Goal: Task Accomplishment & Management: Use online tool/utility

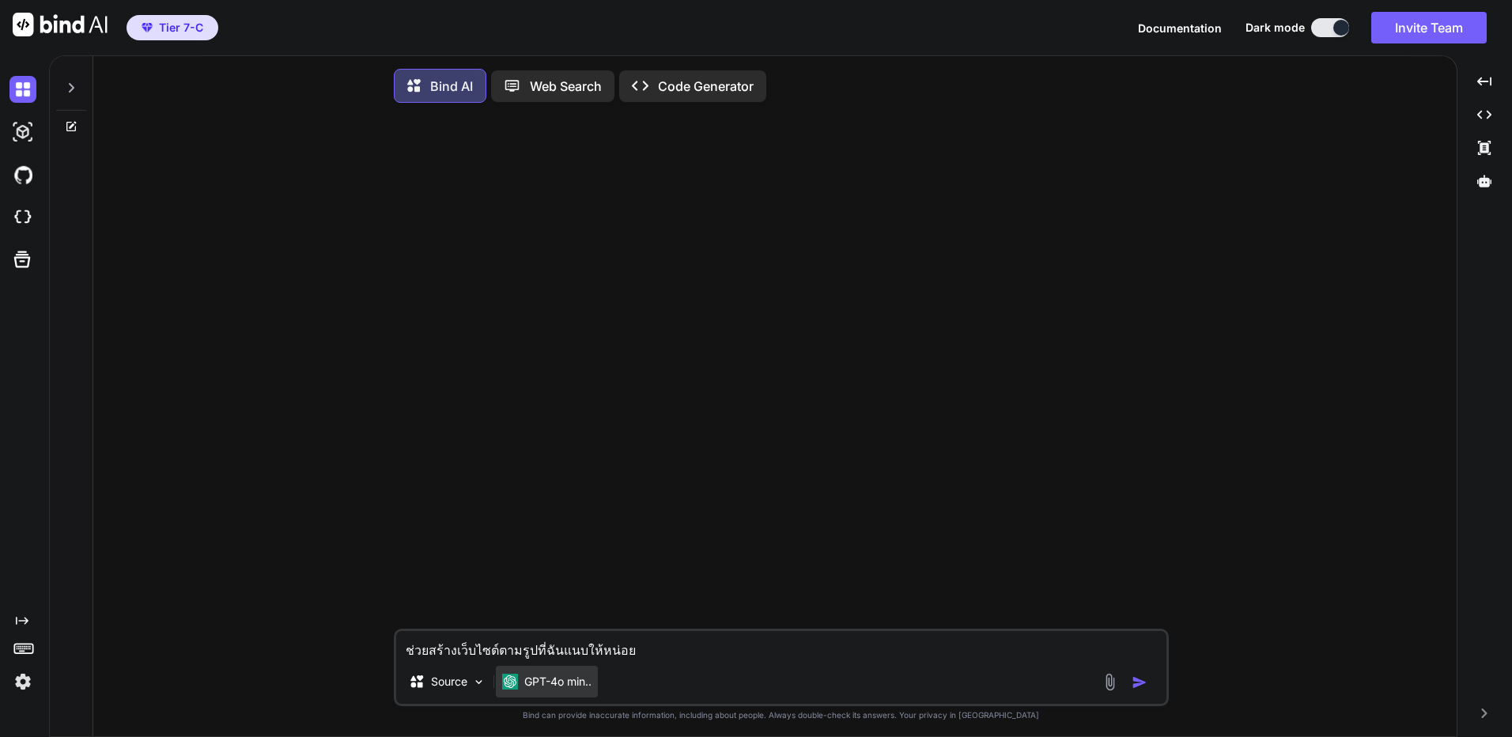
click at [561, 674] on div "GPT-4o min.." at bounding box center [547, 682] width 102 height 32
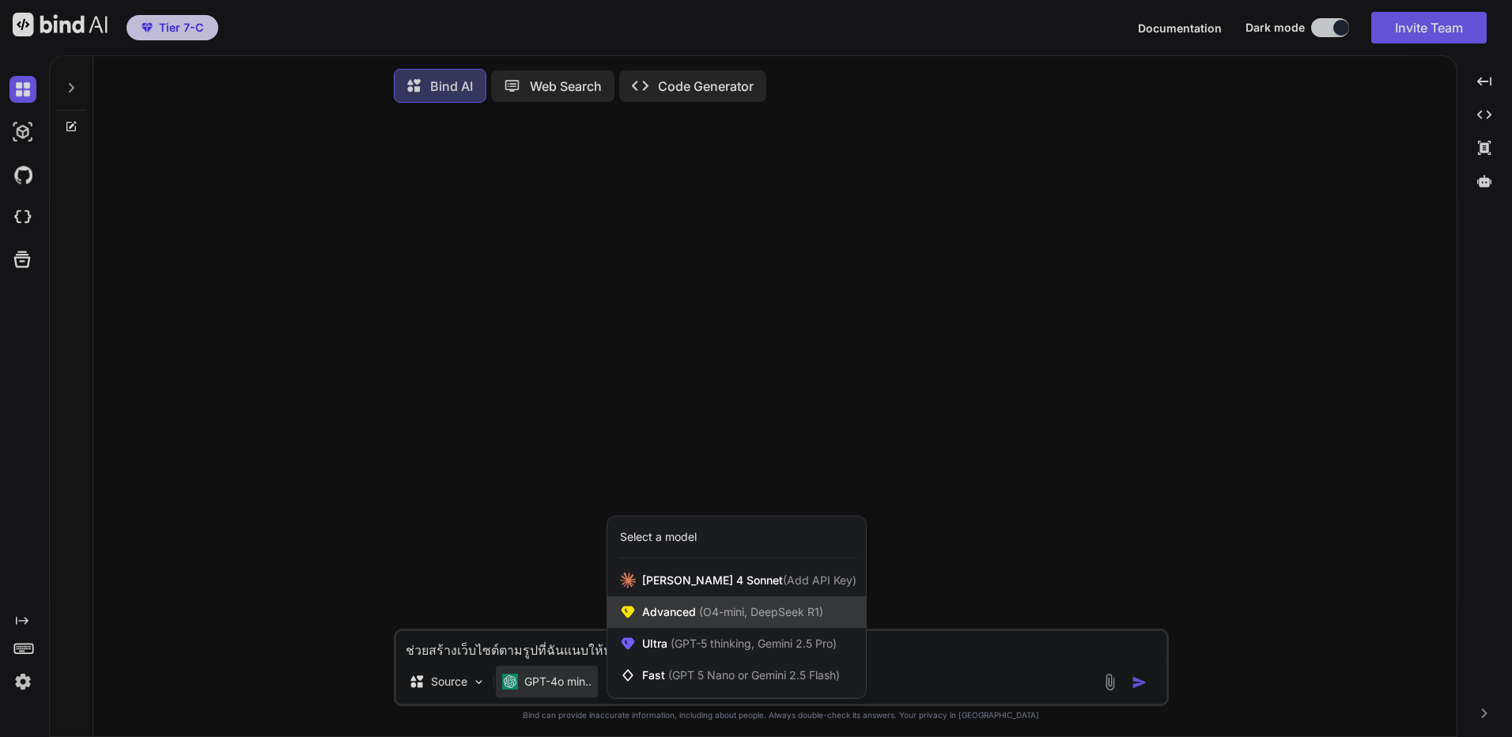
click at [693, 613] on span "Advanced (O4-mini, DeepSeek R1)" at bounding box center [732, 612] width 181 height 16
type textarea "x"
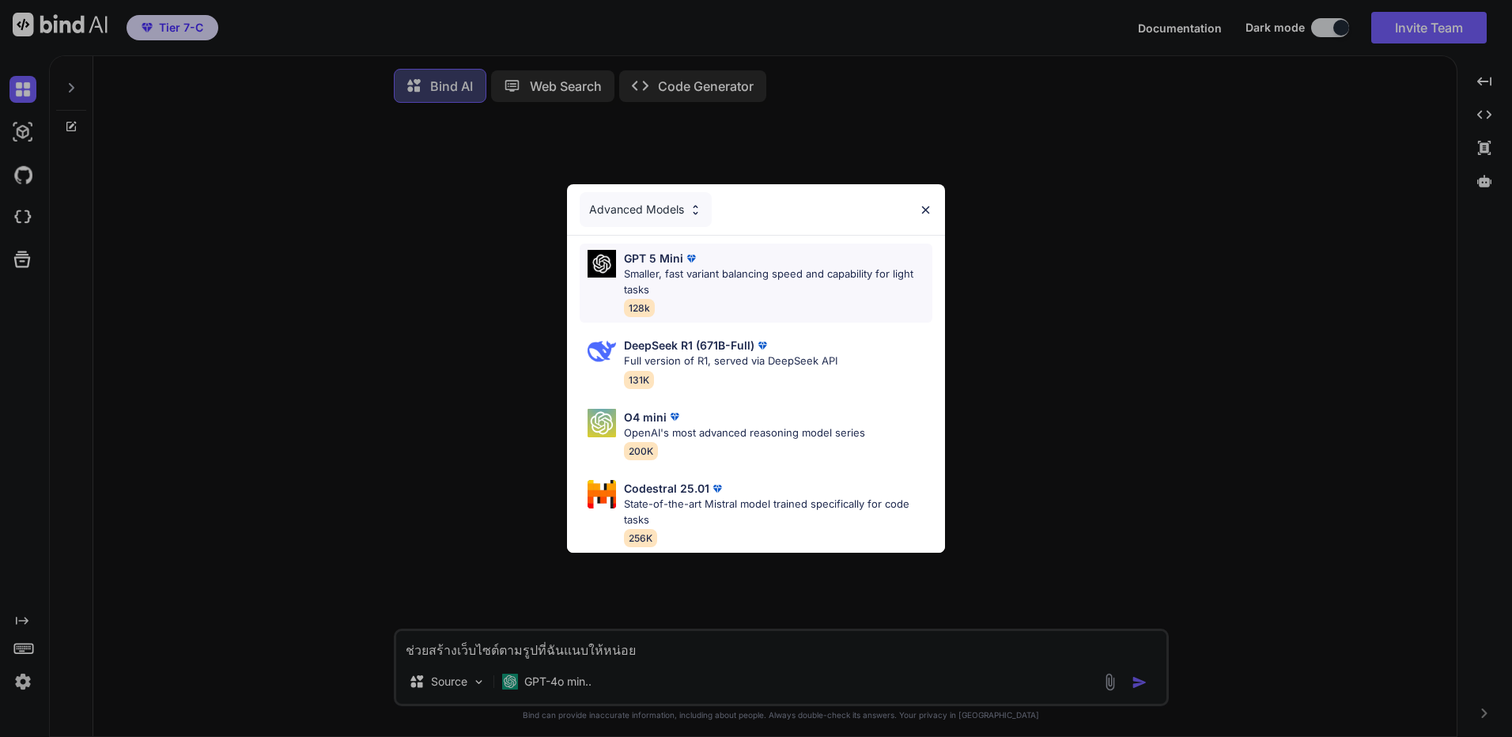
click at [766, 308] on div "GPT 5 Mini Smaller, fast variant balancing speed and capability for light tasks…" at bounding box center [778, 283] width 308 height 66
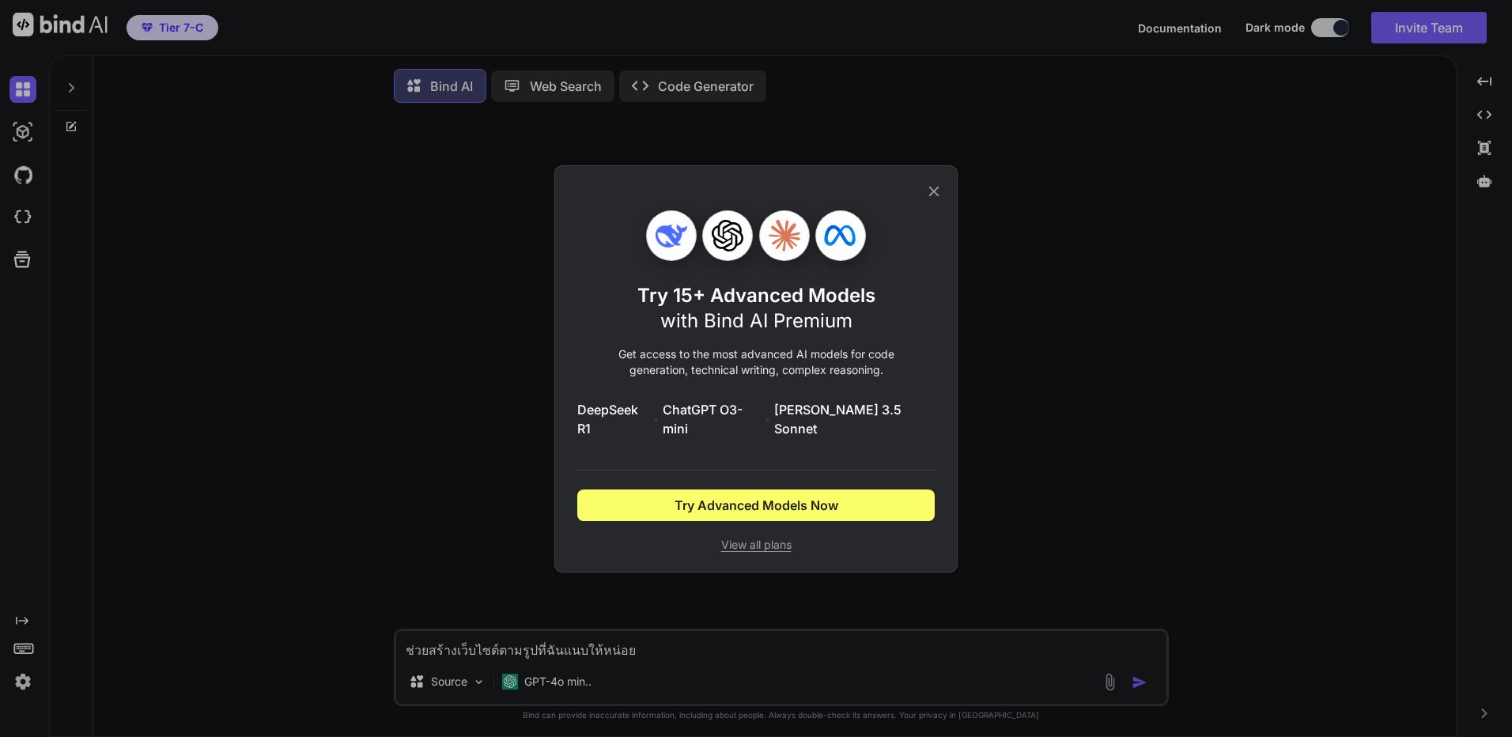
click at [942, 200] on icon at bounding box center [933, 191] width 17 height 17
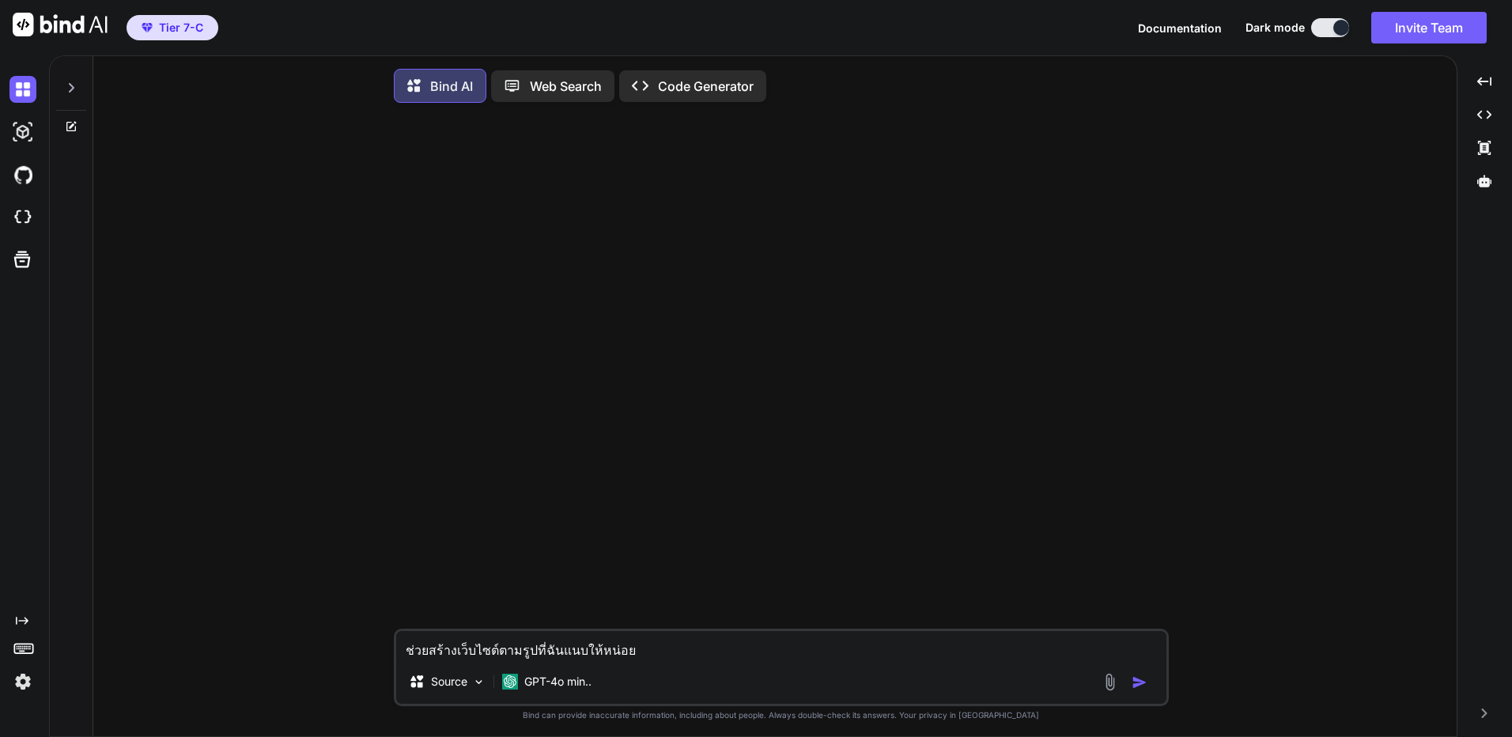
click at [209, 31] on button "Tier 7-C" at bounding box center [172, 27] width 92 height 25
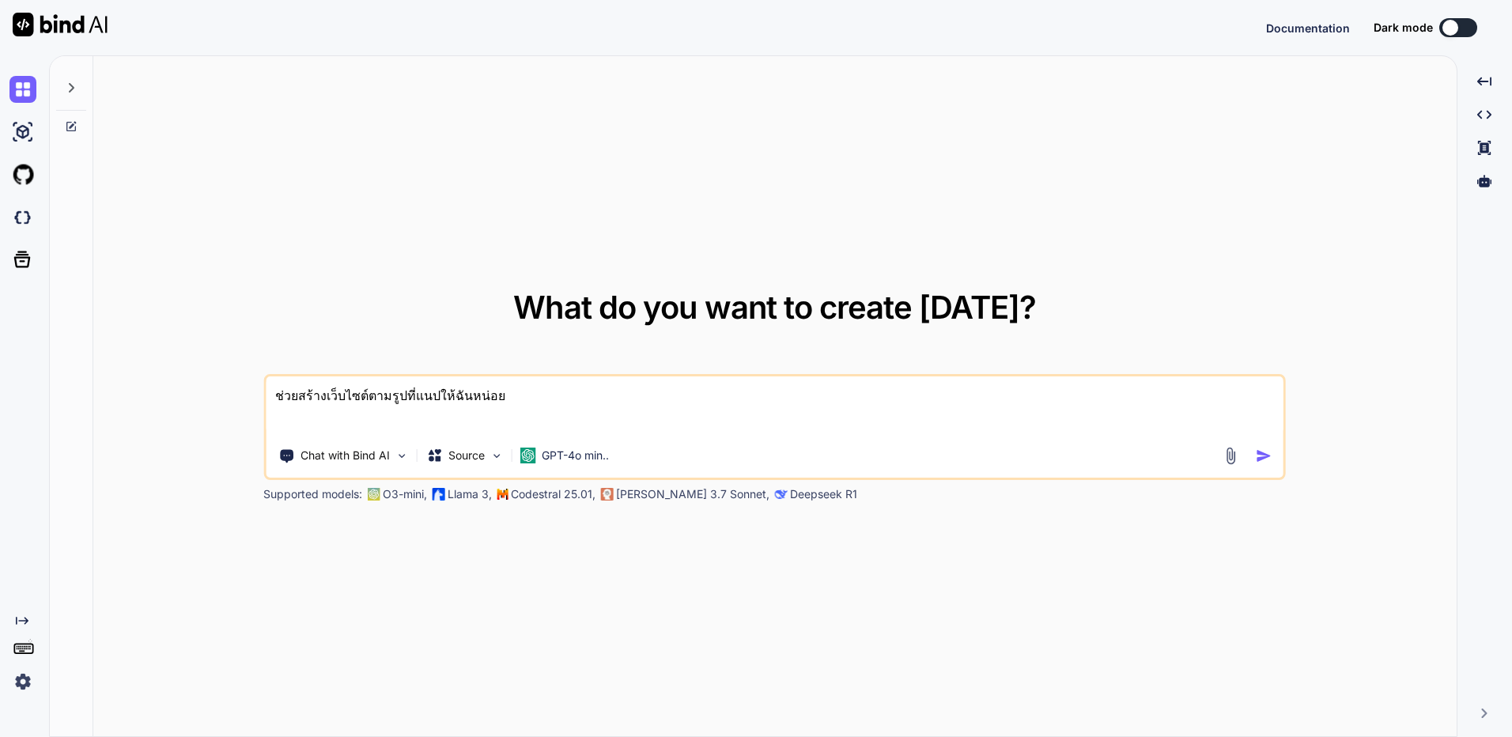
click at [545, 400] on textarea "ช่วยสร้างเว็บไซต์ตามรูปที่แนปให้ฉันหน่อย" at bounding box center [774, 405] width 1017 height 59
type textarea "x"
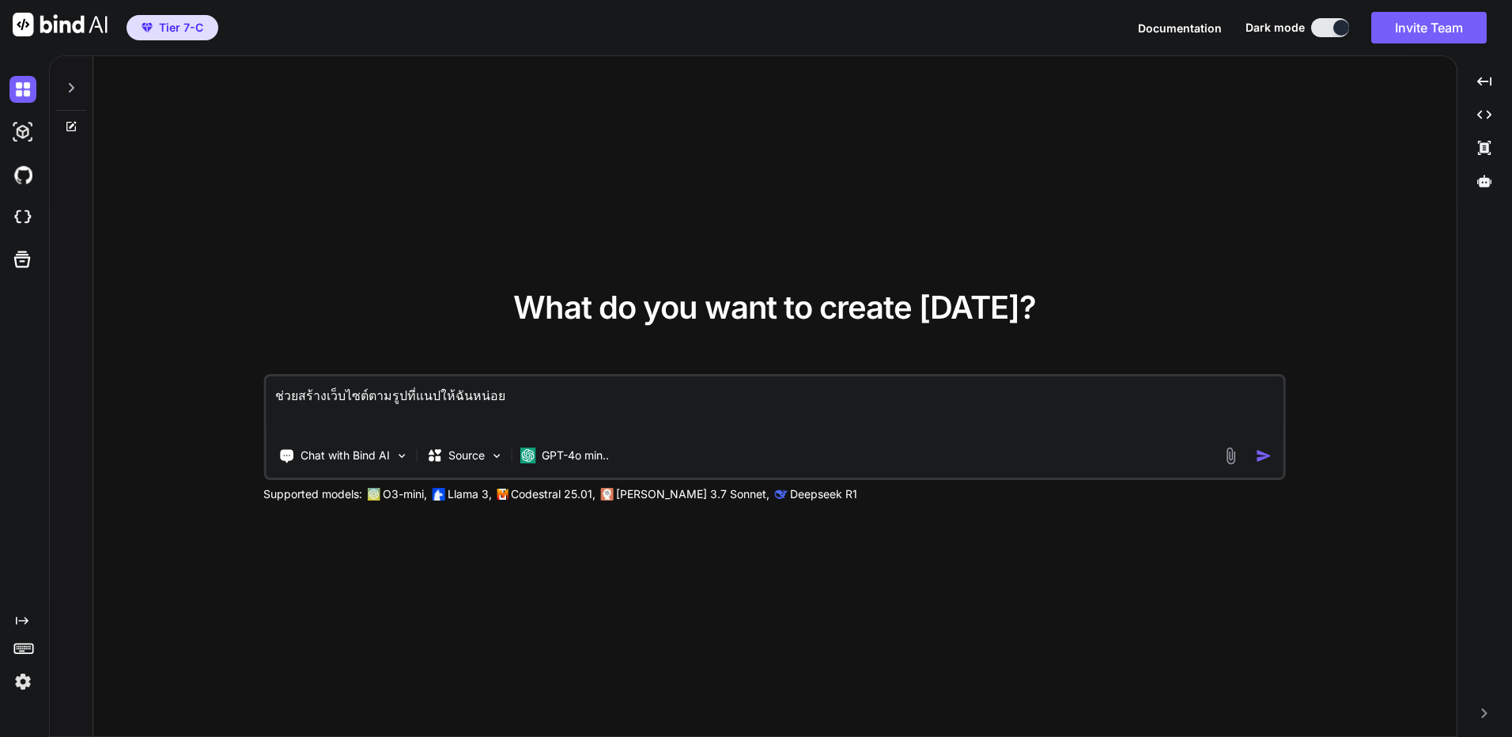
click at [308, 397] on textarea "ช่วยสร้างเว็บไซต์ตามรูปที่แนปให้ฉันหน่อย" at bounding box center [774, 405] width 1017 height 59
paste textarea "ำ php code แบบนี้ได้ไหม ต้องเลื่อนได้ด้วยนะ"
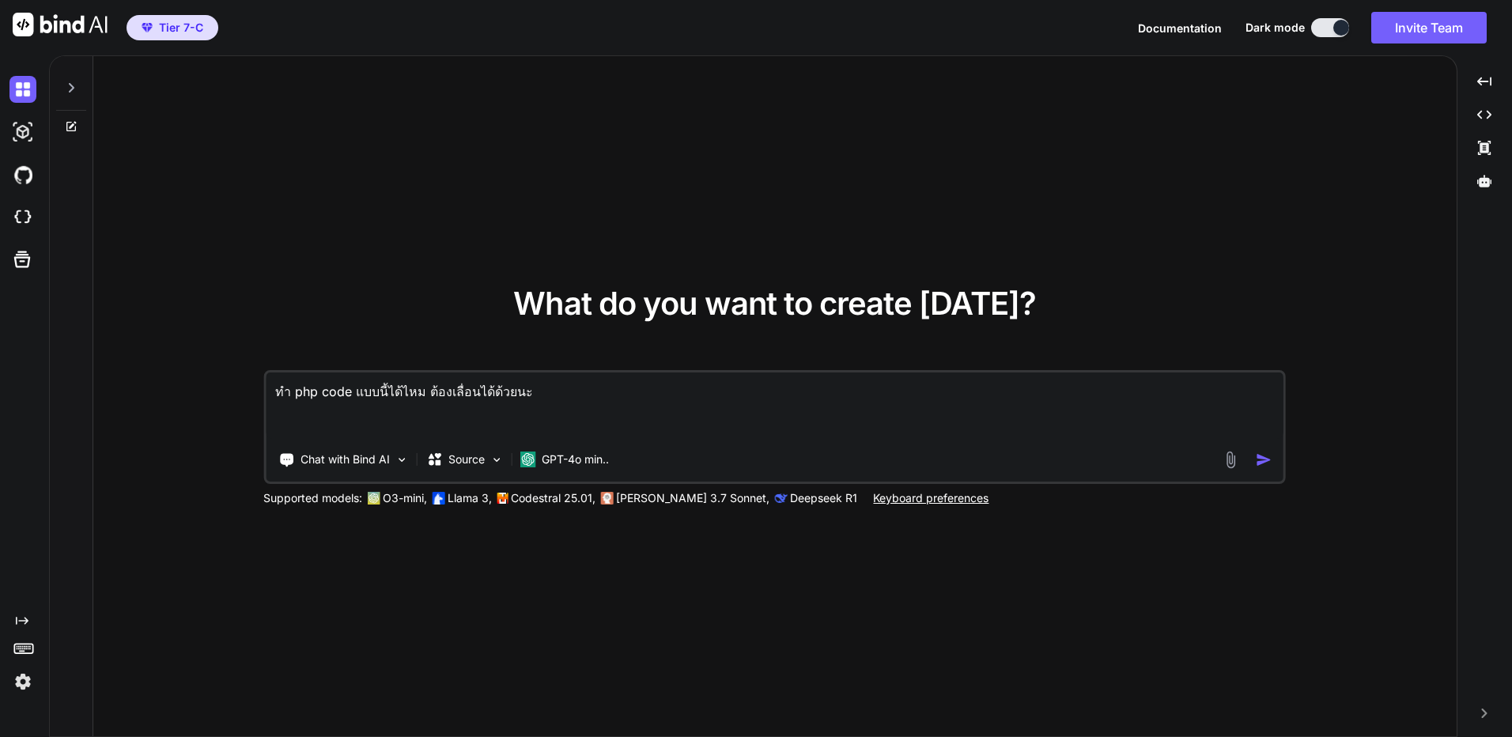
type textarea "ทำ php code แบบนี้ได้ไหม ต้องเลื่อนได้ด้วยนะ"
click at [537, 464] on div "GPT-4o min.." at bounding box center [563, 459] width 89 height 16
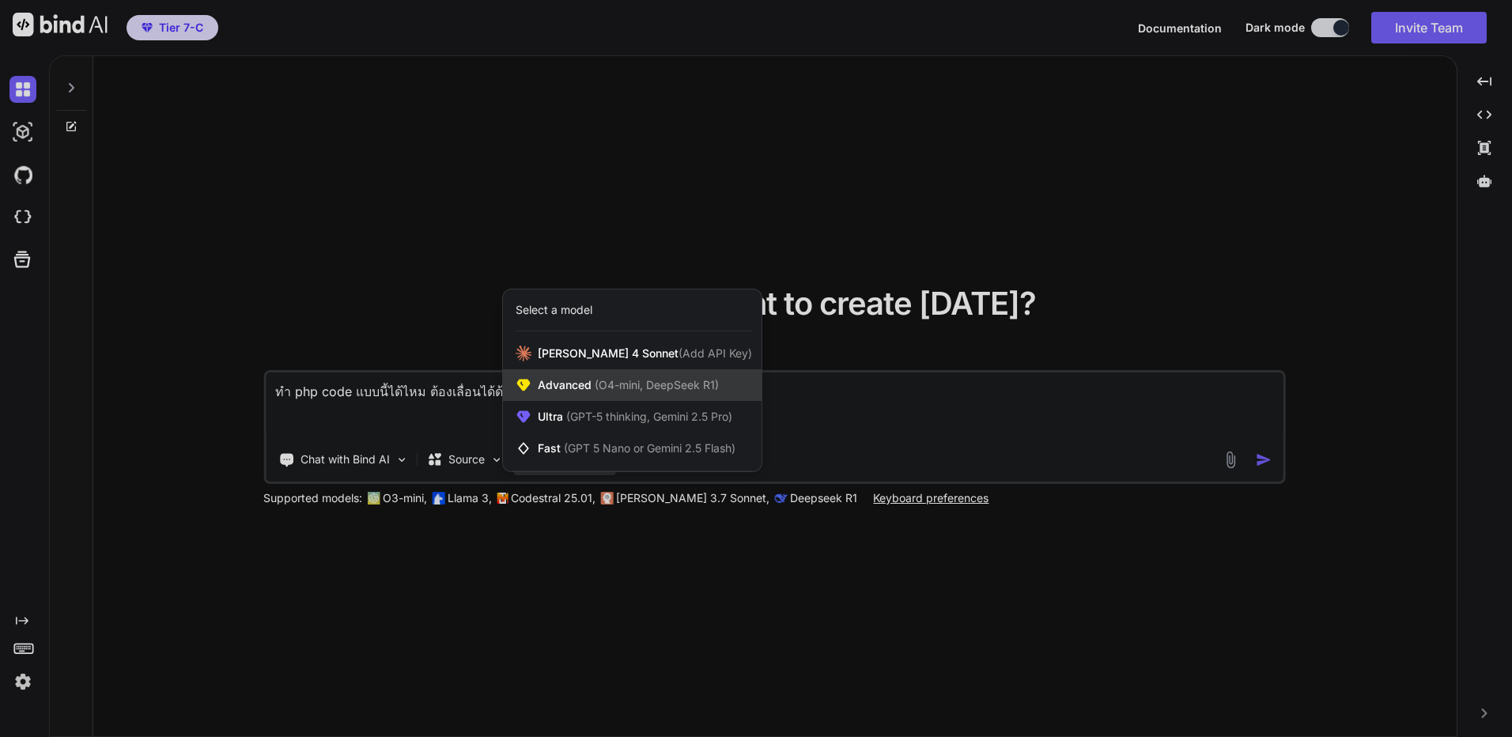
click at [644, 388] on span "(O4-mini, DeepSeek R1)" at bounding box center [654, 384] width 127 height 13
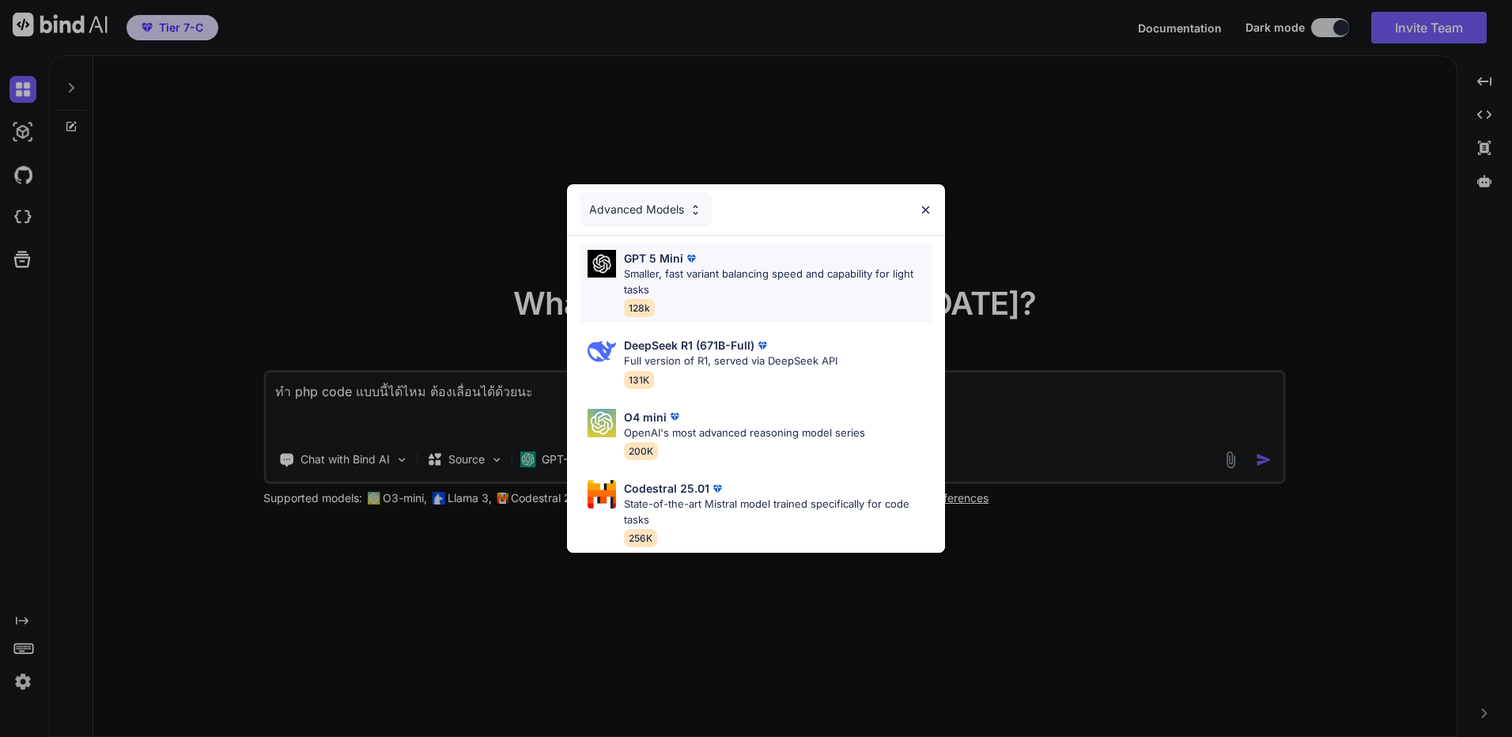
click at [778, 281] on p "Smaller, fast variant balancing speed and capability for light tasks" at bounding box center [778, 281] width 308 height 31
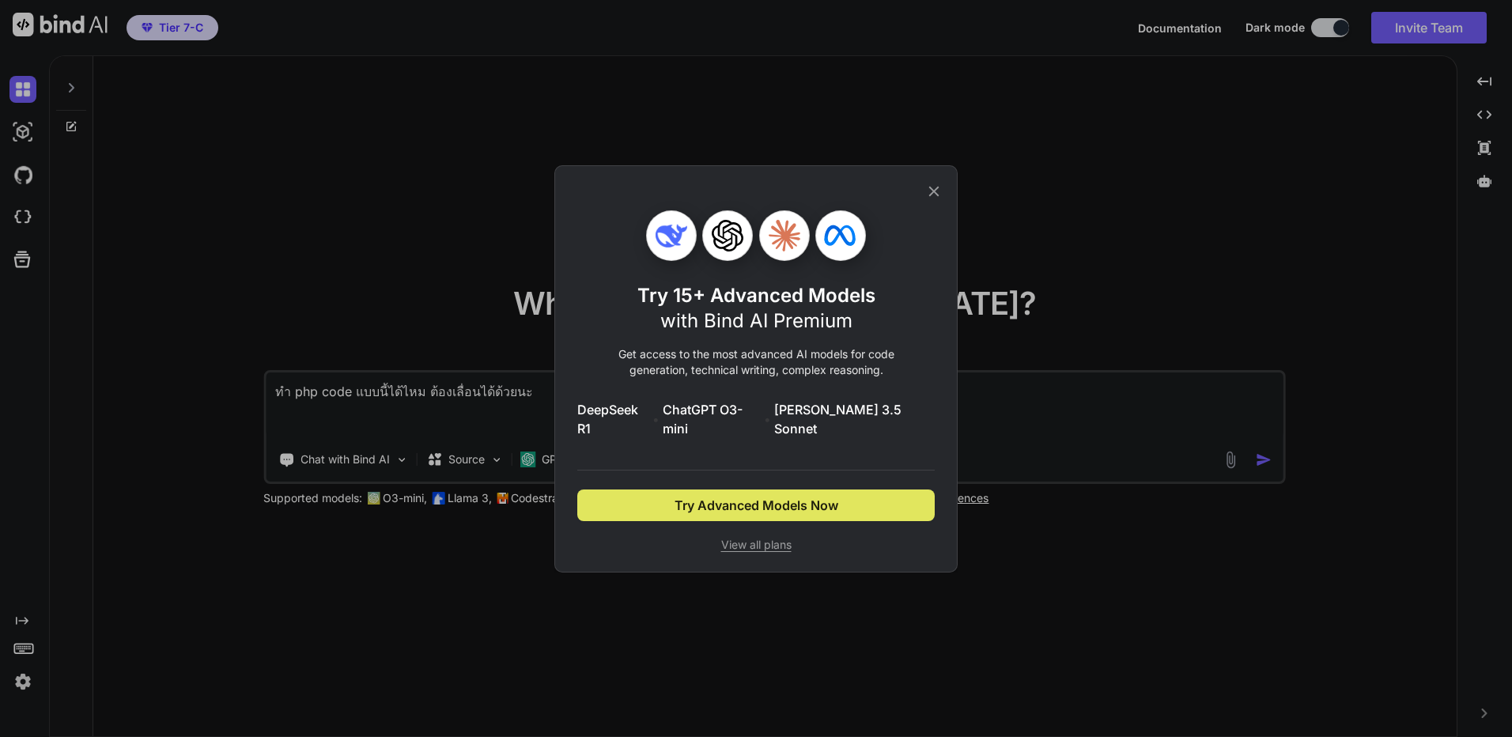
click at [816, 508] on button "Try Advanced Models Now" at bounding box center [755, 505] width 357 height 32
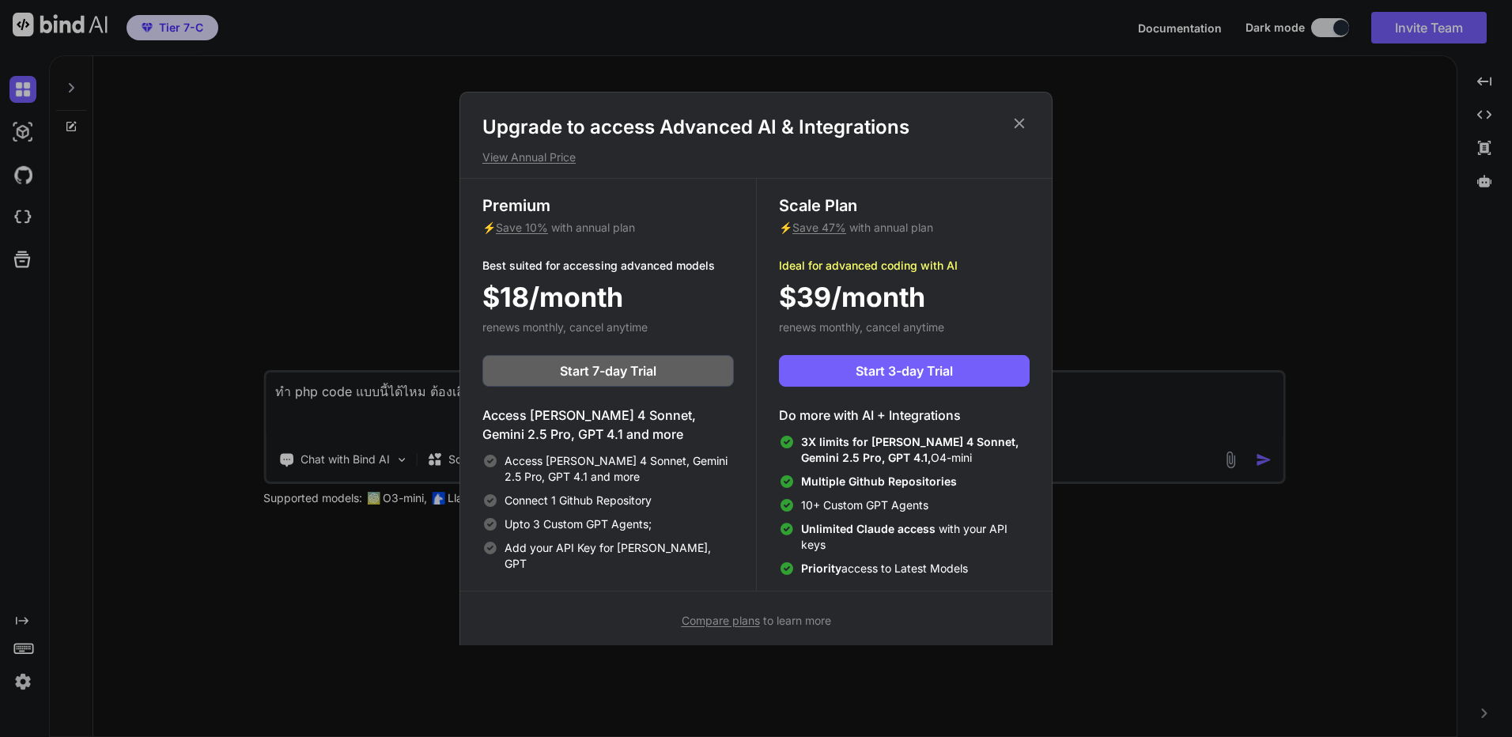
click at [1023, 112] on div "Upgrade to access Advanced AI & Integrations View Annual Price Premium ⚡ Save 1…" at bounding box center [755, 372] width 593 height 561
click at [1020, 114] on div "Upgrade to access Advanced AI & Integrations View Annual Price Premium ⚡ Save 1…" at bounding box center [755, 372] width 593 height 561
click at [1015, 117] on icon at bounding box center [1018, 123] width 17 height 17
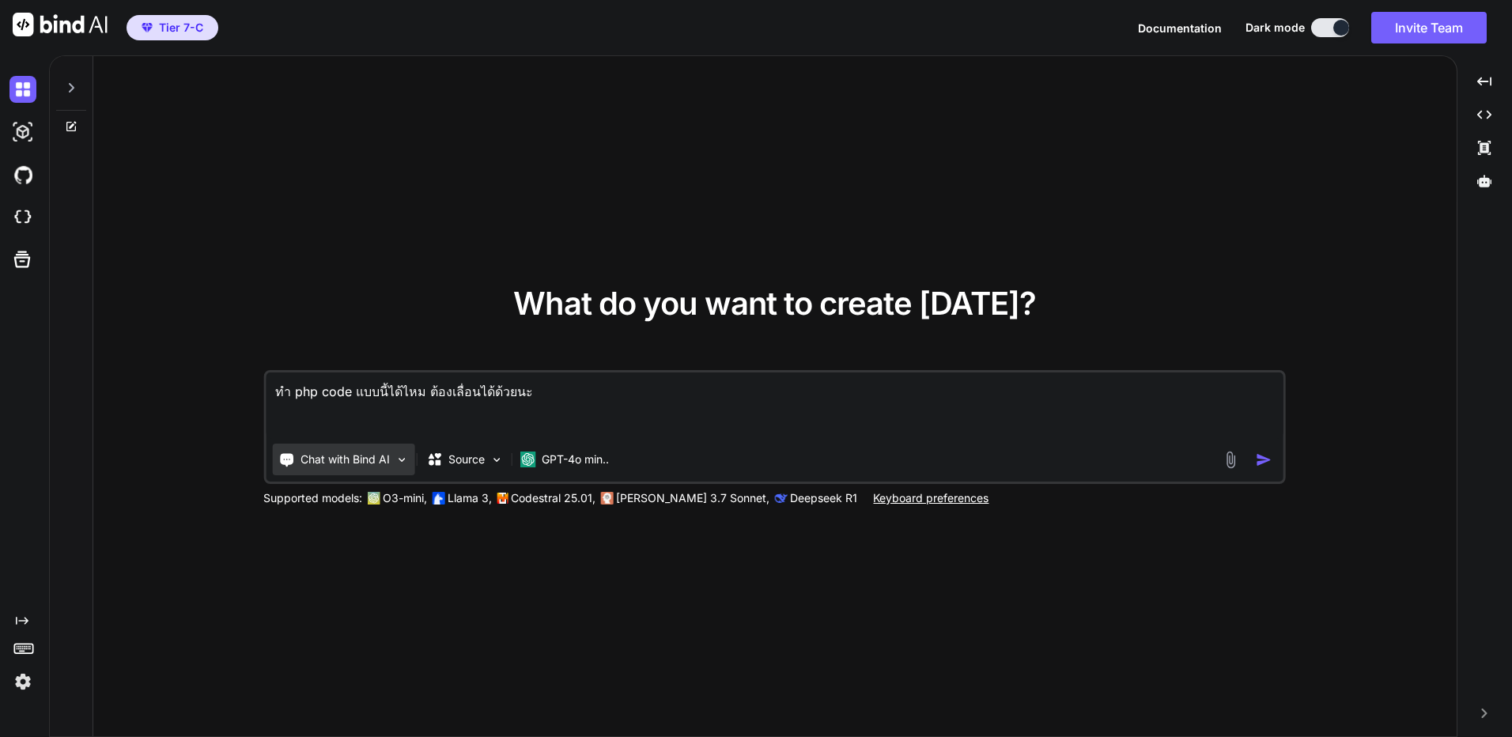
click at [400, 465] on img at bounding box center [400, 459] width 13 height 13
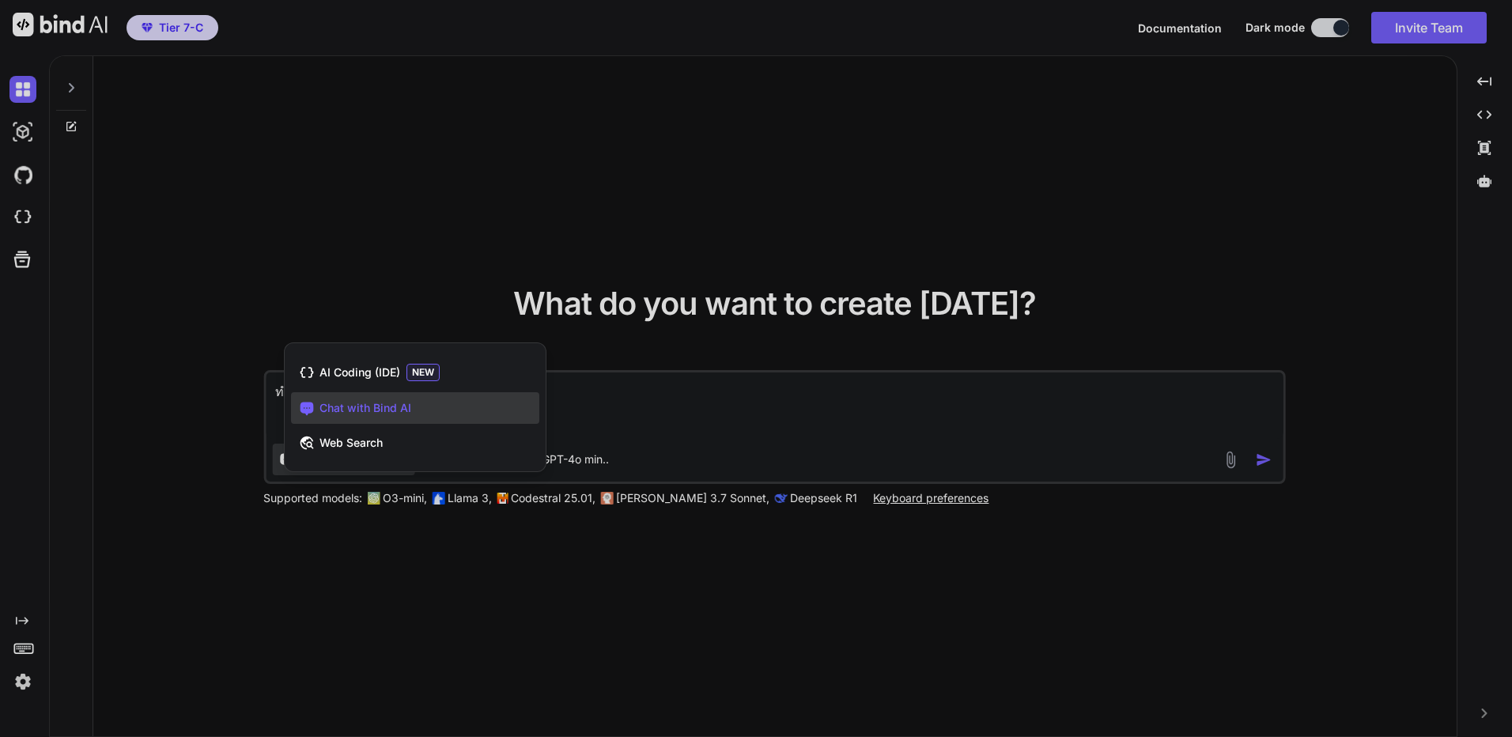
click at [772, 434] on div at bounding box center [756, 368] width 1512 height 737
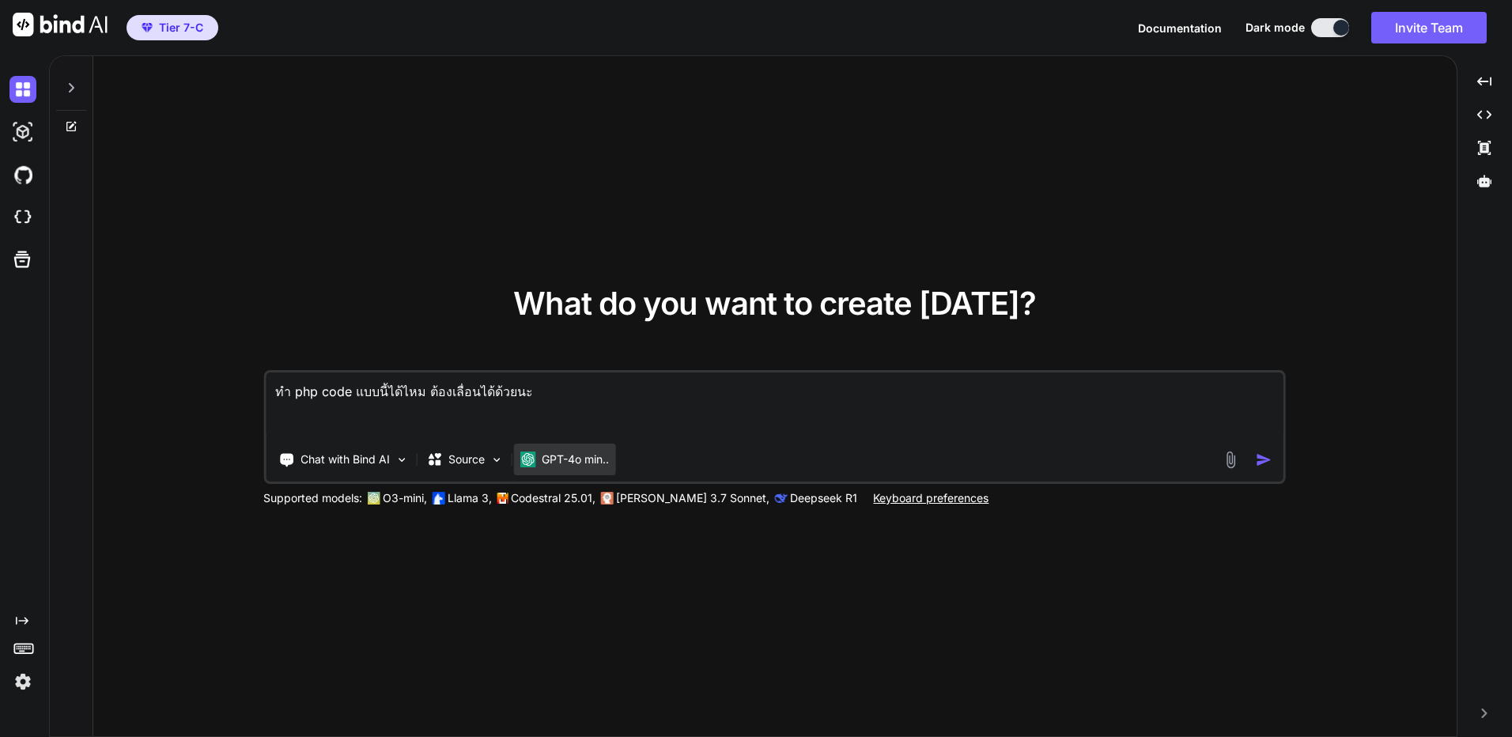
click at [549, 451] on p "GPT-4o min.." at bounding box center [575, 459] width 67 height 16
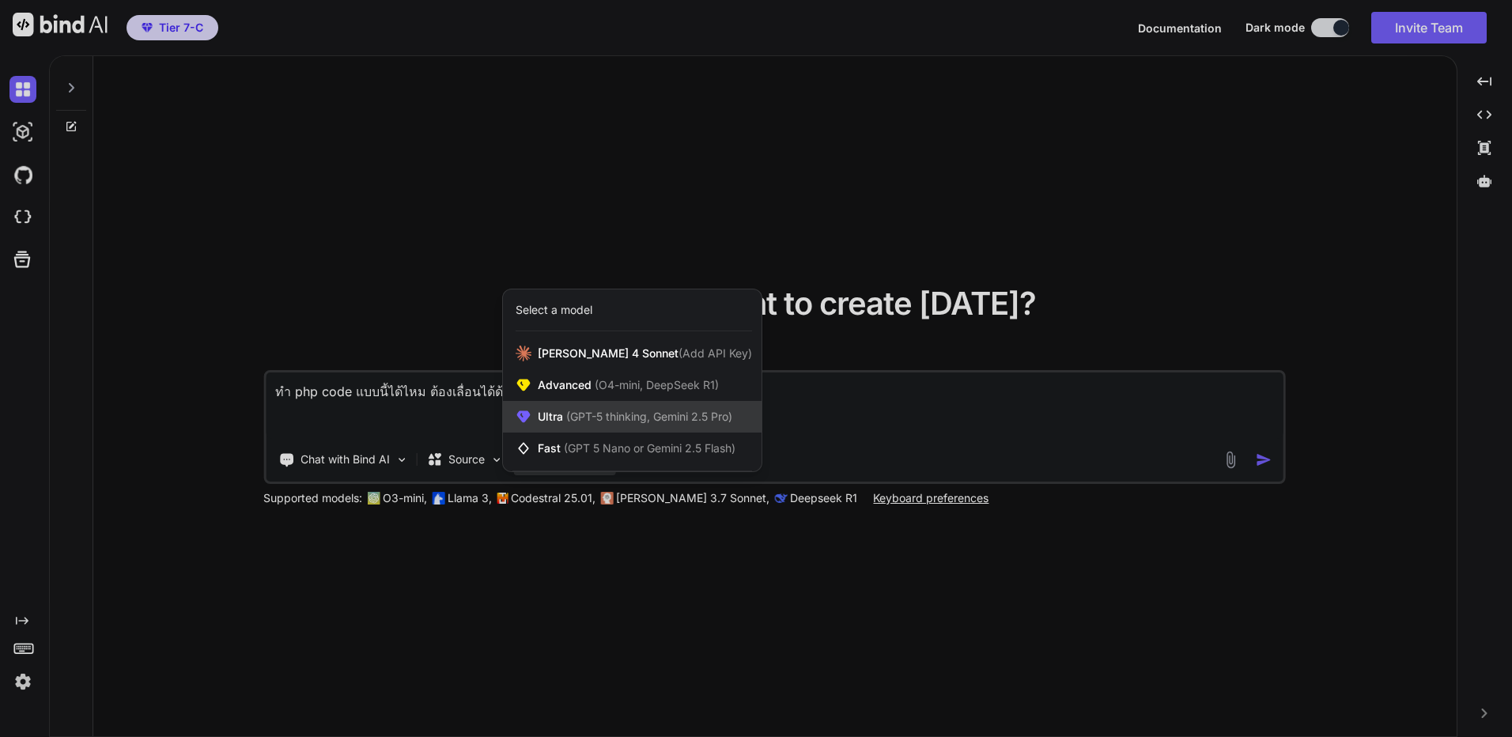
click at [581, 401] on div "Ultra (GPT-5 thinking, Gemini 2.5 Pro)" at bounding box center [632, 417] width 259 height 32
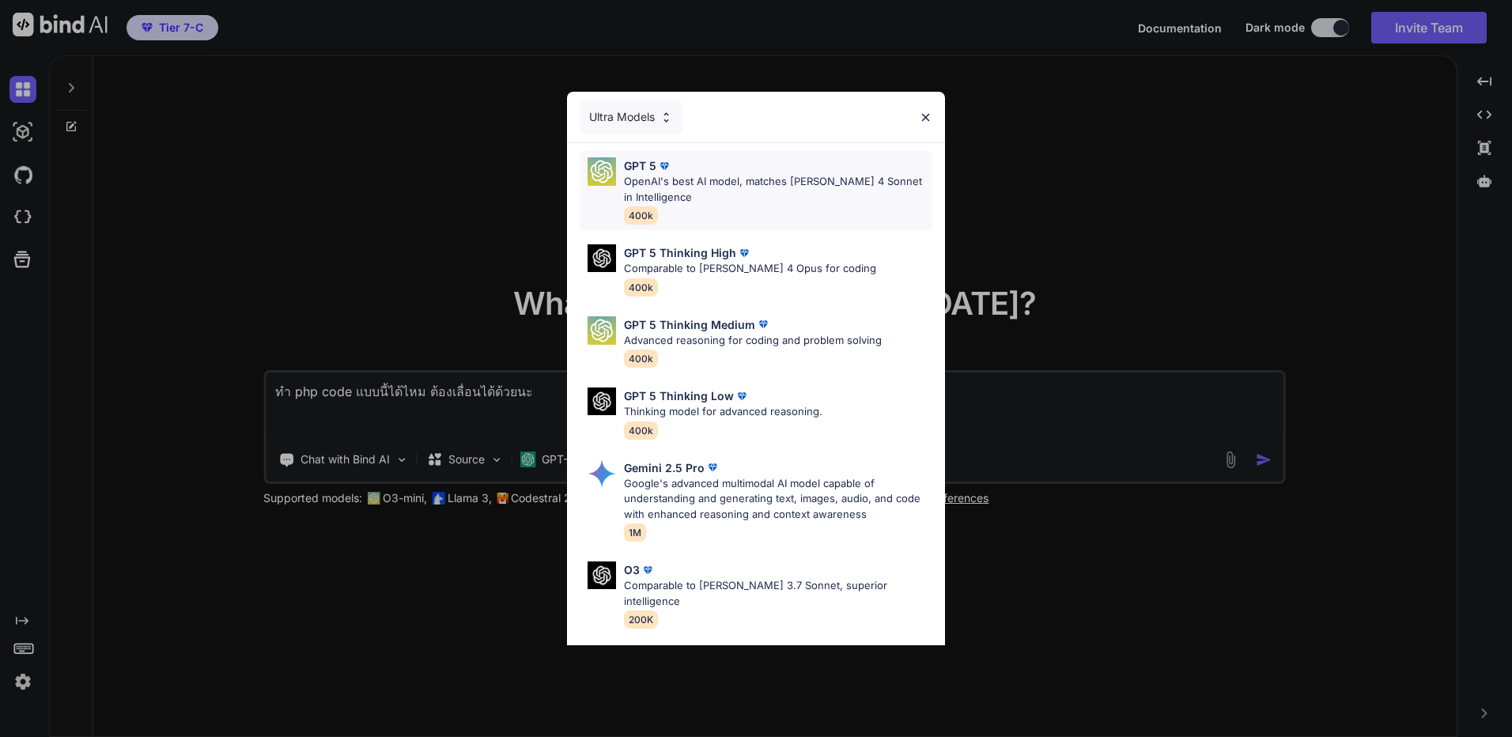
click at [701, 194] on p "OpenAI's best AI model, matches Claude 4 Sonnet in Intelligence" at bounding box center [778, 189] width 308 height 31
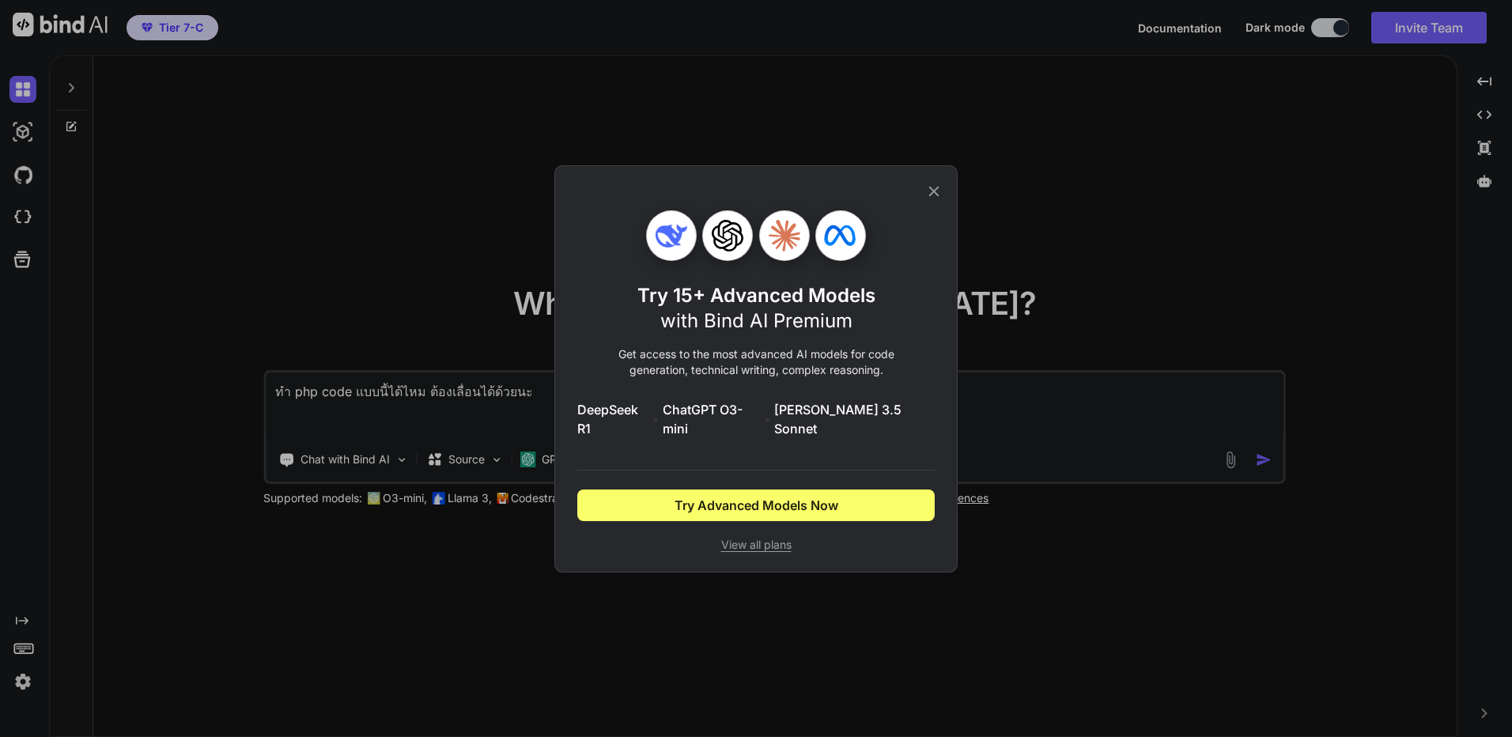
click at [912, 209] on div "Try 15+ Advanced Models with Bind AI Premium Get access to the most advanced AI…" at bounding box center [755, 369] width 357 height 406
click at [921, 203] on div "Try 15+ Advanced Models with Bind AI Premium Get access to the most advanced AI…" at bounding box center [755, 369] width 357 height 406
click at [920, 209] on div "Try 15+ Advanced Models with Bind AI Premium Get access to the most advanced AI…" at bounding box center [755, 369] width 357 height 406
click at [916, 215] on div "Try 15+ Advanced Models with Bind AI Premium Get access to the most advanced AI…" at bounding box center [755, 369] width 357 height 406
click at [938, 200] on icon at bounding box center [933, 191] width 17 height 17
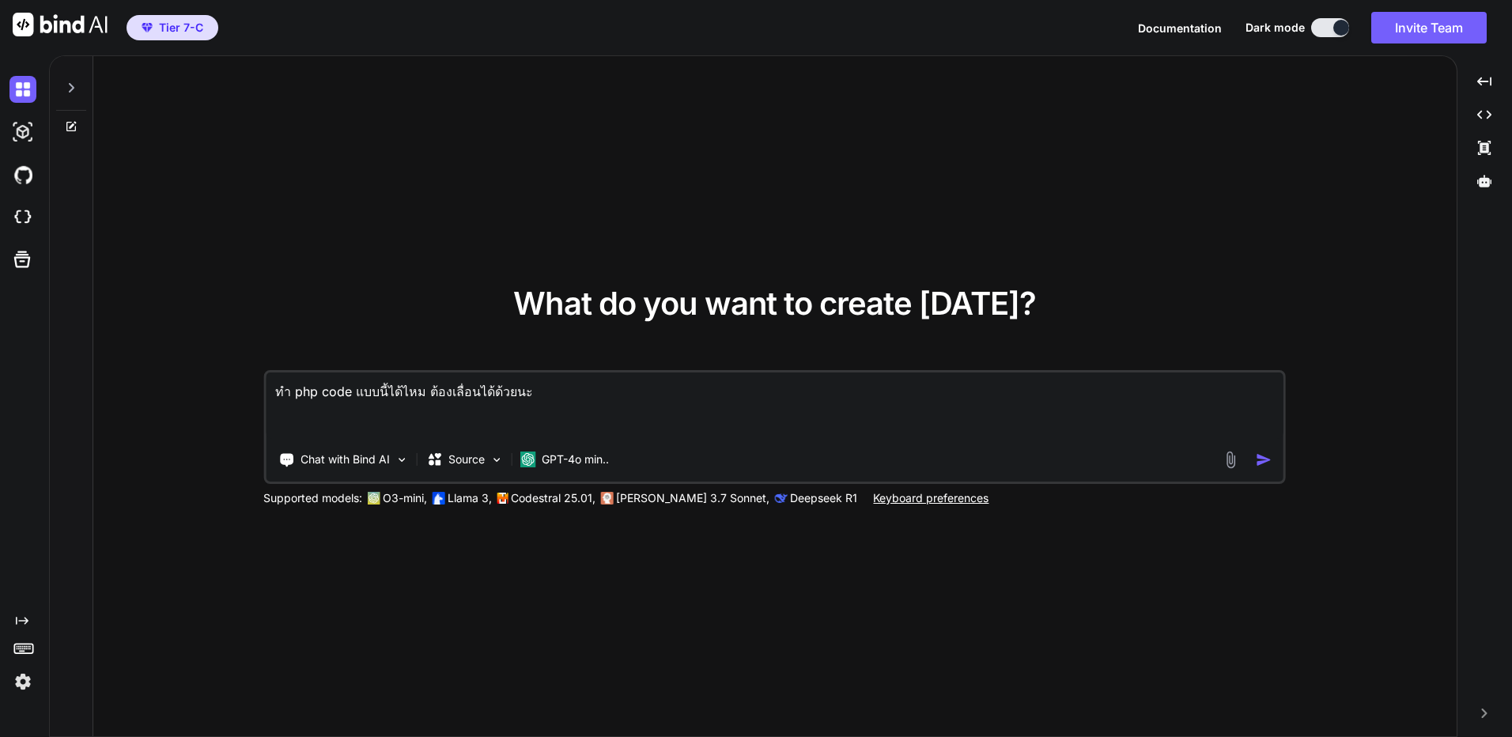
click at [74, 11] on div at bounding box center [54, 27] width 108 height 55
click at [79, 28] on img at bounding box center [60, 25] width 95 height 24
click at [20, 136] on img at bounding box center [22, 132] width 27 height 27
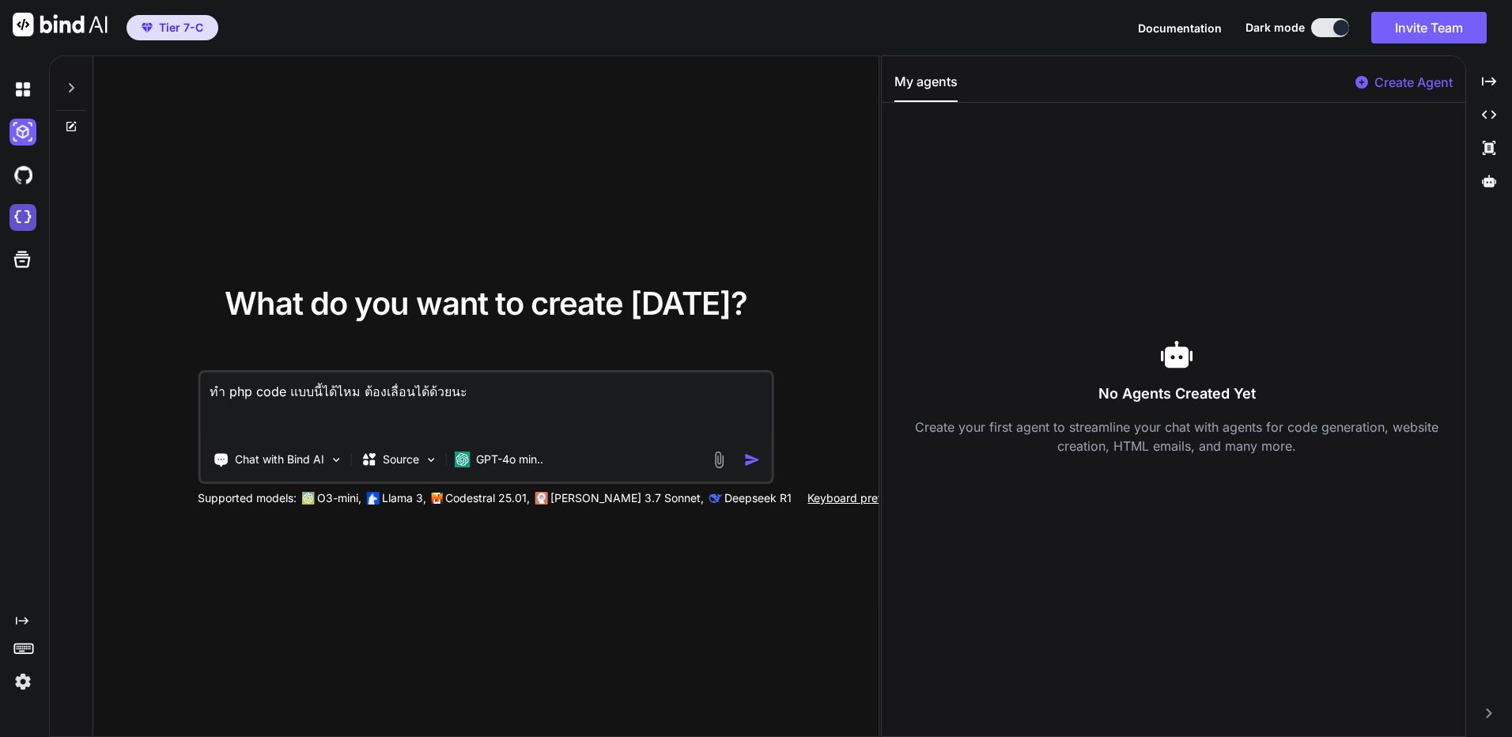
click at [29, 210] on img at bounding box center [22, 217] width 27 height 27
click at [26, 100] on img at bounding box center [22, 89] width 27 height 27
click at [81, 96] on div at bounding box center [71, 83] width 30 height 55
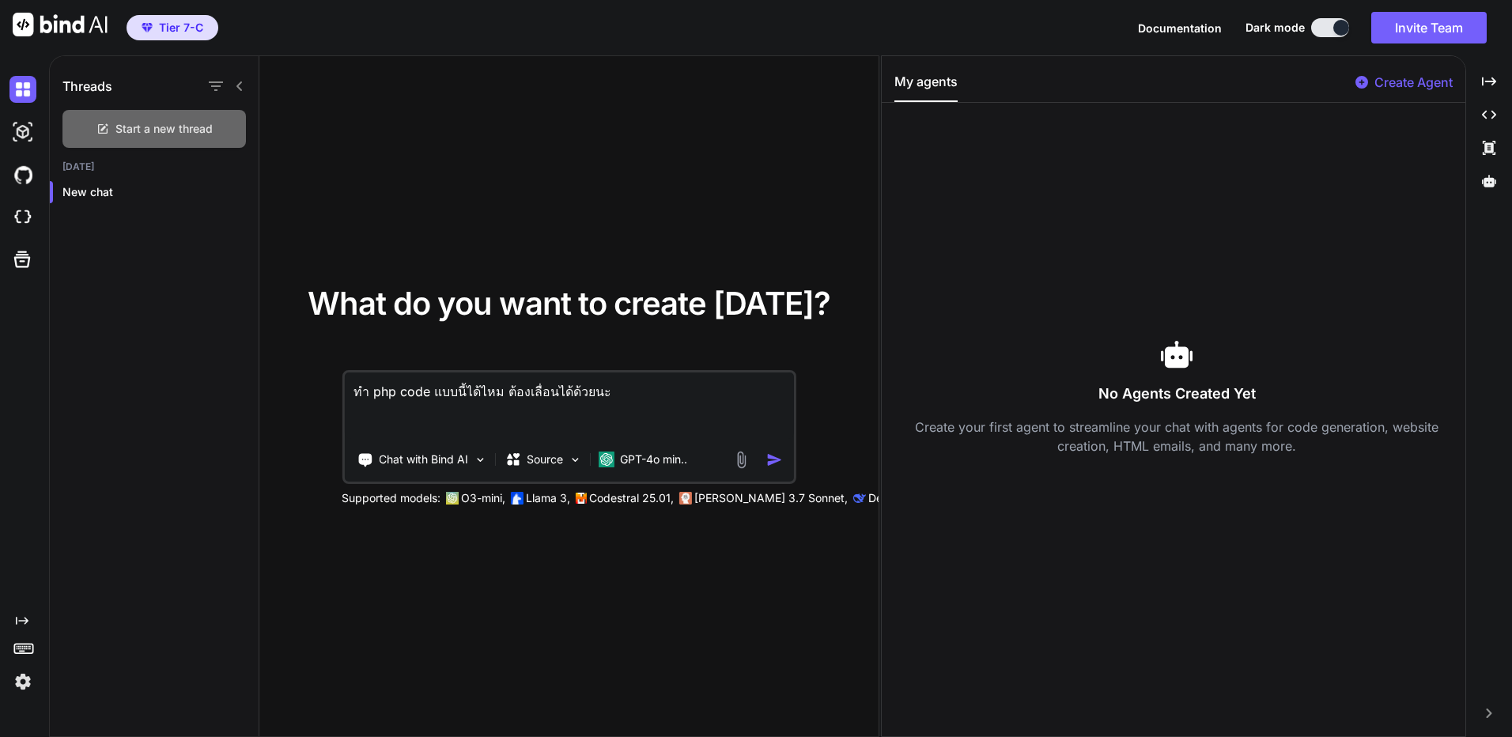
click at [206, 131] on span "Start a new thread" at bounding box center [163, 129] width 97 height 16
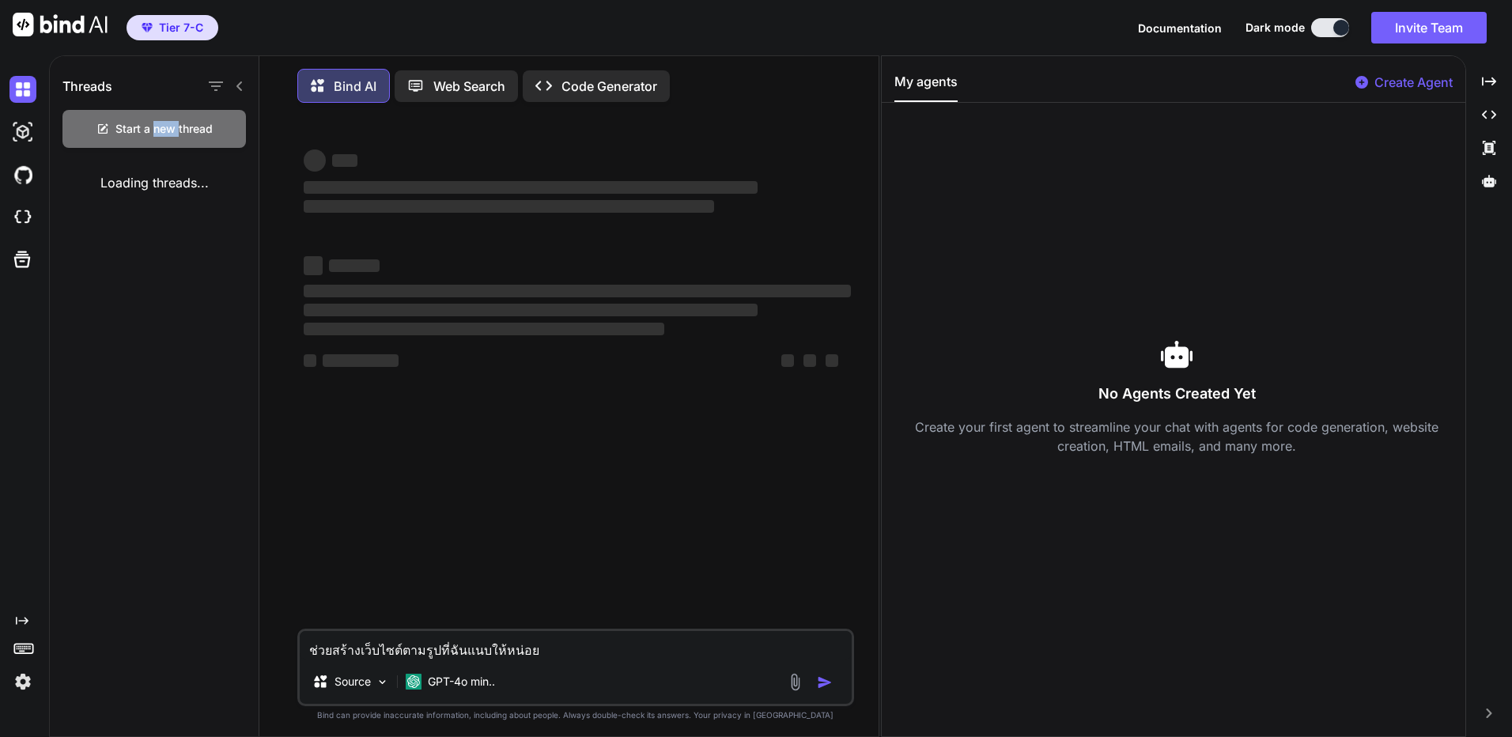
click at [168, 125] on span "Start a new thread" at bounding box center [163, 129] width 97 height 16
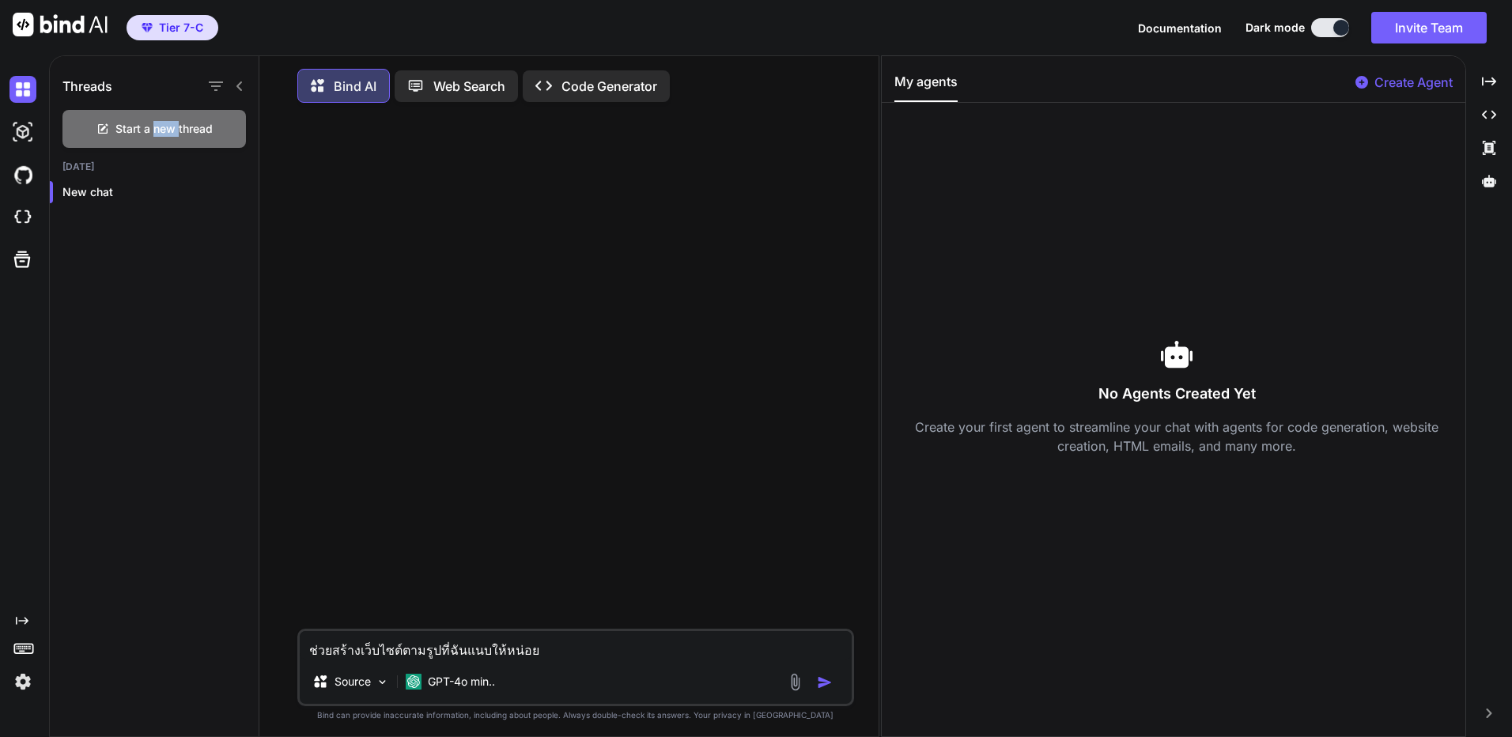
click at [800, 688] on img at bounding box center [795, 682] width 18 height 18
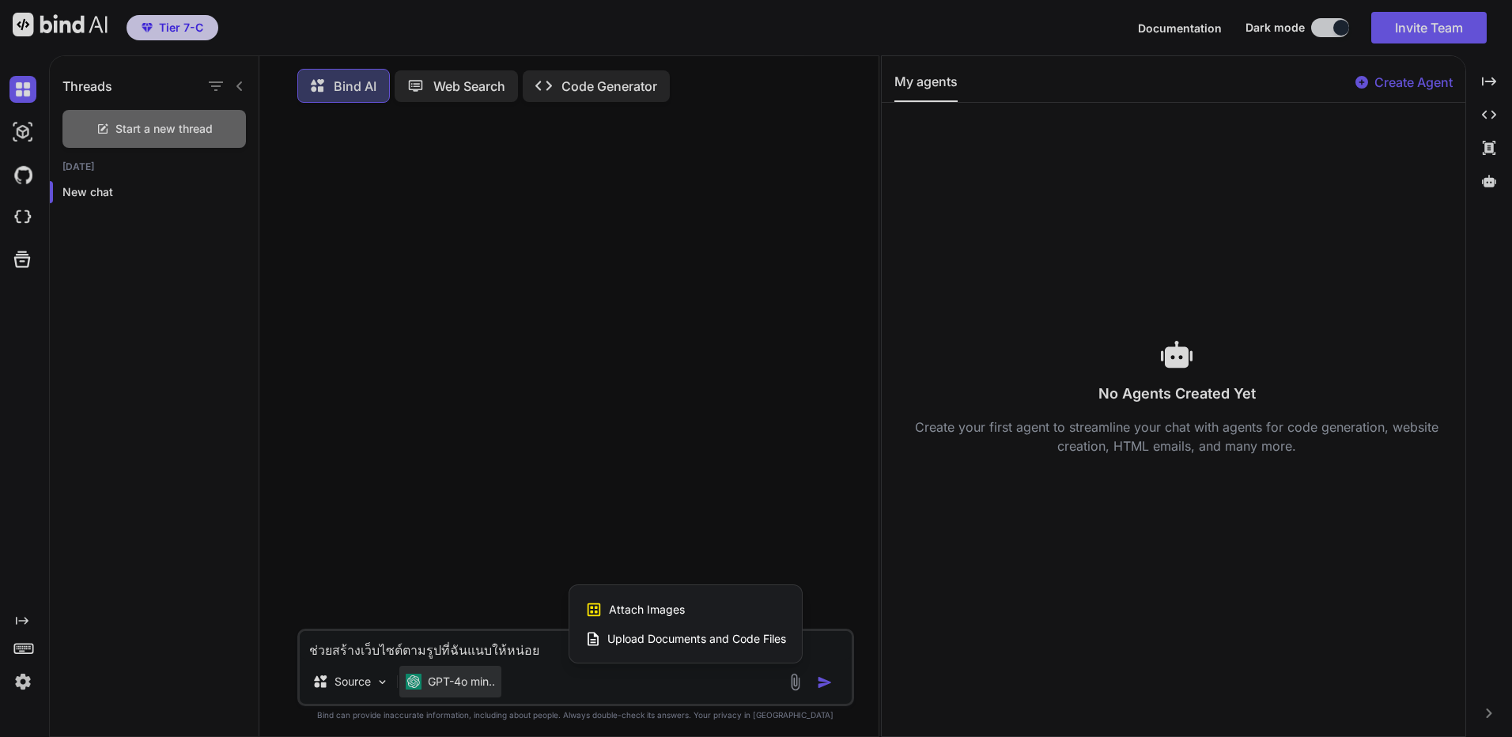
click at [460, 670] on div at bounding box center [756, 368] width 1512 height 737
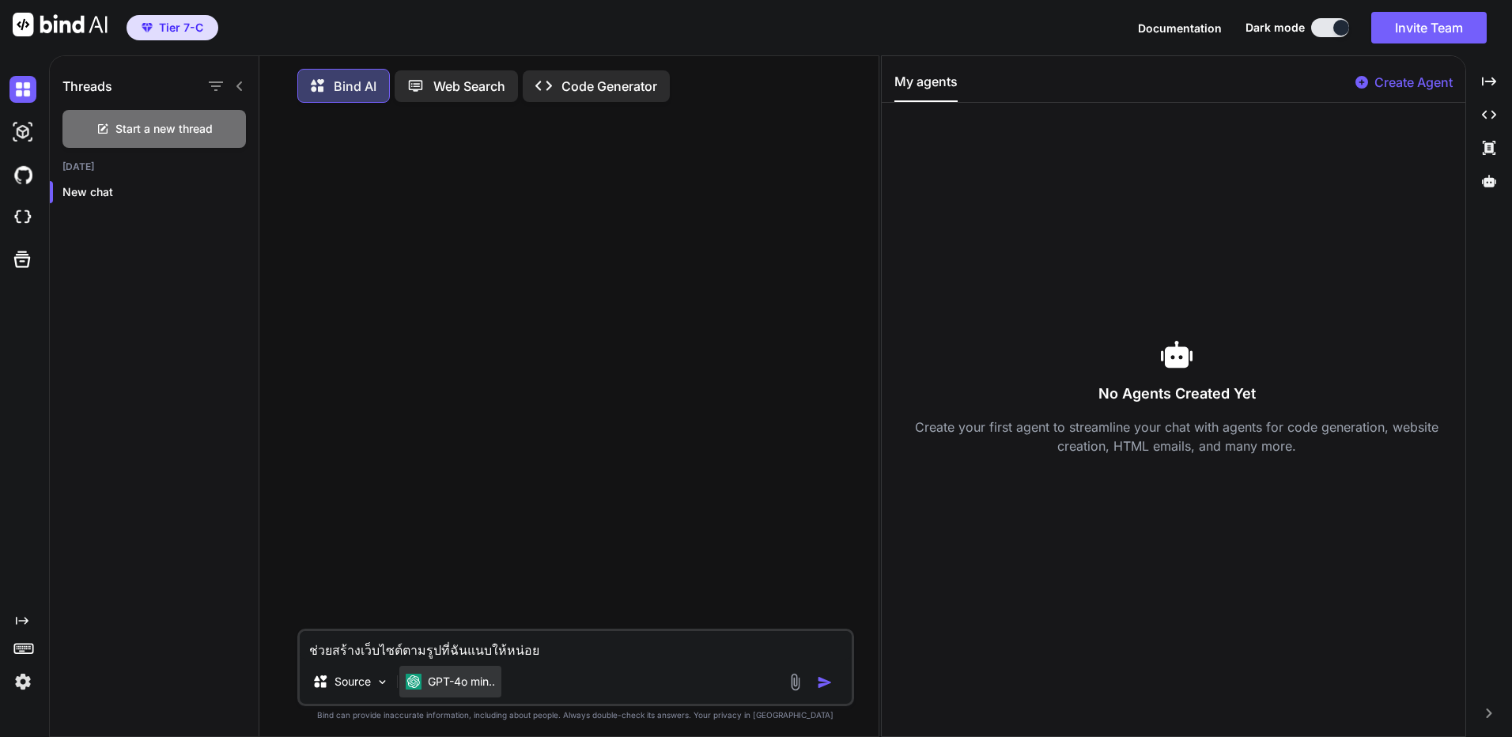
click at [462, 689] on p "GPT-4o min.." at bounding box center [461, 682] width 67 height 16
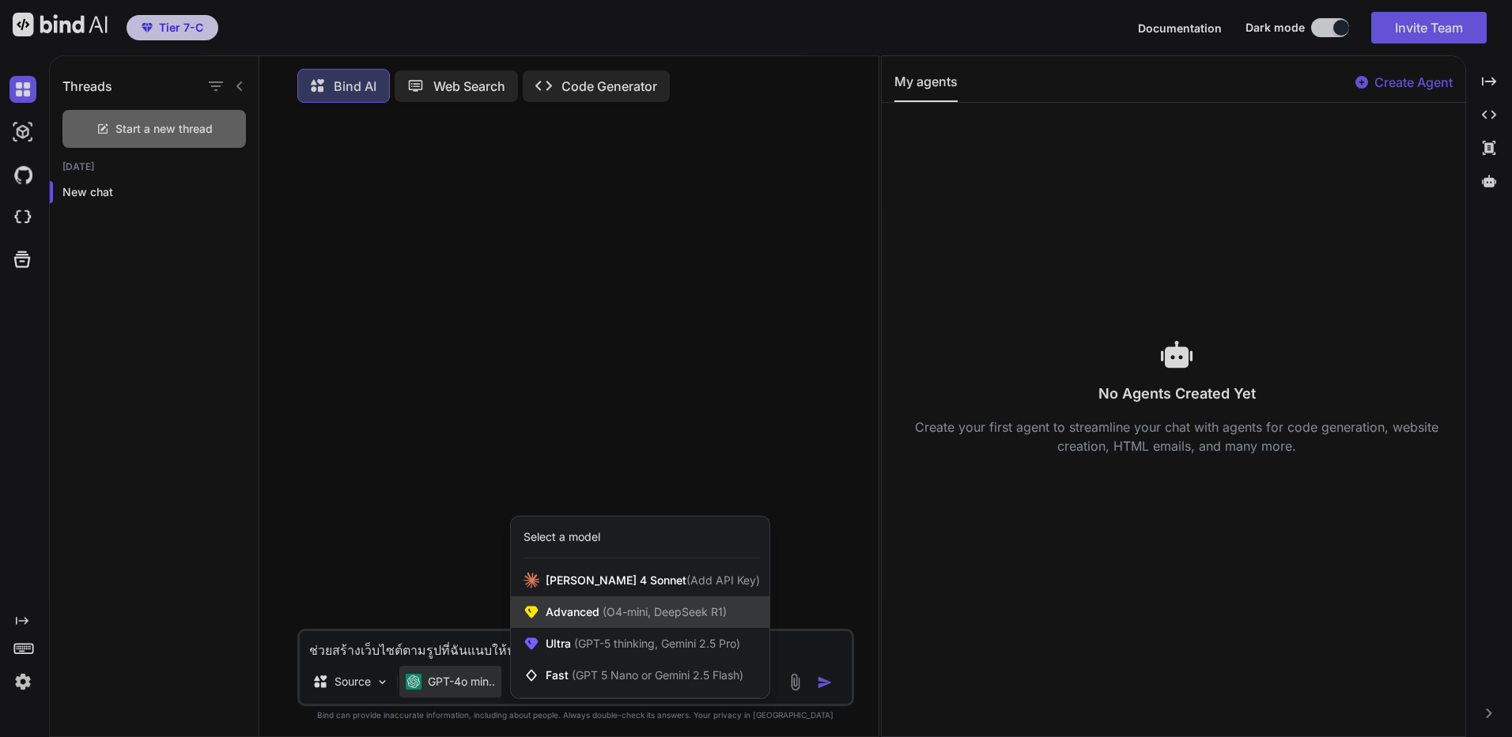
click at [622, 606] on div "Advanced (O4-mini, DeepSeek R1)" at bounding box center [640, 612] width 259 height 32
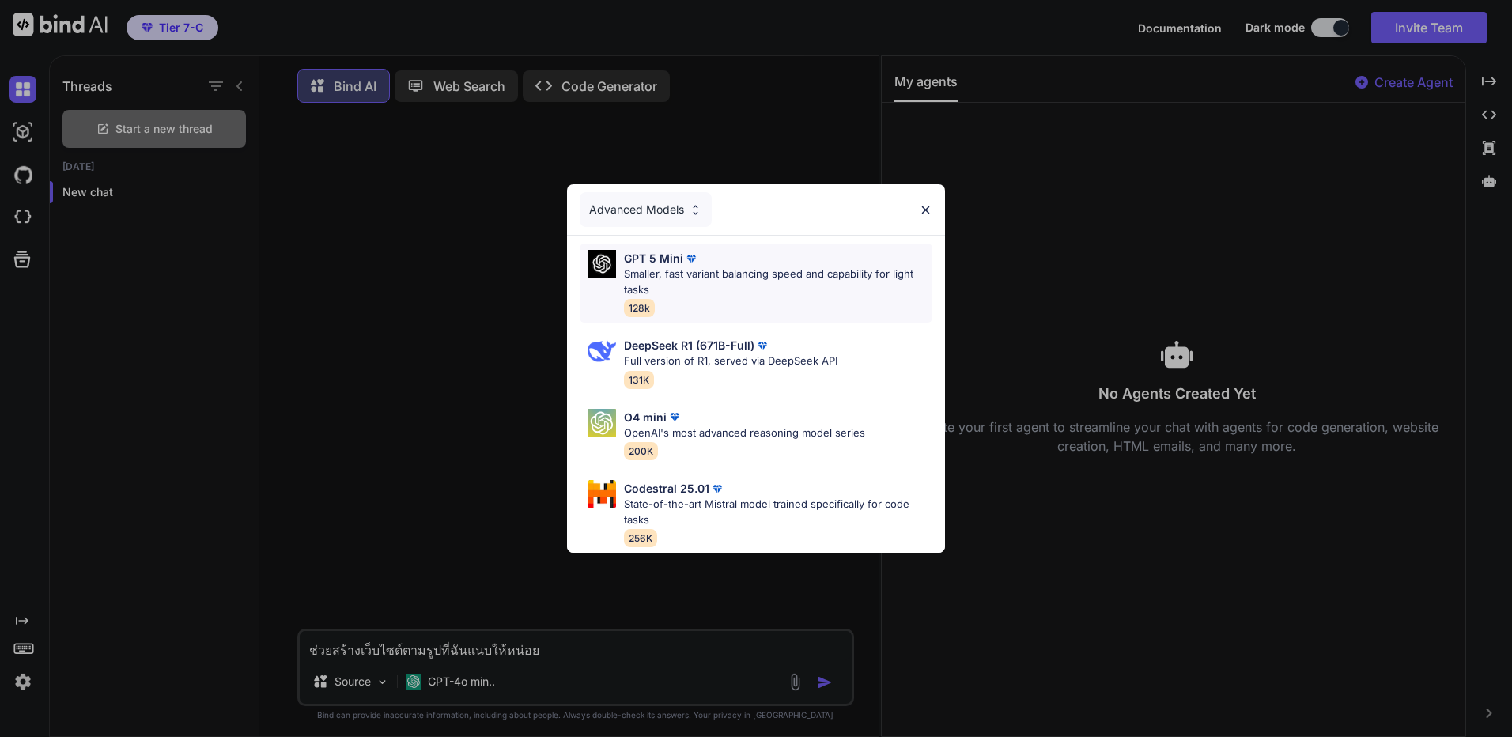
click at [767, 287] on p "Smaller, fast variant balancing speed and capability for light tasks" at bounding box center [778, 281] width 308 height 31
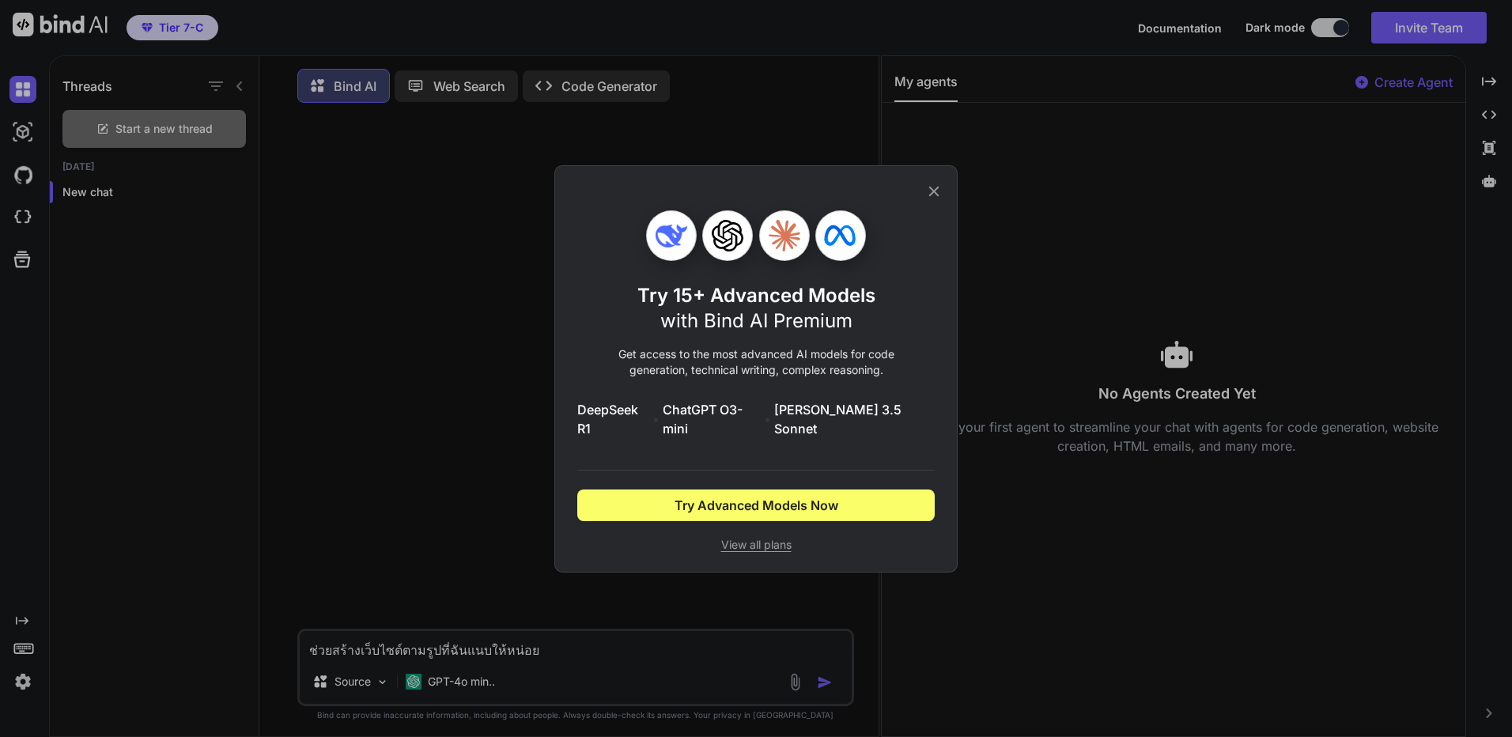
click at [930, 196] on icon at bounding box center [934, 191] width 10 height 10
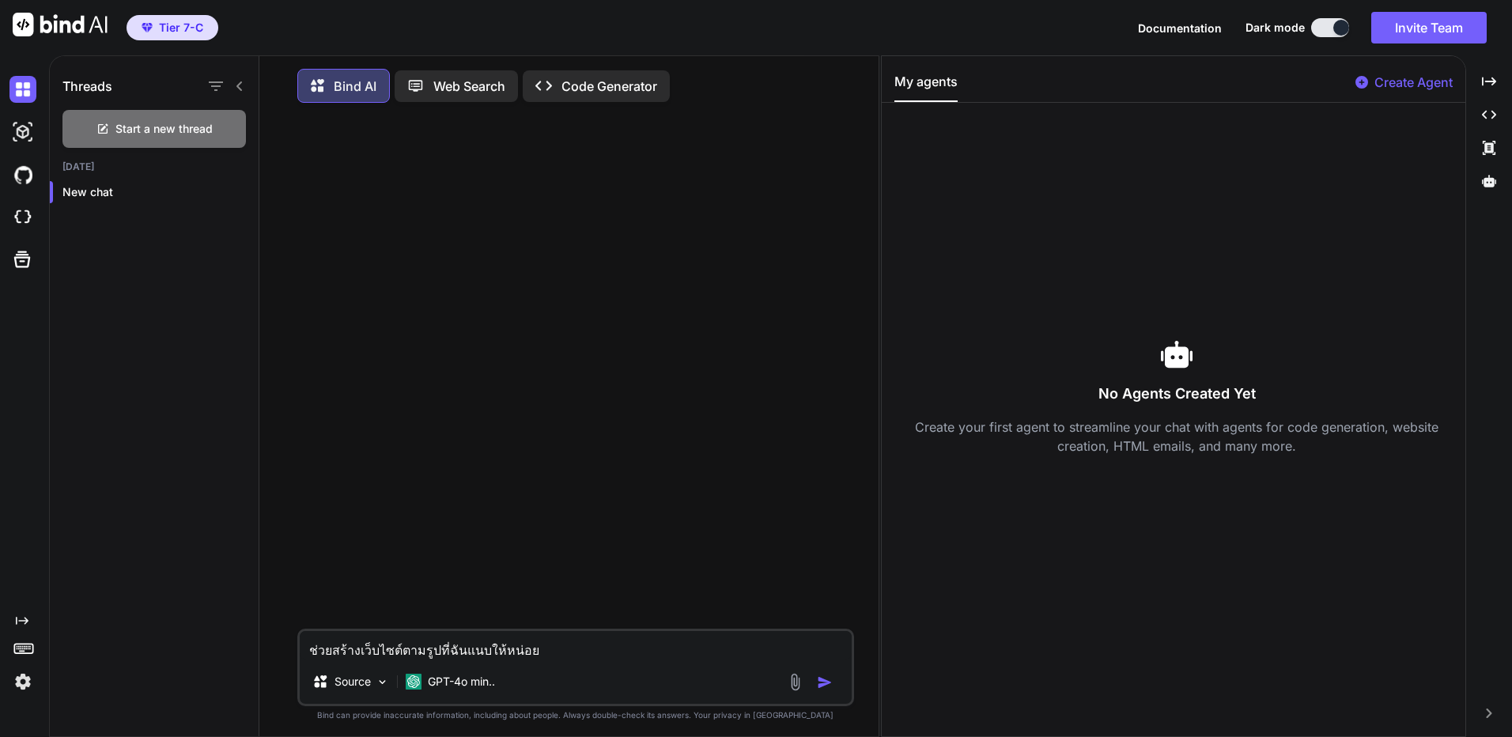
click at [35, 680] on div at bounding box center [25, 681] width 33 height 27
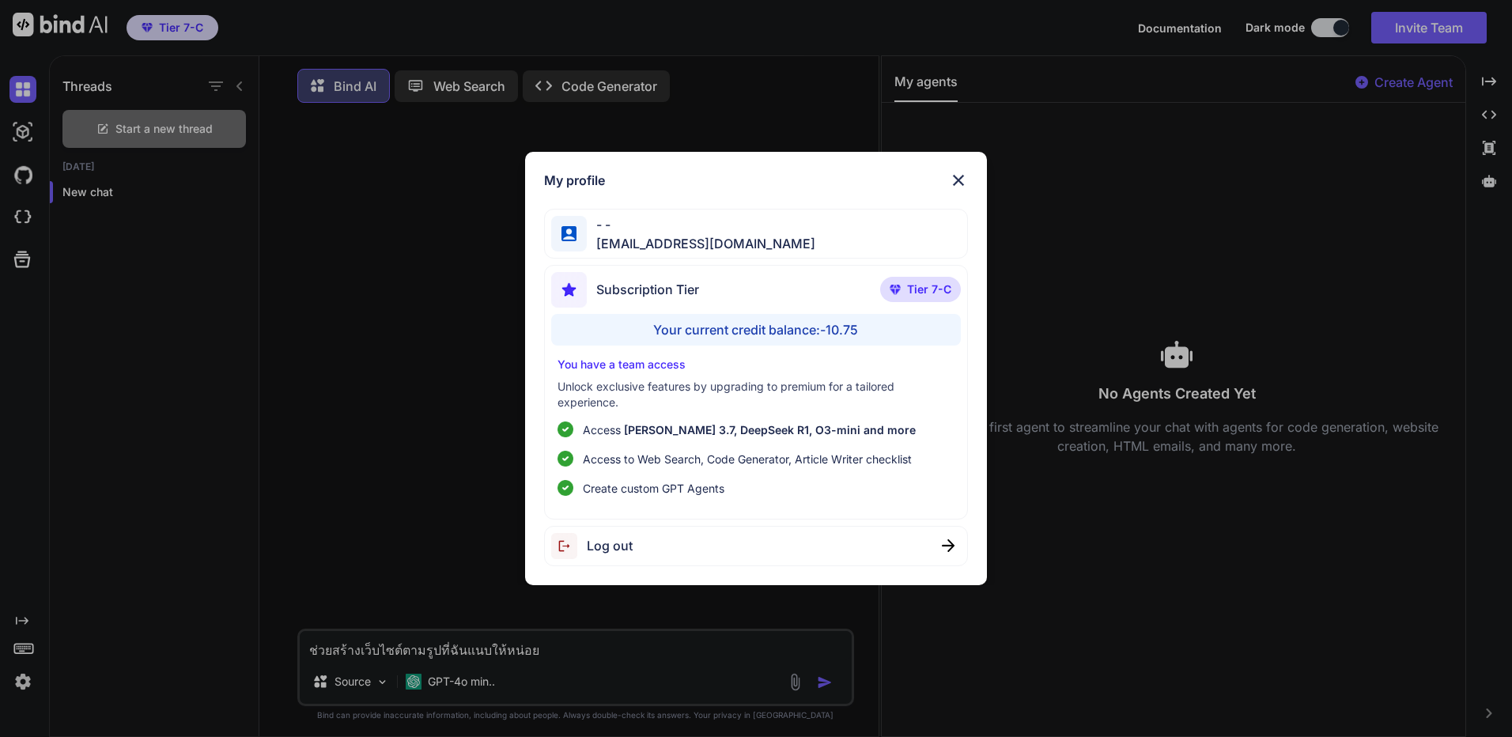
click at [32, 680] on div "My profile - - kingkranyutthasin@gmail.com Subscription Tier Tier 7-C Your curr…" at bounding box center [756, 368] width 1512 height 737
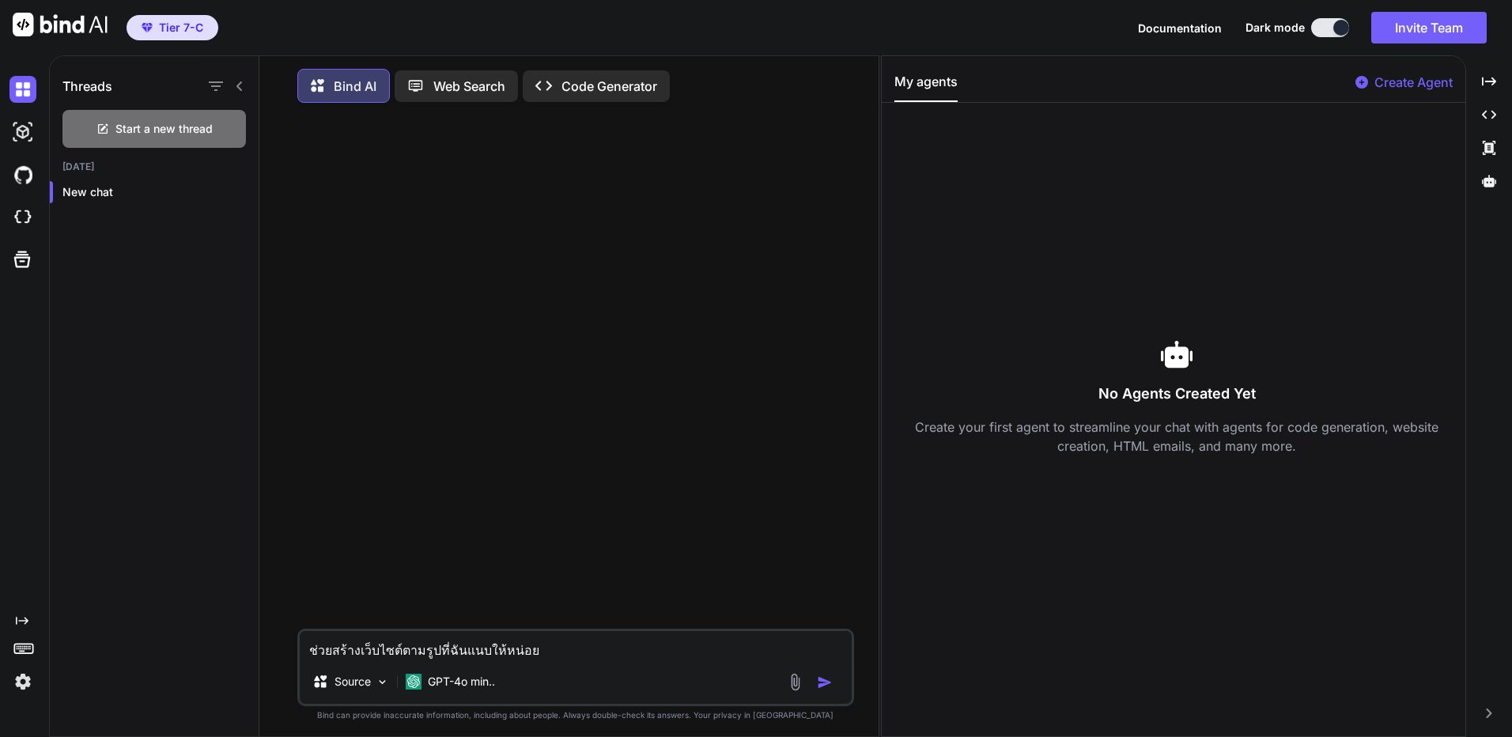
click at [32, 680] on img at bounding box center [22, 681] width 27 height 27
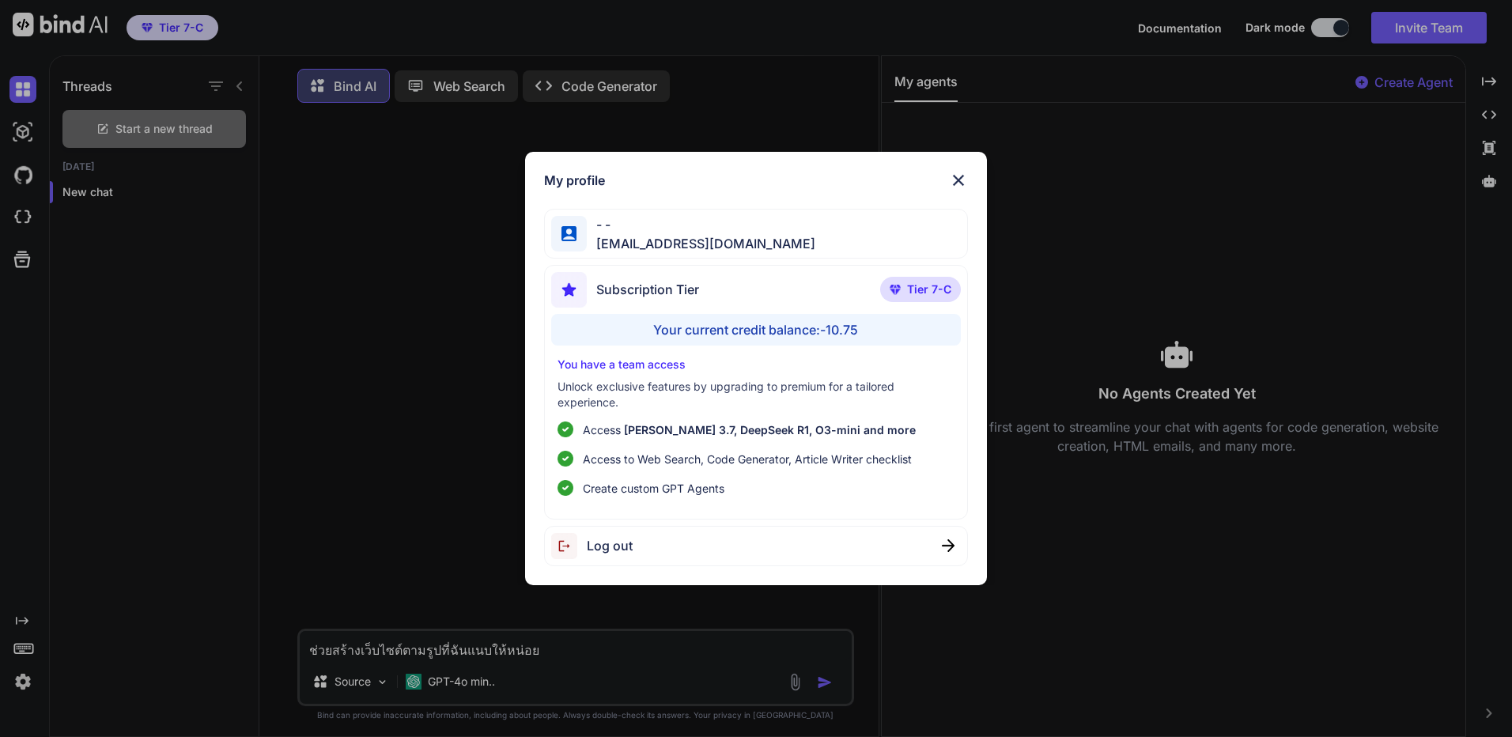
click at [683, 558] on div "Log out" at bounding box center [756, 546] width 424 height 40
click at [967, 179] on img at bounding box center [958, 180] width 19 height 19
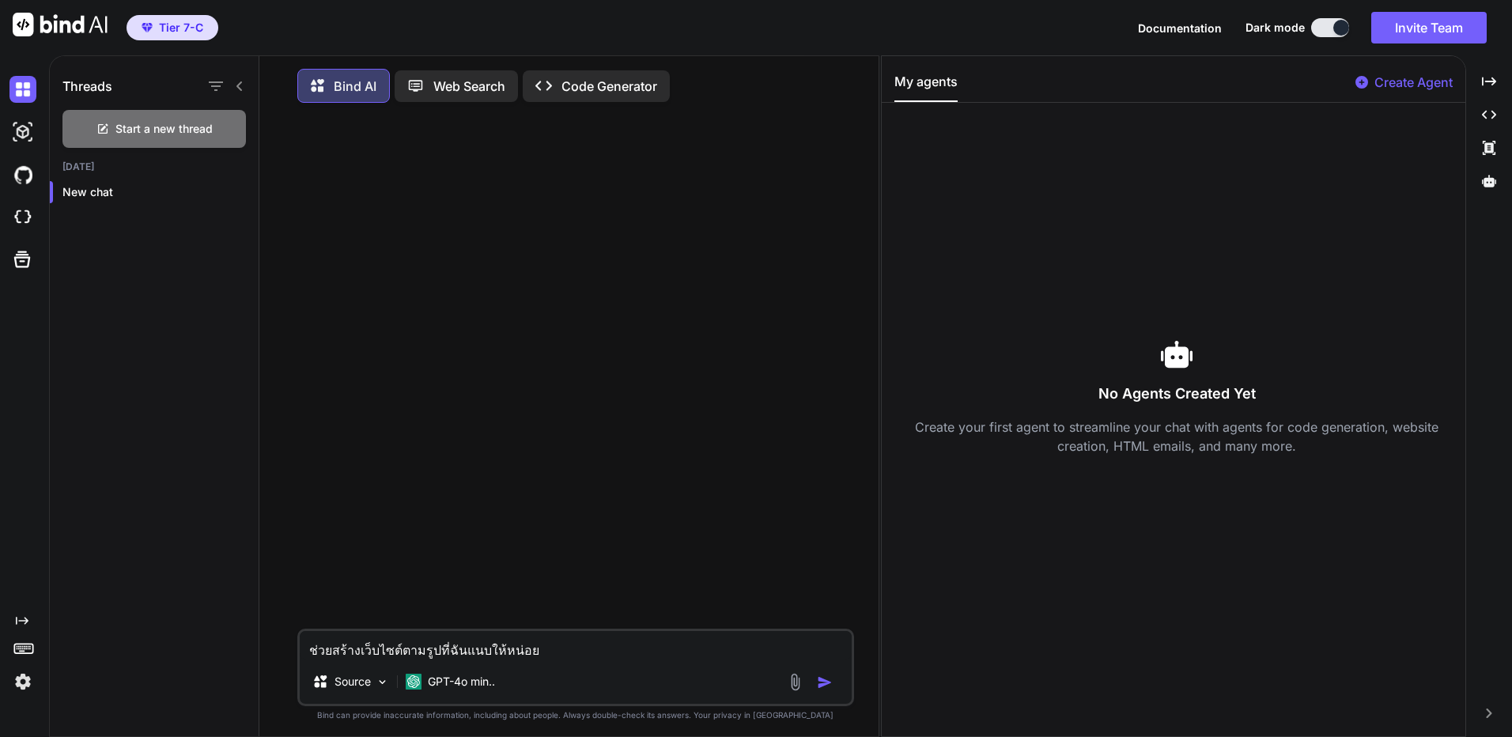
click at [888, 242] on div "No Agents Created Yet Create your first agent to streamline your chat with agen…" at bounding box center [1172, 396] width 583 height 563
click at [27, 686] on img at bounding box center [22, 681] width 27 height 27
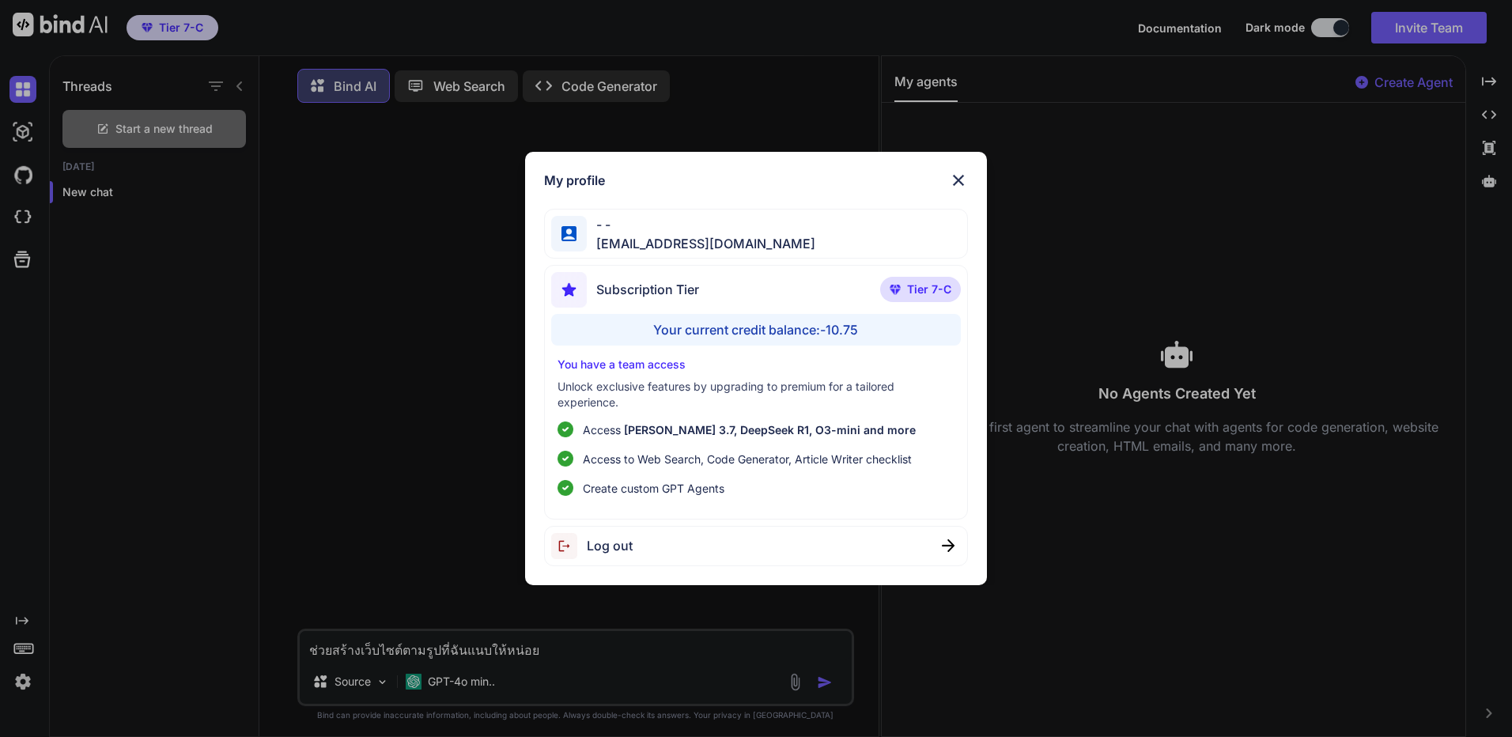
click at [614, 542] on span "Log out" at bounding box center [610, 545] width 46 height 19
click at [646, 549] on span "Logging out..." at bounding box center [629, 545] width 85 height 19
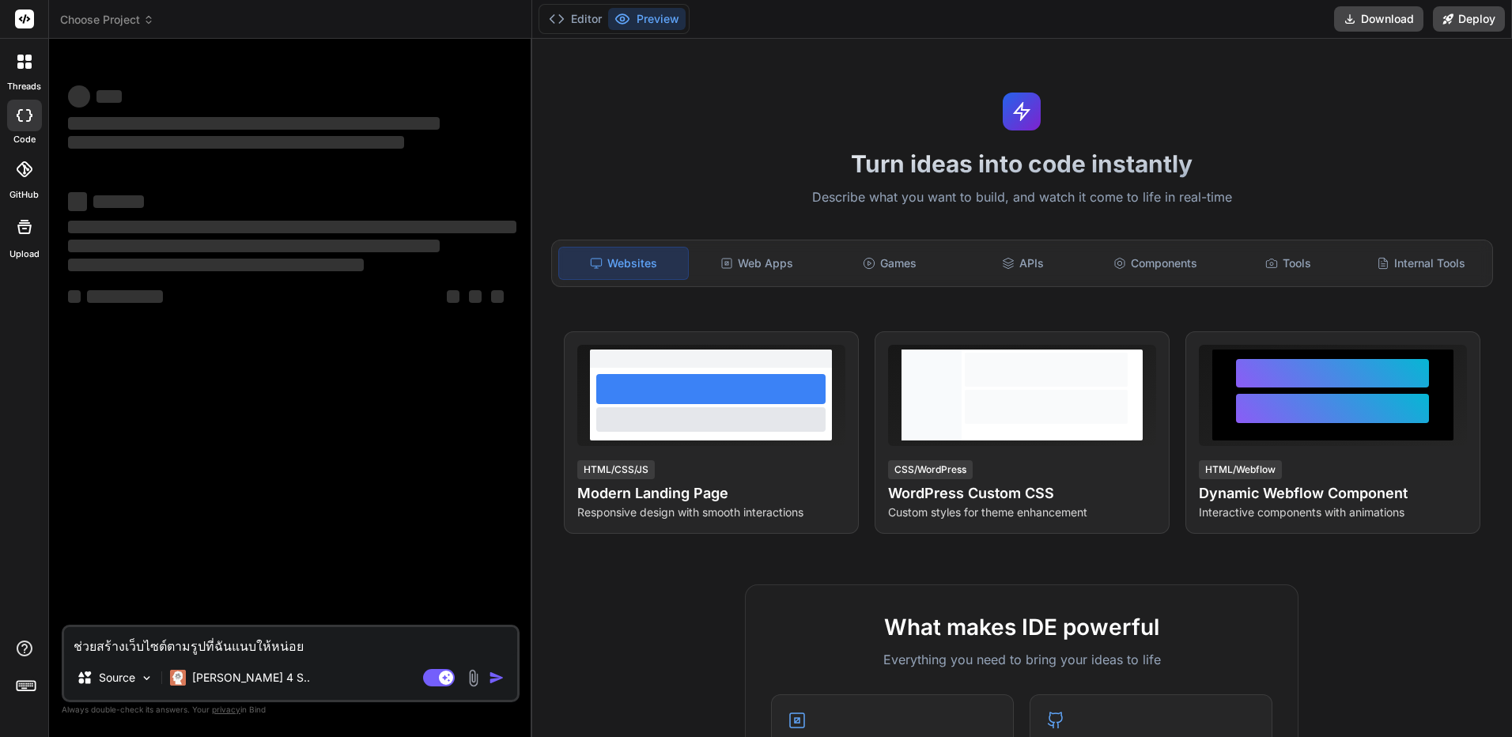
type textarea "x"
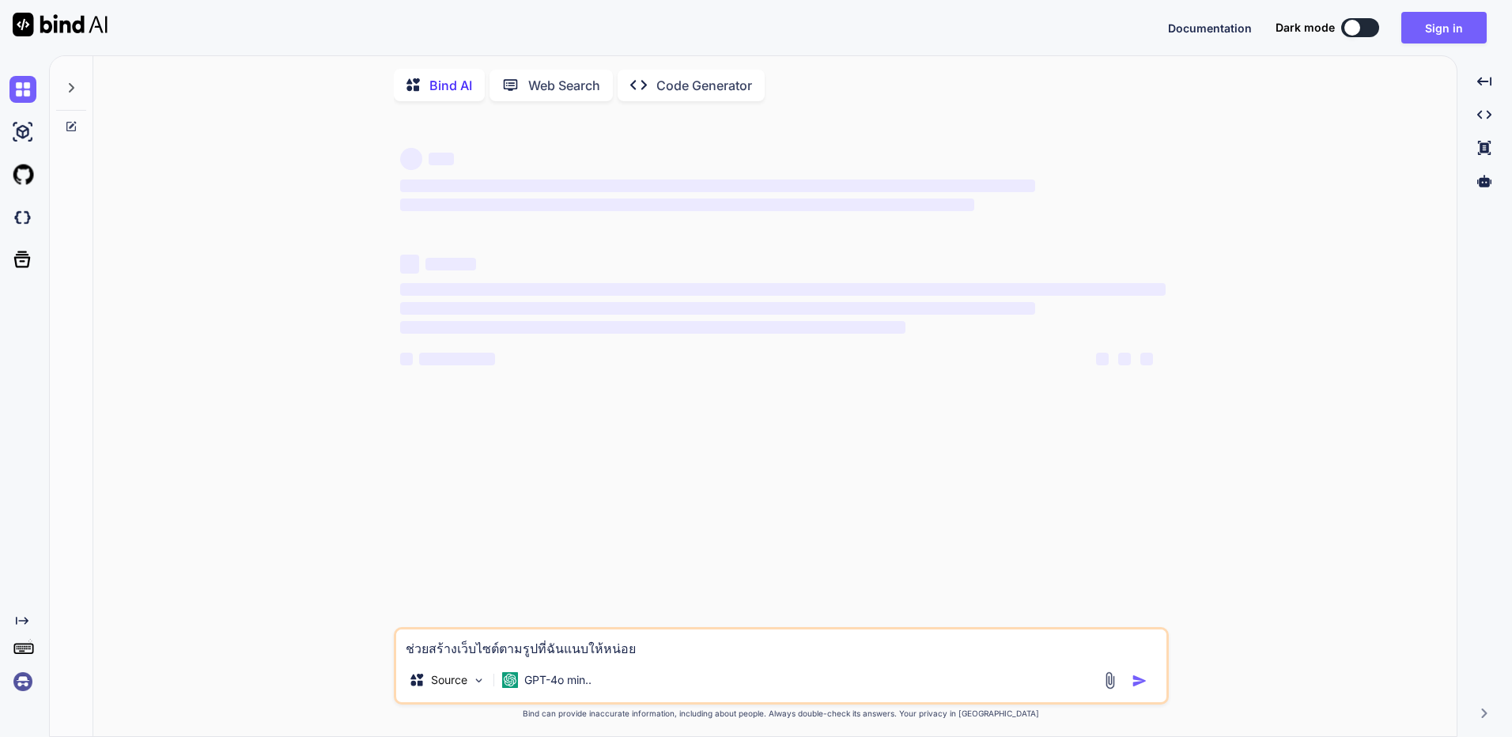
click at [25, 685] on img at bounding box center [22, 681] width 27 height 27
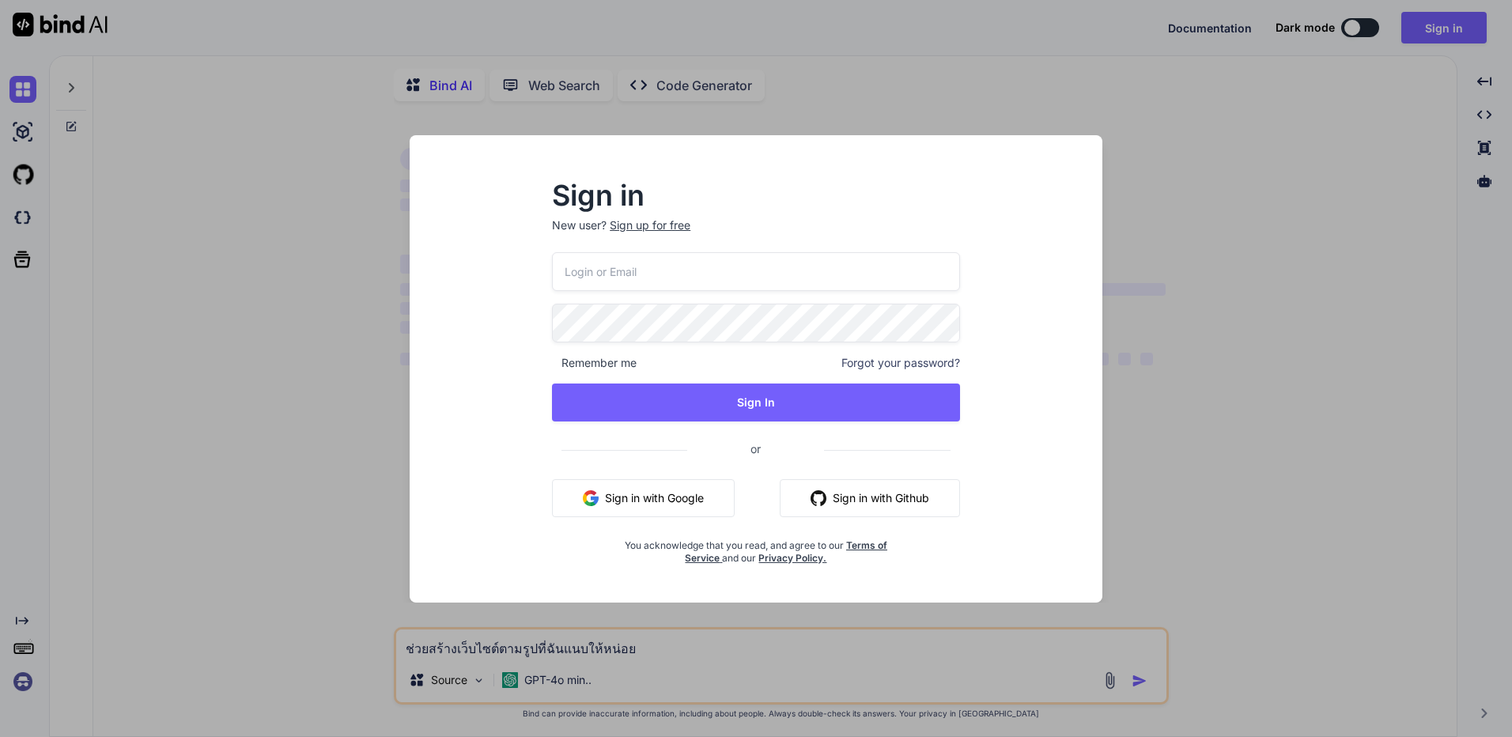
type textarea "x"
click at [708, 277] on input "kingkranyutthasin@gmail.com" at bounding box center [756, 271] width 408 height 39
type input "bindai@zenkoy.com"
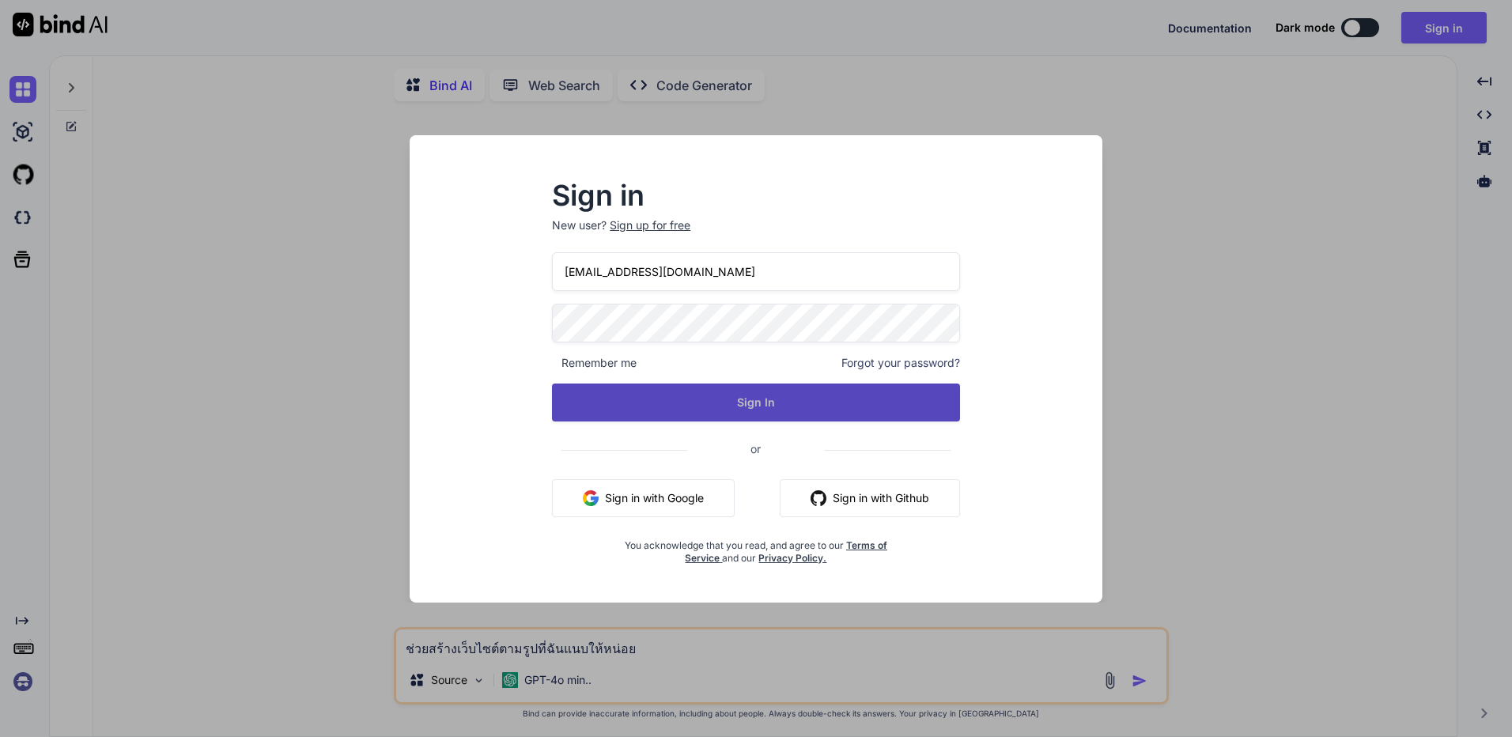
click at [649, 398] on button "Sign In" at bounding box center [756, 402] width 408 height 38
click at [894, 400] on button "Sign In" at bounding box center [756, 402] width 408 height 38
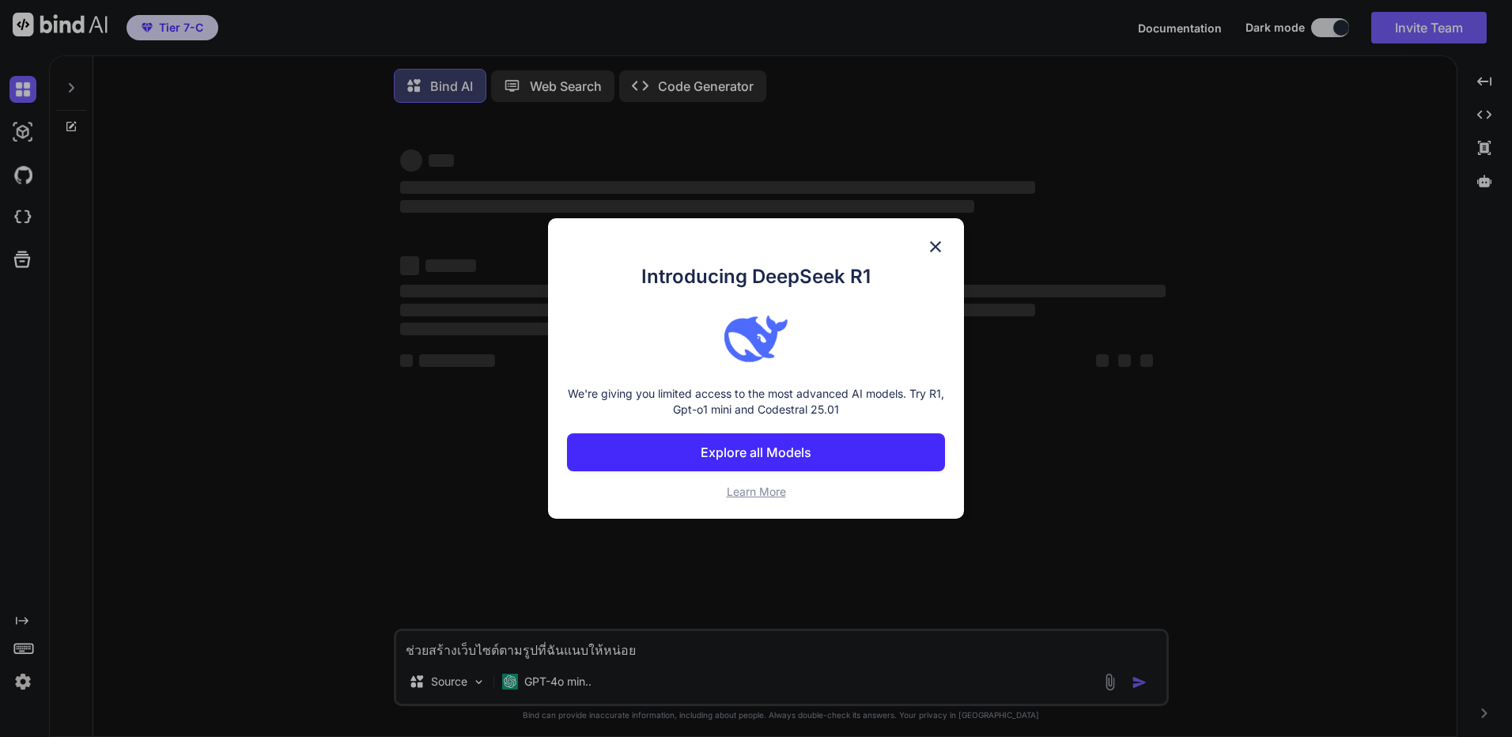
click at [787, 455] on p "Explore all Models" at bounding box center [755, 452] width 111 height 19
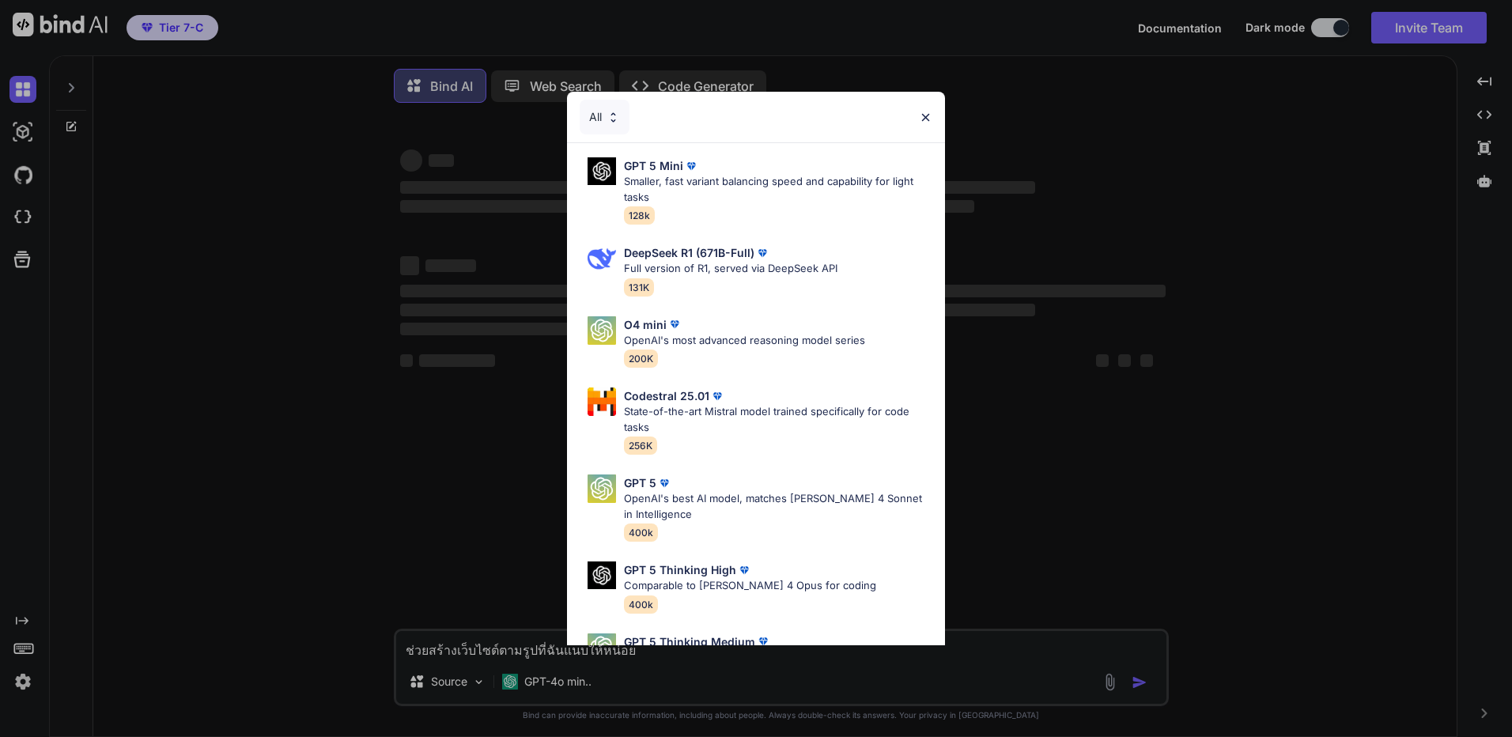
click at [609, 115] on img at bounding box center [612, 117] width 13 height 13
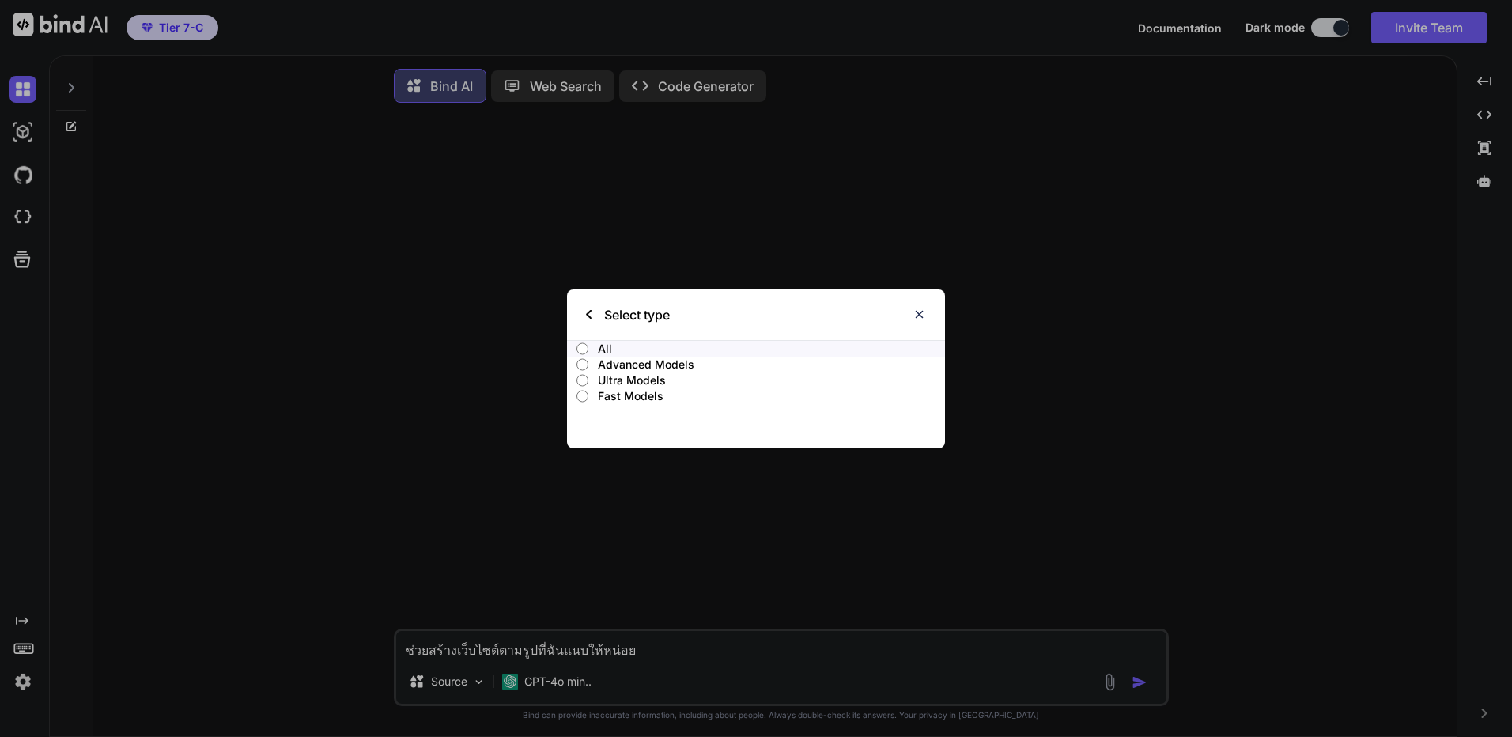
click at [693, 360] on p "Advanced Models" at bounding box center [771, 365] width 347 height 16
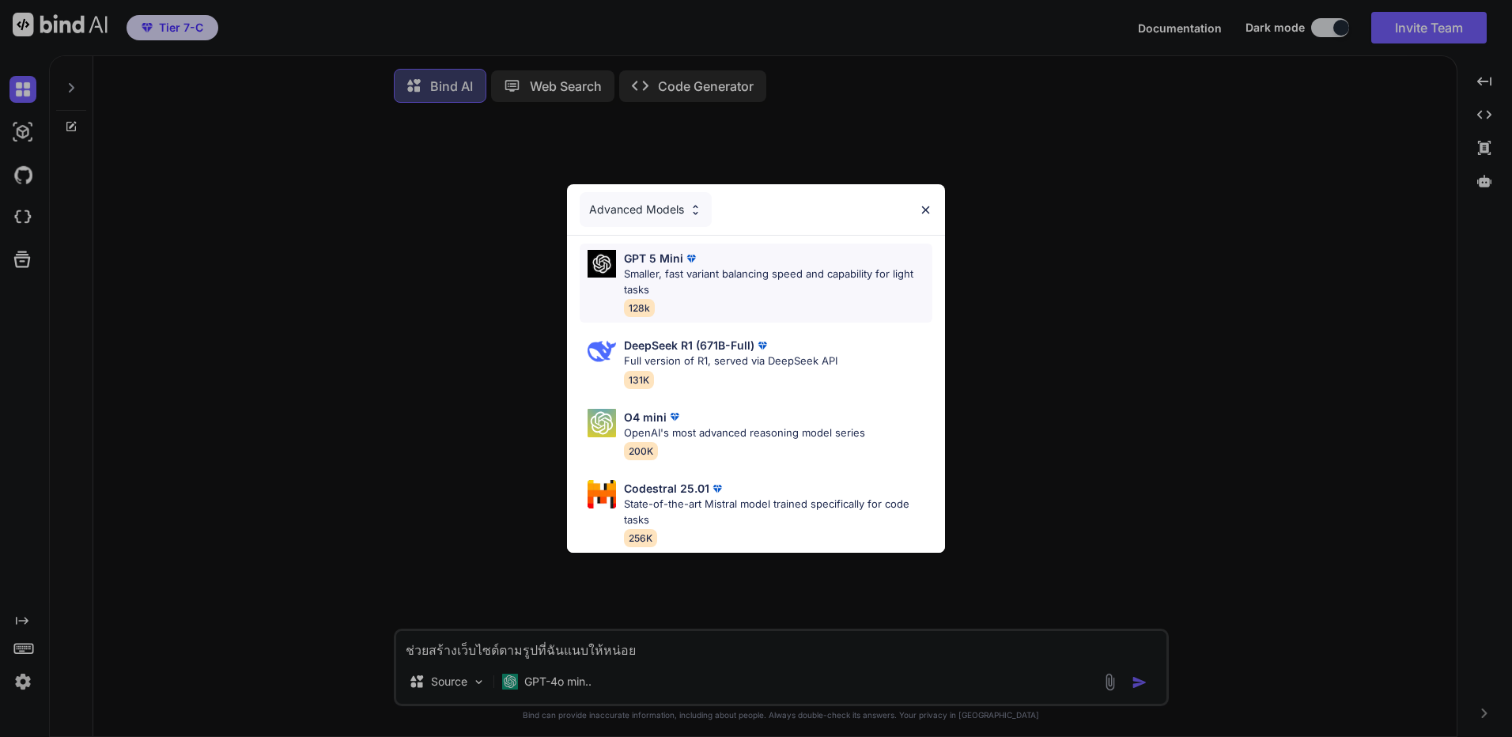
type textarea "x"
click at [791, 270] on p "Smaller, fast variant balancing speed and capability for light tasks" at bounding box center [778, 281] width 308 height 31
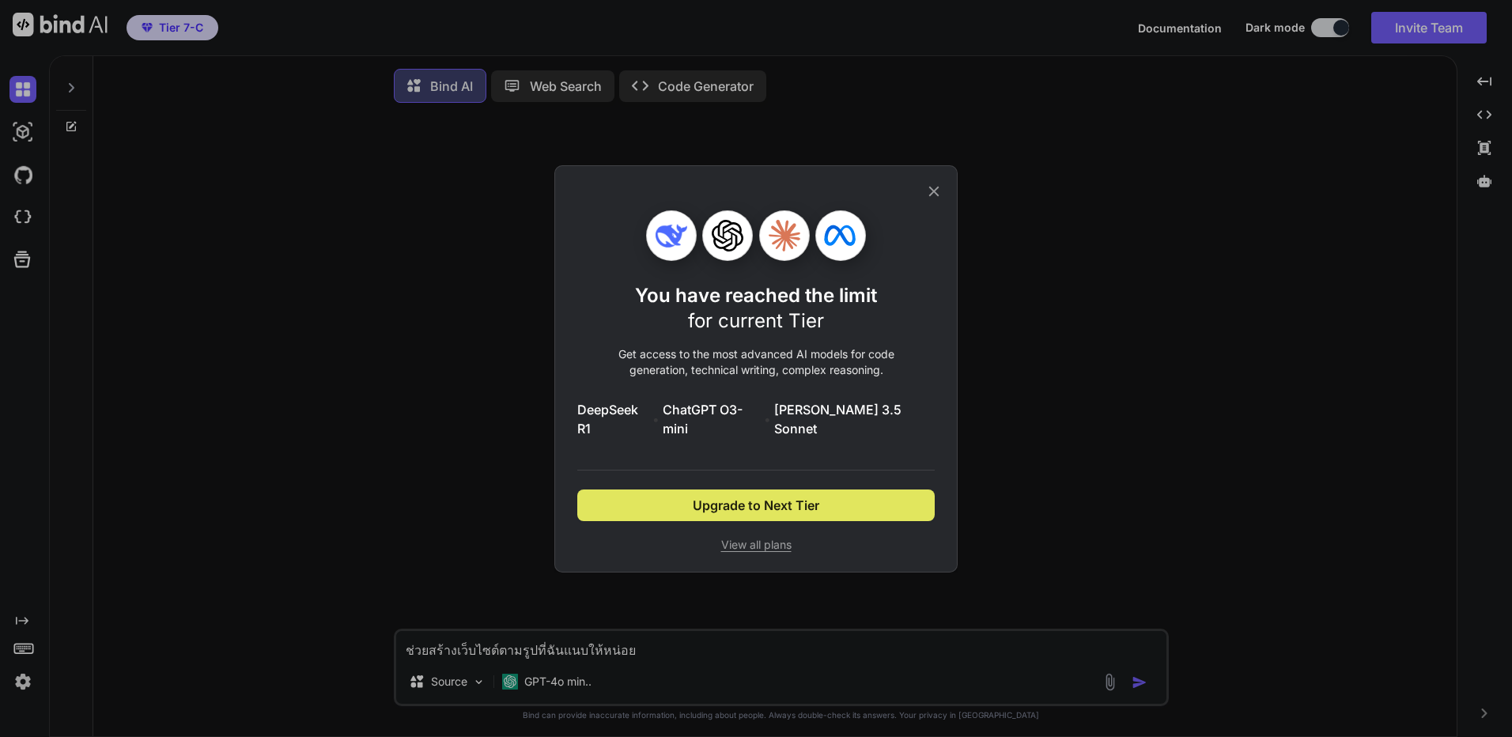
click at [866, 500] on button "Upgrade to Next Tier" at bounding box center [755, 505] width 357 height 32
click at [944, 196] on div "You have reached the limit for current Tier Get access to the most advanced AI …" at bounding box center [755, 368] width 403 height 407
click at [928, 200] on icon at bounding box center [933, 191] width 17 height 17
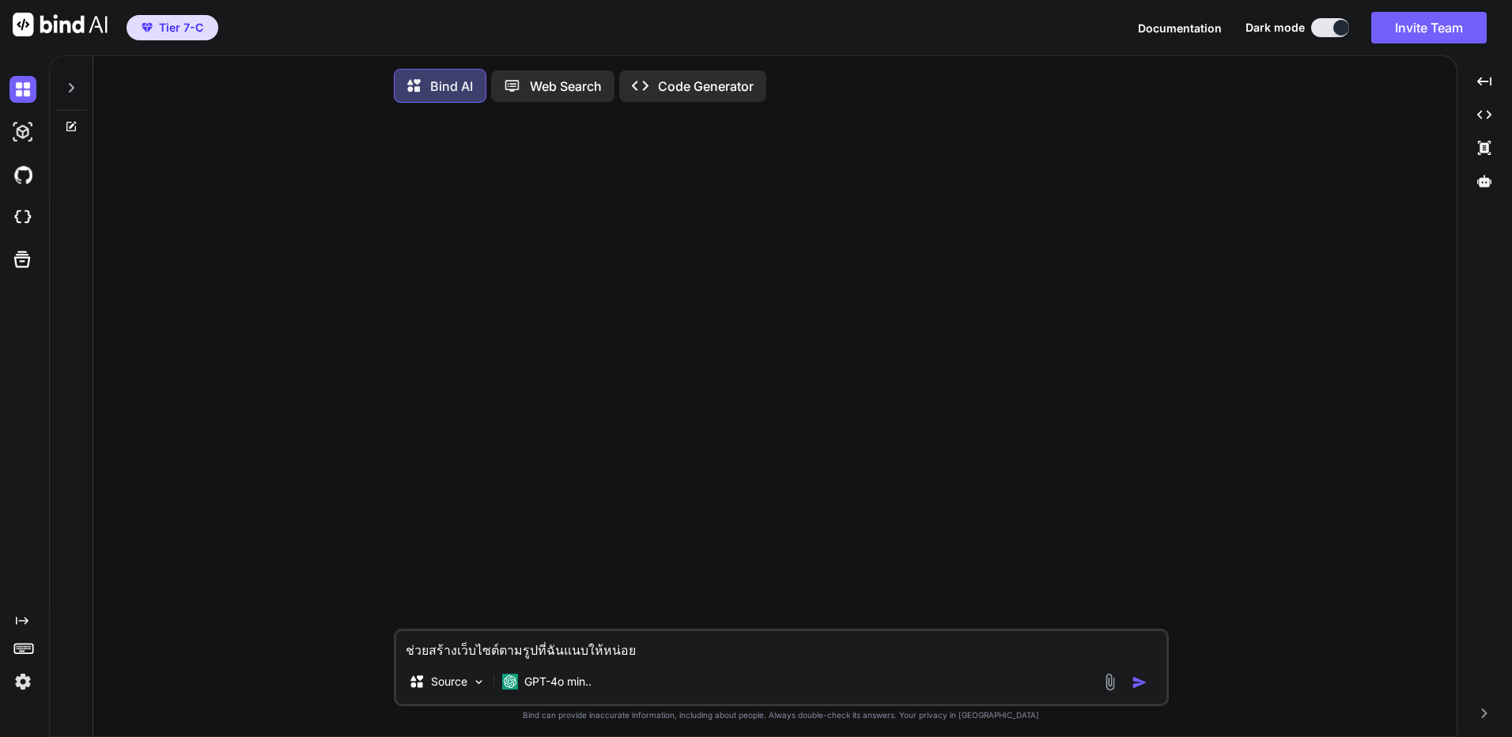
click at [84, 18] on img at bounding box center [60, 25] width 95 height 24
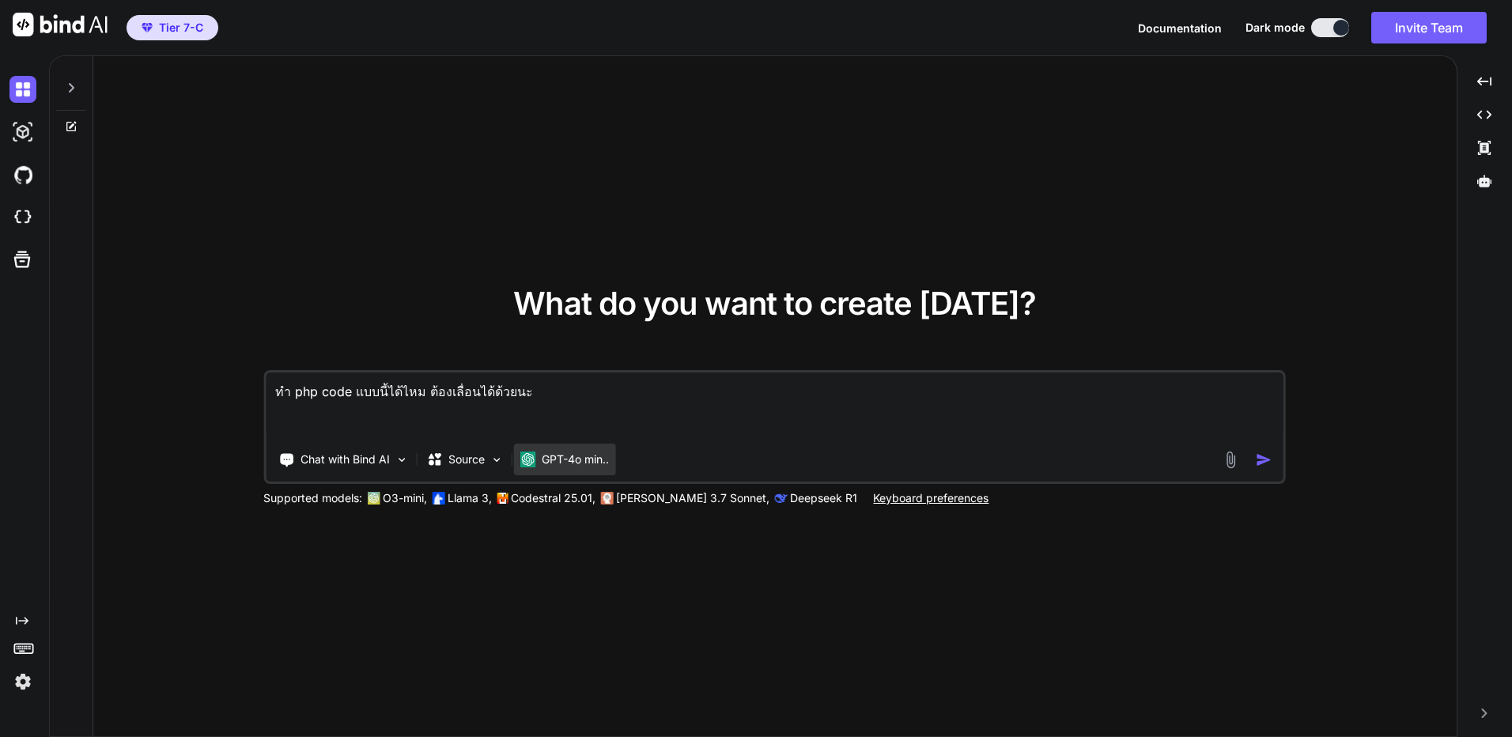
click at [591, 459] on p "GPT-4o min.." at bounding box center [575, 459] width 67 height 16
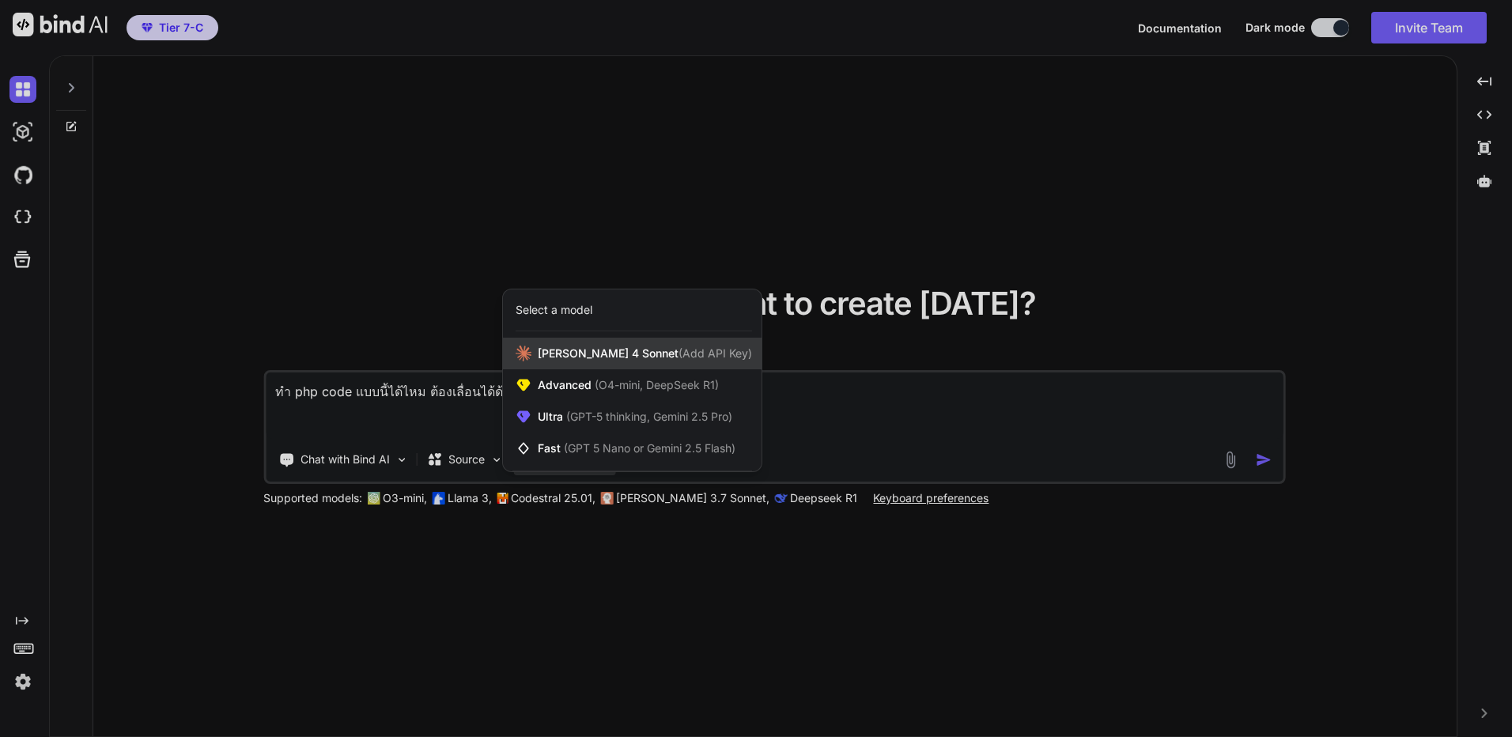
click at [630, 342] on div "Claude 4 Sonnet (Add API Key)" at bounding box center [632, 354] width 259 height 32
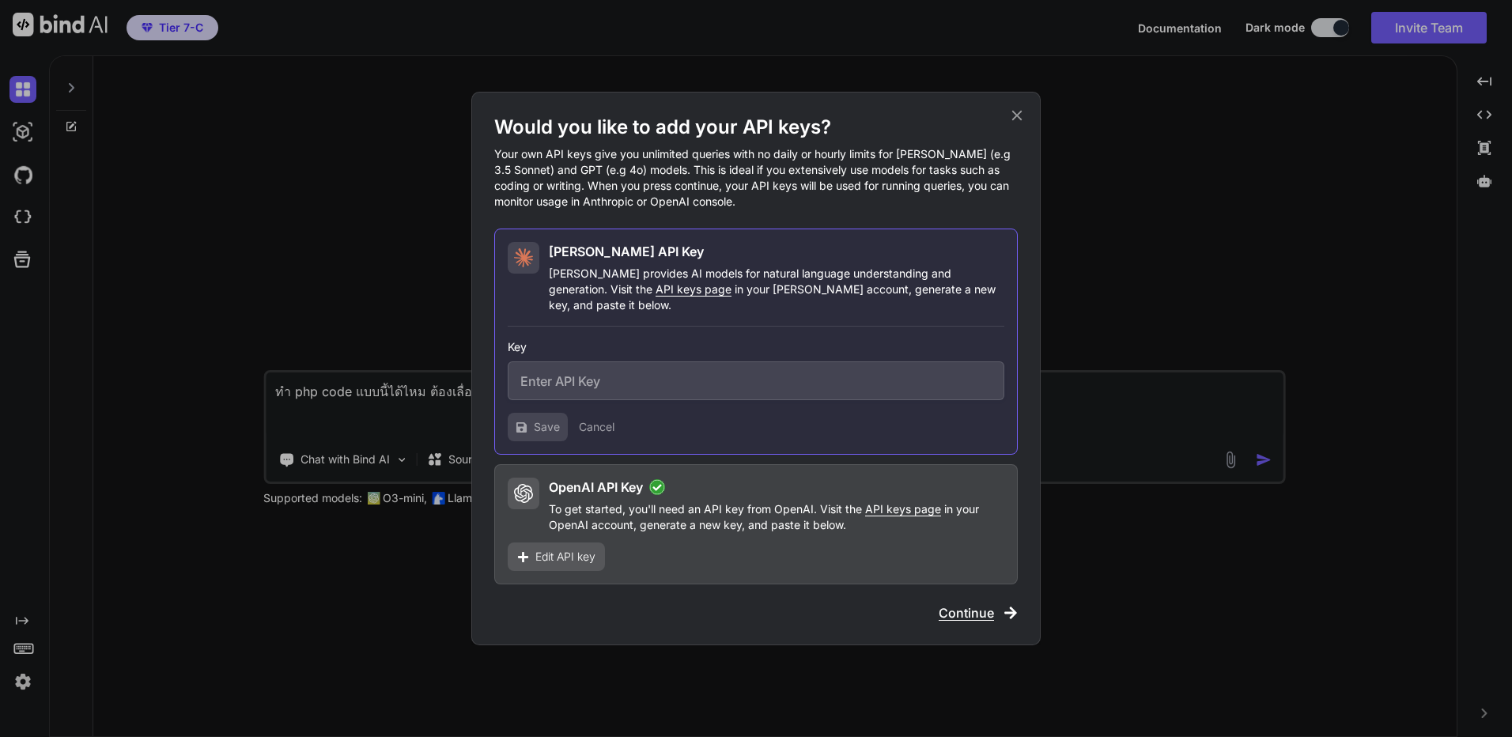
click at [340, 223] on div "Would you like to add your API keys? Your own API keys give you unlimited queri…" at bounding box center [756, 368] width 1512 height 737
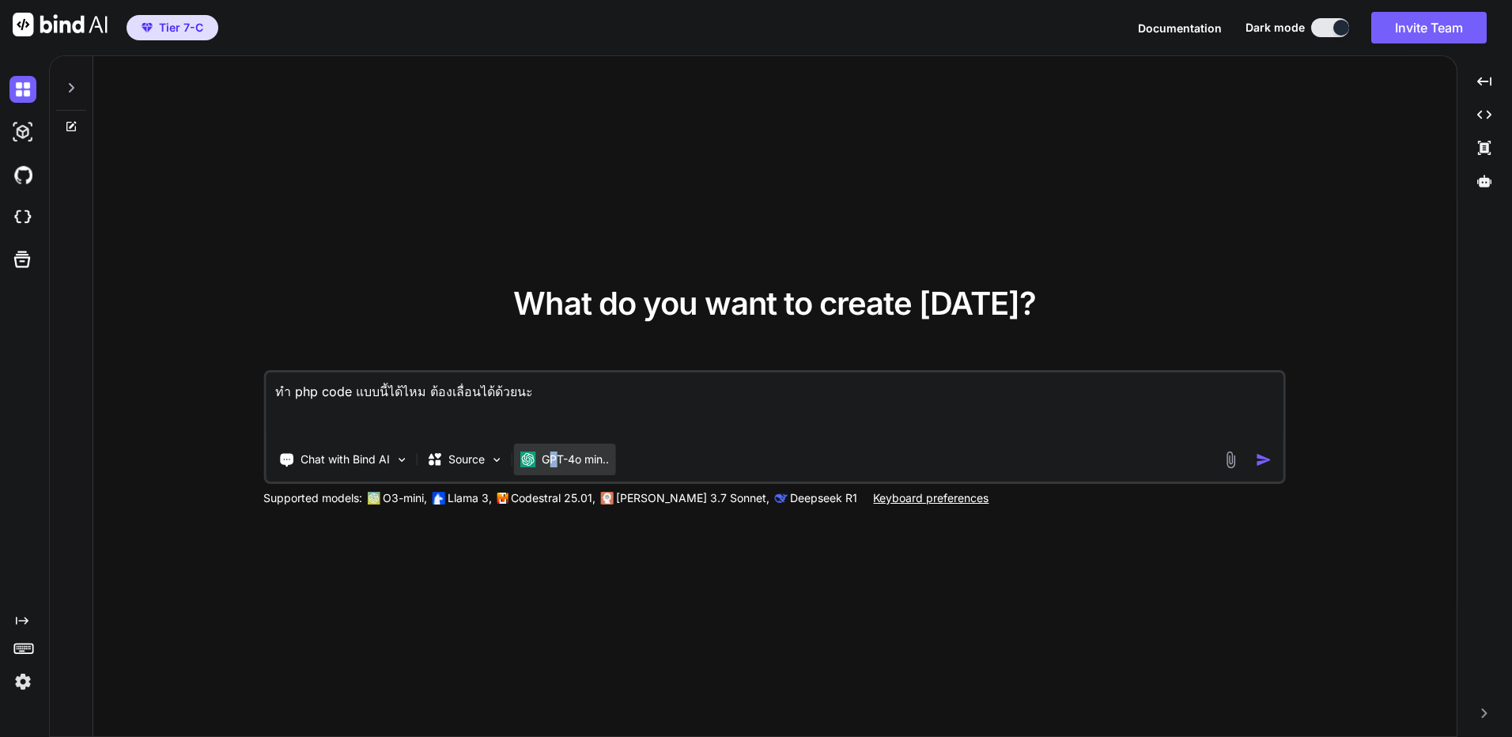
click at [555, 459] on p "GPT-4o min.." at bounding box center [575, 459] width 67 height 16
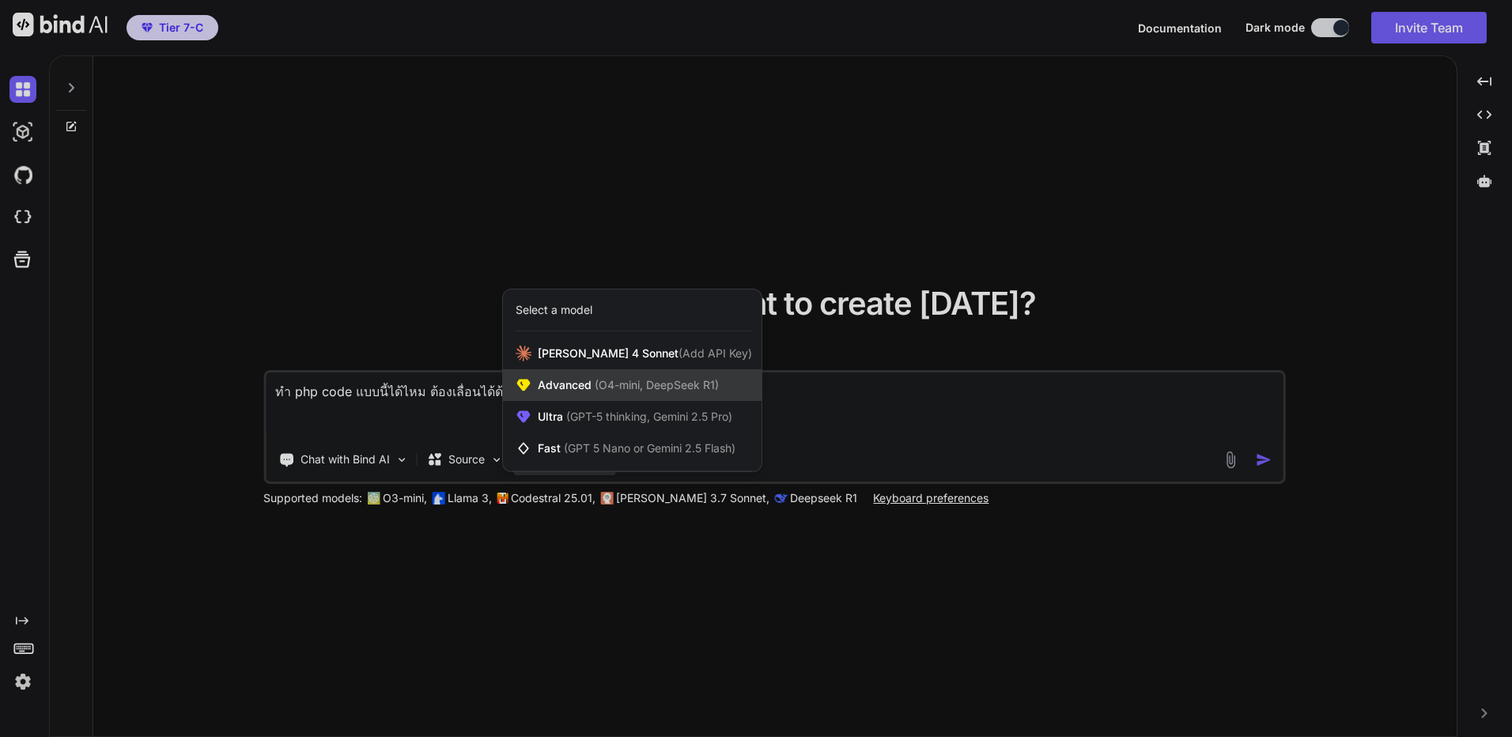
drag, startPoint x: 555, startPoint y: 459, endPoint x: 555, endPoint y: 388, distance: 71.2
click at [555, 388] on span "Advanced (O4-mini, DeepSeek R1)" at bounding box center [628, 385] width 181 height 16
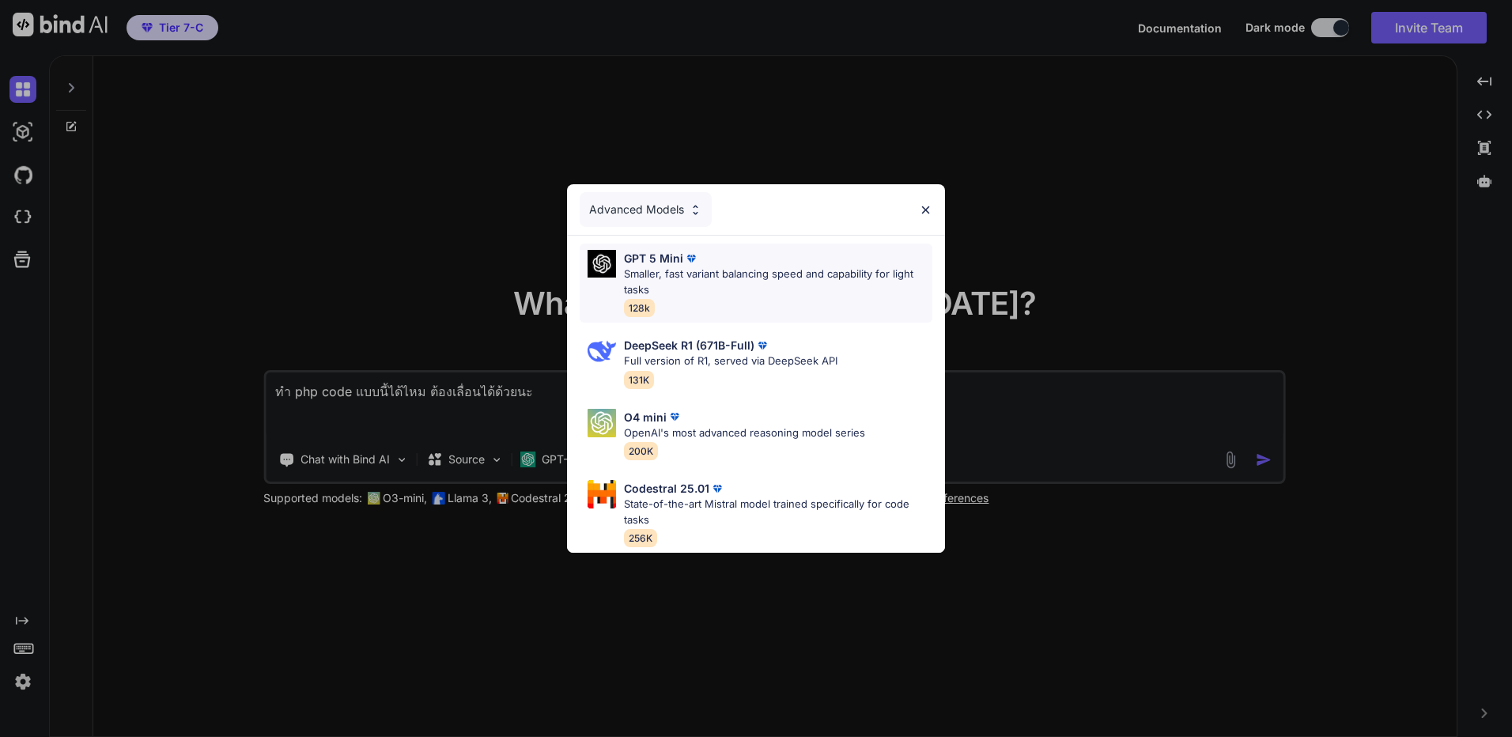
click at [749, 267] on p "Smaller, fast variant balancing speed and capability for light tasks" at bounding box center [778, 281] width 308 height 31
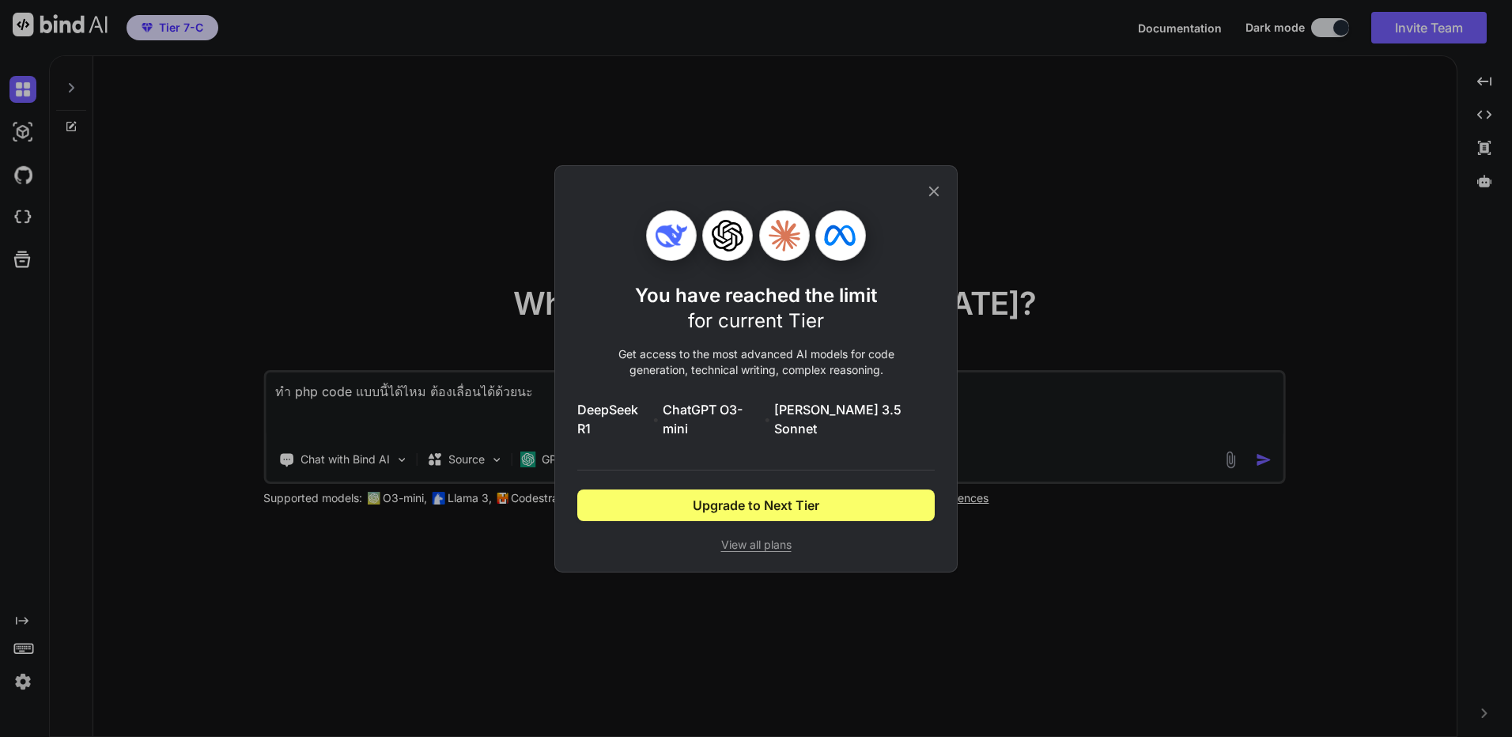
click at [769, 540] on span "View all plans" at bounding box center [755, 545] width 357 height 16
click at [927, 200] on icon at bounding box center [933, 191] width 17 height 17
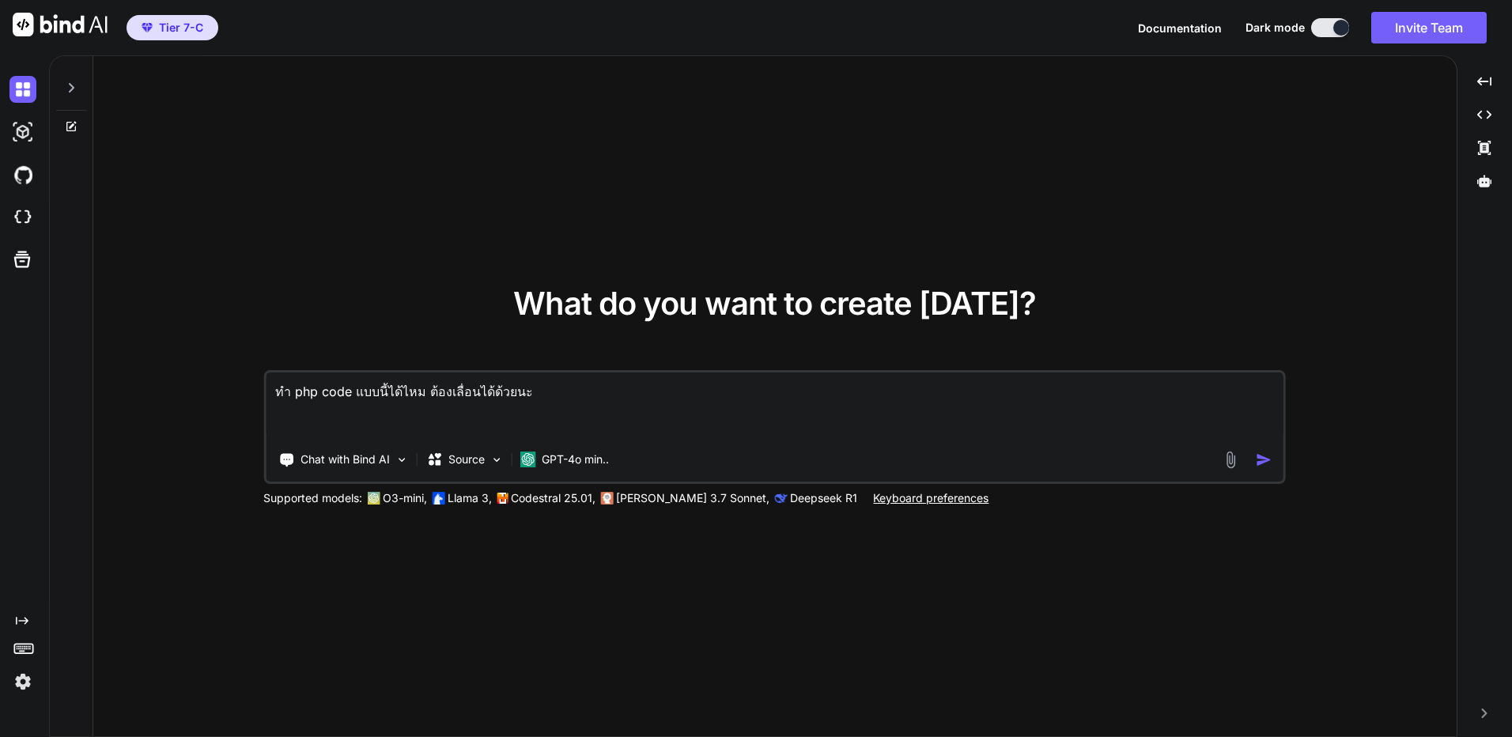
click at [39, 680] on div "Created with Pixso." at bounding box center [24, 395] width 49 height 681
click at [23, 683] on img at bounding box center [22, 681] width 27 height 27
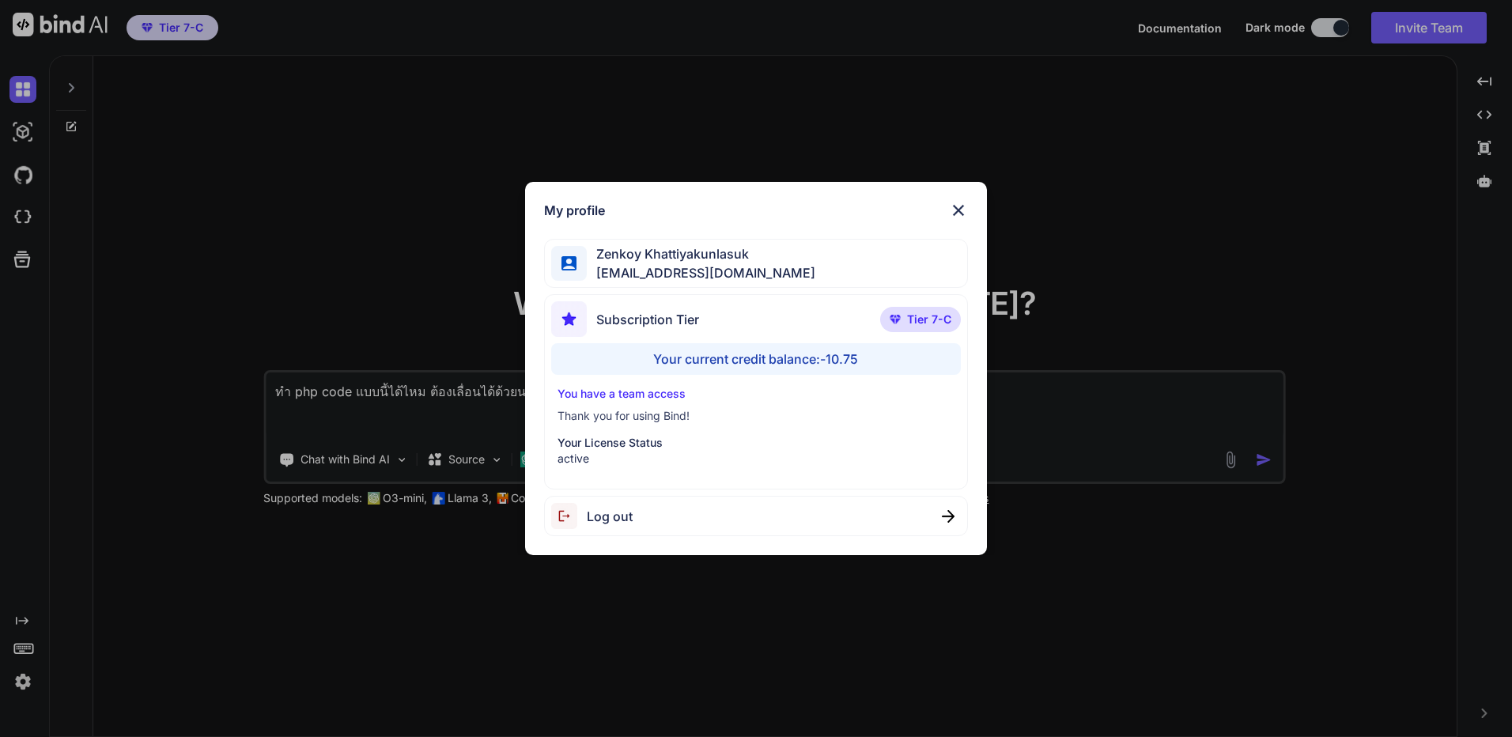
click at [968, 204] on div "My profile Zenkoy Khattiyakunlasuk bindai@zenkoy.com Subscription Tier Tier 7-C…" at bounding box center [756, 369] width 462 height 374
click at [953, 212] on img at bounding box center [958, 210] width 19 height 19
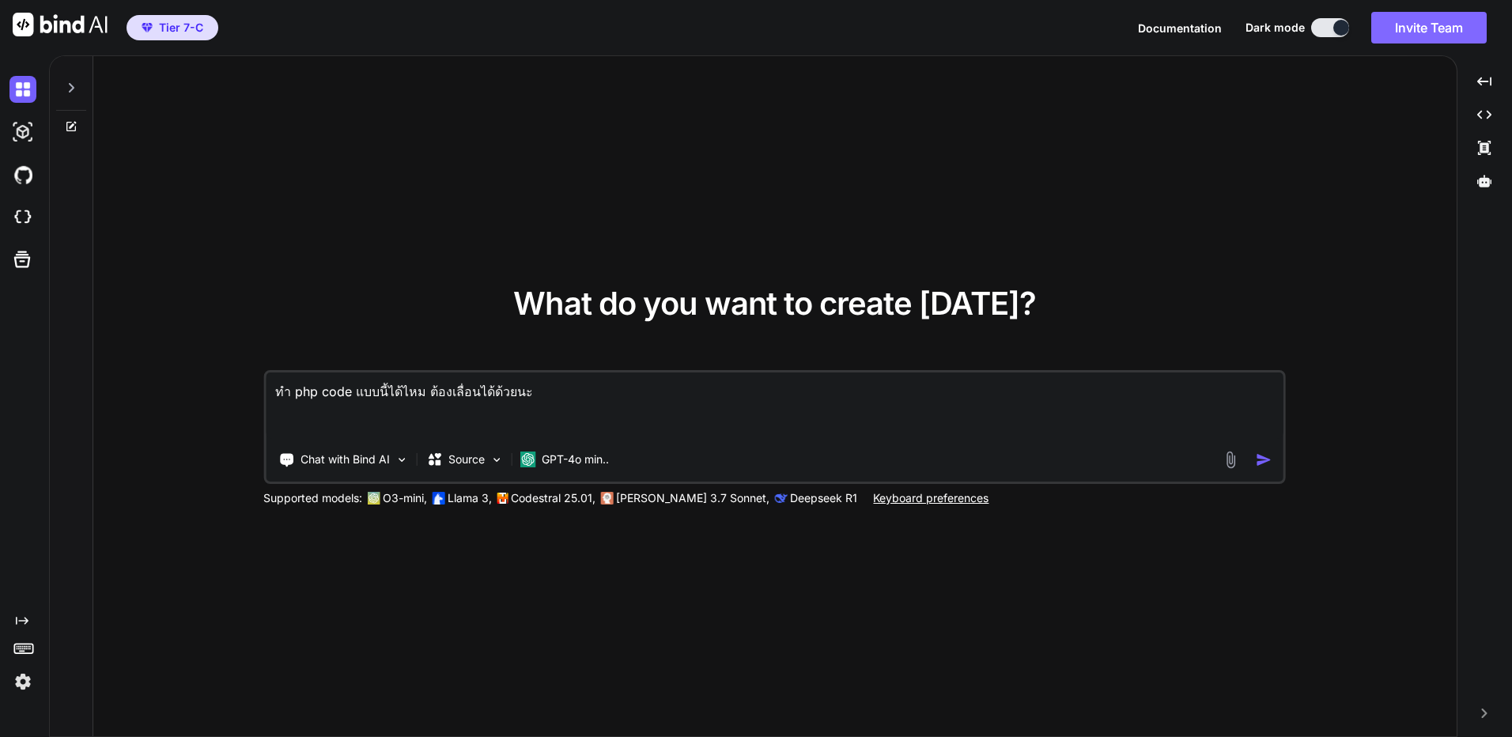
click at [1450, 42] on button "Invite Team" at bounding box center [1428, 28] width 115 height 32
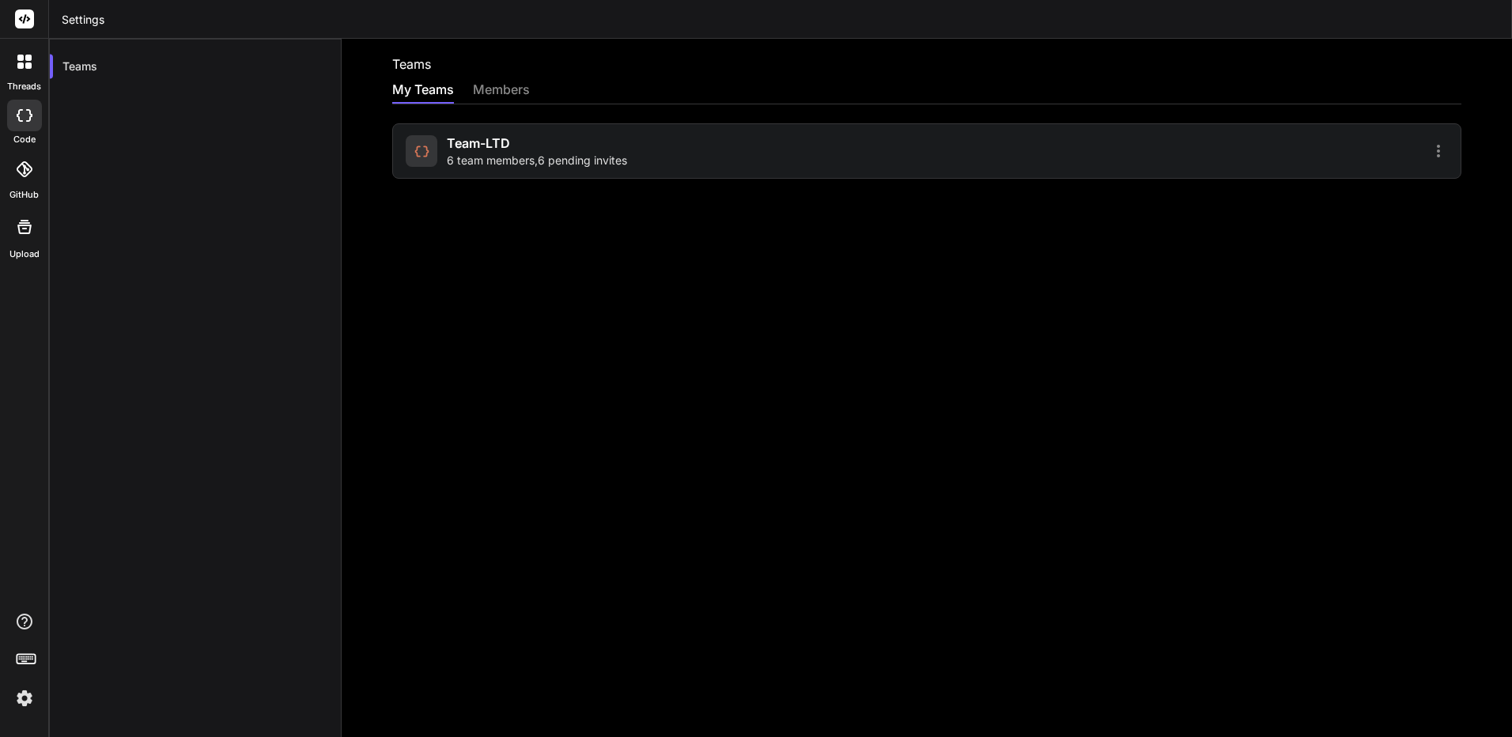
click at [950, 160] on div "Team-LTD 6 team members , 6 pending invites" at bounding box center [926, 150] width 1069 height 55
click at [444, 160] on div "Team-LTD 6 team members , 6 pending invites" at bounding box center [664, 151] width 516 height 35
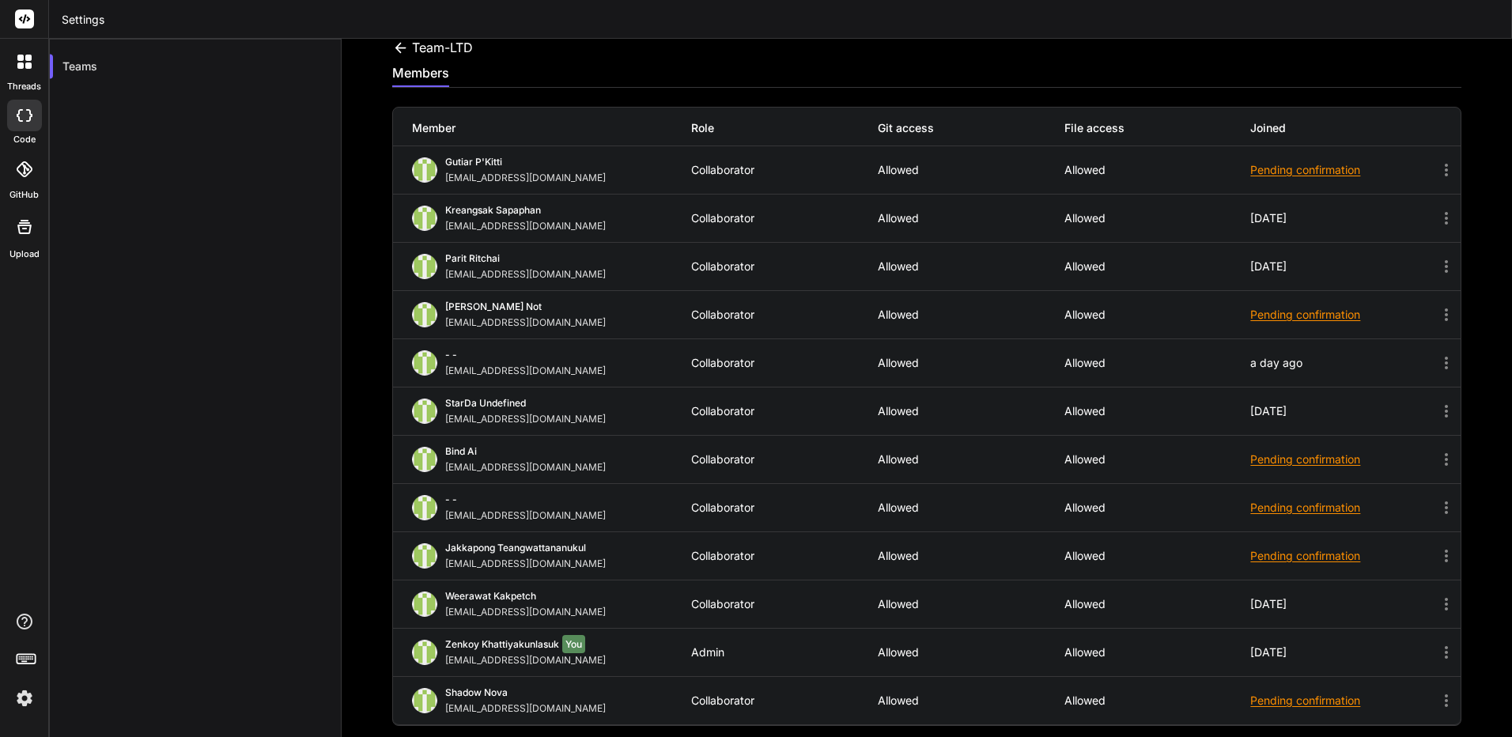
scroll to position [21, 0]
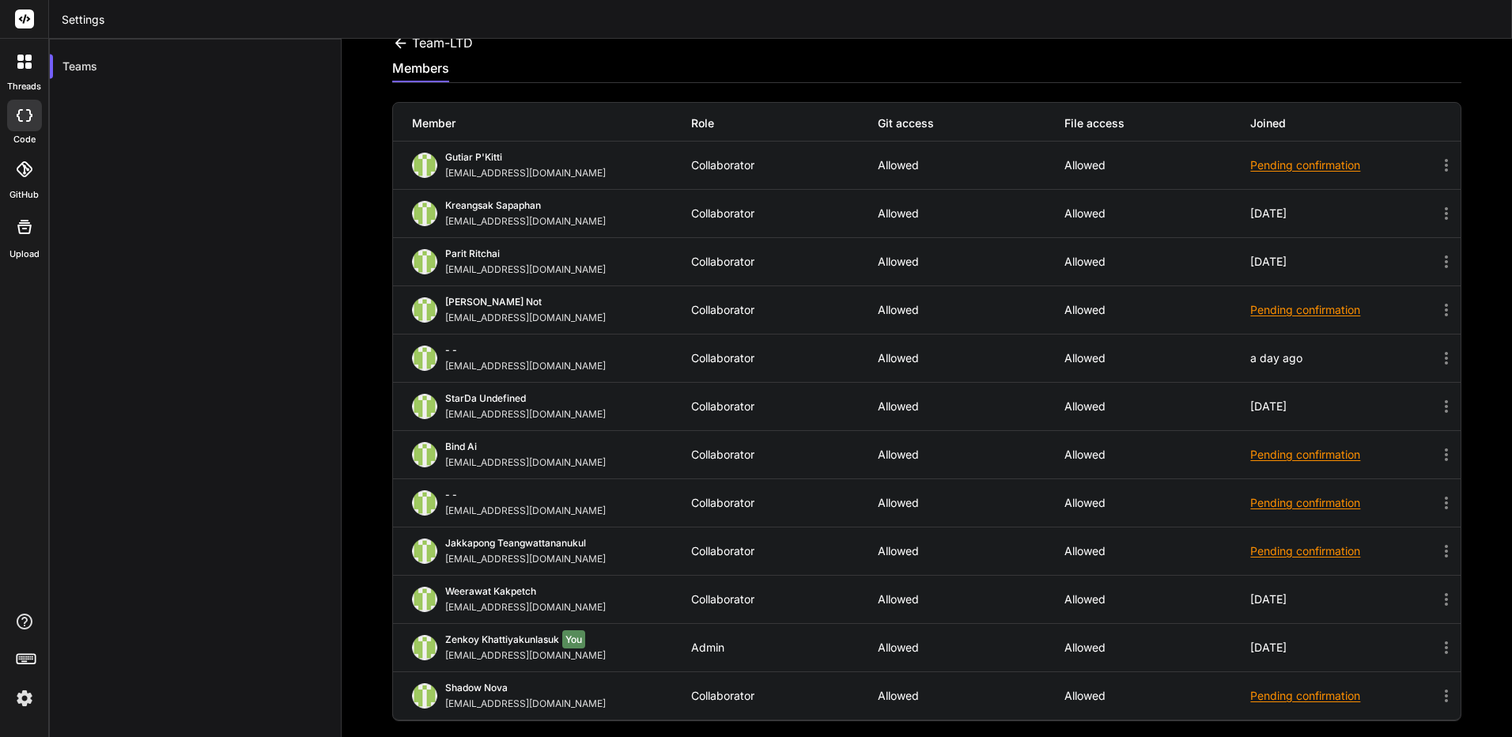
click at [1436, 656] on icon at bounding box center [1445, 647] width 19 height 19
click at [1436, 651] on icon at bounding box center [1445, 647] width 19 height 19
click at [1438, 406] on icon at bounding box center [1445, 406] width 19 height 19
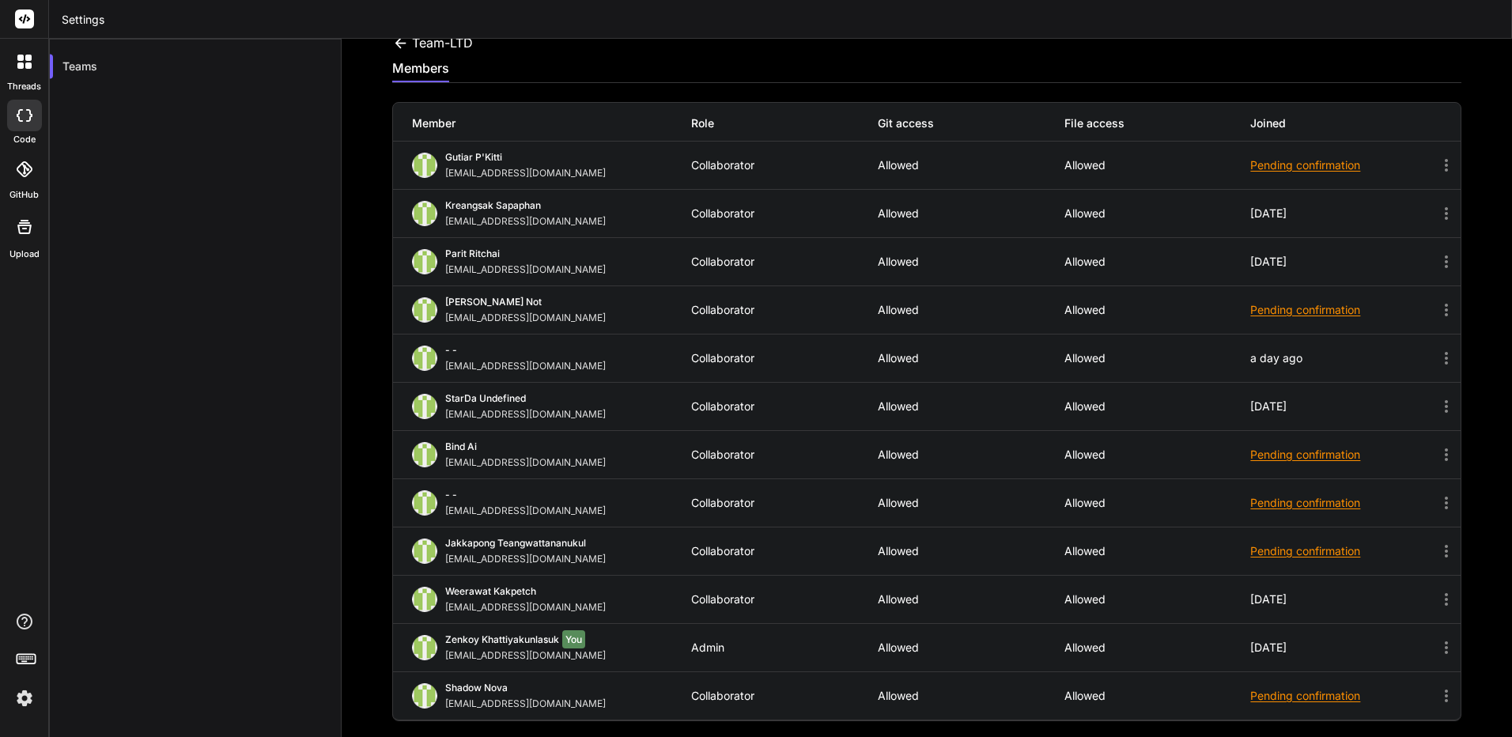
click at [1425, 339] on div "- - kingkranyutthasin@gmail.com Collaborator Allowed Allowed a day ago" at bounding box center [926, 357] width 1067 height 47
click at [1438, 353] on icon at bounding box center [1445, 358] width 19 height 19
click at [439, 518] on div "- - kiilberry31@gmail.com Collaborator Allowed Allowed Pending confirmation" at bounding box center [926, 502] width 1067 height 47
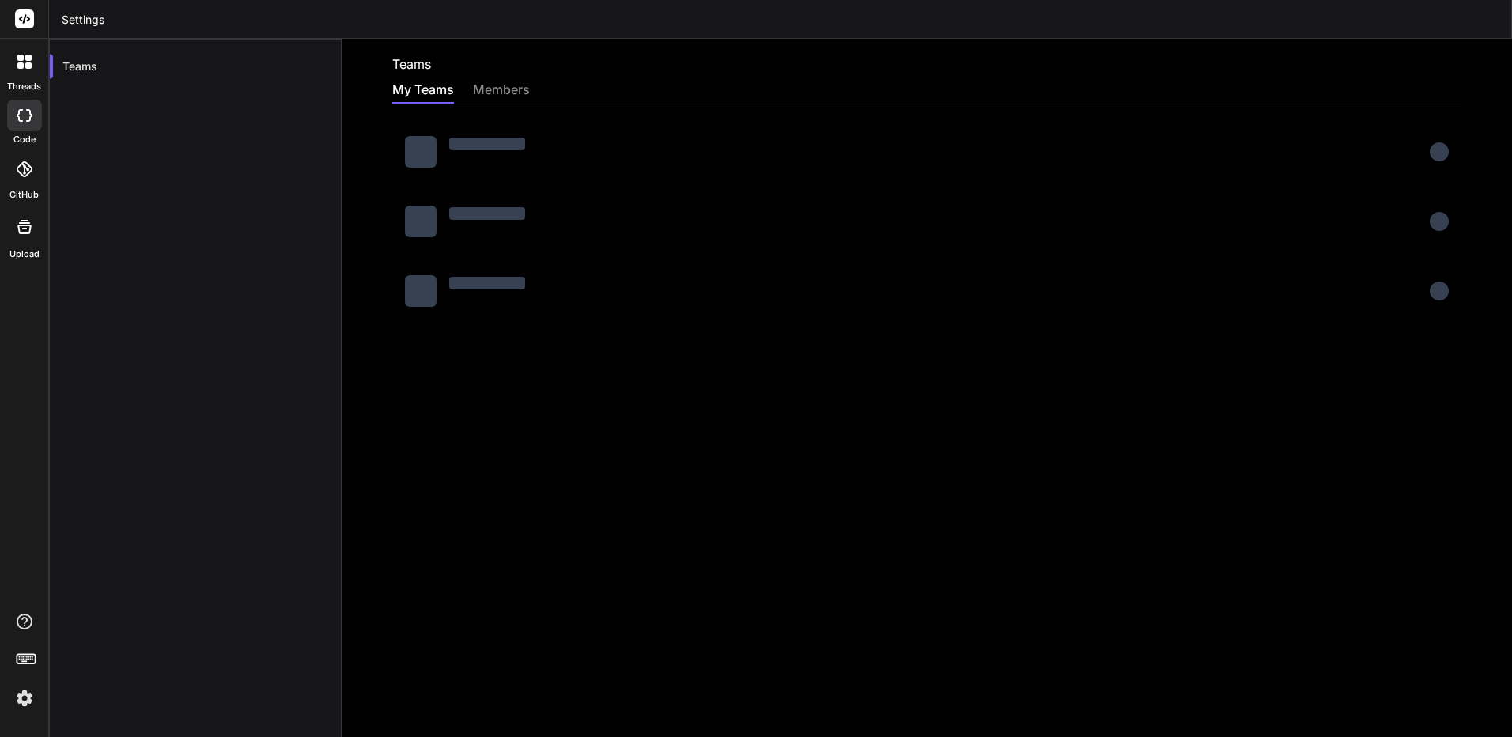
click at [503, 80] on div "members" at bounding box center [501, 91] width 57 height 22
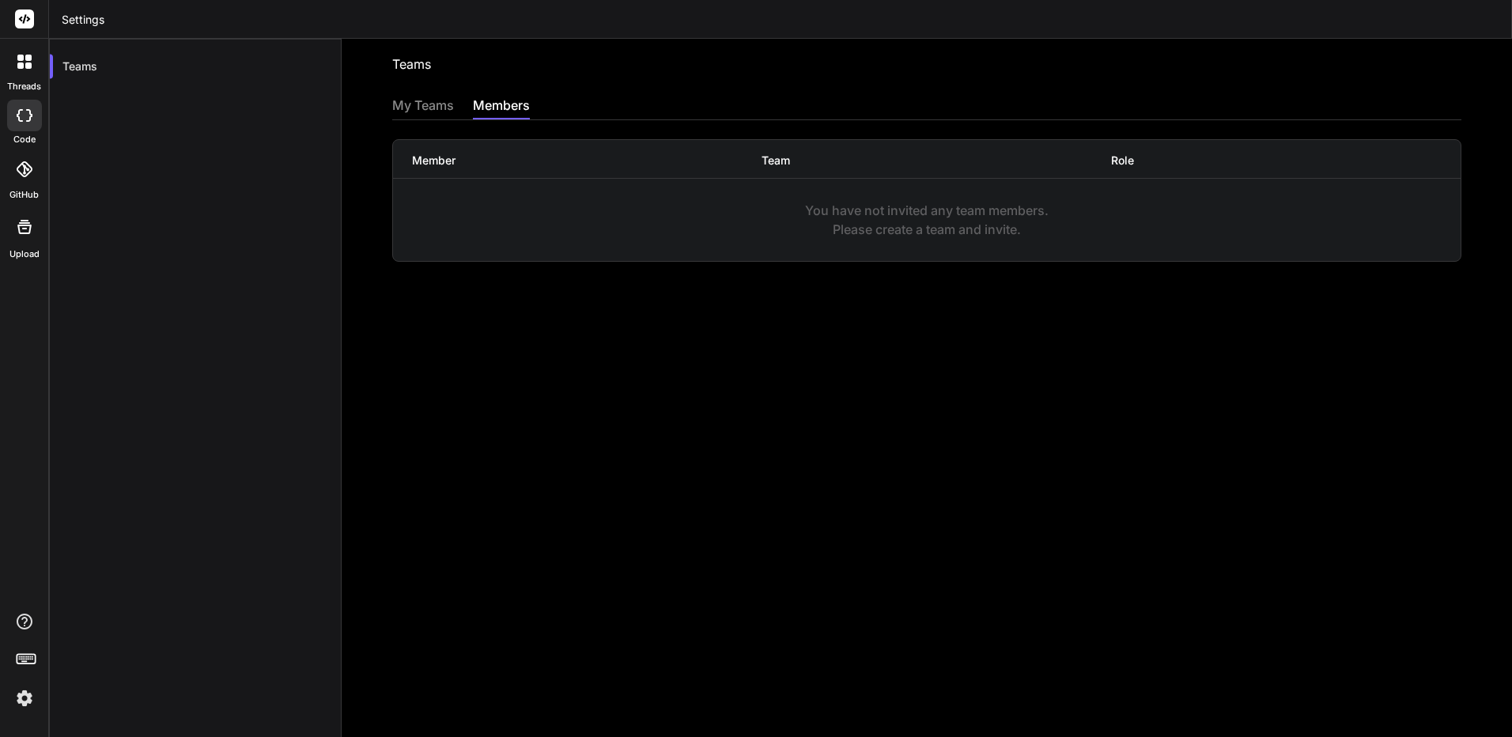
click at [440, 97] on div "My Teams" at bounding box center [423, 107] width 62 height 22
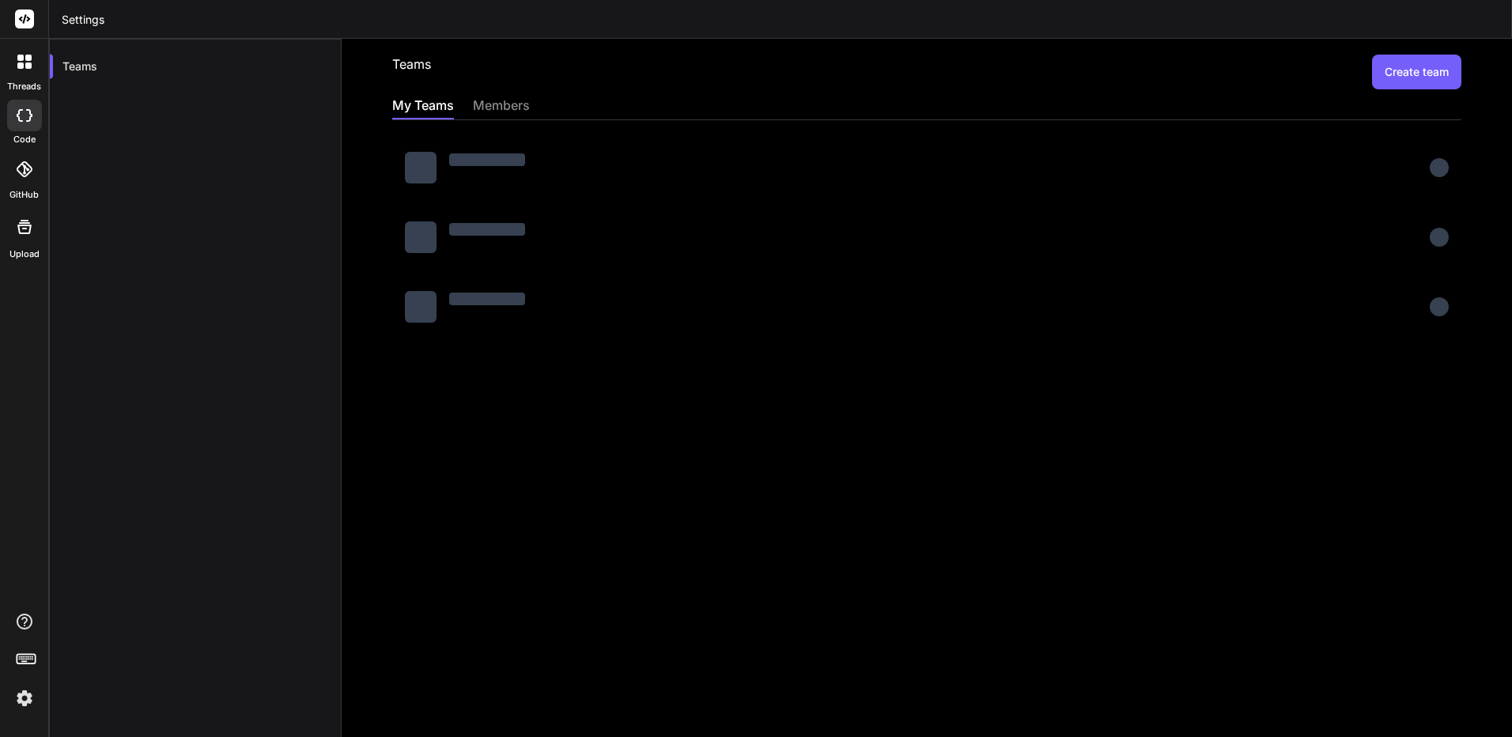
click at [26, 704] on img at bounding box center [24, 698] width 27 height 27
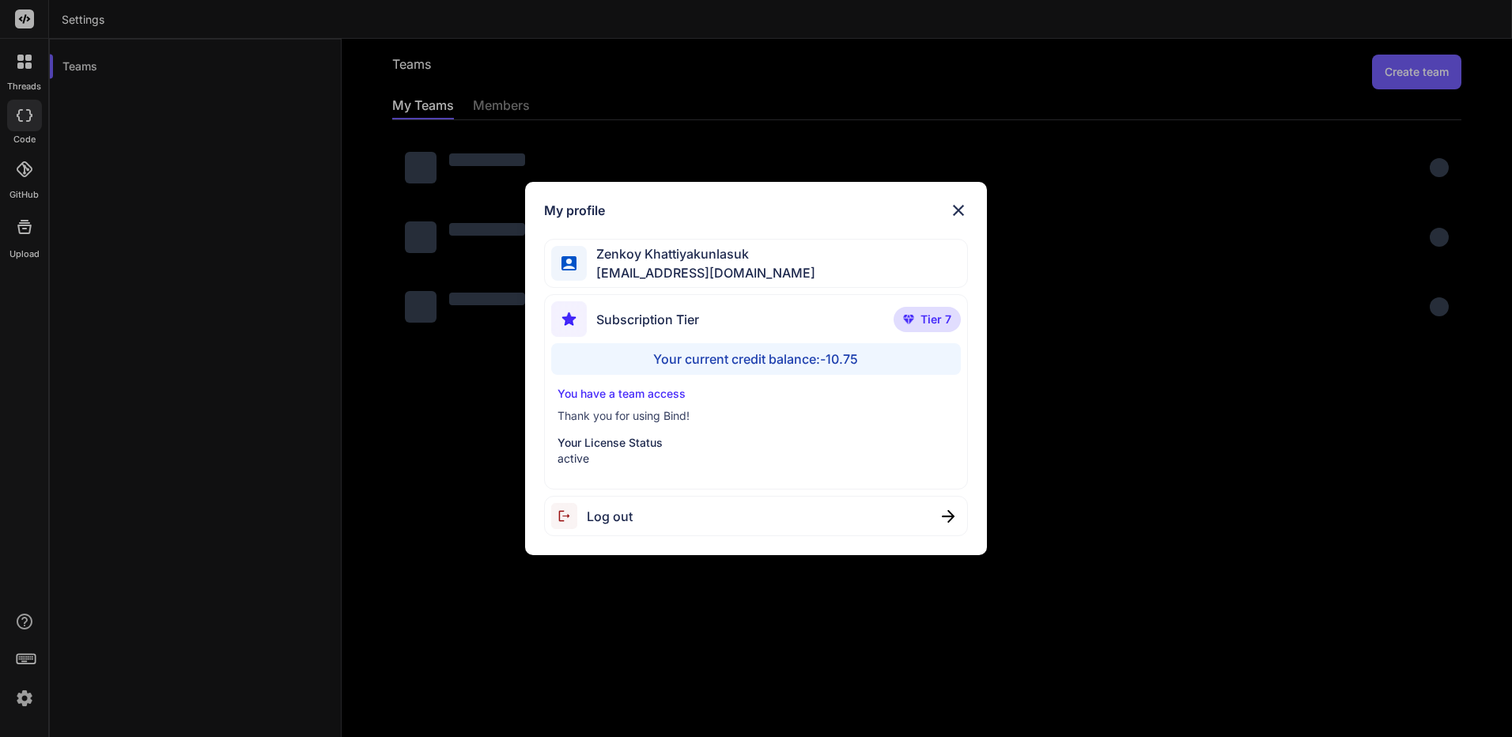
click at [968, 198] on div "My profile Zenkoy Khattiyakunlasuk bindai@zenkoy.com Subscription Tier Tier 7 Y…" at bounding box center [756, 369] width 462 height 374
drag, startPoint x: 989, startPoint y: 194, endPoint x: 936, endPoint y: 208, distance: 54.8
click at [987, 197] on div "My profile Zenkoy Khattiyakunlasuk bindai@zenkoy.com Subscription Tier Tier 7 Y…" at bounding box center [756, 369] width 504 height 374
click at [934, 208] on div "My profile" at bounding box center [756, 210] width 424 height 19
click at [961, 209] on img at bounding box center [958, 210] width 19 height 19
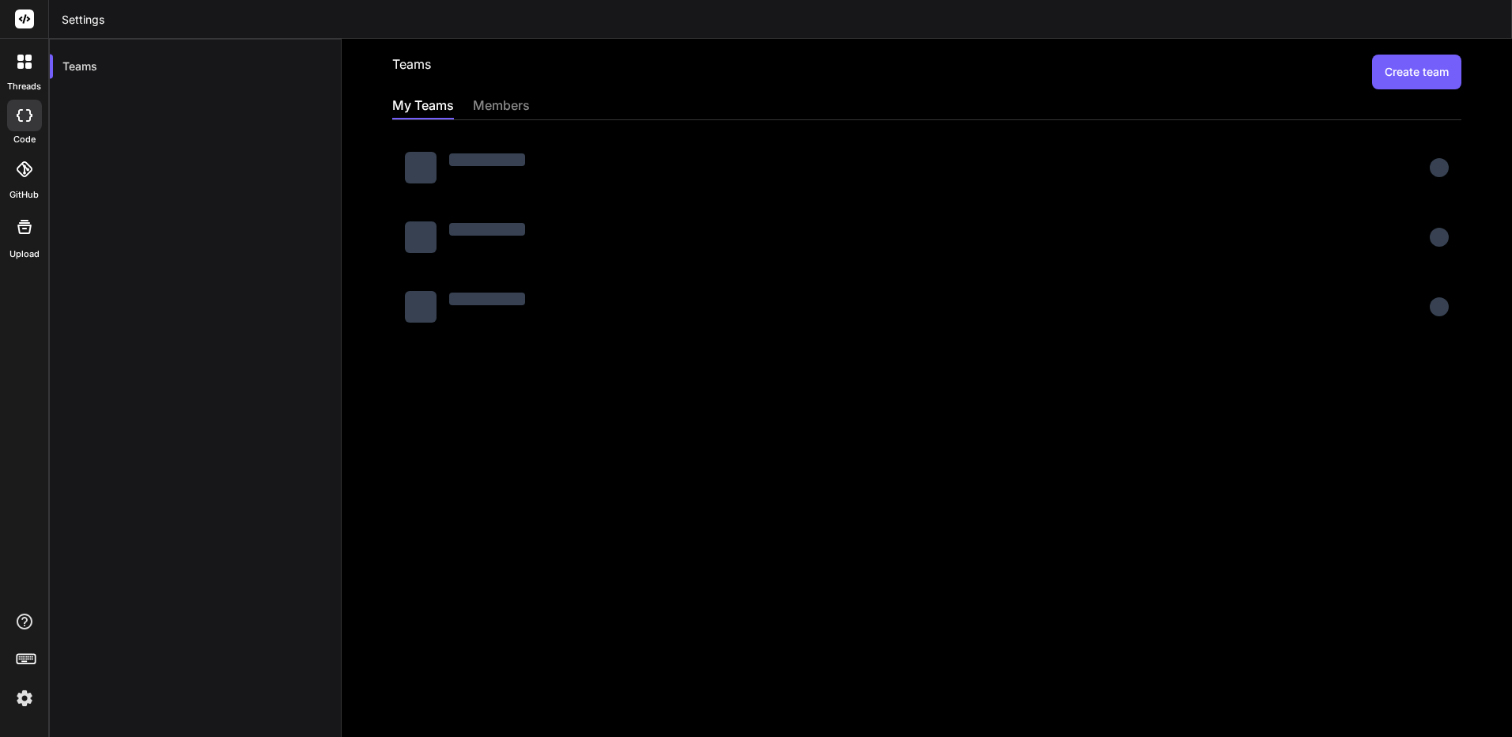
click at [20, 73] on div at bounding box center [24, 61] width 33 height 33
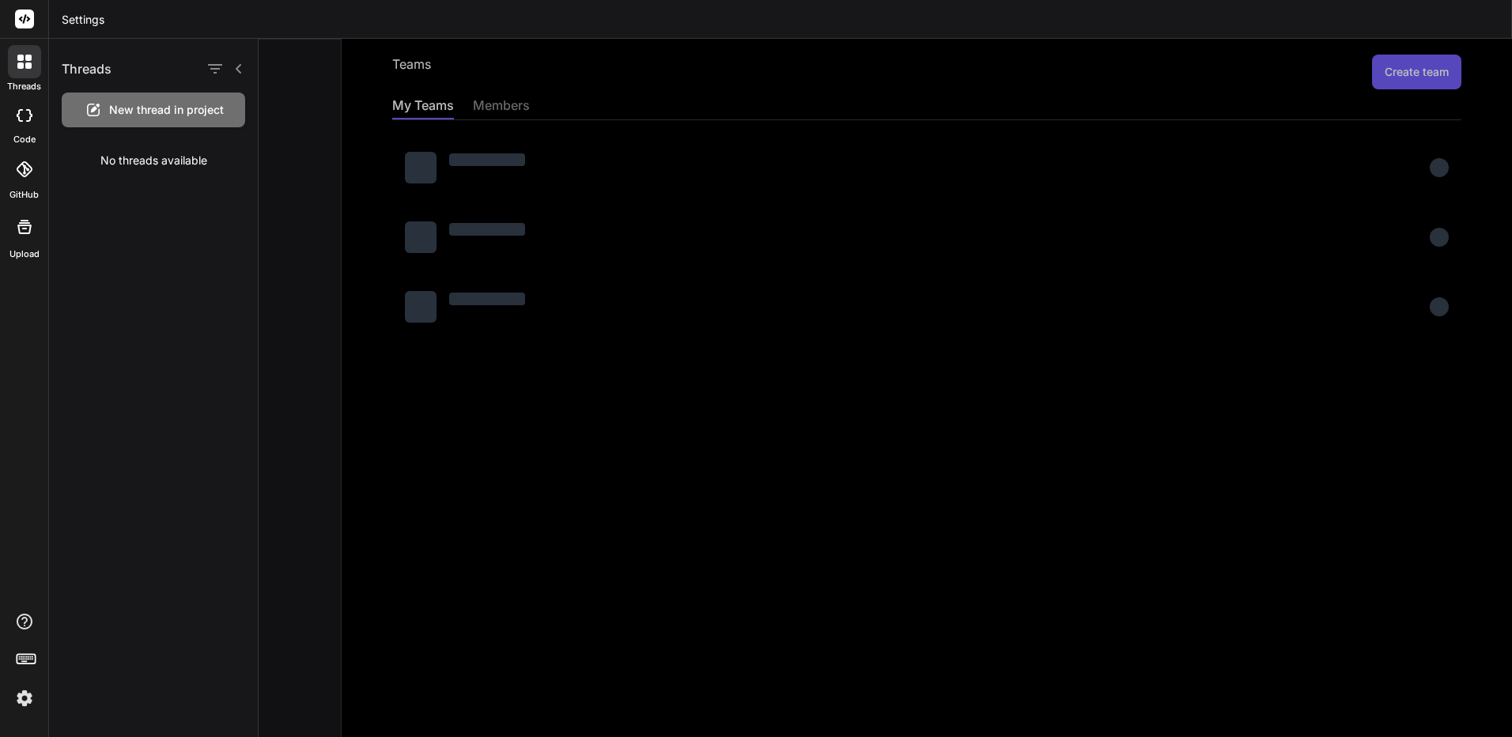
click at [51, 13] on header "Settings" at bounding box center [780, 19] width 1463 height 39
click at [3, 23] on div at bounding box center [24, 19] width 48 height 39
click at [24, 16] on rect at bounding box center [24, 18] width 19 height 19
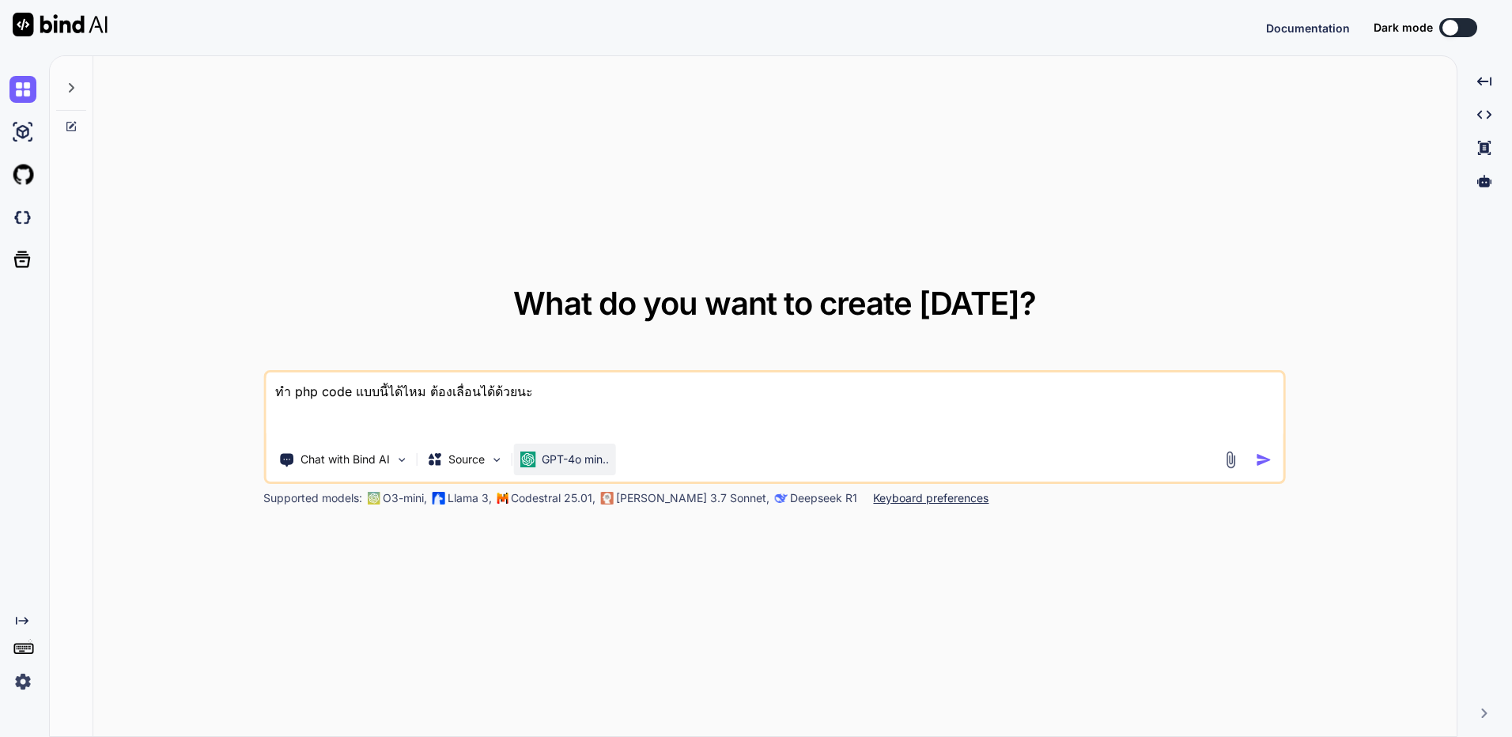
click at [567, 460] on p "GPT-4o min.." at bounding box center [575, 459] width 67 height 16
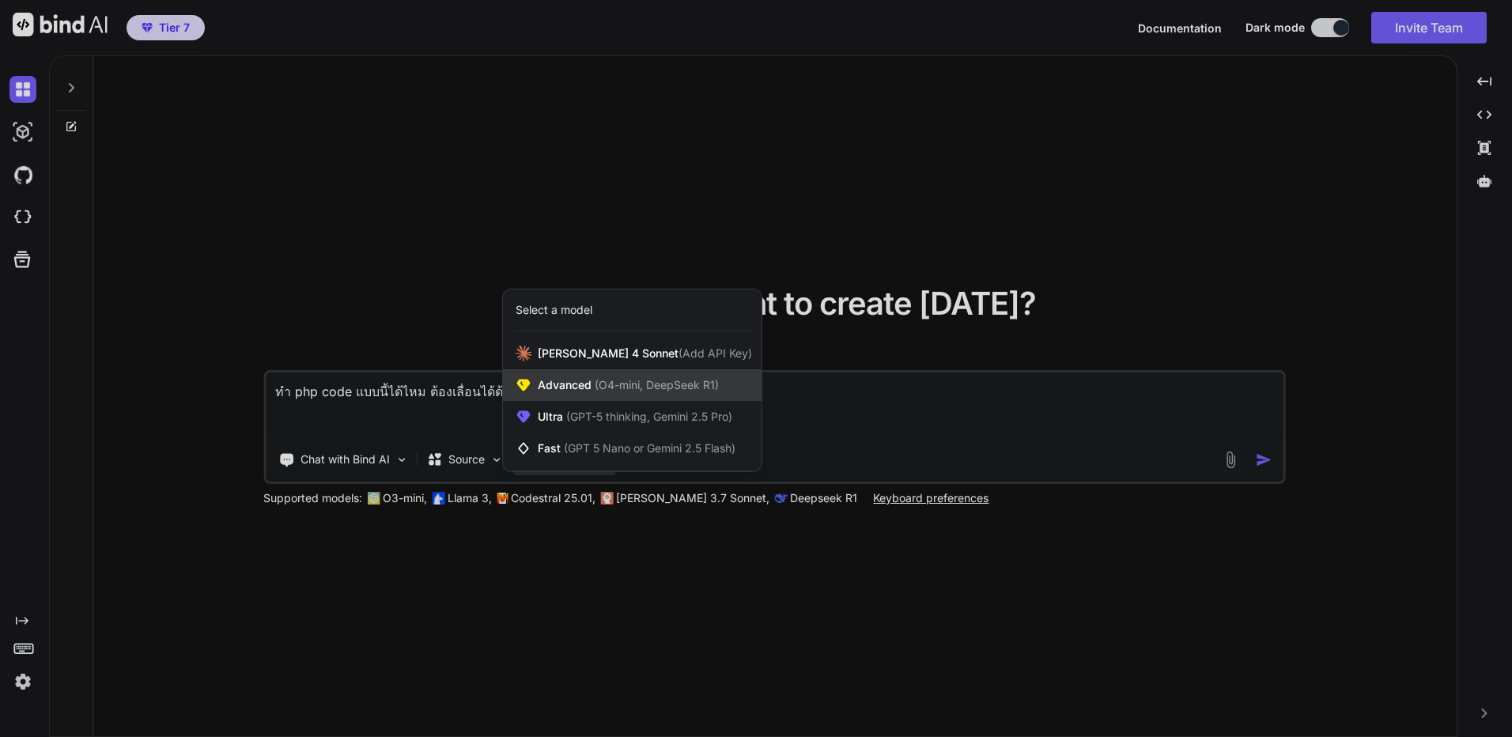
click at [621, 375] on div "Advanced (O4-mini, DeepSeek R1)" at bounding box center [632, 385] width 259 height 32
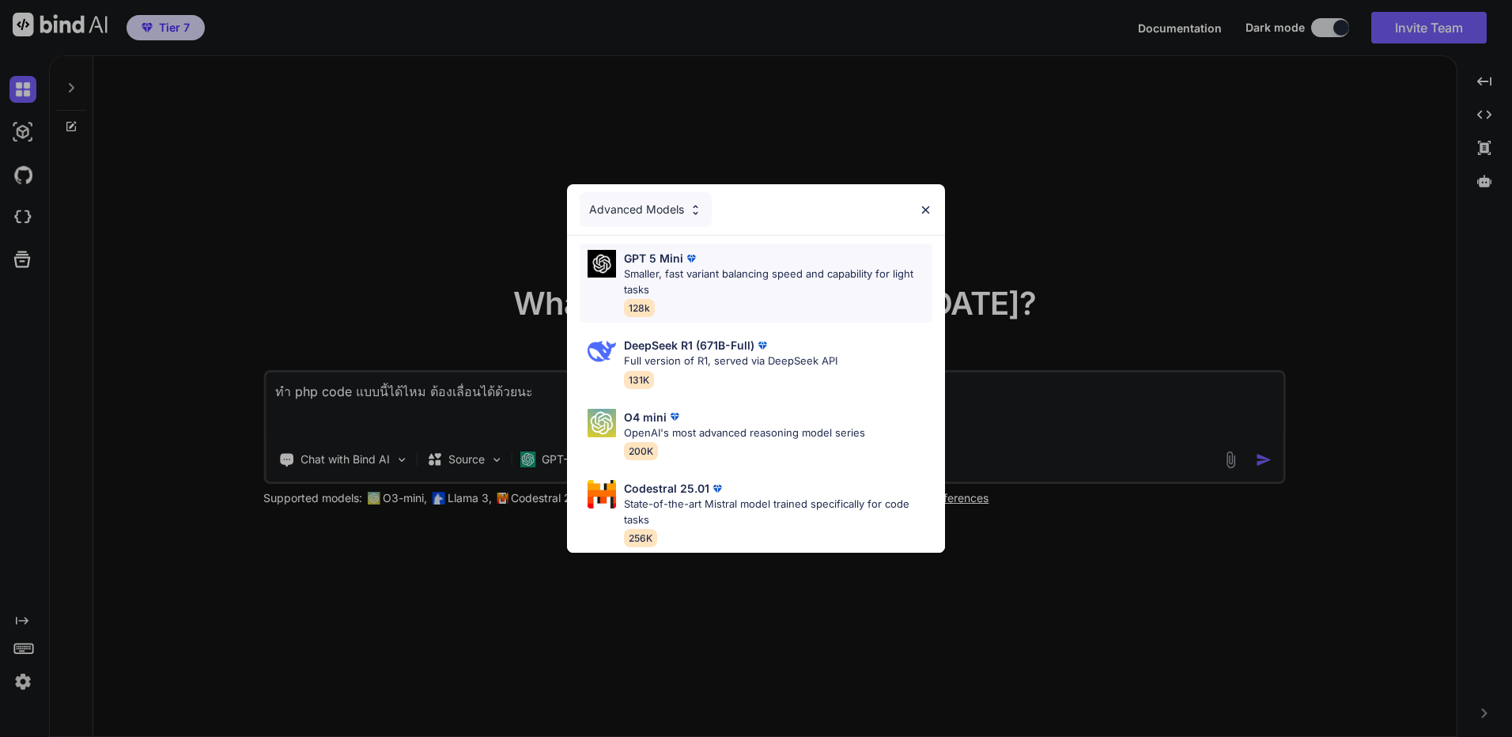
click at [748, 268] on p "Smaller, fast variant balancing speed and capability for light tasks" at bounding box center [778, 281] width 308 height 31
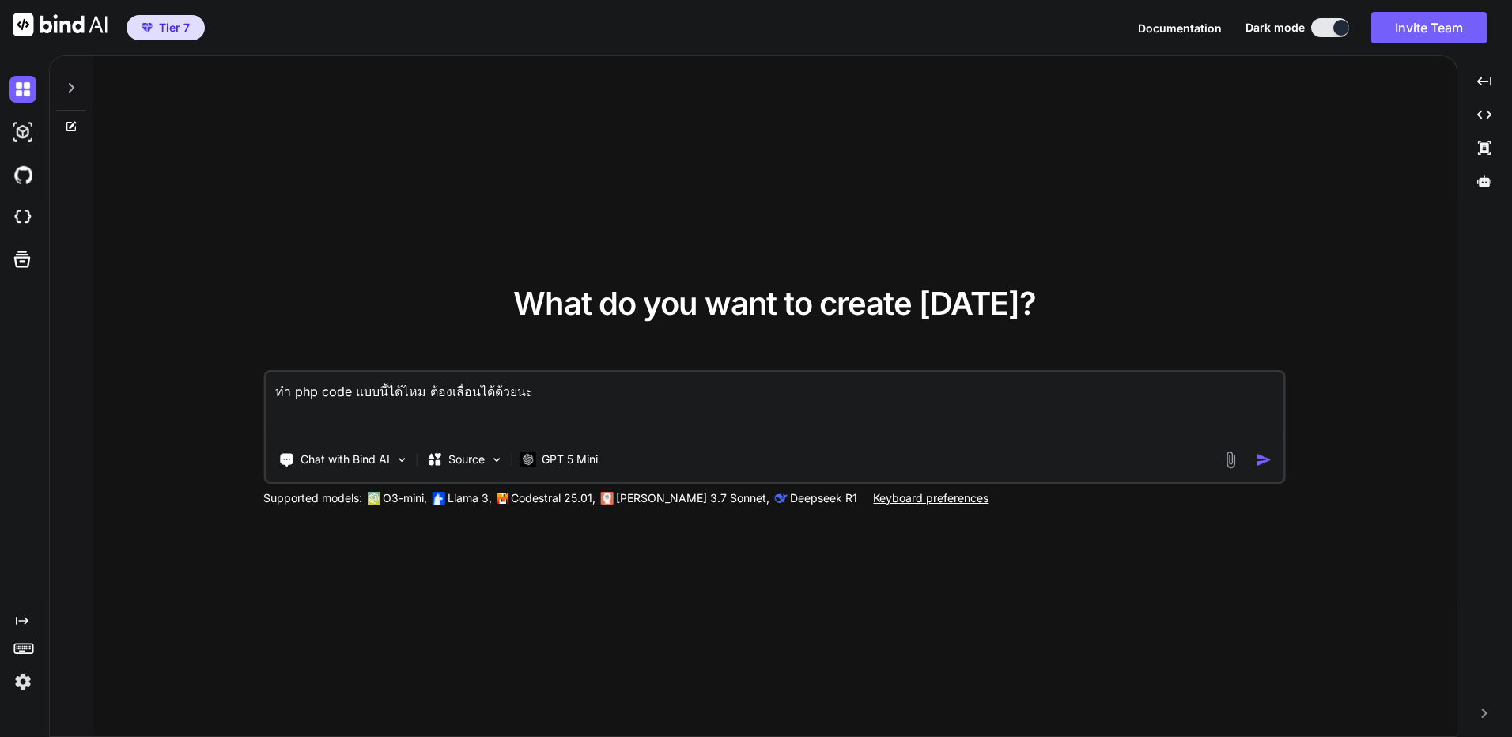
click at [576, 411] on textarea "ทำ php code แบบนี้ได้ไหม ต้องเลื่อนได้ด้วยนะ" at bounding box center [774, 405] width 1017 height 66
click at [567, 396] on textarea "ทำ php code แบบนี้ได้ไหม ต้องเลื่อนได้ด้วยนะ" at bounding box center [774, 405] width 1017 height 66
click at [82, 89] on div at bounding box center [71, 83] width 30 height 55
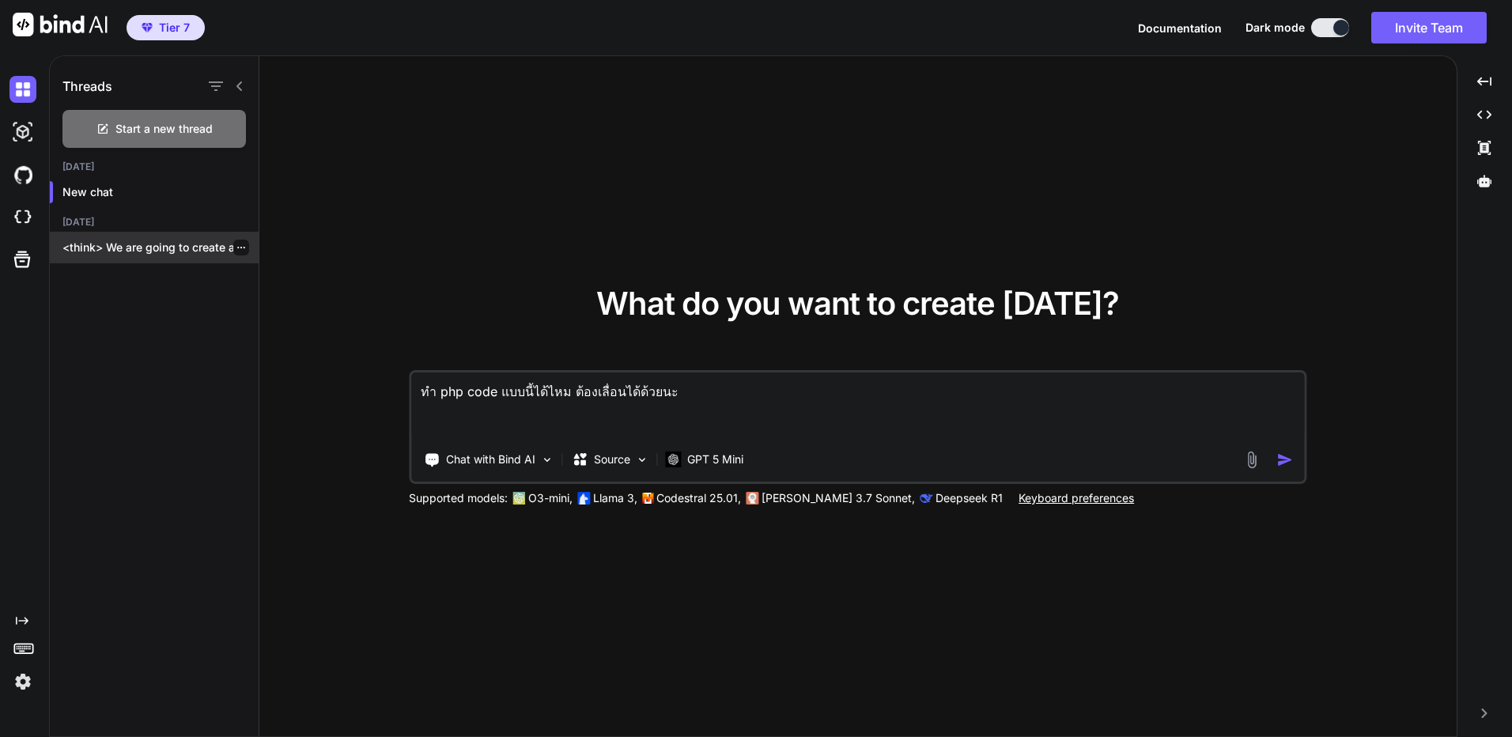
click at [143, 250] on p "<think> We are going to create a..." at bounding box center [160, 248] width 196 height 16
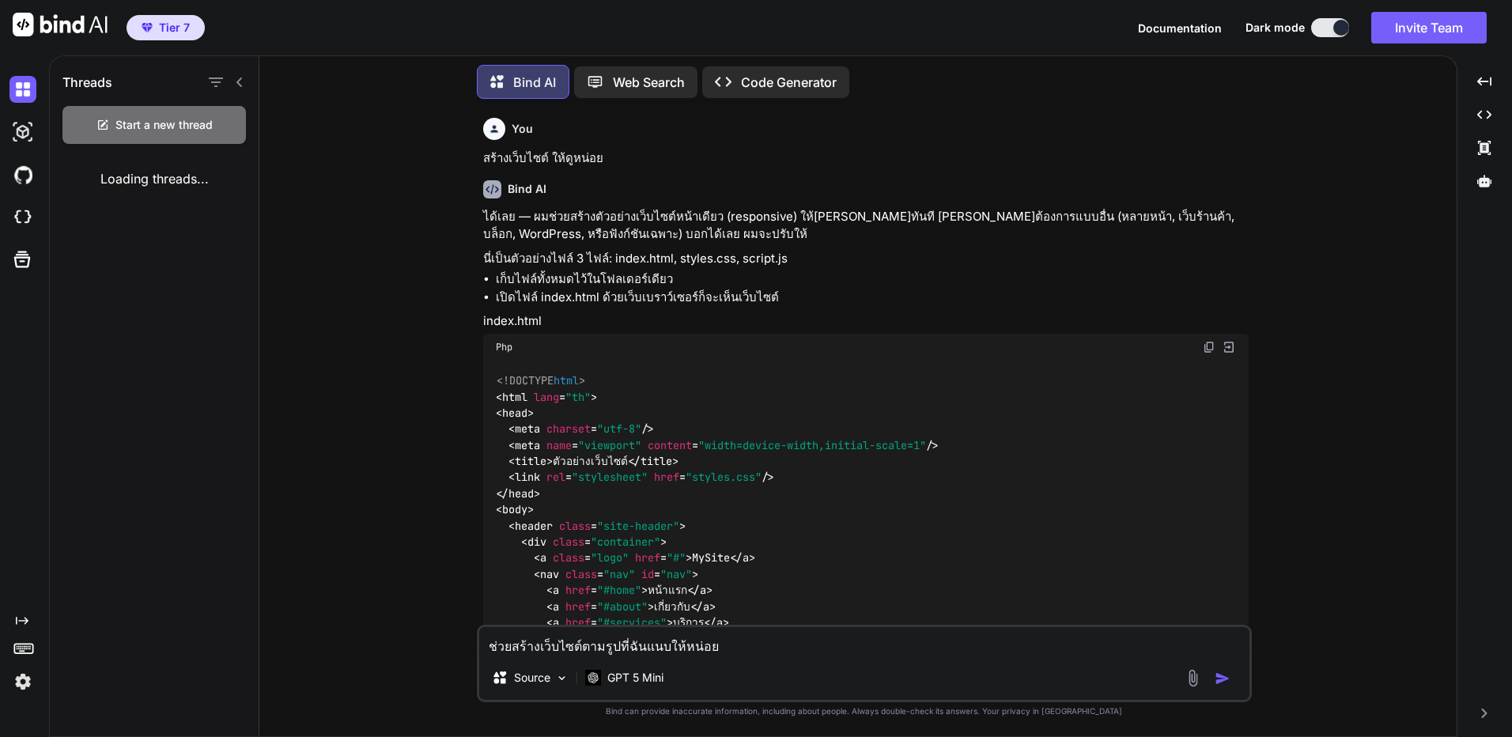
drag, startPoint x: 861, startPoint y: 519, endPoint x: 803, endPoint y: 197, distance: 327.7
click at [151, 129] on div "Start a new thread" at bounding box center [153, 125] width 183 height 38
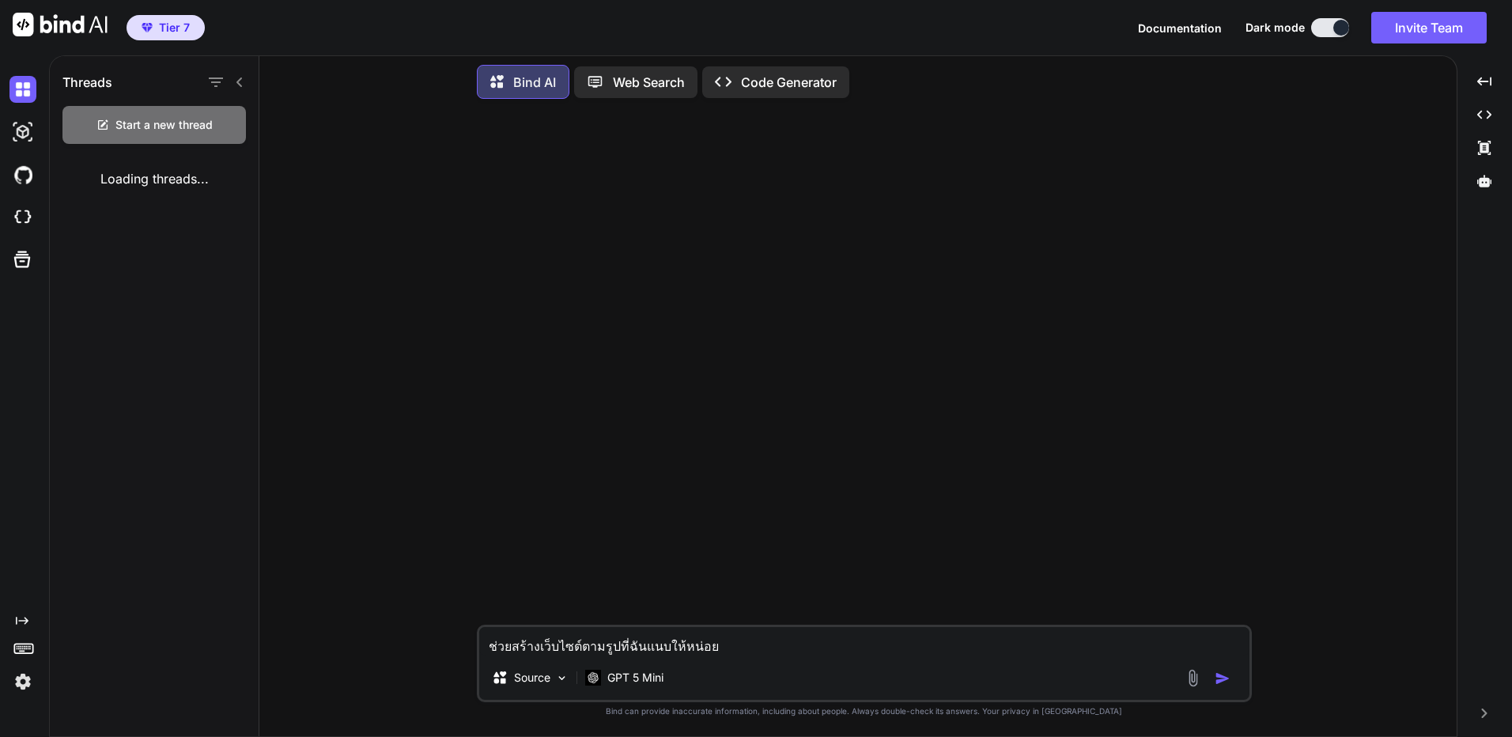
click at [765, 96] on div "Bind AI Web Search Created with Pixso. Code Generator" at bounding box center [864, 82] width 775 height 47
click at [770, 85] on p "Code Generator" at bounding box center [789, 82] width 96 height 19
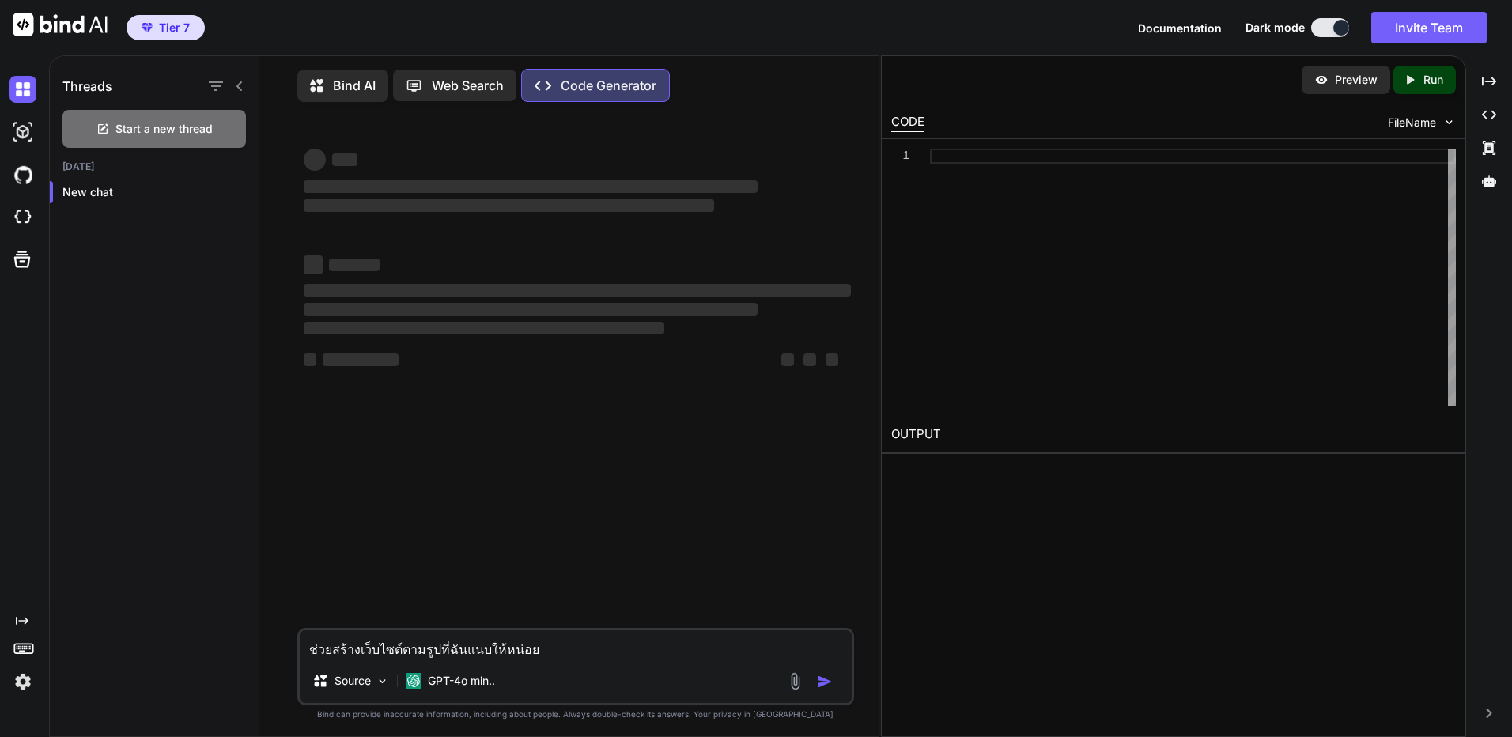
click at [357, 96] on div "Bind AI" at bounding box center [342, 86] width 91 height 32
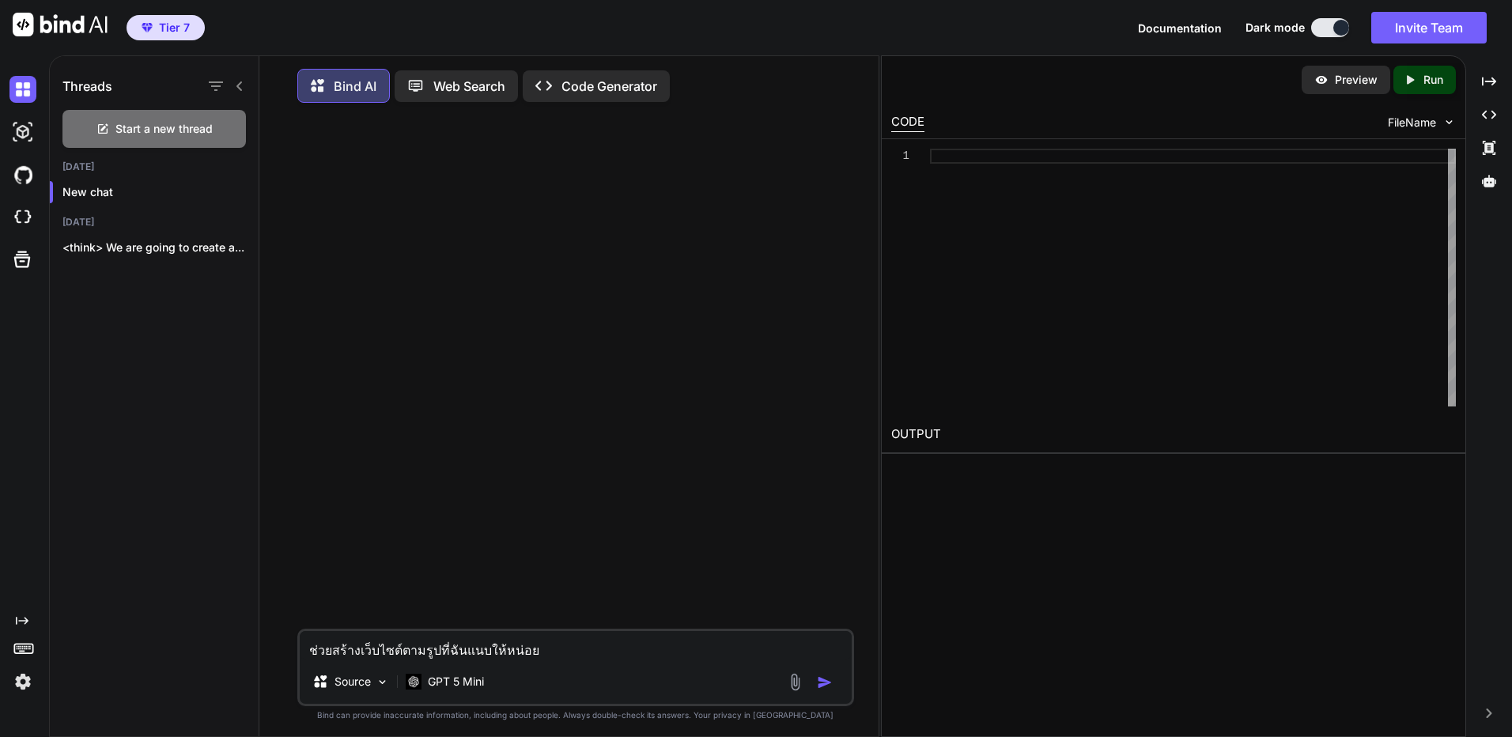
click at [568, 89] on p "Code Generator" at bounding box center [609, 86] width 96 height 19
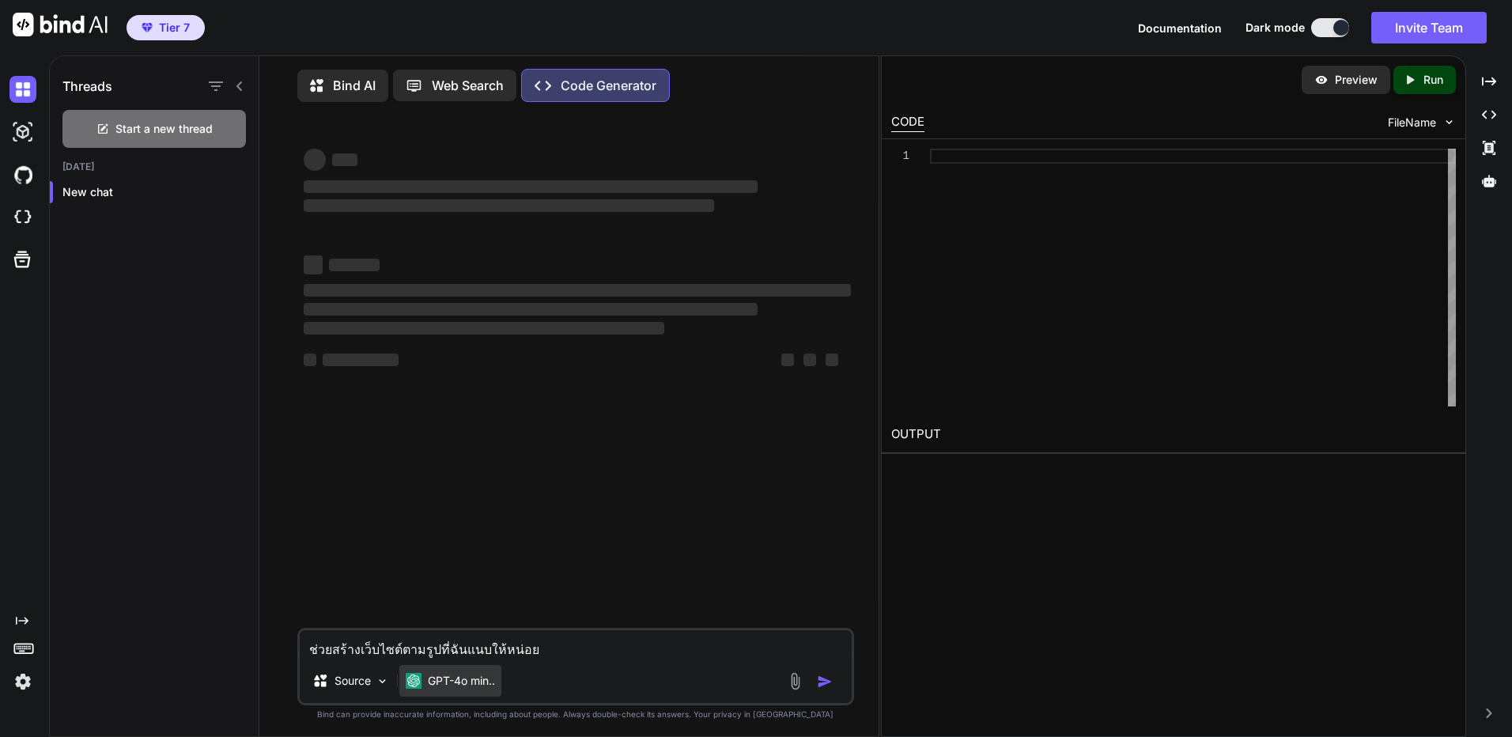
click at [455, 695] on div "GPT-4o min.." at bounding box center [450, 681] width 102 height 32
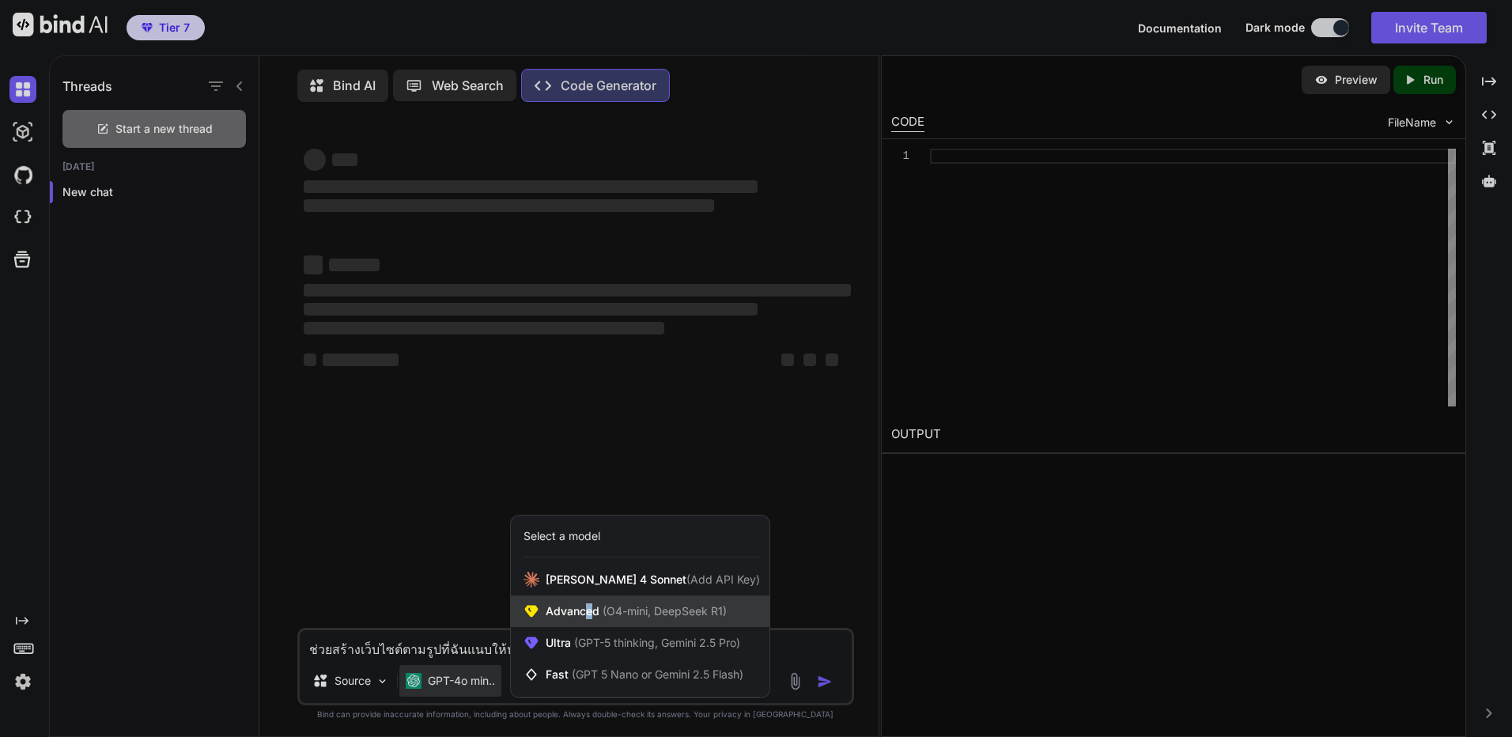
click at [590, 614] on span "Advanced (O4-mini, DeepSeek R1)" at bounding box center [635, 611] width 181 height 16
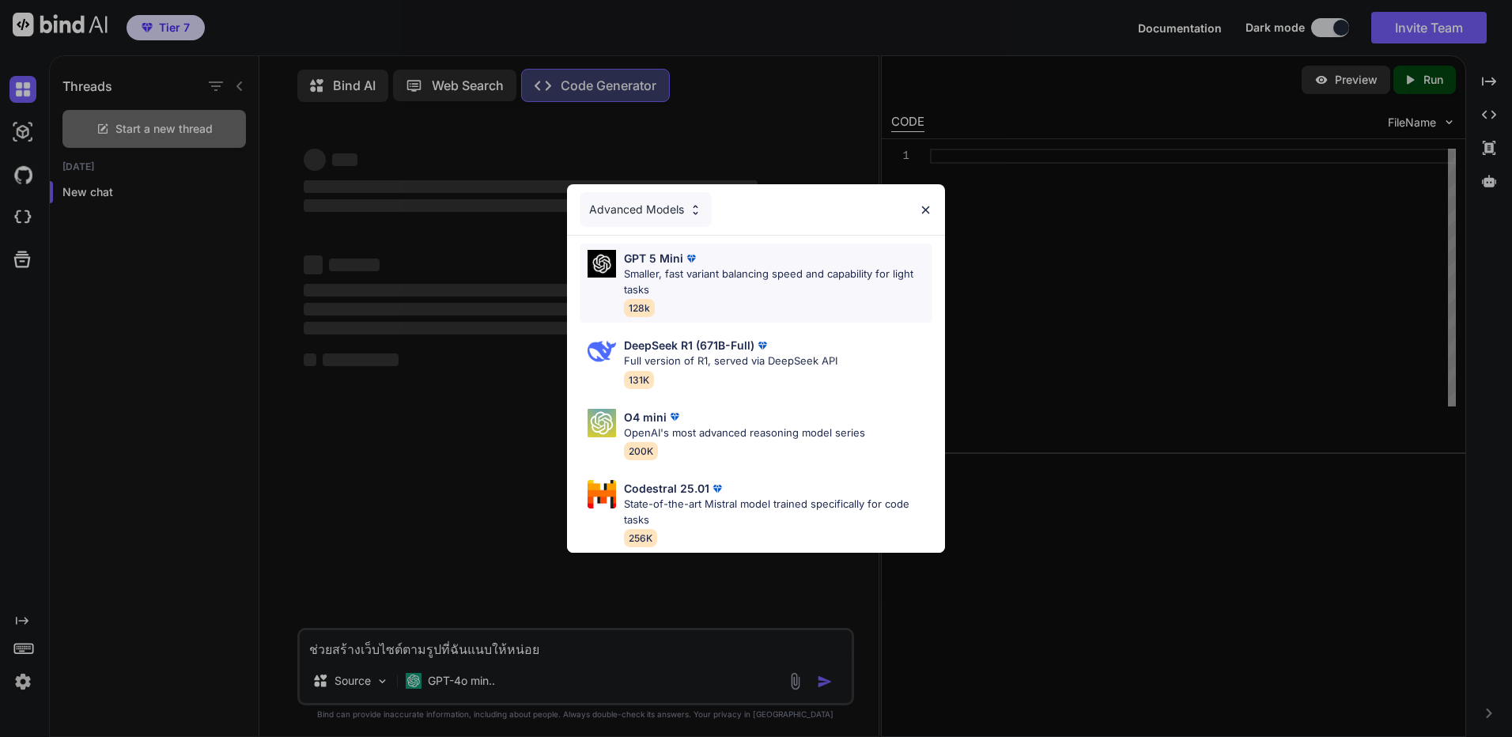
click at [723, 303] on div "GPT 5 Mini Smaller, fast variant balancing speed and capability for light tasks…" at bounding box center [778, 283] width 308 height 66
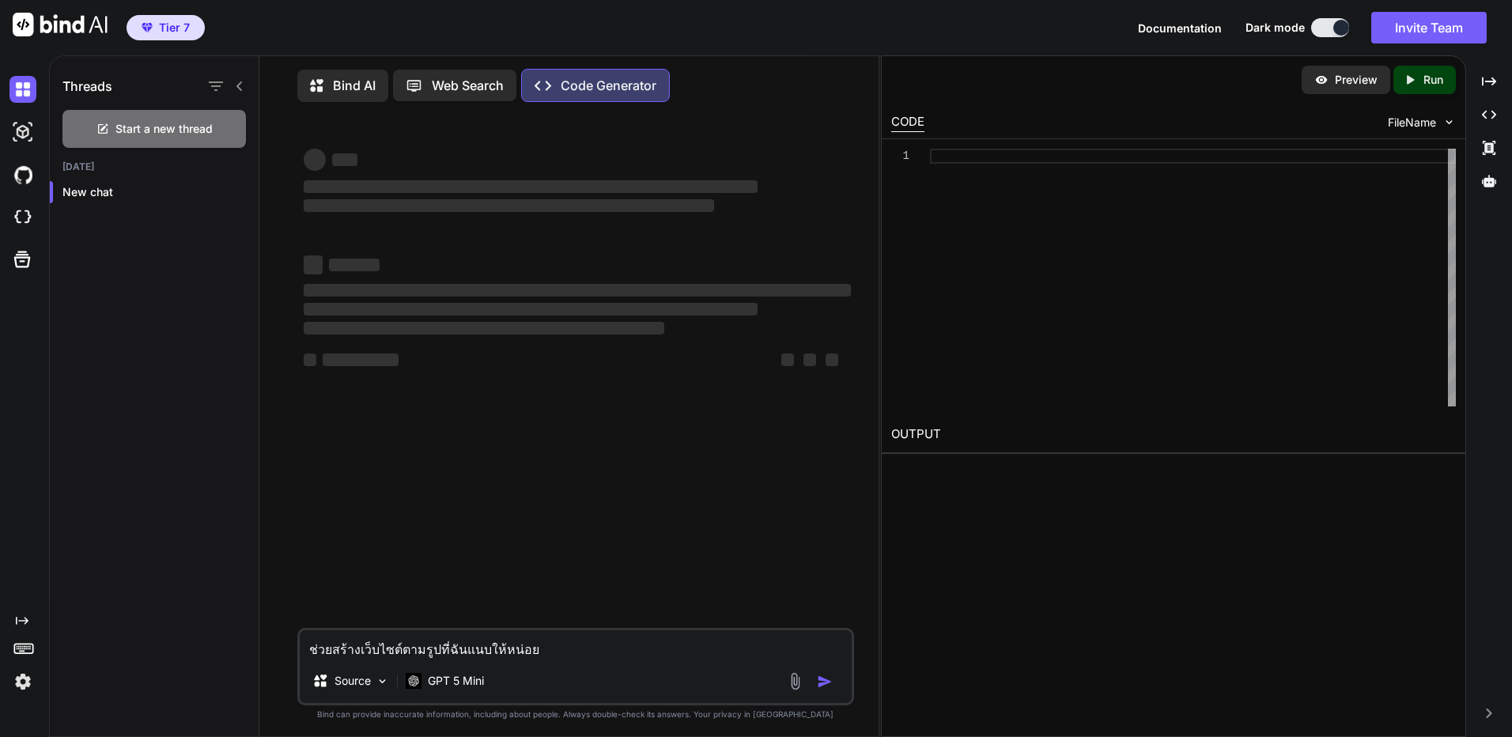
click at [506, 648] on textarea "ช่วยสร้างเว็บไซต์ตามรูปที่ฉันแนบให้หน่อย" at bounding box center [576, 644] width 552 height 28
type textarea "x"
click at [793, 686] on img at bounding box center [795, 681] width 18 height 18
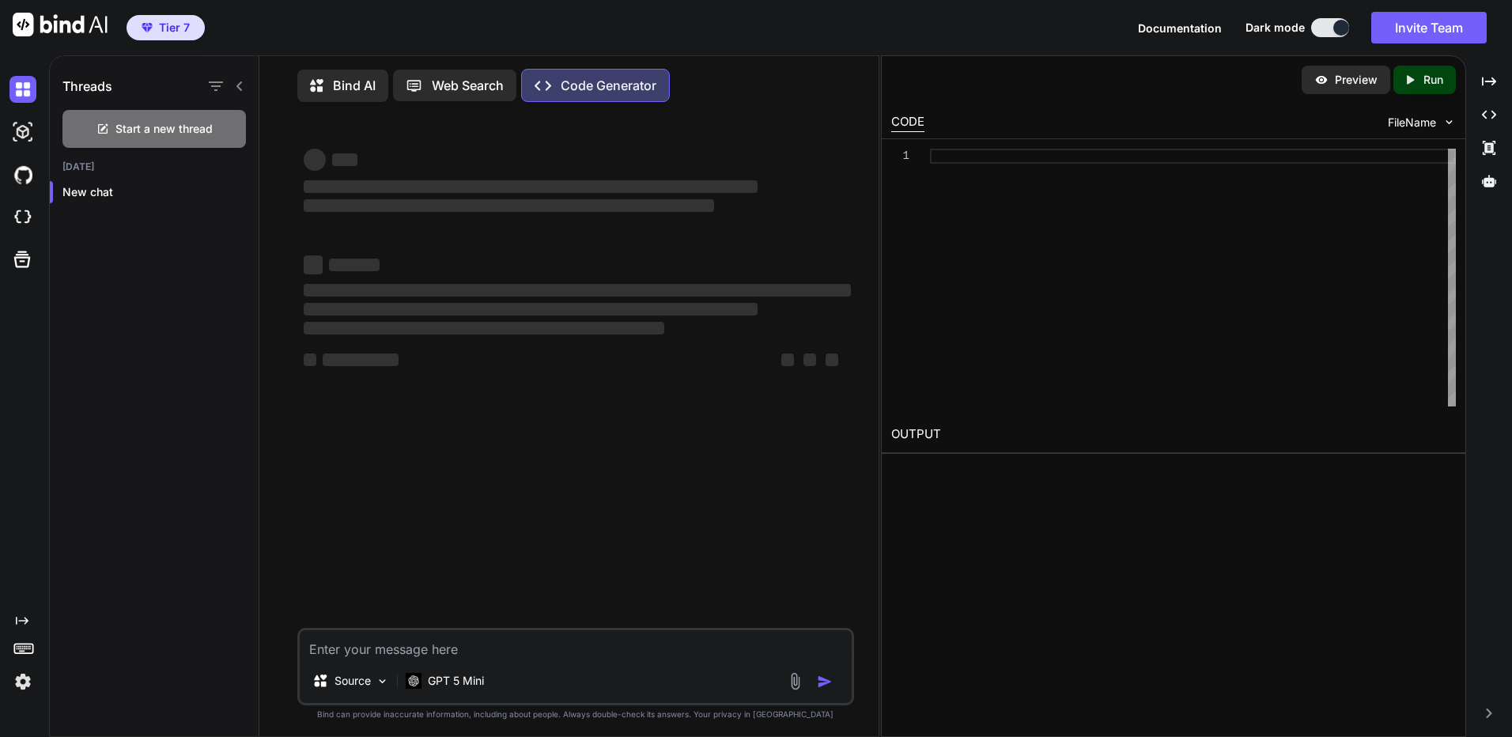
type textarea "x"
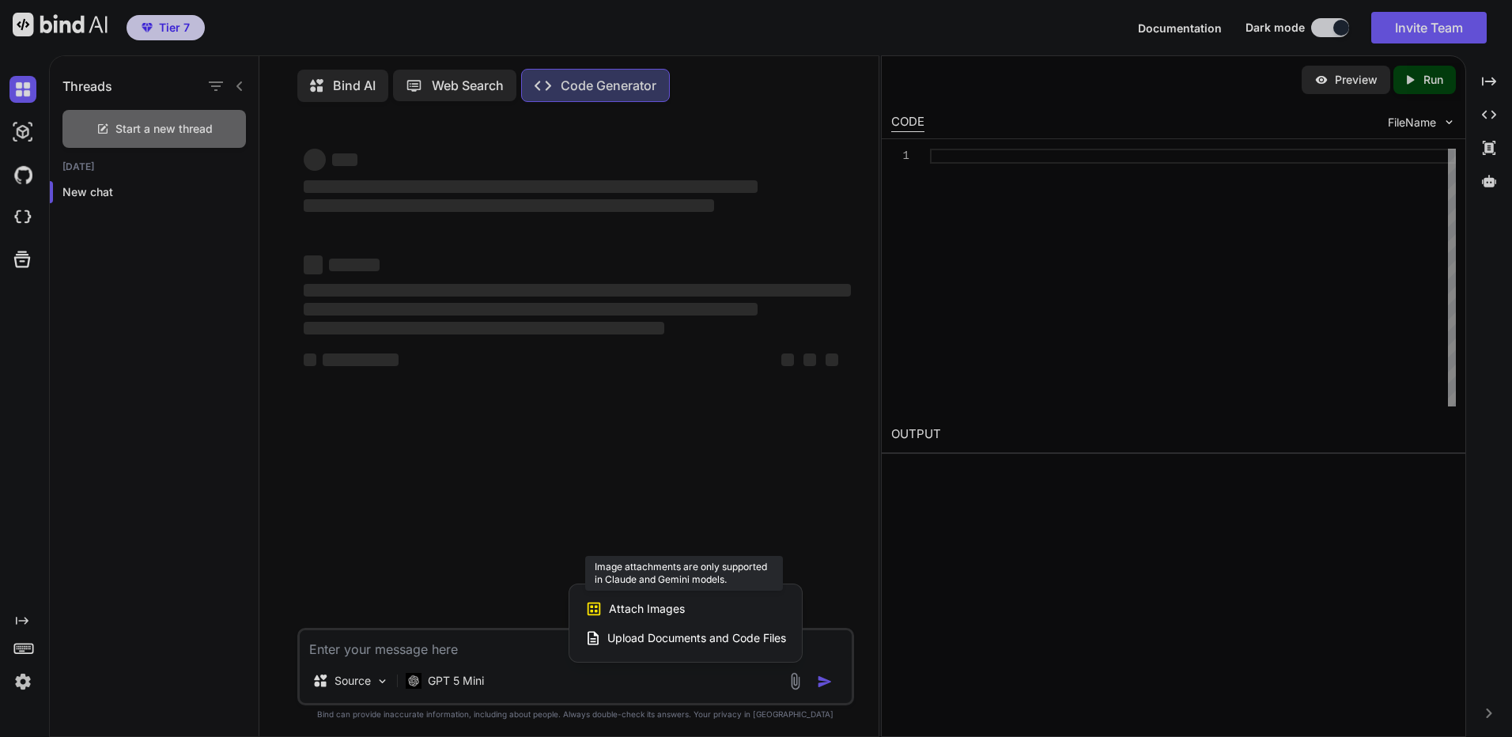
click at [681, 611] on span "Attach Images" at bounding box center [647, 609] width 76 height 16
click at [638, 610] on span "Attach Images" at bounding box center [647, 609] width 76 height 16
click at [622, 601] on div "Attach Images Image attachments are only supported in Claude and Gemini models." at bounding box center [685, 609] width 201 height 30
click at [730, 636] on span "Upload Documents and Code Files" at bounding box center [696, 638] width 179 height 16
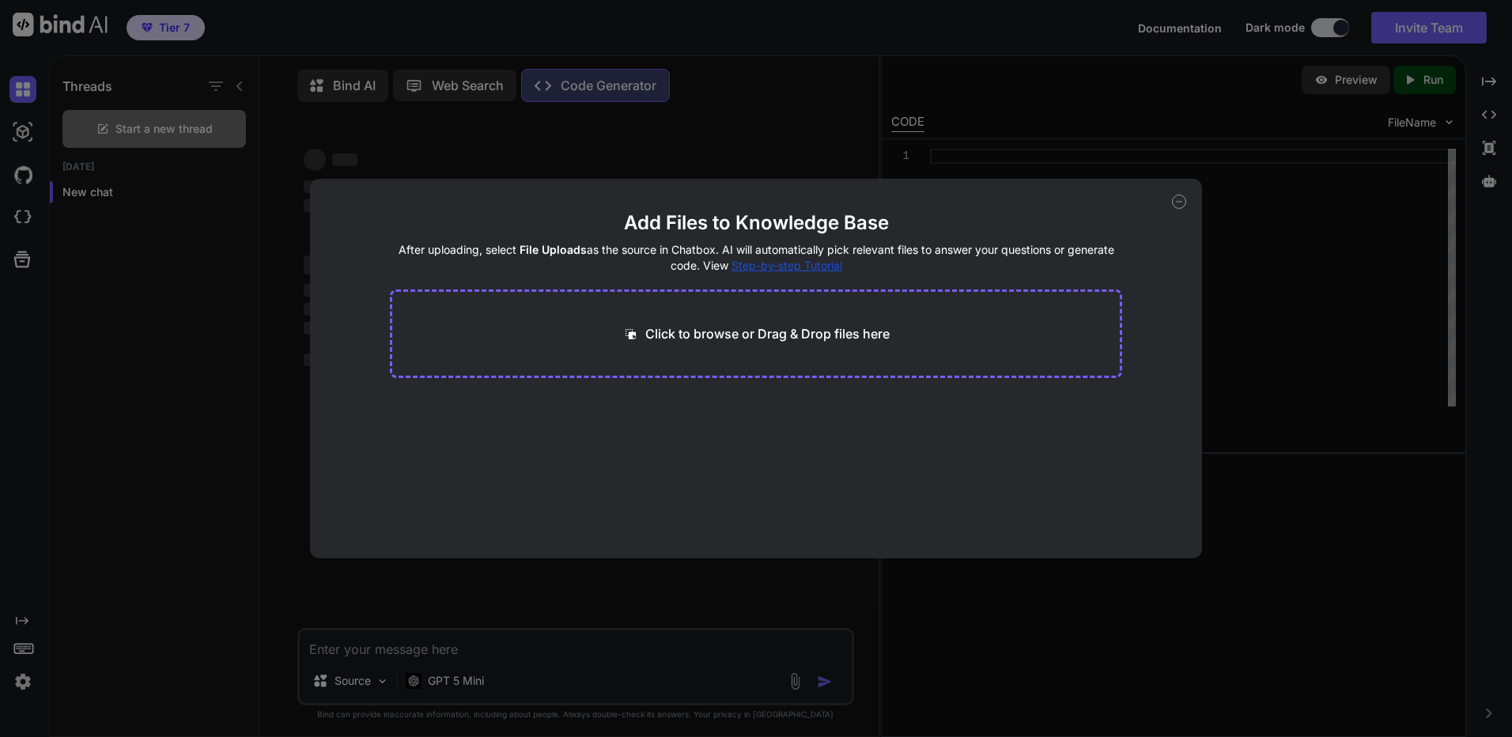
drag, startPoint x: 1162, startPoint y: 194, endPoint x: 1186, endPoint y: 206, distance: 26.2
click at [1163, 194] on div "Add Files to Knowledge Base After uploading, select File Uploads as the source …" at bounding box center [756, 368] width 892 height 379
click at [1186, 206] on div "Add Files to Knowledge Base After uploading, select File Uploads as the source …" at bounding box center [756, 368] width 892 height 379
click at [1174, 203] on icon at bounding box center [1179, 201] width 14 height 14
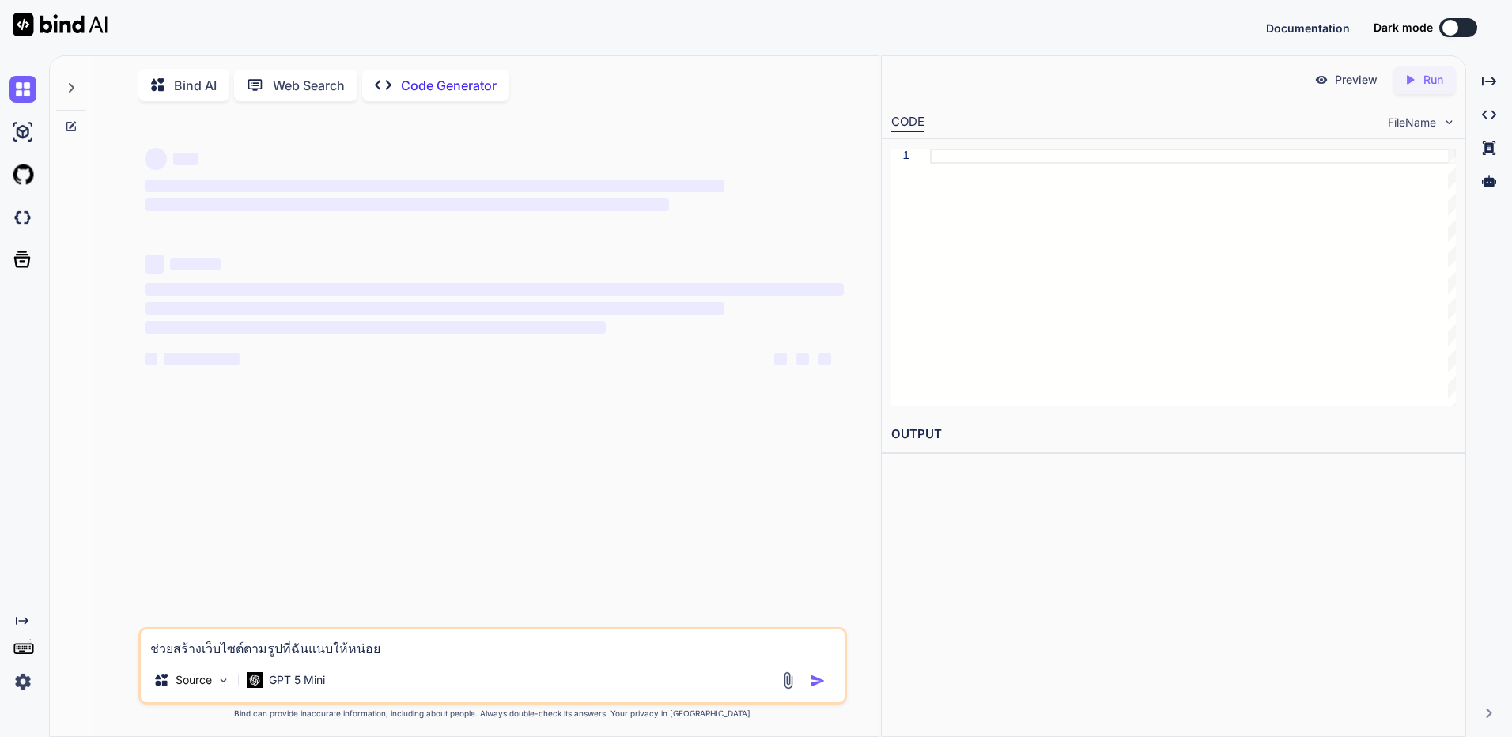
click at [783, 689] on img at bounding box center [788, 680] width 18 height 18
type textarea "x"
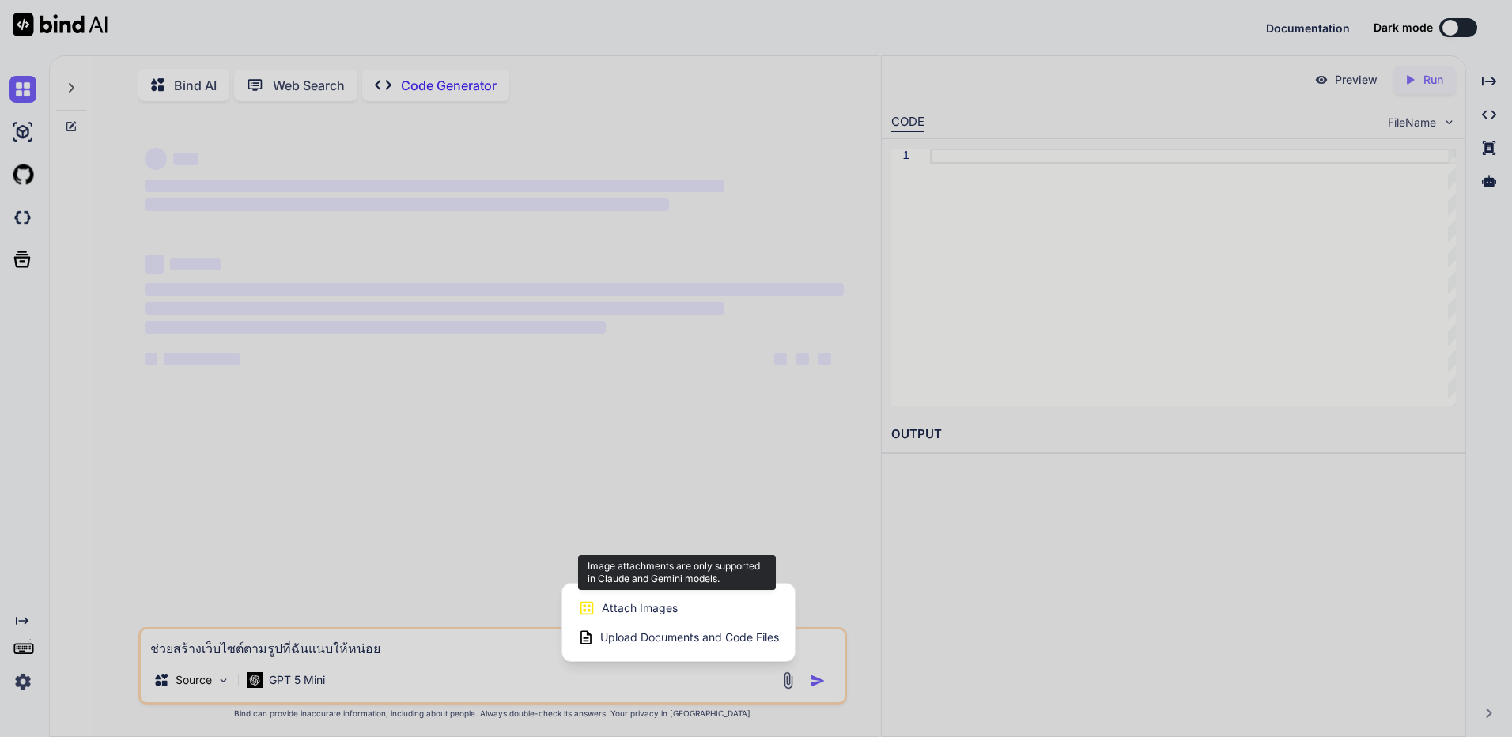
click at [683, 609] on div "Attach Images Image attachments are only supported in Claude and Gemini models." at bounding box center [678, 608] width 201 height 30
click at [632, 604] on span "Attach Images" at bounding box center [640, 608] width 76 height 16
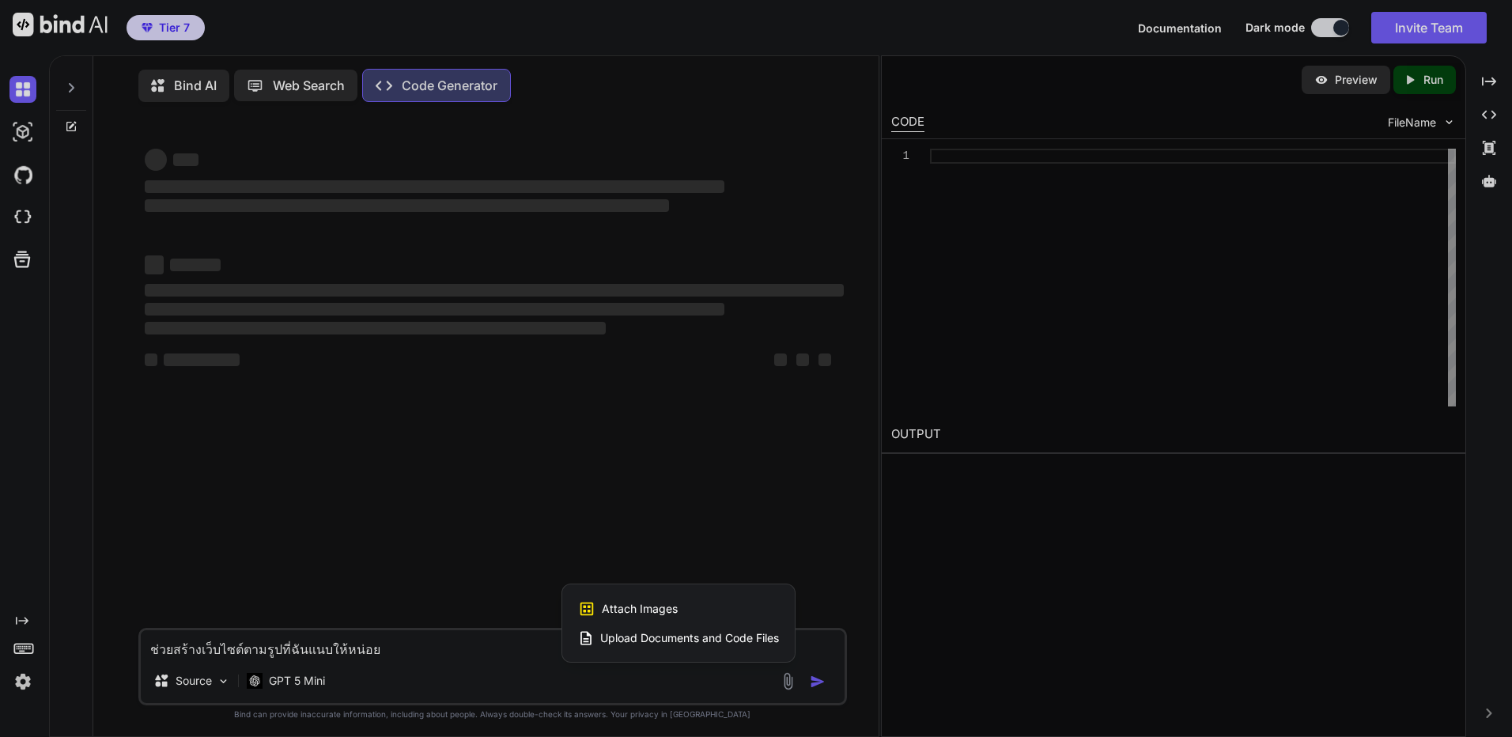
click at [90, 19] on div at bounding box center [756, 368] width 1512 height 737
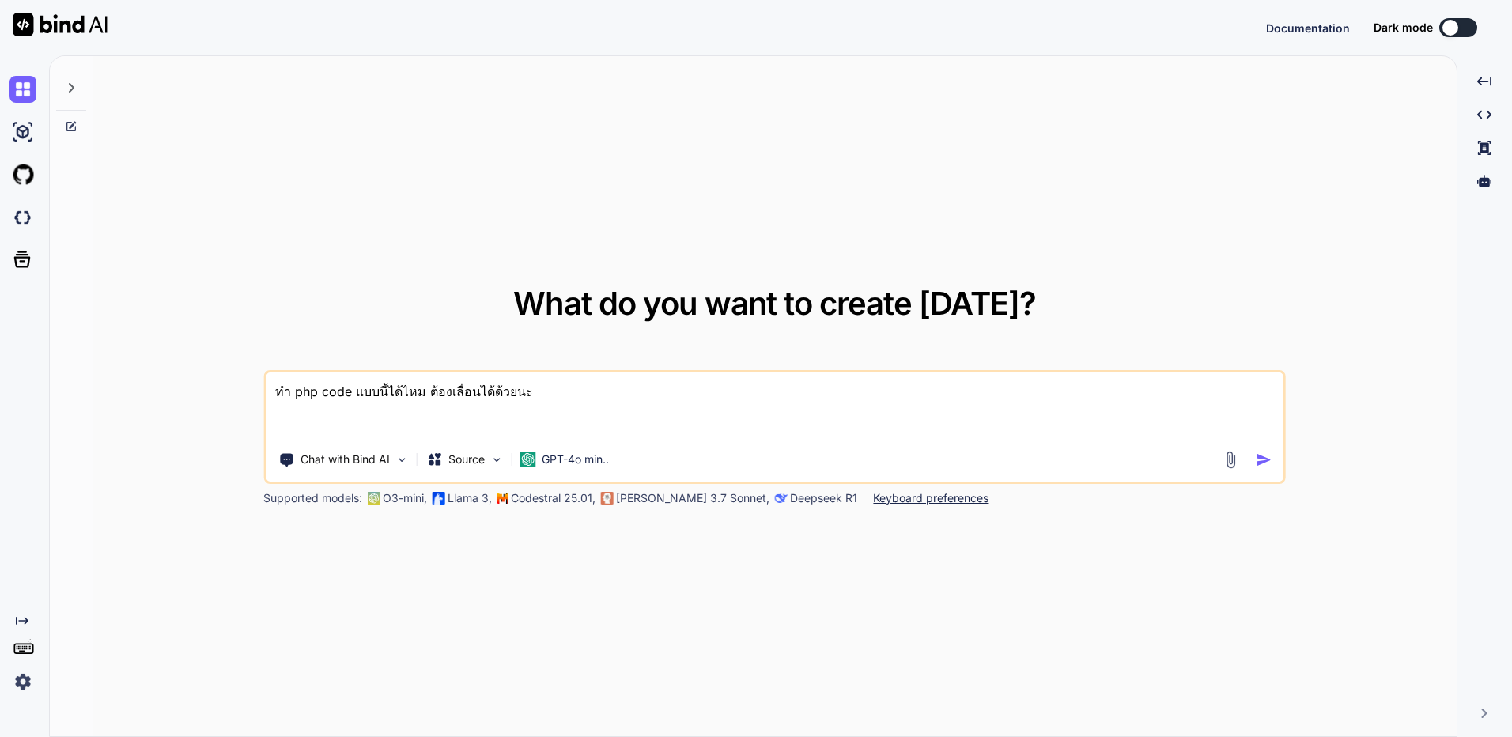
click at [584, 408] on textarea "ทำ php code แบบนี้ได้ไหม ต้องเลื่อนได้ด้วยนะ" at bounding box center [774, 405] width 1017 height 66
click at [580, 383] on textarea "ทำ php code แบบนี้ได้ไหม ต้องเลื่อนได้ด้วยนะ" at bounding box center [774, 405] width 1017 height 66
click at [558, 472] on div "GPT-4o min.." at bounding box center [564, 460] width 102 height 32
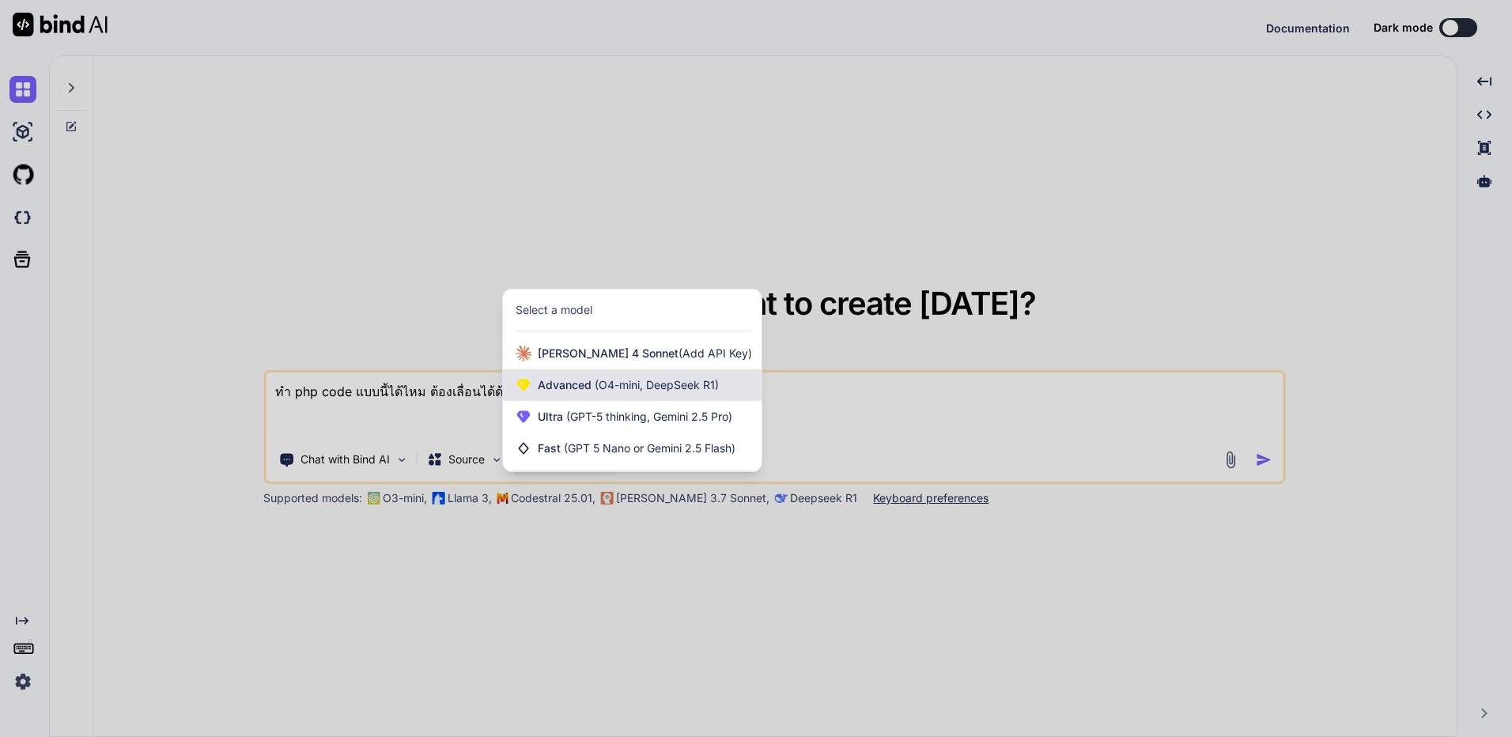
click at [591, 386] on span "Advanced (O4-mini, DeepSeek R1)" at bounding box center [628, 385] width 181 height 16
type textarea "x"
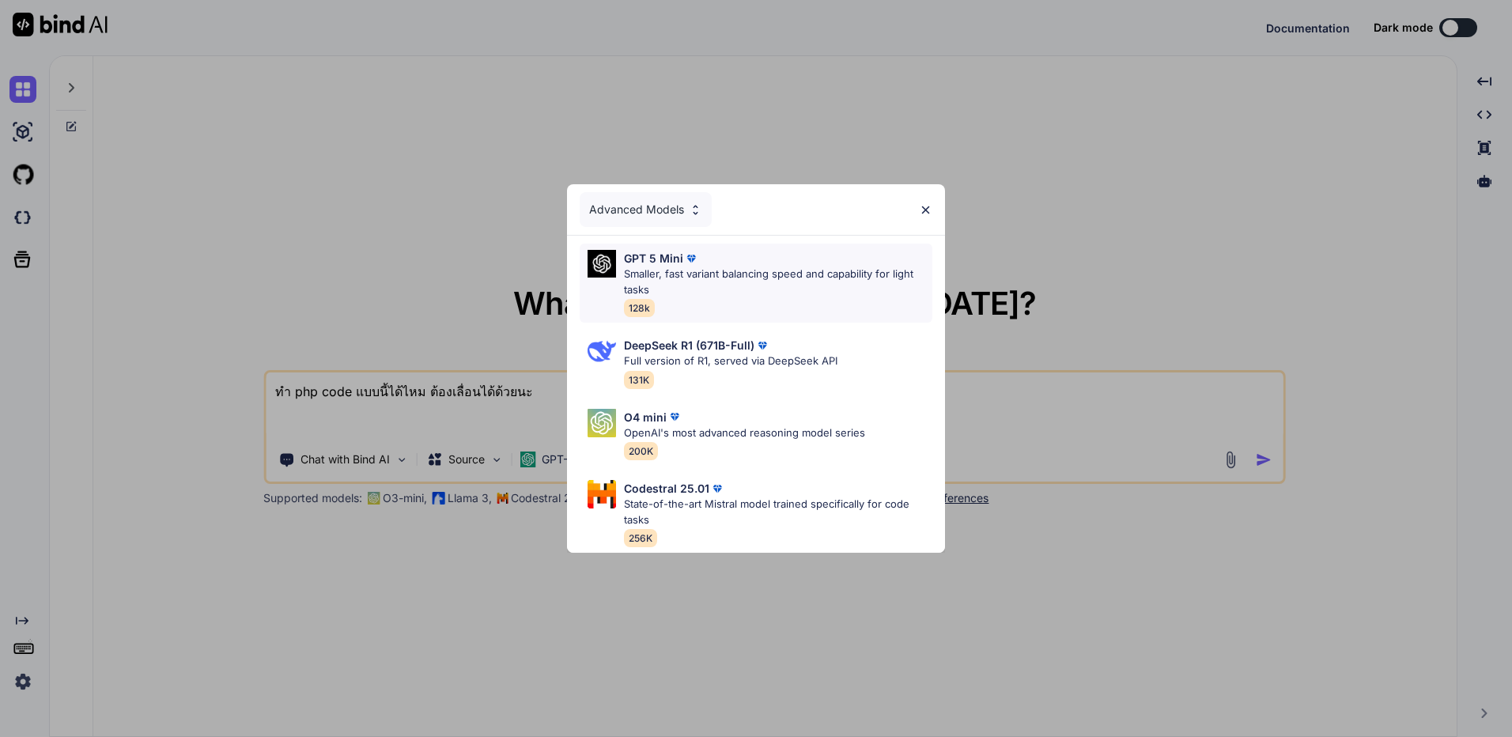
click at [674, 277] on p "Smaller, fast variant balancing speed and capability for light tasks" at bounding box center [778, 281] width 308 height 31
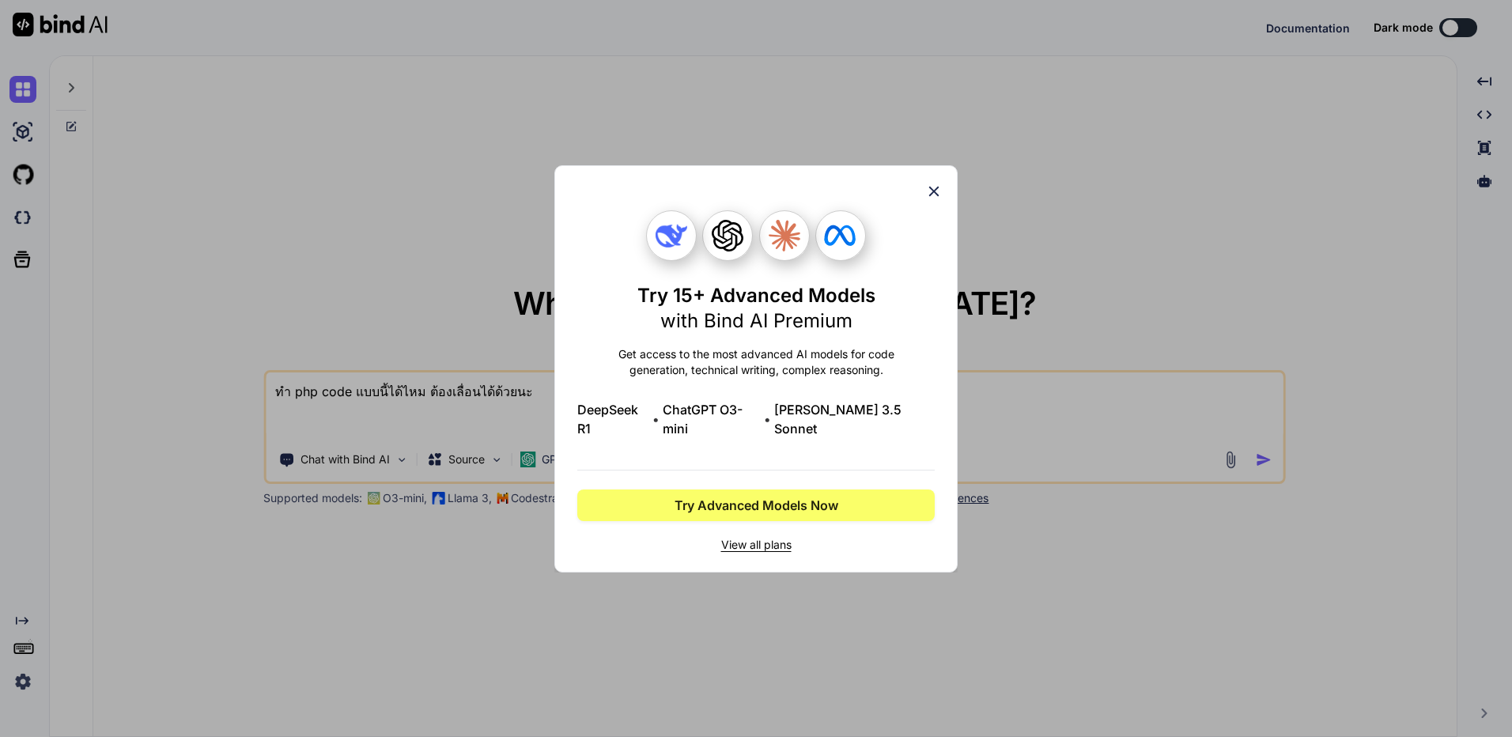
click at [938, 200] on icon at bounding box center [933, 191] width 17 height 17
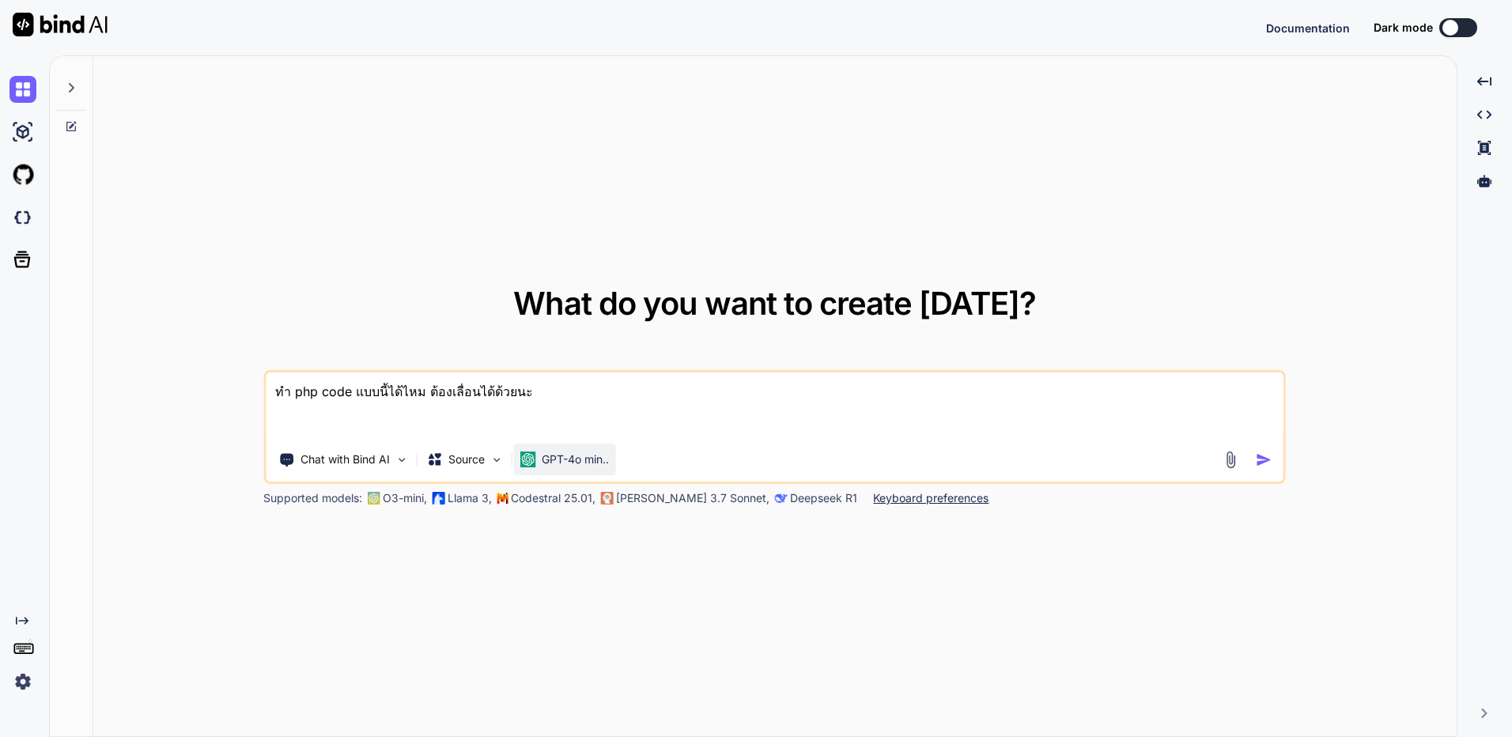
click at [586, 451] on p "GPT-4o min.." at bounding box center [575, 459] width 67 height 16
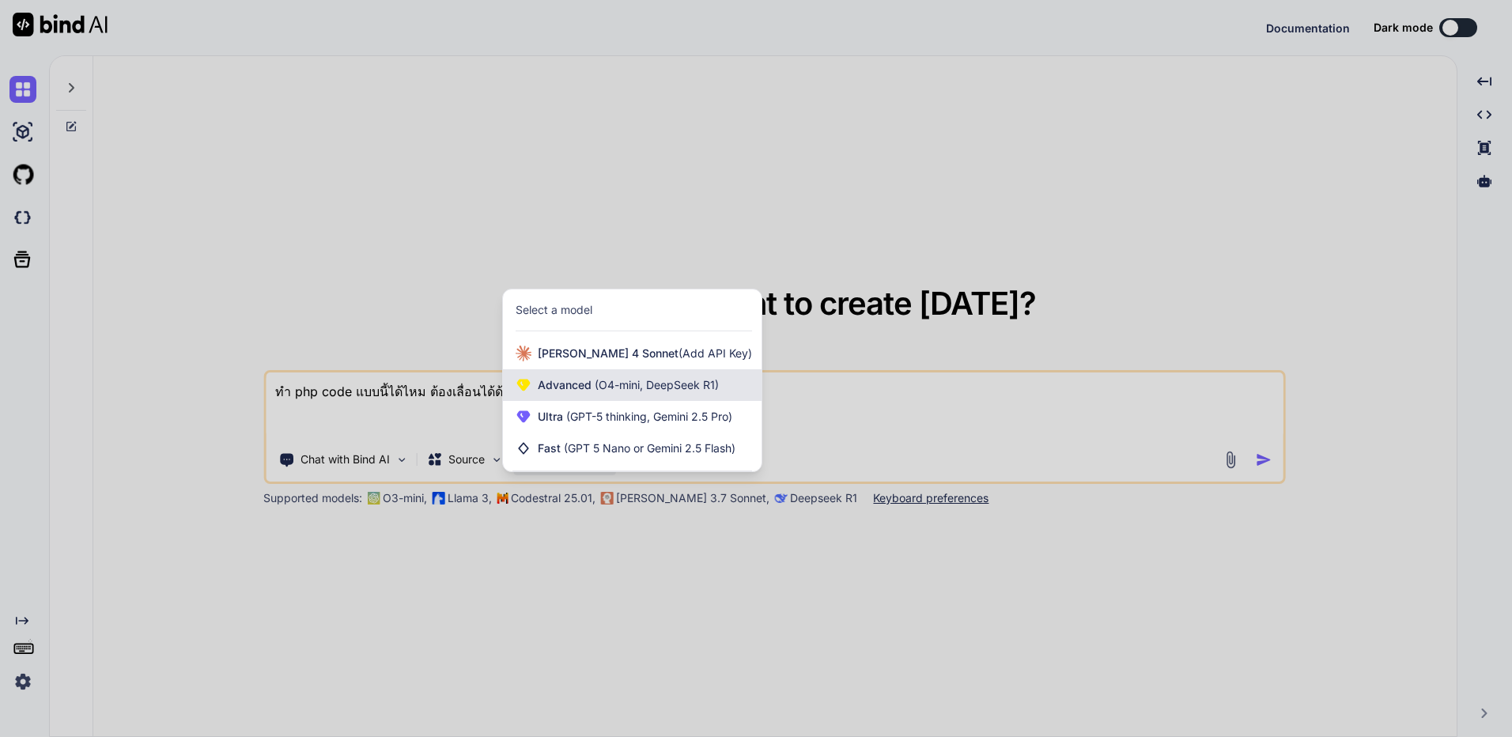
click at [661, 387] on span "(O4-mini, DeepSeek R1)" at bounding box center [654, 384] width 127 height 13
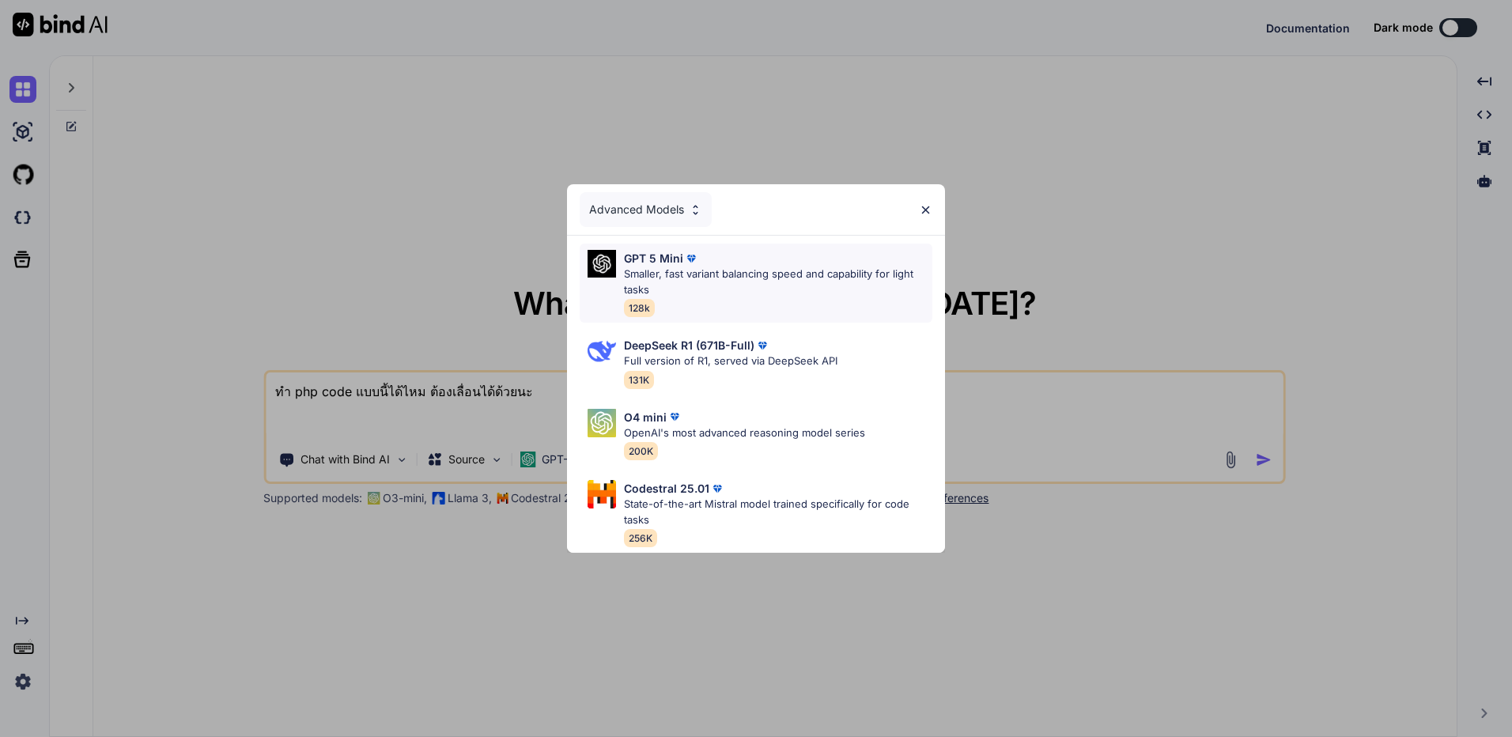
click at [671, 272] on p "Smaller, fast variant balancing speed and capability for light tasks" at bounding box center [778, 281] width 308 height 31
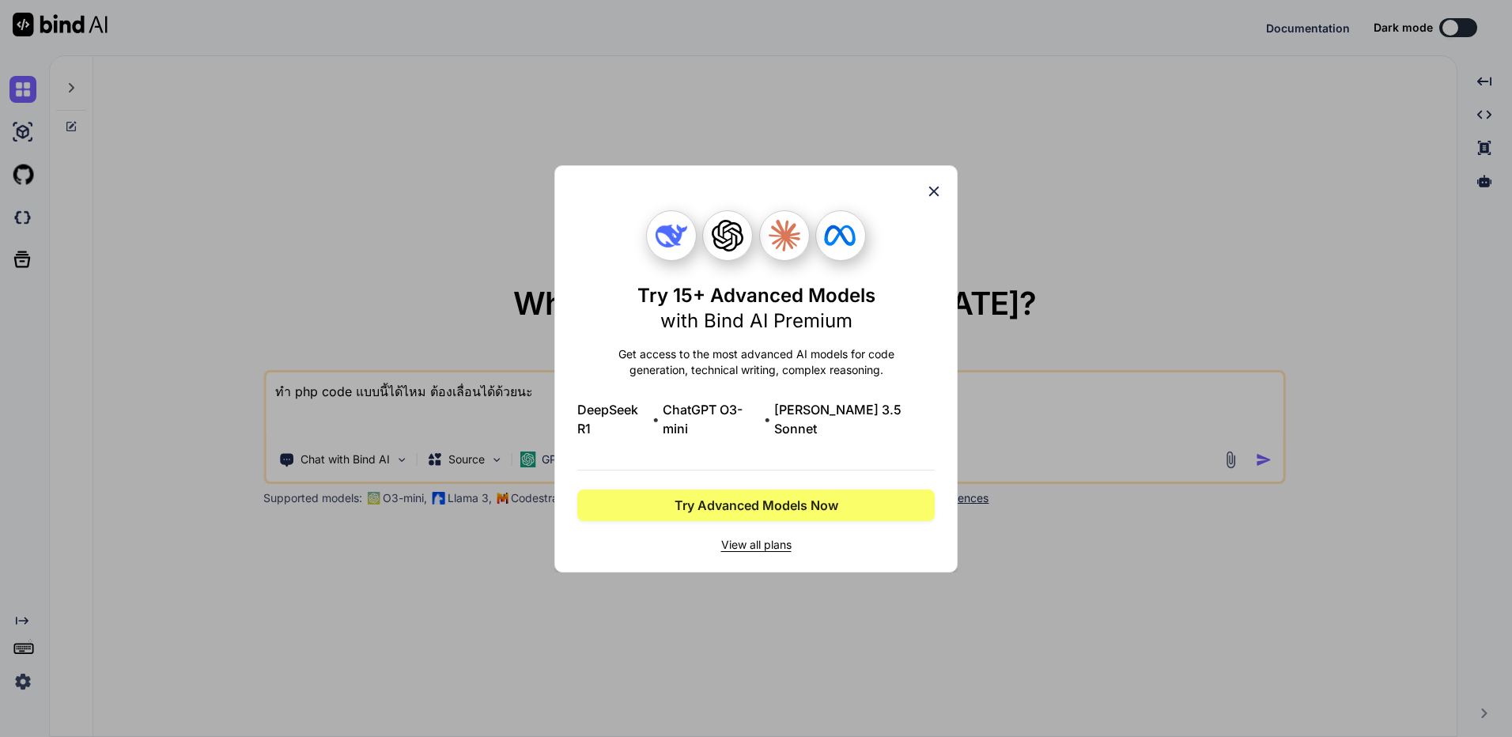
click at [937, 200] on icon at bounding box center [933, 191] width 17 height 17
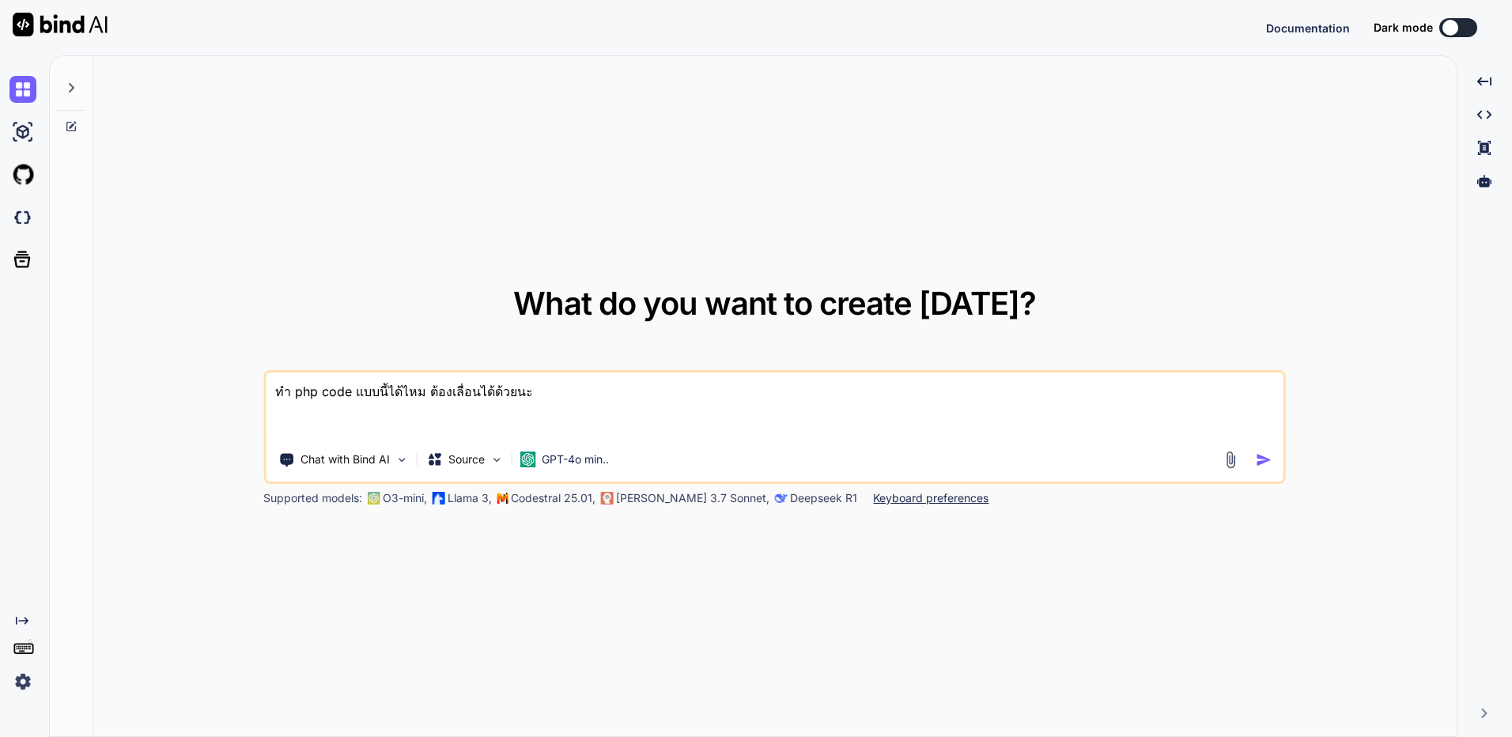
type textarea "x"
click at [69, 91] on icon at bounding box center [71, 87] width 13 height 13
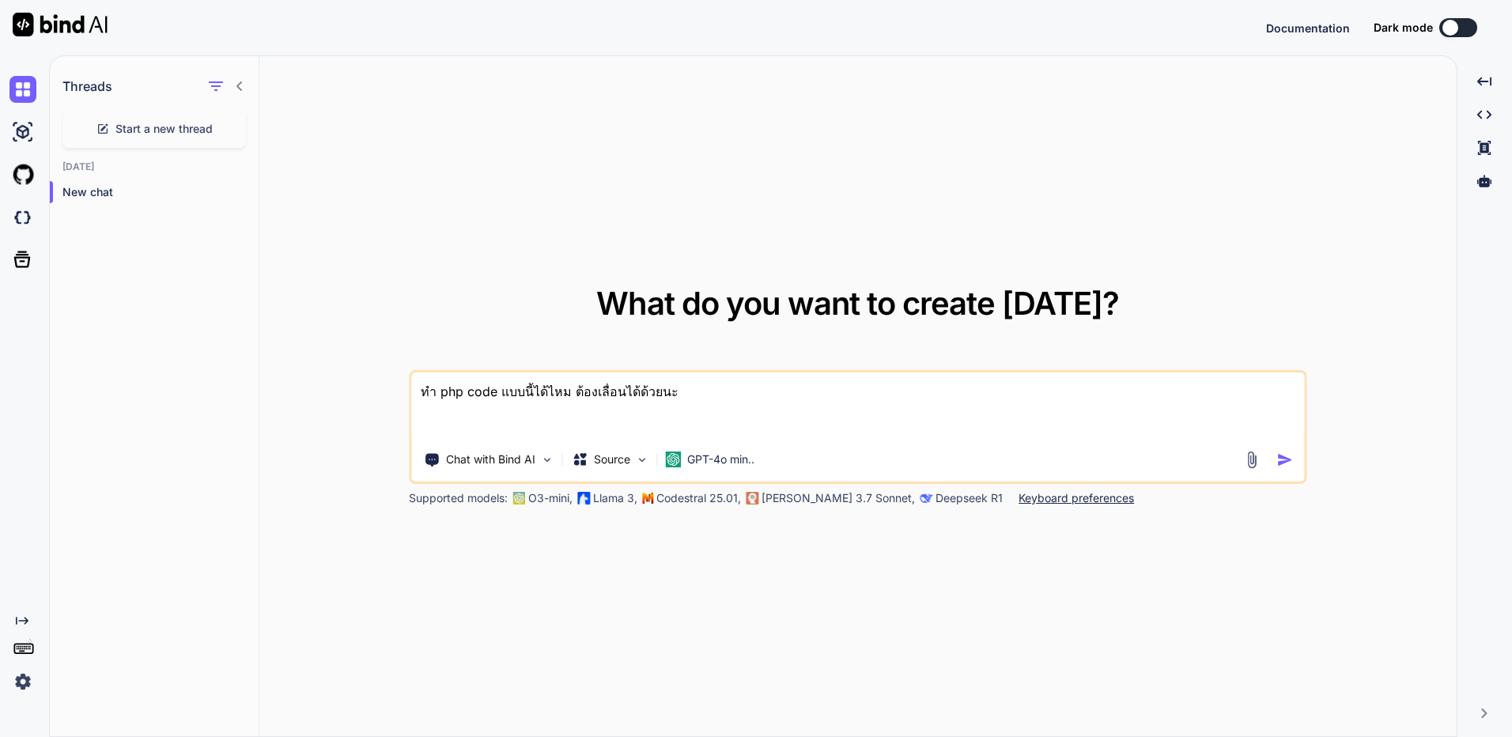
click at [27, 674] on img at bounding box center [22, 681] width 27 height 27
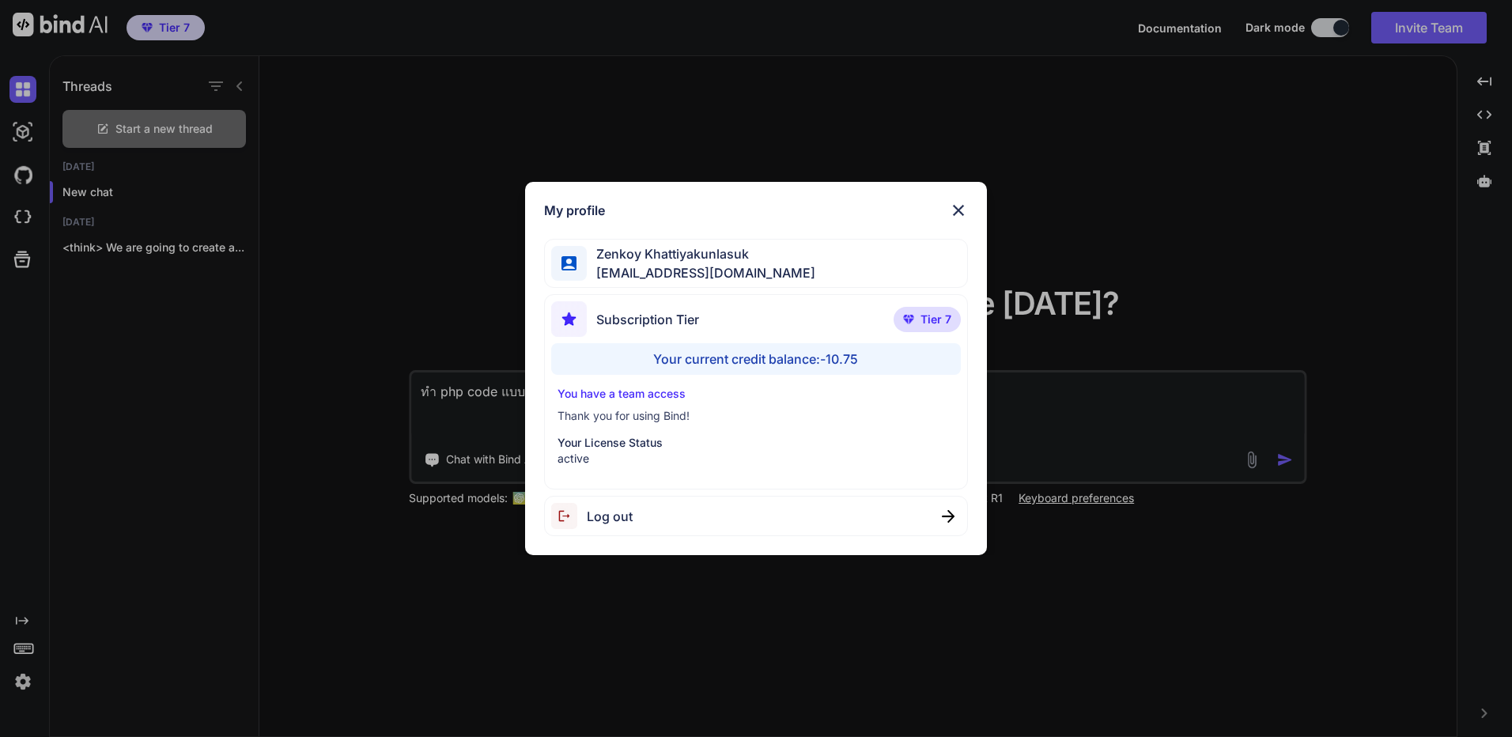
click at [942, 208] on div "My profile" at bounding box center [756, 210] width 424 height 19
click at [961, 223] on div "My profile [PERSON_NAME] [EMAIL_ADDRESS][DOMAIN_NAME] Subscription Tier Tier 7 …" at bounding box center [756, 369] width 462 height 374
click at [950, 198] on div "My profile [PERSON_NAME] [EMAIL_ADDRESS][DOMAIN_NAME] Subscription Tier Tier 7 …" at bounding box center [756, 369] width 462 height 374
click at [957, 205] on img at bounding box center [958, 210] width 19 height 19
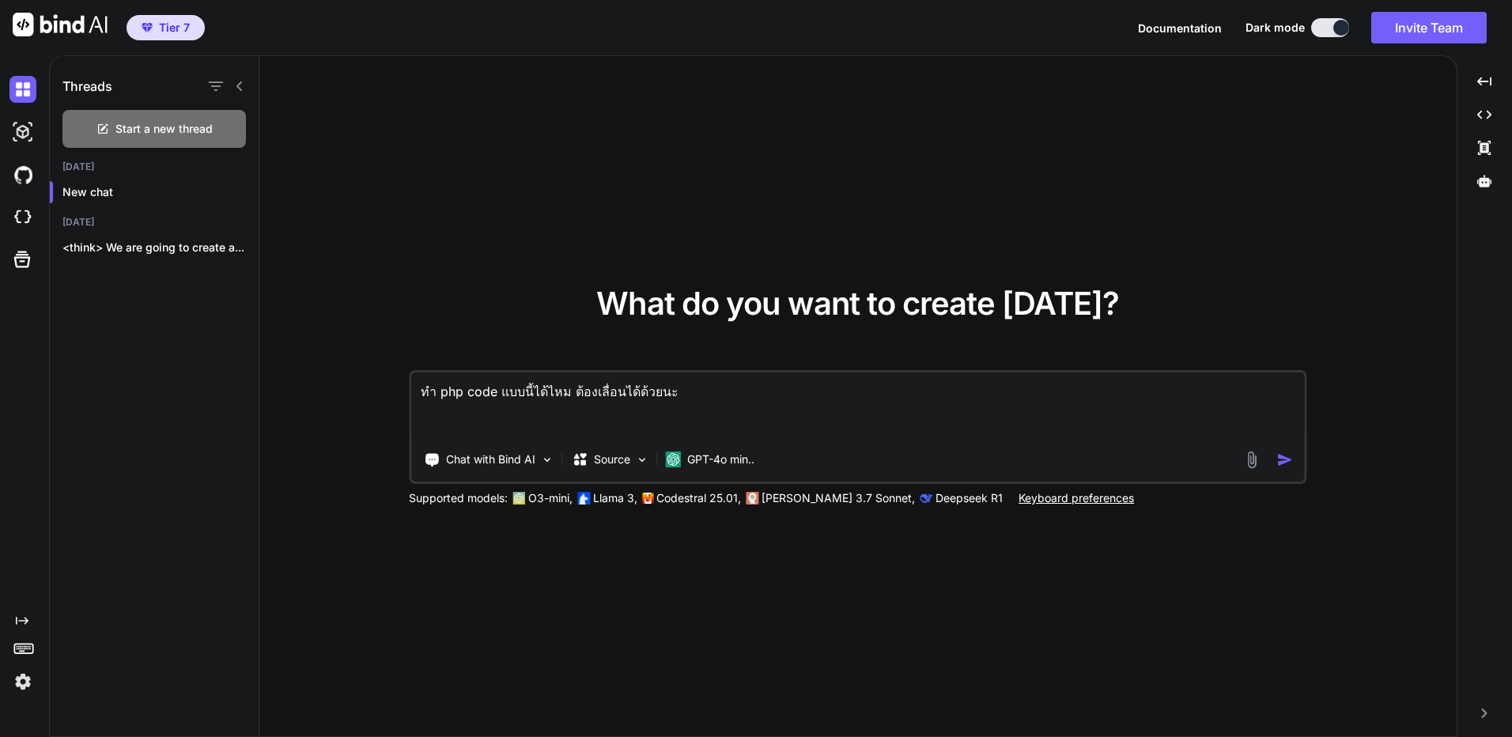
click at [744, 403] on textarea "ทำ php code แบบนี้ได้ไหม ต้องเลื่อนได้ด้วยนะ" at bounding box center [857, 405] width 893 height 66
click at [756, 376] on textarea "ทำ php code แบบนี้ได้ไหม ต้องเลื่อนได้ด้วยนะ" at bounding box center [857, 405] width 893 height 66
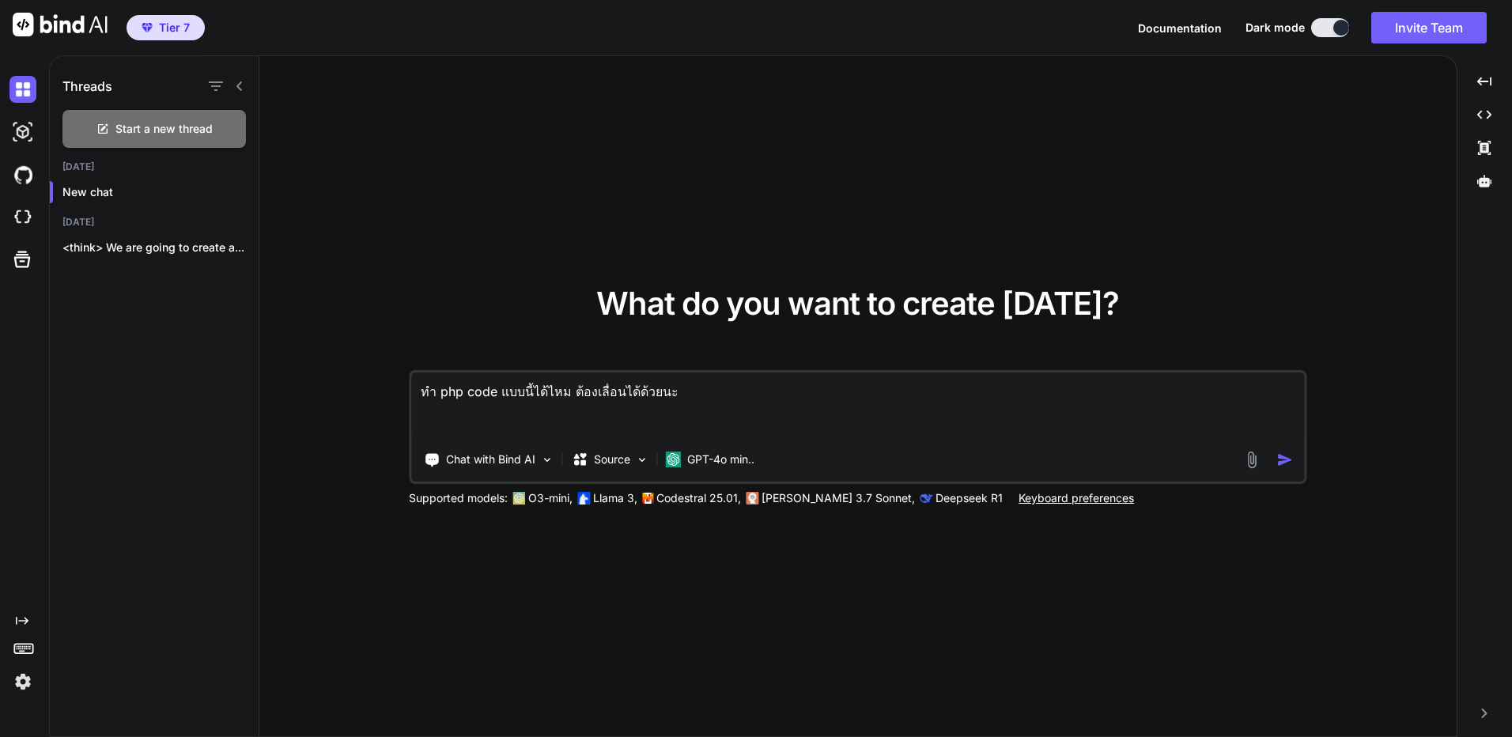
click at [756, 376] on textarea "ทำ php code แบบนี้ได้ไหม ต้องเลื่อนได้ด้วยนะ" at bounding box center [857, 405] width 893 height 66
click at [172, 126] on span "Start a new thread" at bounding box center [163, 129] width 97 height 16
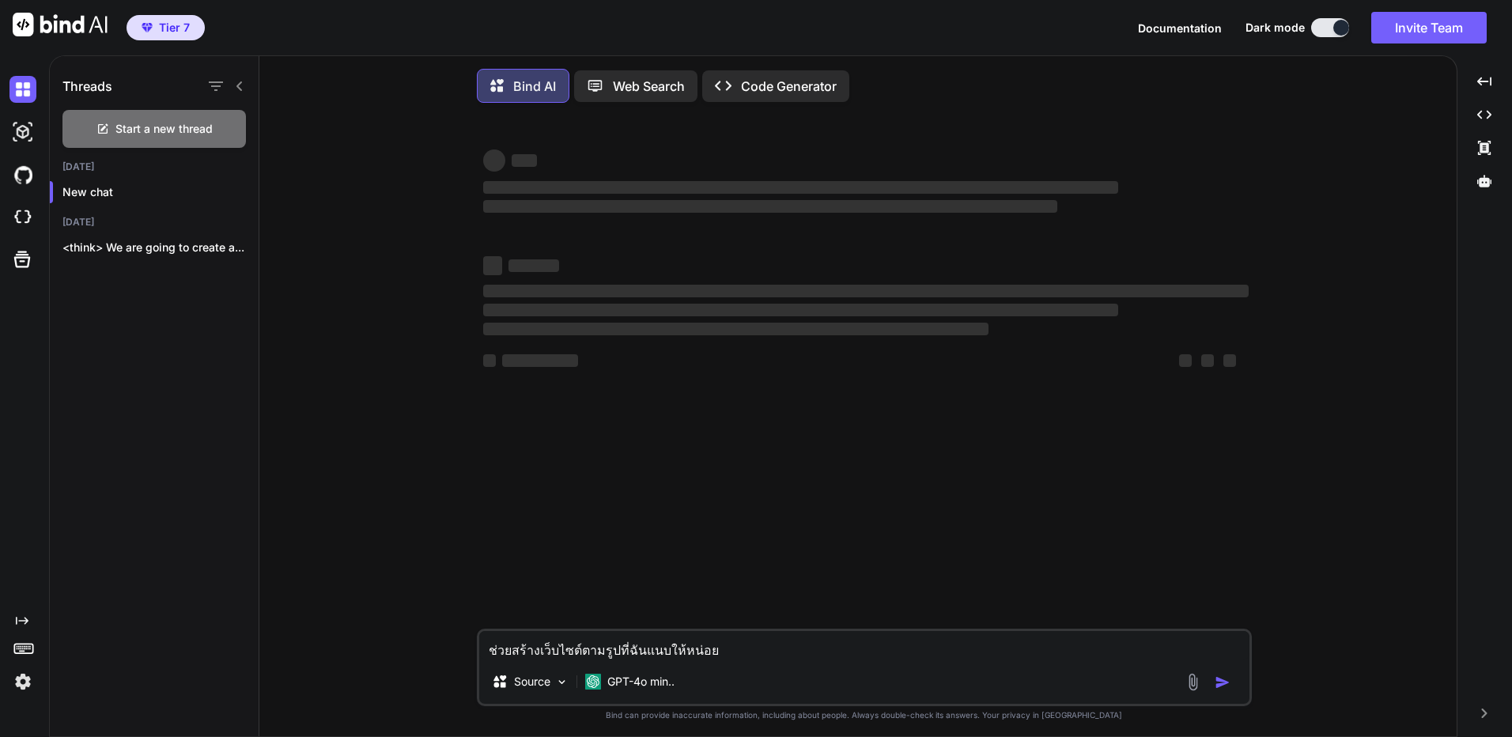
click at [798, 88] on p "Code Generator" at bounding box center [789, 86] width 96 height 19
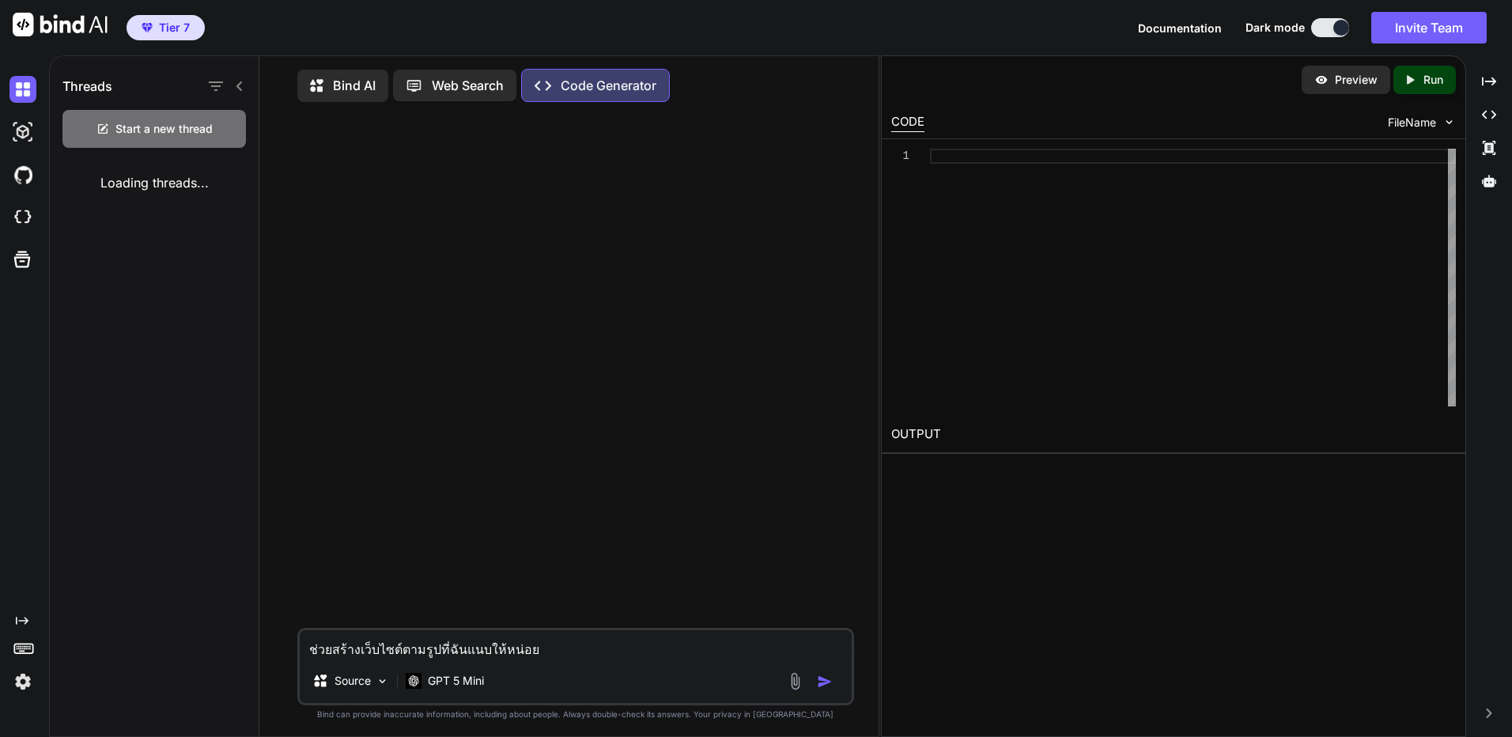
click at [566, 651] on textarea "ช่วยสร้างเว็บไซต์ตามรูปที่ฉันแนบให้หน่อย" at bounding box center [576, 644] width 552 height 28
type textarea "x"
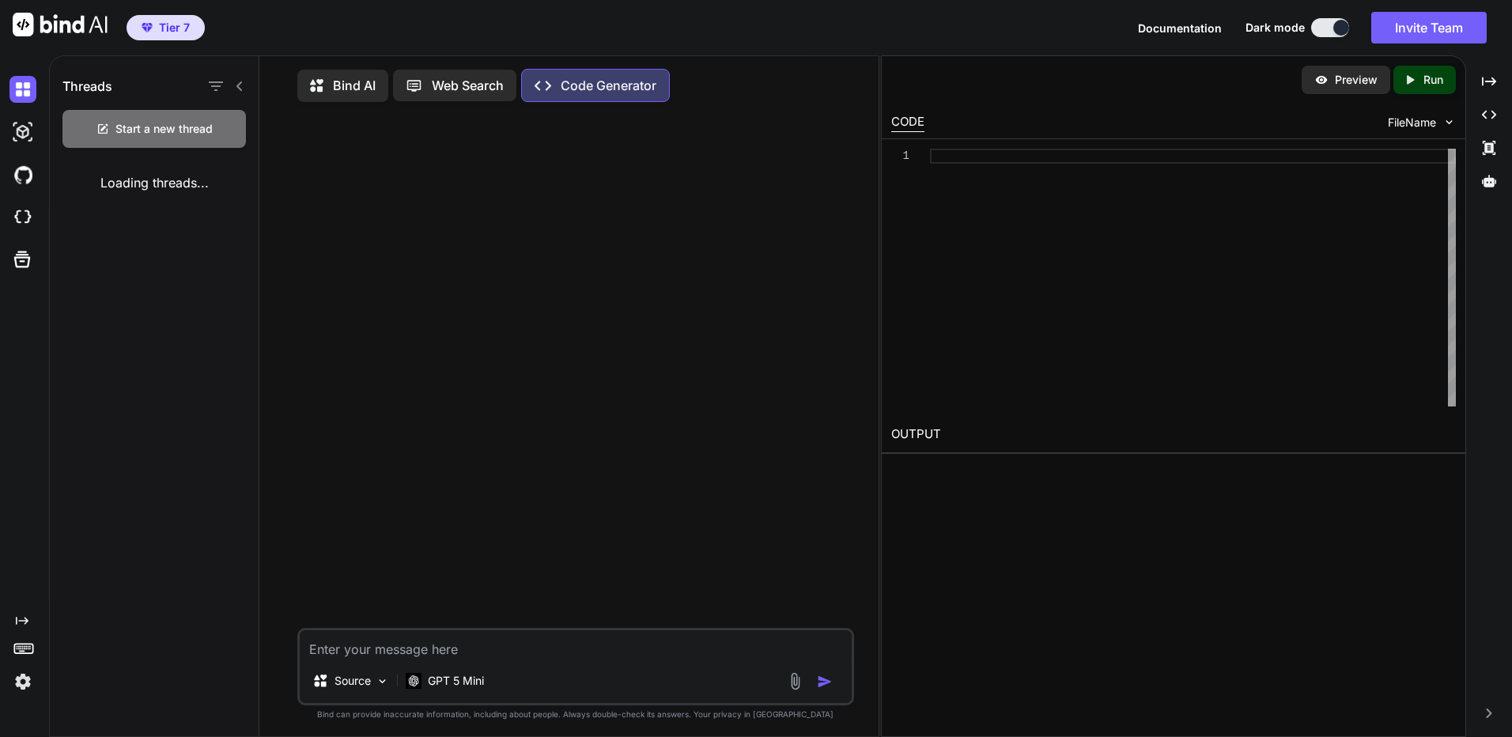
type textarea "ท"
type textarea "x"
type textarea "ทำ"
type textarea "x"
type textarea "ทำ"
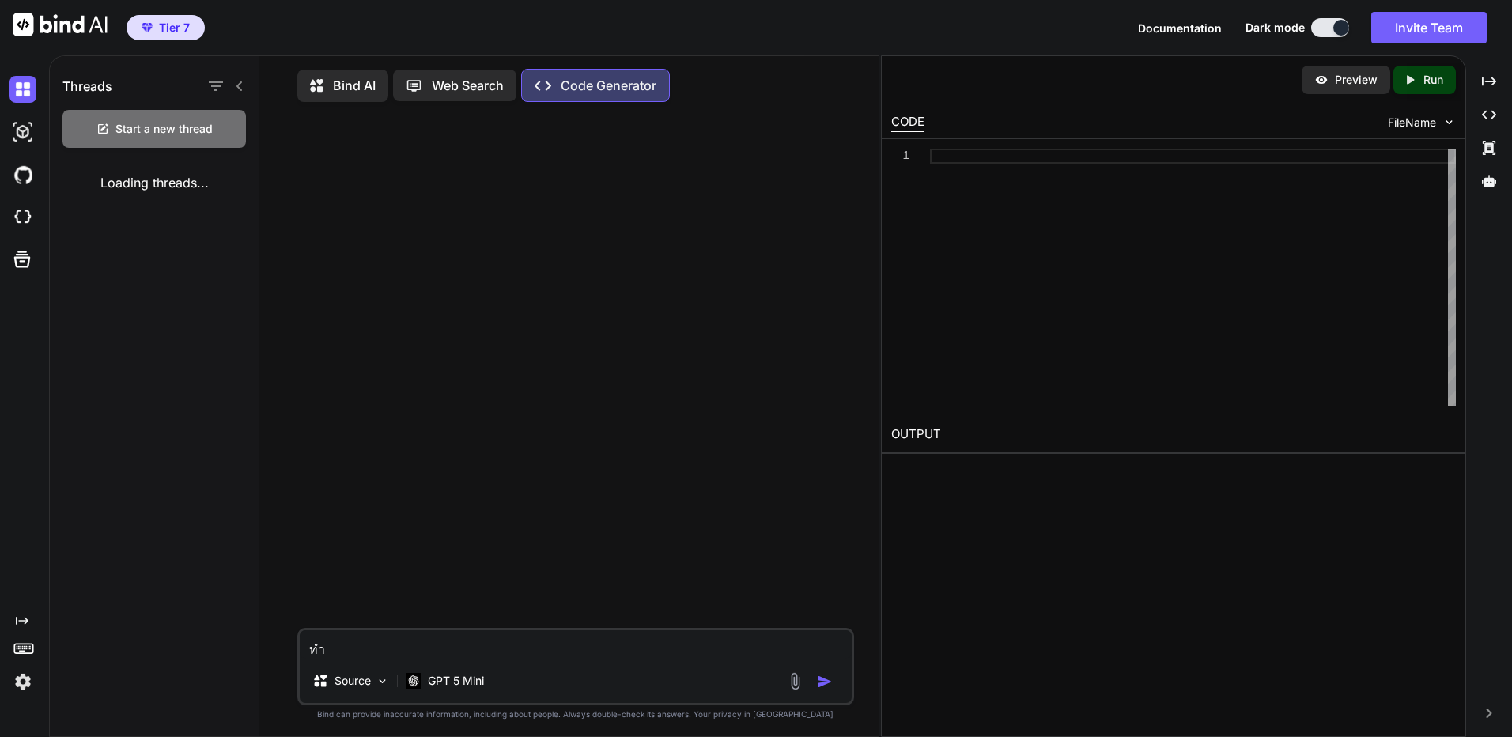
type textarea "x"
type textarea "ทำ c"
type textarea "x"
type textarea "ทำ co"
type textarea "x"
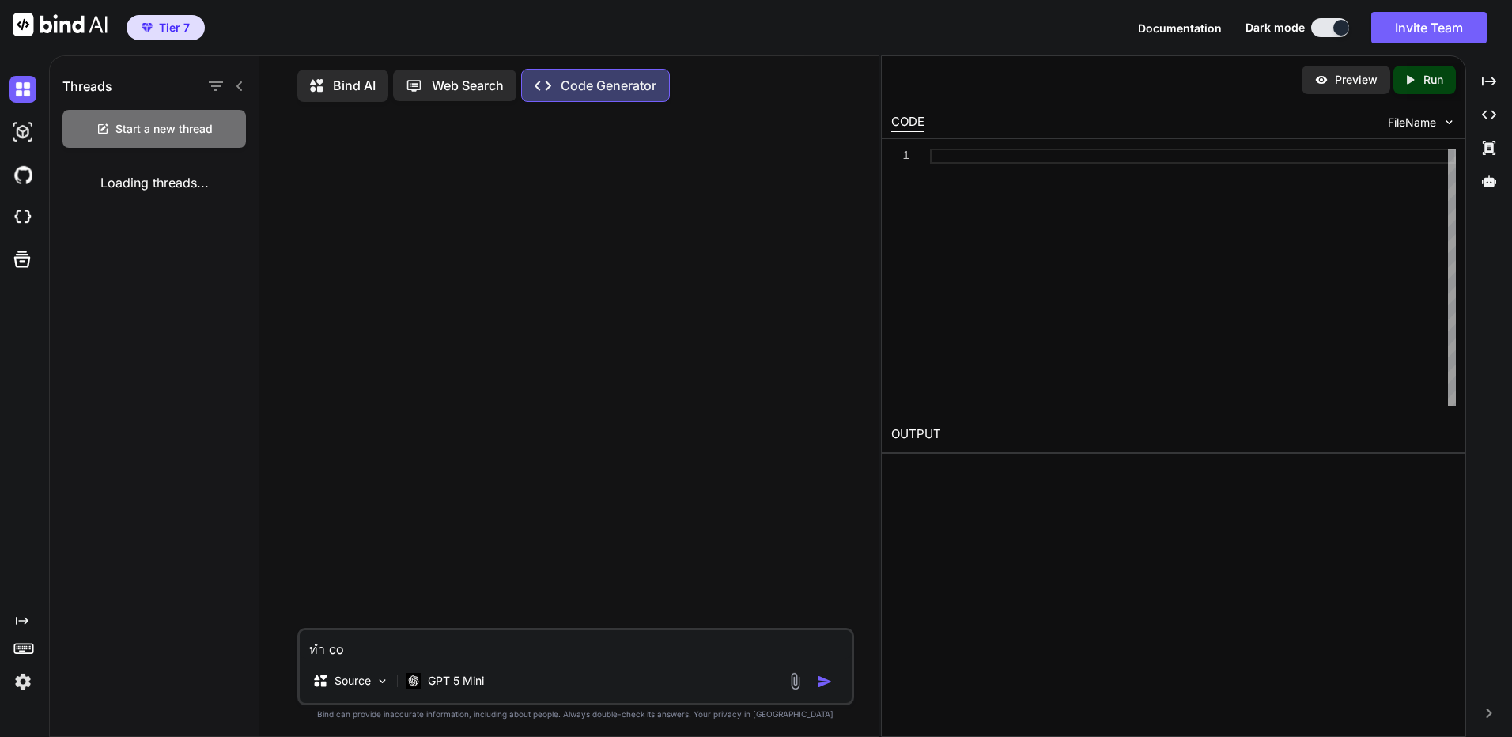
type textarea "ทำ coc"
type textarea "x"
type textarea "ทำ co"
type textarea "x"
type textarea "ทำ cod"
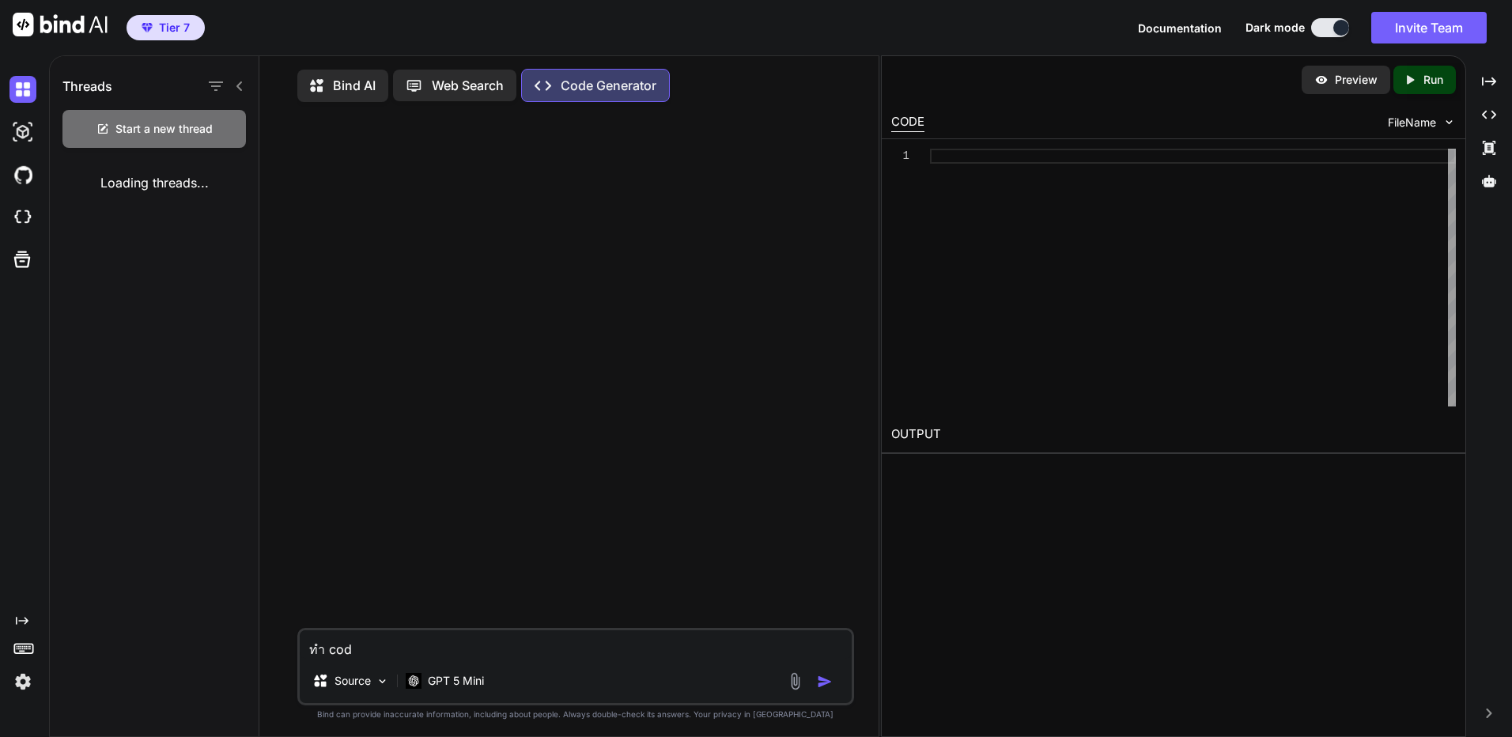
type textarea "x"
type textarea "ทำ code"
type textarea "x"
type textarea "ทำ code"
type textarea "x"
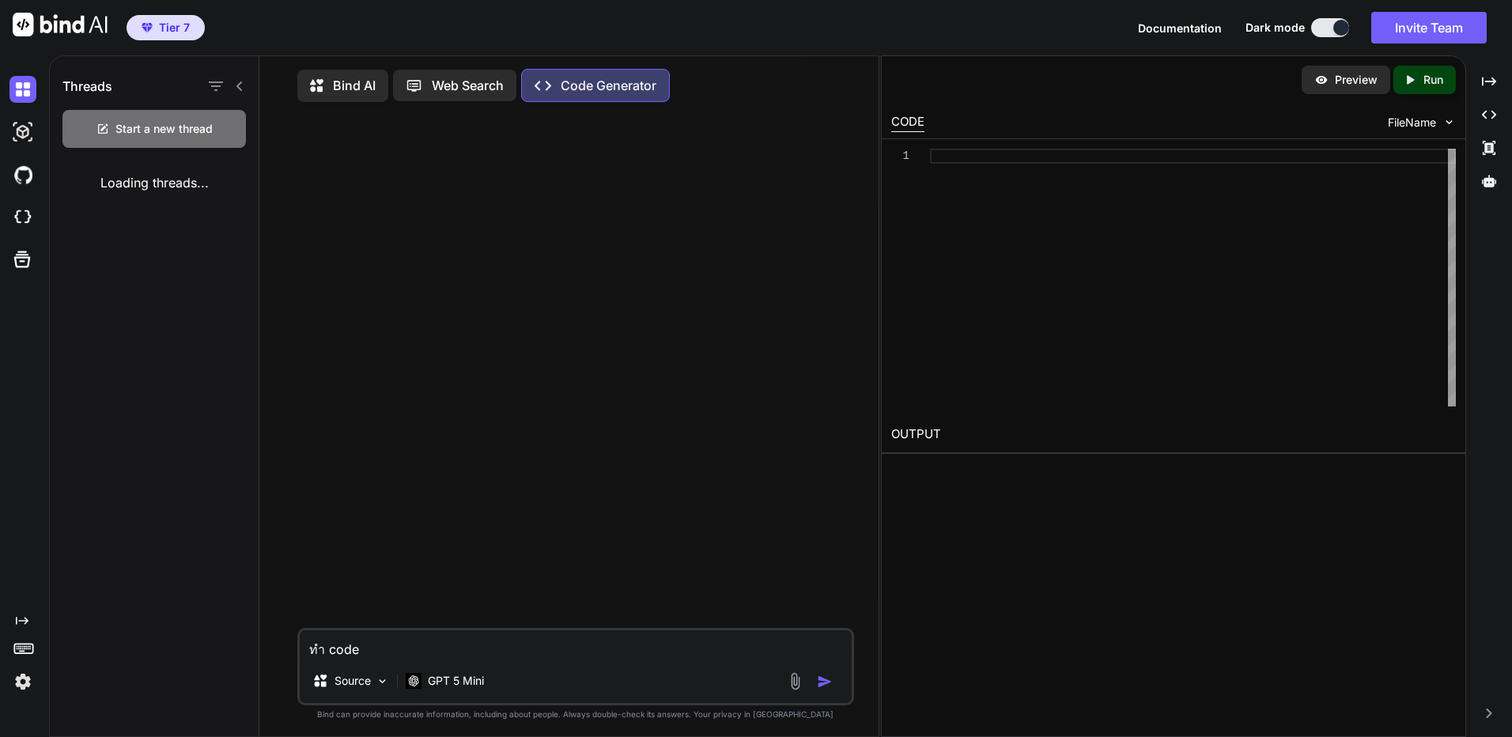
type textarea "ทำ code ค"
type textarea "x"
type textarea "ทำ code คำ"
type textarea "x"
type textarea "ทำ code คำน"
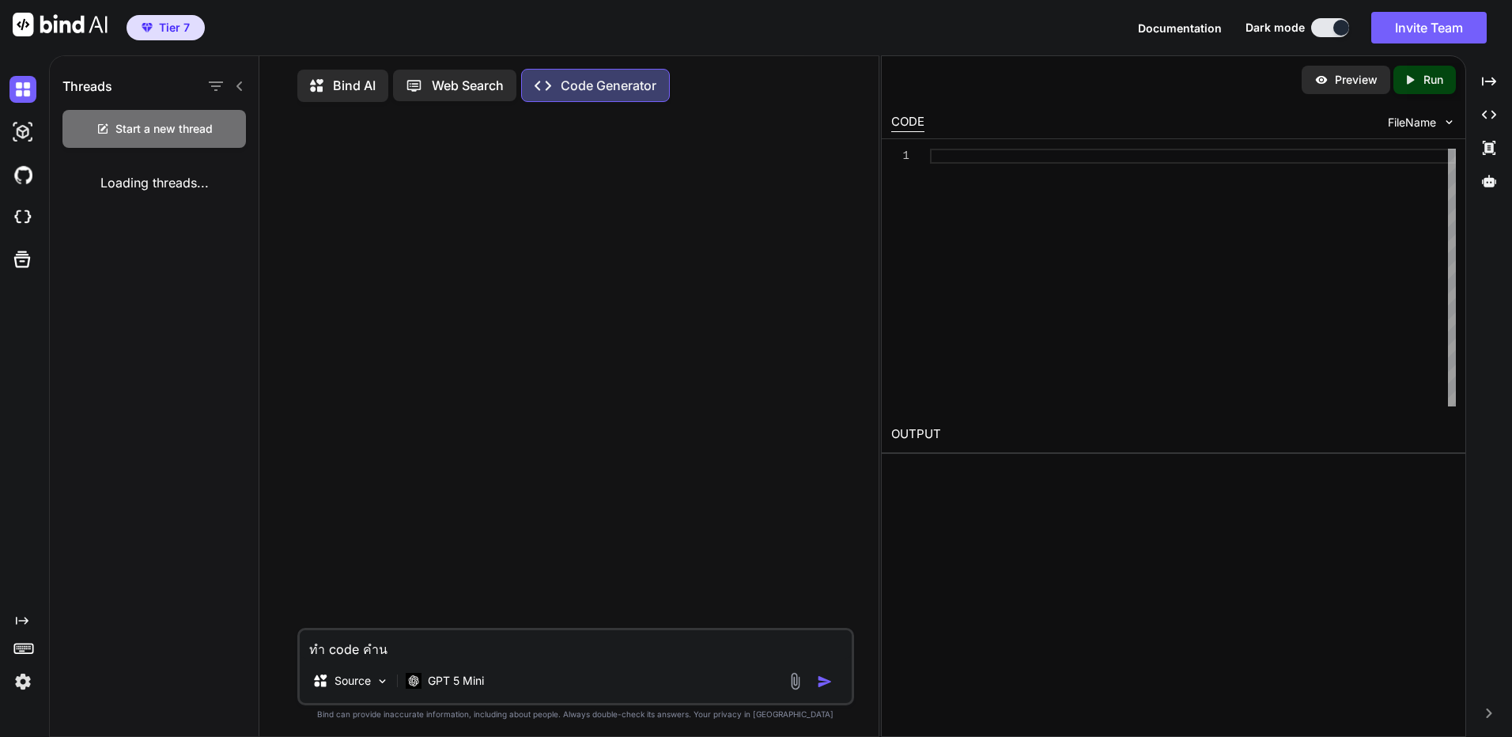
type textarea "x"
type textarea "ทำ code คำนว"
type textarea "x"
type textarea "ทำ code คำนวน"
type textarea "x"
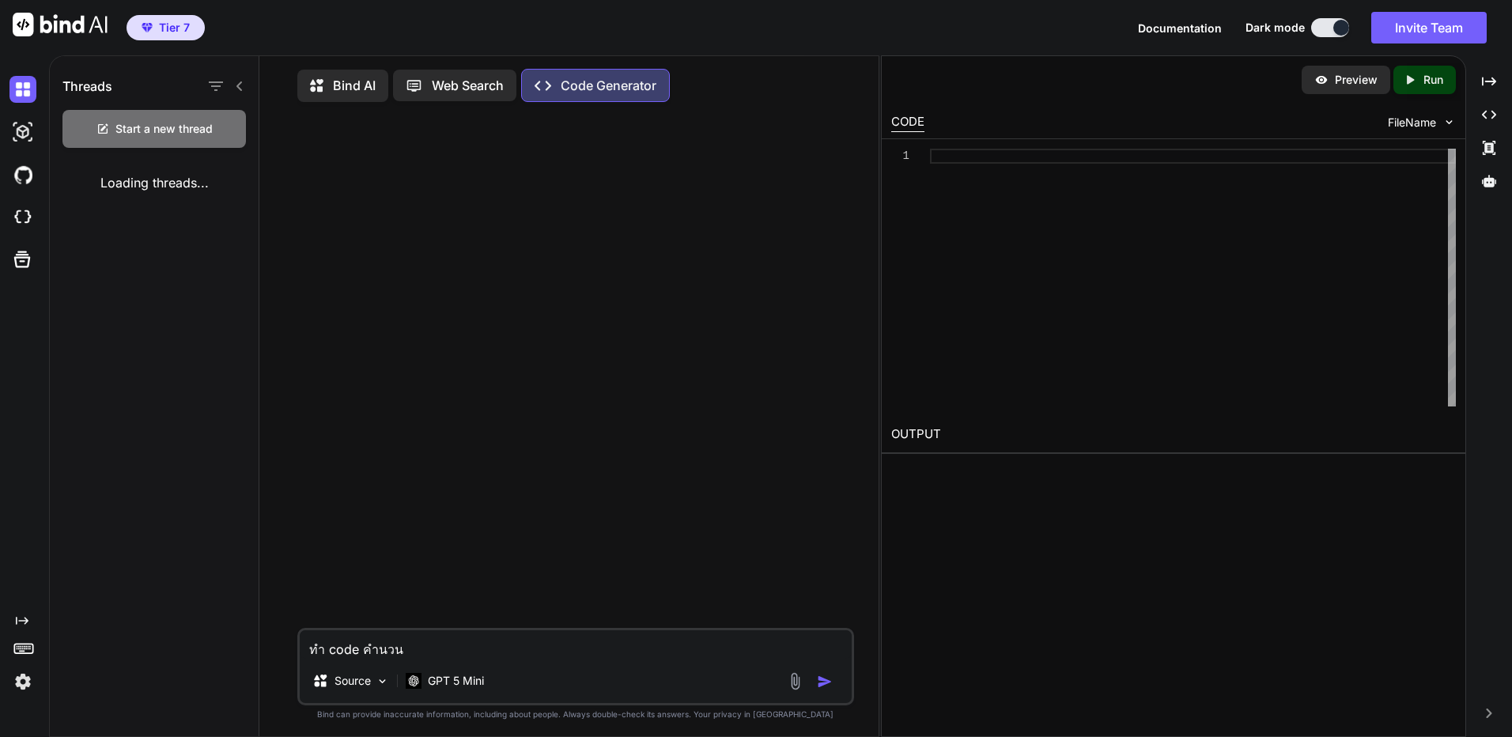
type textarea "ทำ code คำนวน"
type textarea "x"
type textarea "ทำ code คำนวน G"
type textarea "x"
type textarea "ทำ code คำนวน GT"
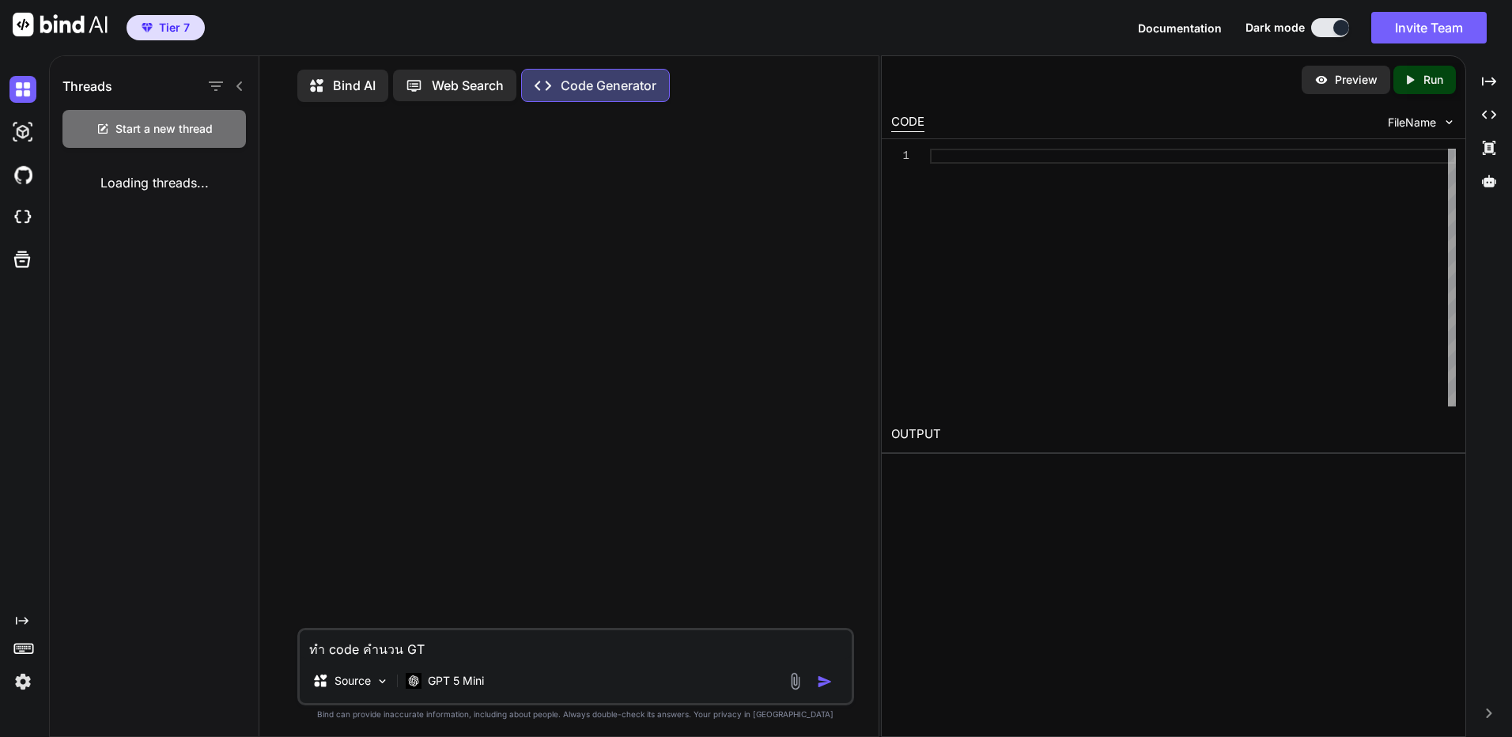
type textarea "x"
type textarea "ทำ code คำนวน GTO"
type textarea "x"
type textarea "ทำ code คำนวน GTO"
type textarea "x"
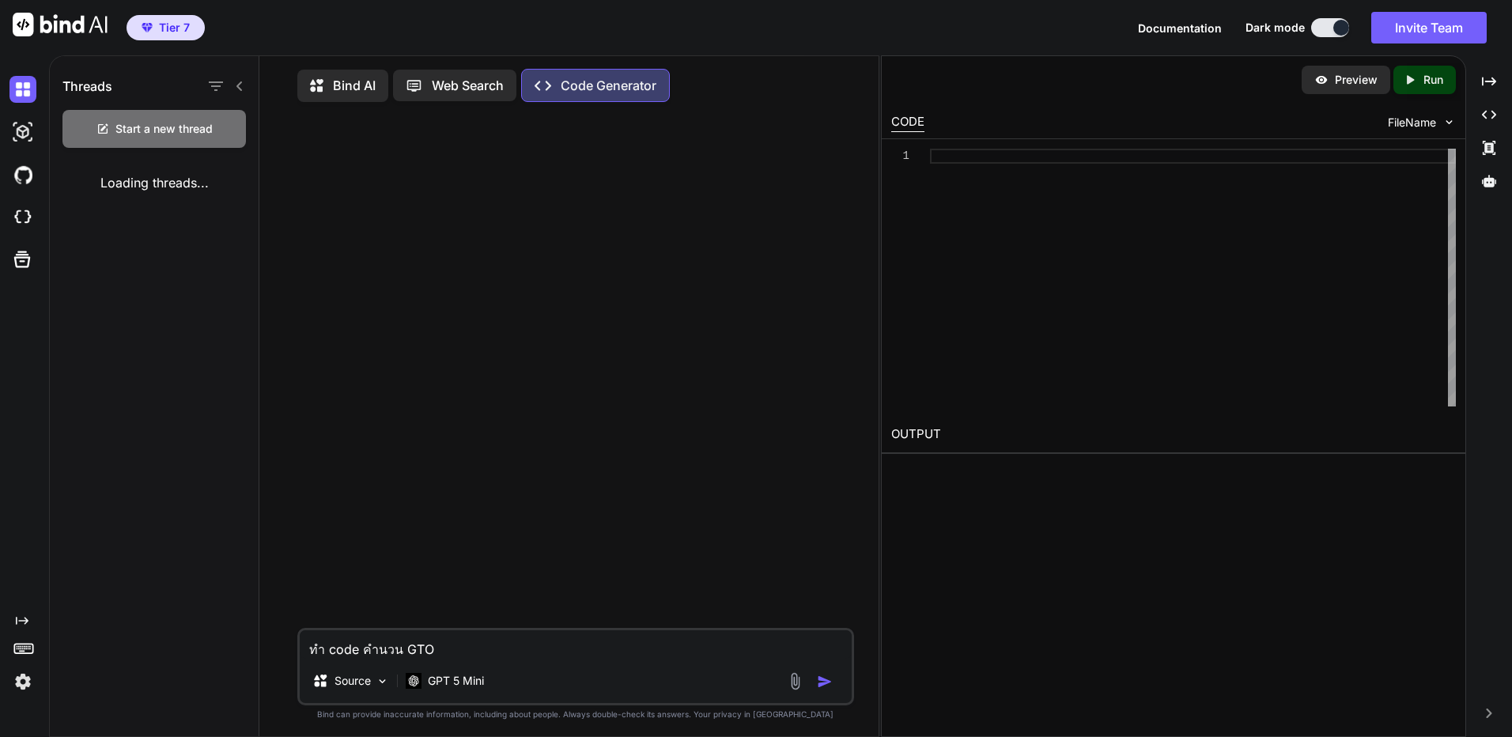
type textarea "ทำ code คำนวน GTO P"
type textarea "x"
type textarea "ทำ code คำนวน GTO Po"
type textarea "x"
type textarea "ทำ code คำนวน GTO Poe"
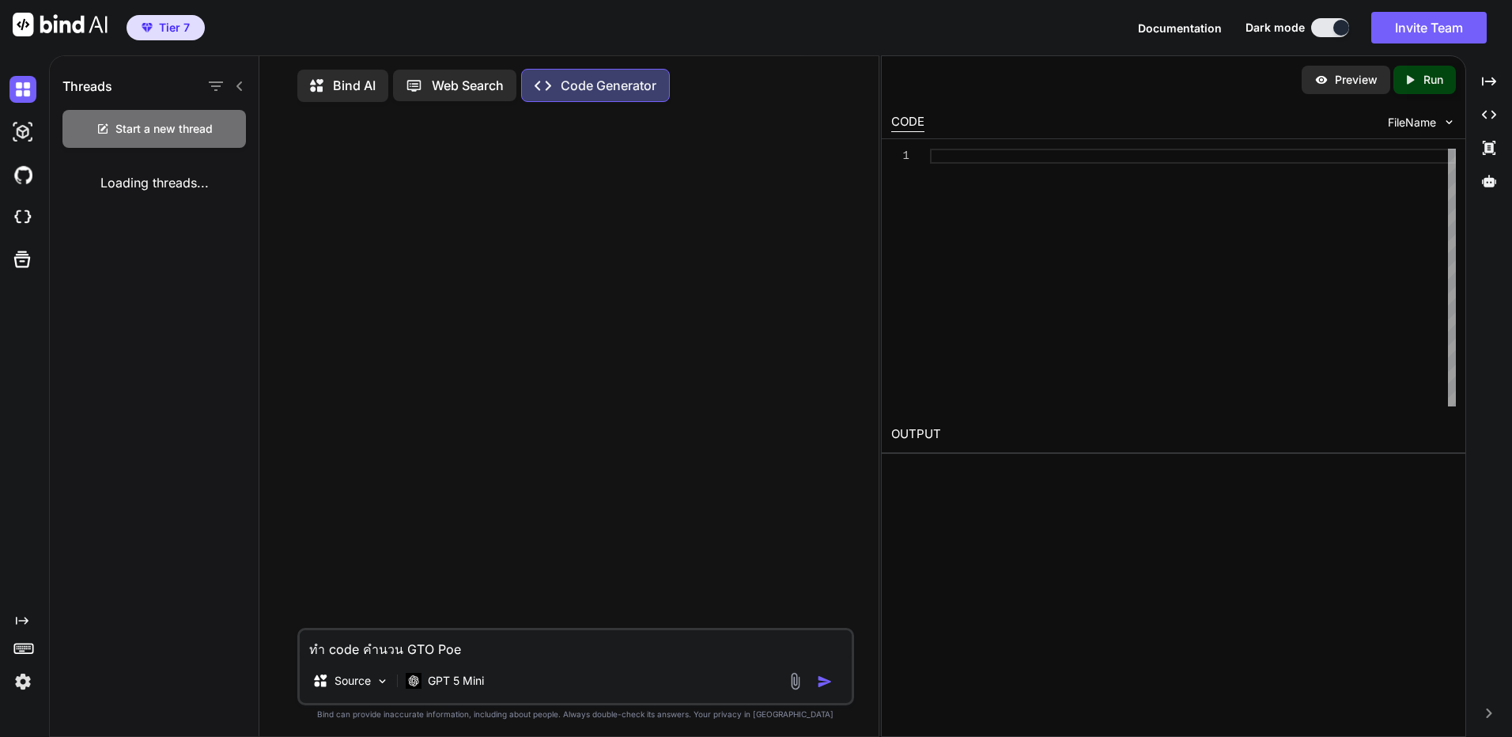
type textarea "x"
type textarea "ทำ code คำนวน GTO Po"
type textarea "x"
type textarea "ทำ code คำนวน GTO P"
type textarea "x"
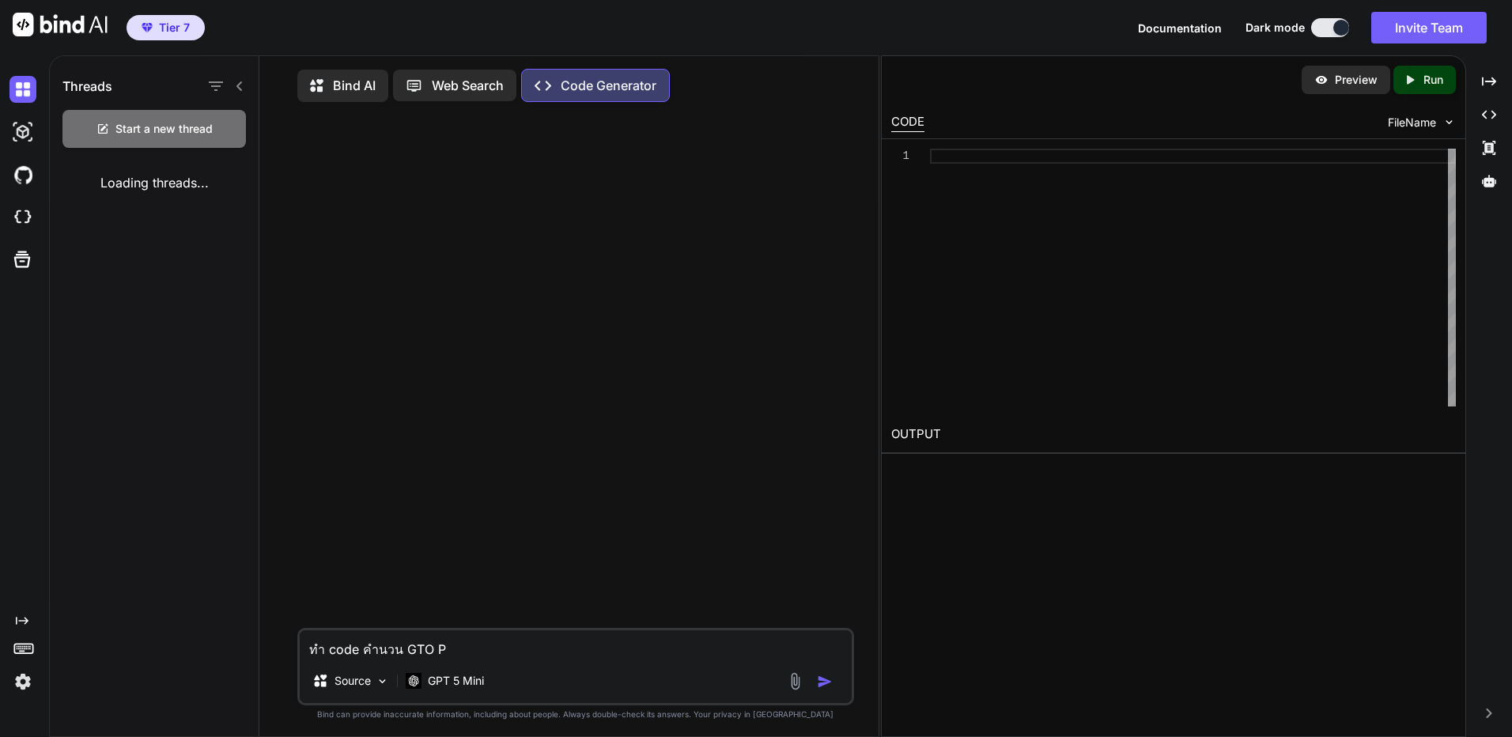
type textarea "ทำ code คำนวน GTO"
type textarea "x"
type textarea "ทำ code คำนวน GTO ข"
type textarea "x"
type textarea "ทำ code คำนวน GTO ขอ"
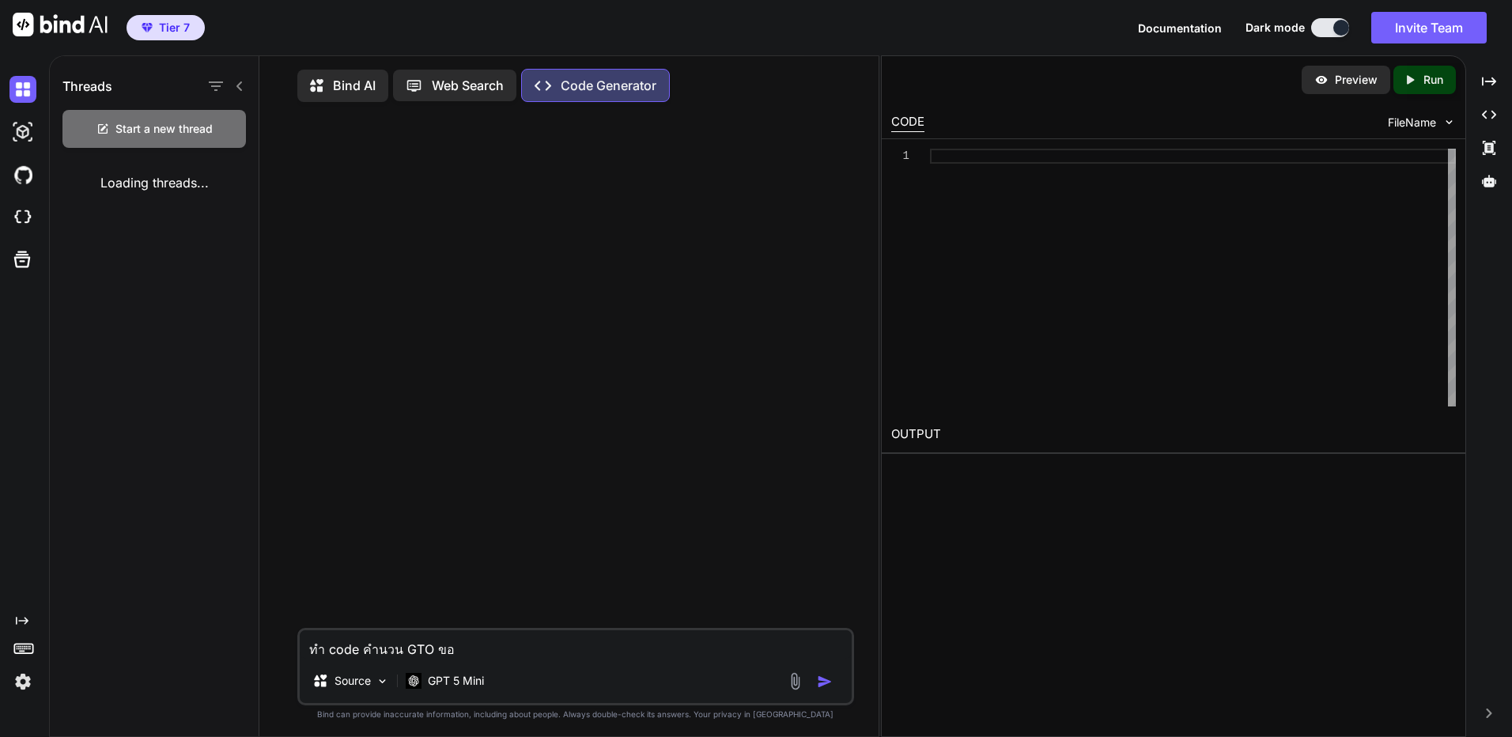
type textarea "x"
type textarea "ทำ code คำนวน GTO ของ"
type textarea "x"
type textarea "ทำ code คำนวน GTO ของไ"
type textarea "x"
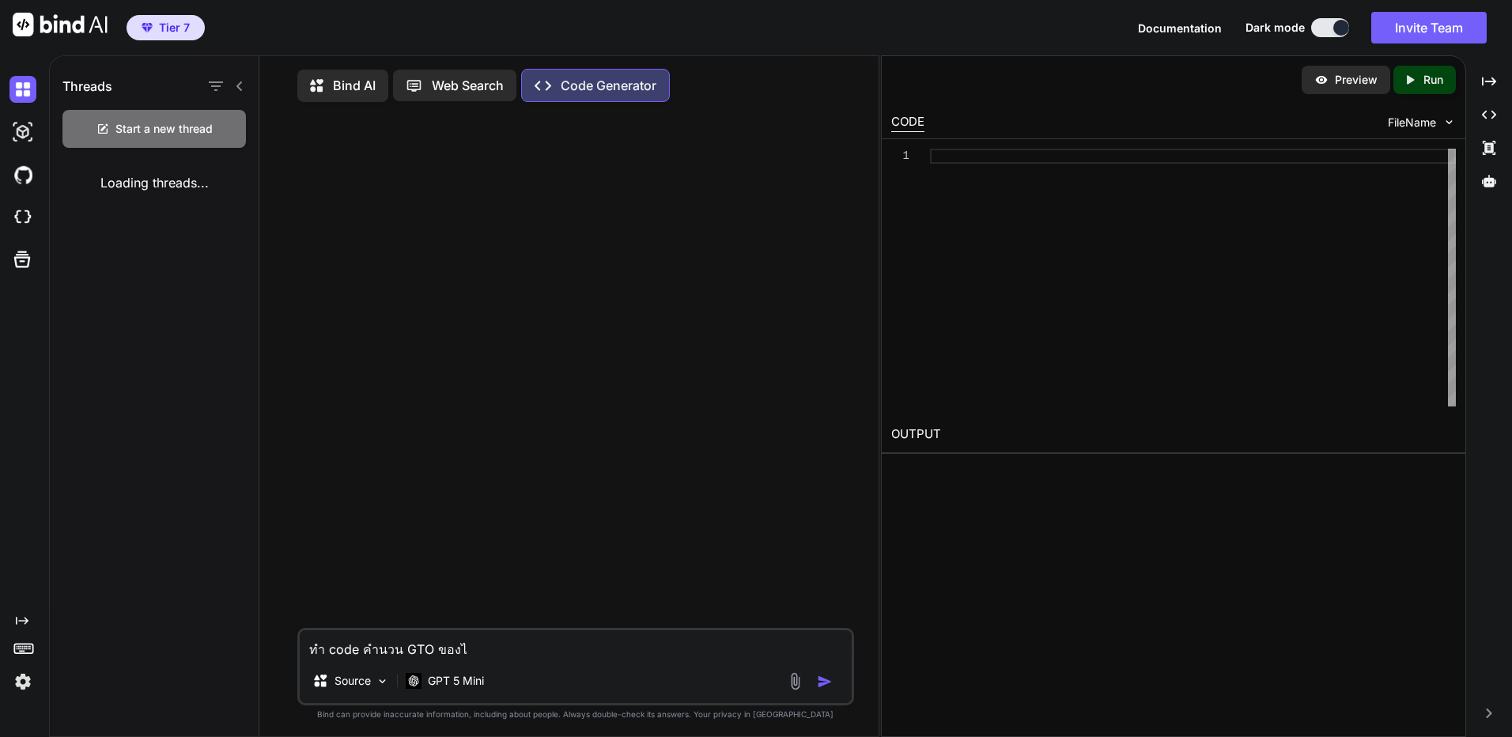
type textarea "ทำ code คำนวน GTO ของไพ"
type textarea "x"
type textarea "ทำ code คำนวน GTO ของไพ่"
type textarea "x"
type textarea "ทำ code คำนวน GTO ของไพ่"
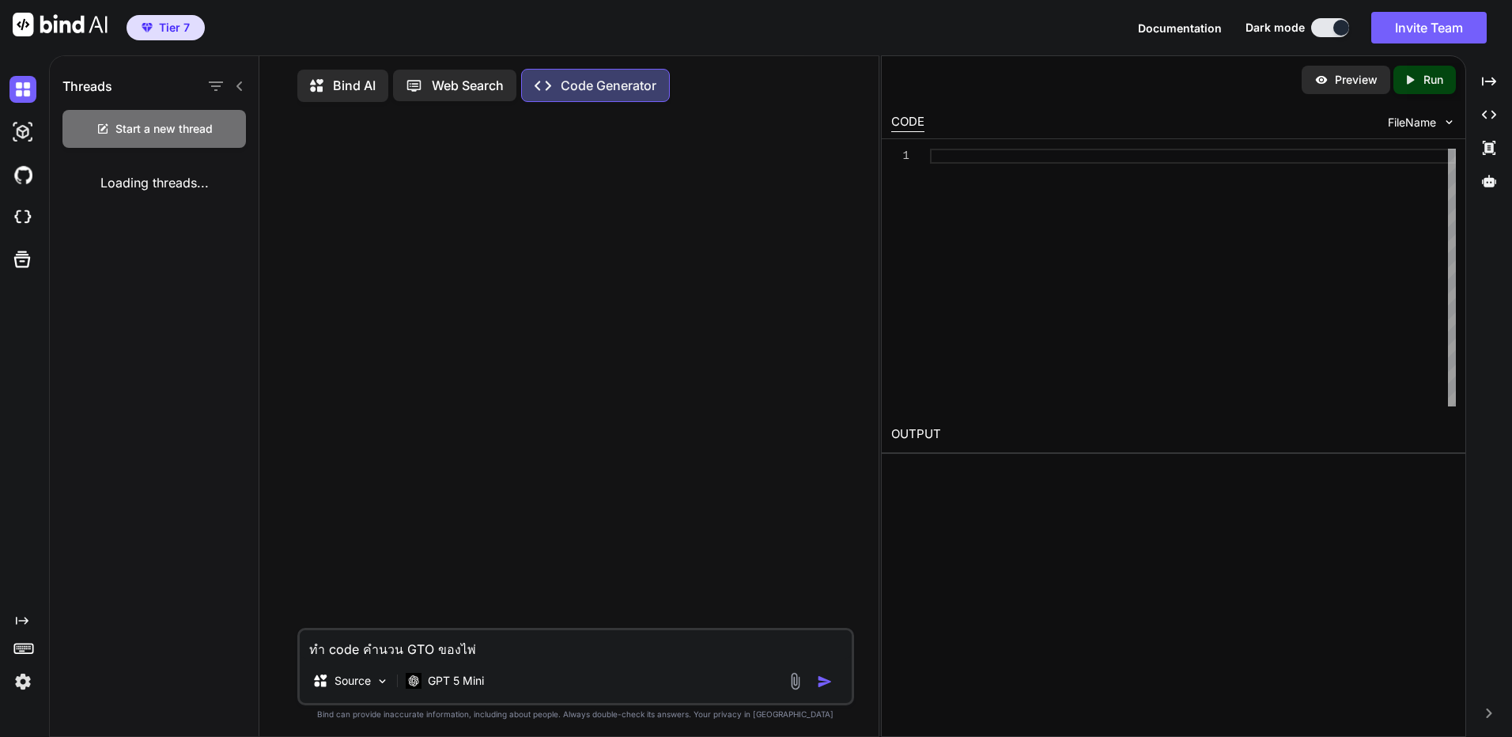
type textarea "x"
type textarea "ทำ code คำนวน GTO ของไพ่ P"
type textarea "x"
type textarea "ทำ code คำนวน GTO ของไพ่ Po"
type textarea "x"
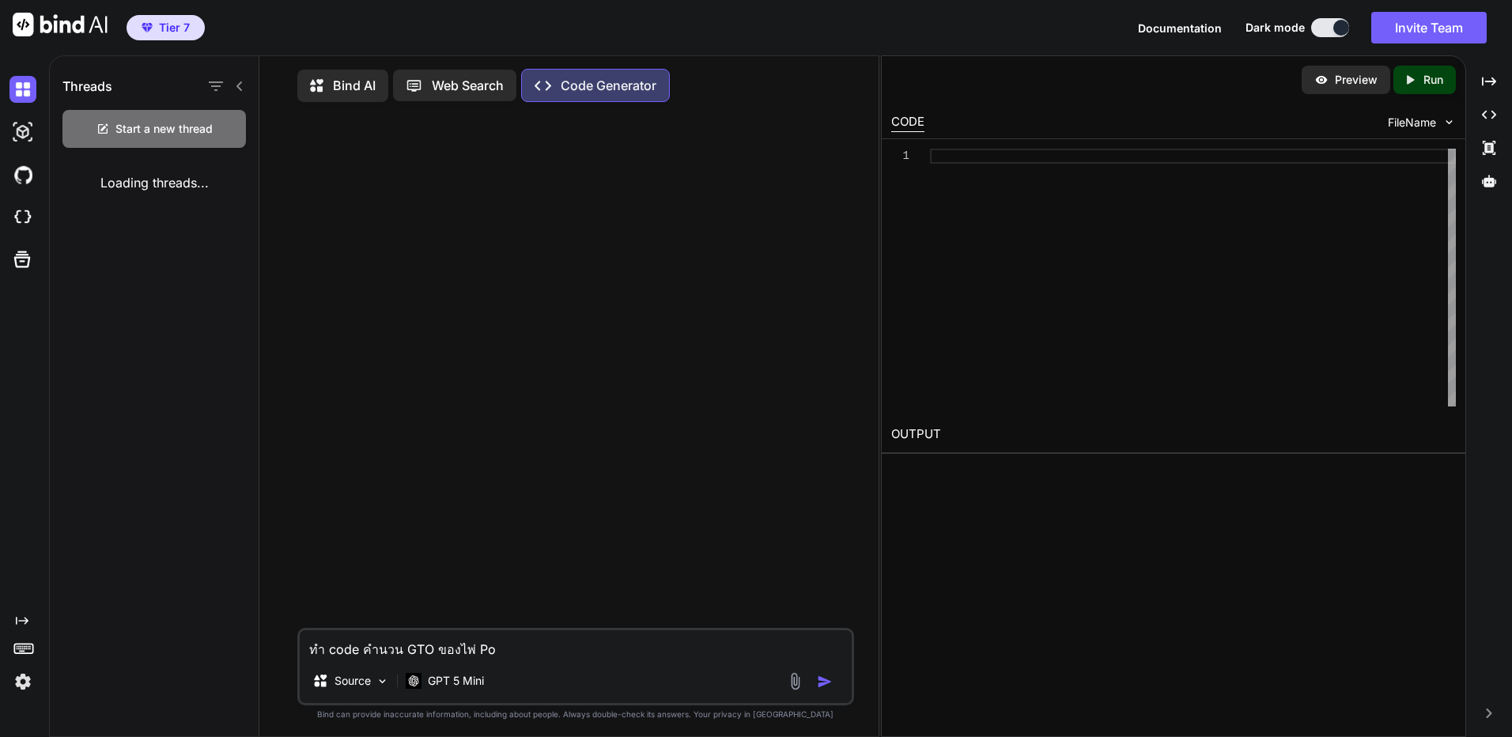
type textarea "ทำ code คำนวน GTO ของไพ่ Pok"
type textarea "x"
type textarea "ทำ code คำนวน GTO ของไพ่ Poke"
type textarea "x"
type textarea "ทำ code คำนวน GTO ของไพ่ Poker"
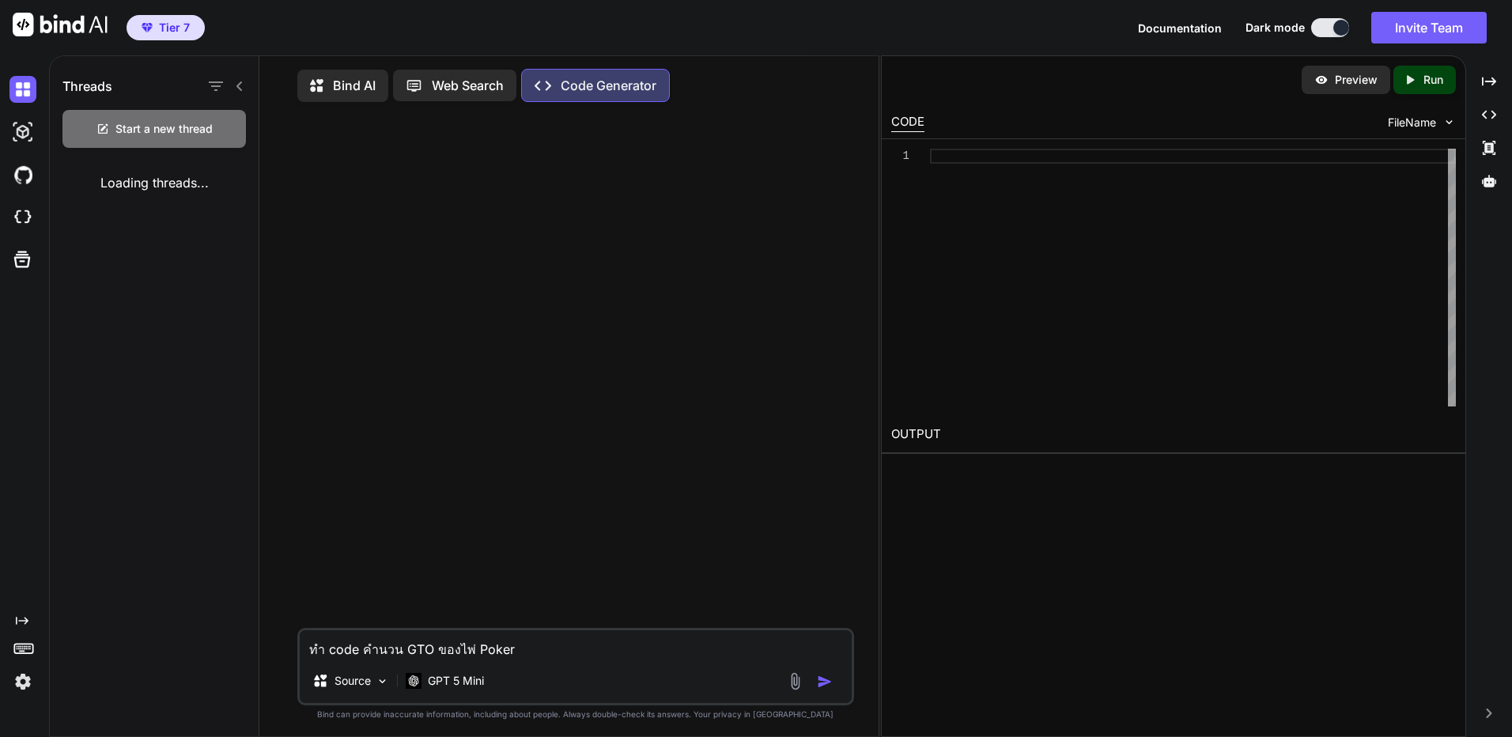
click at [830, 682] on img "button" at bounding box center [825, 682] width 16 height 16
type textarea "x"
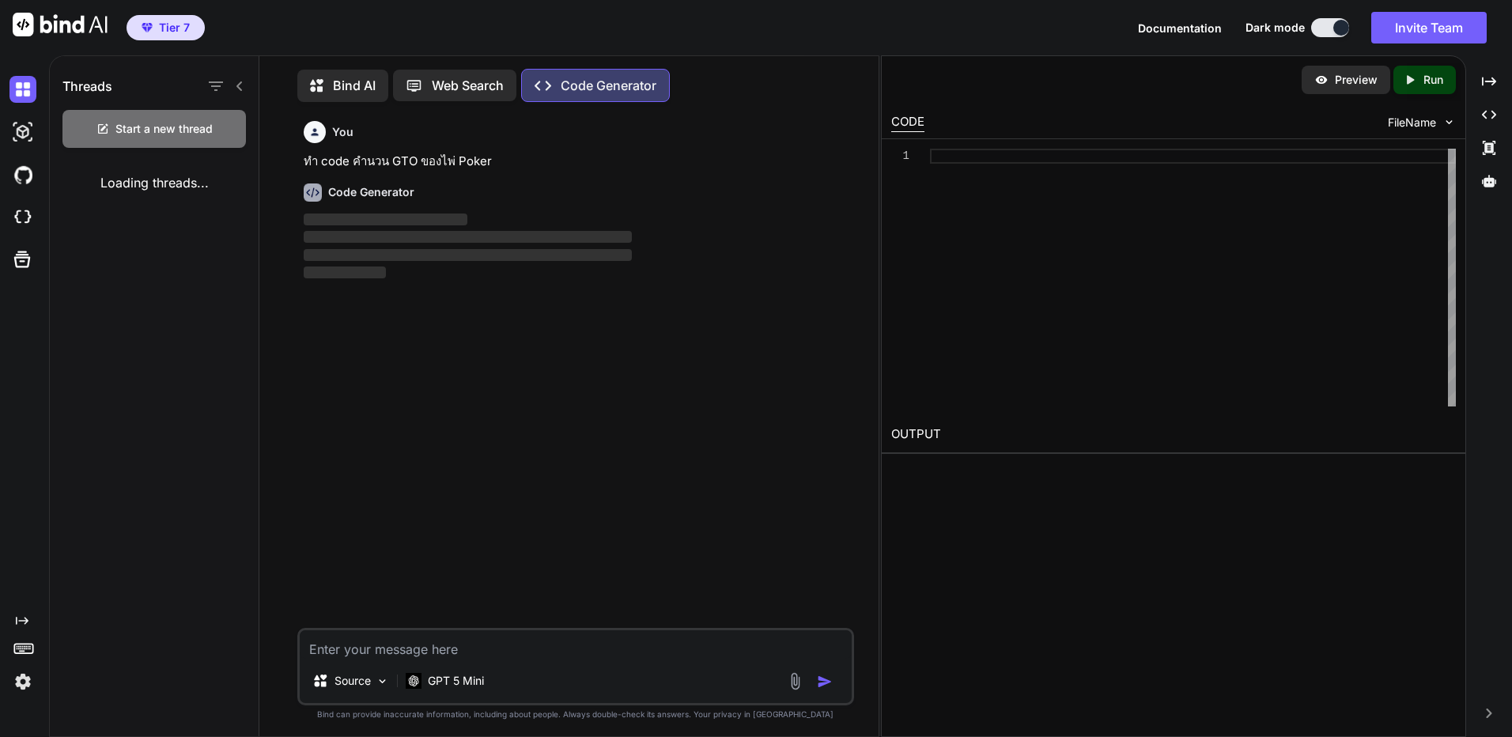
scroll to position [7, 0]
type textarea "x"
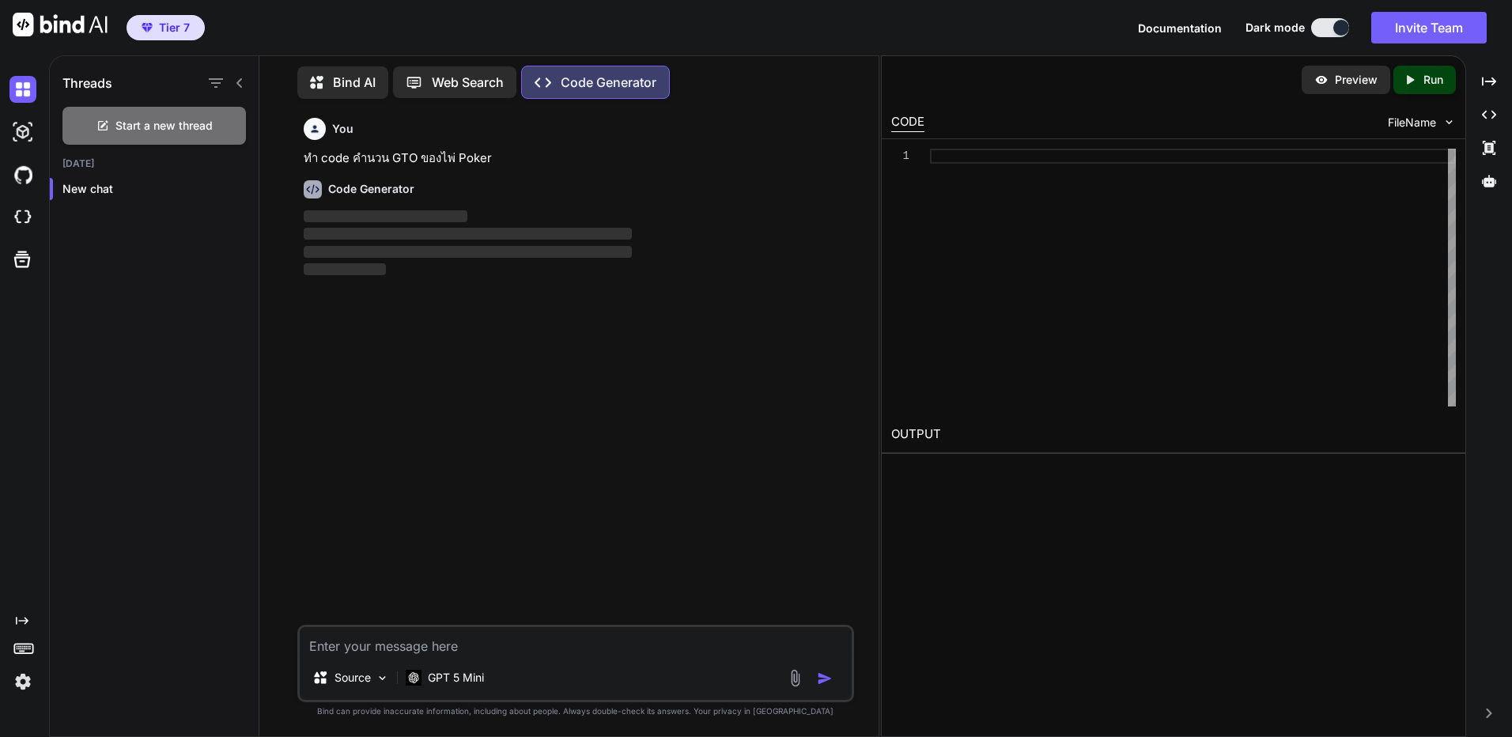
click at [474, 155] on p "ทำ code คำนวน GTO ของไพ่ Poker" at bounding box center [577, 158] width 547 height 18
copy p "ทำ code คำนวน GTO ของไพ่ Poker"
click at [647, 241] on p "‌" at bounding box center [577, 234] width 547 height 18
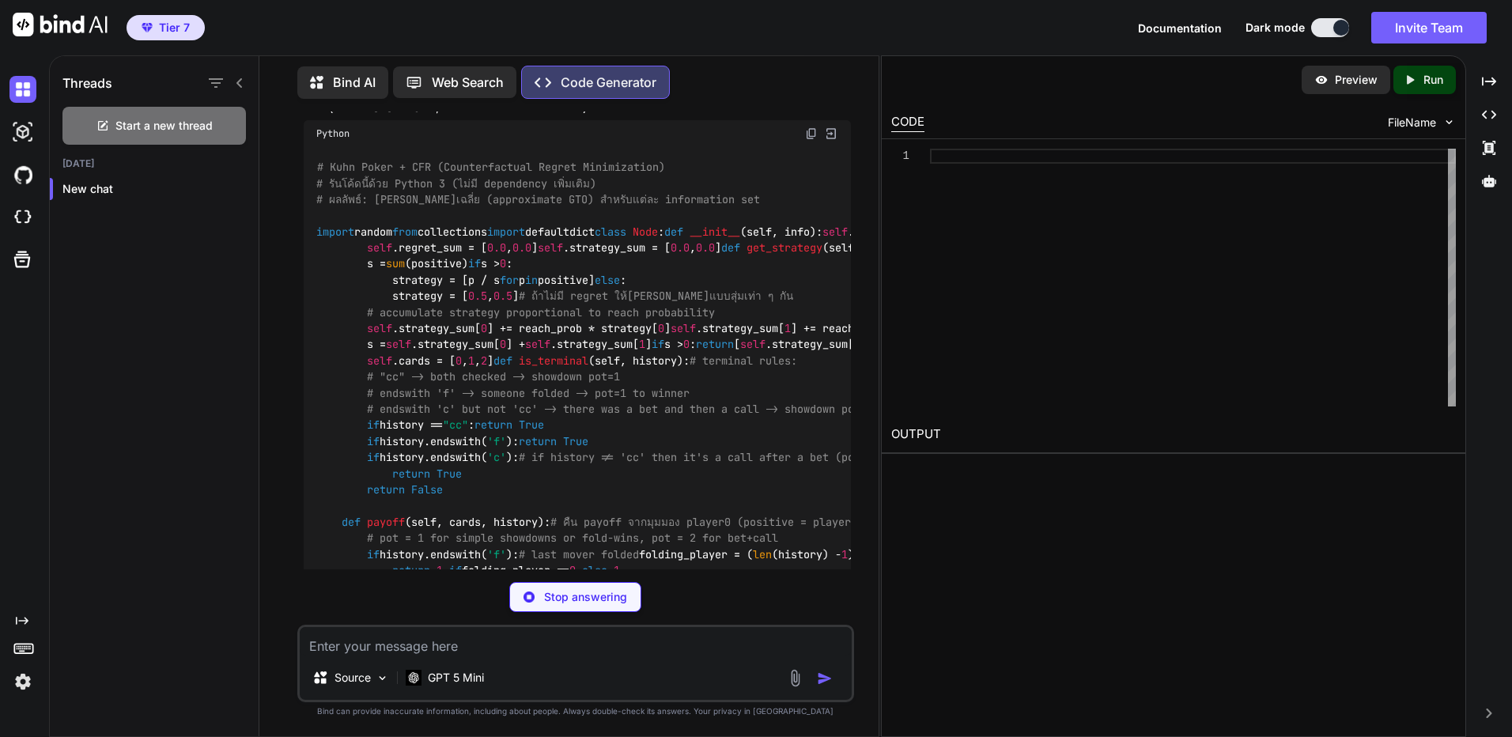
scroll to position [0, 0]
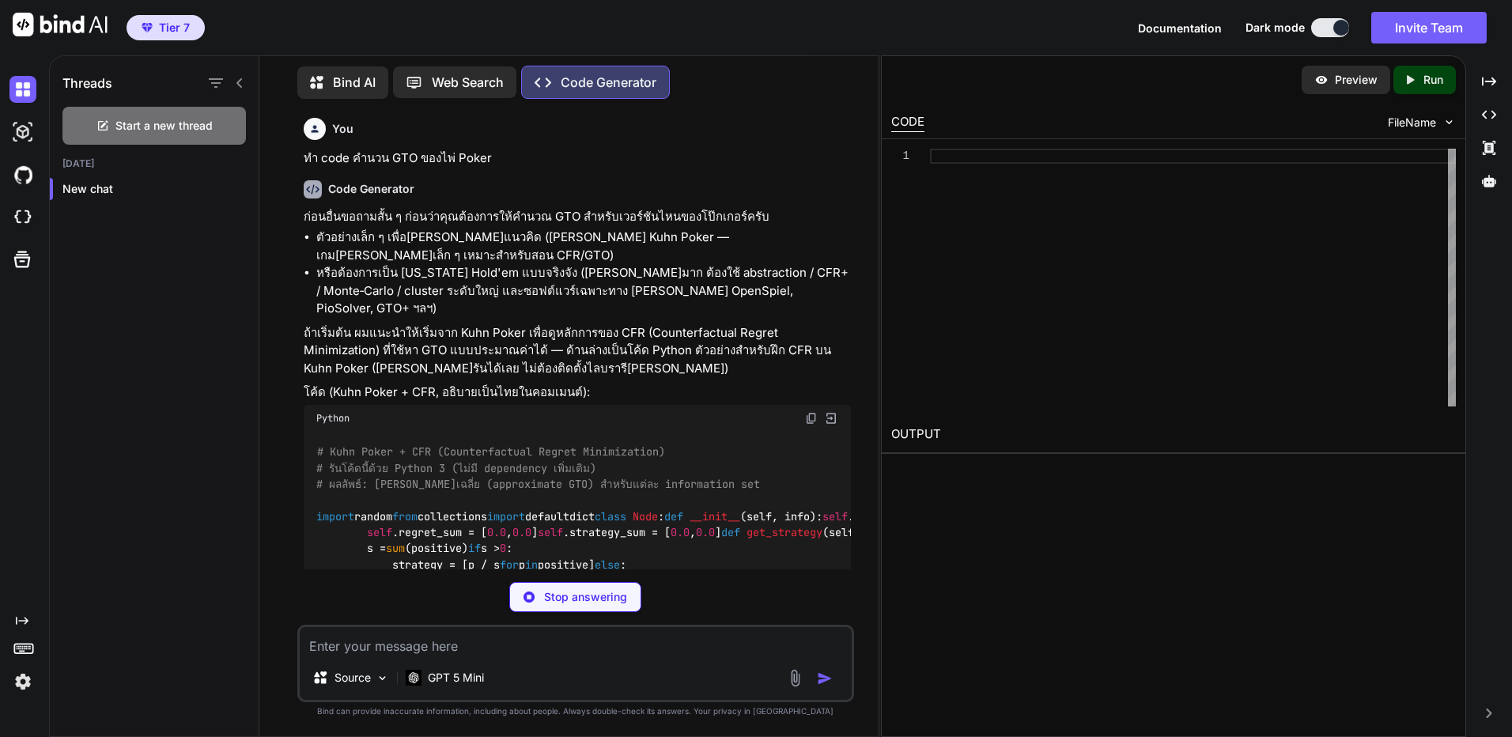
click at [395, 150] on p "ทำ code คำนวน GTO ของไพ่ Poker" at bounding box center [577, 158] width 547 height 18
copy p "ทำ code คำนวน GTO ของไพ่ Poker"
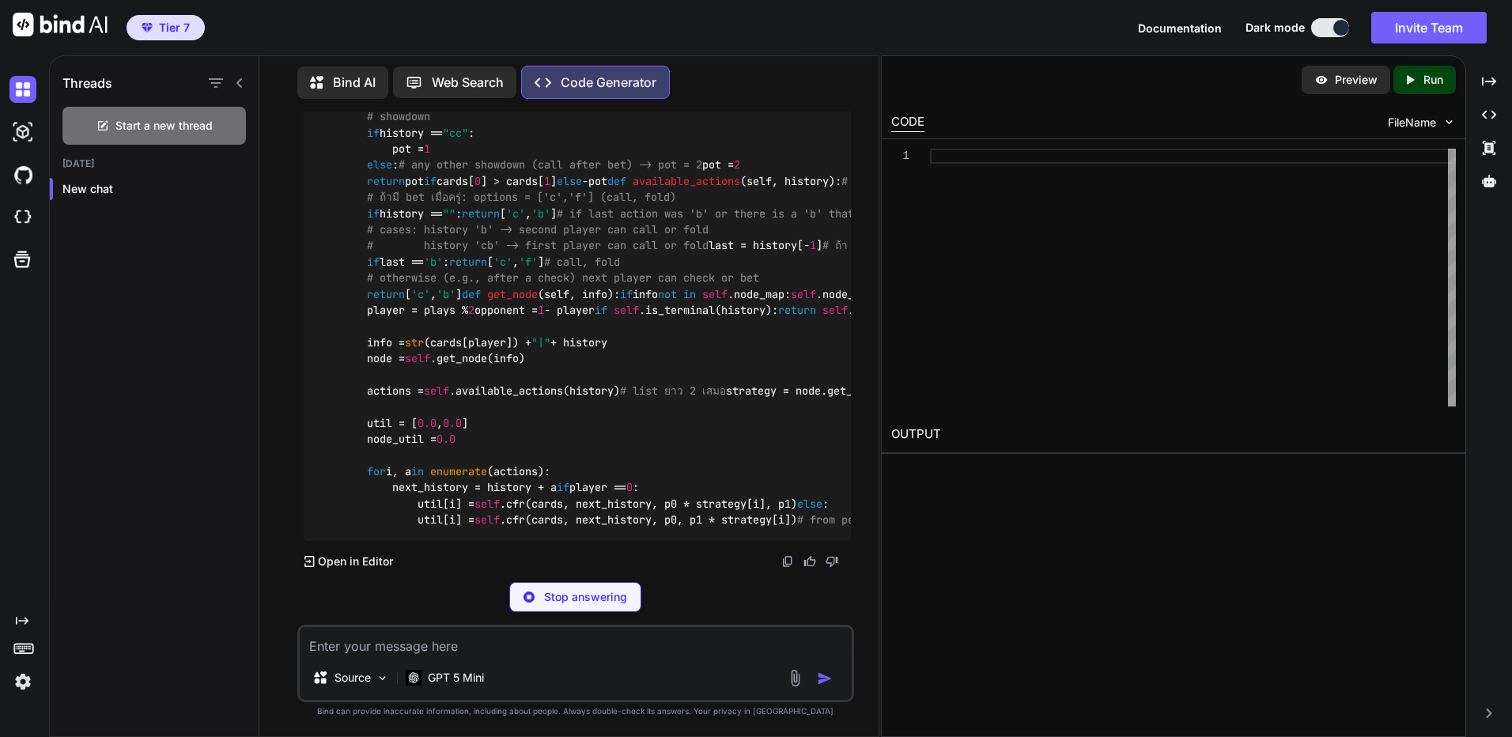
scroll to position [1730, 0]
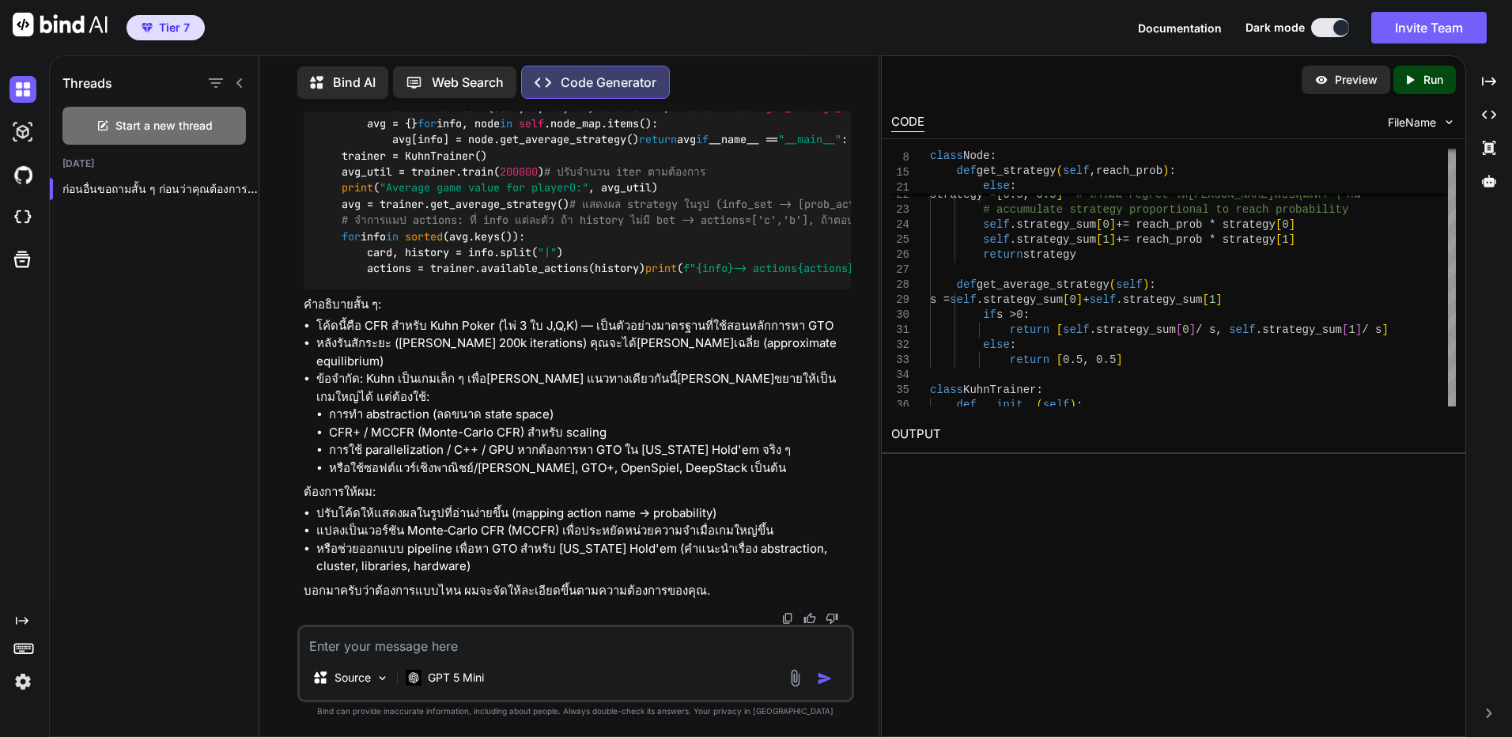
click at [1419, 79] on icon "Created with Pixso." at bounding box center [1412, 80] width 21 height 14
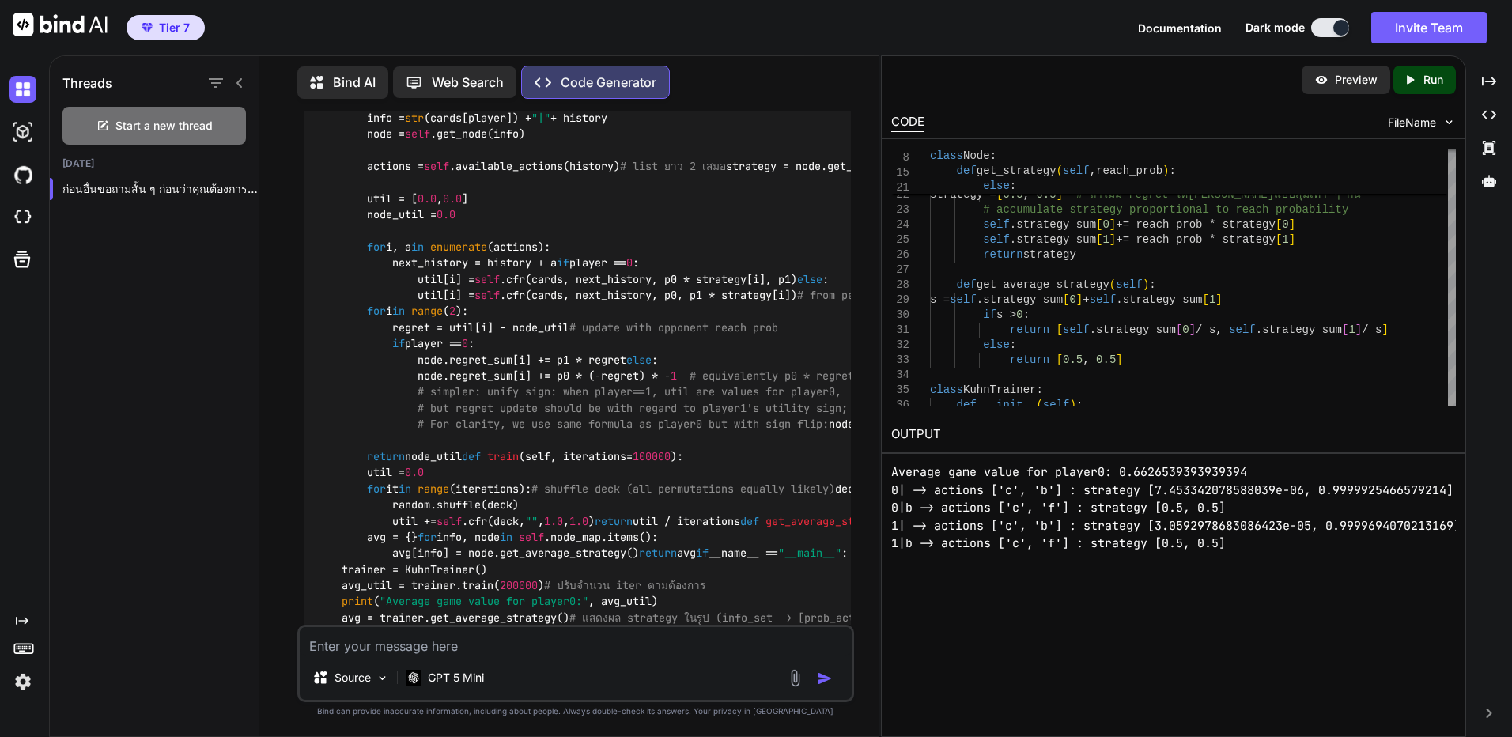
scroll to position [50, 0]
click at [1206, 498] on pre "Average game value for player0: 0.6626539393939394 0| -> actions ['c', 'b'] : s…" at bounding box center [1173, 487] width 564 height 125
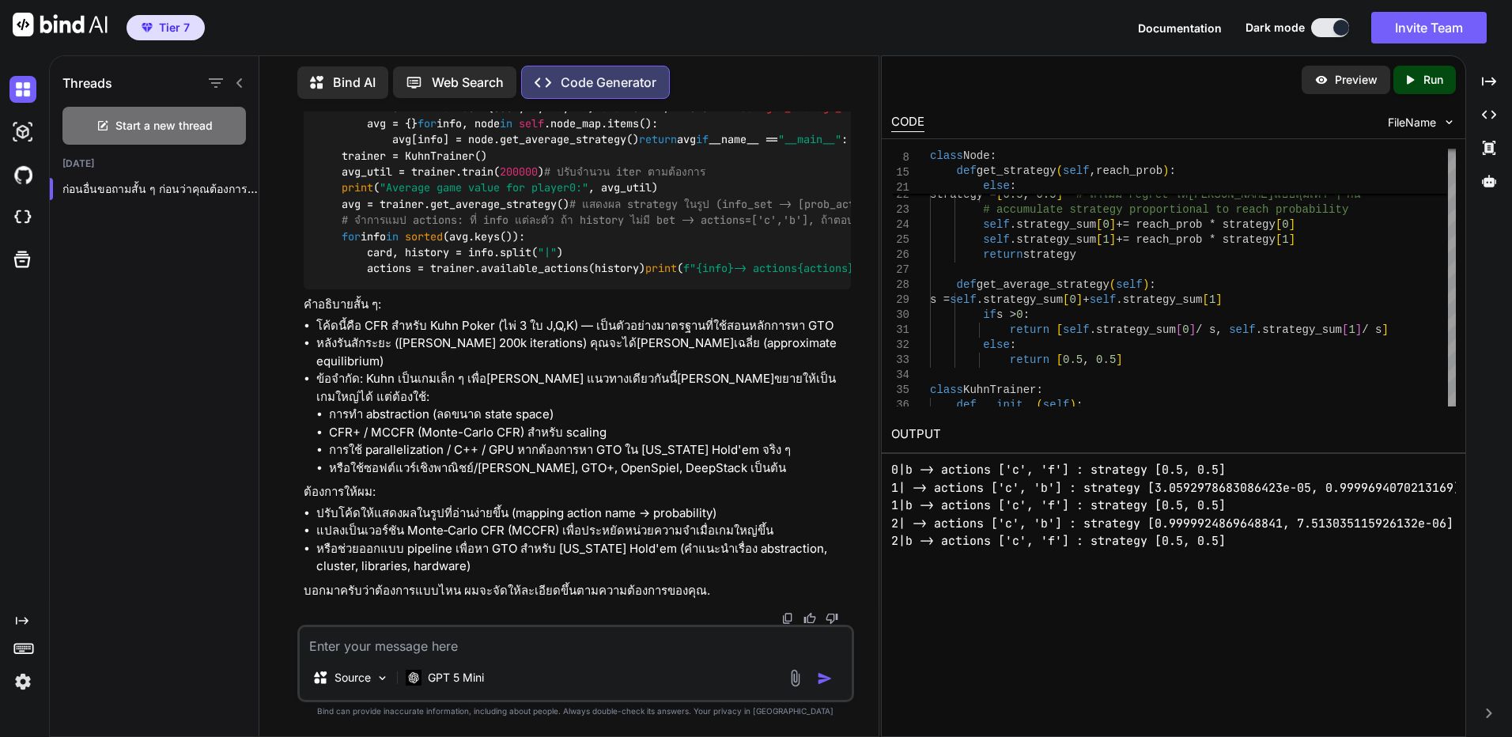
scroll to position [2481, 0]
drag, startPoint x: 749, startPoint y: 437, endPoint x: 763, endPoint y: 506, distance: 70.1
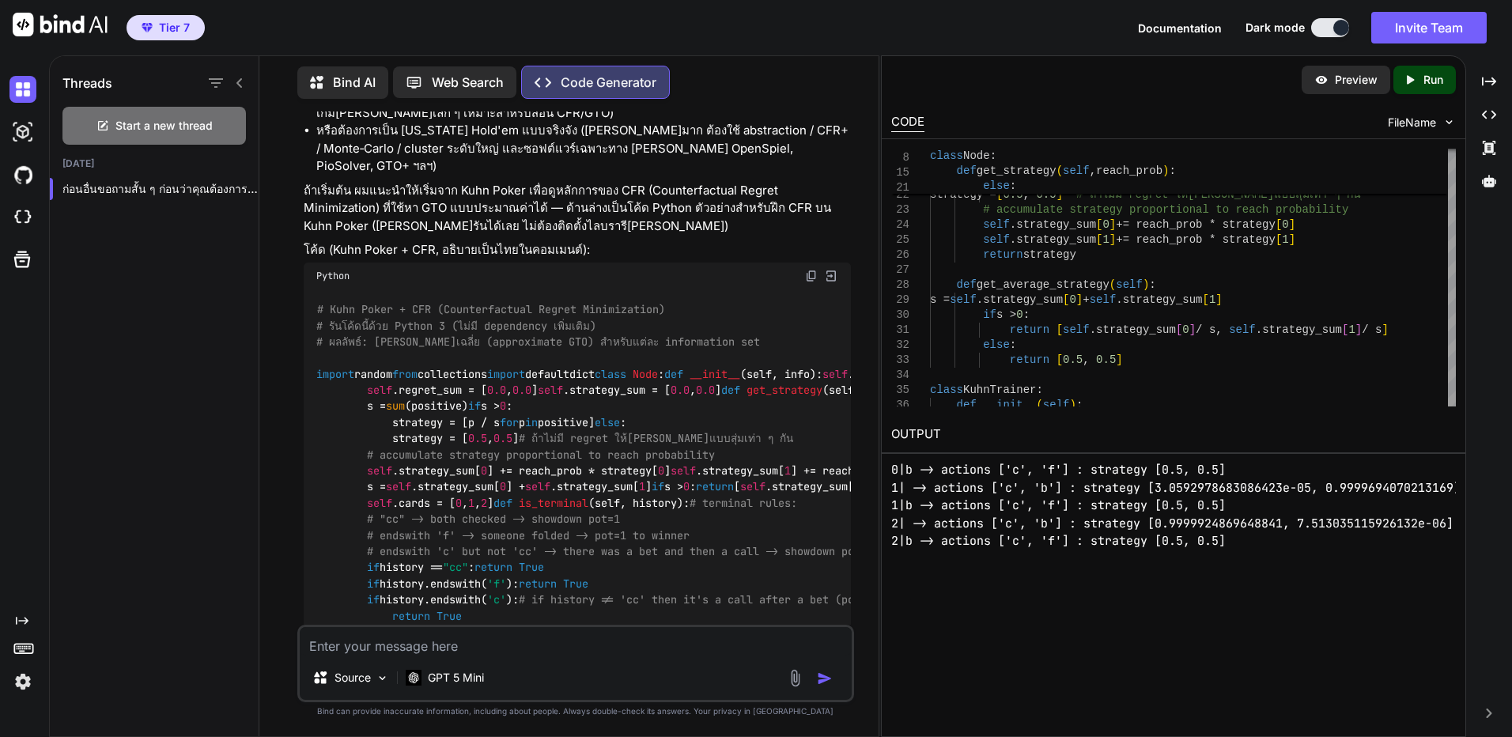
scroll to position [0, 0]
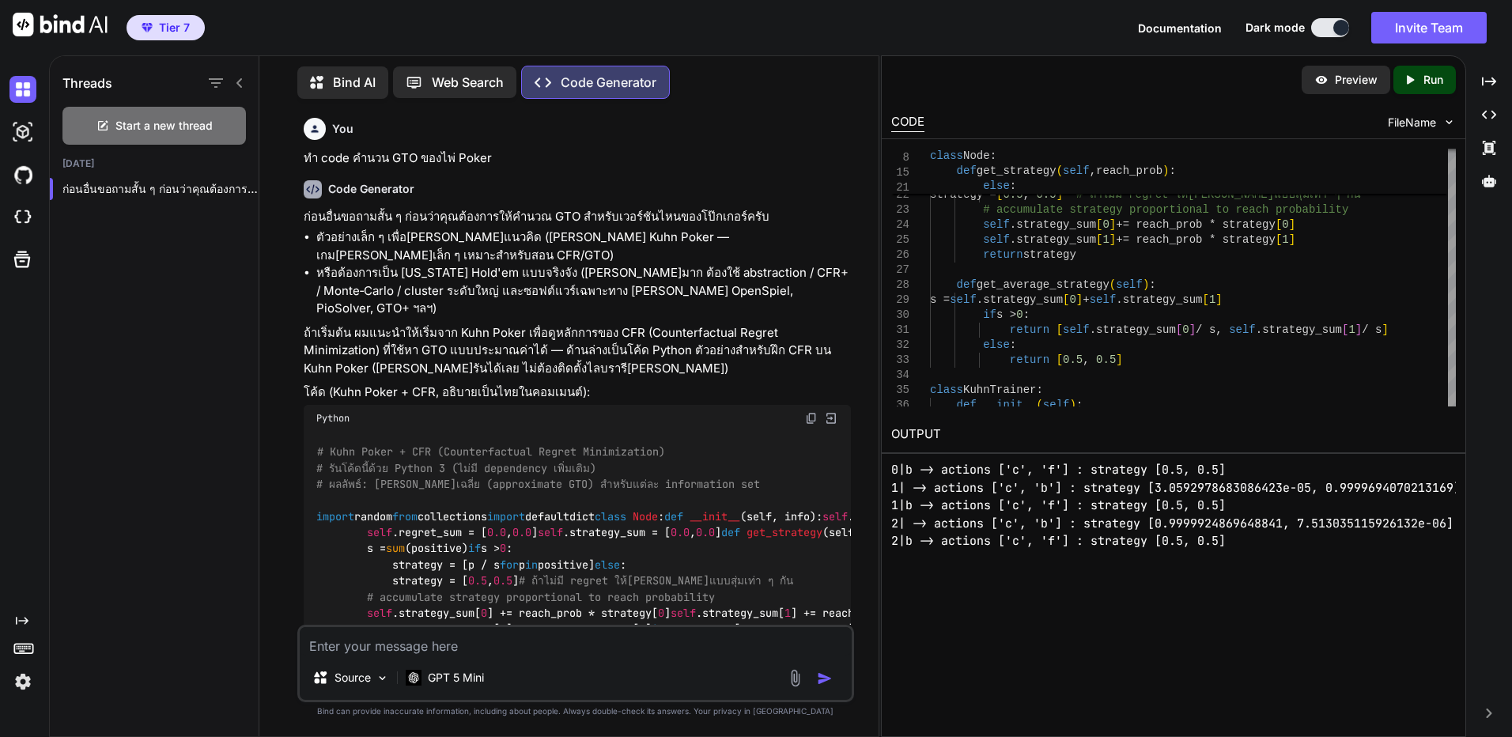
drag, startPoint x: 792, startPoint y: 466, endPoint x: 768, endPoint y: 285, distance: 183.5
click at [465, 164] on p "ทำ code คำนวน GTO ของไพ่ Poker" at bounding box center [577, 158] width 547 height 18
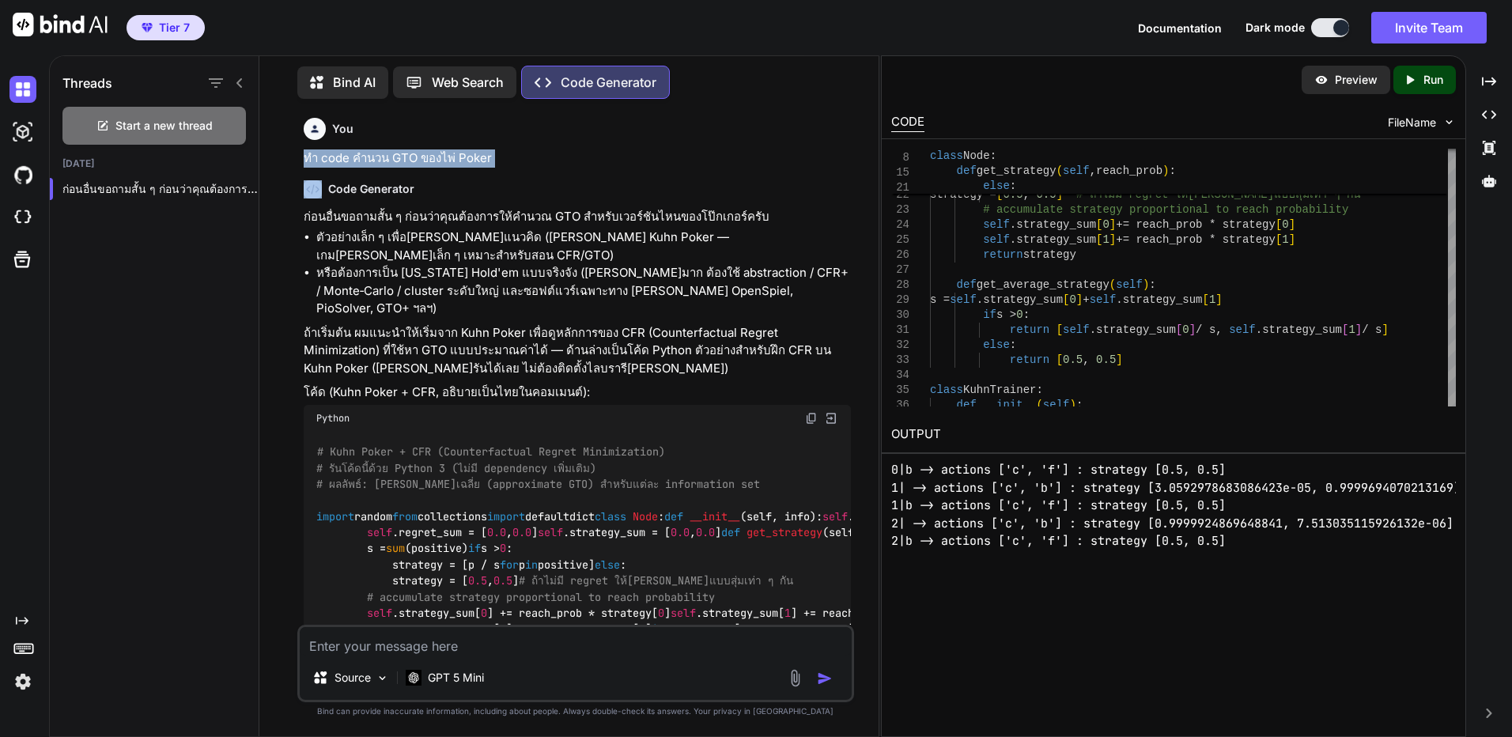
copy p "ทำ code คำนวน GTO ของไพ่ Poker"
click at [233, 187] on div at bounding box center [241, 189] width 16 height 16
click at [236, 186] on icon "button" at bounding box center [240, 188] width 9 height 9
click at [253, 247] on icon "button" at bounding box center [246, 248] width 13 height 13
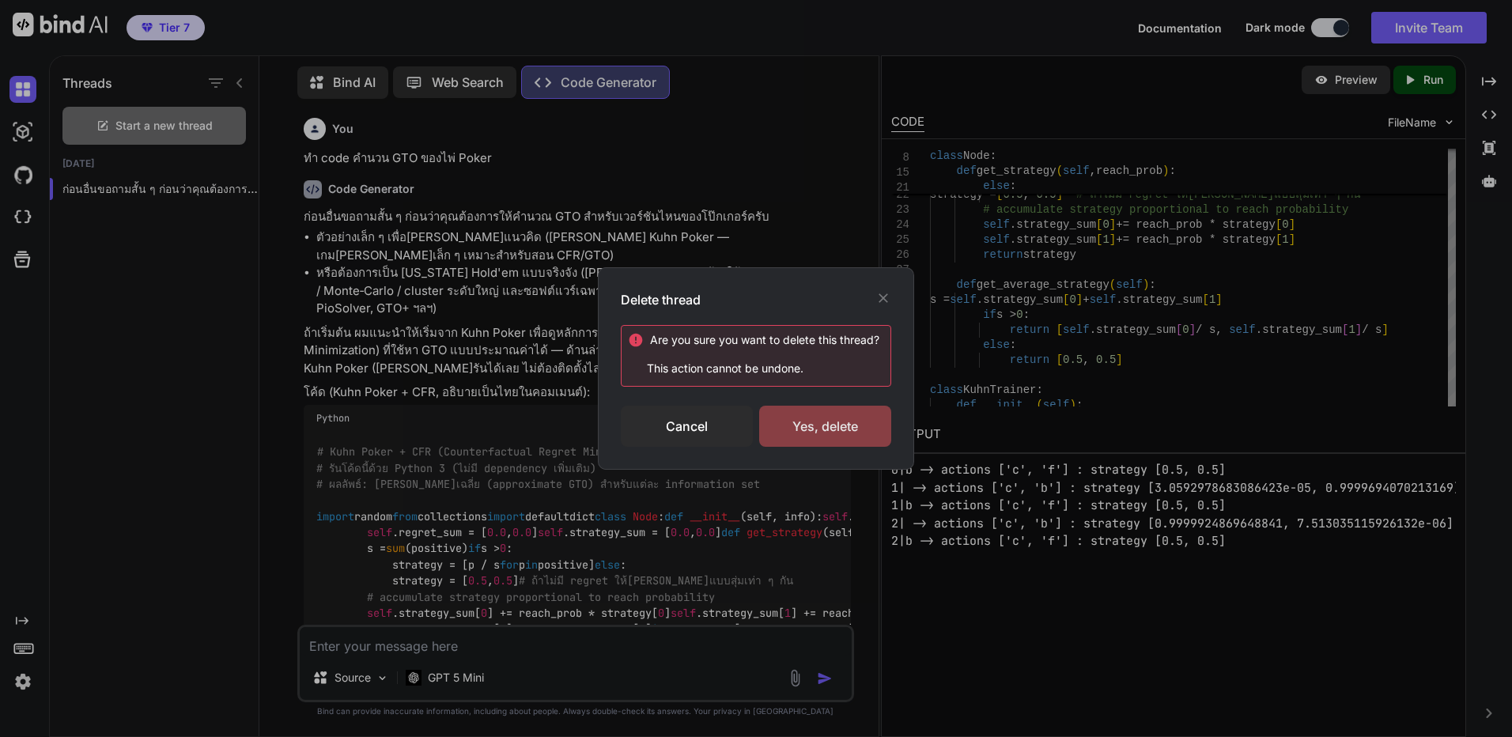
click at [883, 440] on div "Yes, delete" at bounding box center [825, 426] width 132 height 41
click at [856, 432] on div "Deleting..." at bounding box center [825, 426] width 132 height 19
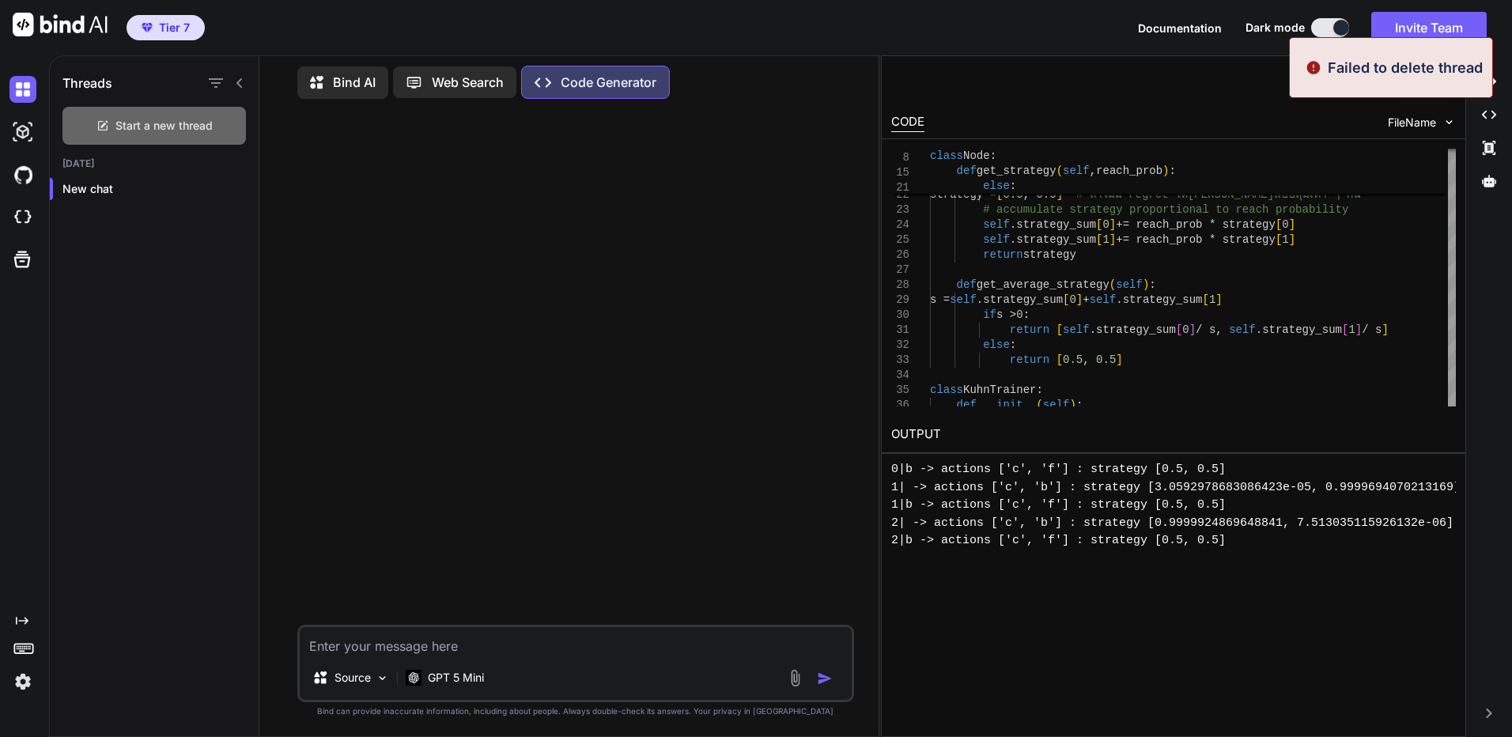
click at [203, 126] on span "Start a new thread" at bounding box center [163, 126] width 97 height 16
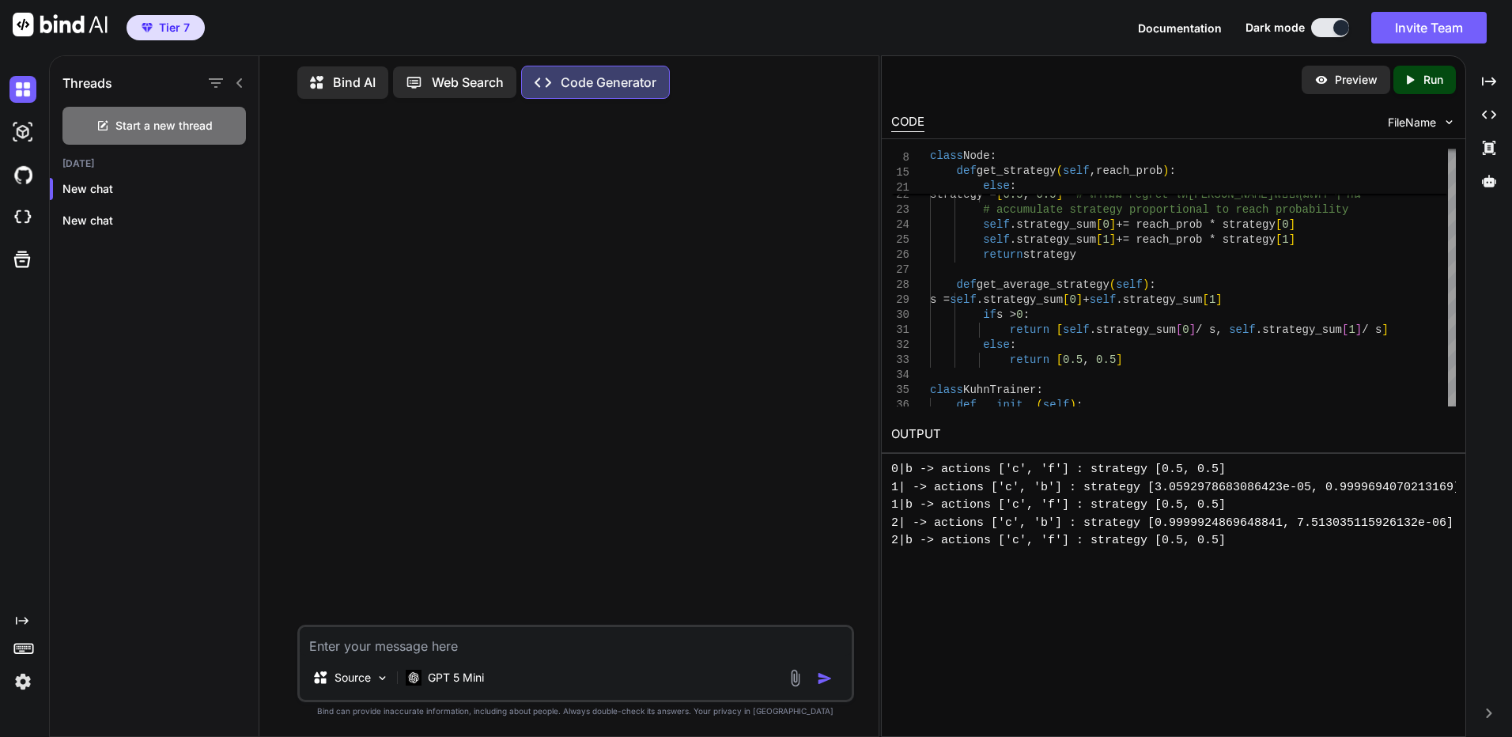
click at [601, 649] on textarea at bounding box center [576, 641] width 552 height 28
paste textarea "ทำ code คำนวน GTO ของไพ่ Poker"
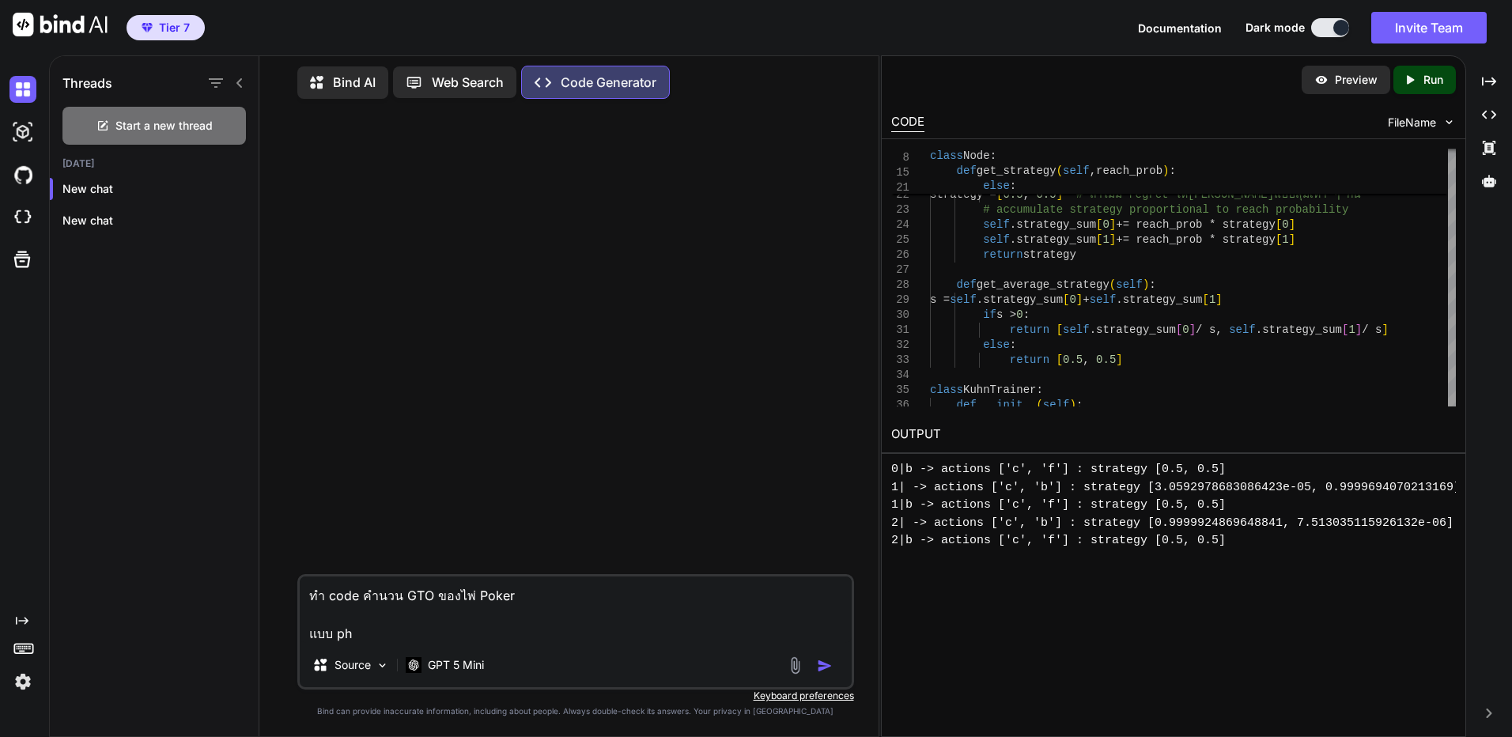
type textarea "ทำ code คำนวน GTO ของไพ่ Poker แบบ php"
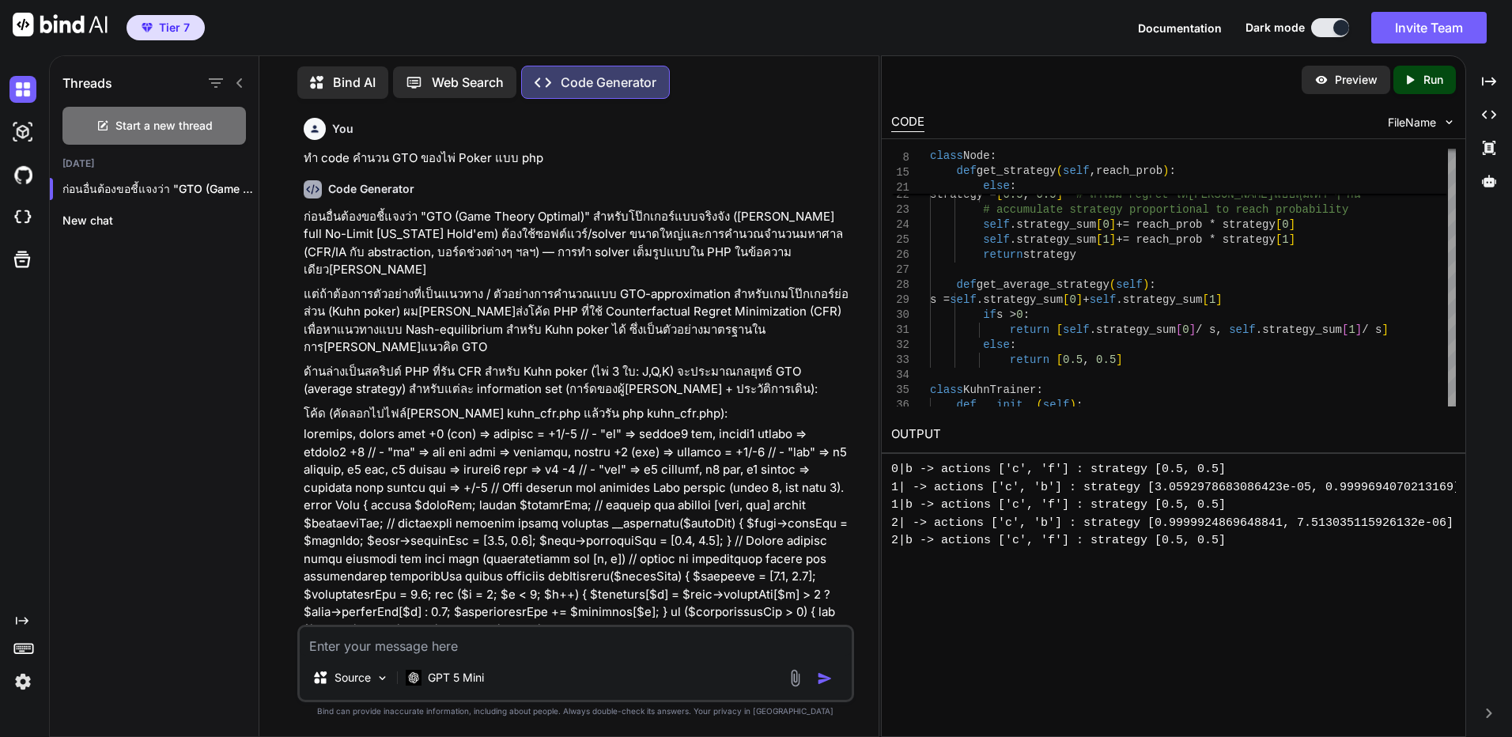
click at [484, 159] on p "ทำ code คำนวน GTO ของไพ่ Poker แบบ php" at bounding box center [577, 158] width 547 height 18
copy p "ทำ code คำนวน GTO ของไพ่ Poker แบบ php"
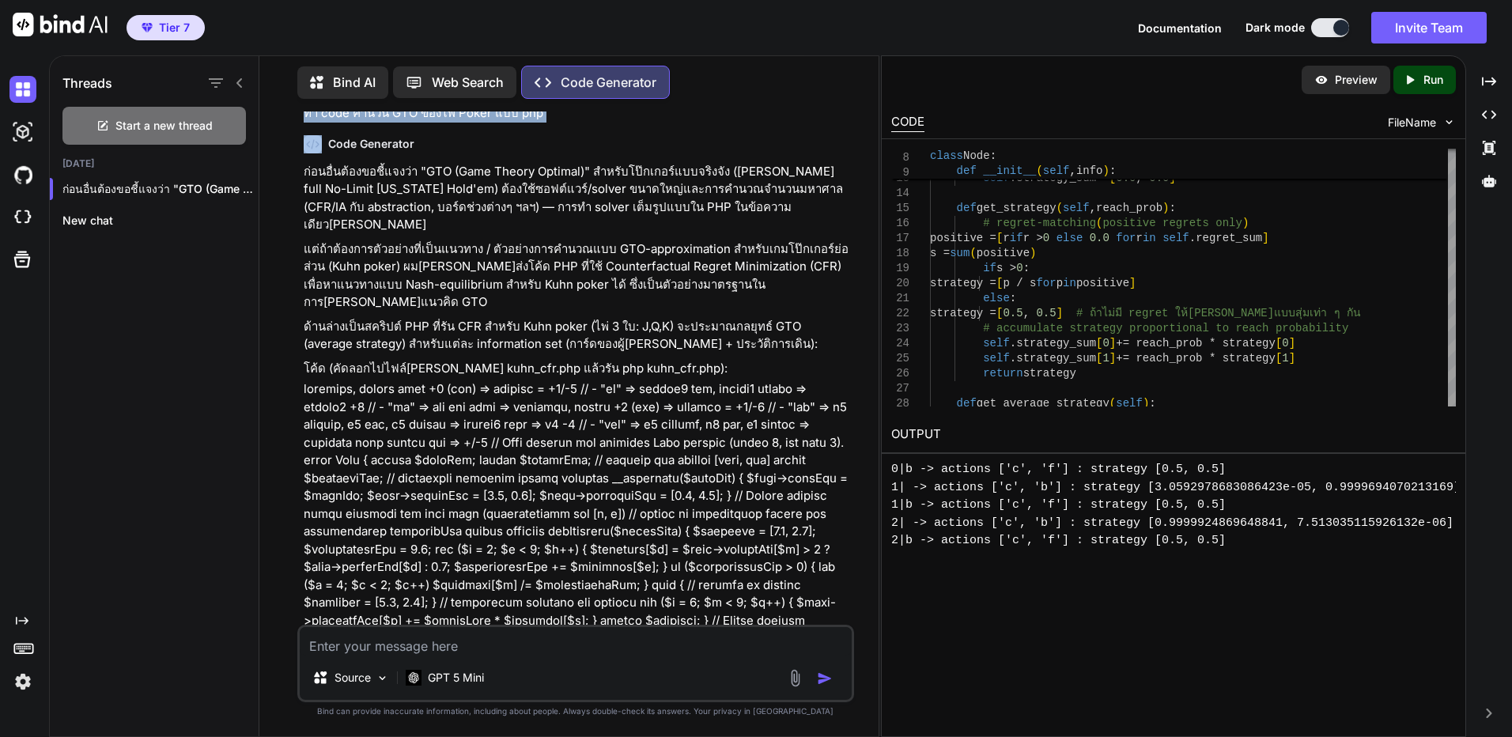
scroll to position [43, 0]
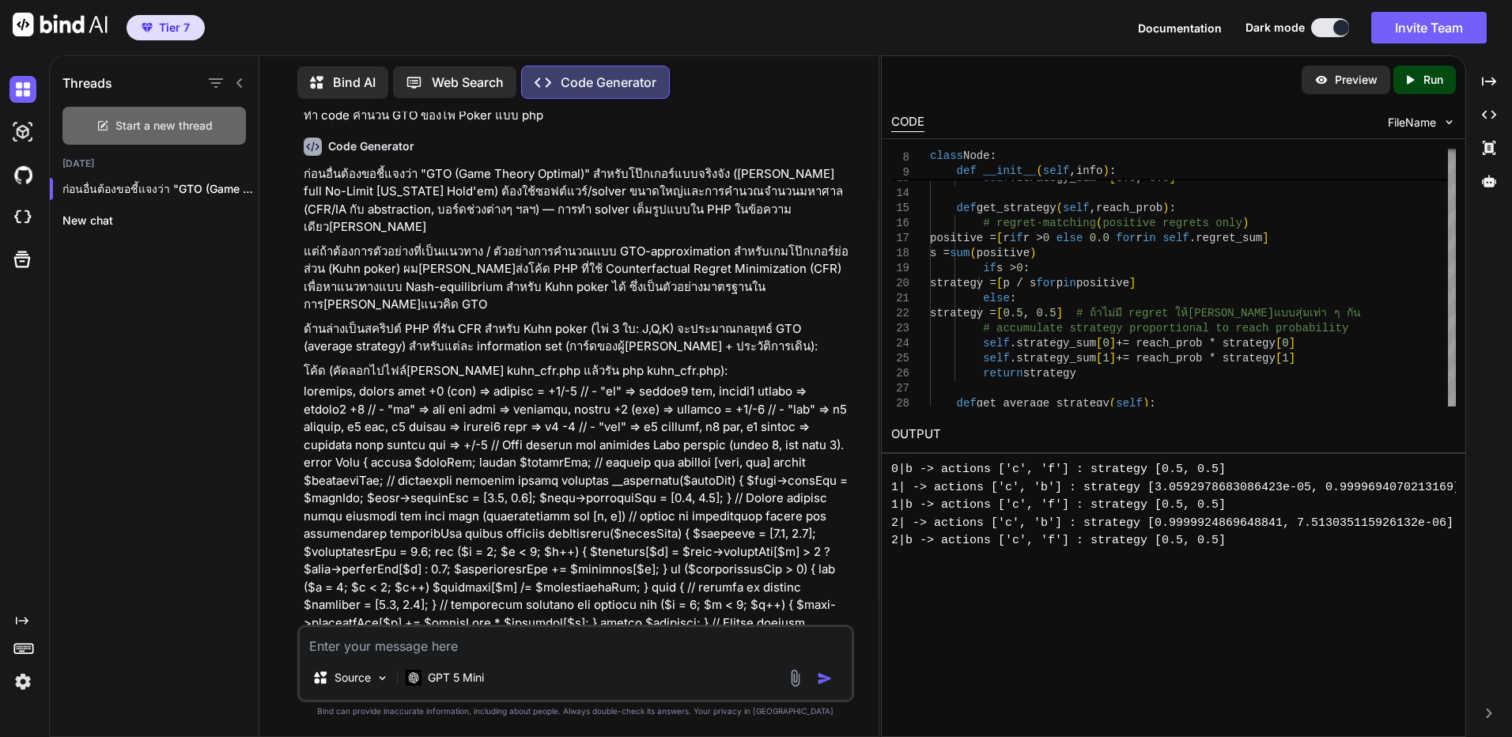
click at [166, 118] on span "Start a new thread" at bounding box center [163, 126] width 97 height 16
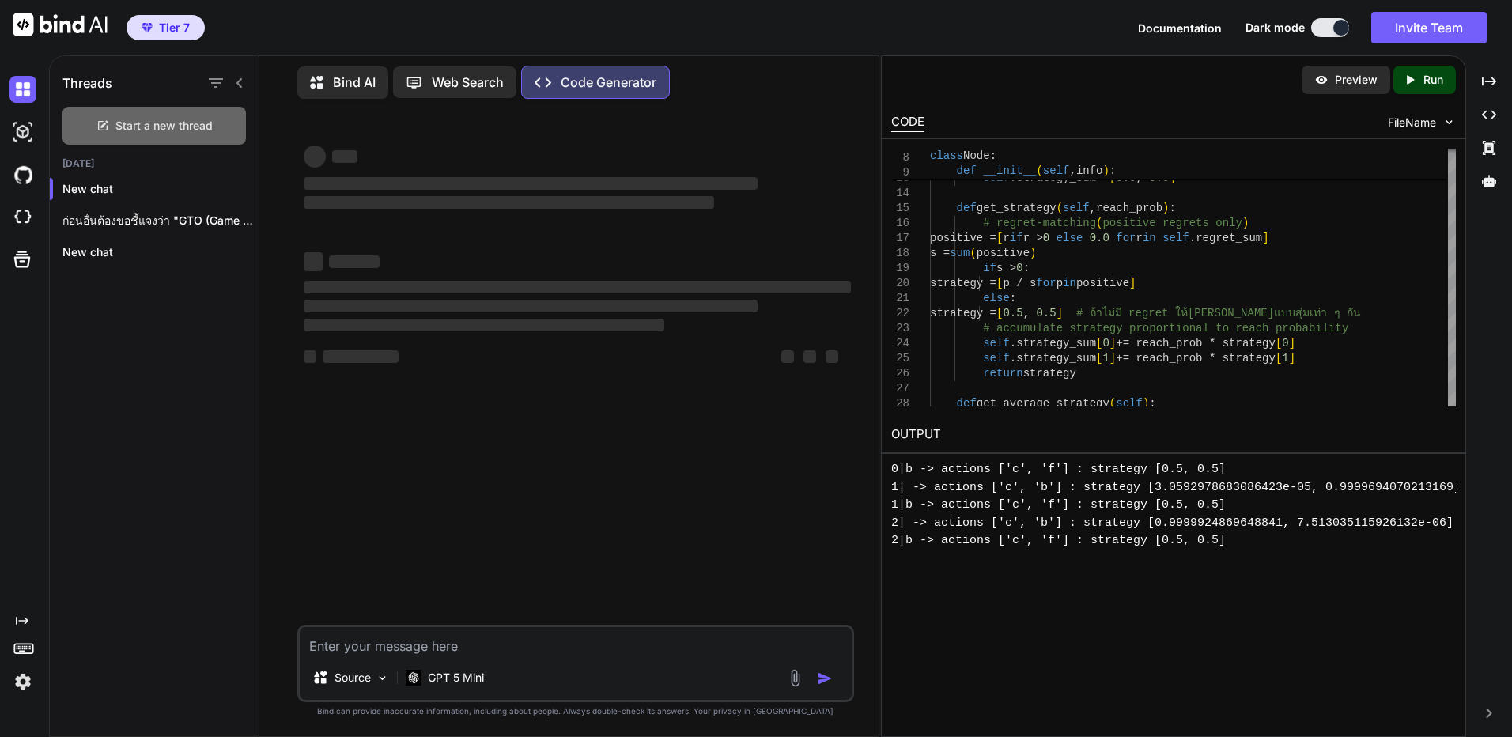
scroll to position [0, 0]
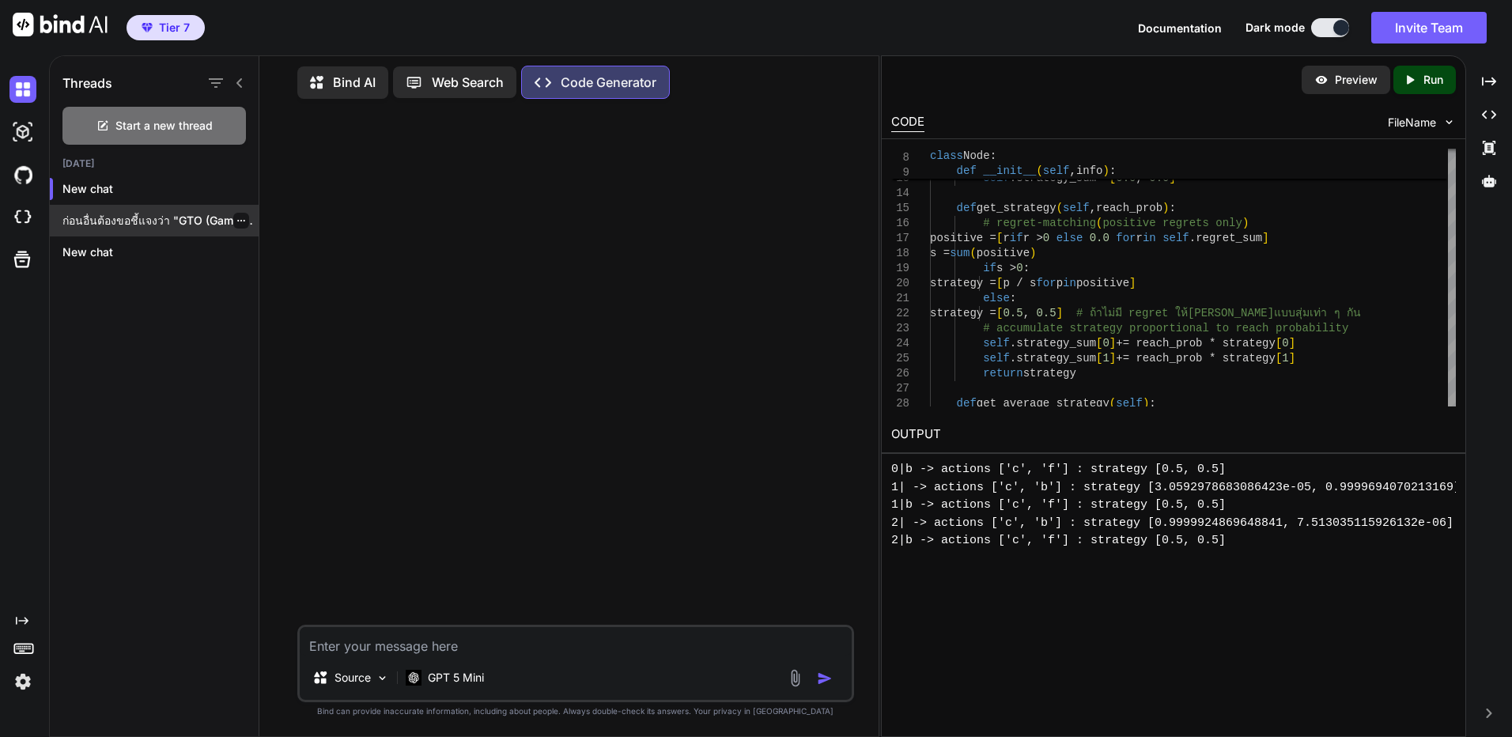
click at [236, 218] on icon "button" at bounding box center [240, 220] width 9 height 9
click at [267, 281] on span "Delete" at bounding box center [277, 280] width 34 height 16
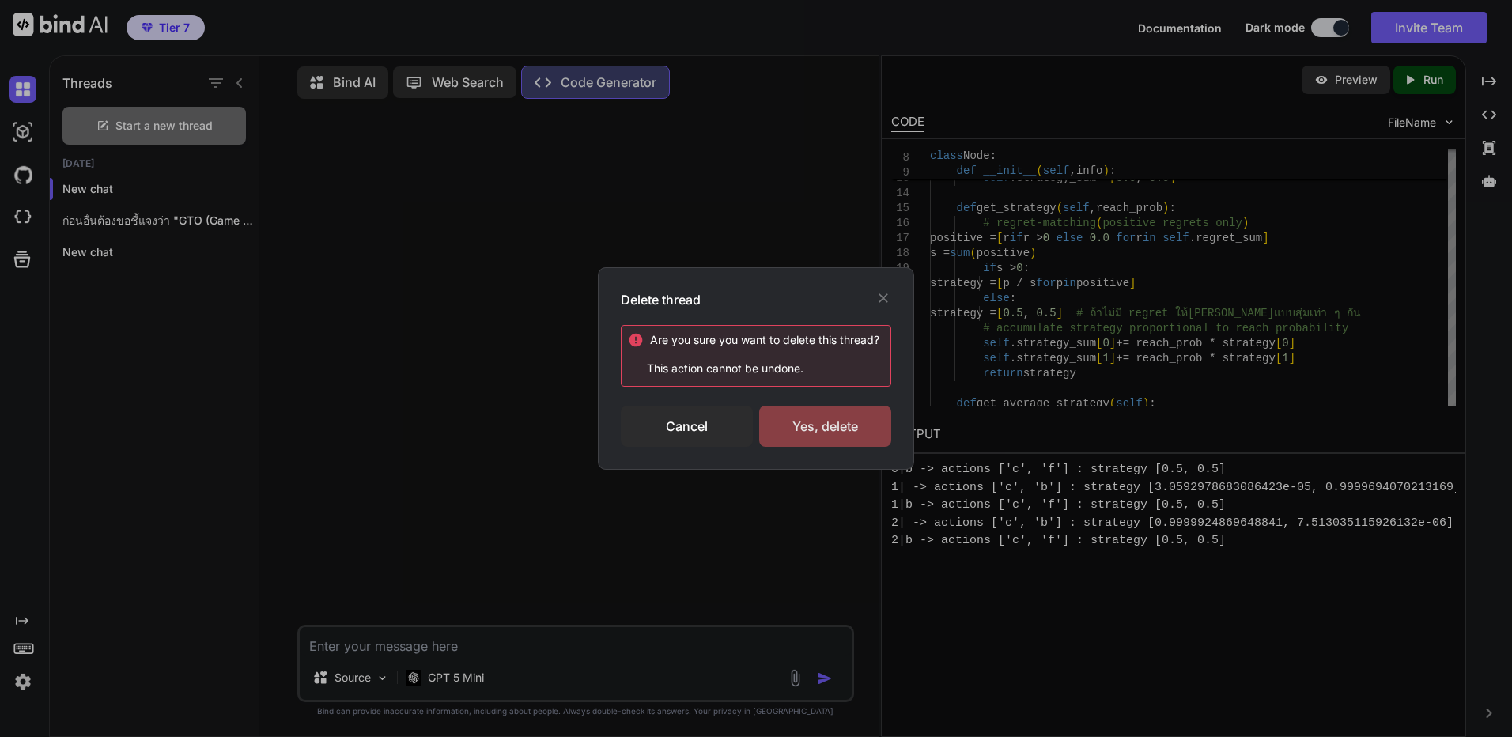
click at [861, 434] on div "Yes, delete" at bounding box center [825, 426] width 132 height 41
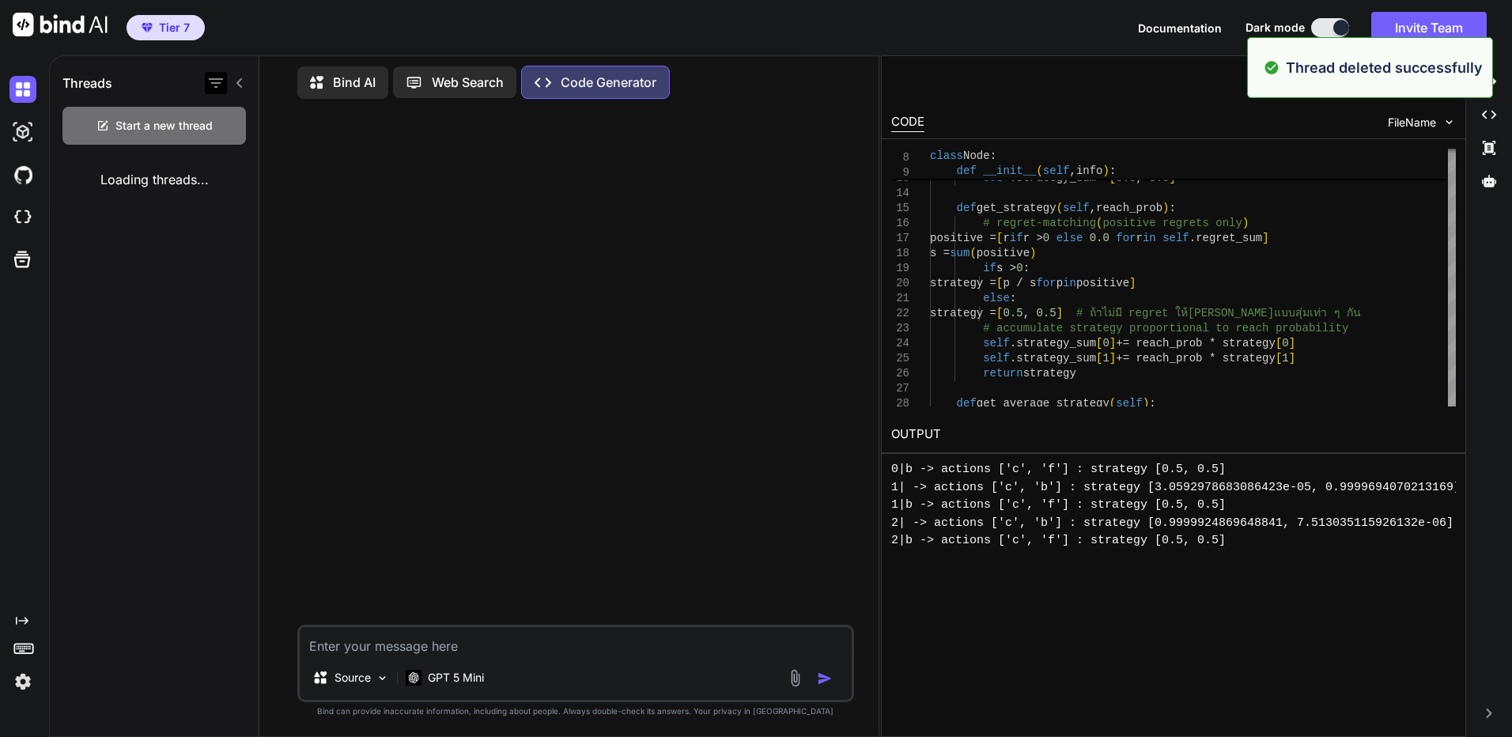
click at [218, 81] on icon "button" at bounding box center [215, 83] width 19 height 19
click at [141, 96] on div "Threads" at bounding box center [154, 80] width 209 height 54
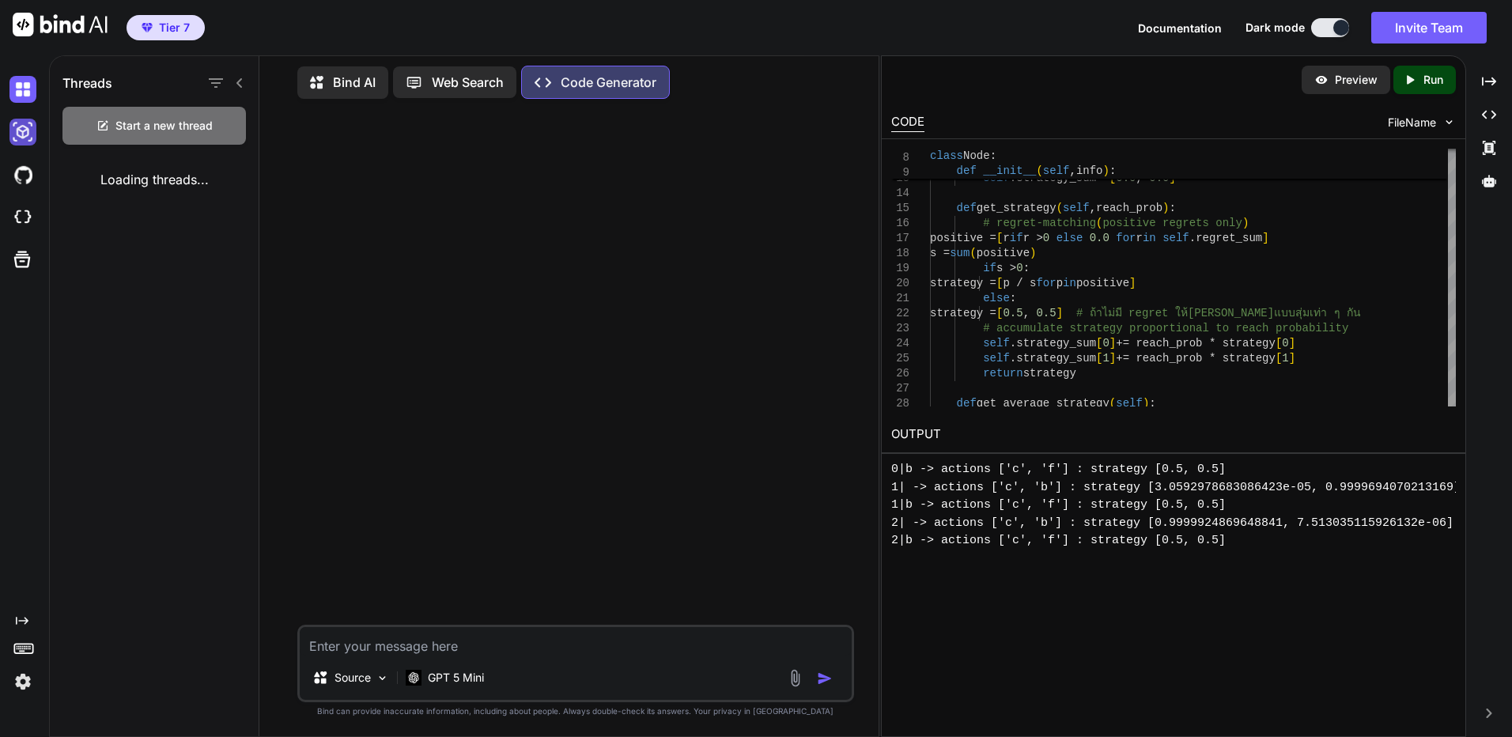
click at [21, 130] on img at bounding box center [22, 132] width 27 height 27
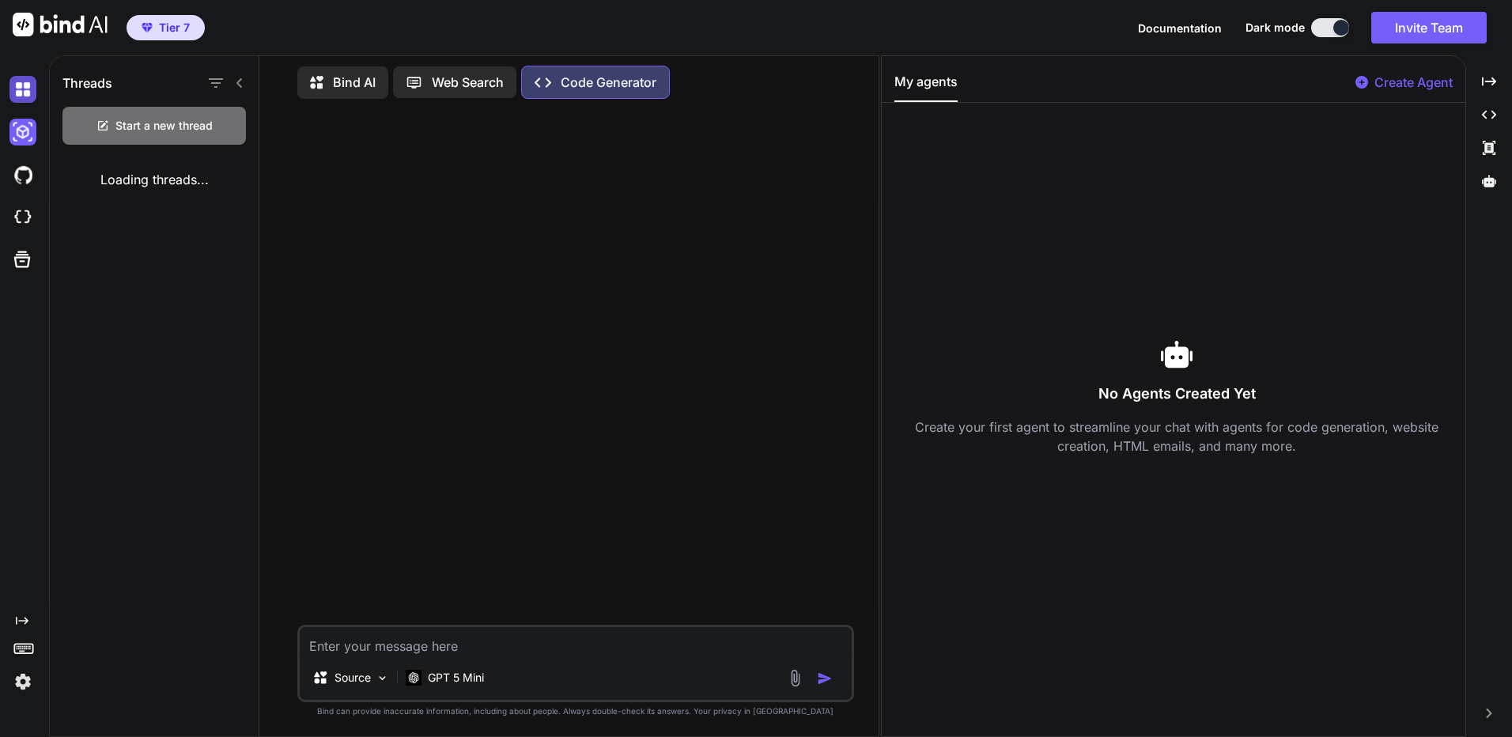
click at [13, 78] on img at bounding box center [22, 89] width 27 height 27
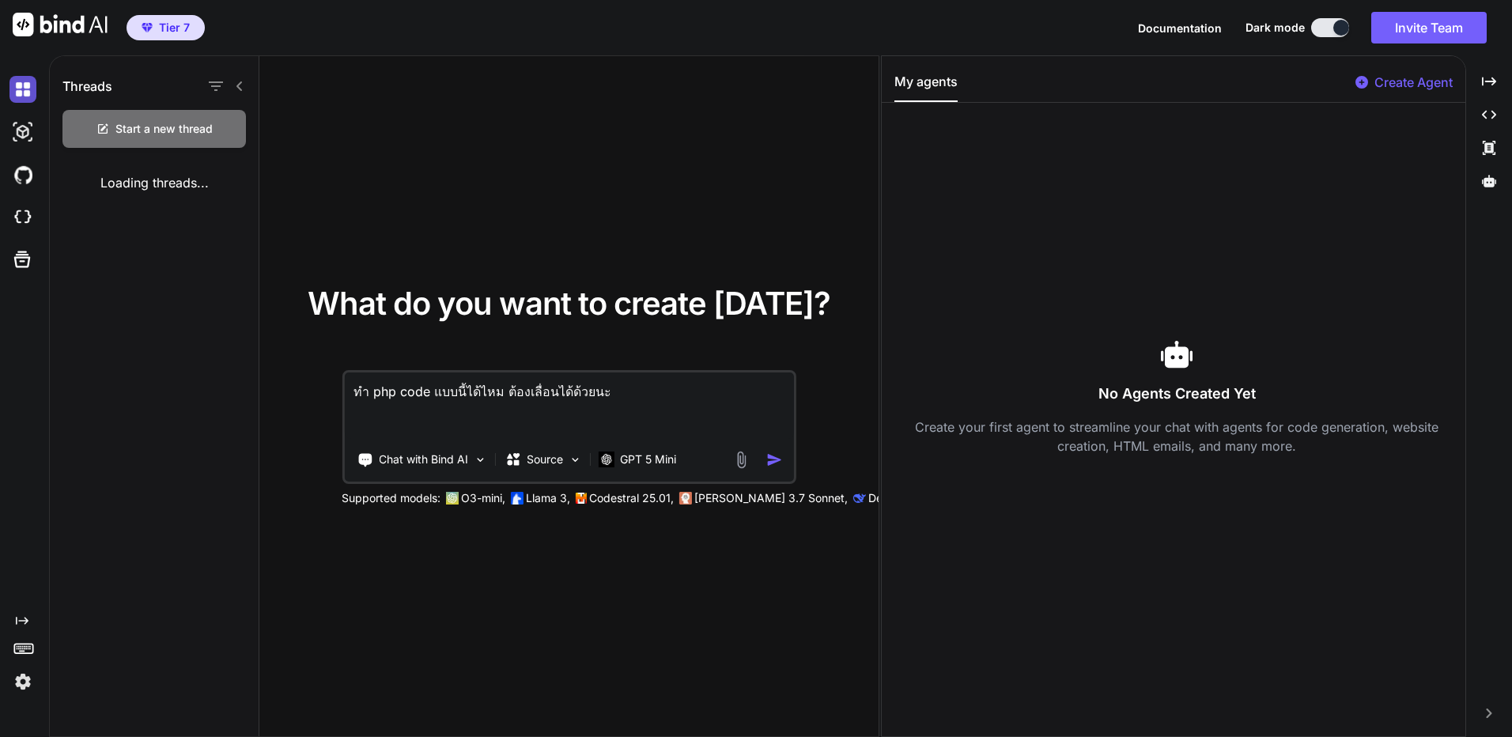
click at [18, 83] on img at bounding box center [22, 89] width 27 height 27
click at [623, 403] on textarea "ทำ php code แบบนี้ได้ไหม ต้องเลื่อนได้ด้วยนะ" at bounding box center [569, 405] width 450 height 66
paste textarea "code คำนวน GTO ของไพ่ Poker แบบ php"
type textarea "ทำ code คำนวน GTO ของไพ่ Poker แบบ php"
click at [653, 462] on p "GPT 5 Mini" at bounding box center [648, 459] width 56 height 16
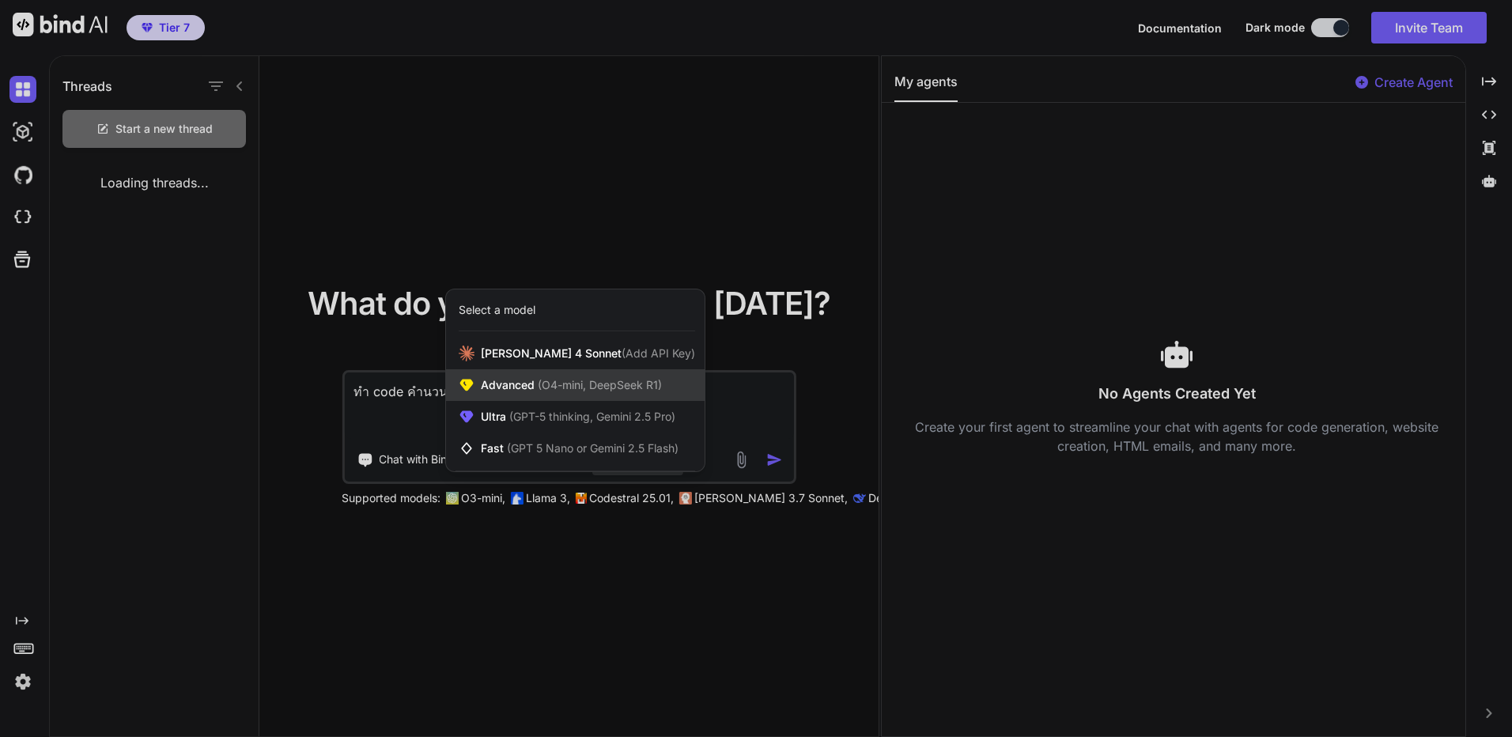
click at [619, 384] on span "(O4-mini, DeepSeek R1)" at bounding box center [597, 384] width 127 height 13
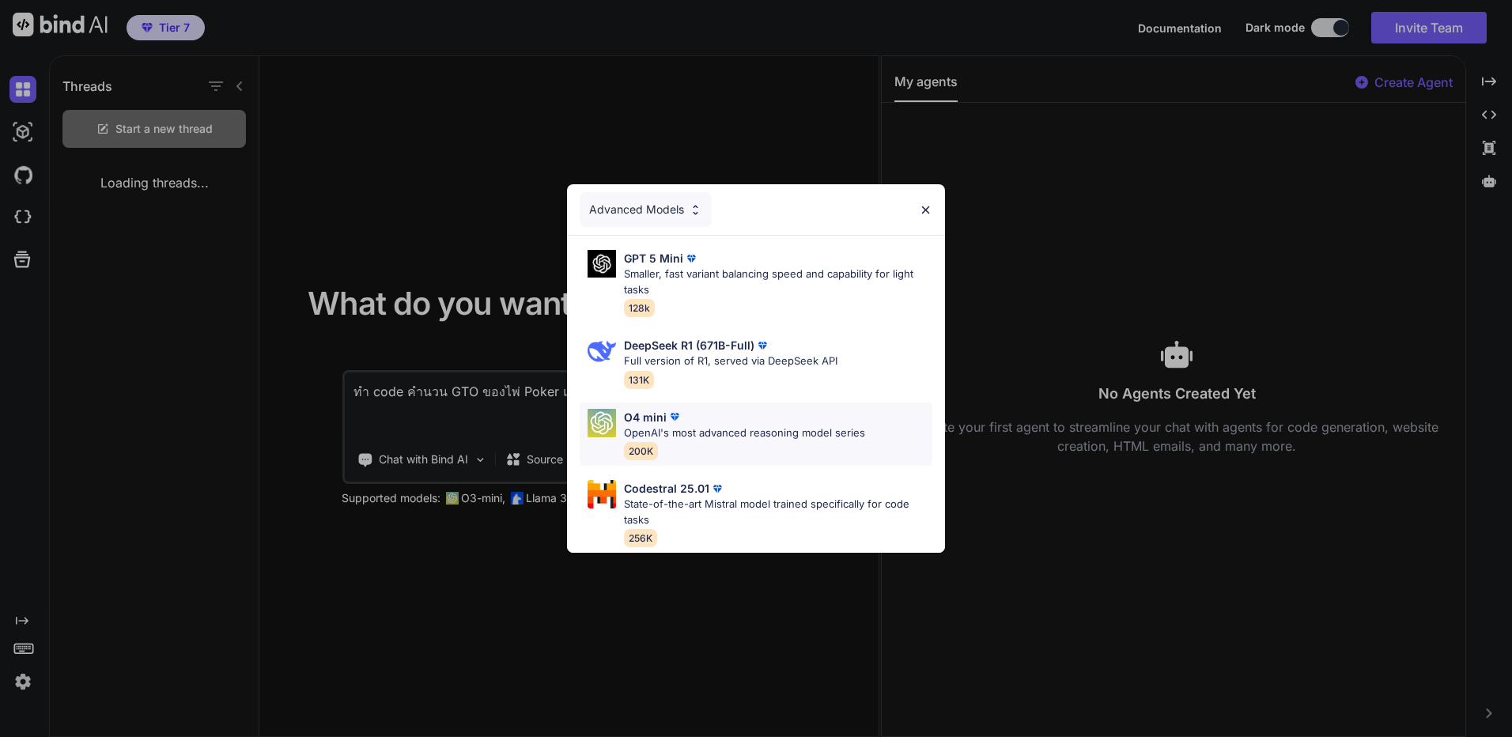
click at [752, 448] on div "O4 mini OpenAI's most advanced reasoning model series 200K" at bounding box center [744, 434] width 241 height 51
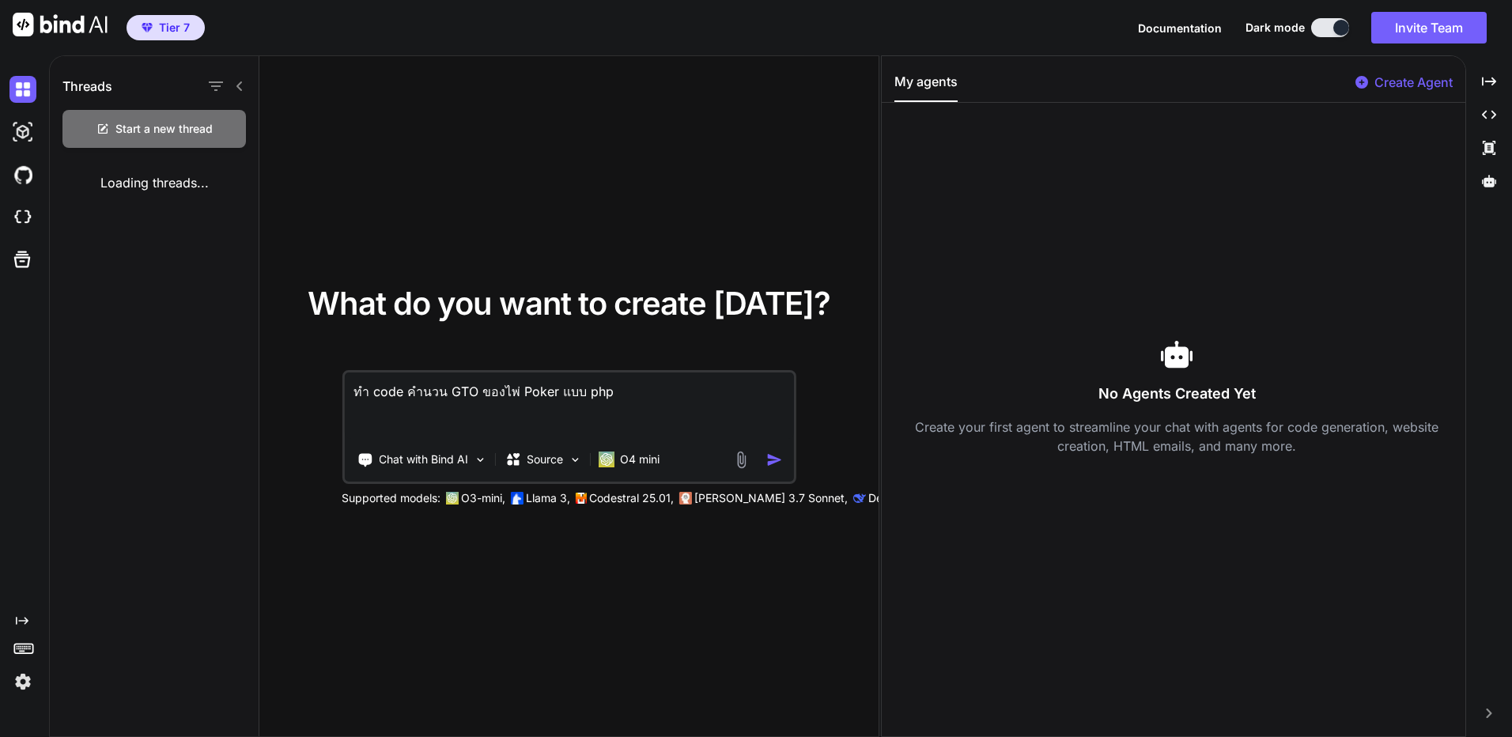
click at [776, 463] on img "button" at bounding box center [774, 459] width 17 height 17
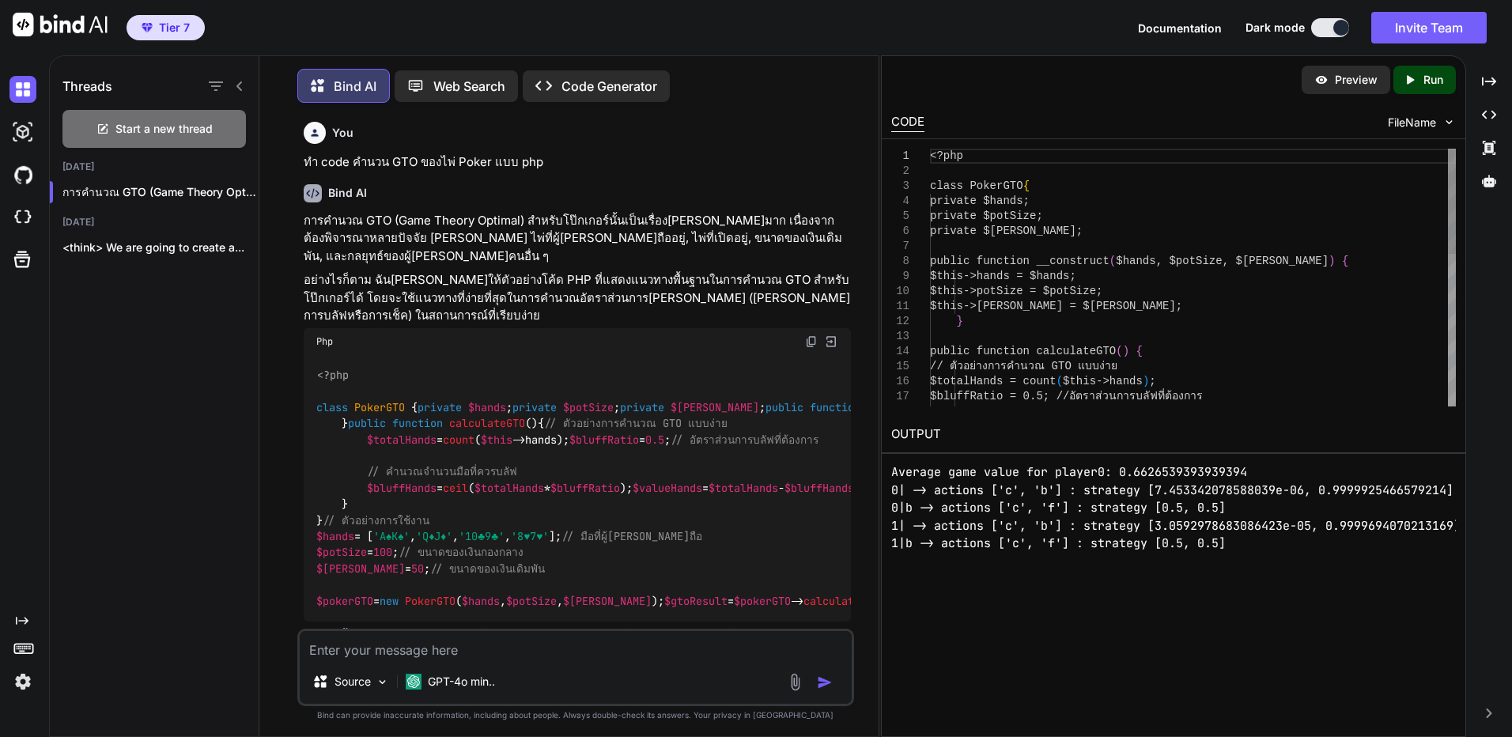
scroll to position [8, 0]
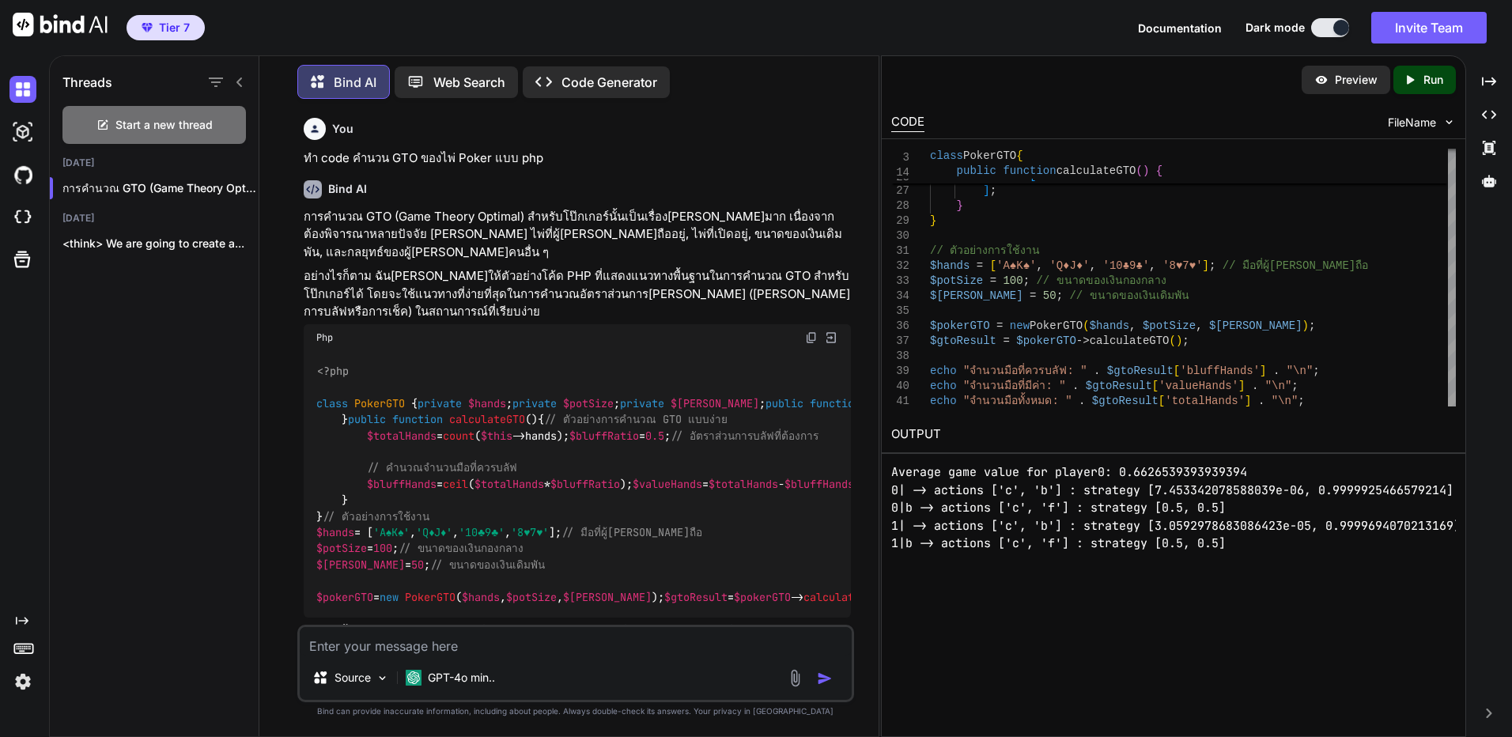
click at [1438, 77] on p "Run" at bounding box center [1433, 80] width 20 height 16
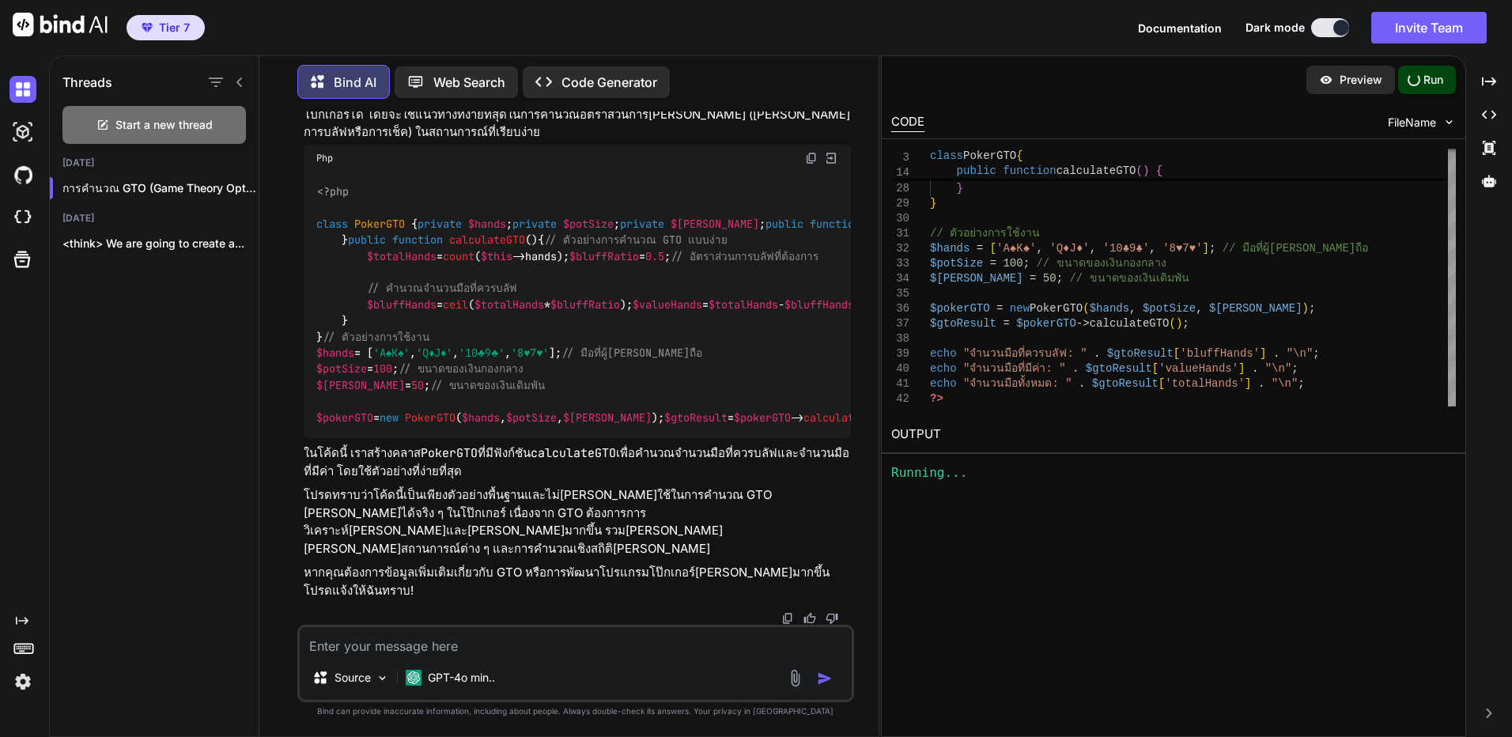
scroll to position [561, 0]
click at [987, 496] on pre "จำนวนมือที่ควรบลัฟ: 2 จำนวนมือที่มีค่า: 2 จำนวนมือทั้งหมด: 4" at bounding box center [1173, 490] width 564 height 54
click at [243, 182] on p "การคำนวณ GTO (Game Theory Optimal) สำหรับโป๊กเกอร์นั้นเป็นเรื่องที่ซับซ้อนมาก เ…" at bounding box center [160, 188] width 196 height 16
click at [233, 183] on div at bounding box center [241, 188] width 16 height 16
click at [237, 187] on icon "button" at bounding box center [241, 188] width 8 height 2
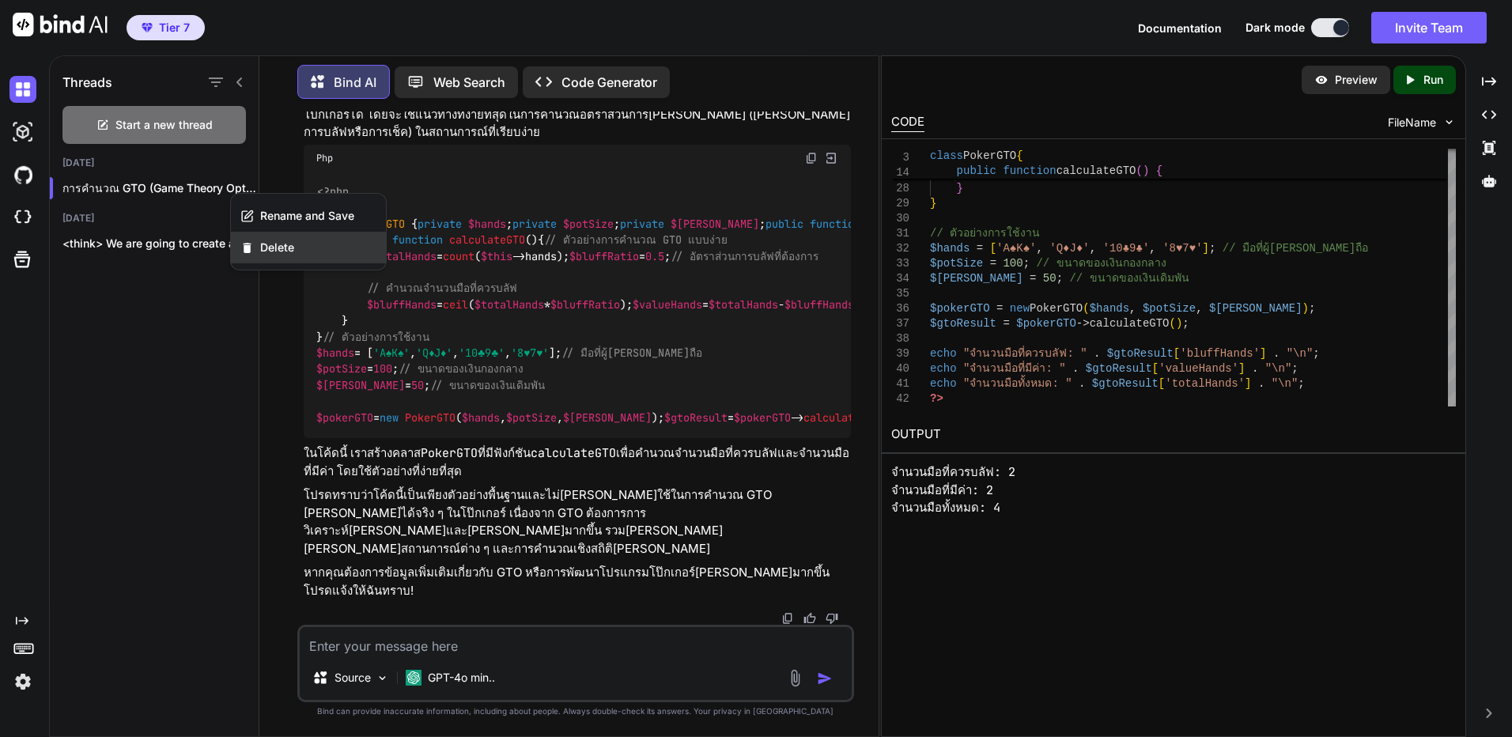
click at [258, 244] on div "Delete" at bounding box center [308, 248] width 155 height 32
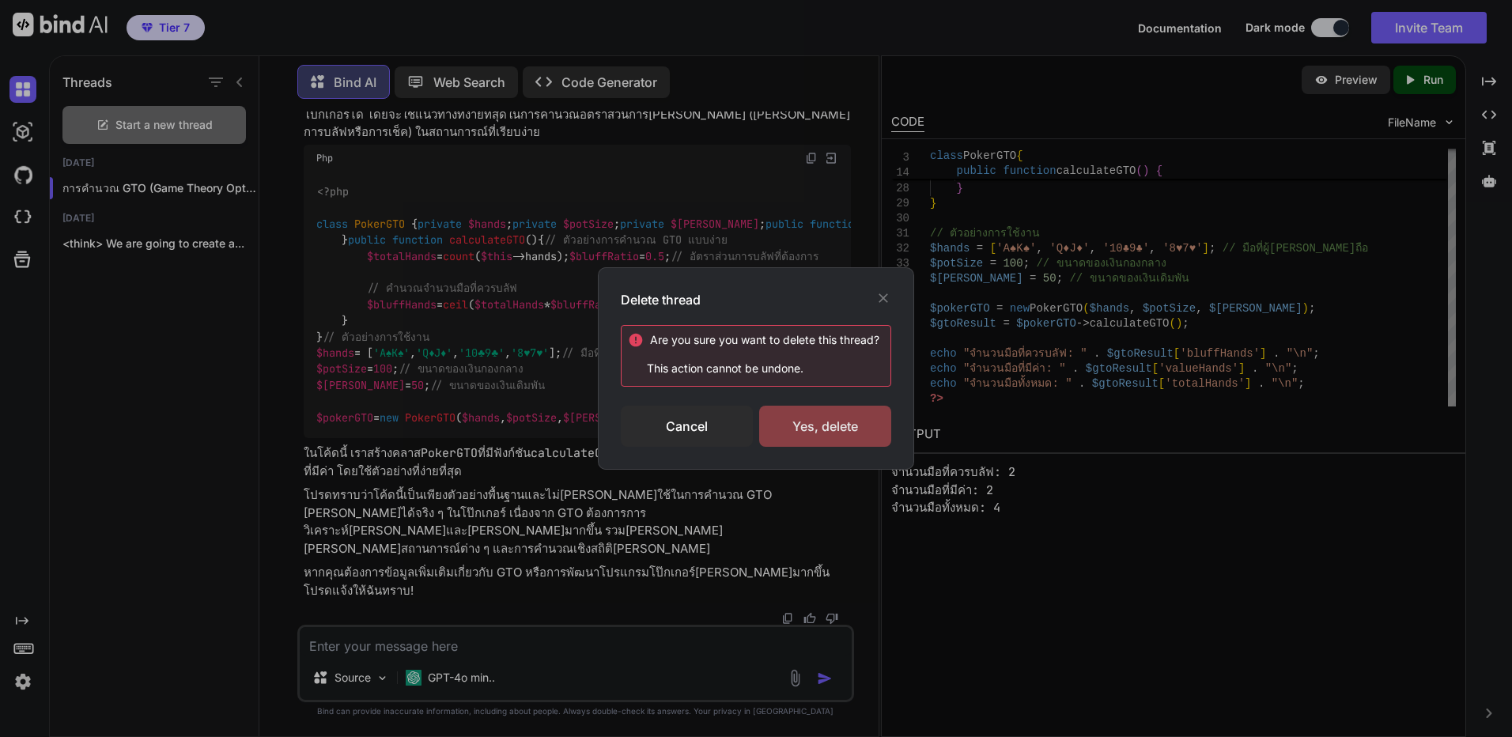
click at [862, 429] on div "Yes, delete" at bounding box center [825, 426] width 132 height 41
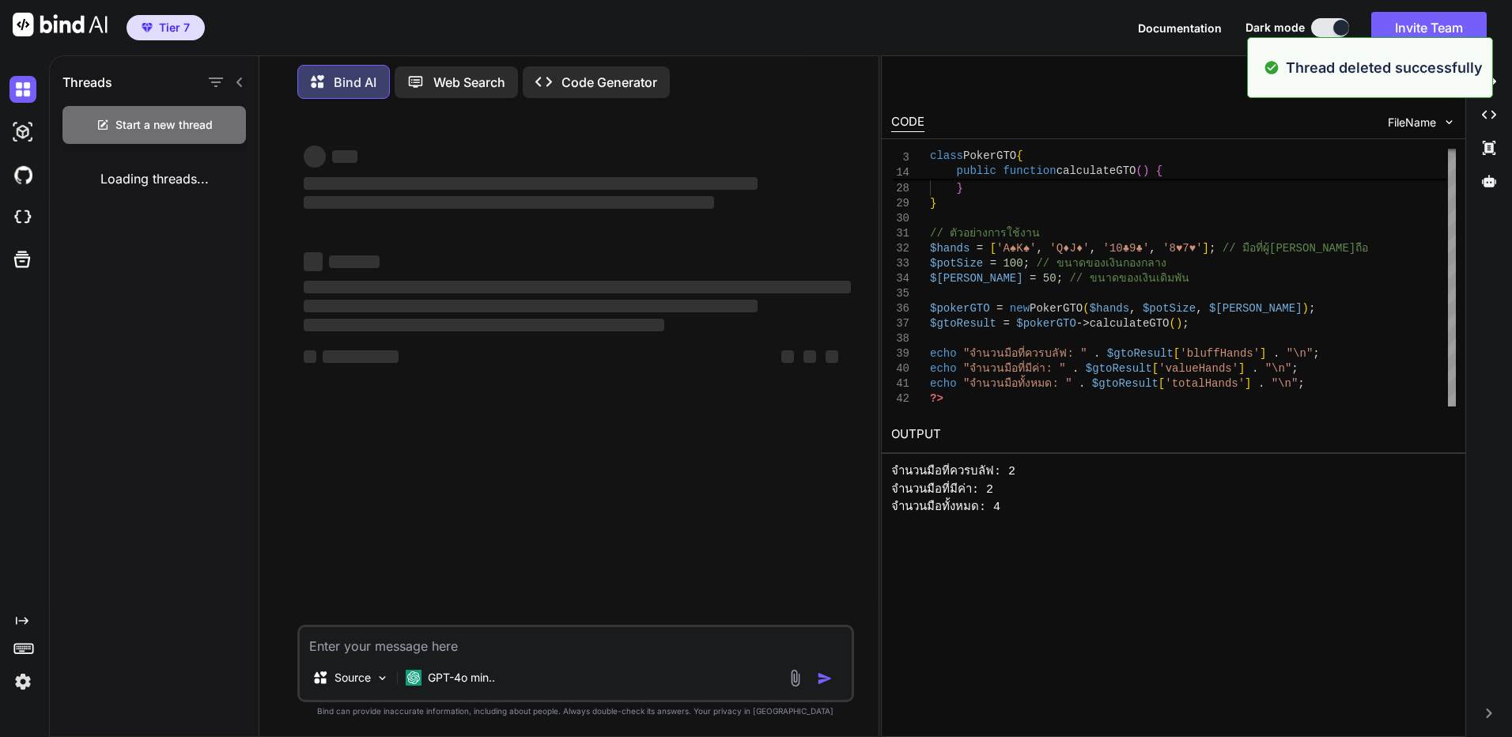
scroll to position [0, 0]
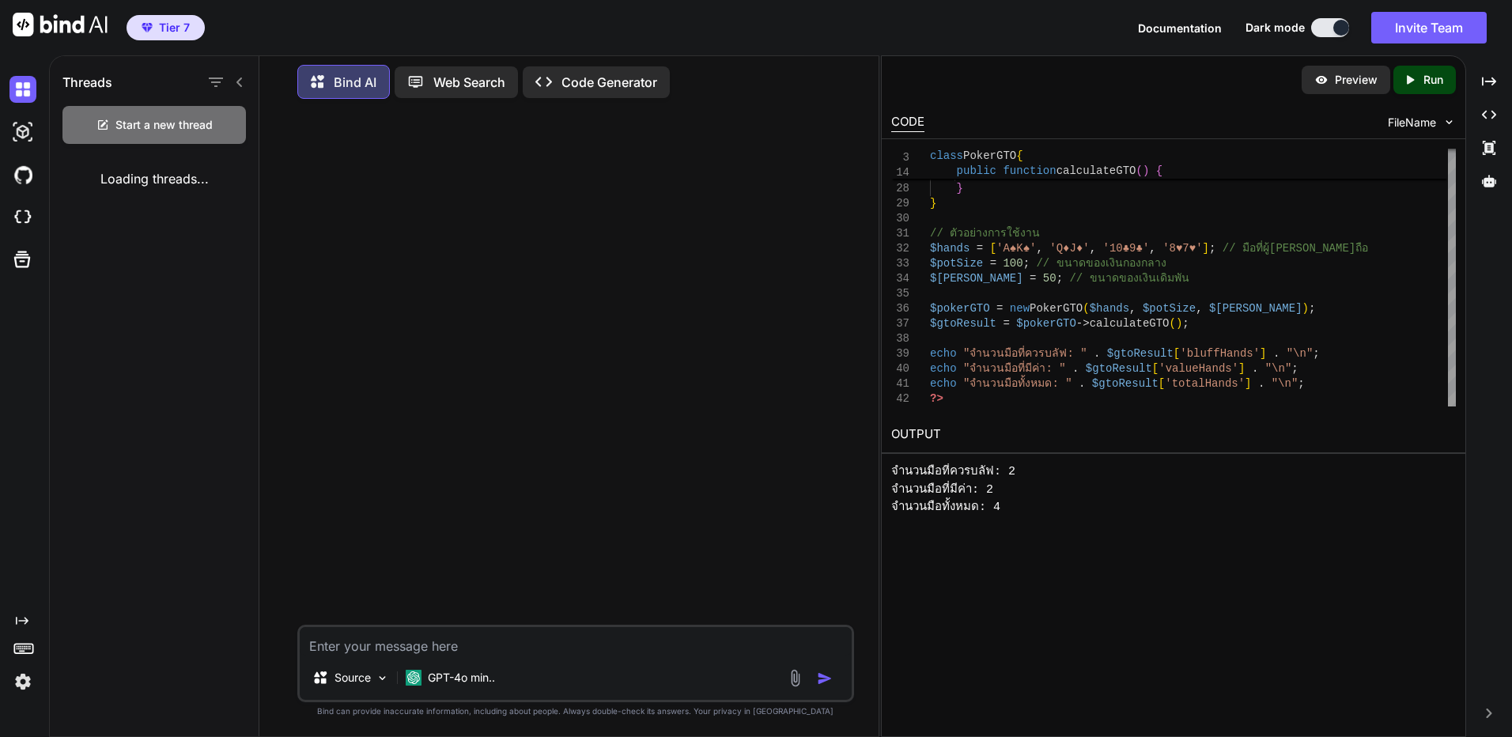
click at [589, 644] on textarea at bounding box center [576, 641] width 552 height 28
paste textarea "ช่วงคิด promt คำนวน gto ของ poker เป็น php ให้หน่อย"
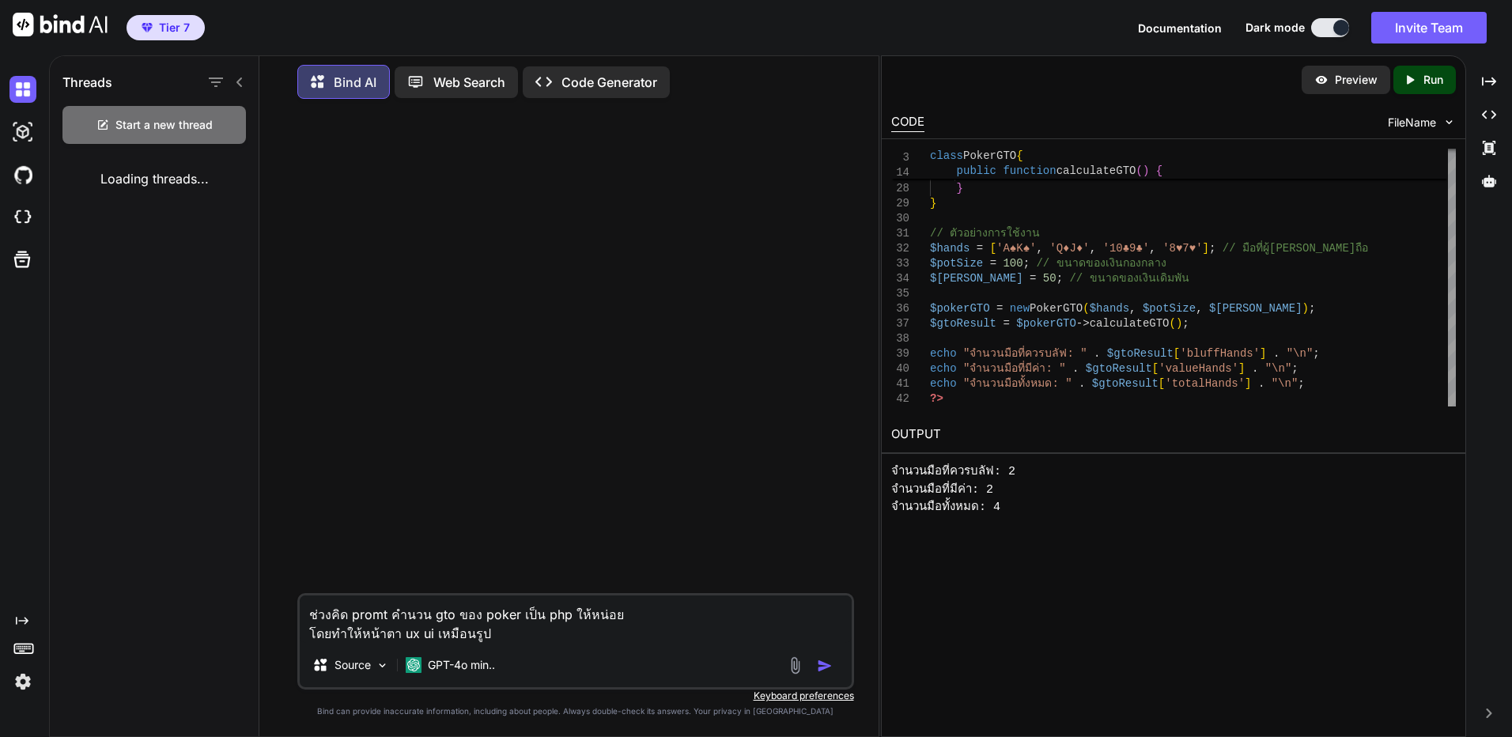
type textarea "ช่วงคิด promt คำนวน gto ของ poker เป็น php ให้หน่อย โดยทำให้หน้าตา ux ui เหมือน…"
click at [798, 658] on img at bounding box center [795, 665] width 18 height 18
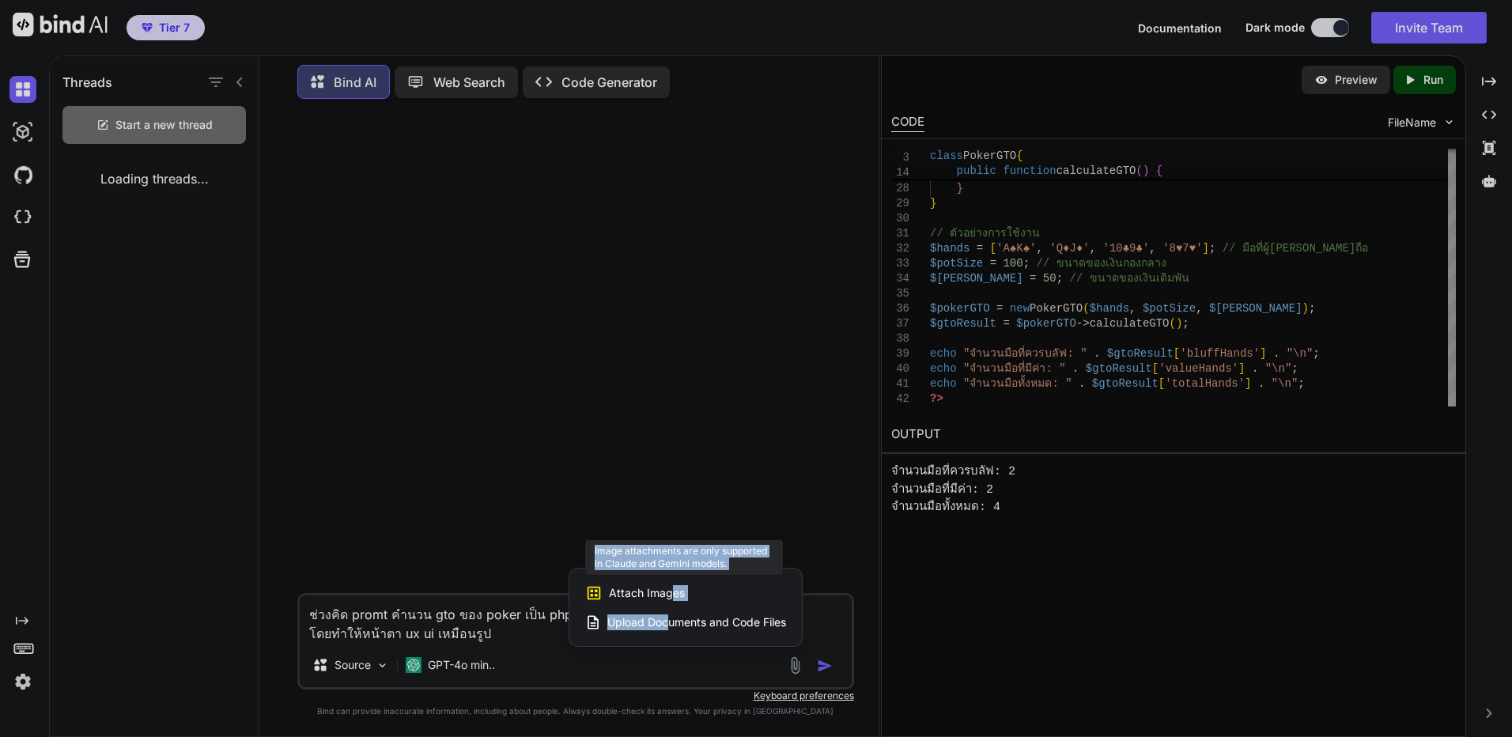
drag, startPoint x: 670, startPoint y: 630, endPoint x: 670, endPoint y: 602, distance: 27.7
click at [670, 602] on div "Attach Images Image attachments are only supported in Claude and Gemini models.…" at bounding box center [685, 606] width 232 height 77
click at [670, 601] on div "Attach Images Image attachments are only supported in Claude and Gemini models." at bounding box center [685, 593] width 201 height 30
click at [665, 588] on span "Attach Images" at bounding box center [647, 593] width 76 height 16
click at [643, 586] on span "Attach Images" at bounding box center [647, 593] width 76 height 16
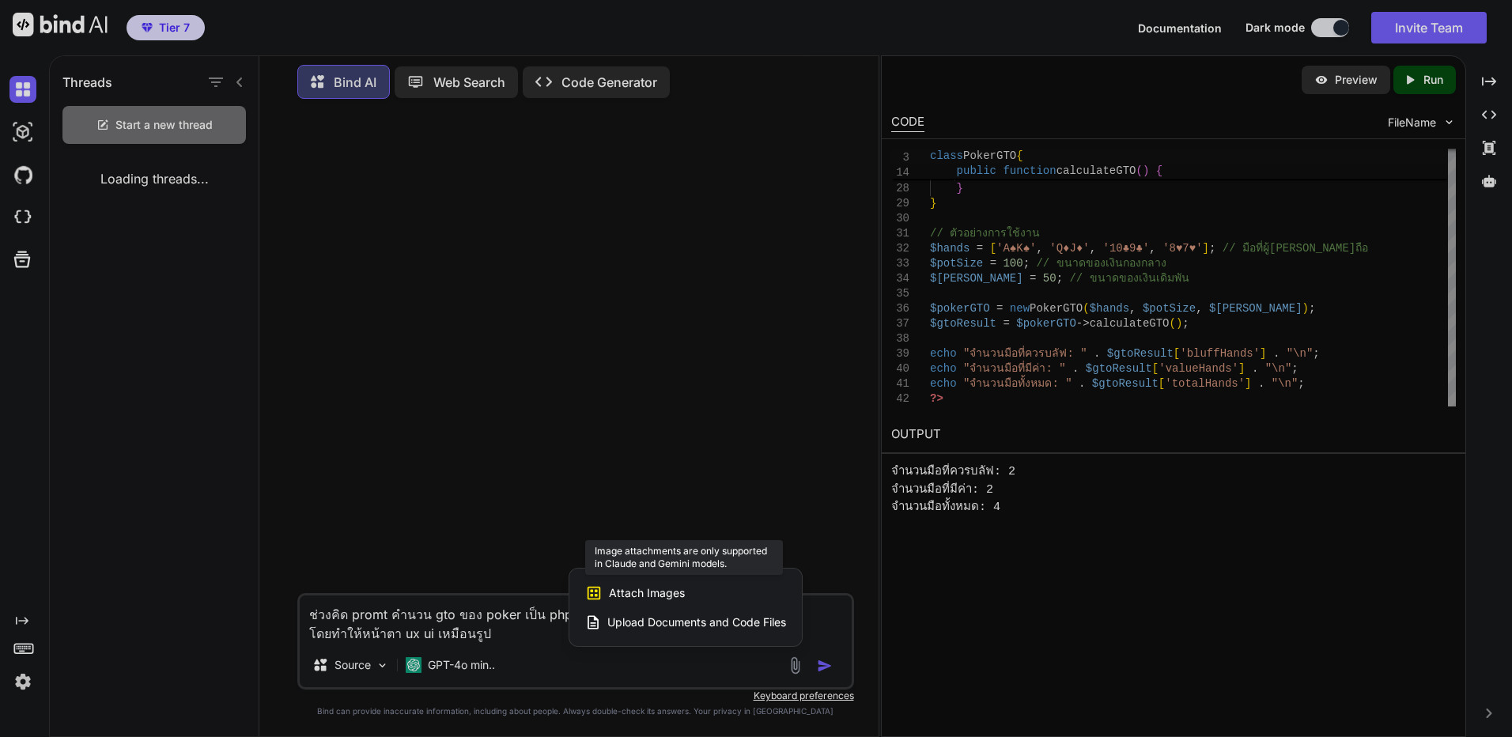
click at [643, 586] on span "Attach Images" at bounding box center [647, 593] width 76 height 16
click at [629, 629] on span "Upload Documents and Code Files" at bounding box center [696, 622] width 179 height 16
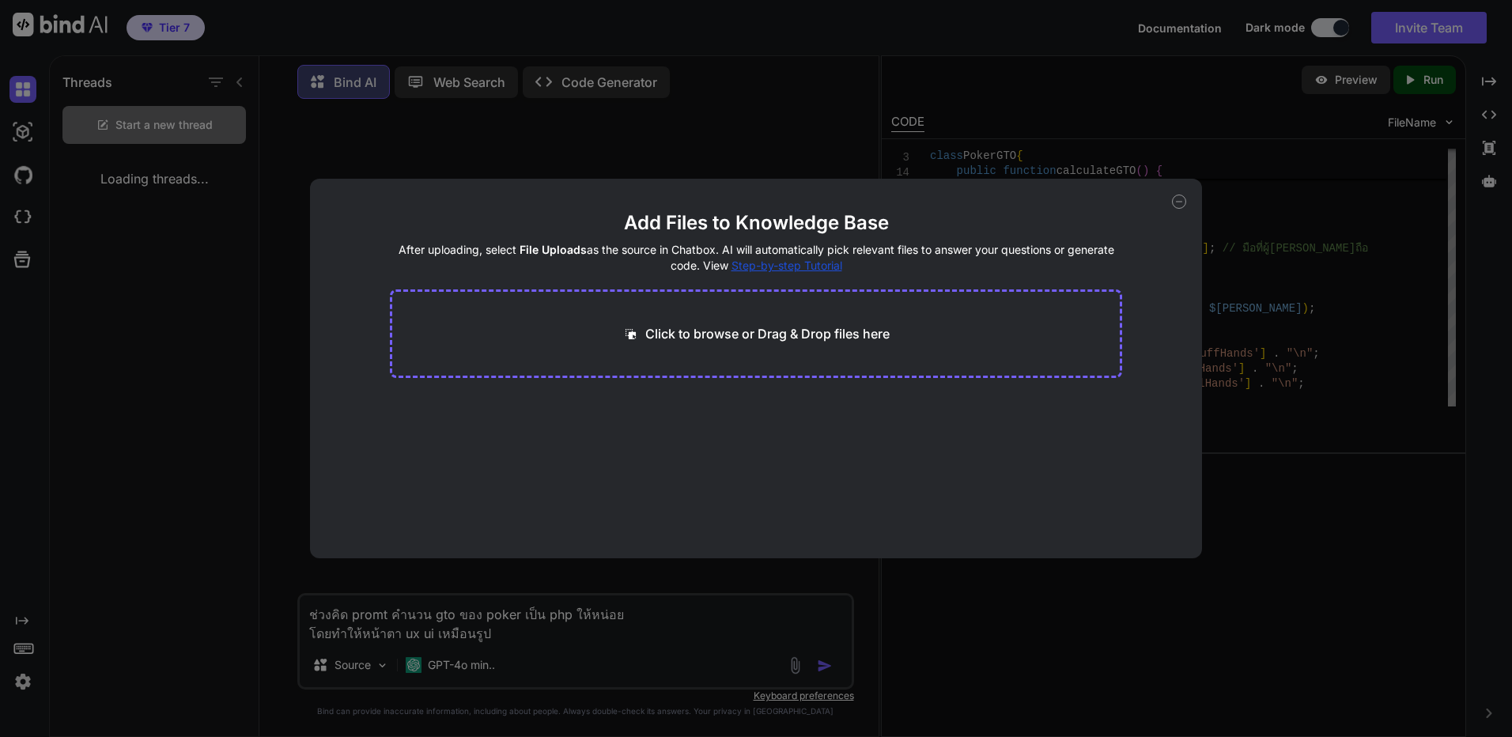
click at [667, 595] on div "Add Files to Knowledge Base After uploading, select File Uploads as the source …" at bounding box center [756, 368] width 1512 height 737
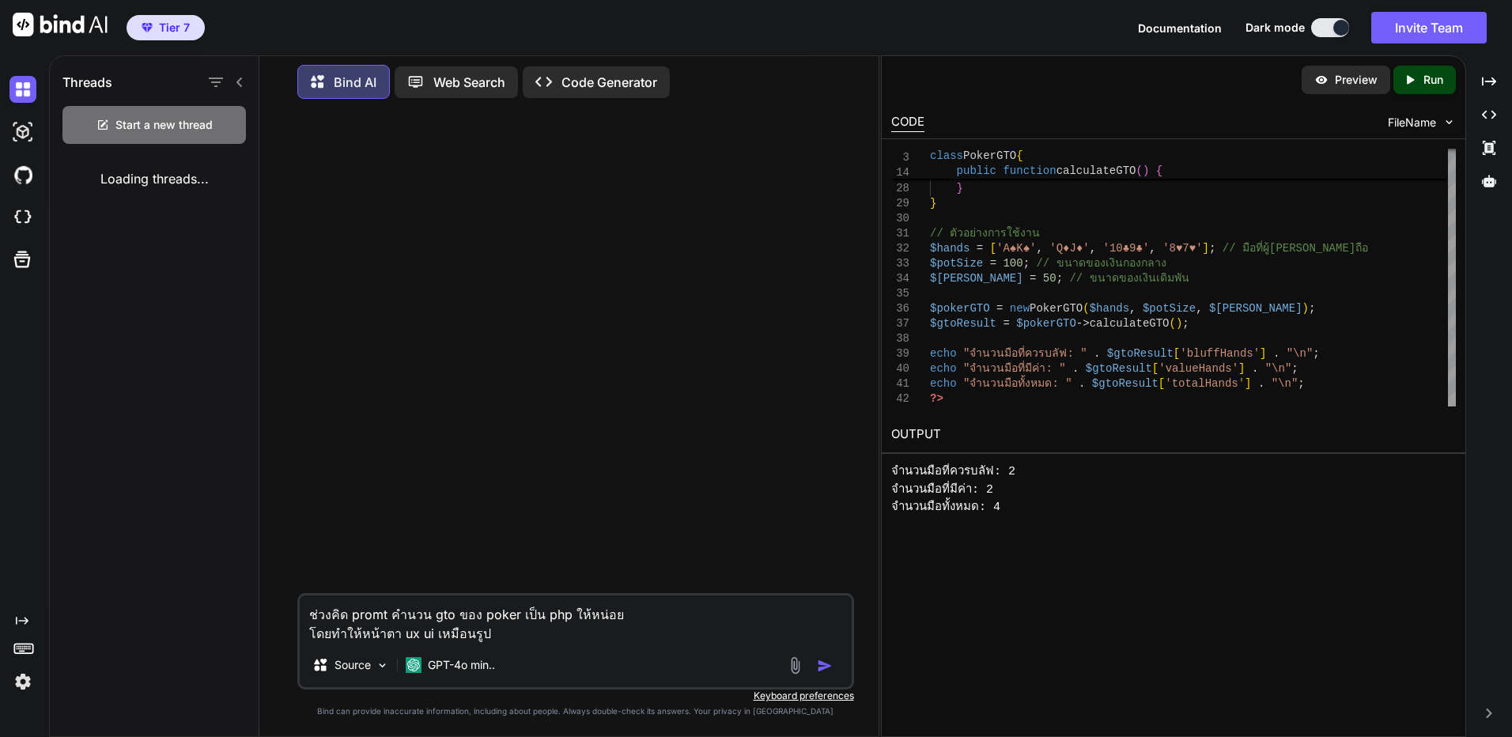
click at [800, 662] on img at bounding box center [795, 665] width 18 height 18
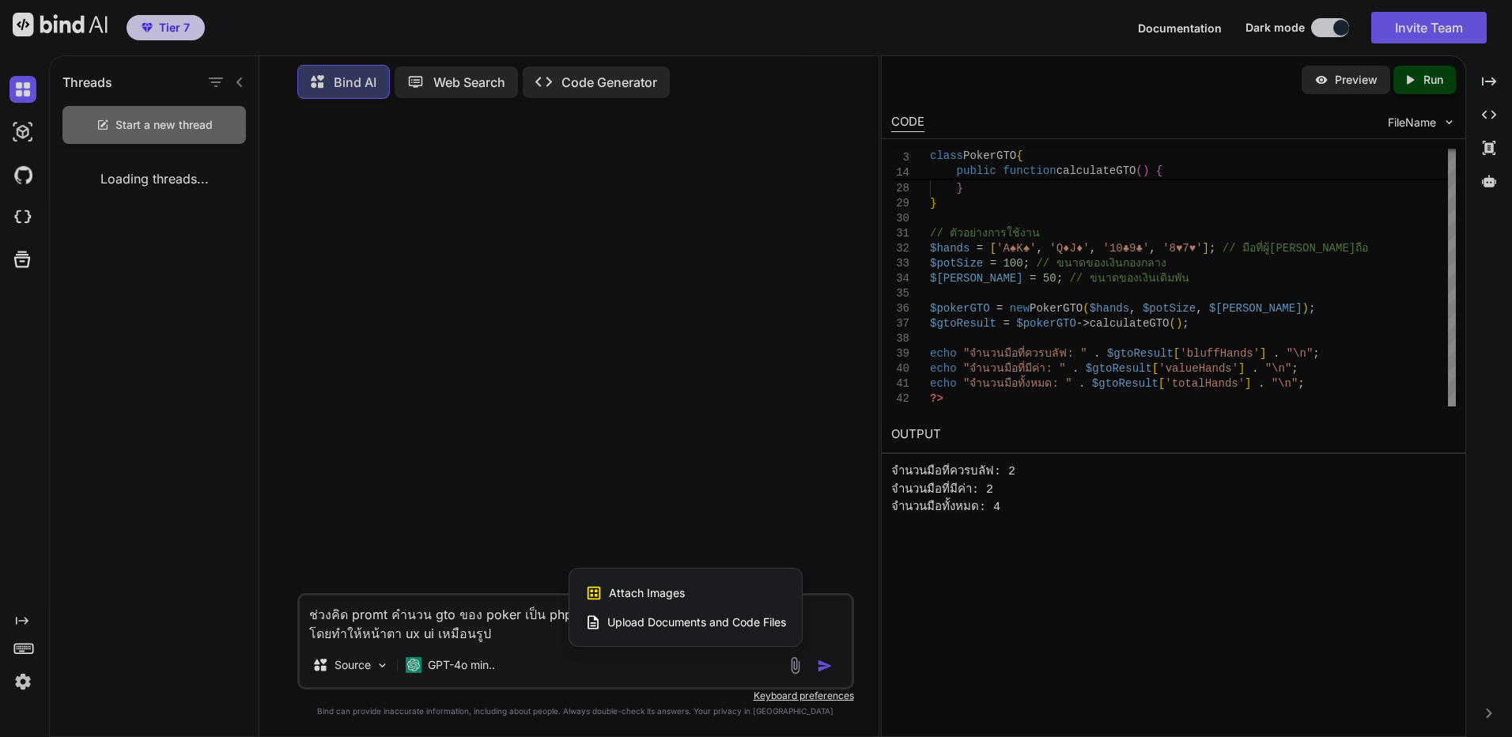
click at [708, 574] on div "Attach Images Image attachments are only supported in Claude and Gemini models.…" at bounding box center [685, 606] width 232 height 77
click at [626, 583] on div "Attach Images Image attachments are only supported in Claude and Gemini models." at bounding box center [685, 593] width 201 height 30
drag, startPoint x: 626, startPoint y: 583, endPoint x: 597, endPoint y: 593, distance: 31.0
click at [597, 593] on icon at bounding box center [593, 592] width 17 height 17
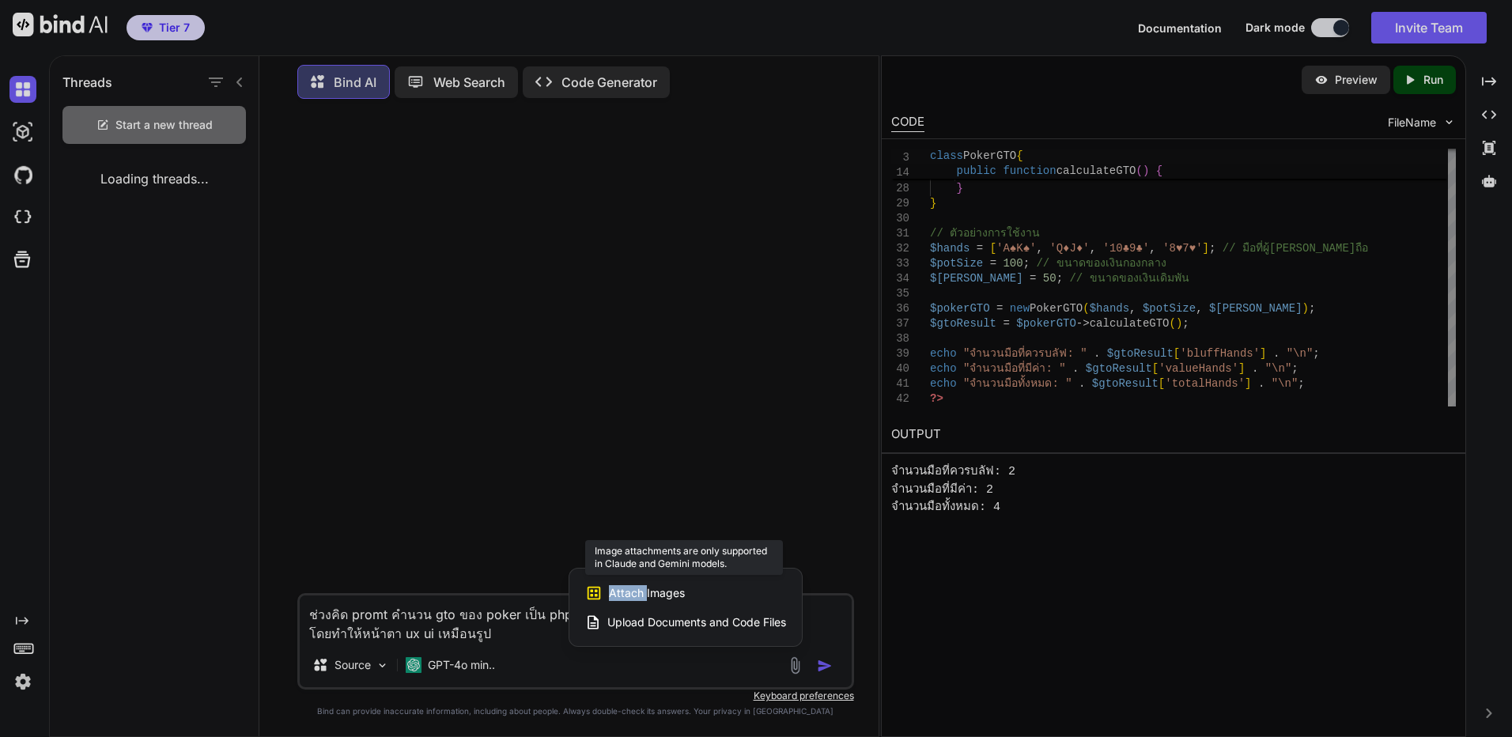
click at [597, 593] on icon at bounding box center [593, 592] width 17 height 17
click at [344, 659] on div at bounding box center [756, 368] width 1512 height 737
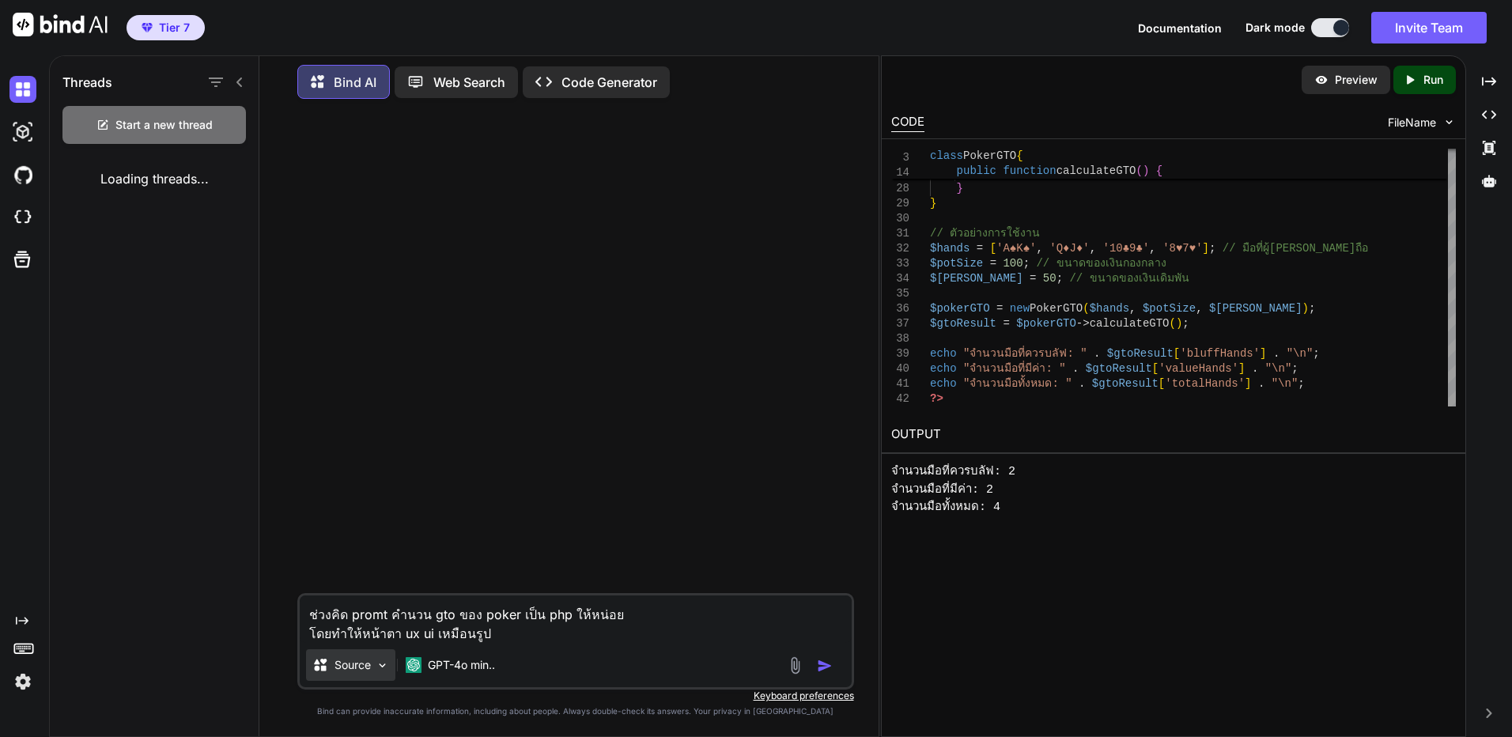
click at [351, 663] on p "Source" at bounding box center [352, 665] width 36 height 16
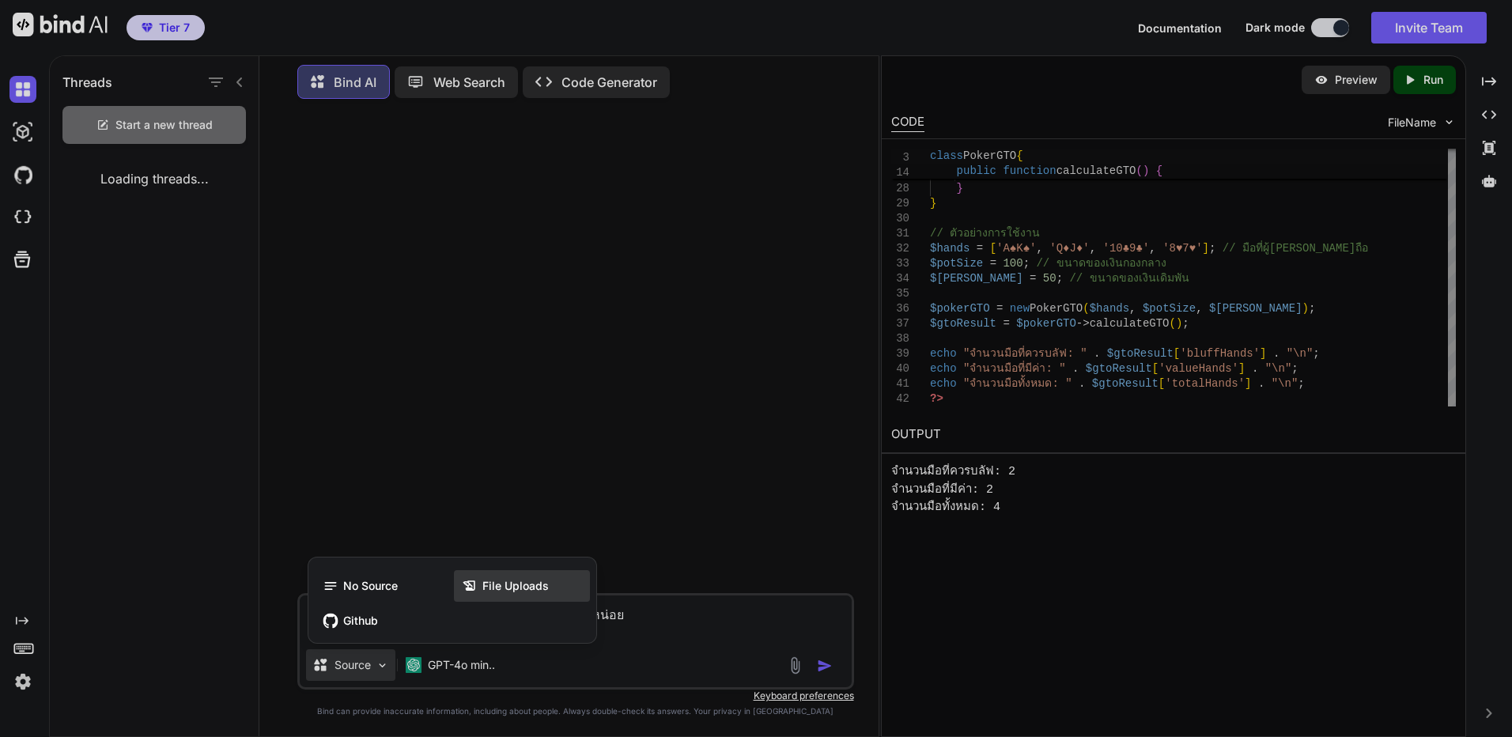
click at [513, 574] on div "File Uploads" at bounding box center [522, 586] width 136 height 32
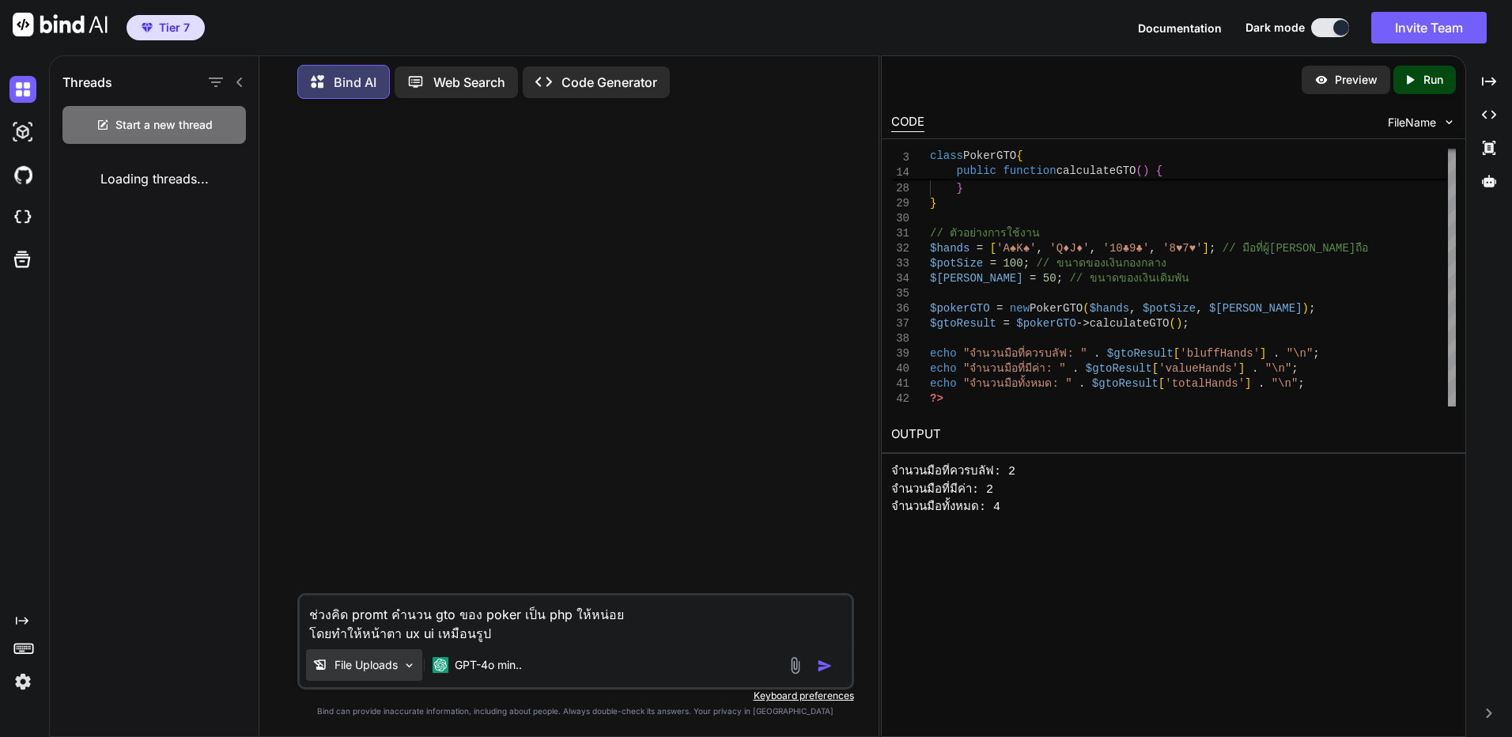
click at [371, 671] on p "File Uploads" at bounding box center [365, 665] width 63 height 16
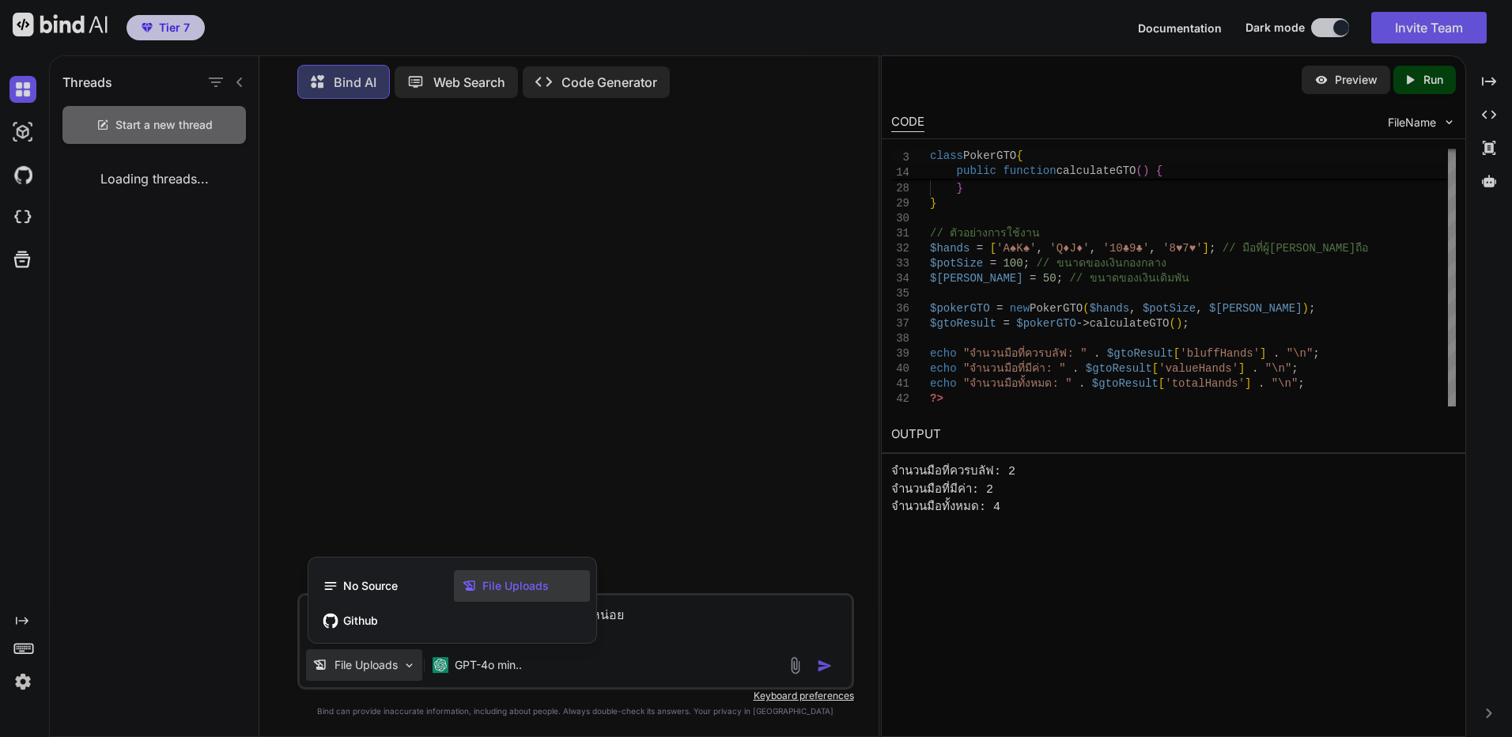
click at [531, 570] on div "File Uploads" at bounding box center [522, 586] width 136 height 32
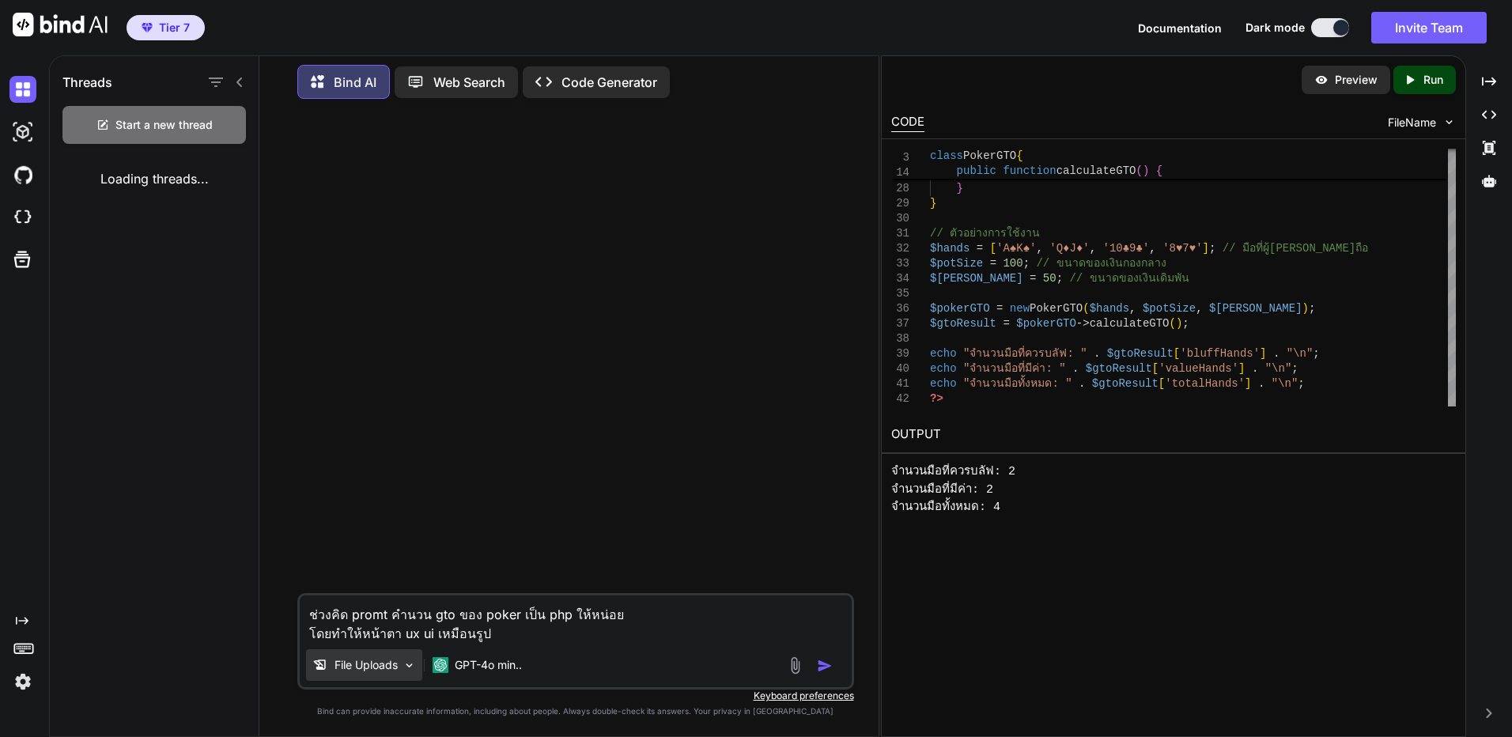
click at [421, 655] on div "File Uploads" at bounding box center [364, 665] width 116 height 32
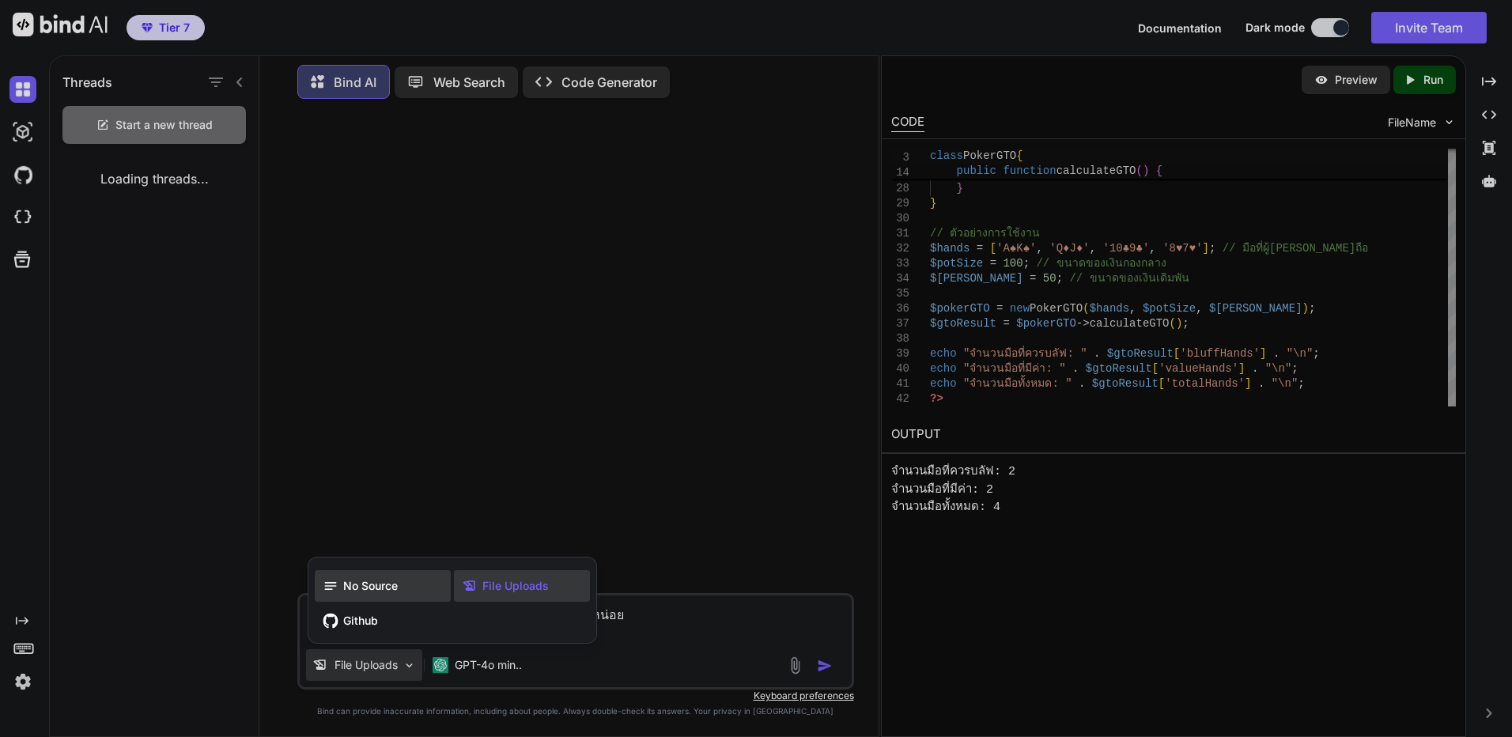
click at [370, 592] on span "No Source" at bounding box center [370, 586] width 55 height 16
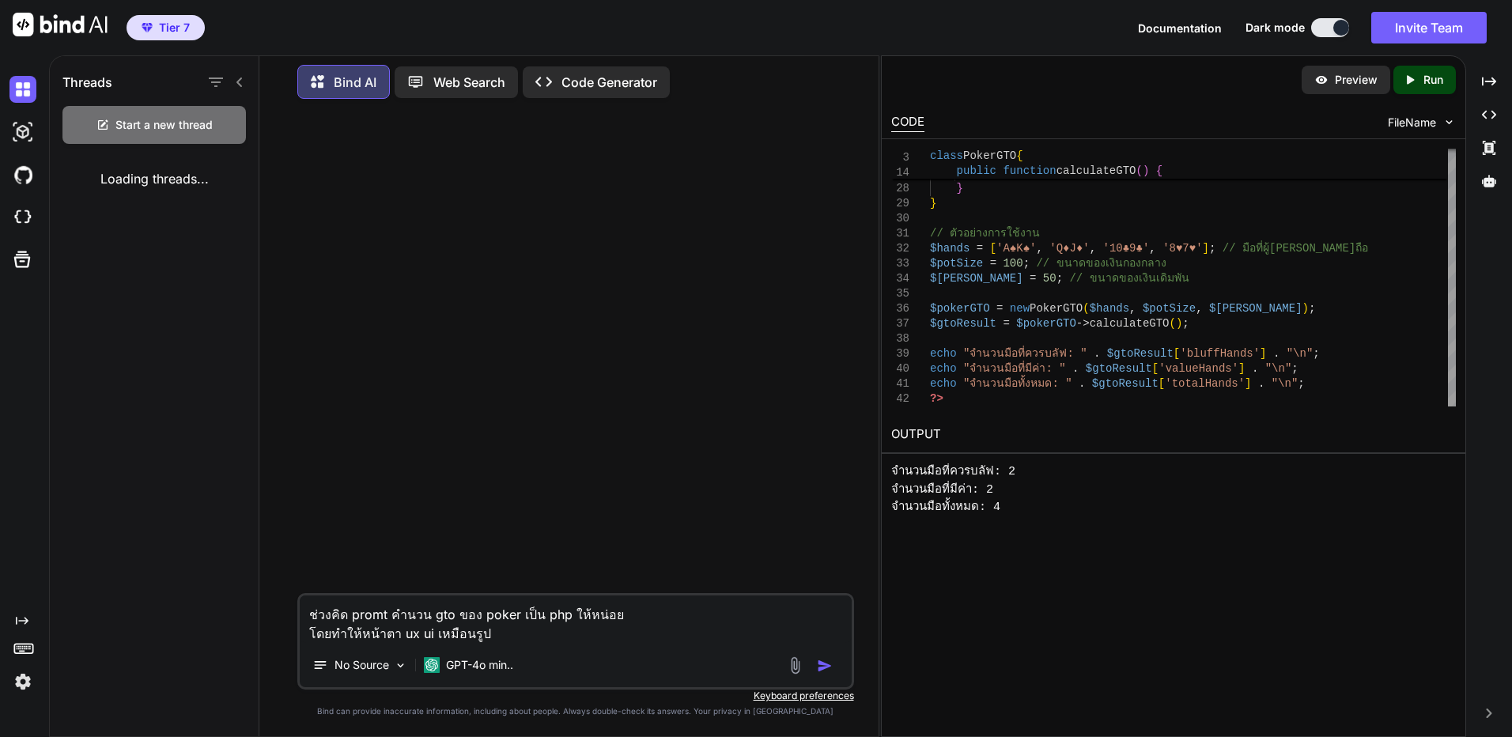
click at [796, 672] on img at bounding box center [795, 665] width 18 height 18
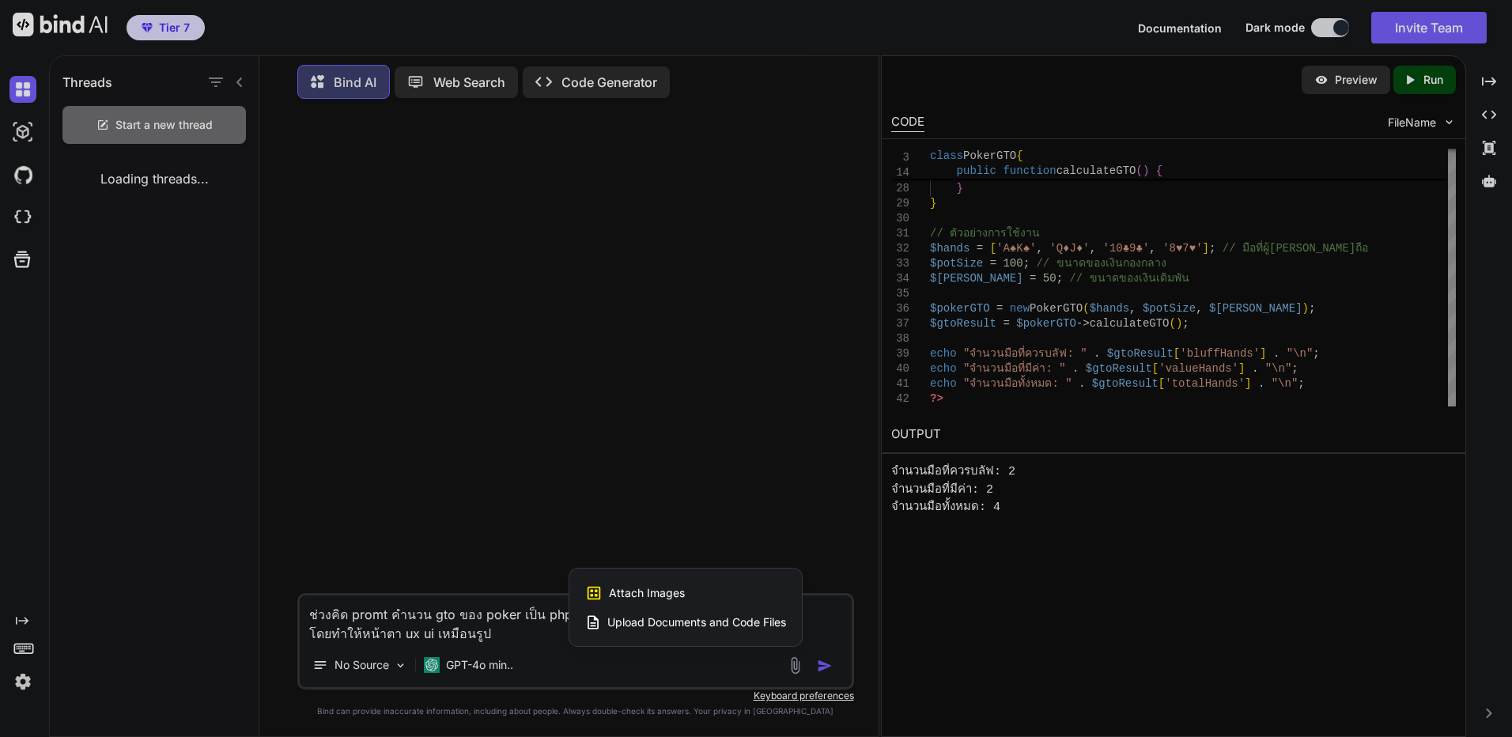
click at [796, 672] on div at bounding box center [756, 368] width 1512 height 737
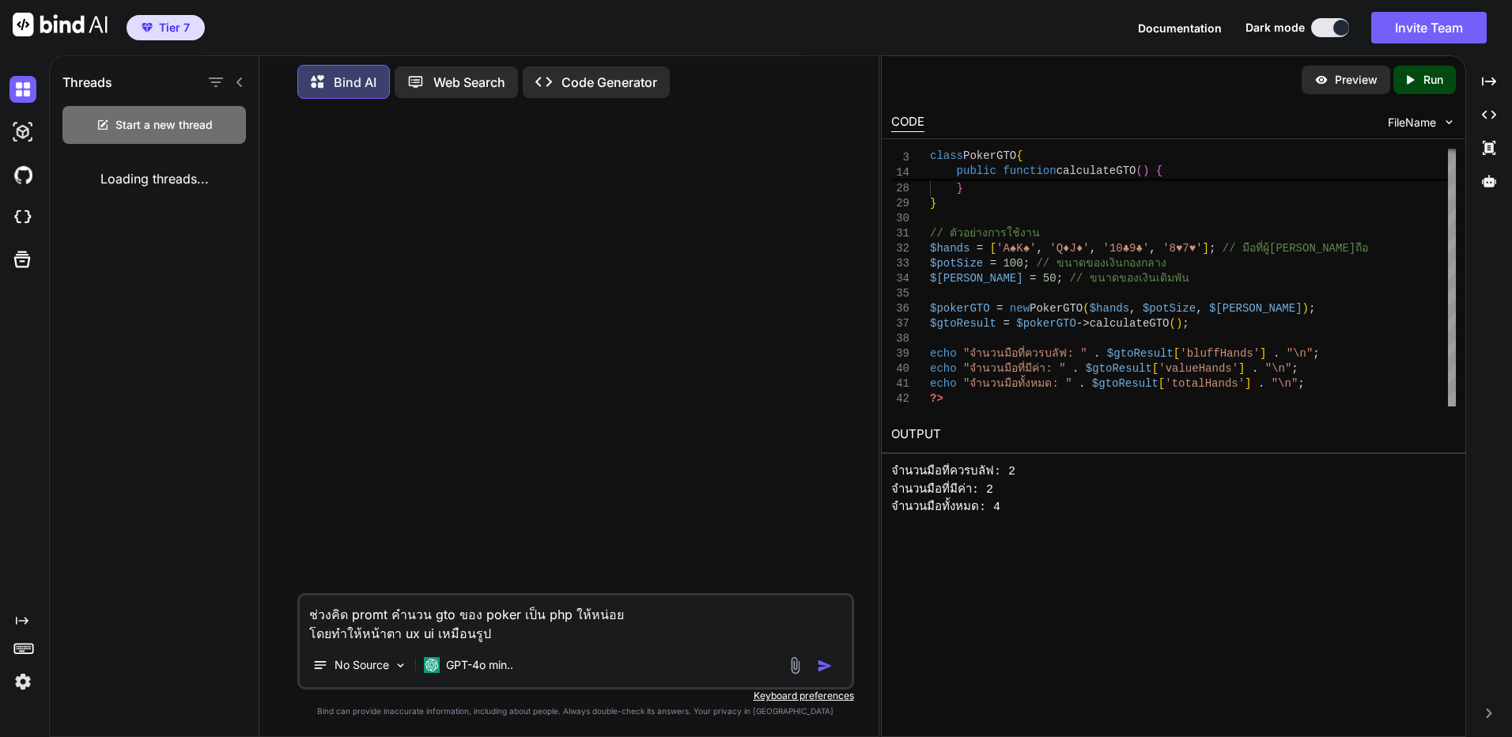
click at [796, 672] on img at bounding box center [795, 665] width 18 height 18
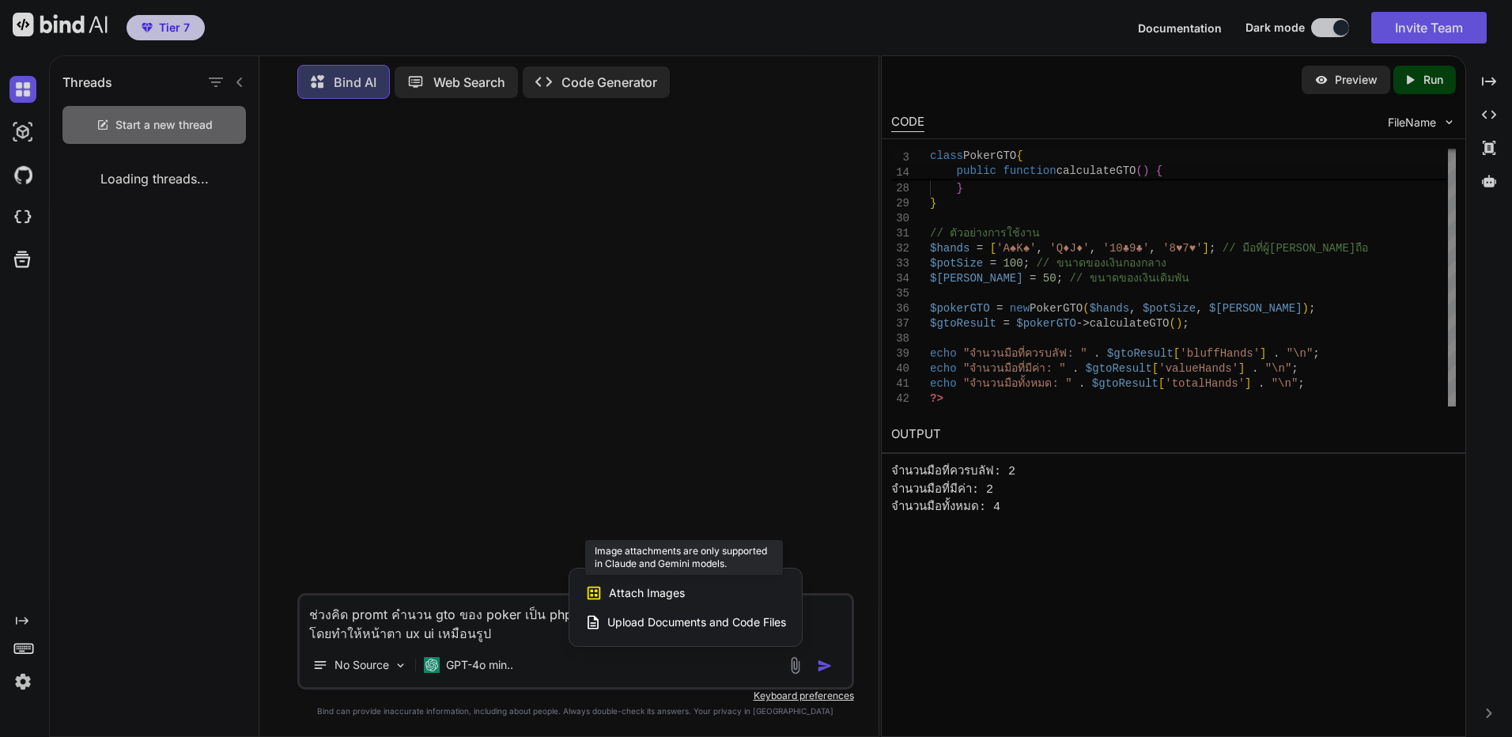
click at [708, 592] on div "Attach Images Image attachments are only supported in Claude and Gemini models." at bounding box center [685, 593] width 201 height 30
drag, startPoint x: 708, startPoint y: 592, endPoint x: 636, endPoint y: 591, distance: 72.0
click at [636, 591] on span "Attach Images" at bounding box center [647, 593] width 76 height 16
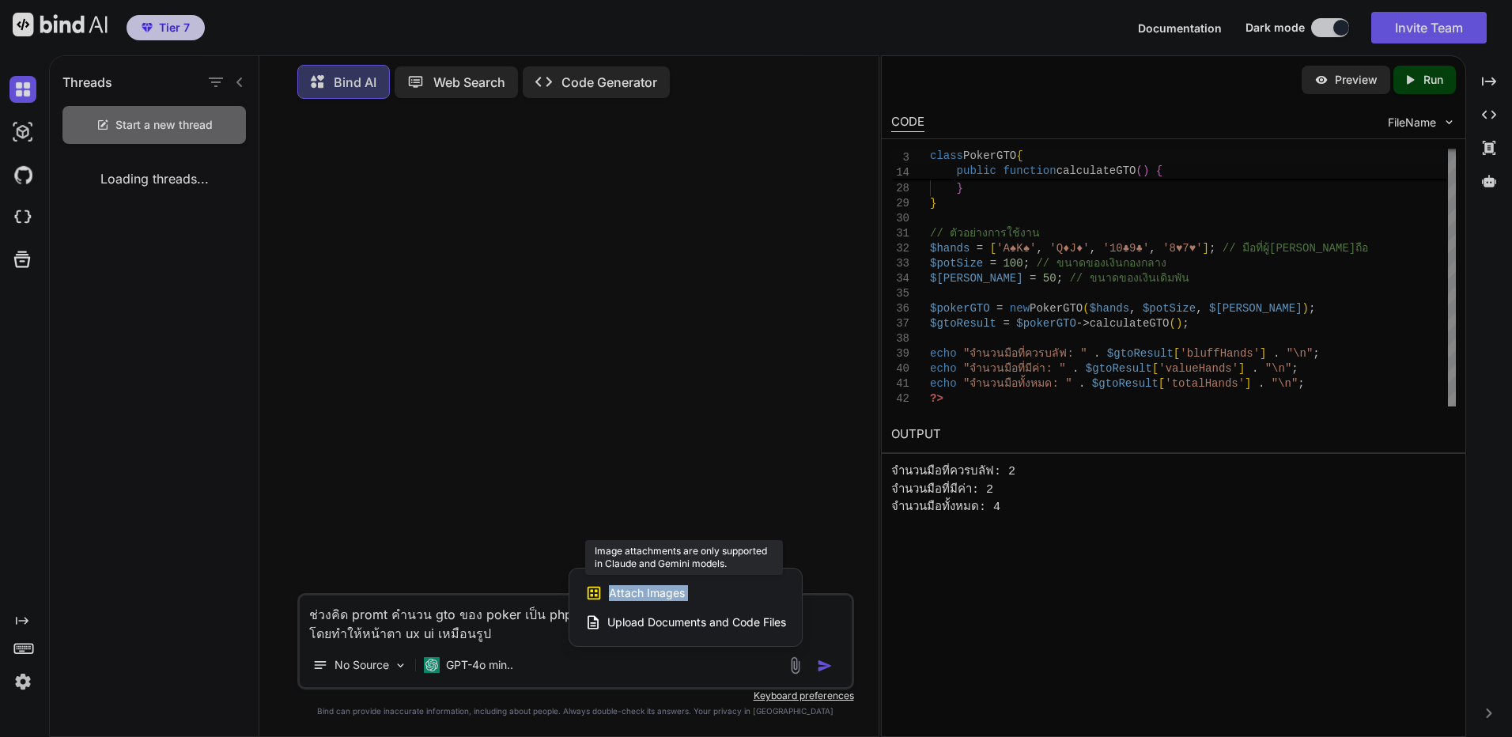
click at [636, 591] on span "Attach Images" at bounding box center [647, 593] width 76 height 16
drag, startPoint x: 636, startPoint y: 591, endPoint x: 655, endPoint y: 681, distance: 92.7
click at [655, 681] on div at bounding box center [756, 368] width 1512 height 737
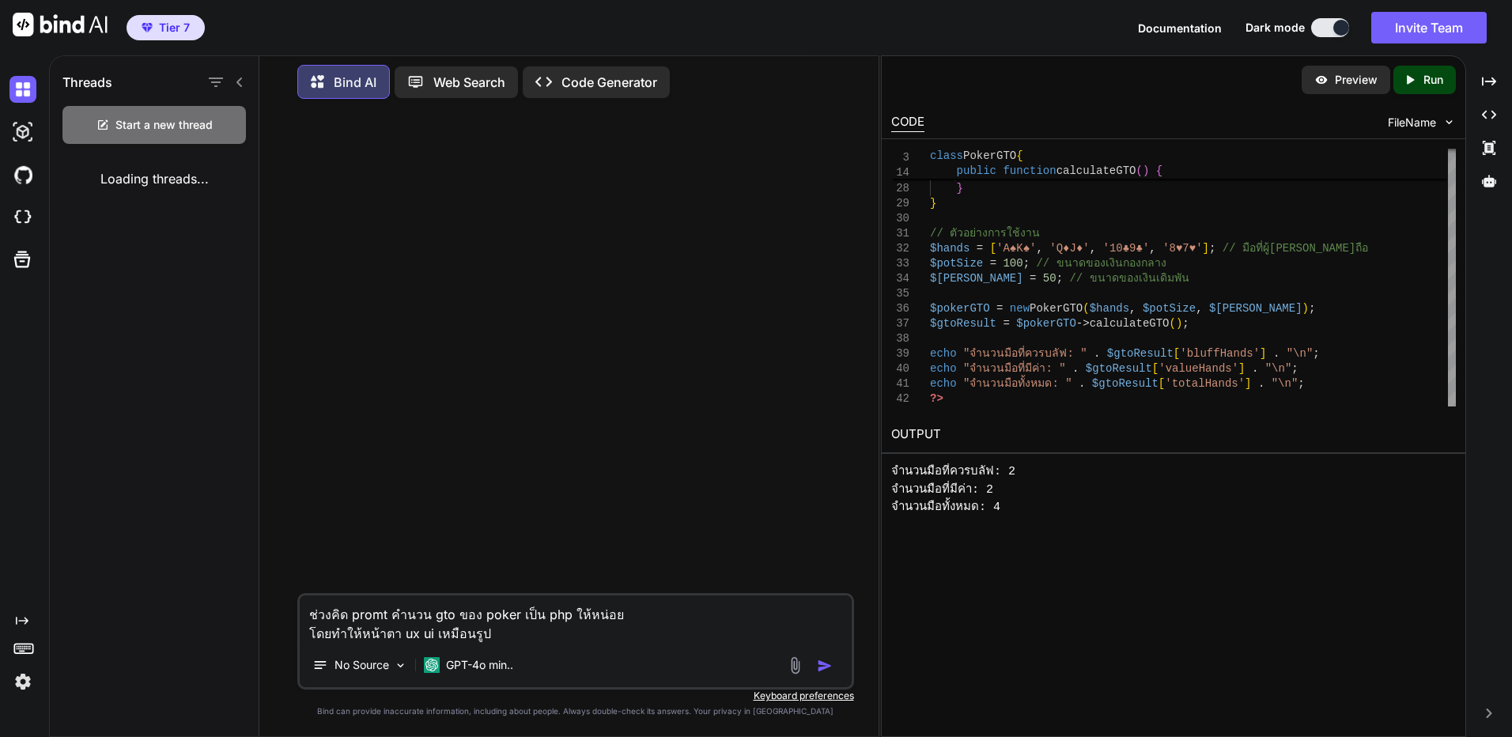
click at [523, 675] on div "No Source GPT-4o min.." at bounding box center [576, 668] width 552 height 38
click at [506, 667] on p "GPT-4o min.." at bounding box center [479, 665] width 67 height 16
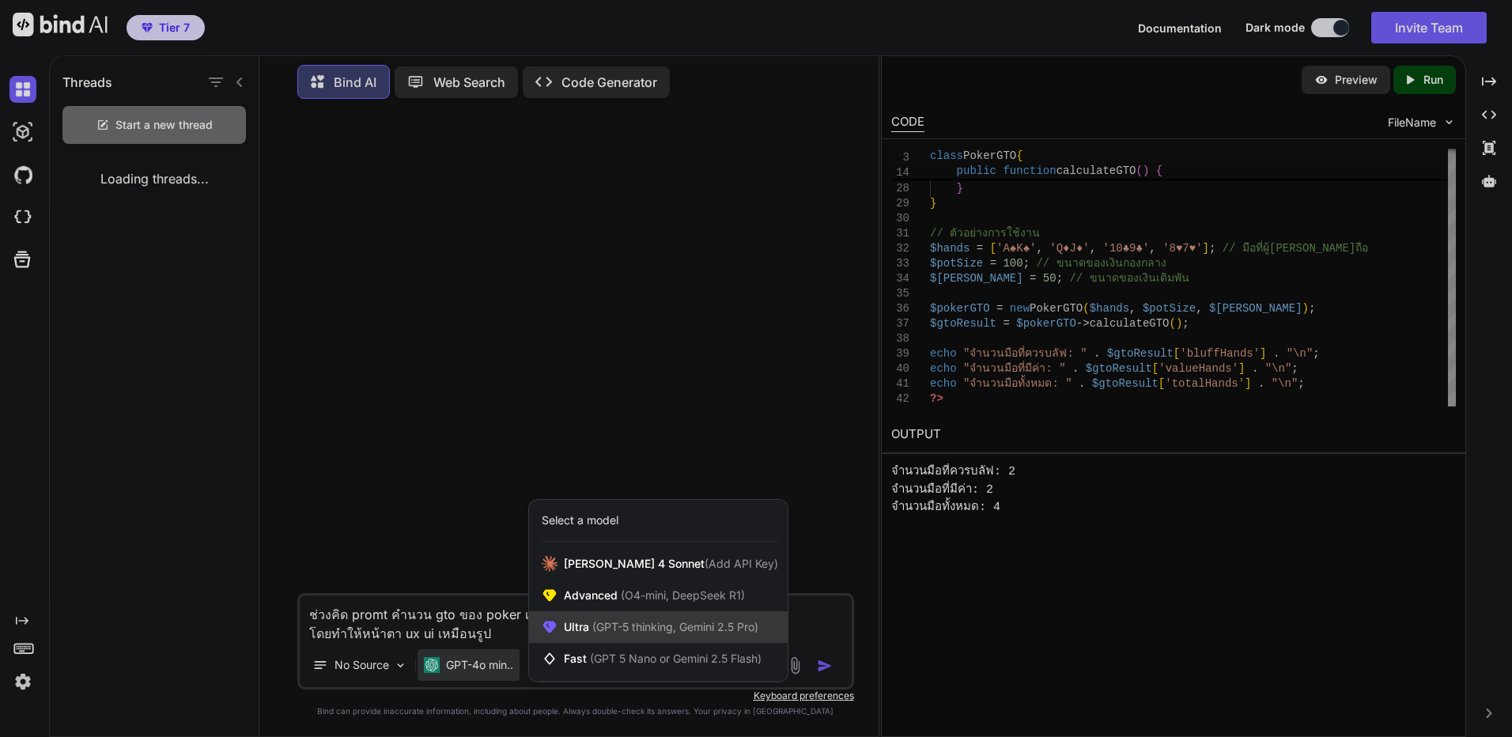
click at [653, 633] on span "Ultra (GPT-5 thinking, Gemini 2.5 Pro)" at bounding box center [661, 627] width 194 height 16
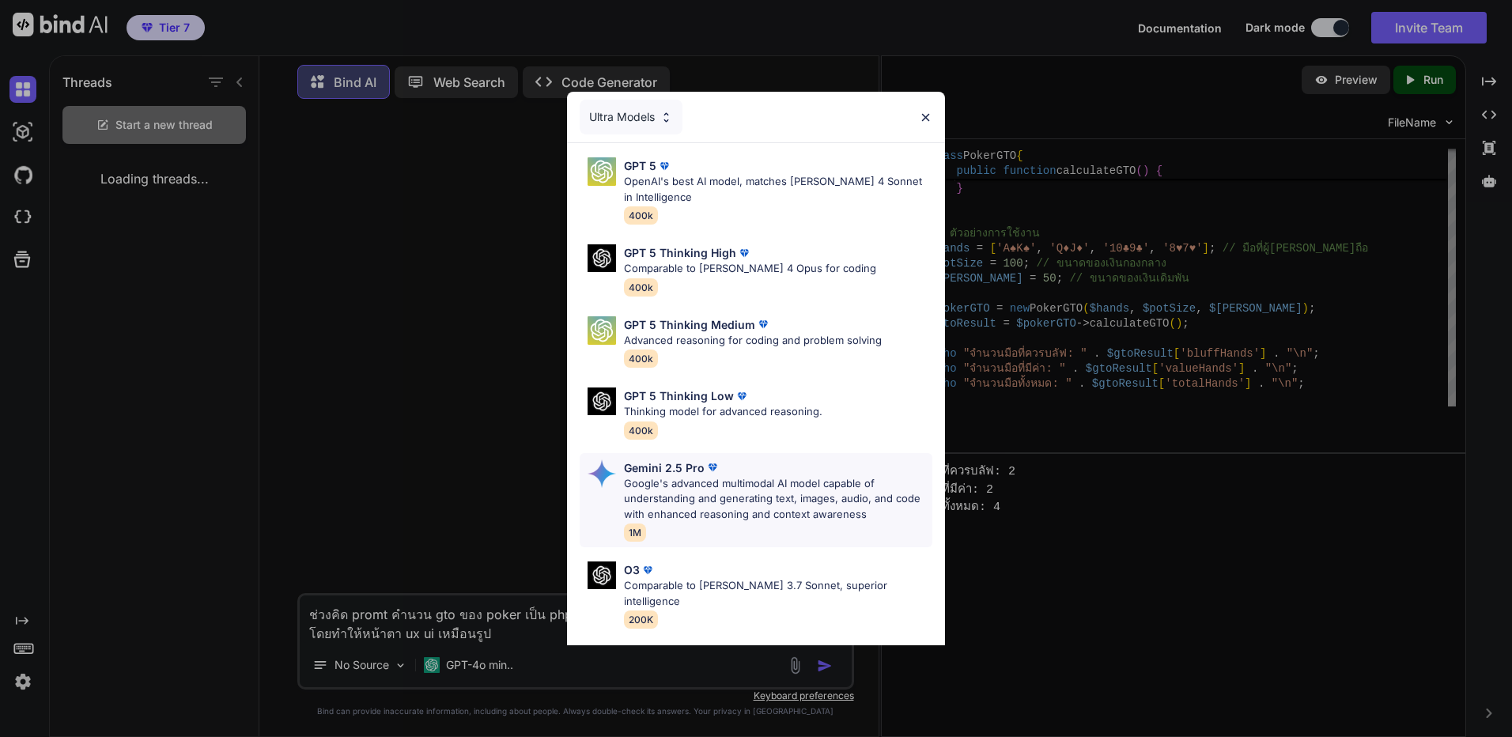
scroll to position [129, 0]
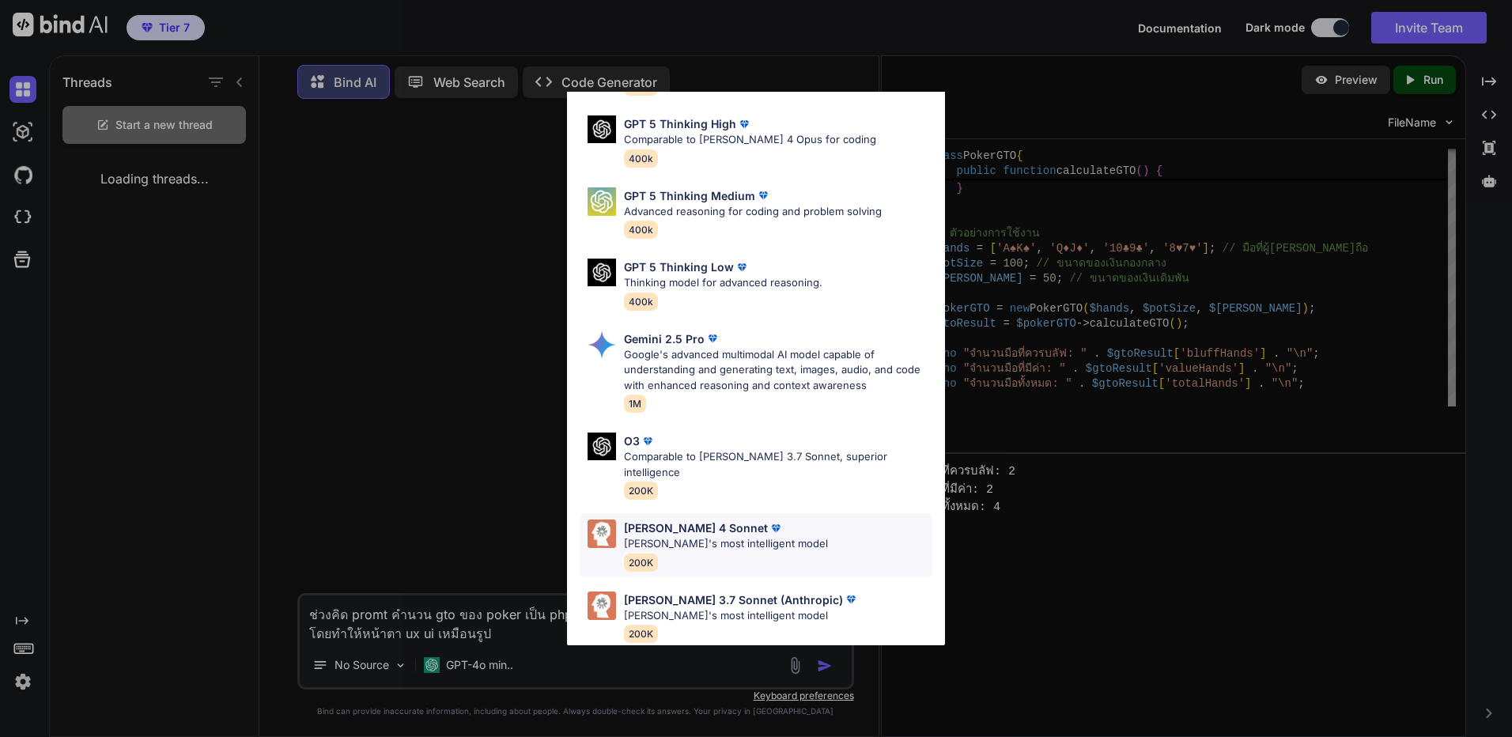
click at [863, 527] on div "Claude 4 Sonnet Claude's most intelligent model 200K" at bounding box center [755, 545] width 353 height 64
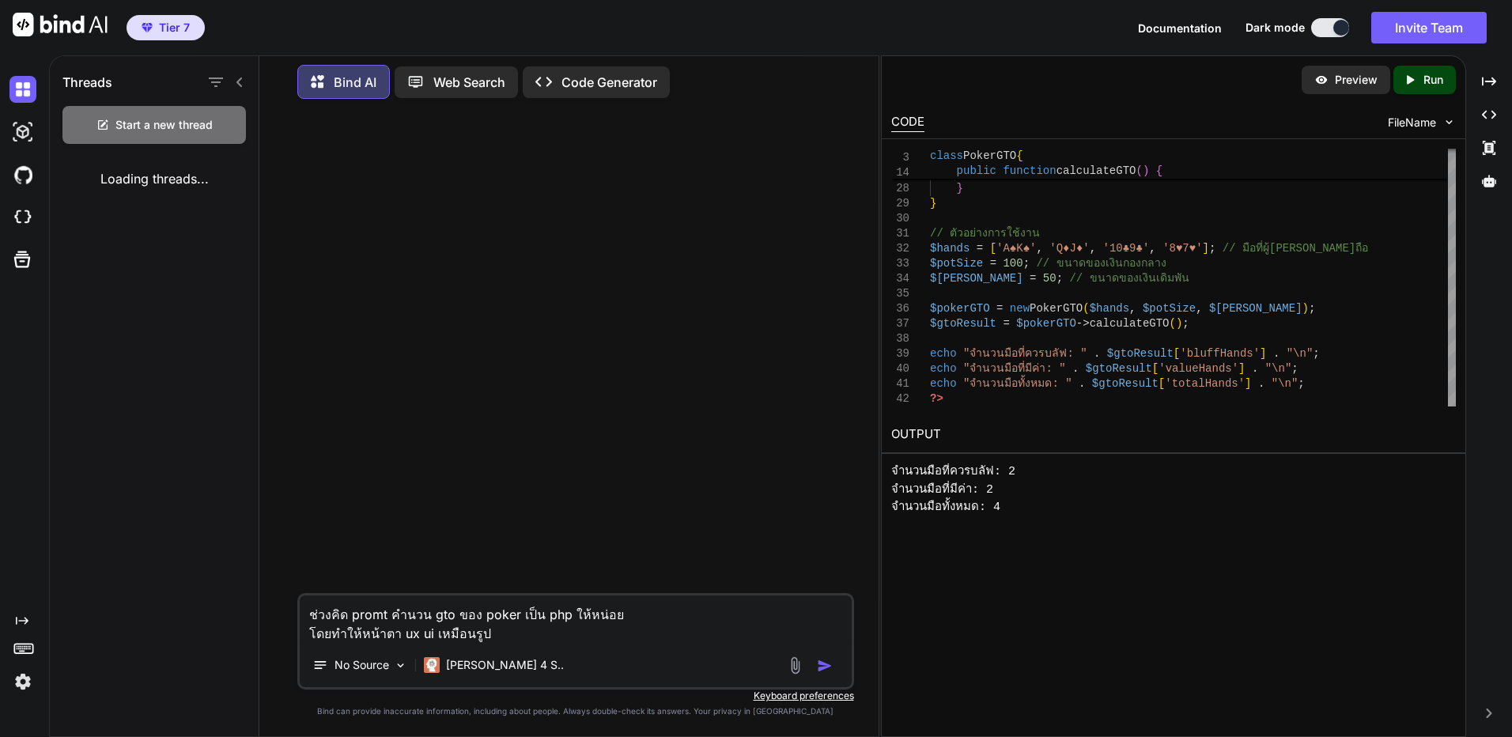
click at [794, 659] on img at bounding box center [795, 665] width 18 height 18
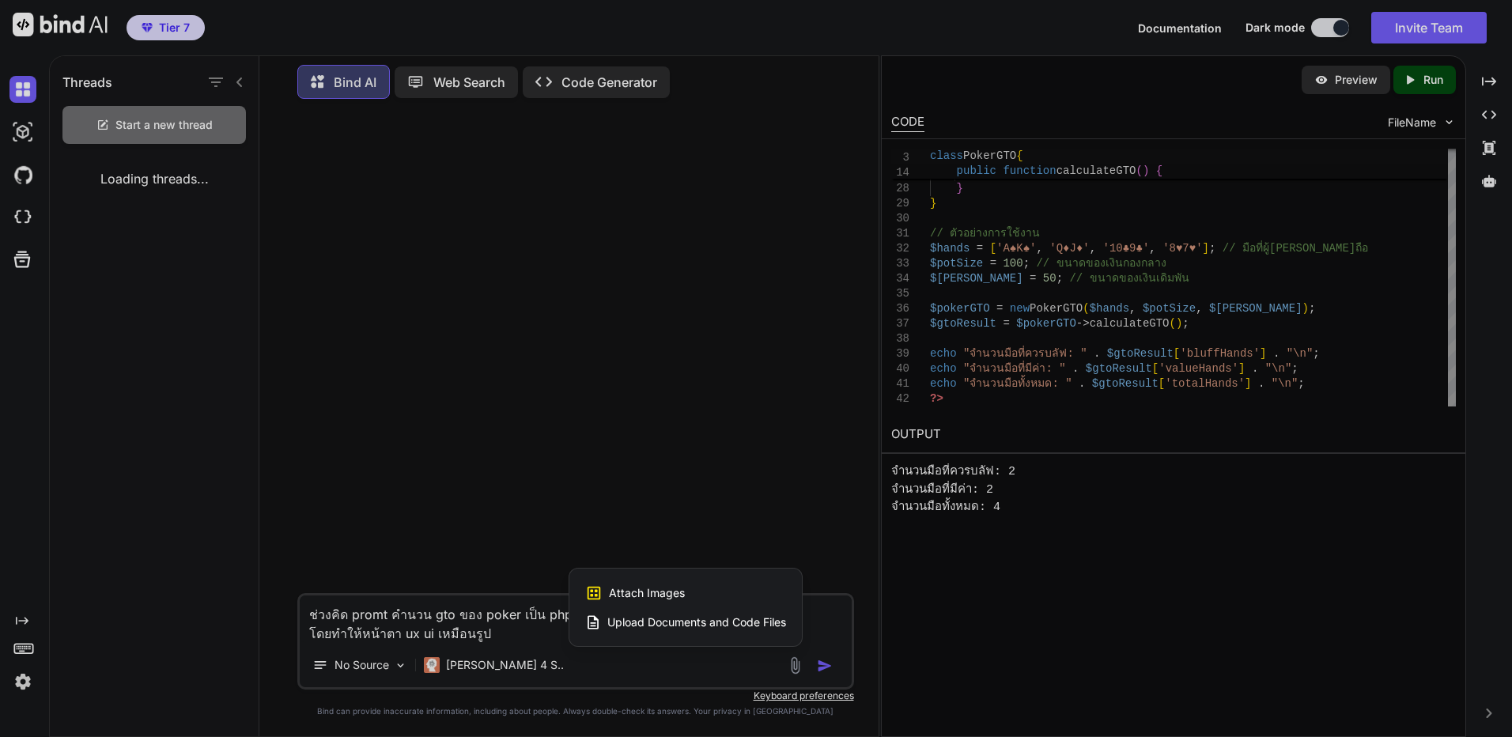
click at [688, 583] on div "Attach Images Image attachments are only supported in Claude and Gemini models." at bounding box center [685, 593] width 201 height 30
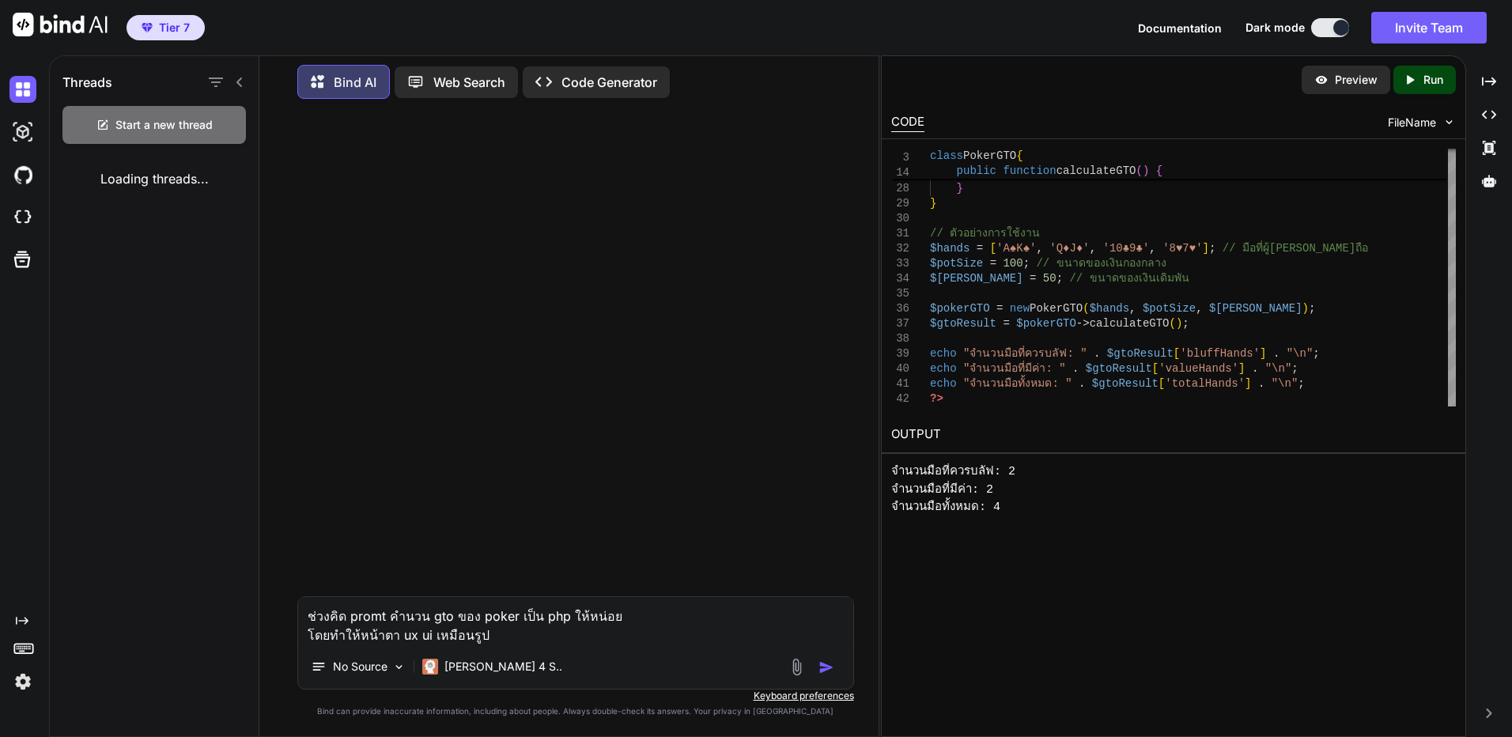
type input "C:\fakepath\GTO.JPG"
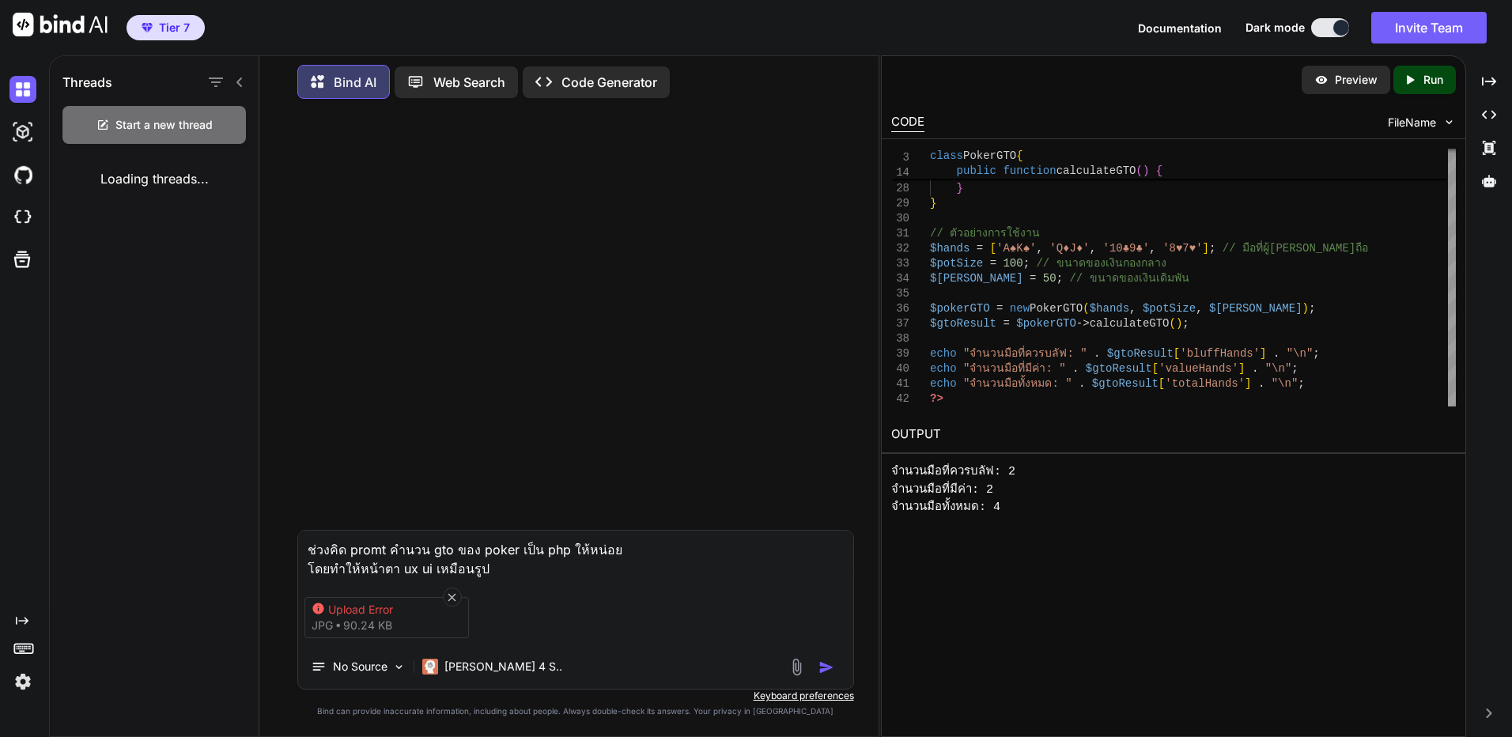
click at [611, 565] on textarea "ช่วงคิด promt คำนวน gto ของ poker เป็น php ให้หน่อย โดยทำให้หน้าตา ux ui เหมือน…" at bounding box center [575, 553] width 555 height 47
click at [454, 593] on icon at bounding box center [452, 597] width 8 height 8
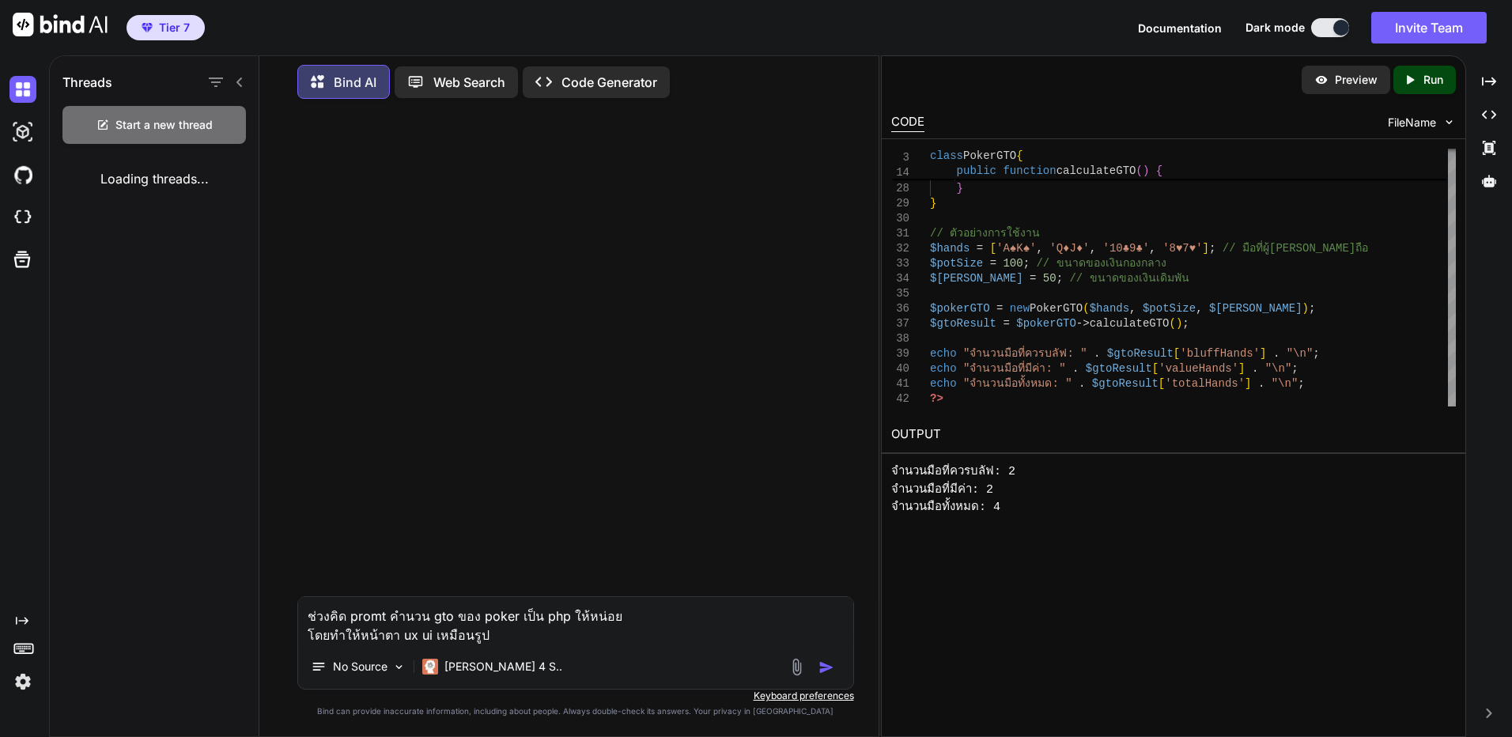
click at [783, 674] on div "No Source Claude 4 S.." at bounding box center [575, 670] width 555 height 38
click at [789, 669] on img at bounding box center [796, 667] width 18 height 18
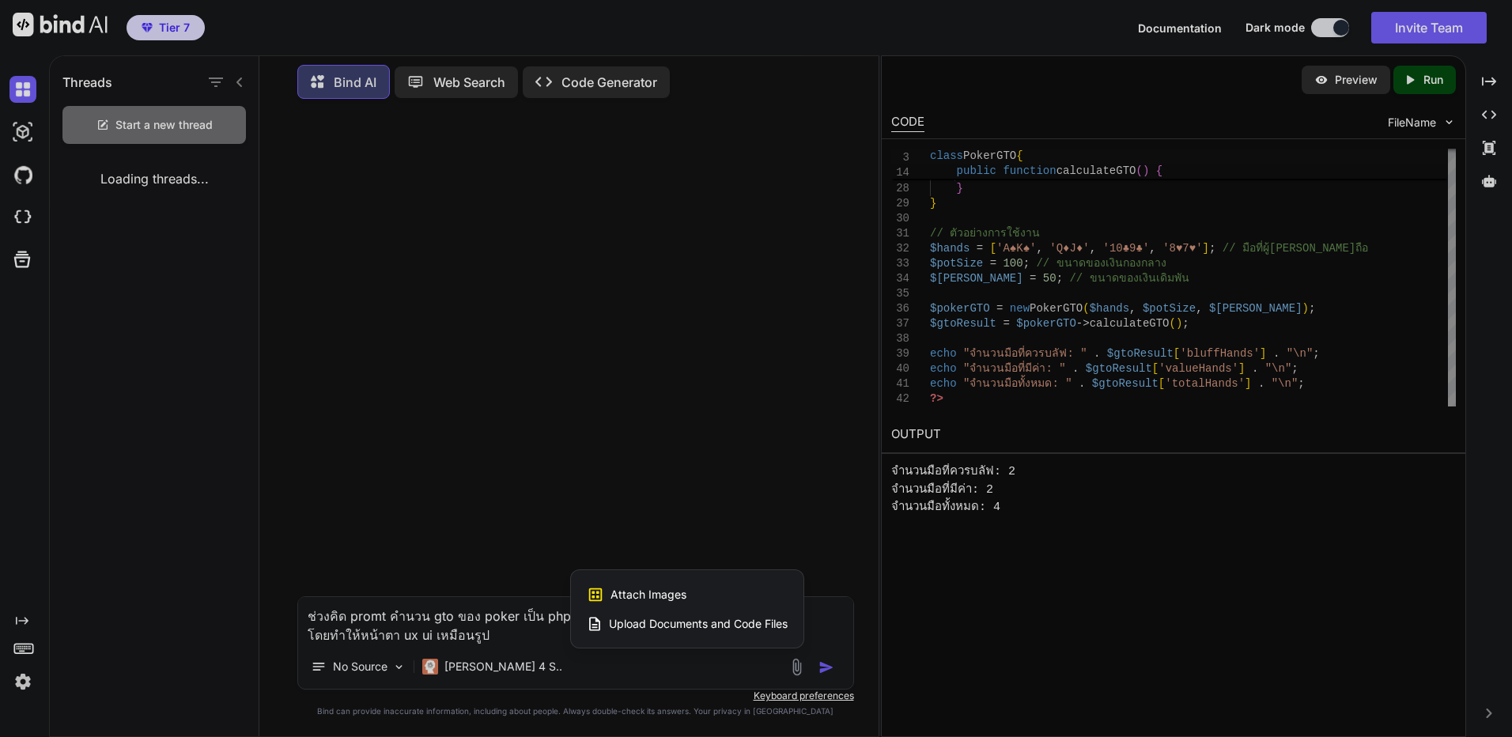
click at [643, 592] on span "Attach Images" at bounding box center [648, 595] width 76 height 16
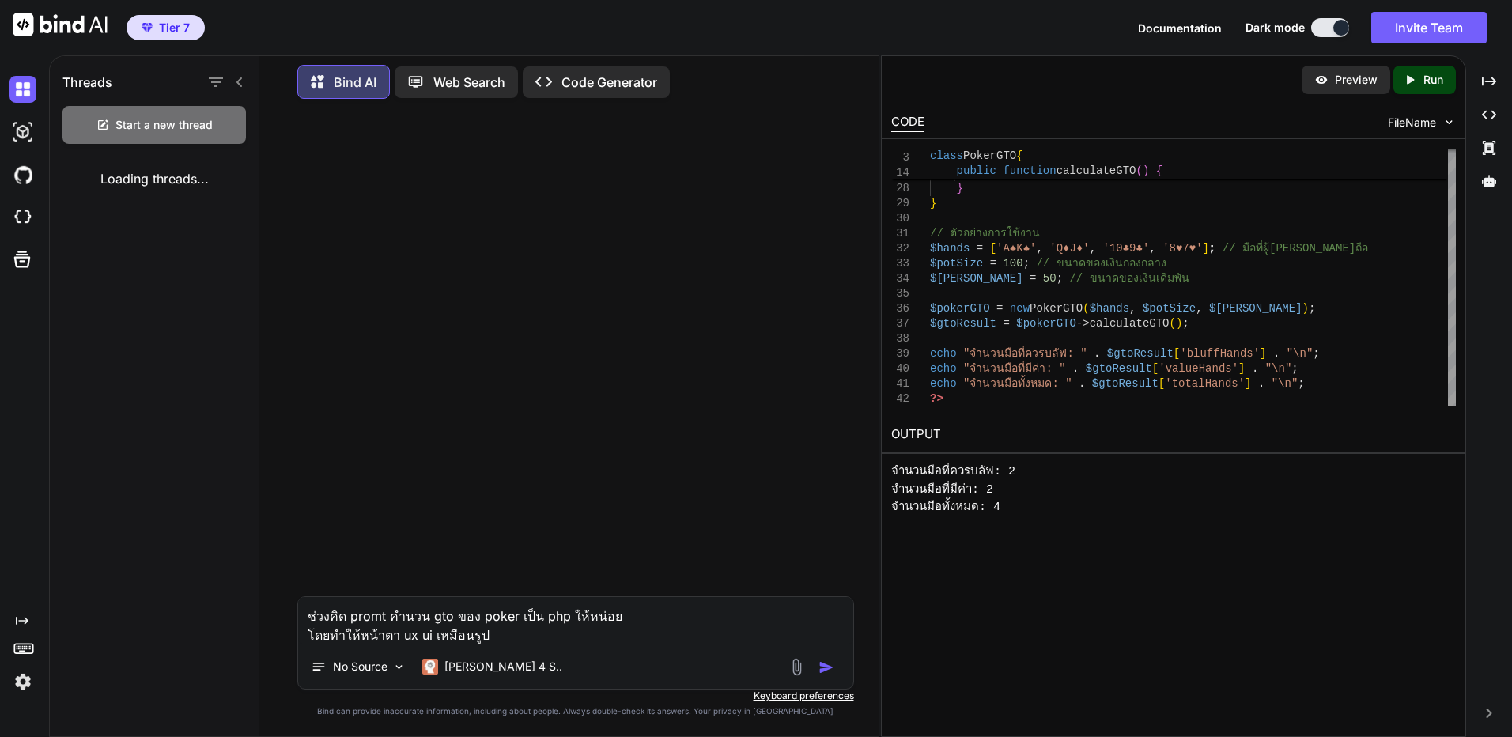
click at [802, 666] on img at bounding box center [796, 667] width 18 height 18
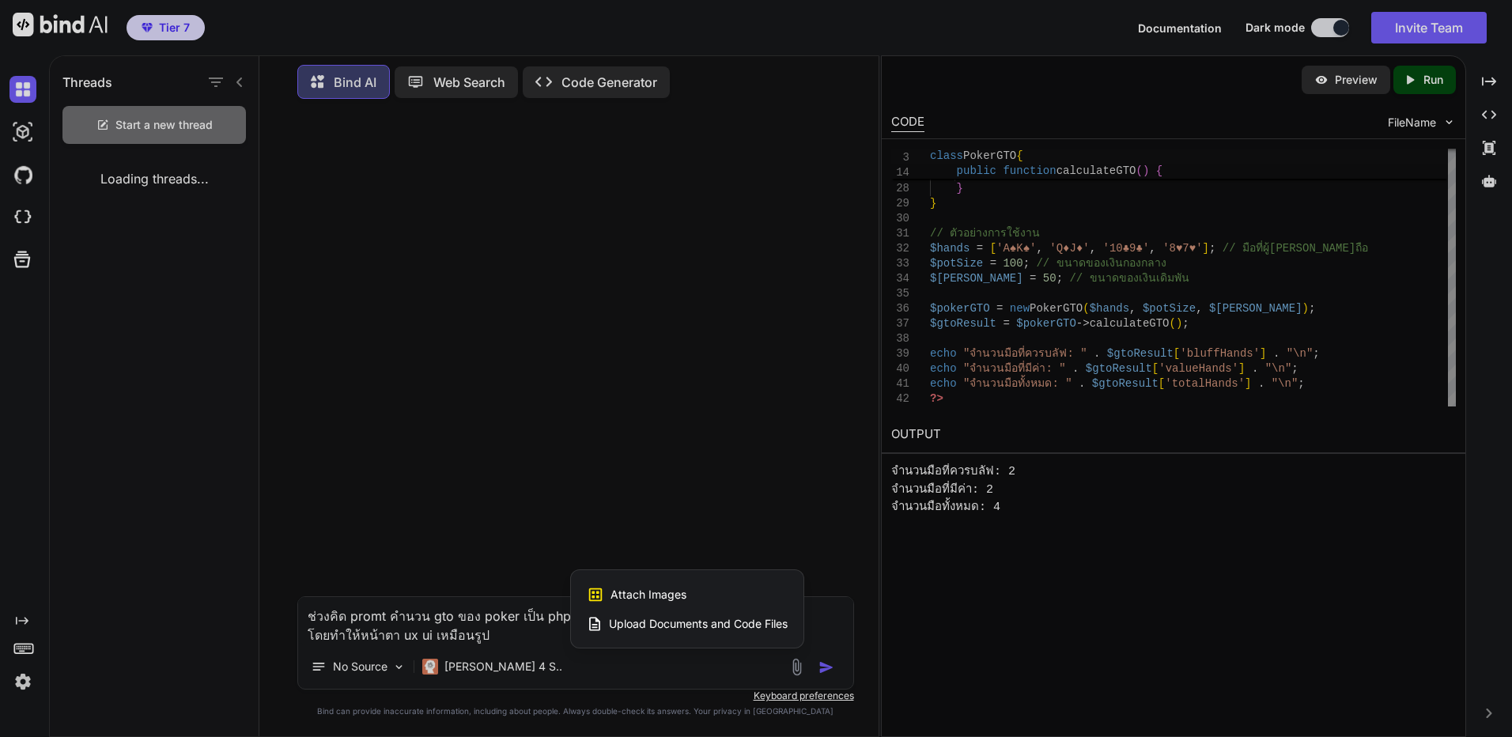
click at [645, 601] on span "Attach Images" at bounding box center [648, 595] width 76 height 16
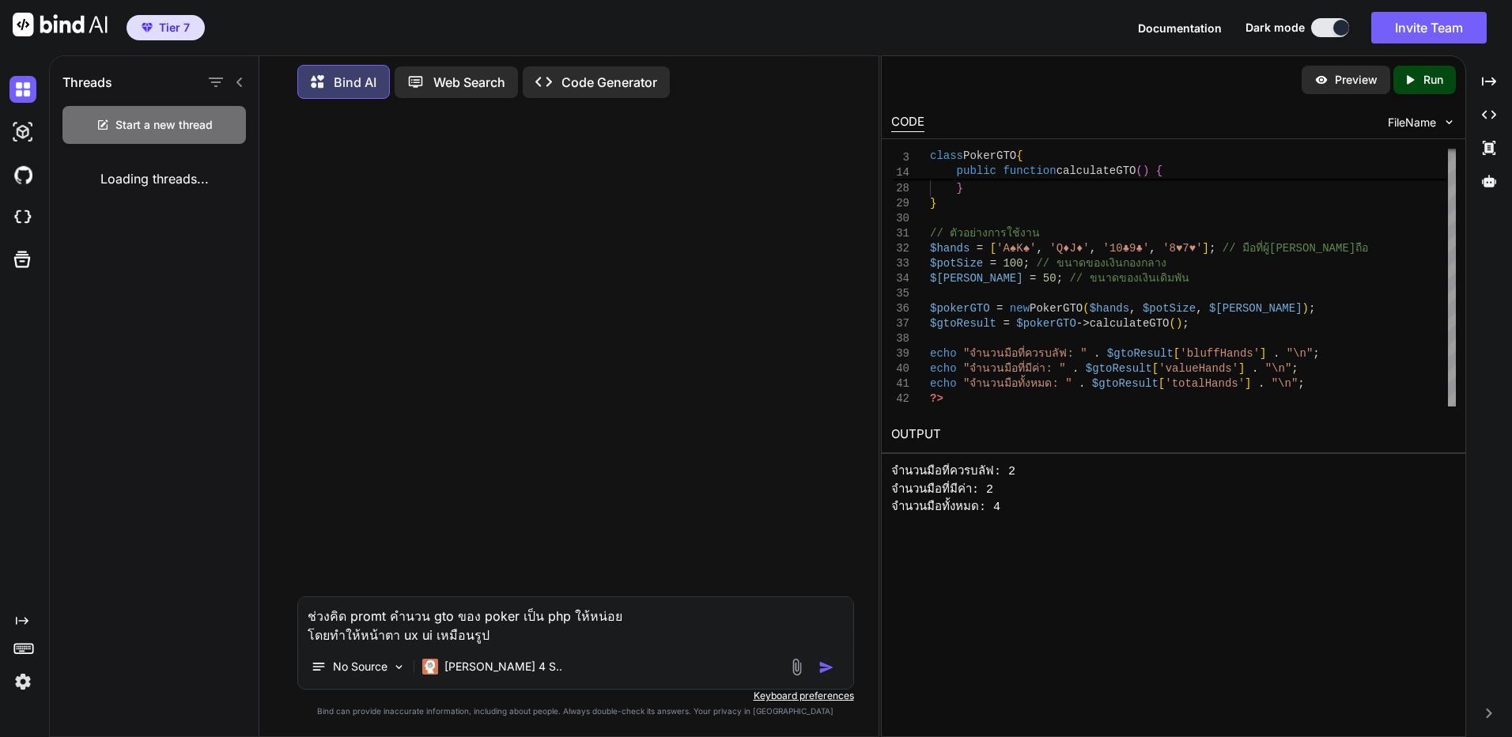
click at [809, 665] on div at bounding box center [813, 667] width 53 height 18
click at [803, 665] on img at bounding box center [796, 667] width 18 height 18
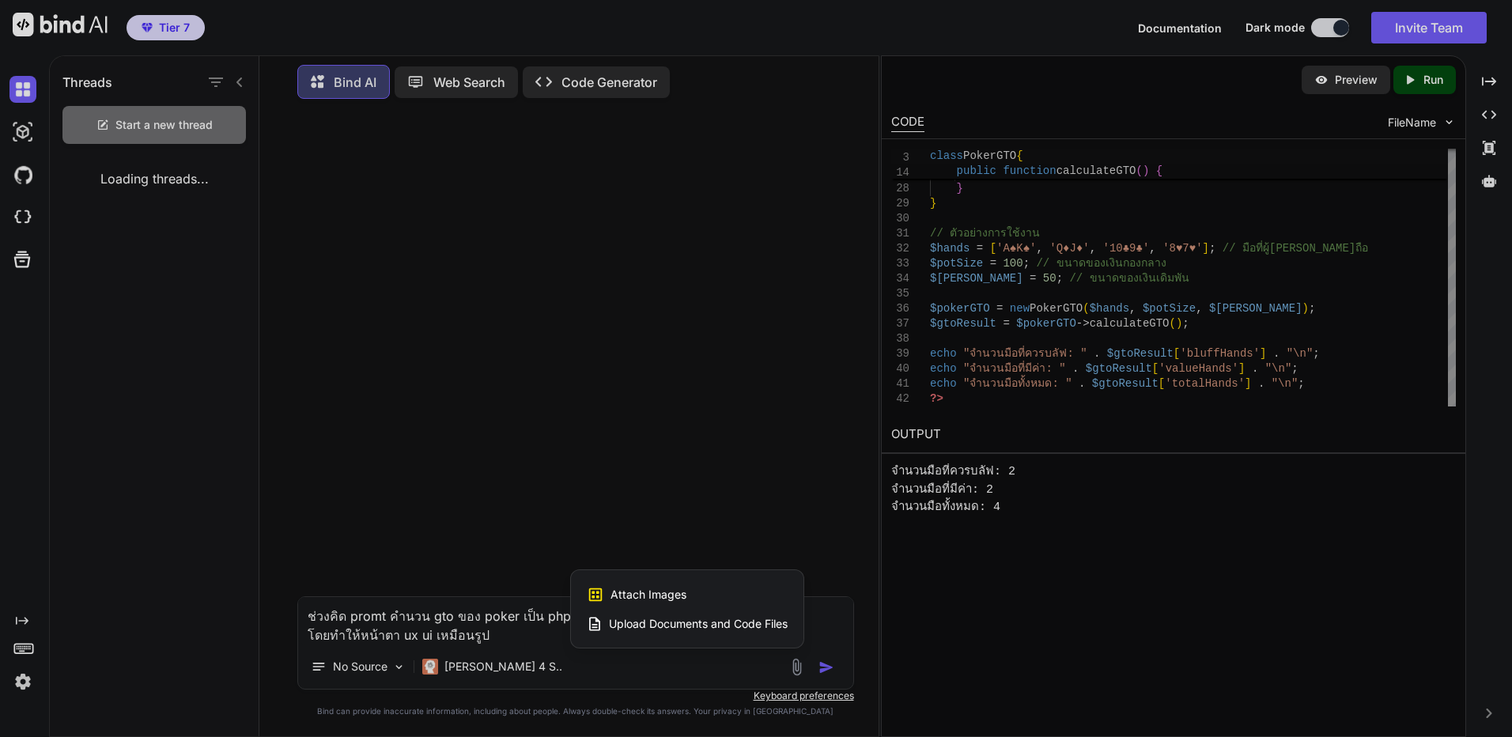
click at [737, 594] on div "Attach Images Image attachments are only supported in Claude and Gemini models." at bounding box center [687, 594] width 201 height 30
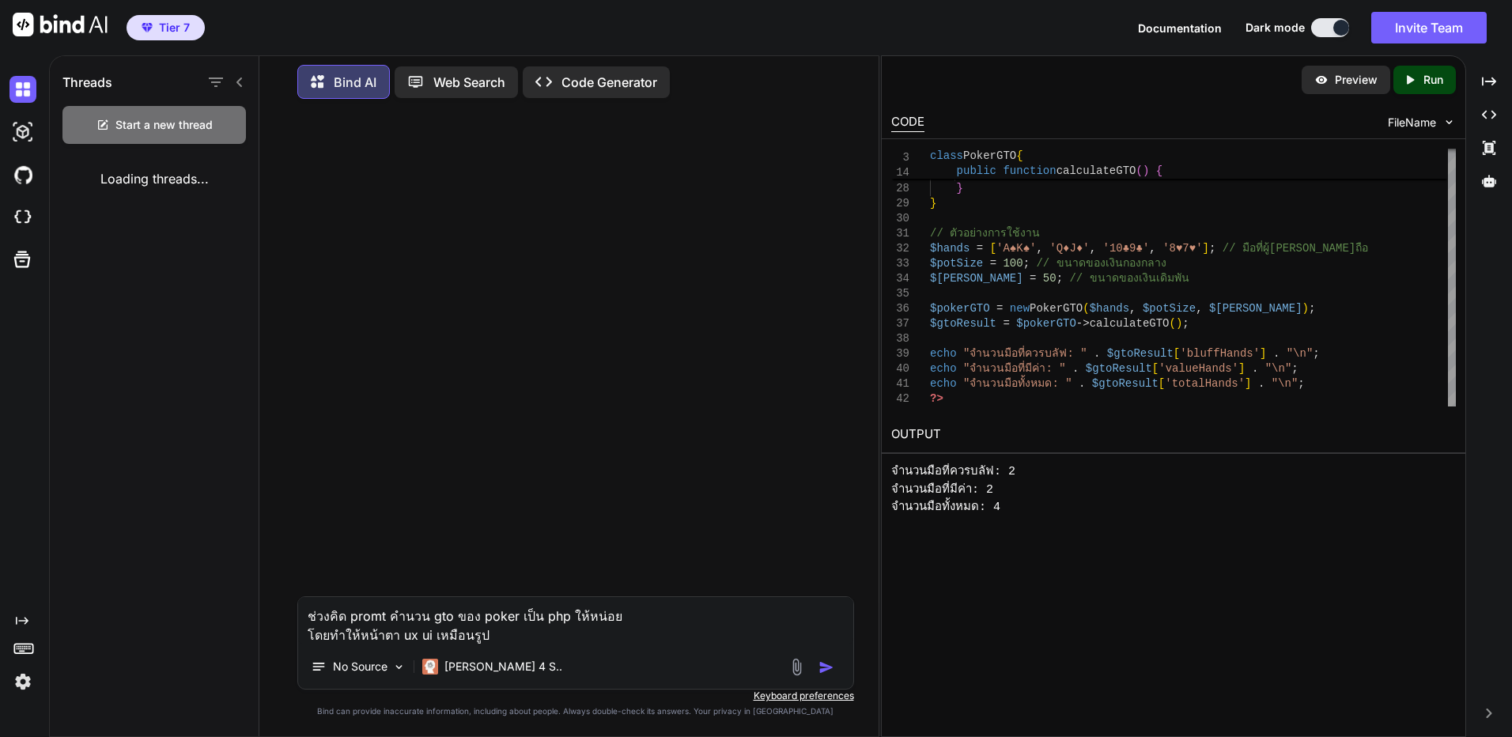
click at [711, 624] on textarea "ช่วงคิด promt คำนวน gto ของ poker เป็น php ให้หน่อย โดยทำให้หน้าตา ux ui เหมือน…" at bounding box center [575, 620] width 555 height 47
paste textarea "<?php /** * GTO (approx) via CFR for Kuhn Poker – PHP single-file demo * ------…"
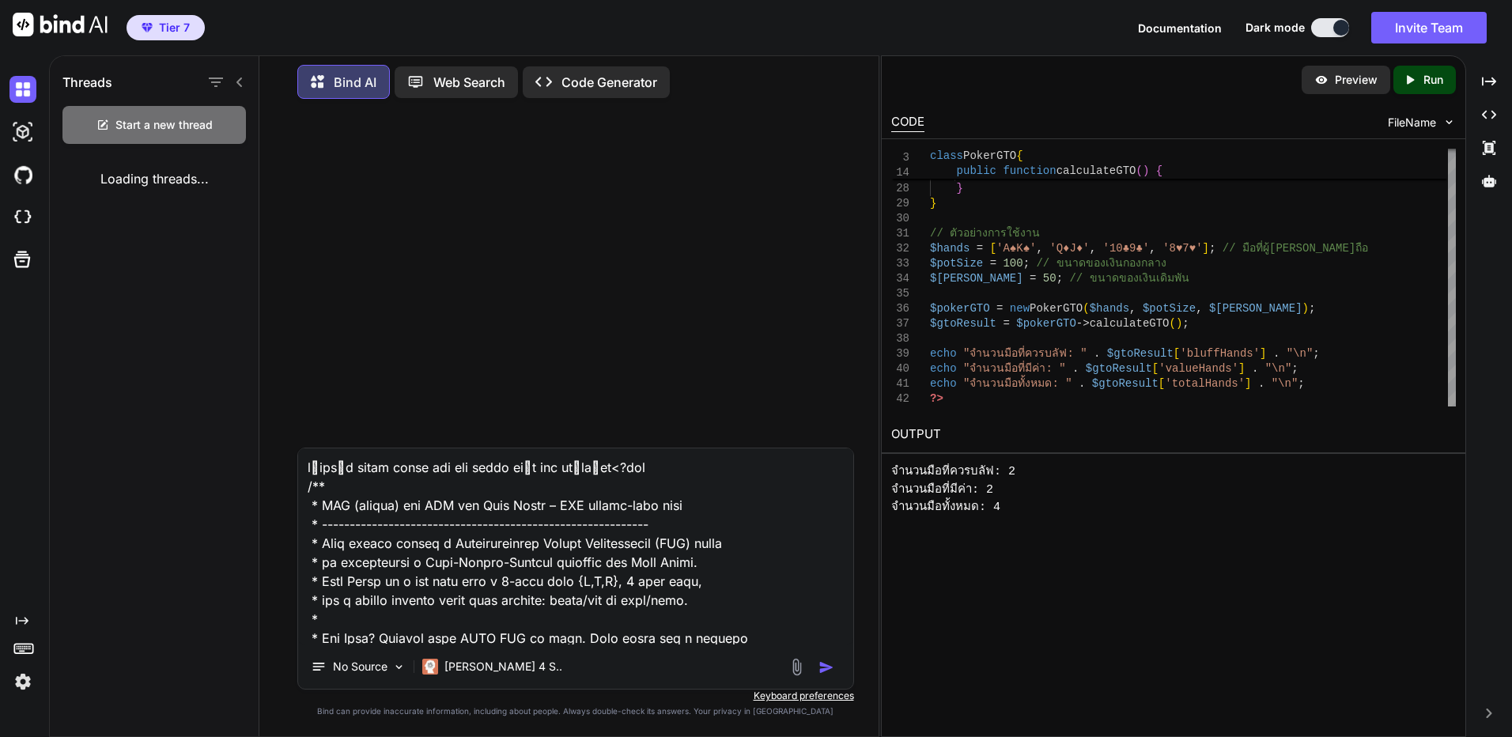
scroll to position [4821, 0]
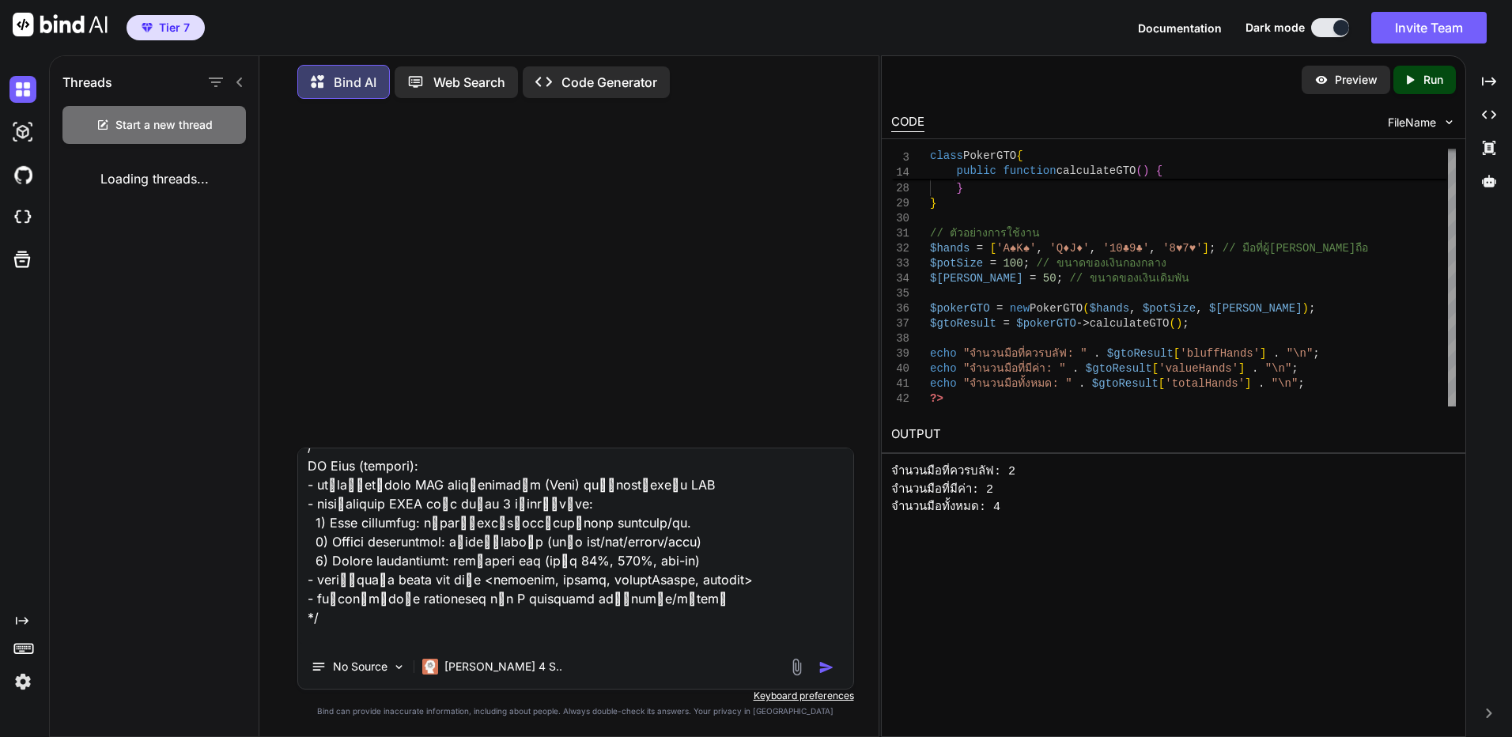
type textarea "ช่วงคิด promt คำนวน gto ของ poker เป็น php ให้หน่อย โดยทำให้หน้าตา ux ui เหมือน…"
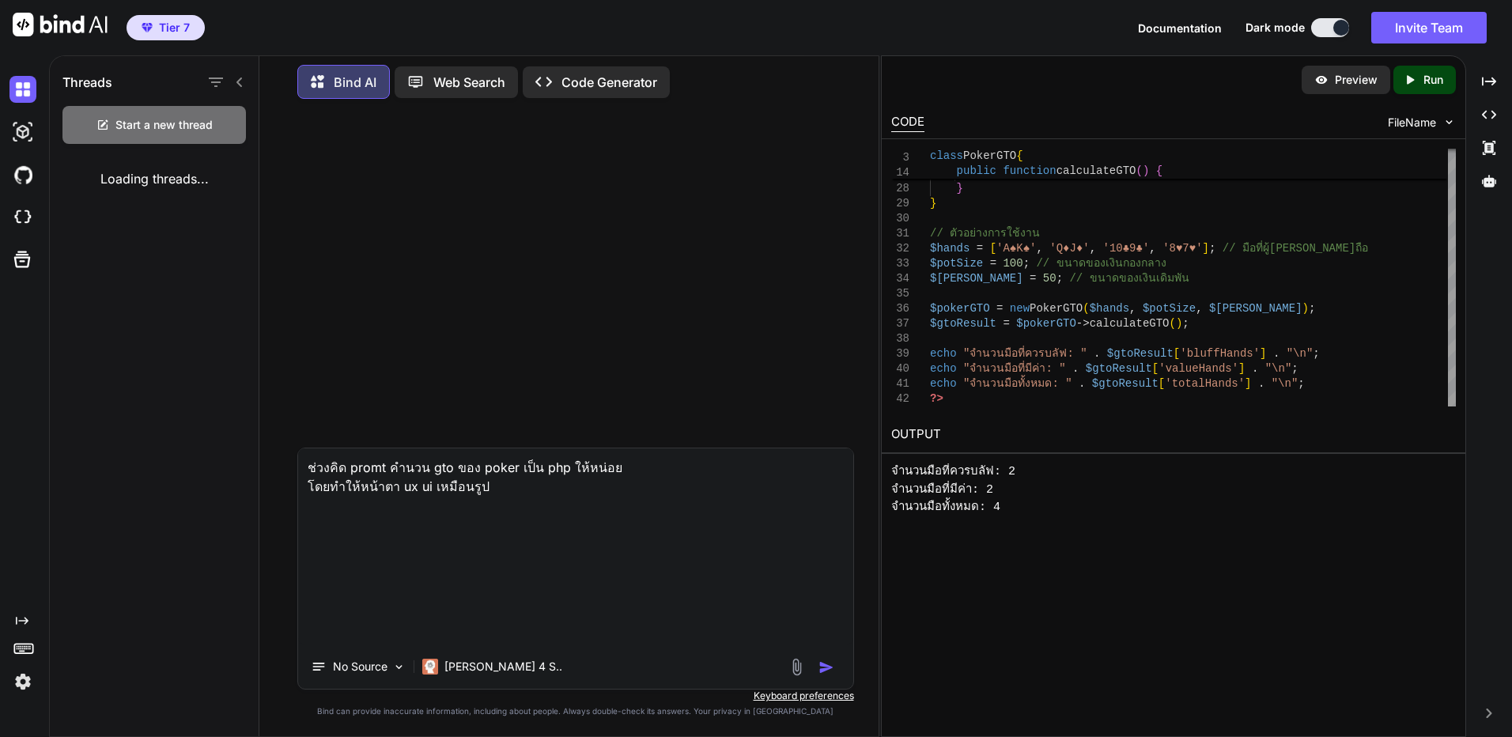
scroll to position [0, 0]
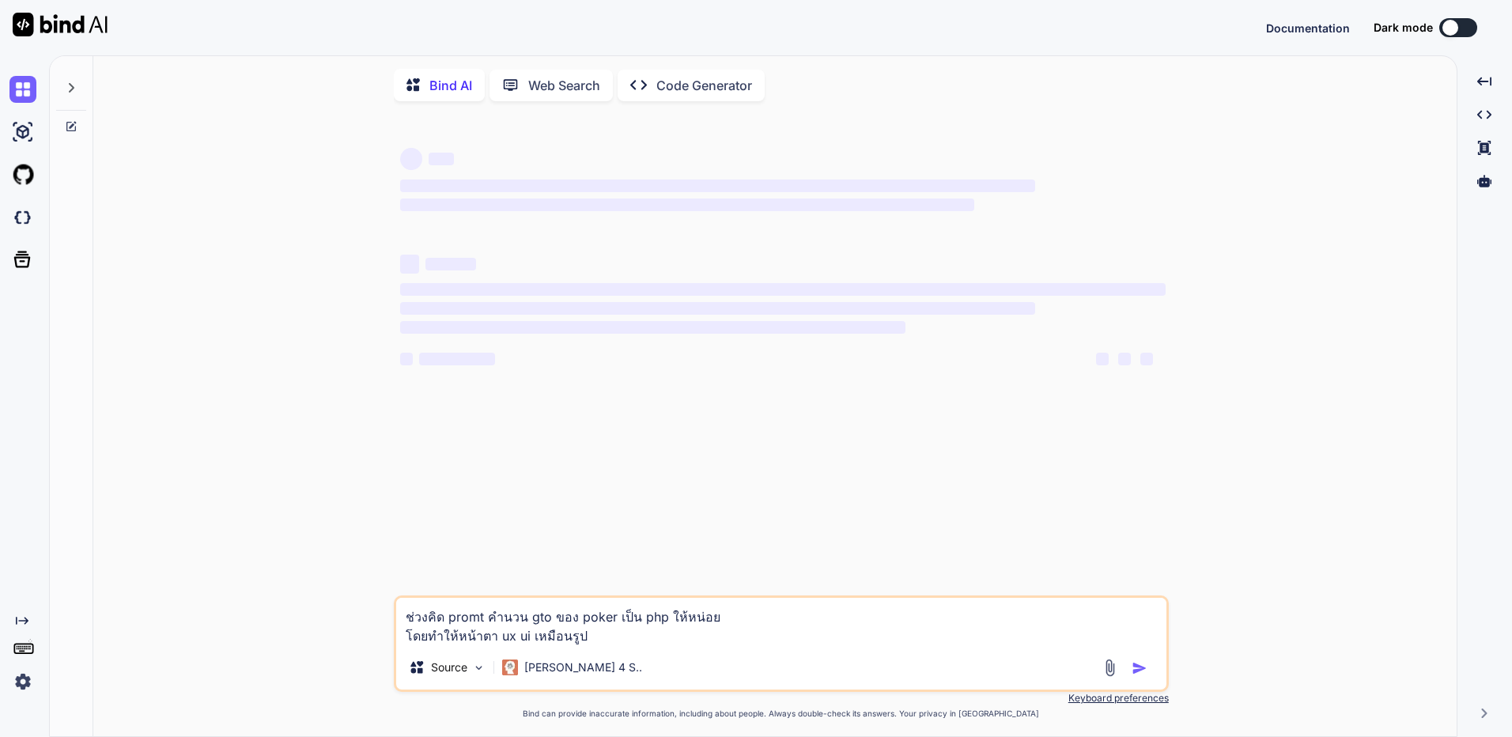
click at [1100, 673] on img at bounding box center [1109, 668] width 18 height 18
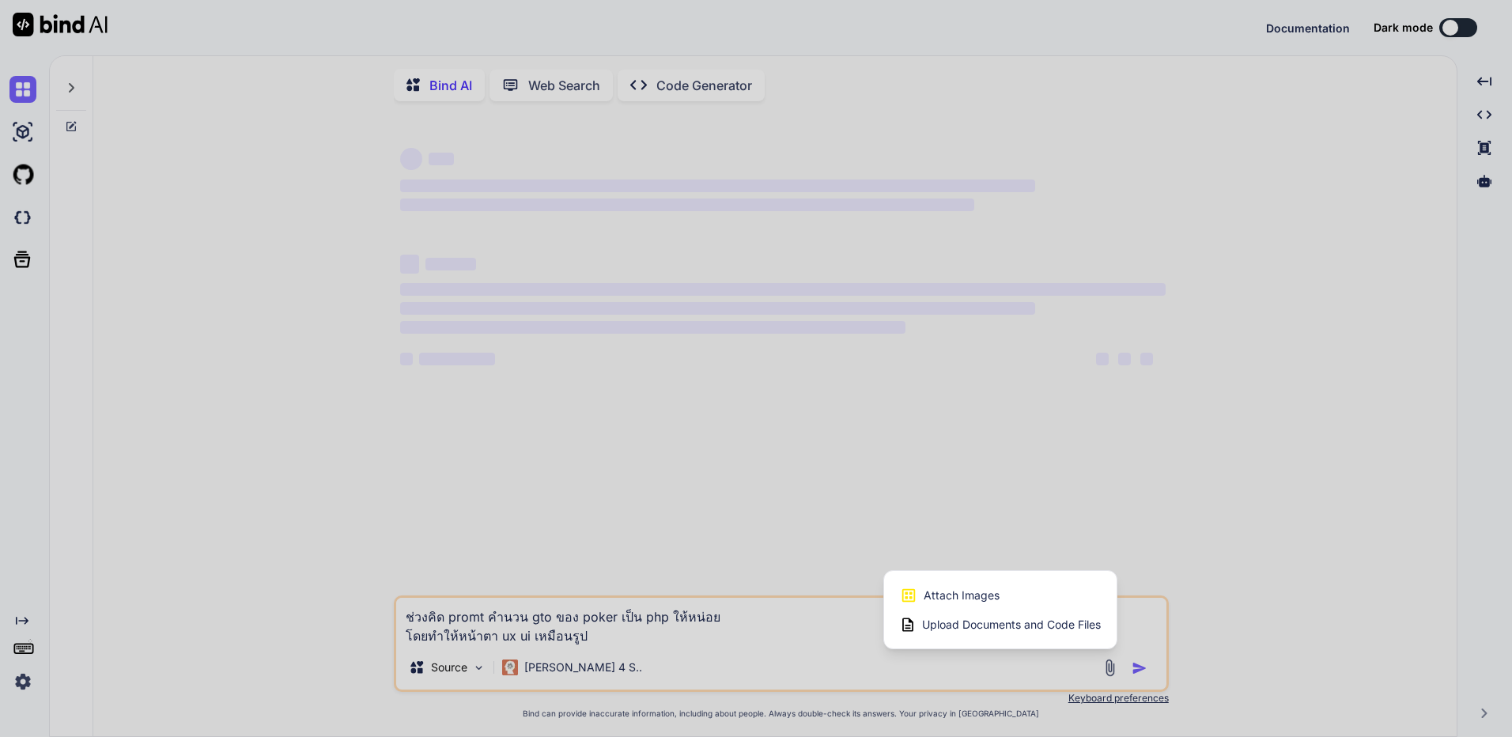
click at [1004, 589] on div "Attach Images Image attachments are only supported in Claude and Gemini models." at bounding box center [1000, 595] width 201 height 30
type textarea "x"
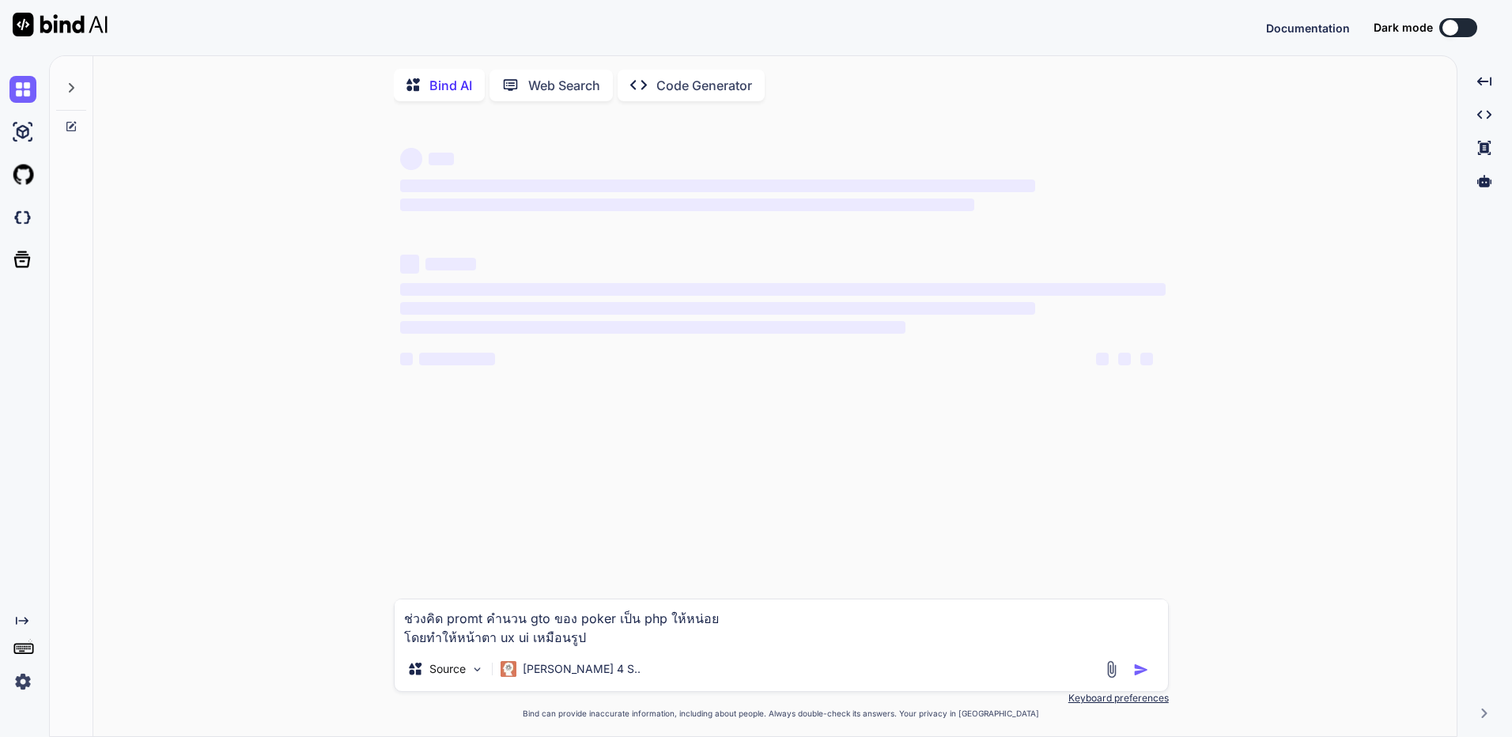
type input "C:\fakepath\GTO.JPG"
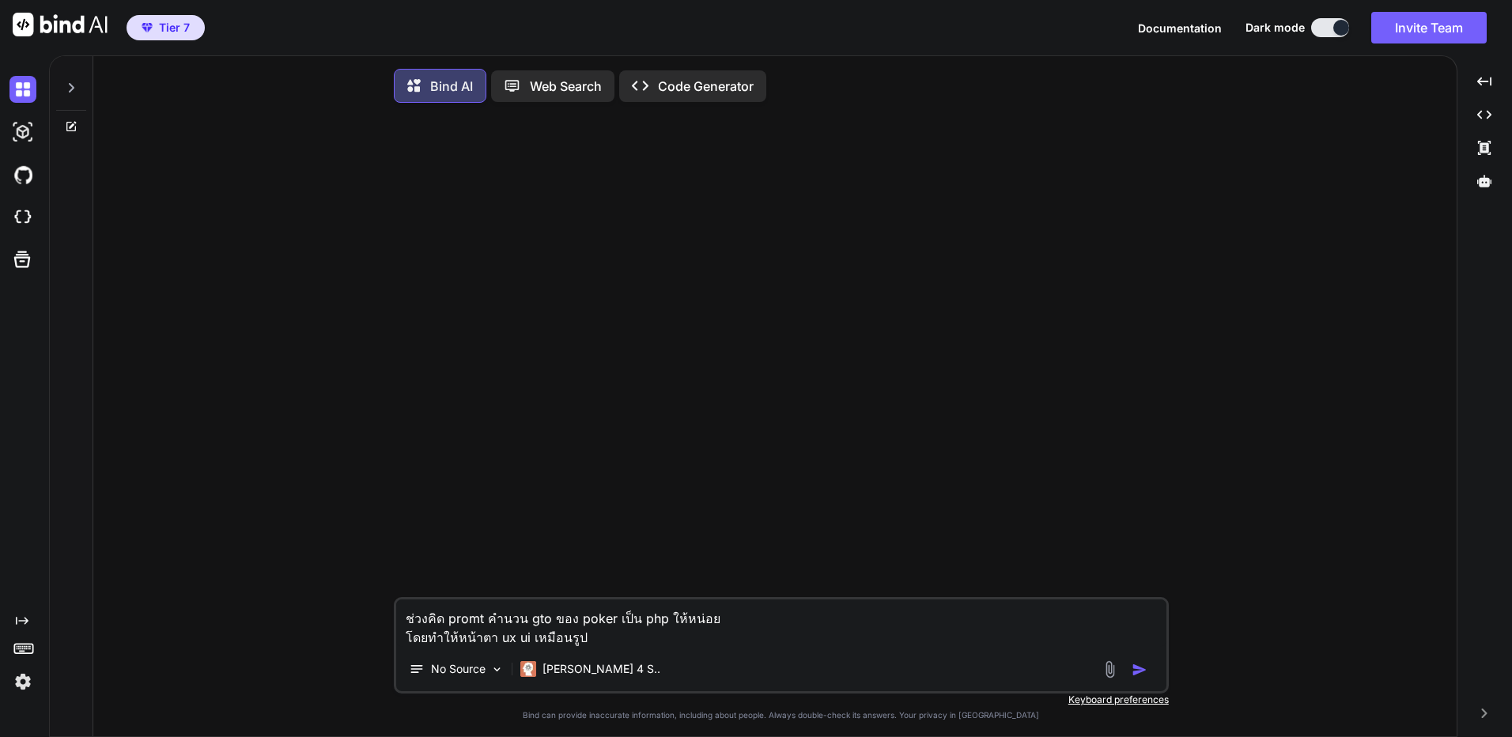
click at [824, 645] on textarea "ช่วงคิด promt คำนวน gto ของ poker เป็น php ให้หน่อย โดยทำให้หน้าตา ux ui เหมือน…" at bounding box center [781, 622] width 770 height 47
click at [1103, 674] on img at bounding box center [1109, 669] width 18 height 18
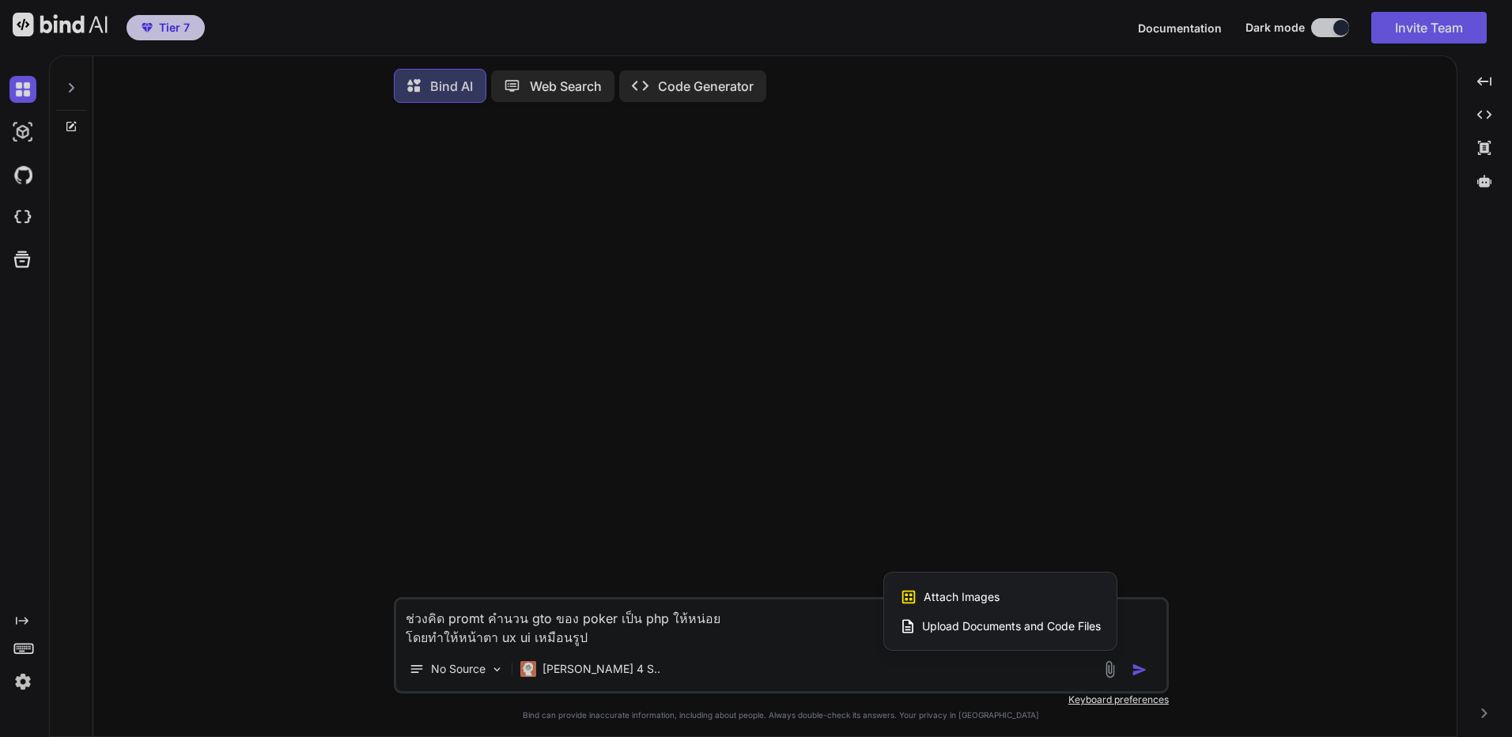
click at [946, 598] on span "Attach Images" at bounding box center [961, 597] width 76 height 16
type textarea "x"
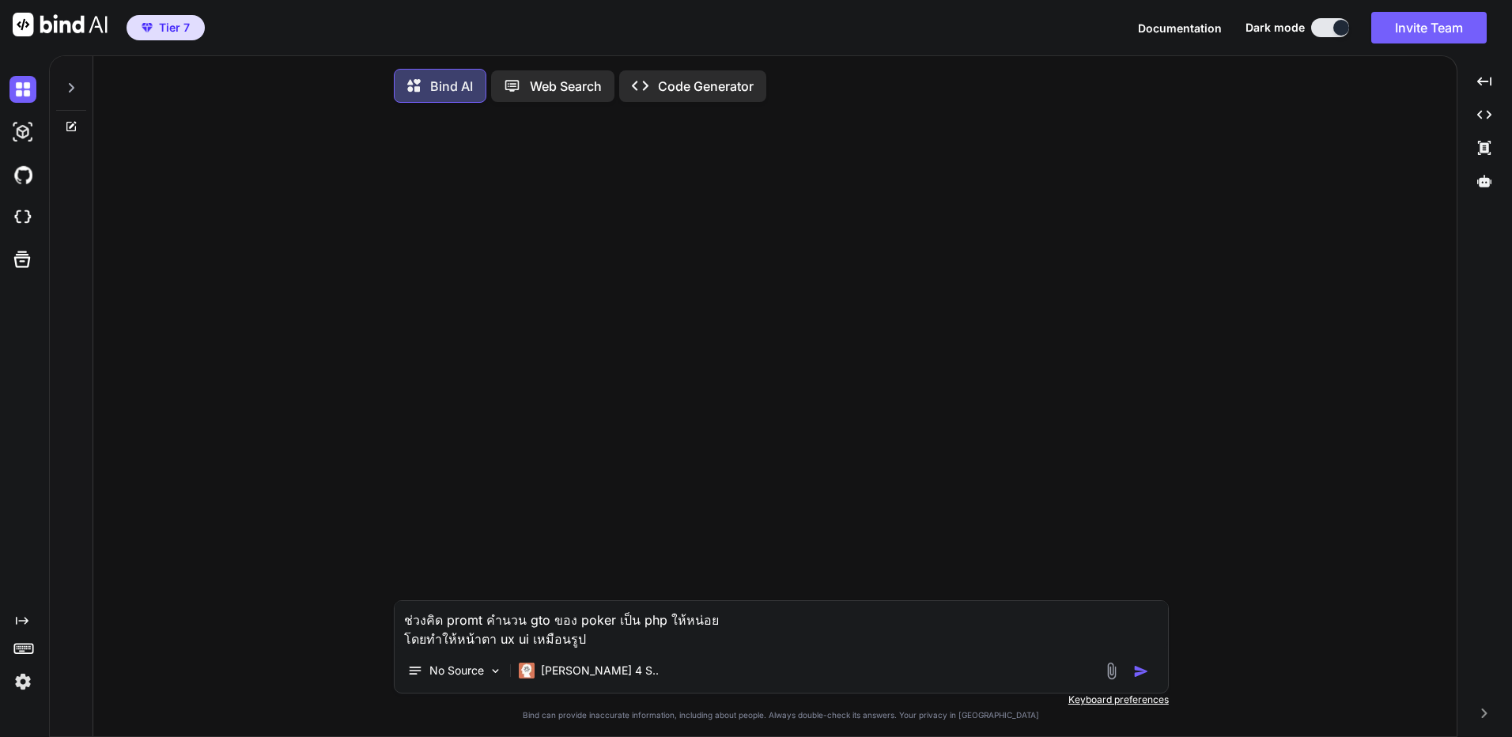
type input "C:\fakepath\GTO.JPG"
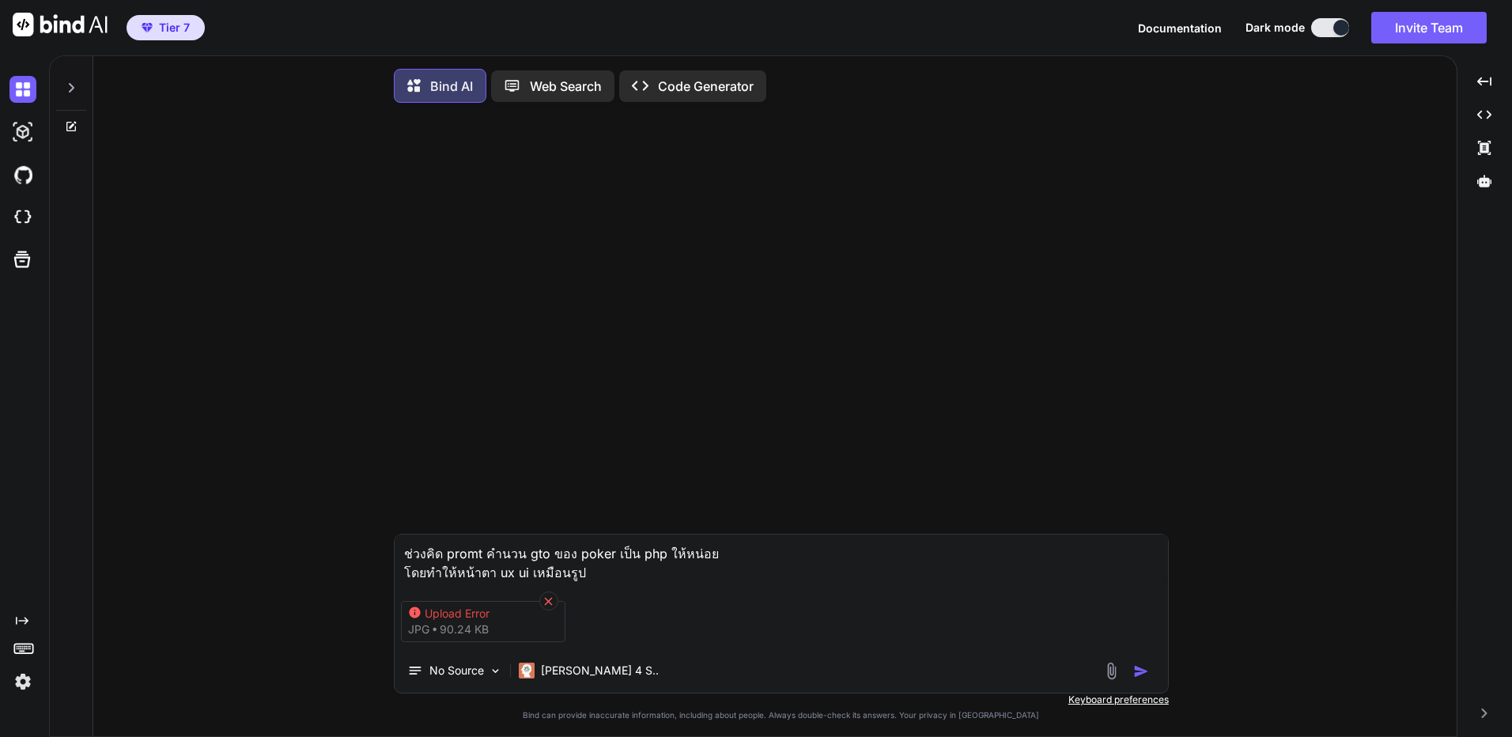
click at [549, 598] on icon at bounding box center [548, 601] width 13 height 13
type textarea "x"
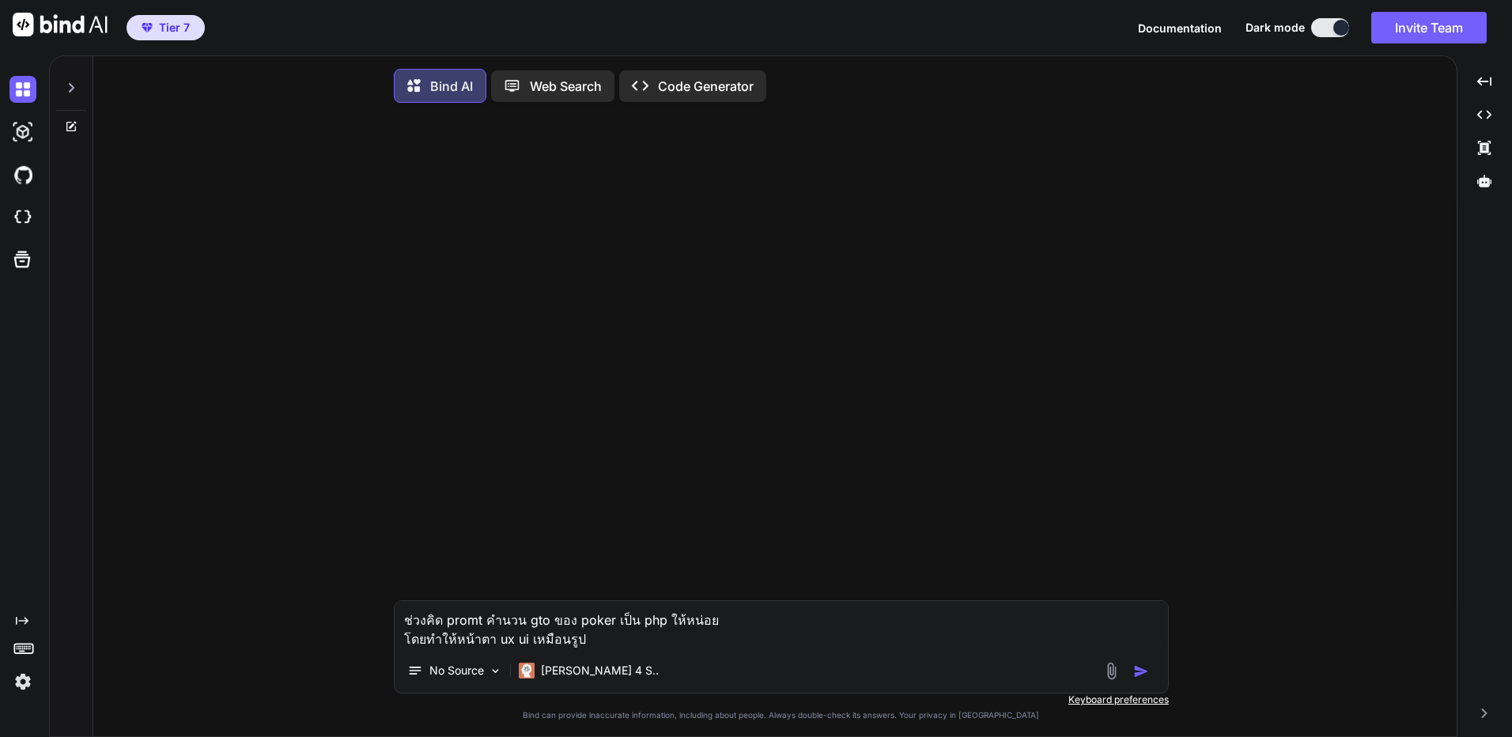
drag, startPoint x: 591, startPoint y: 640, endPoint x: 336, endPoint y: 636, distance: 255.4
click at [336, 636] on div "ช่วงคิด promt คำนวน gto ของ poker เป็น php ให้หน่อย โดยทำให้หน้าตา ux ui เหมือน…" at bounding box center [781, 427] width 1350 height 625
type textarea "ช่วงคิด promt คำนวน gto ของ poker เป็น php ให้หน่อย"
type textarea "x"
click at [584, 619] on textarea "ช่วงคิด promt คำนวน gto ของ poker เป็น php ให้หน่อย" at bounding box center [780, 624] width 773 height 47
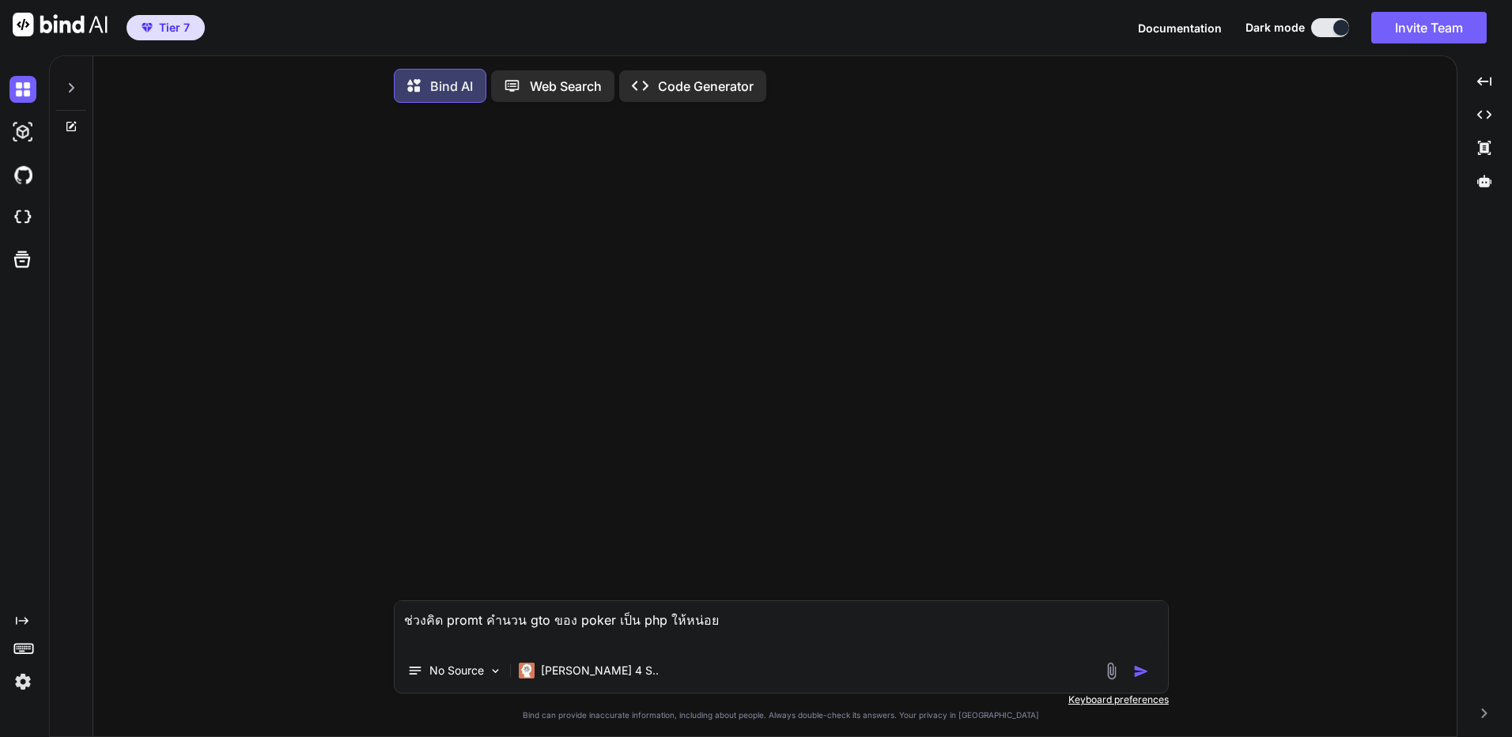
click at [584, 619] on textarea "ช่วงคิด promt คำนวน gto ของ poker เป็น php ให้หน่อย" at bounding box center [780, 624] width 773 height 47
type textarea "ฉ"
type textarea "x"
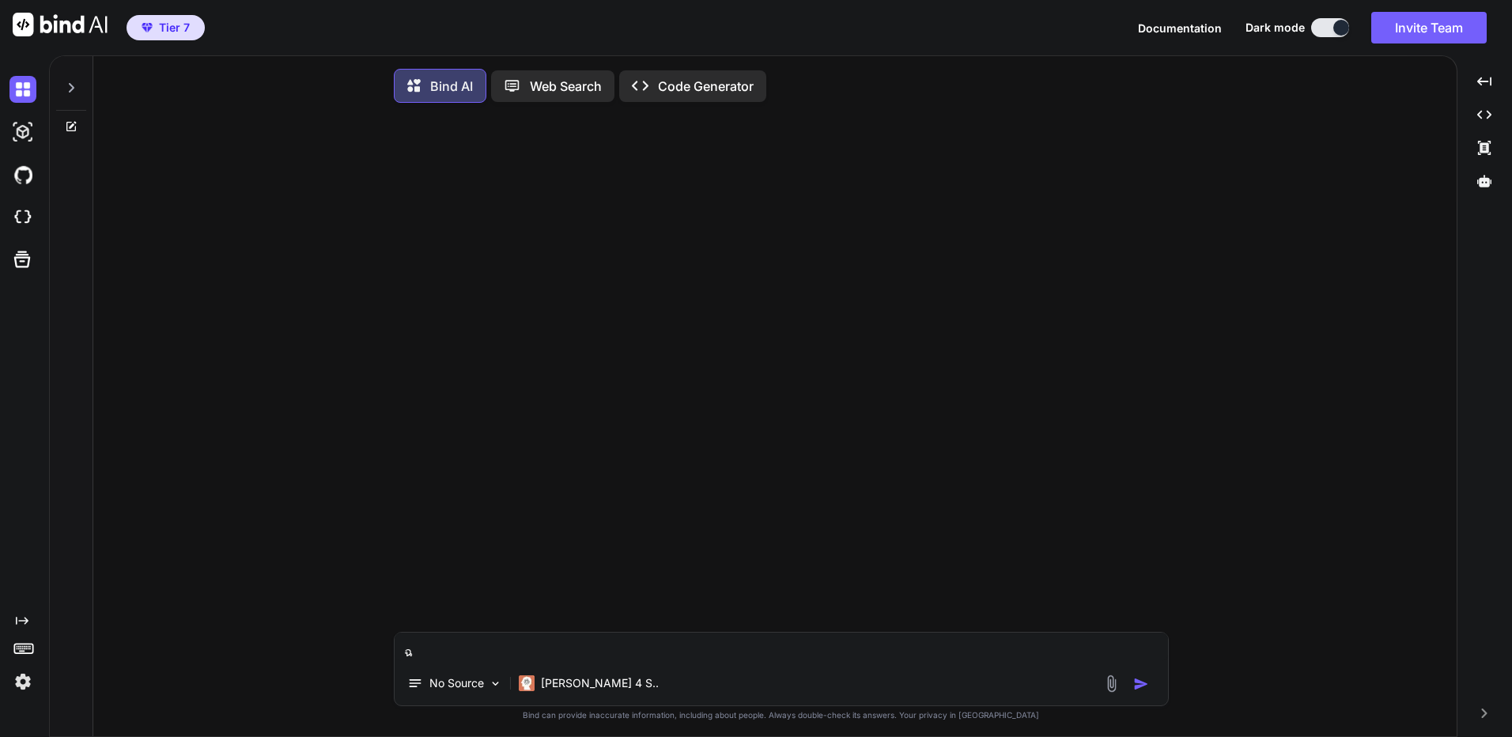
type textarea "ฉั"
type textarea "x"
type textarea "ฉัน"
type textarea "x"
type textarea "ฉันต"
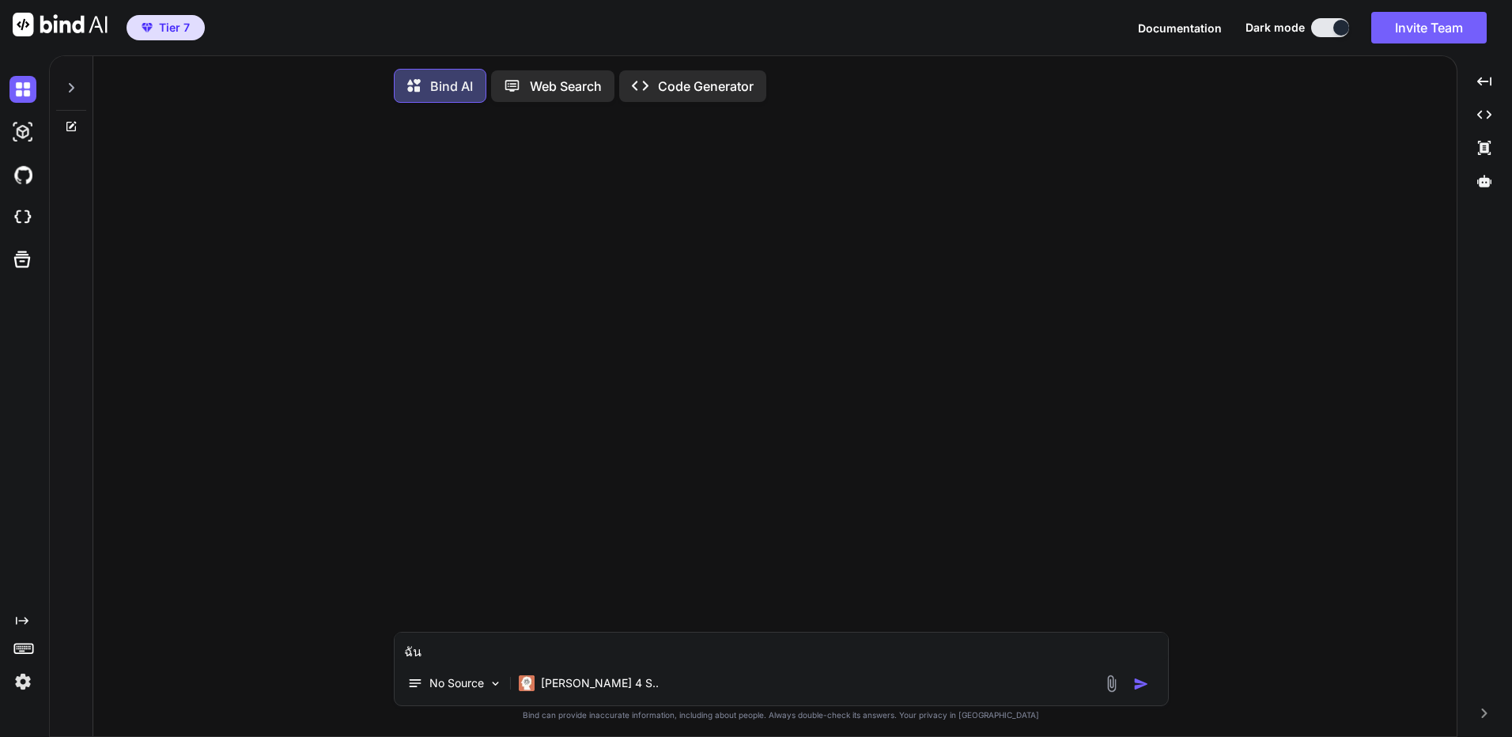
type textarea "x"
type textarea "ฉันต้"
type textarea "x"
type textarea "ฉันต้ิ"
type textarea "x"
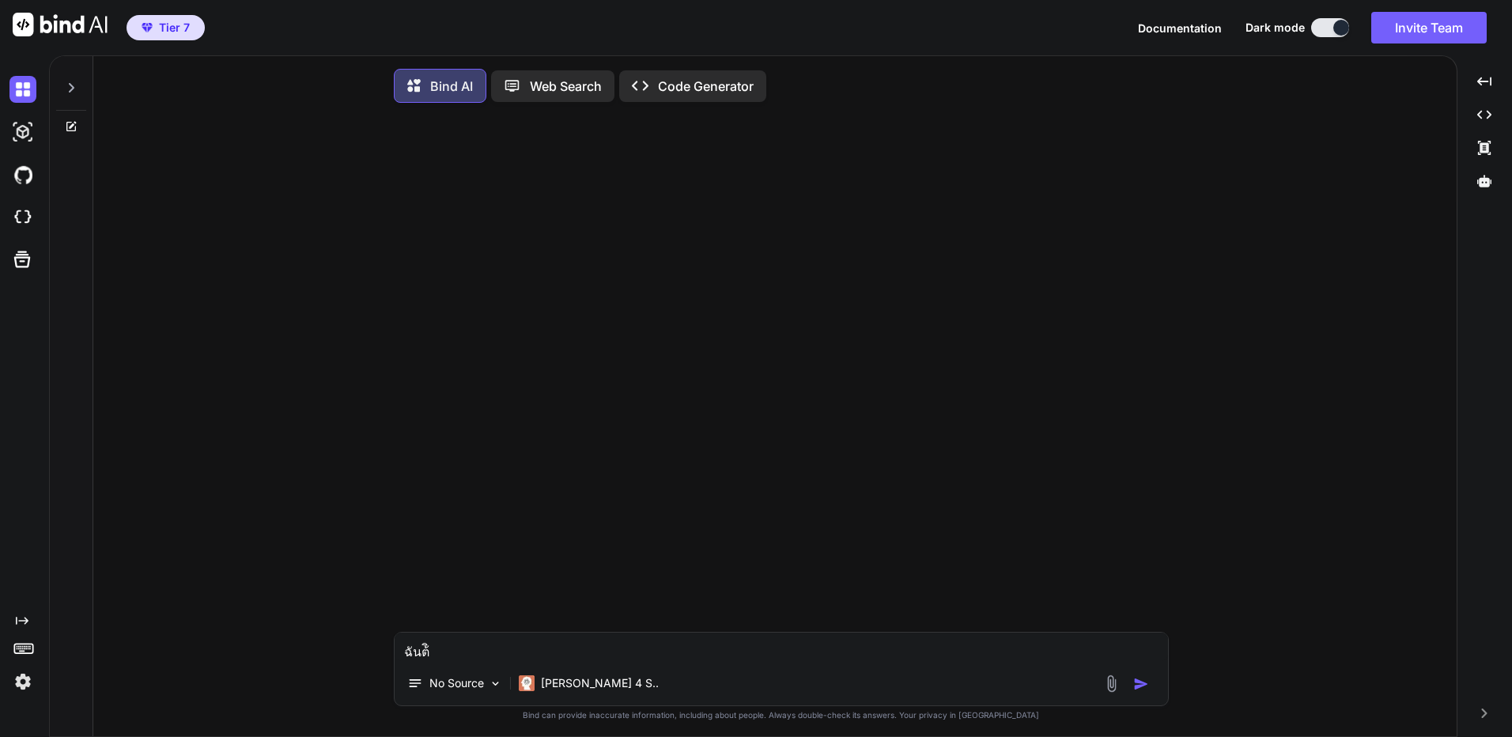
type textarea "ฉันต้ิง"
type textarea "x"
type textarea "ฉันต้ิงก"
type textarea "x"
type textarea "ฉันต้ิง"
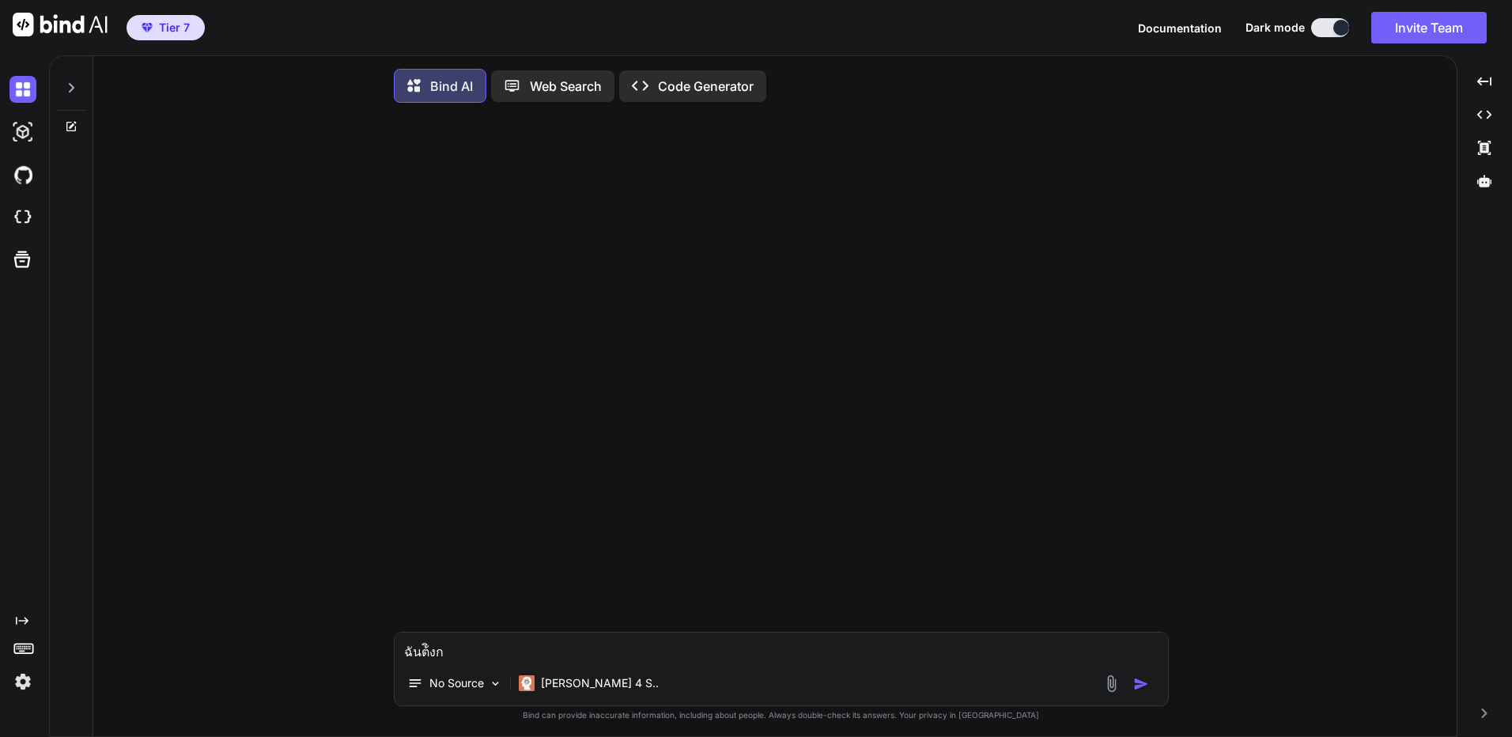
type textarea "x"
type textarea "ฉันต้ิ"
type textarea "x"
type textarea "ฉันต้"
type textarea "x"
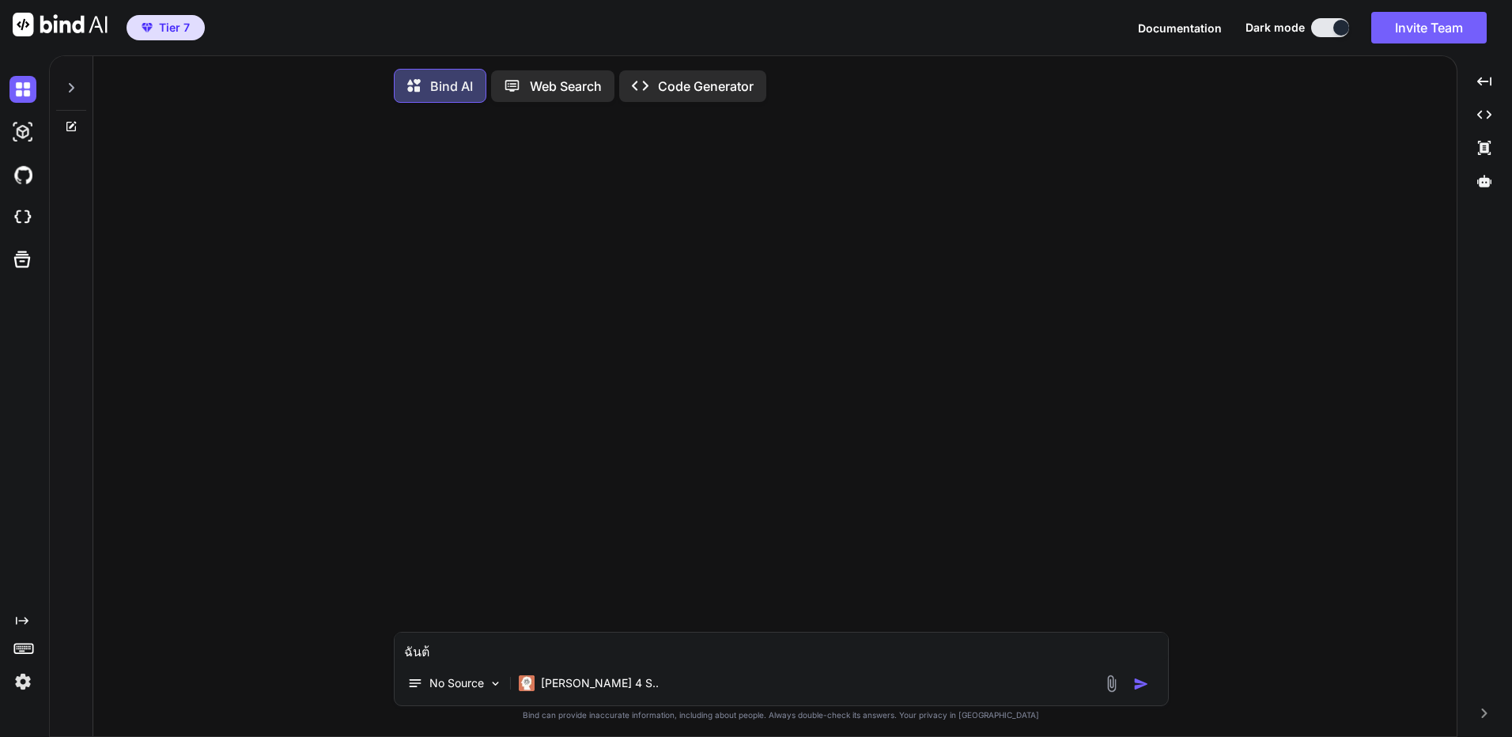
type textarea "ฉันต้อ"
type textarea "x"
type textarea "ฉันต้อง"
type textarea "x"
type textarea "ฉันต้องก"
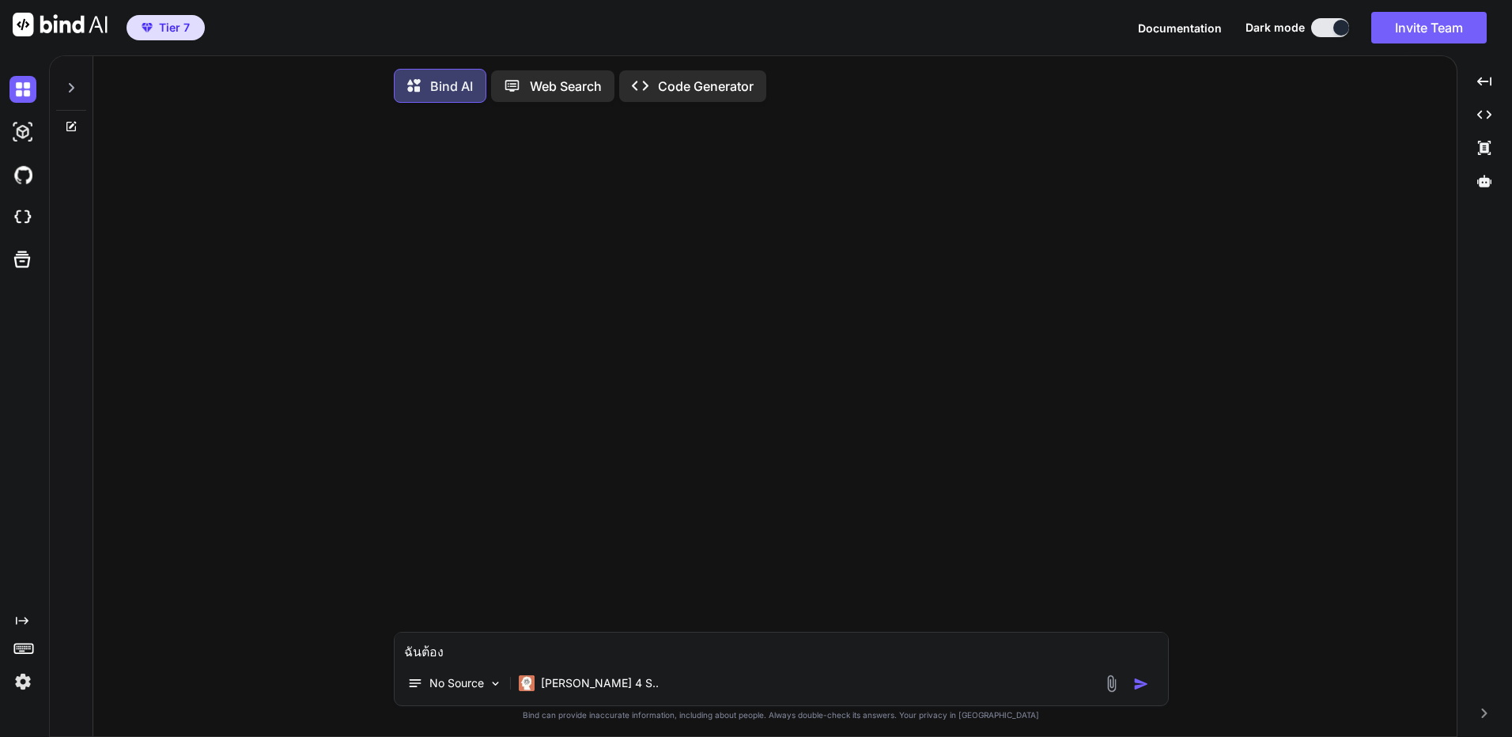
type textarea "x"
type textarea "ฉันต้องกา"
type textarea "x"
type textarea "ฉันต้องการ"
type textarea "x"
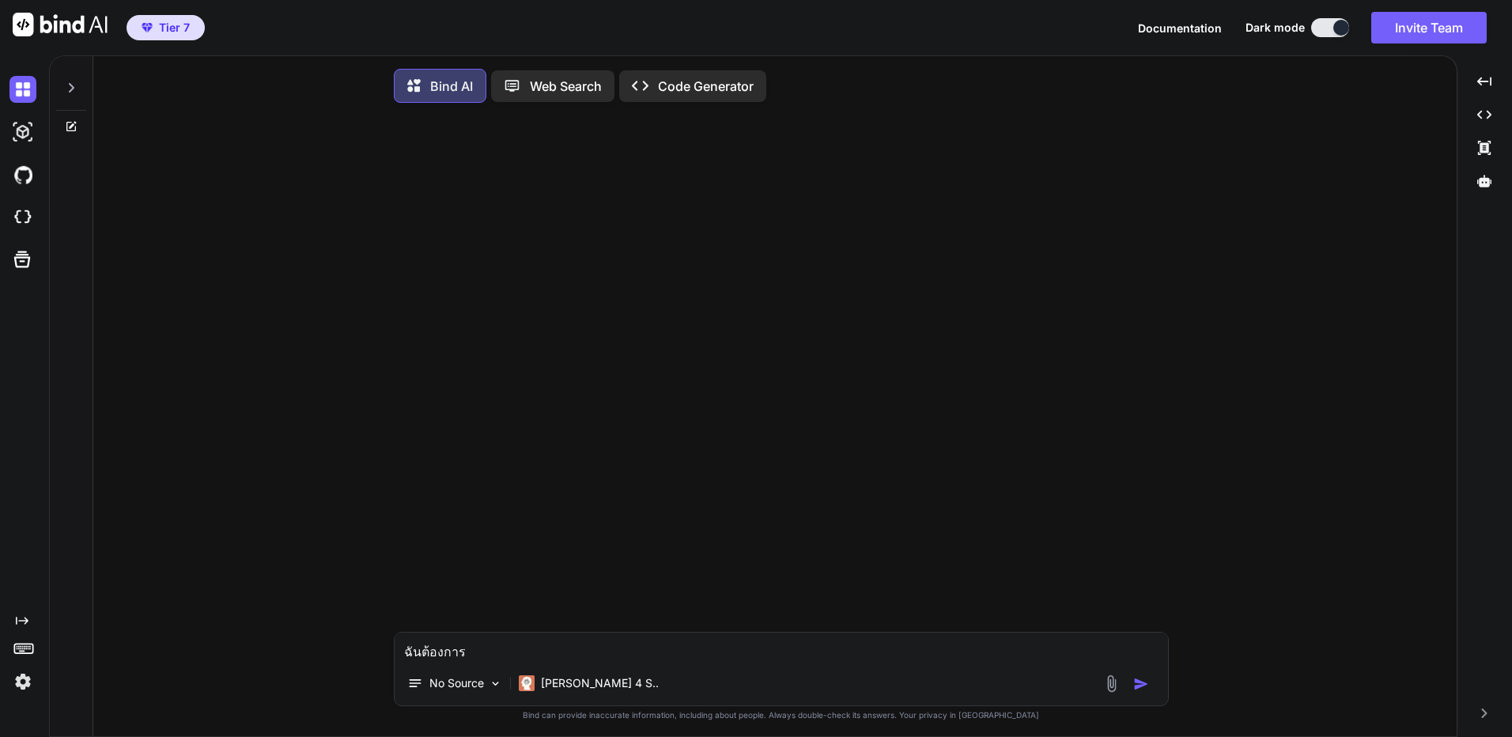
type textarea "ฉันต้องการ"
type textarea "x"
paste textarea "Hand Range Selector + Visualizer แบบที่ GTO Wizard ใช้ — ตาราง 13x13 ของมือเริ่…"
type textarea "ฉันต้องการ Hand Range Selector + Visualizer แบบที่ GTO Wizard ใช้ — ตาราง 13x13…"
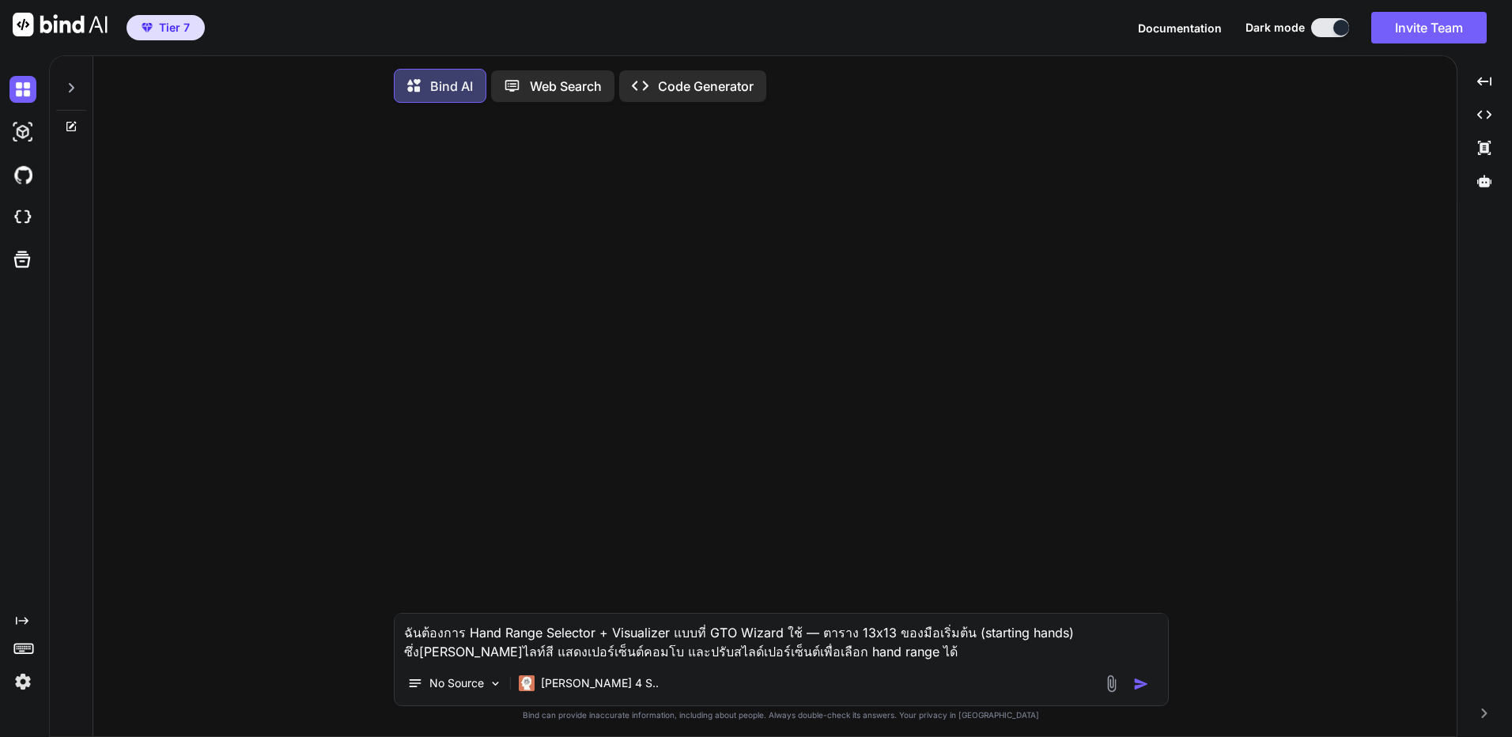
type textarea "x"
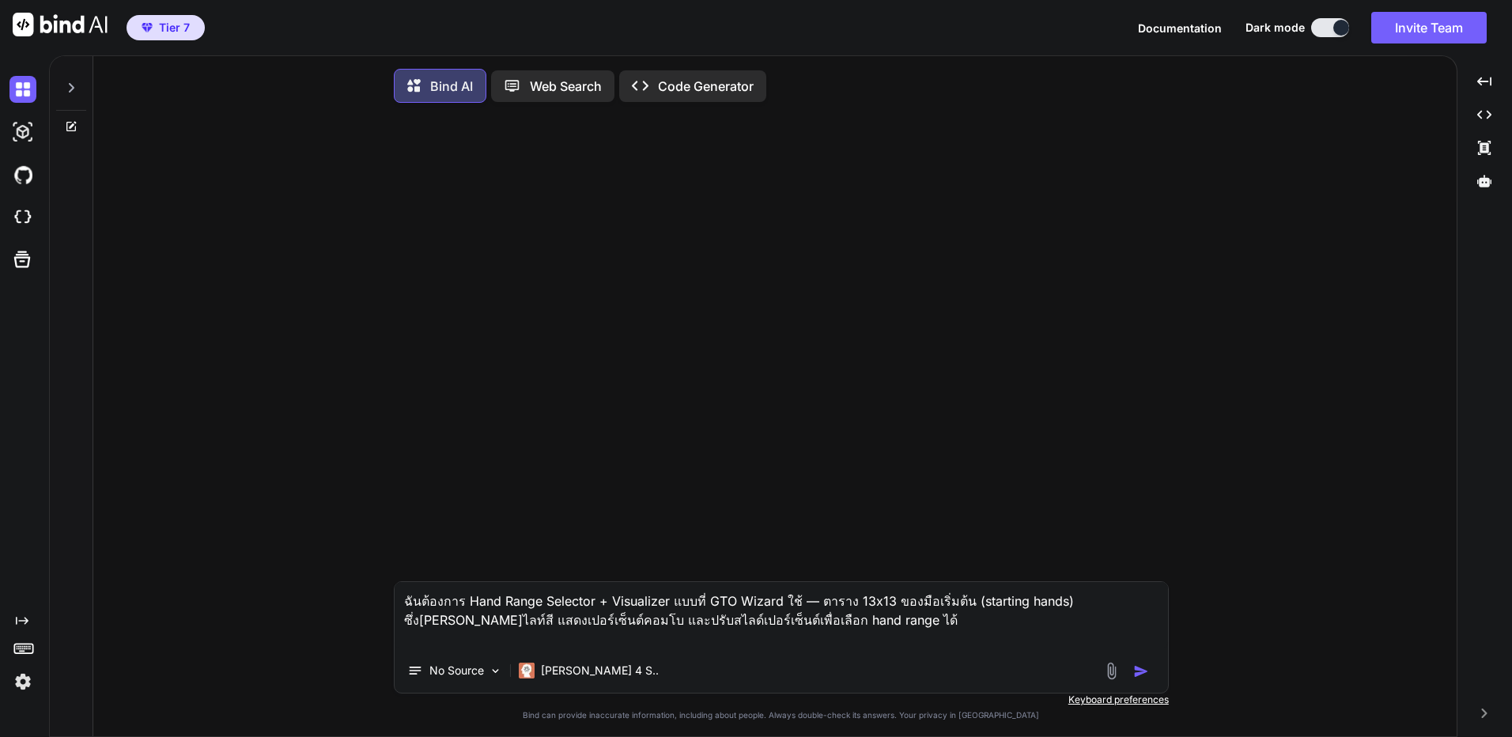
type textarea "ฉันต้องการ Hand Range Selector + Visualizer แบบที่ GTO Wizard ใช้ — ตาราง 13x13…"
type textarea "x"
type textarea "ฉันต้องการ Hand Range Selector + Visualizer แบบที่ GTO Wizard ใช้ — ตาราง 13x13…"
type textarea "x"
type textarea "ฉันต้องการ Hand Range Selector + Visualizer แบบที่ GTO Wizard ใช้ — ตาราง 13x13…"
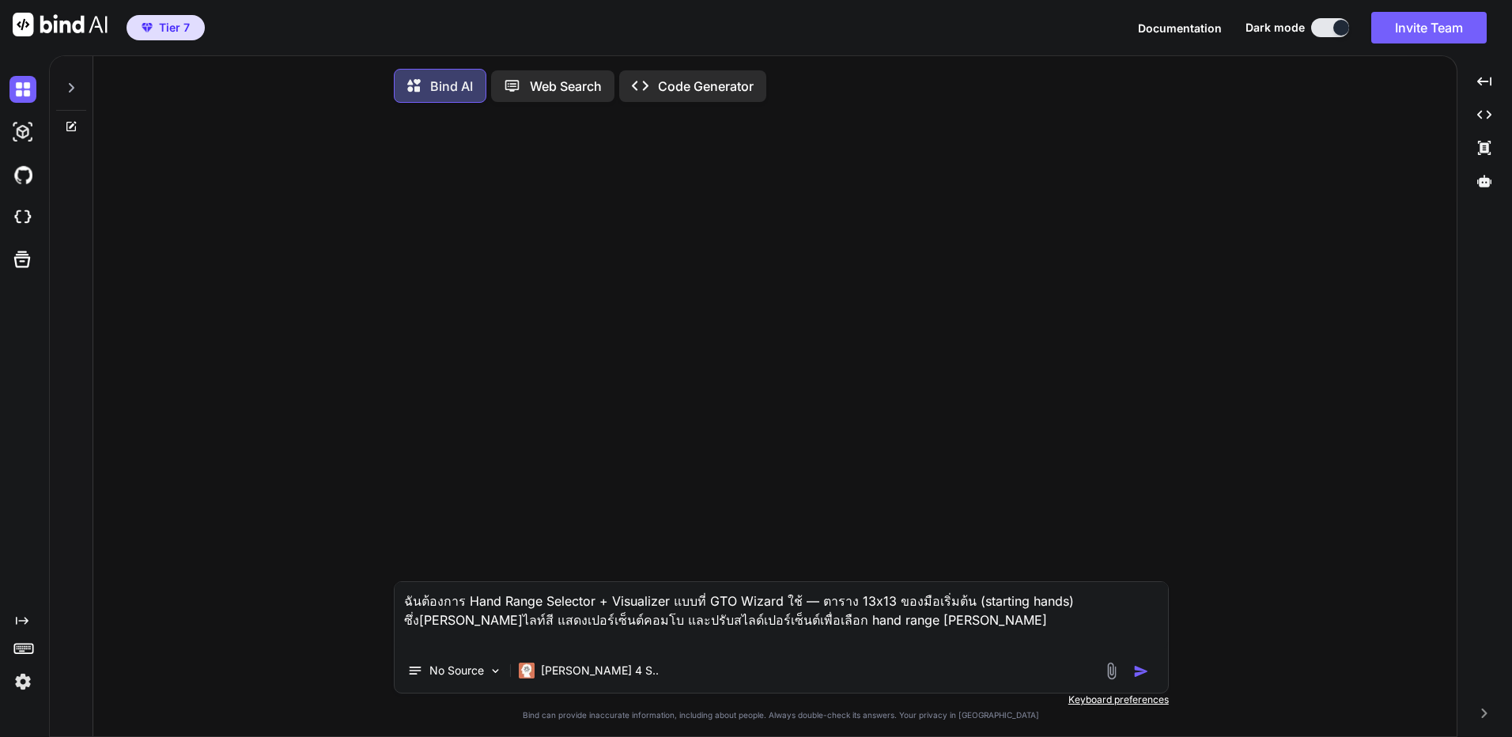
type textarea "x"
type textarea "ฉันต้องการ Hand Range Selector + Visualizer แบบที่ GTO Wizard ใช้ — ตาราง 13x13…"
type textarea "x"
type textarea "ฉันต้องการ Hand Range Selector + Visualizer แบบที่ GTO Wizard ใช้ — ตาราง 13x13…"
type textarea "x"
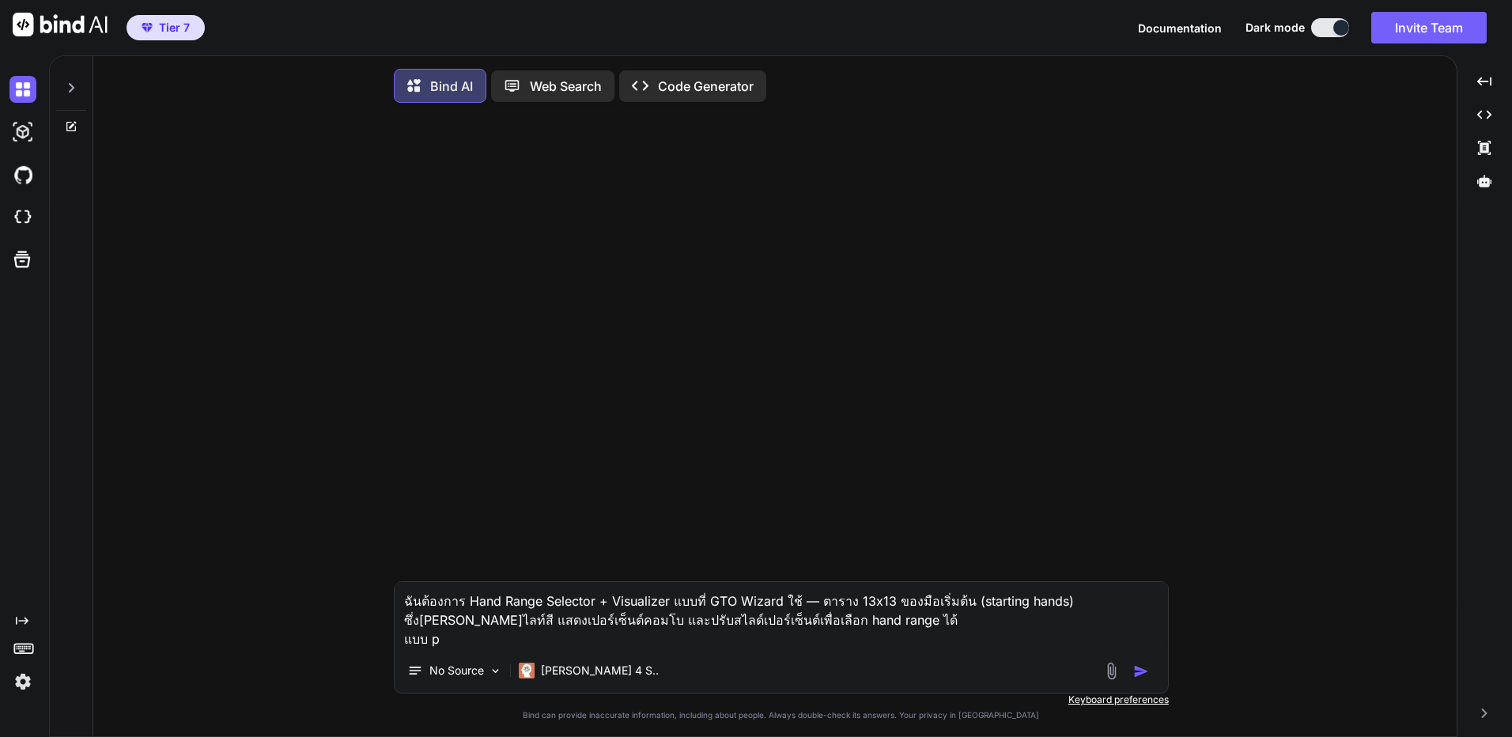
type textarea "ฉันต้องการ Hand Range Selector + Visualizer แบบที่ GTO Wizard ใช้ — ตาราง 13x13…"
type textarea "x"
type textarea "ฉันต้องการ Hand Range Selector + Visualizer แบบที่ GTO Wizard ใช้ — ตาราง 13x13…"
type textarea "x"
type textarea "ฉันต้องการ Hand Range Selector + Visualizer แบบที่ GTO Wizard ใช้ — ตาราง 13x13…"
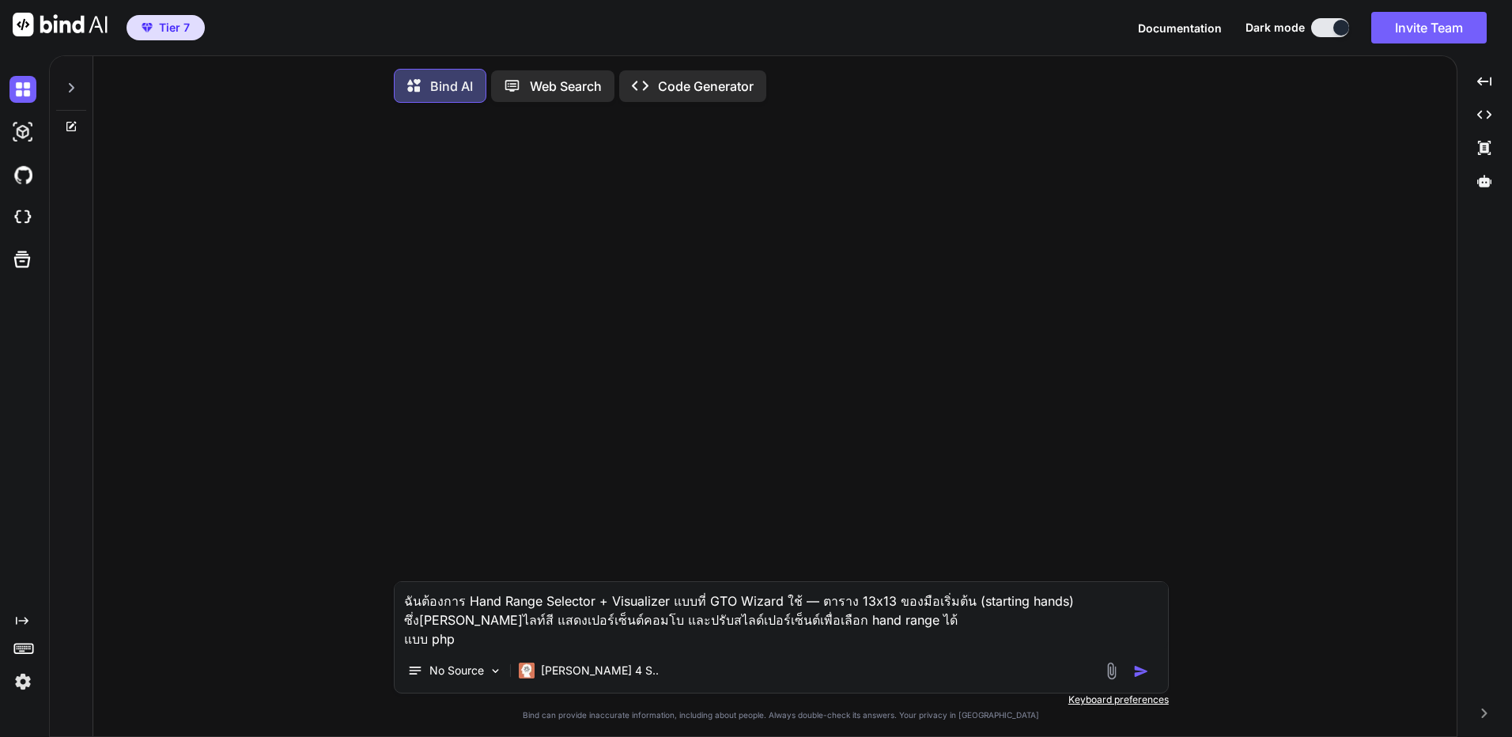
type textarea "x"
type textarea "ฉันต้องการ Hand Range Selector + Visualizer แบบที่ GTO Wizard ใช้ — ตาราง 13x13…"
type textarea "x"
type textarea "ฉันต้องการ Hand Range Selector + Visualizer แบบที่ GTO Wizard ใช้ — ตาราง 13x13…"
type textarea "x"
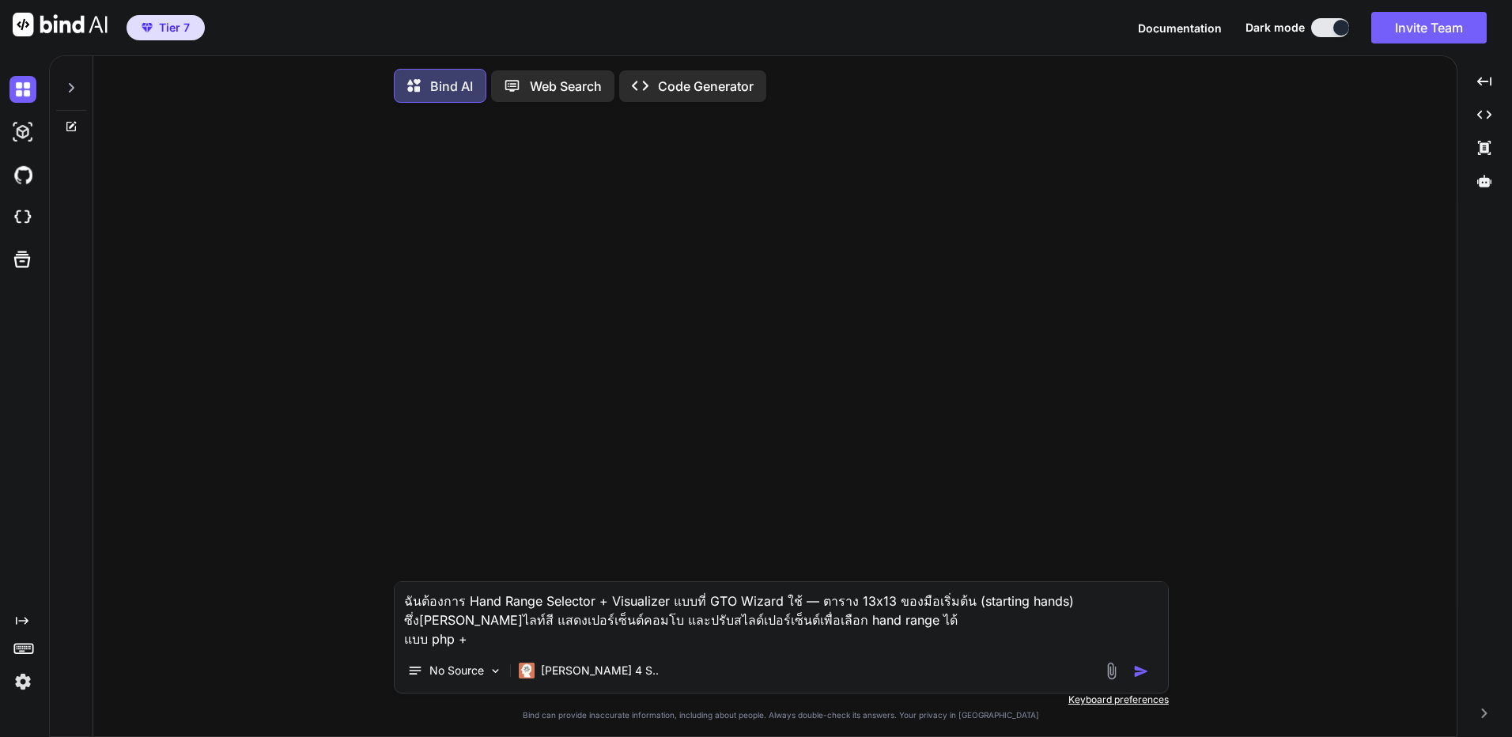
type textarea "ฉันต้องการ Hand Range Selector + Visualizer แบบที่ GTO Wizard ใช้ — ตาราง 13x13…"
type textarea "x"
type textarea "ฉันต้องการ Hand Range Selector + Visualizer แบบที่ GTO Wizard ใช้ — ตาราง 13x13…"
type textarea "x"
type textarea "ฉันต้องการ Hand Range Selector + Visualizer แบบที่ GTO Wizard ใช้ — ตาราง 13x13…"
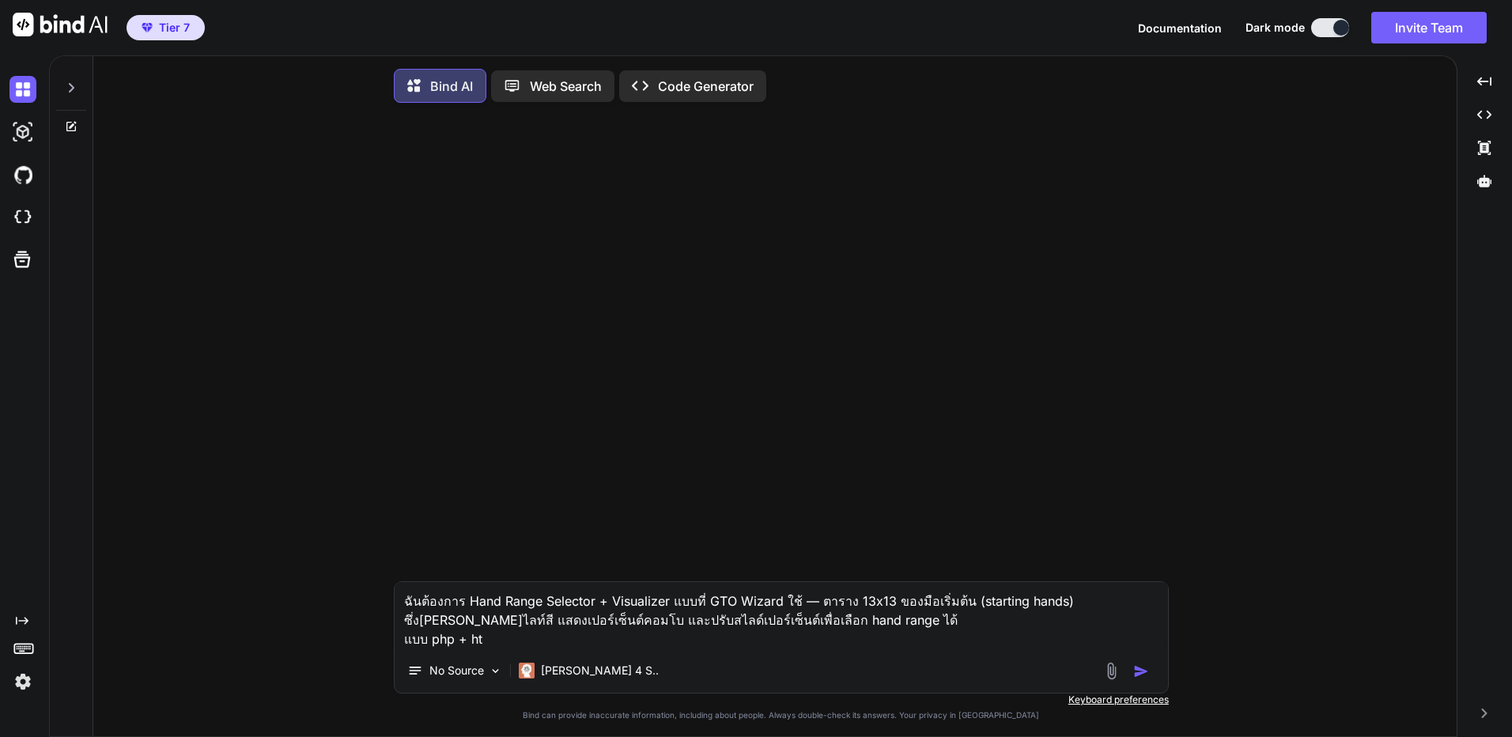
type textarea "x"
type textarea "ฉันต้องการ Hand Range Selector + Visualizer แบบที่ GTO Wizard ใช้ — ตาราง 13x13…"
type textarea "x"
click at [727, 624] on textarea "ฉันต้องการ Hand Range Selector + Visualizer แบบที่ GTO Wizard ใช้ — ตาราง 13x13…" at bounding box center [780, 615] width 773 height 66
type textarea "ฉันต้องการ Hand Range Selector + Visualizer แบบที่ GTO Wizard ใช้ — ตาราง 13x13…"
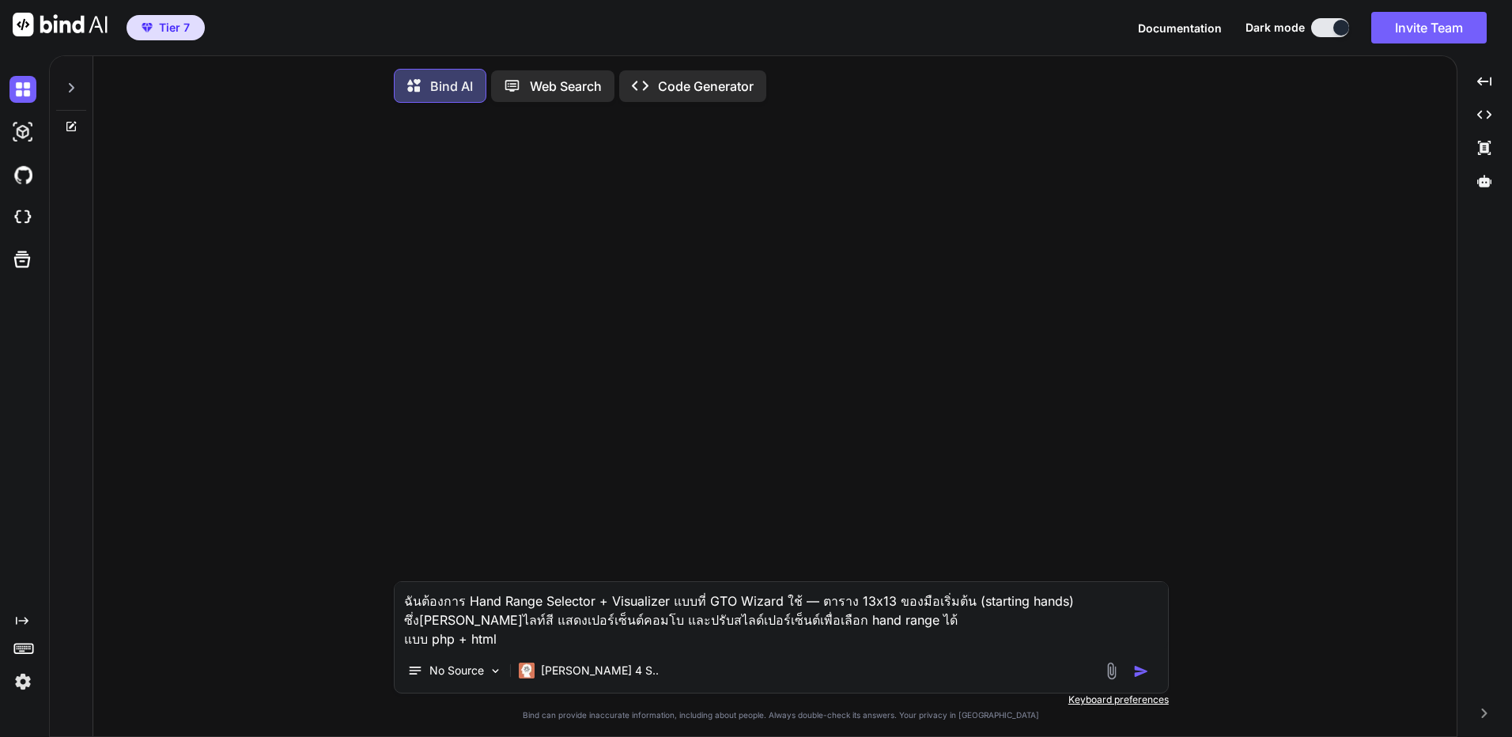
click at [690, 86] on p "Code Generator" at bounding box center [706, 86] width 96 height 19
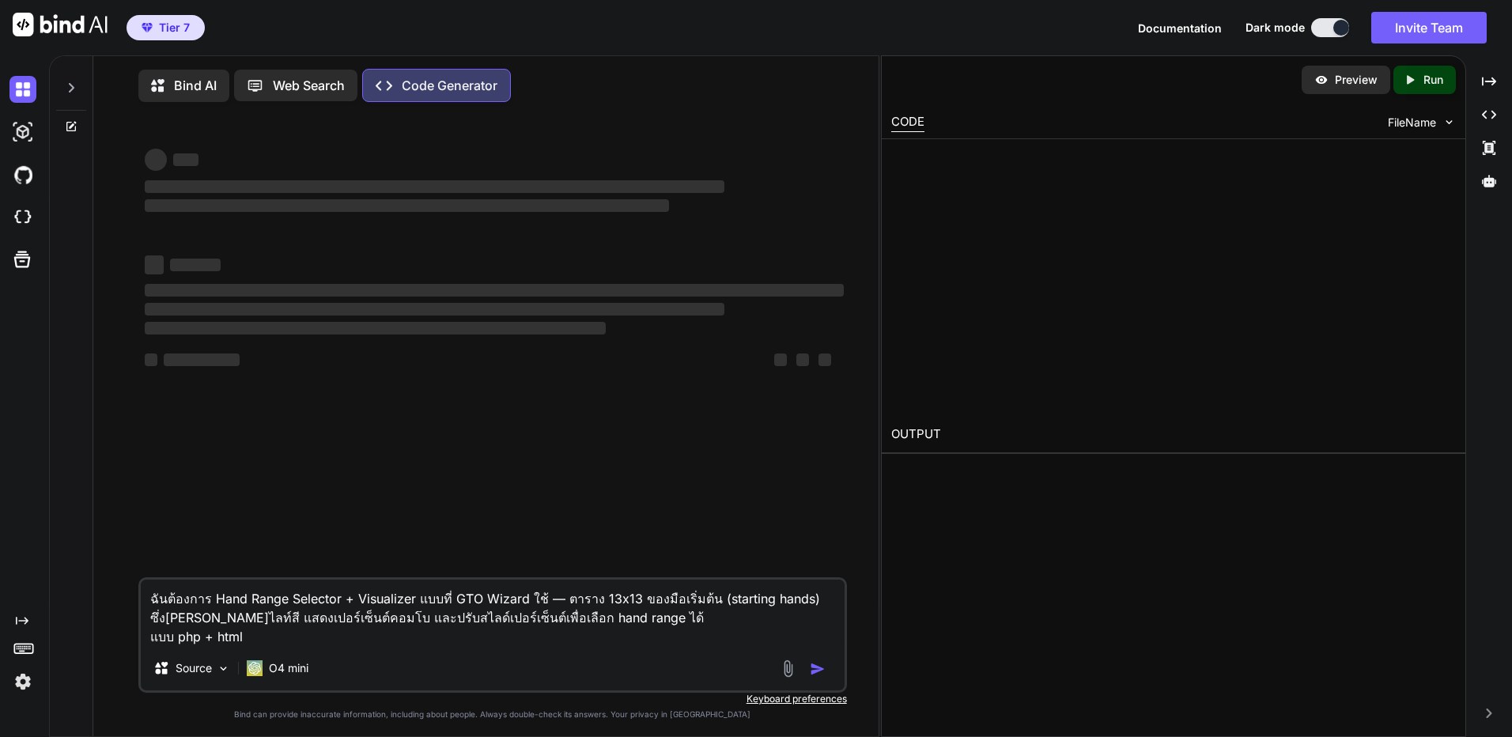
click at [717, 95] on div "Bind AI Web Search Created with Pixso. Code Generator" at bounding box center [467, 85] width 659 height 33
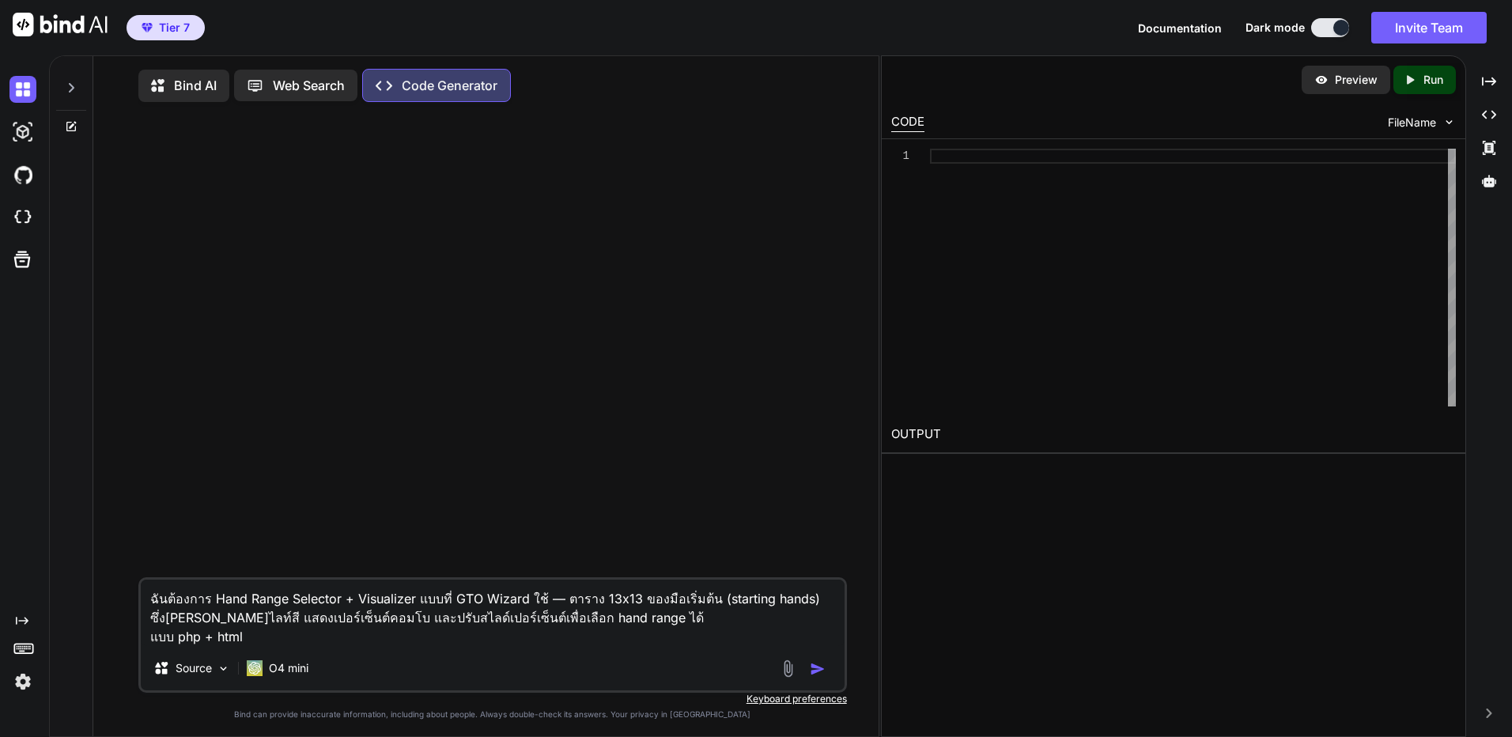
click at [542, 609] on textarea "ฉันต้องการ Hand Range Selector + Visualizer แบบที่ GTO Wizard ใช้ — ตาราง 13x13…" at bounding box center [493, 612] width 704 height 66
click at [243, 670] on div "O4 mini" at bounding box center [277, 668] width 74 height 32
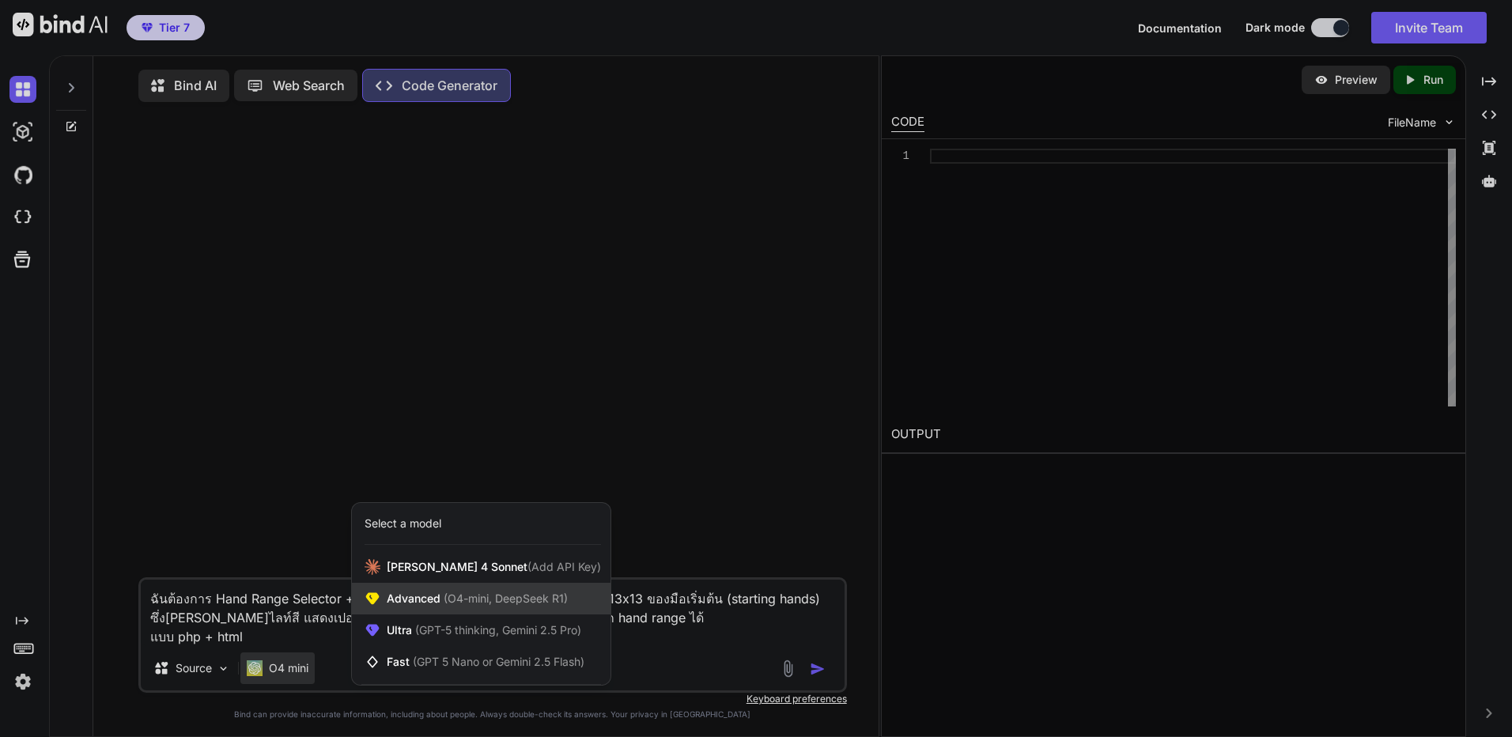
click at [459, 601] on span "(O4-mini, DeepSeek R1)" at bounding box center [503, 597] width 127 height 13
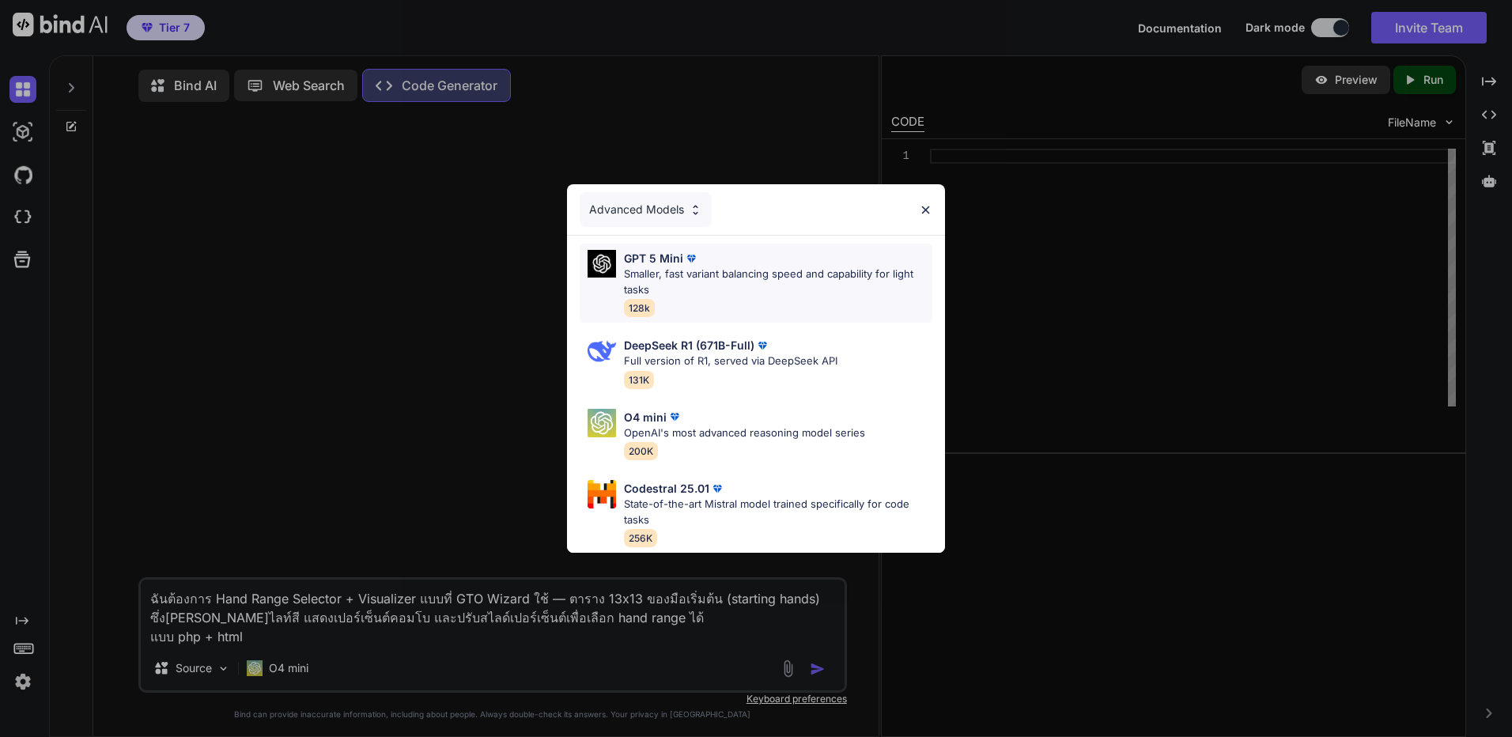
click at [824, 276] on p "Smaller, fast variant balancing speed and capability for light tasks" at bounding box center [778, 281] width 308 height 31
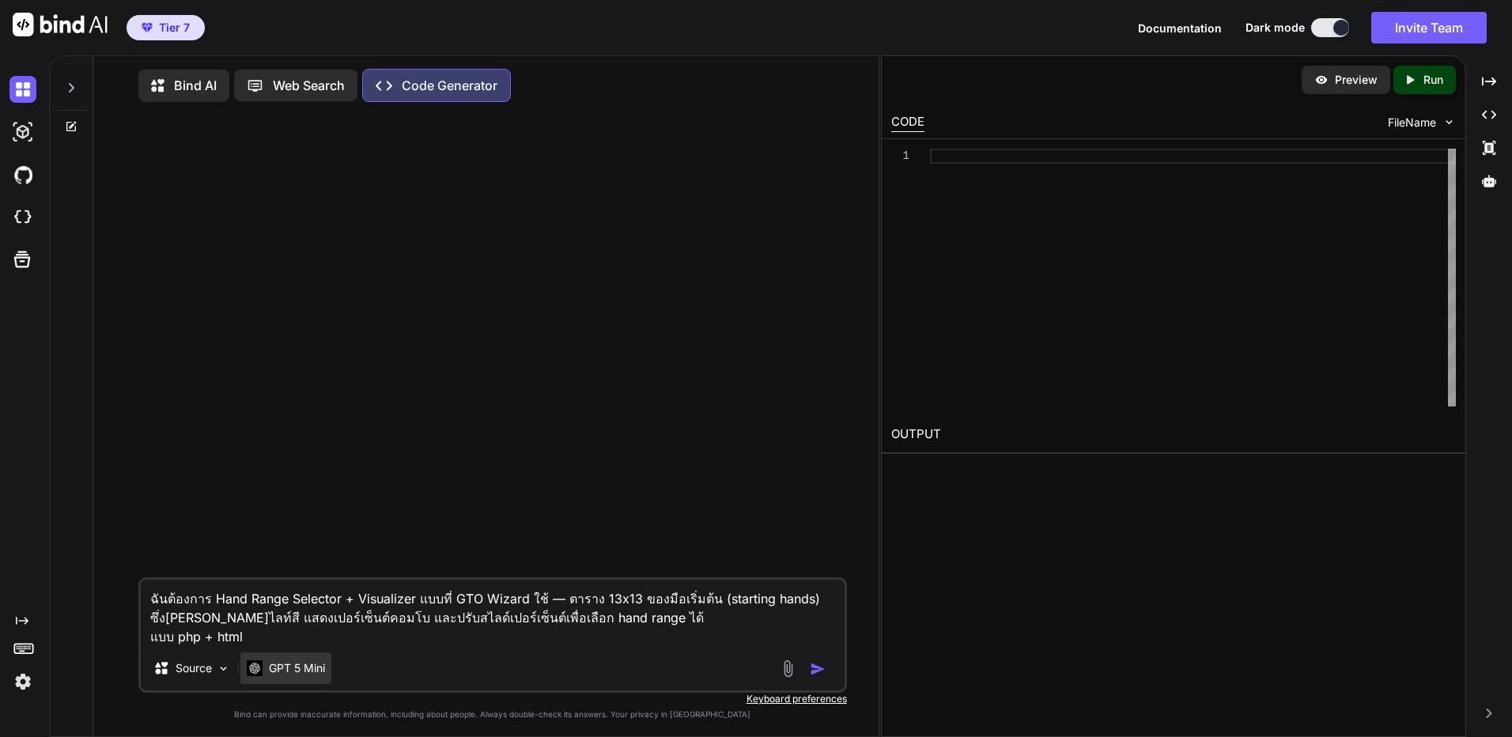
click at [328, 681] on div "GPT 5 Mini" at bounding box center [285, 668] width 91 height 32
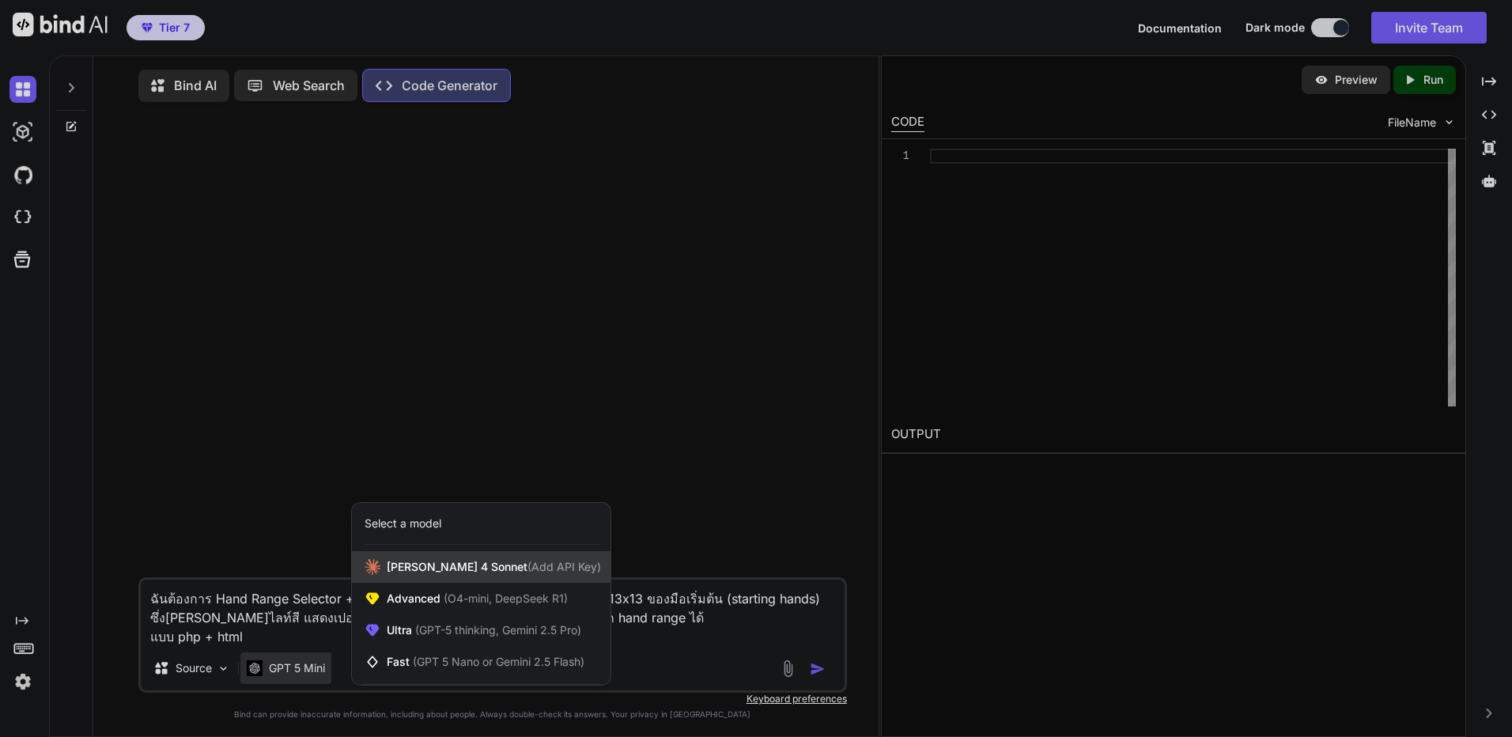
click at [461, 573] on span "Claude 4 Sonnet (Add API Key)" at bounding box center [494, 567] width 214 height 16
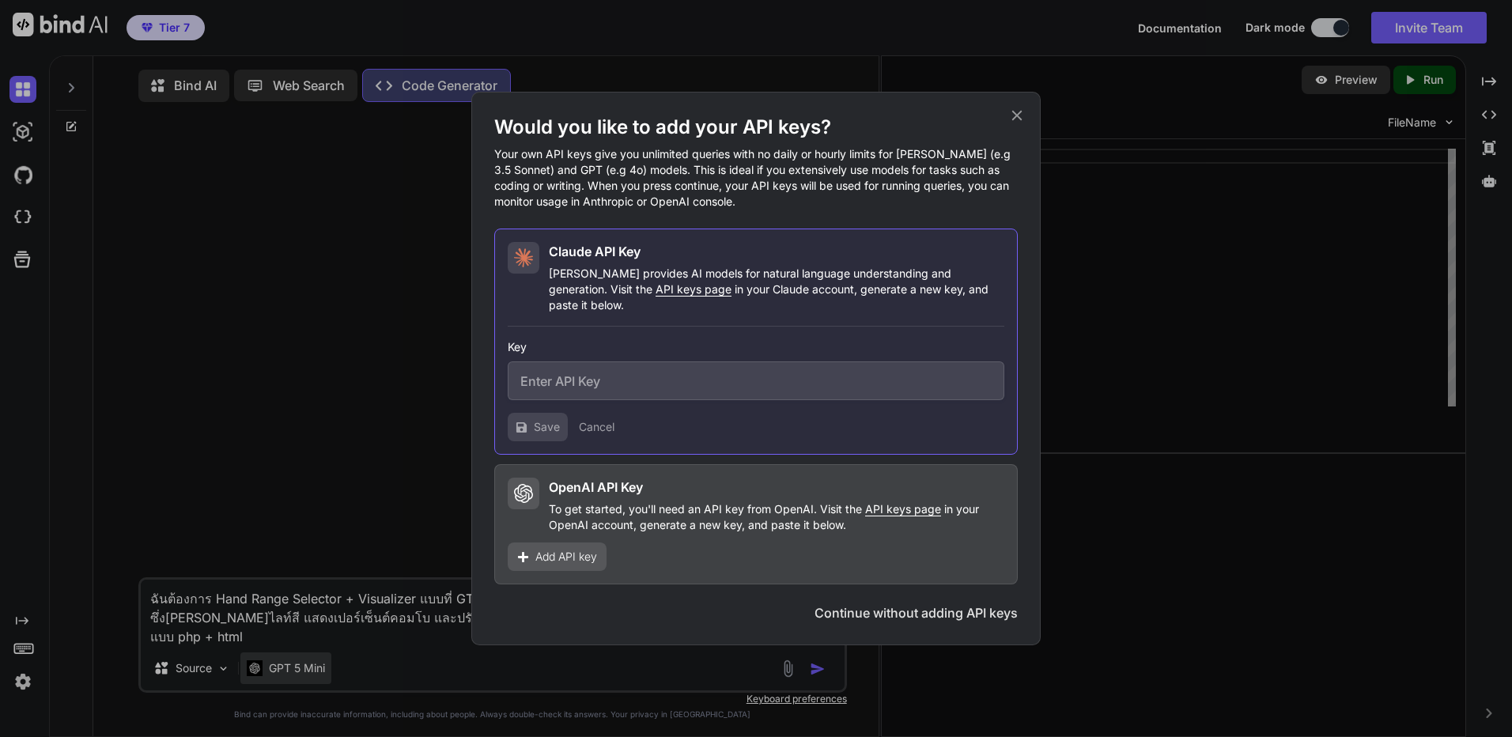
click at [328, 666] on div "Would you like to add your API keys? Your own API keys give you unlimited queri…" at bounding box center [756, 368] width 1512 height 737
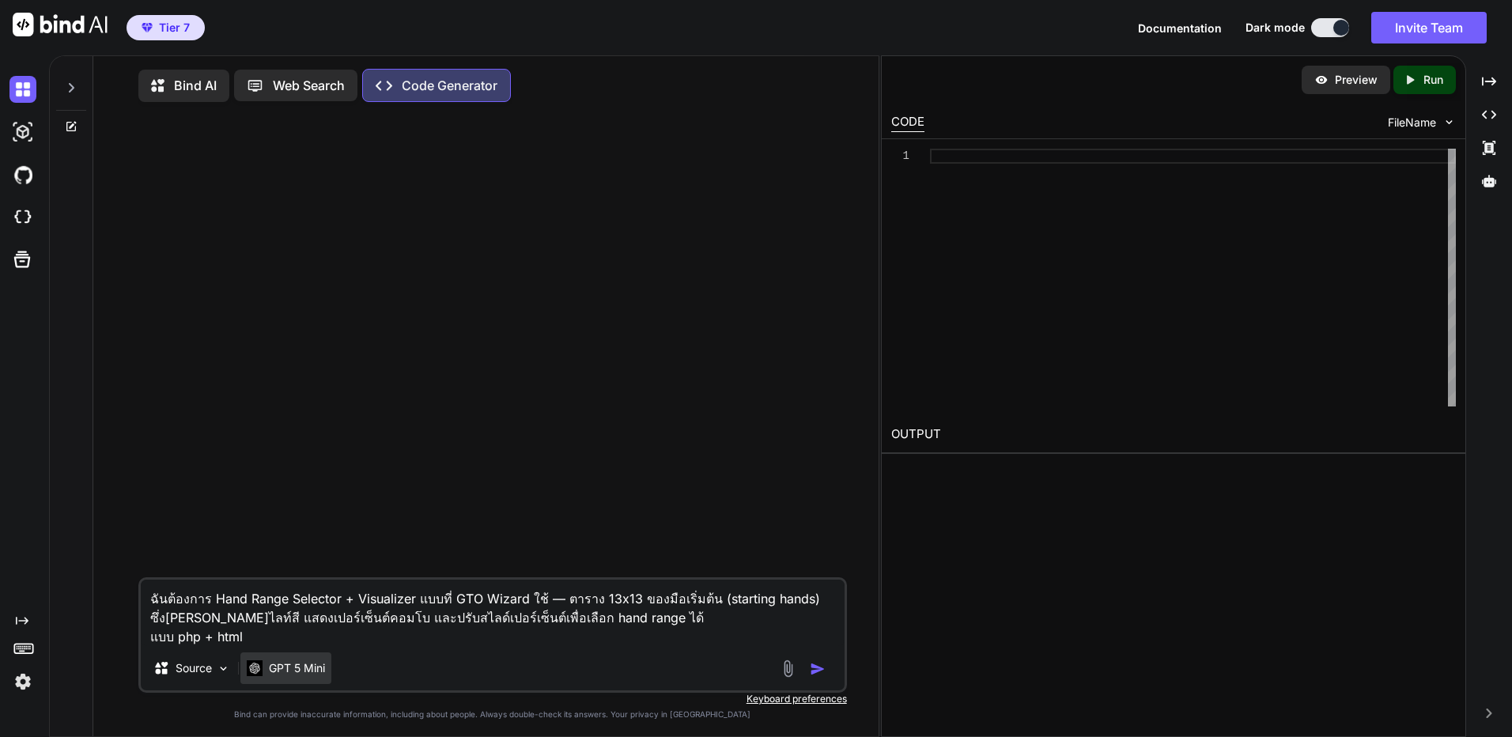
click at [308, 668] on p "GPT 5 Mini" at bounding box center [297, 668] width 56 height 16
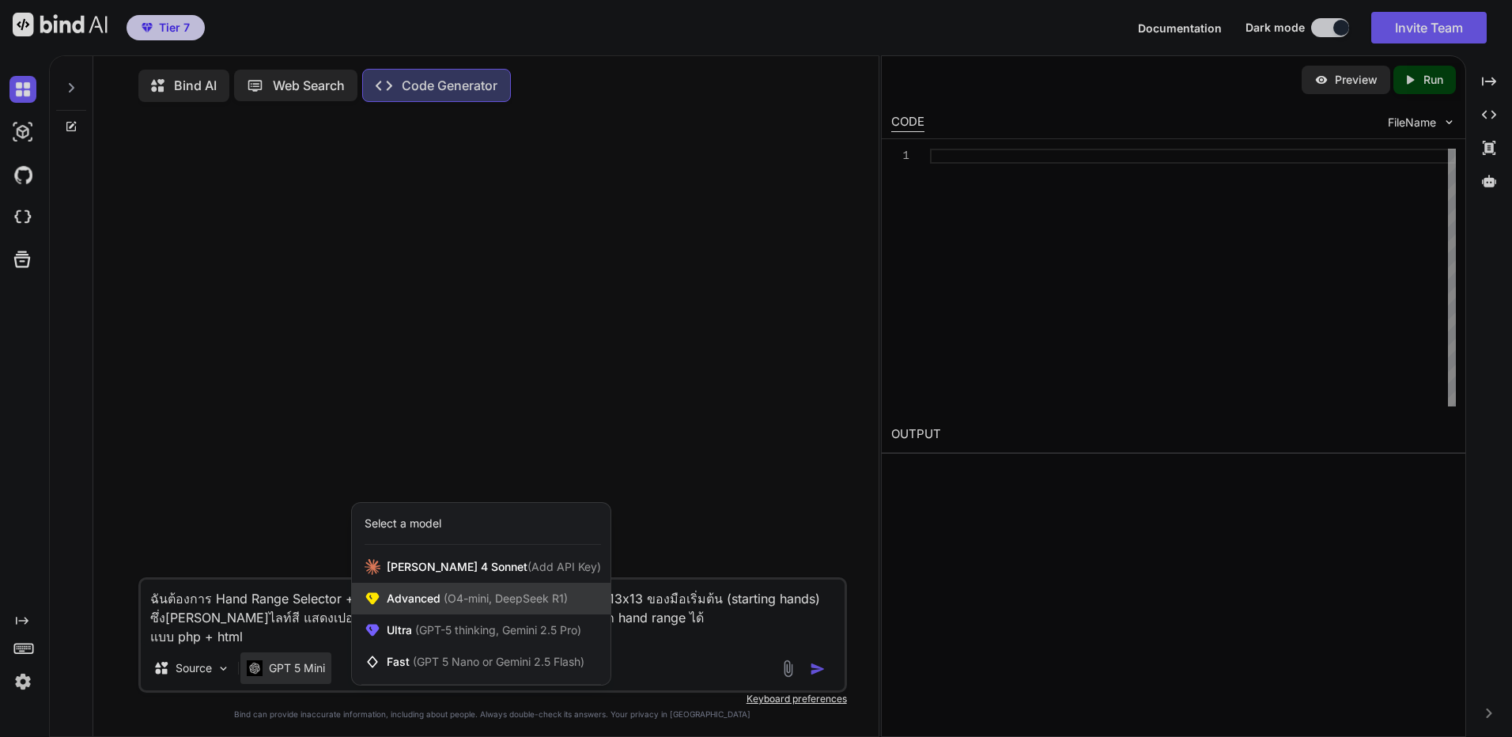
click at [424, 598] on span "Advanced (O4-mini, DeepSeek R1)" at bounding box center [477, 599] width 181 height 16
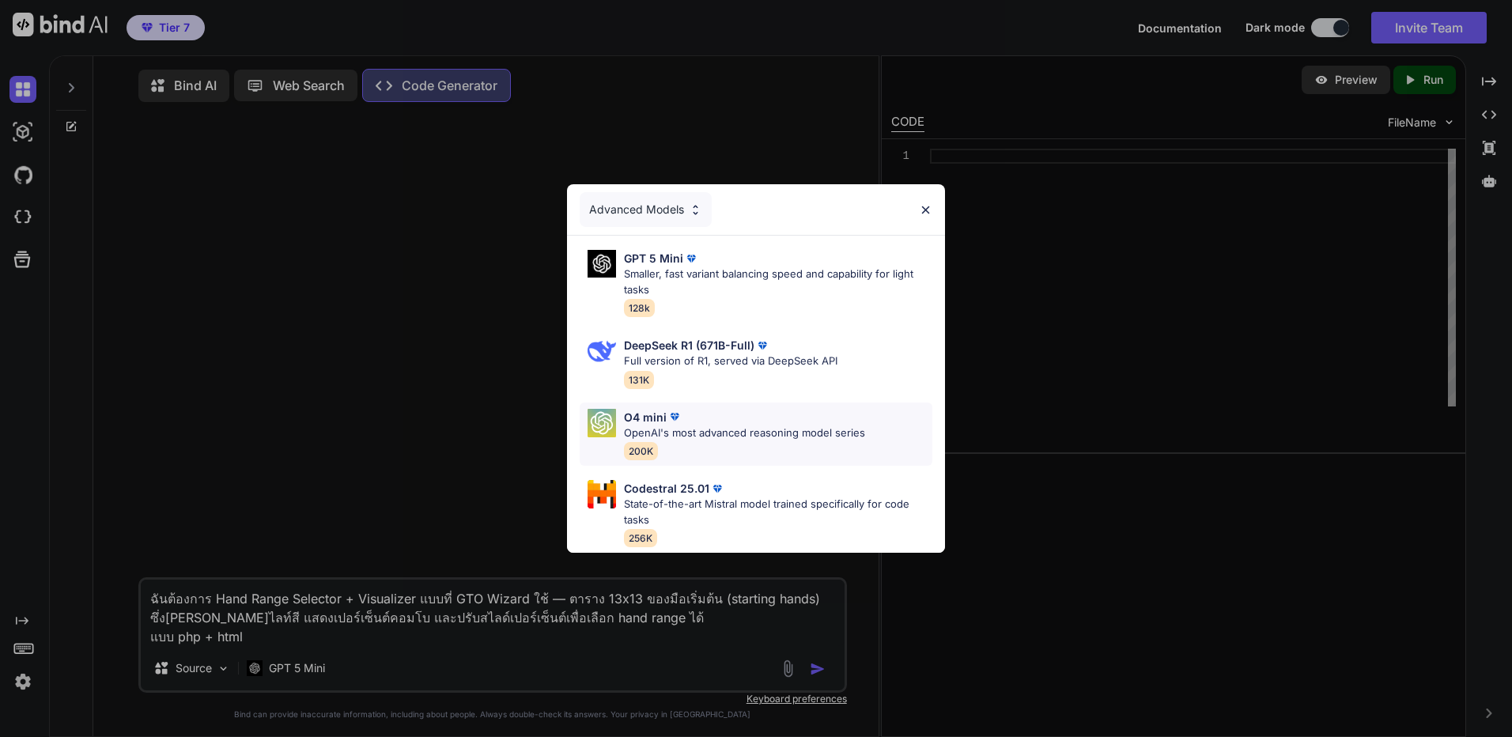
click at [838, 426] on p "OpenAI's most advanced reasoning model series" at bounding box center [744, 433] width 241 height 16
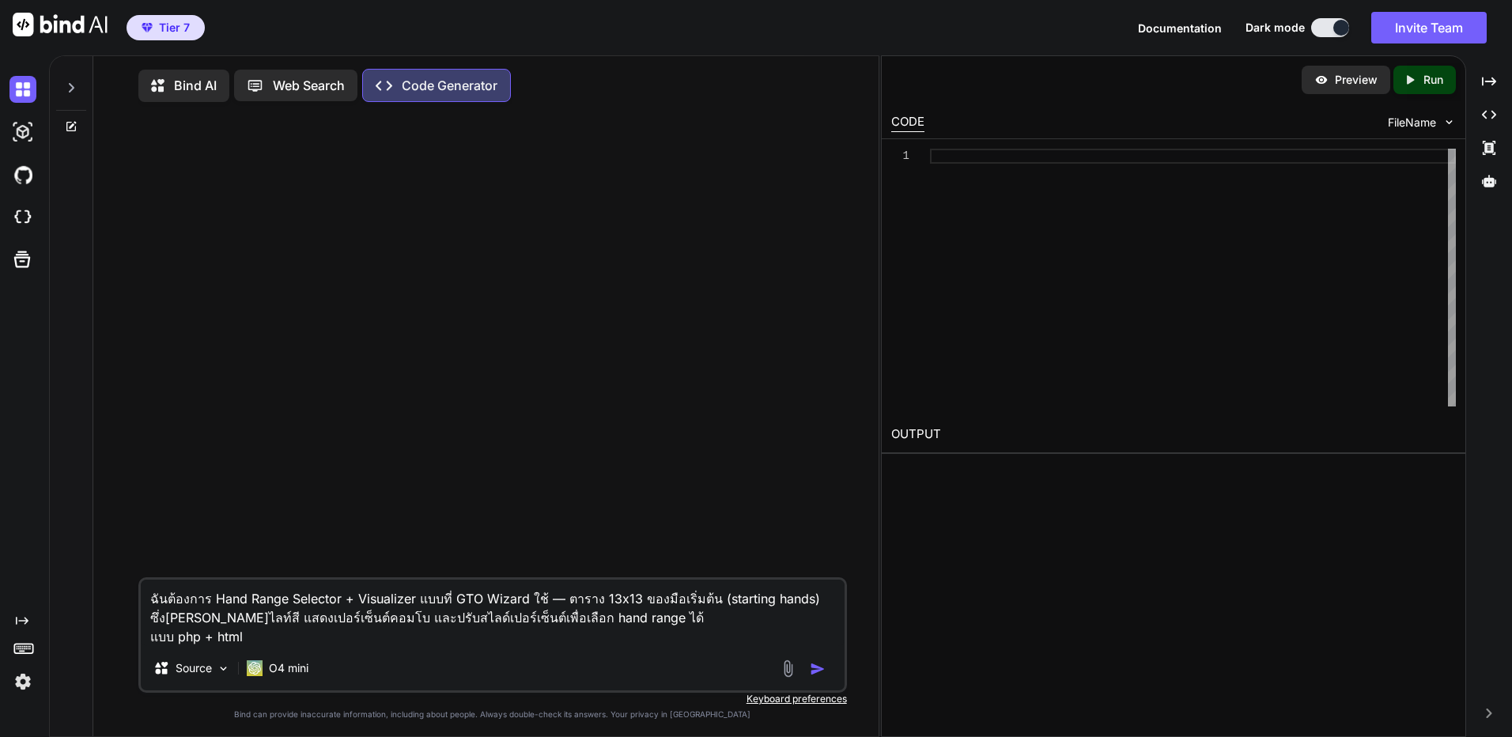
click at [819, 674] on img "button" at bounding box center [818, 669] width 16 height 16
type textarea "x"
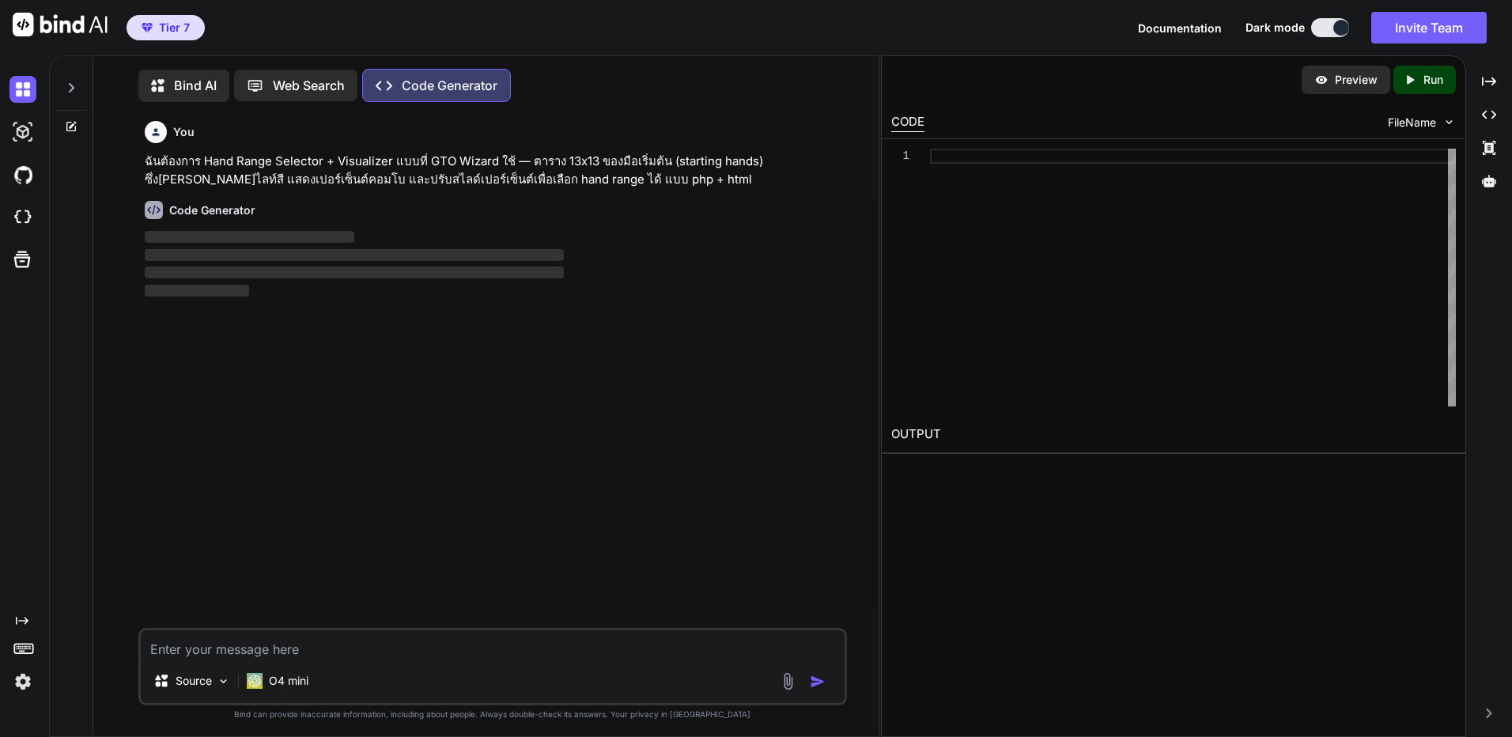
scroll to position [7, 0]
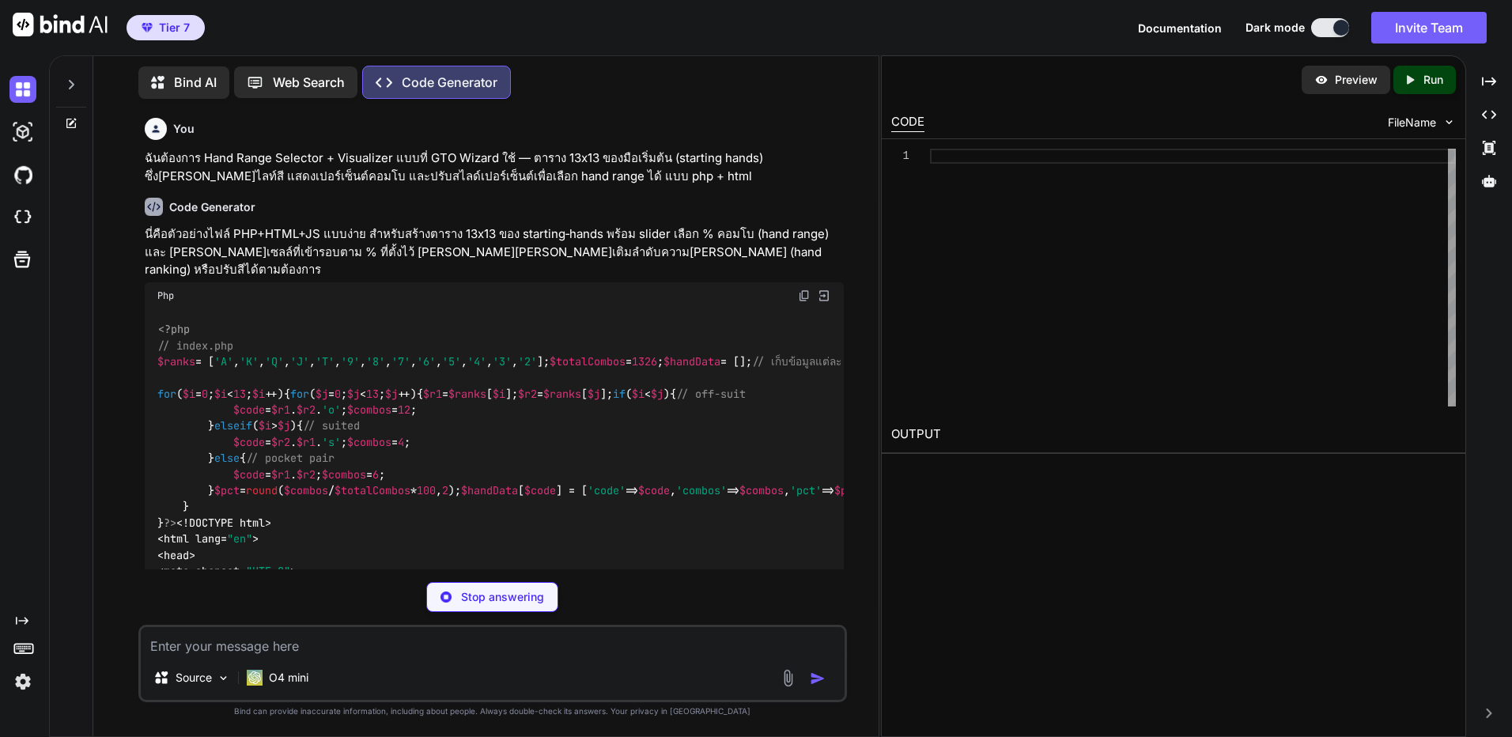
type textarea "x"
type textarea "show.textContent = v; updateSelection(v); }); </script> </body> </html>"
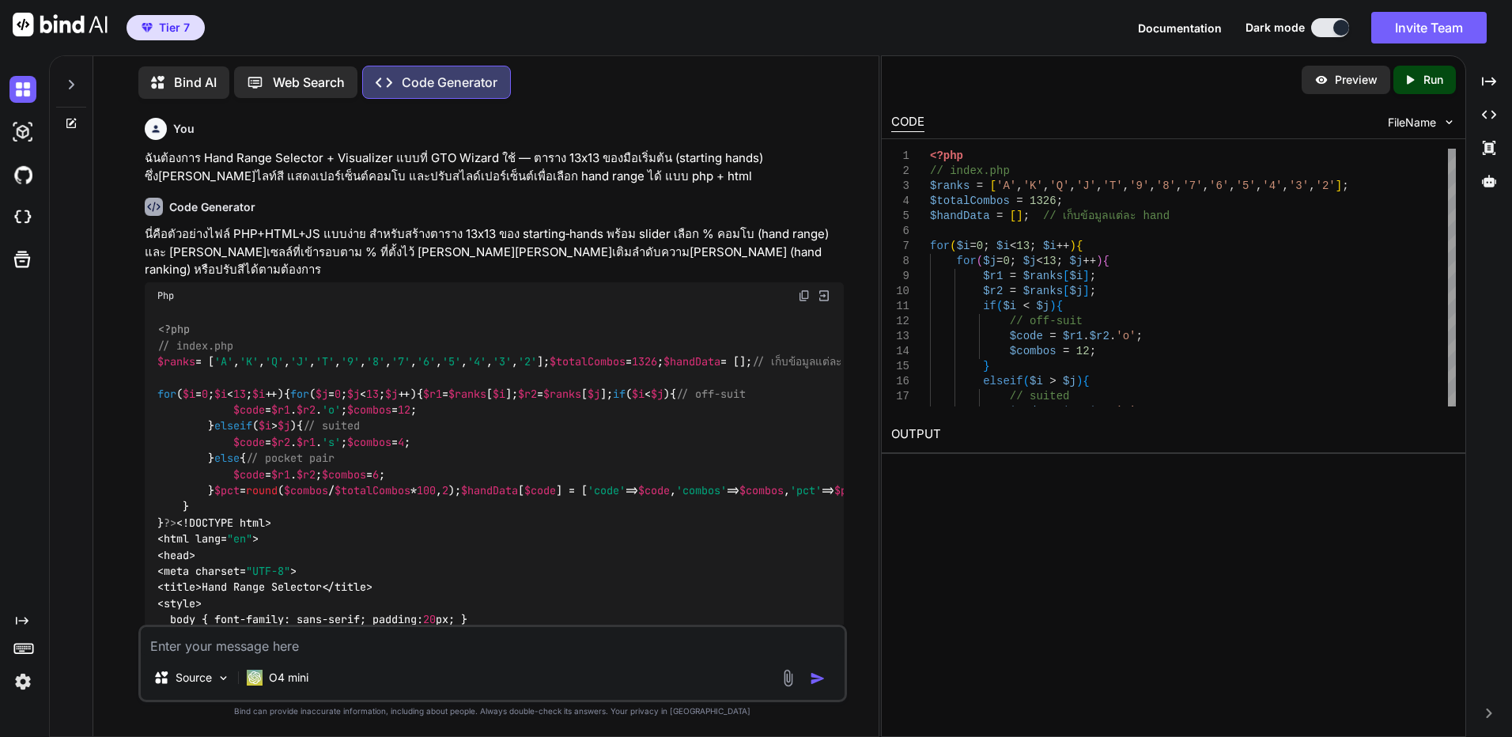
click at [1444, 80] on div "Created with Pixso. Run" at bounding box center [1424, 80] width 62 height 28
click at [439, 173] on p "ฉันต้องการ Hand Range Selector + Visualizer แบบที่ GTO Wizard ใช้ — ตาราง 13x13…" at bounding box center [494, 167] width 699 height 36
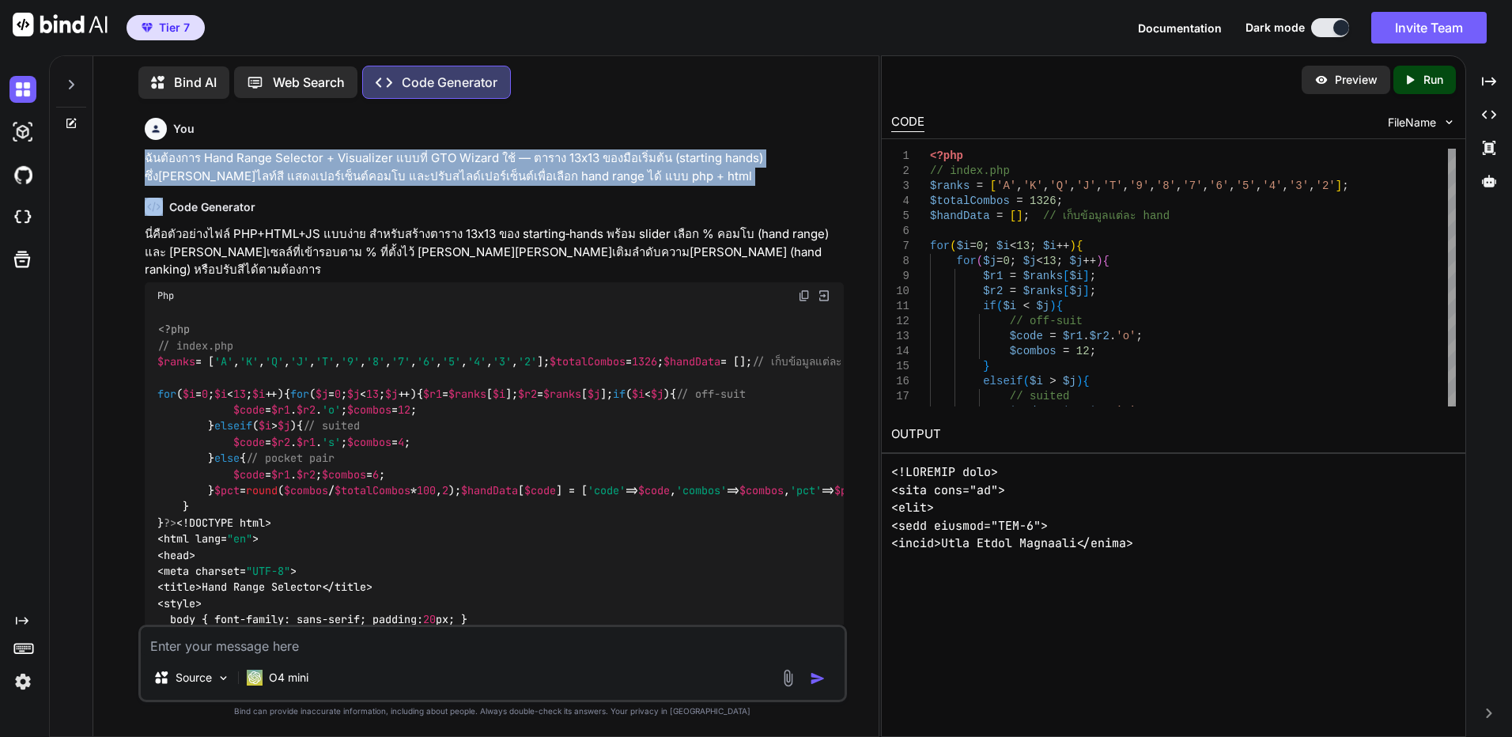
click at [439, 173] on p "ฉันต้องการ Hand Range Selector + Visualizer แบบที่ GTO Wizard ใช้ — ตาราง 13x13…" at bounding box center [494, 167] width 699 height 36
copy p "ฉันต้องการ Hand Range Selector + Visualizer แบบที่ GTO Wizard ใช้ — ตาราง 13x13…"
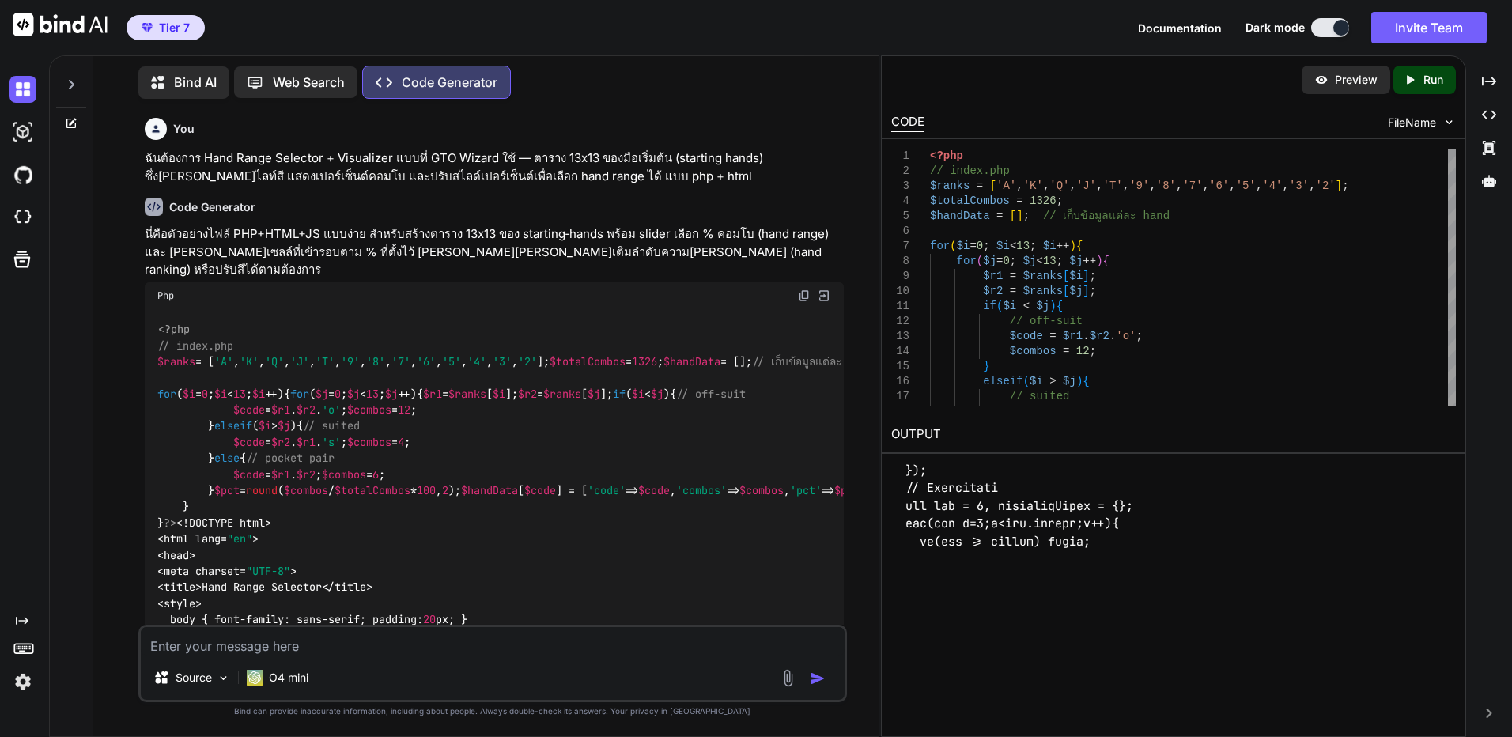
click at [7, 144] on div at bounding box center [21, 132] width 43 height 43
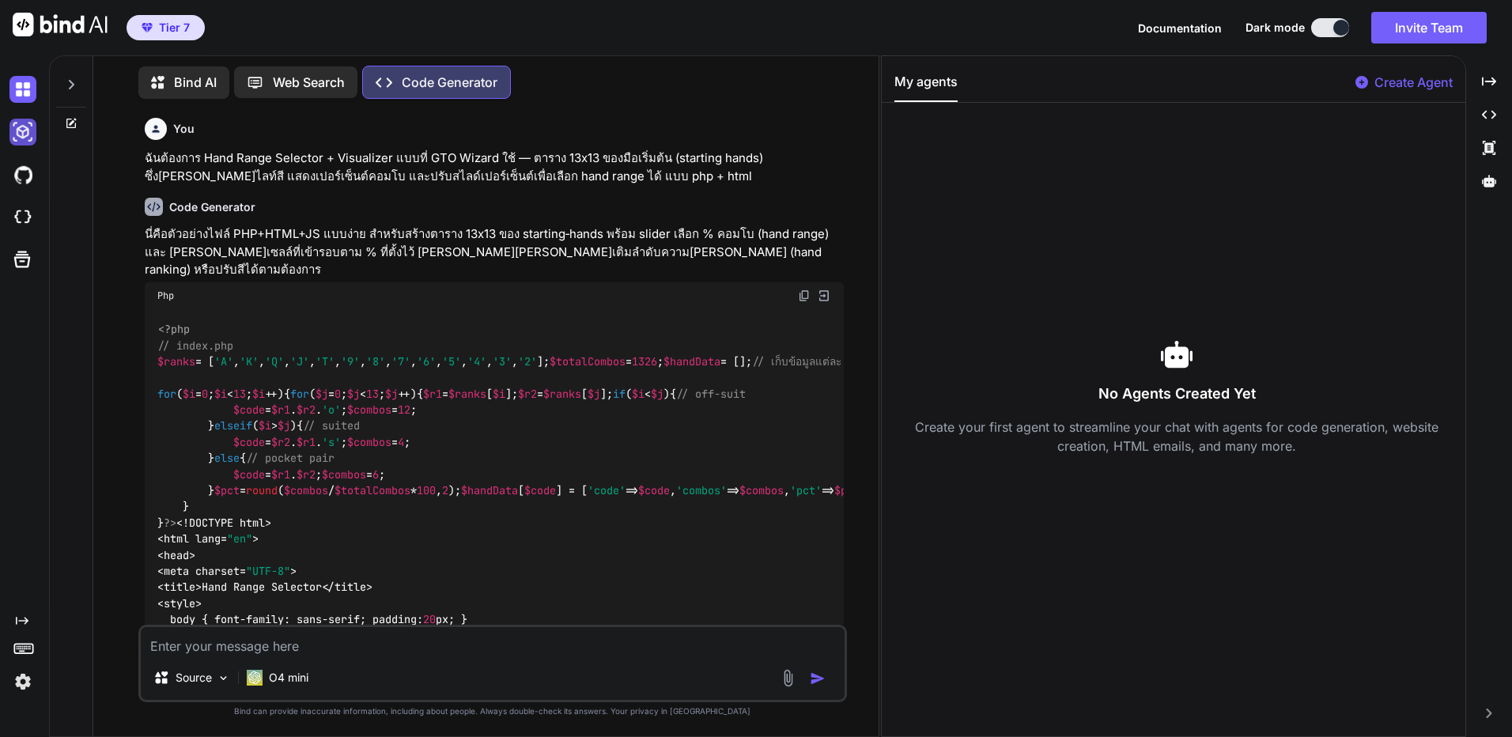
click at [26, 133] on img at bounding box center [22, 132] width 27 height 27
click at [28, 209] on img at bounding box center [22, 217] width 27 height 27
click at [28, 94] on img at bounding box center [22, 89] width 27 height 27
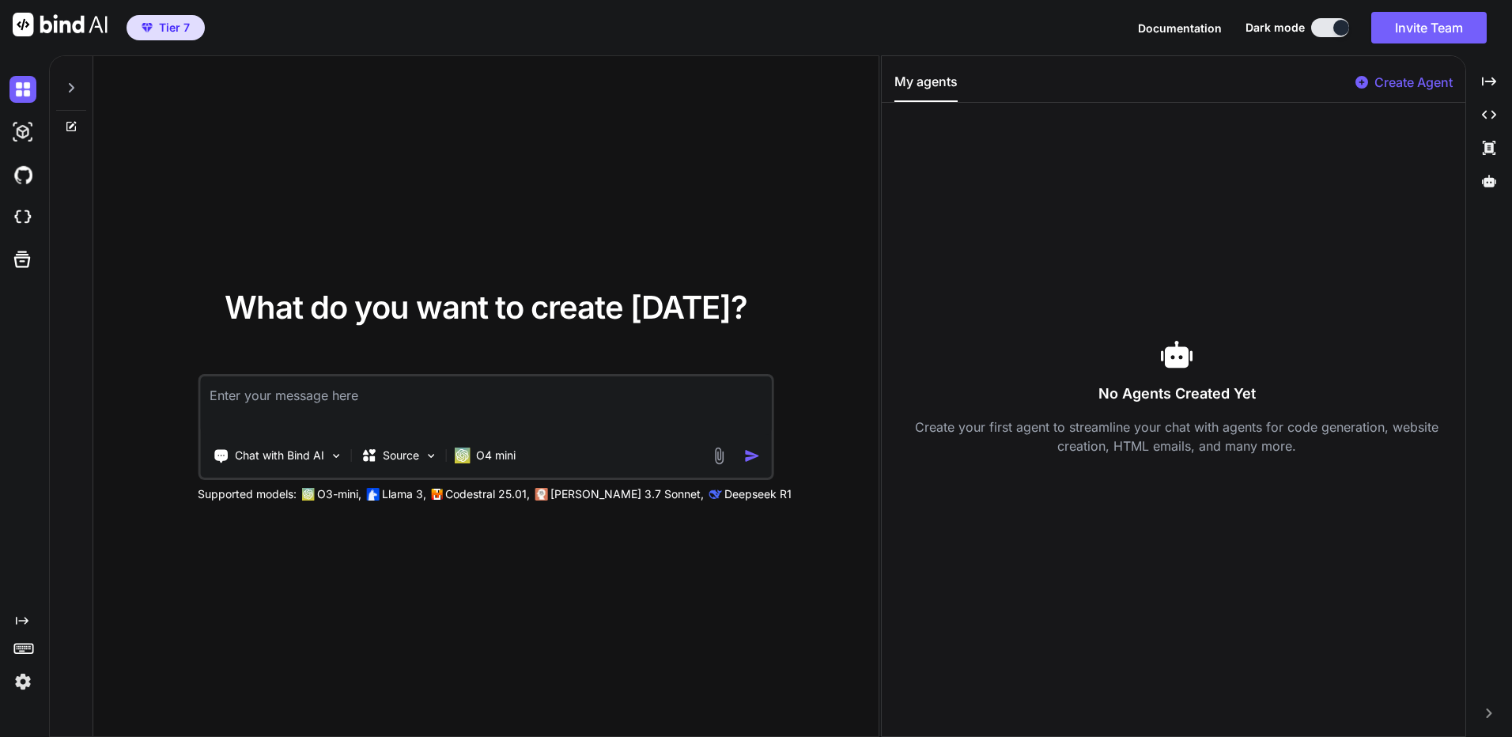
click at [77, 111] on div at bounding box center [71, 94] width 43 height 77
click at [70, 90] on icon at bounding box center [71, 87] width 13 height 13
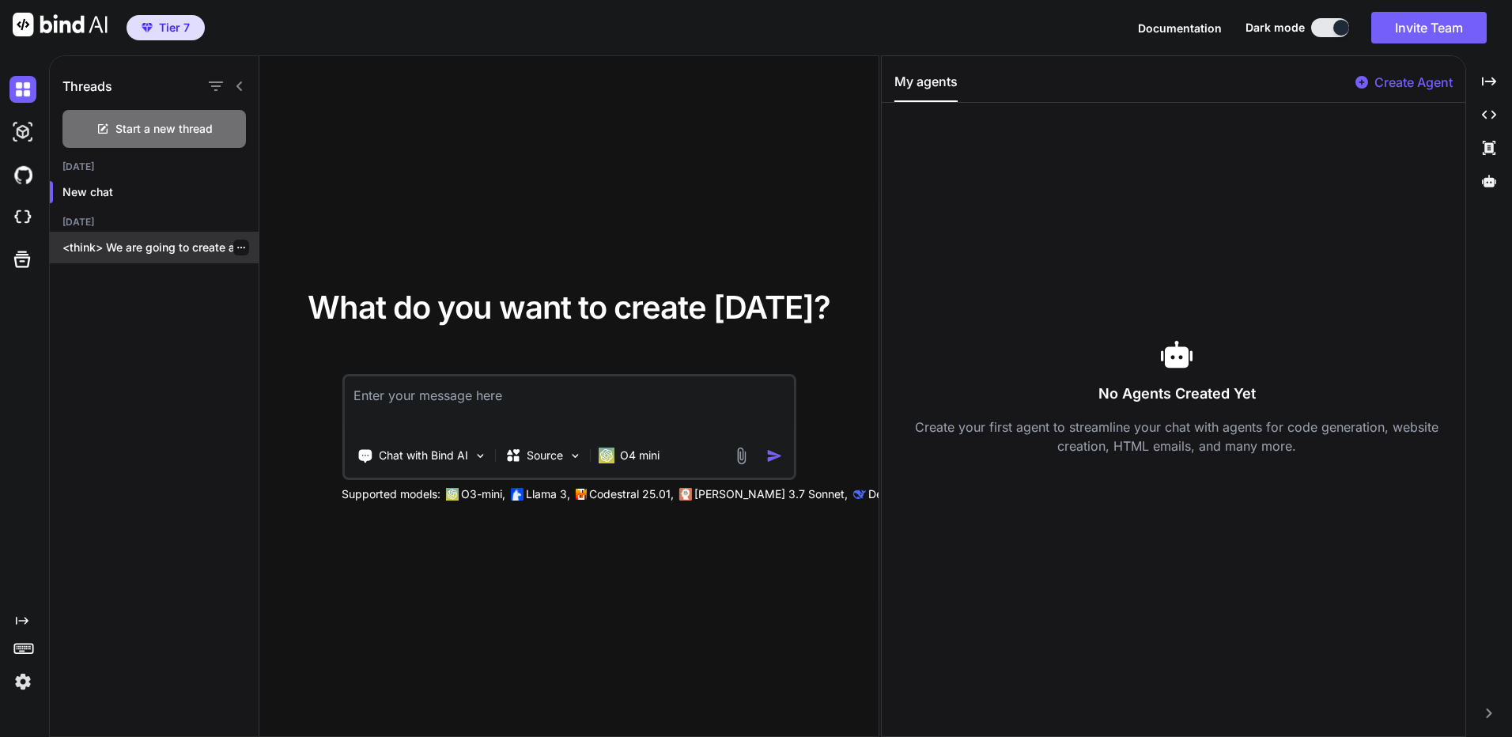
click at [238, 247] on icon "button" at bounding box center [241, 248] width 8 height 2
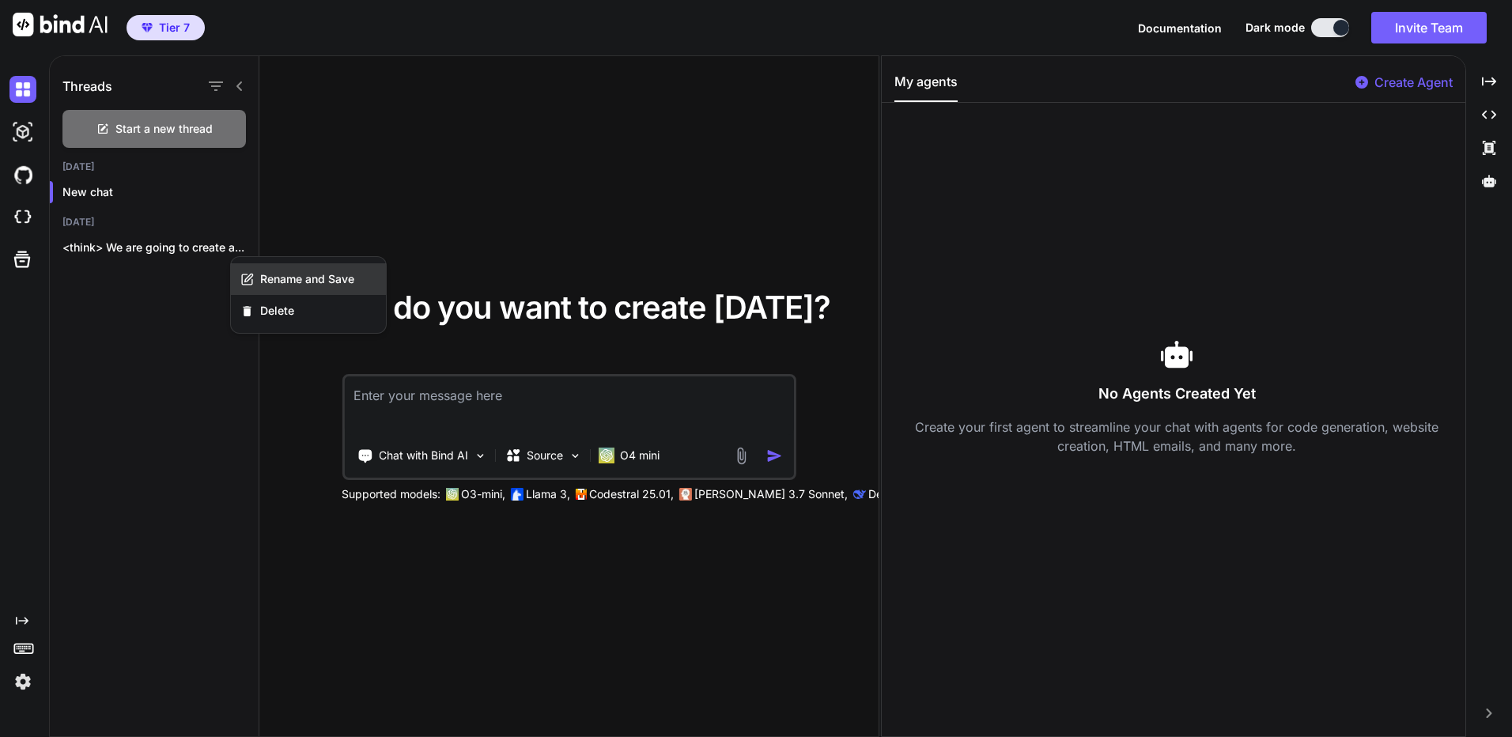
click at [274, 293] on div "Rename and Save" at bounding box center [308, 279] width 155 height 32
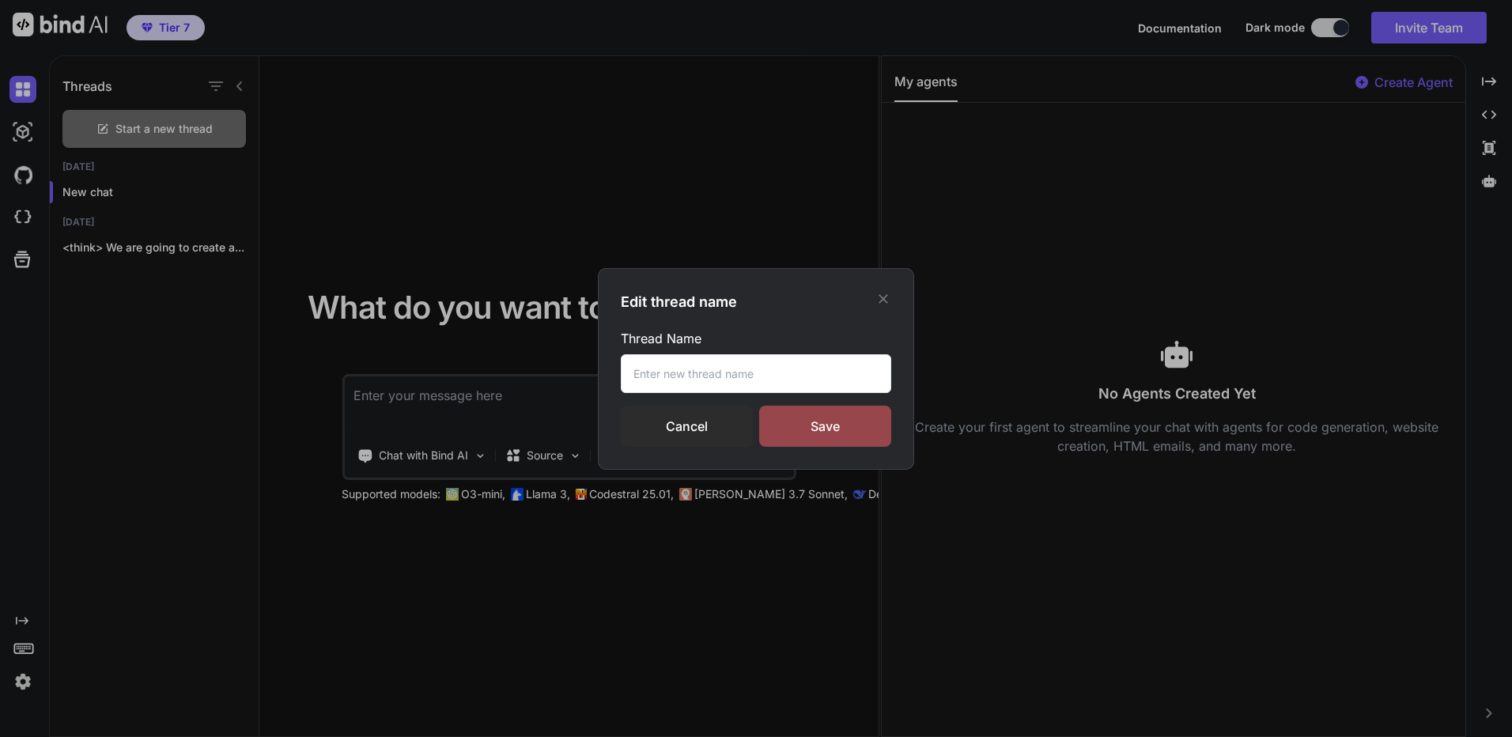
click at [908, 298] on div "Edit thread name Thread Name Cancel Save" at bounding box center [756, 369] width 316 height 202
click at [897, 302] on div "Edit thread name Thread Name Cancel Save" at bounding box center [756, 369] width 316 height 202
click at [878, 302] on icon at bounding box center [883, 299] width 16 height 16
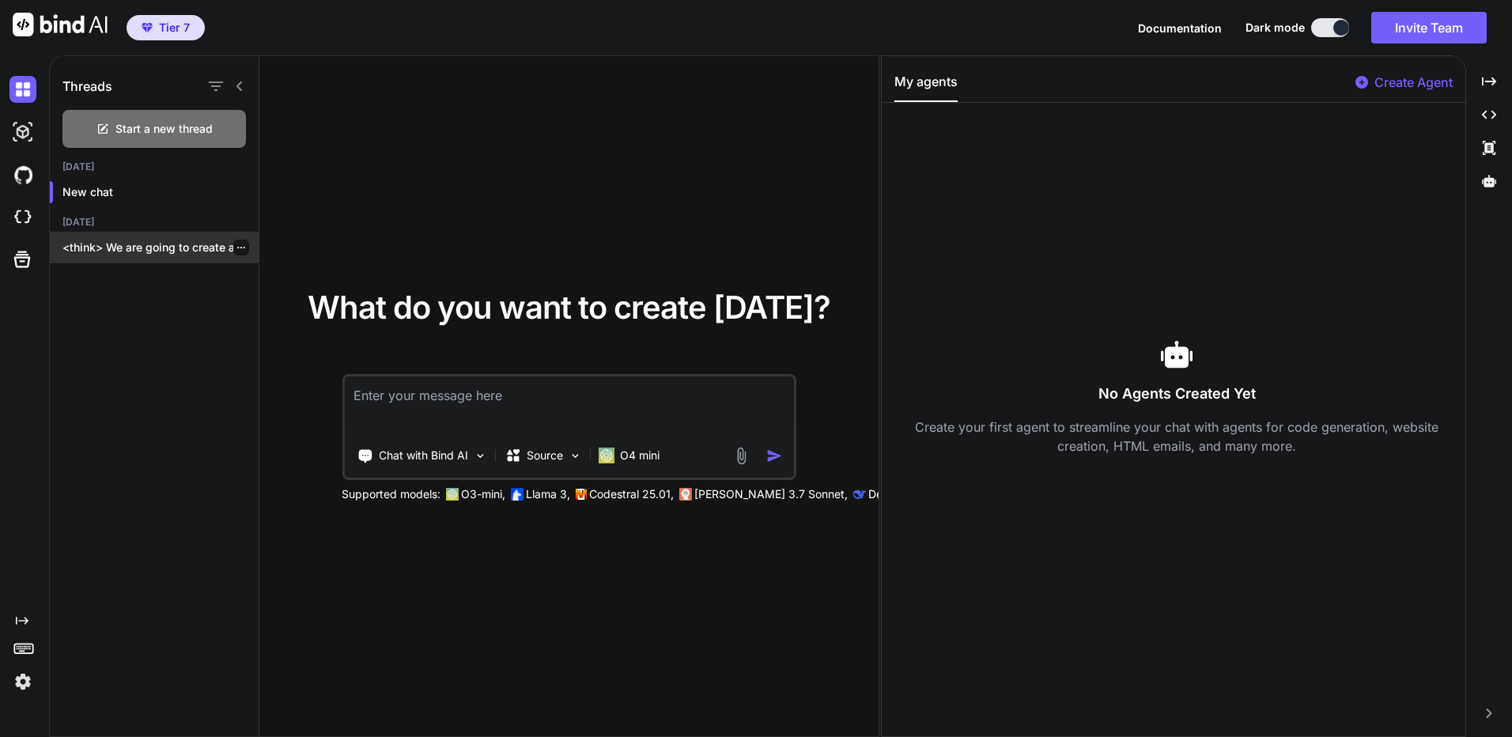
click at [233, 252] on div at bounding box center [241, 248] width 16 height 16
click at [237, 241] on div at bounding box center [241, 248] width 16 height 16
click at [237, 253] on div at bounding box center [241, 248] width 16 height 16
click at [233, 254] on div at bounding box center [241, 248] width 16 height 16
click at [244, 246] on p "<think> We are going to create a..." at bounding box center [160, 248] width 196 height 16
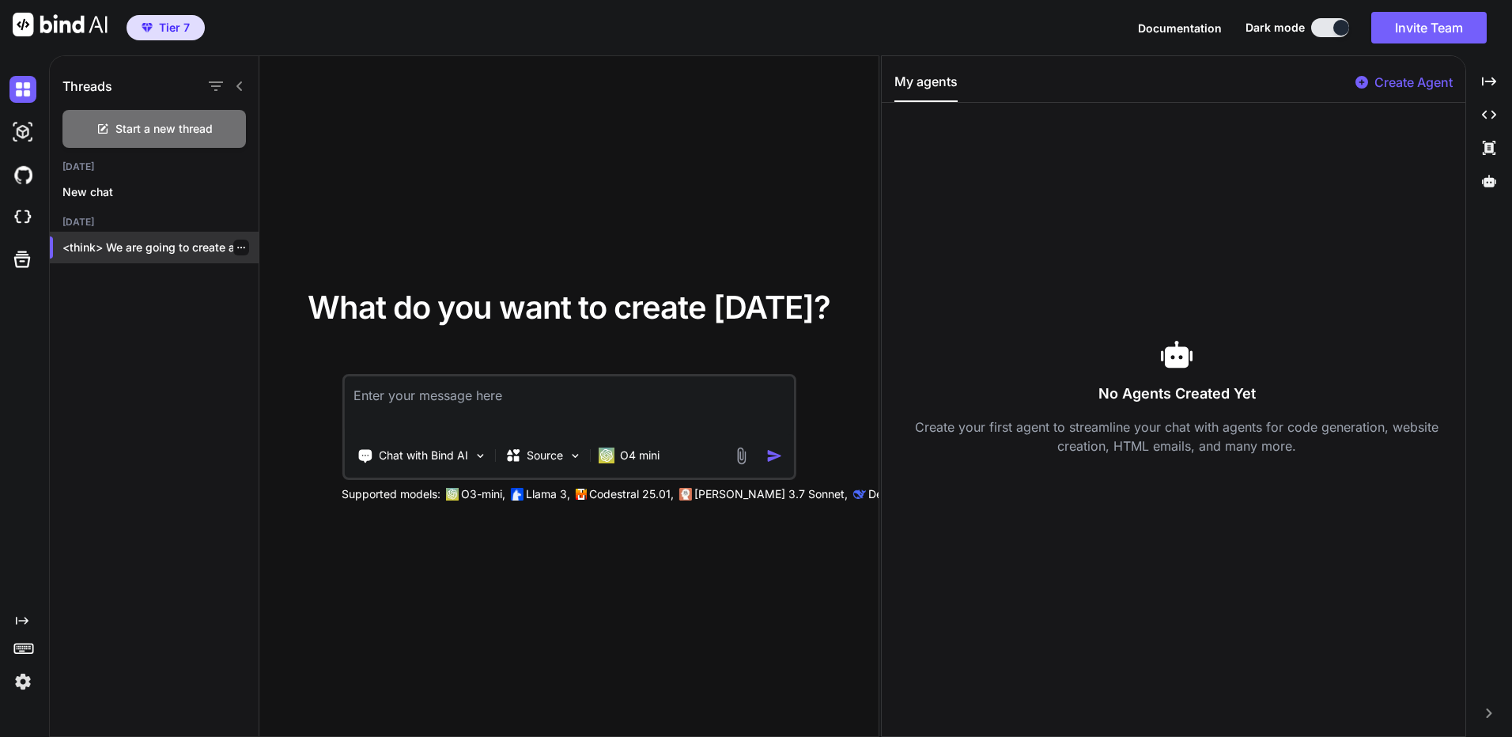
click at [236, 243] on icon "button" at bounding box center [240, 247] width 9 height 9
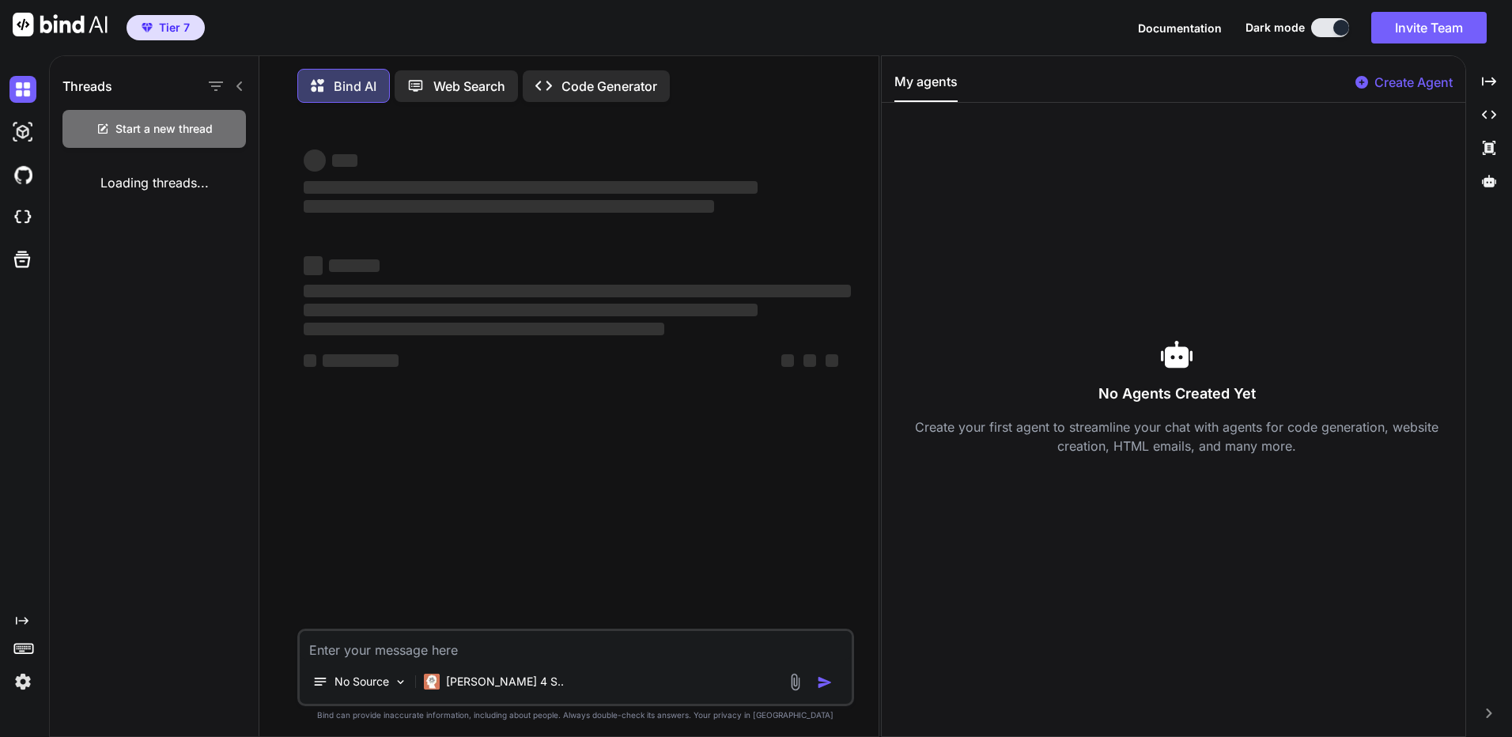
click at [242, 251] on div "Threads Start a new thread Loading threads..." at bounding box center [154, 398] width 209 height 684
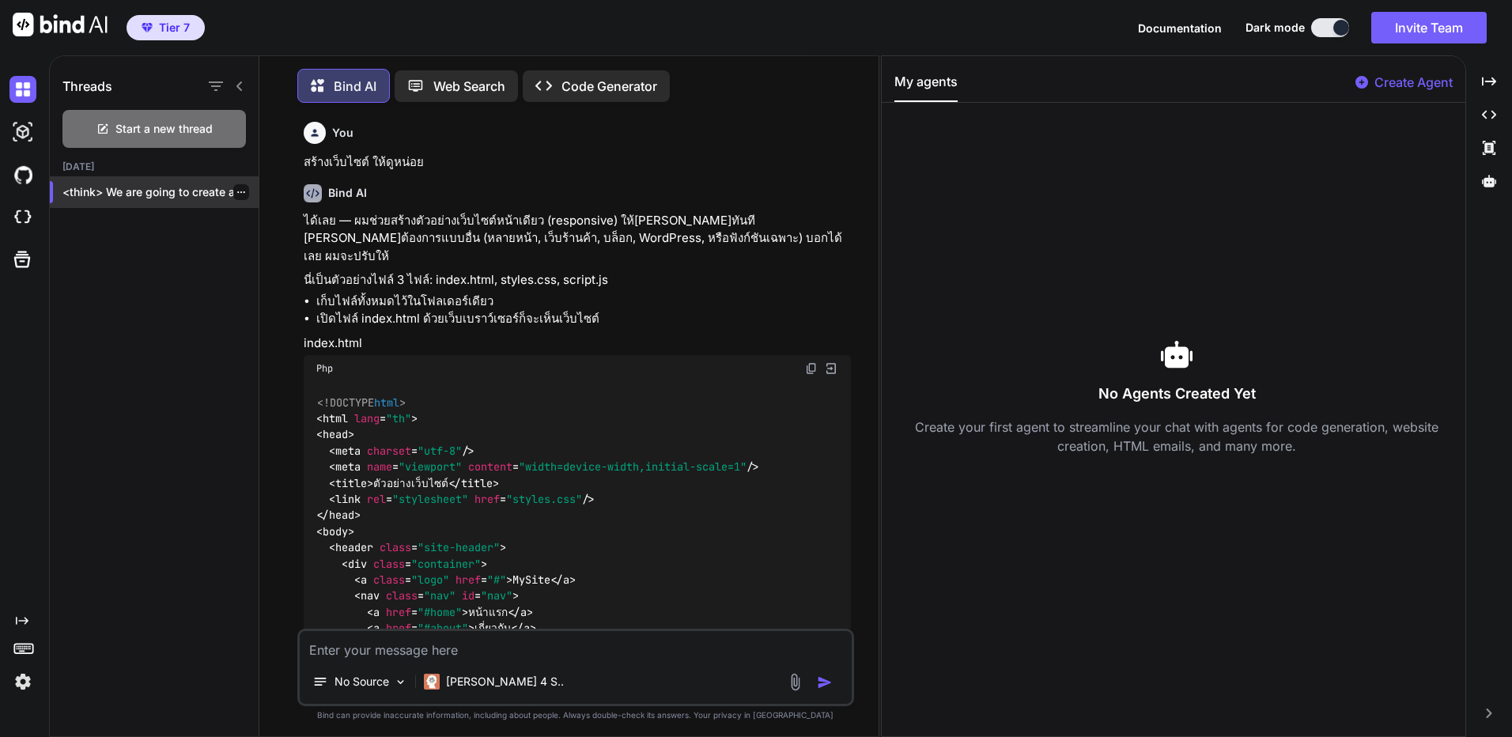
click at [233, 191] on div at bounding box center [241, 192] width 16 height 16
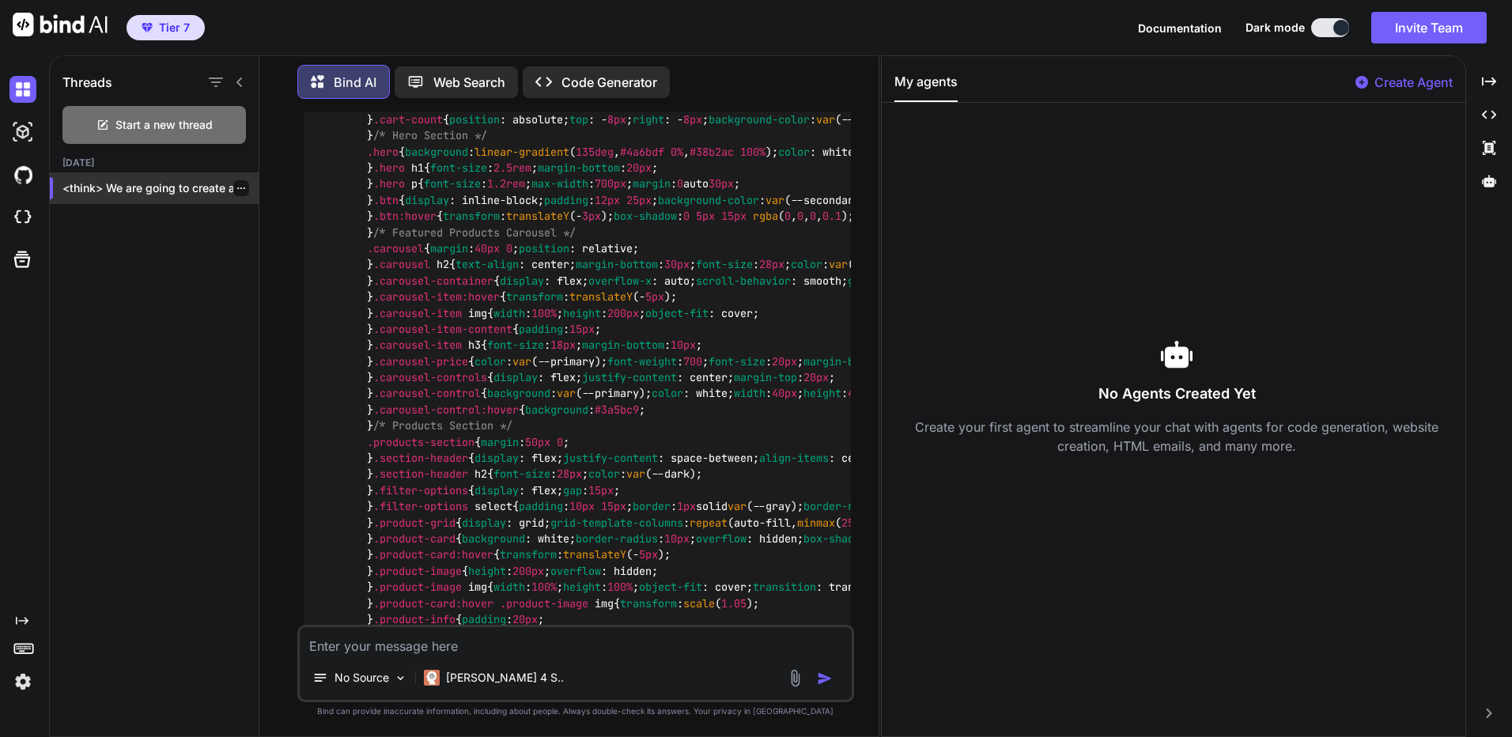
scroll to position [2866, 0]
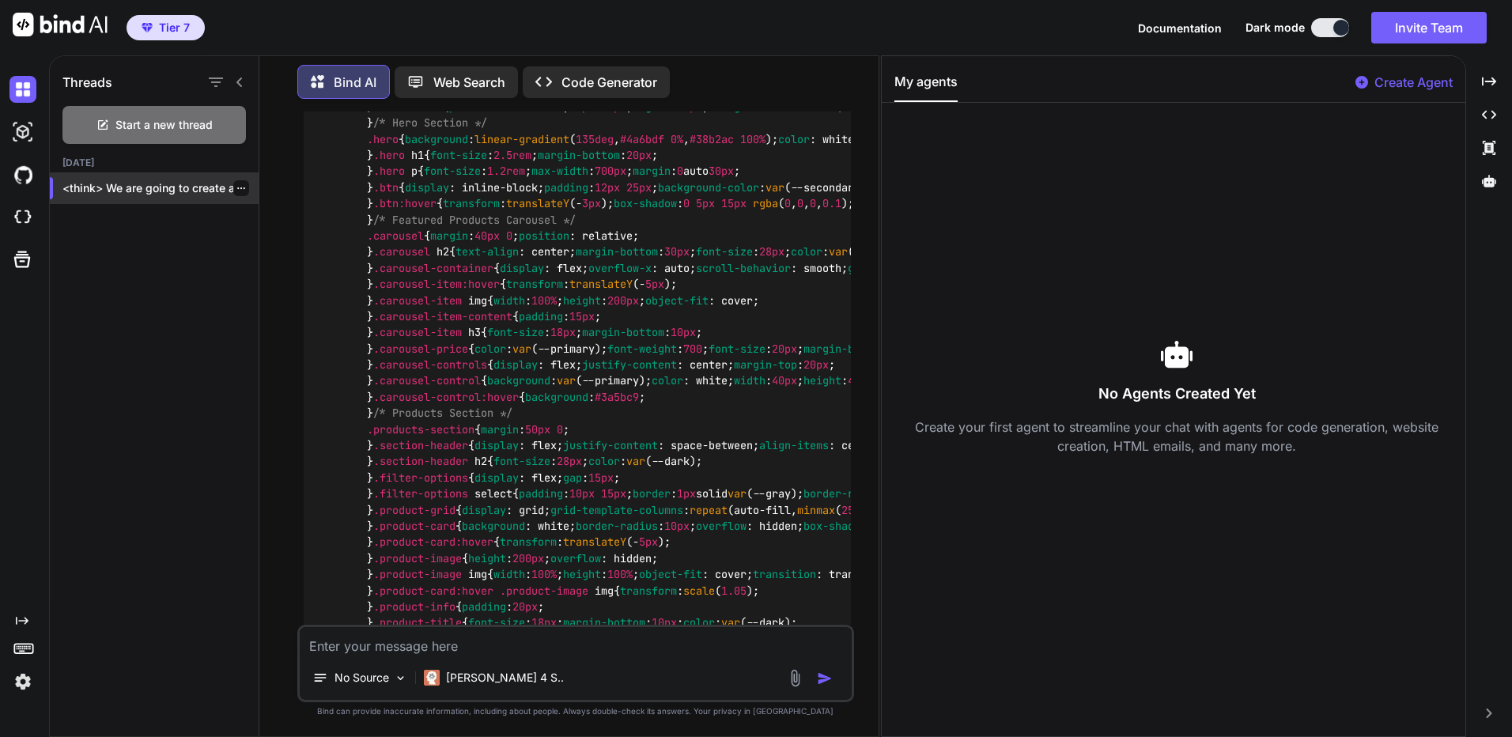
click at [236, 184] on icon "button" at bounding box center [240, 187] width 9 height 9
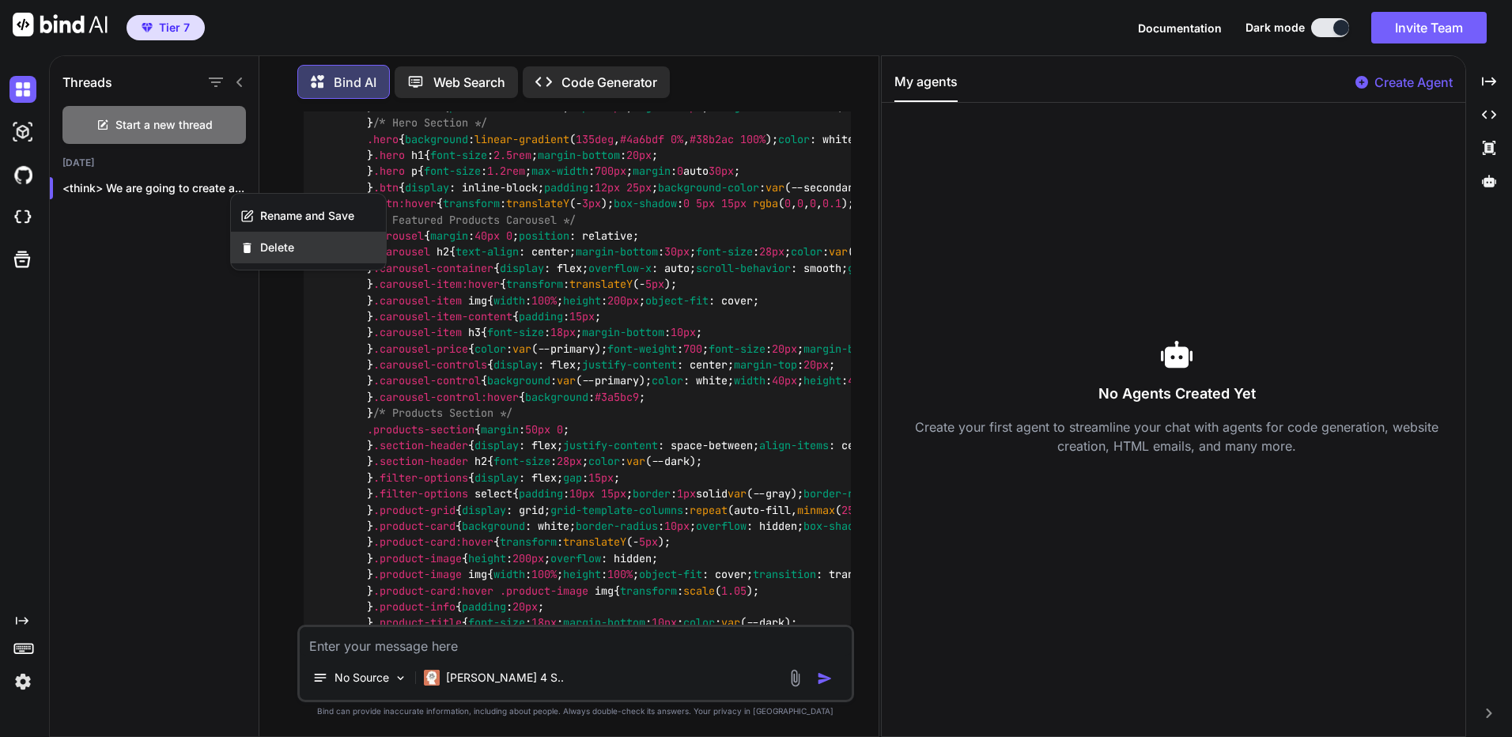
click at [274, 254] on span "Delete" at bounding box center [277, 248] width 34 height 16
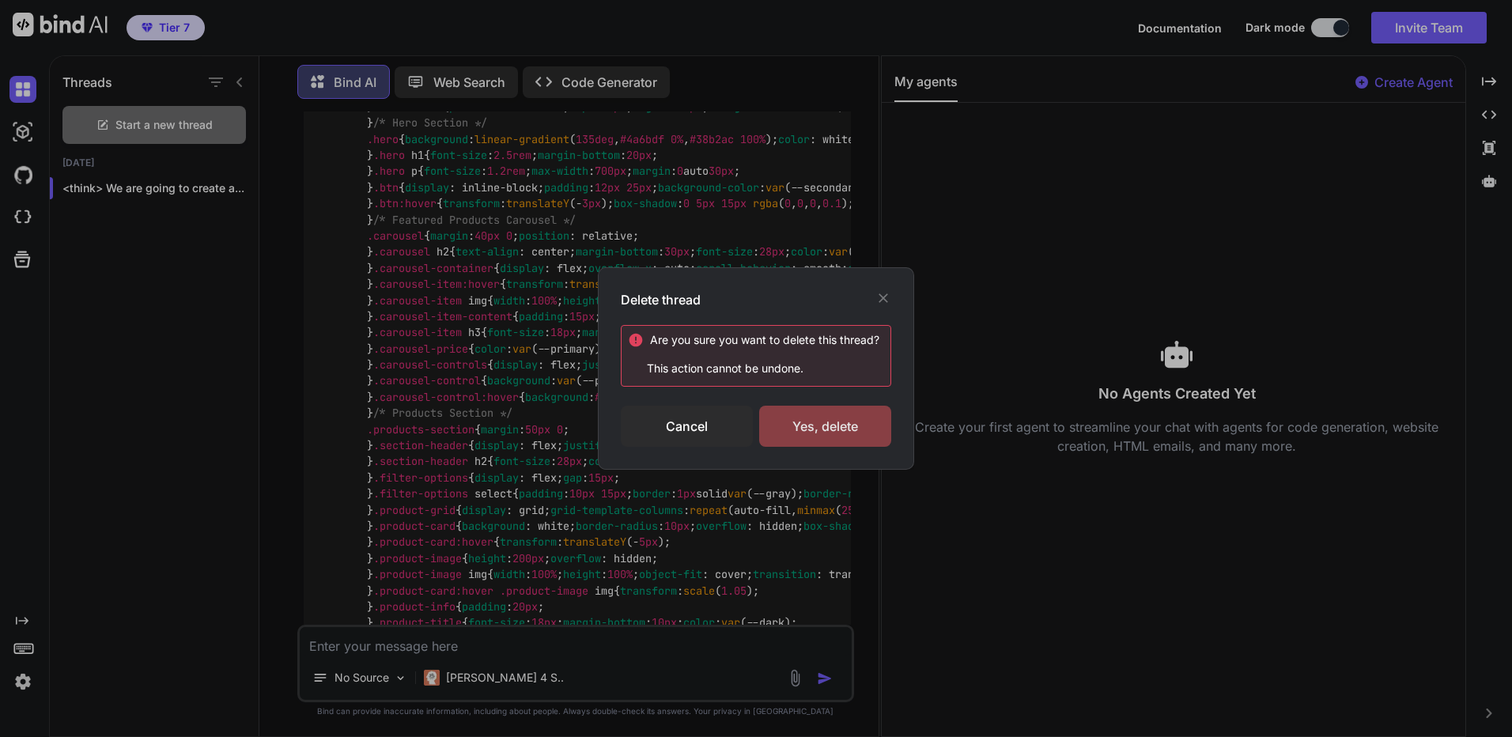
click at [845, 429] on div "Yes, delete" at bounding box center [825, 426] width 132 height 41
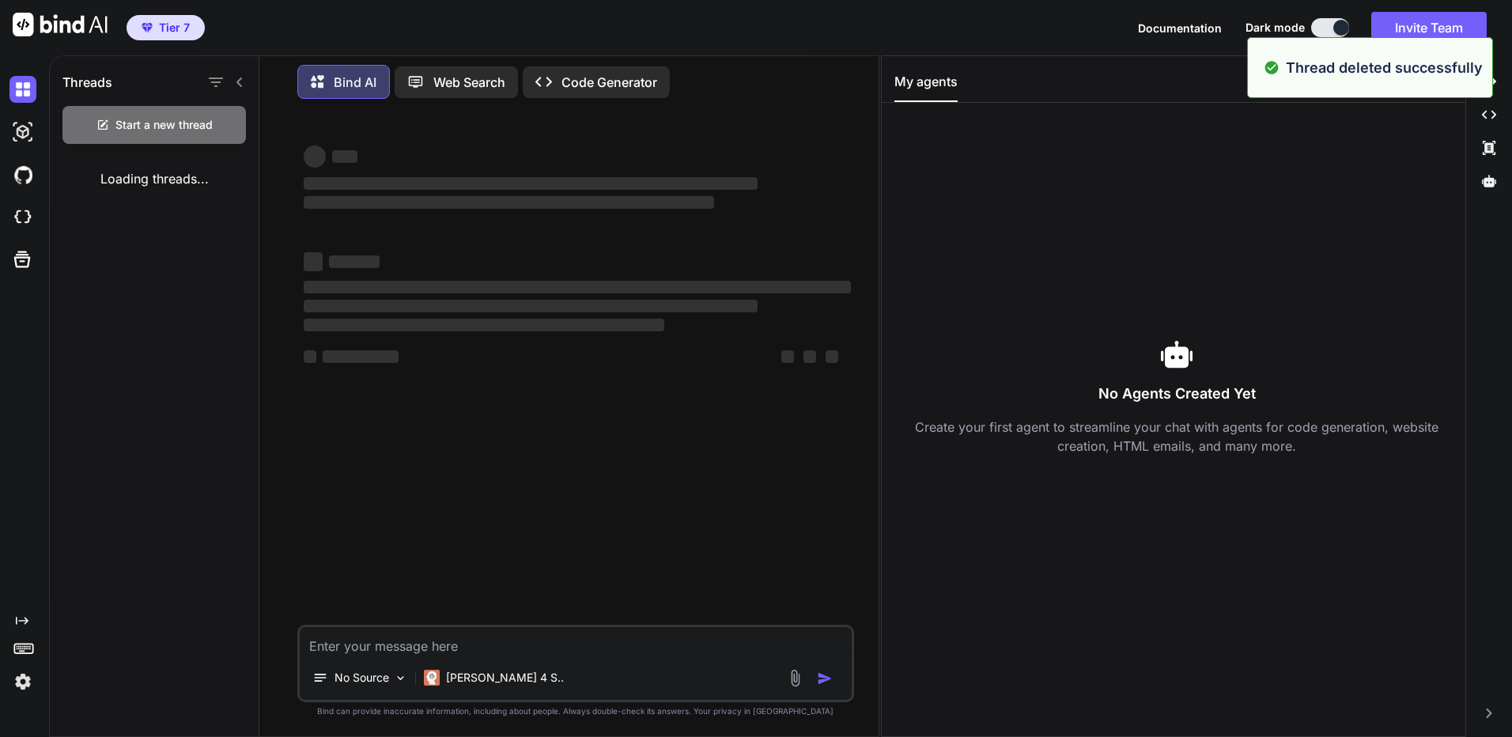
scroll to position [0, 0]
type textarea "x"
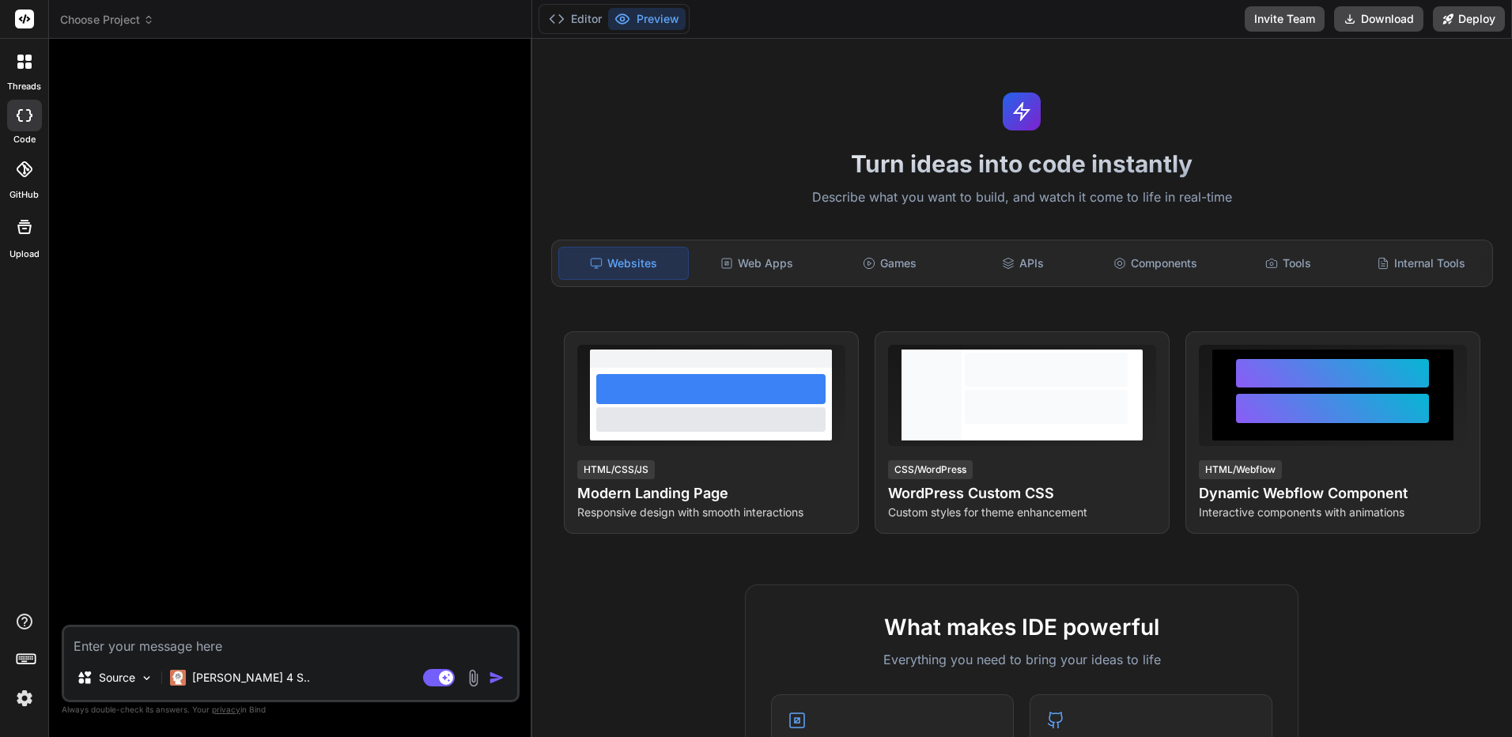
type textarea "x"
click at [795, 246] on div "Websites Web Apps Games APIs Components Tools Internal Tools" at bounding box center [1022, 263] width 942 height 47
click at [769, 276] on div "Web Apps" at bounding box center [757, 263] width 130 height 33
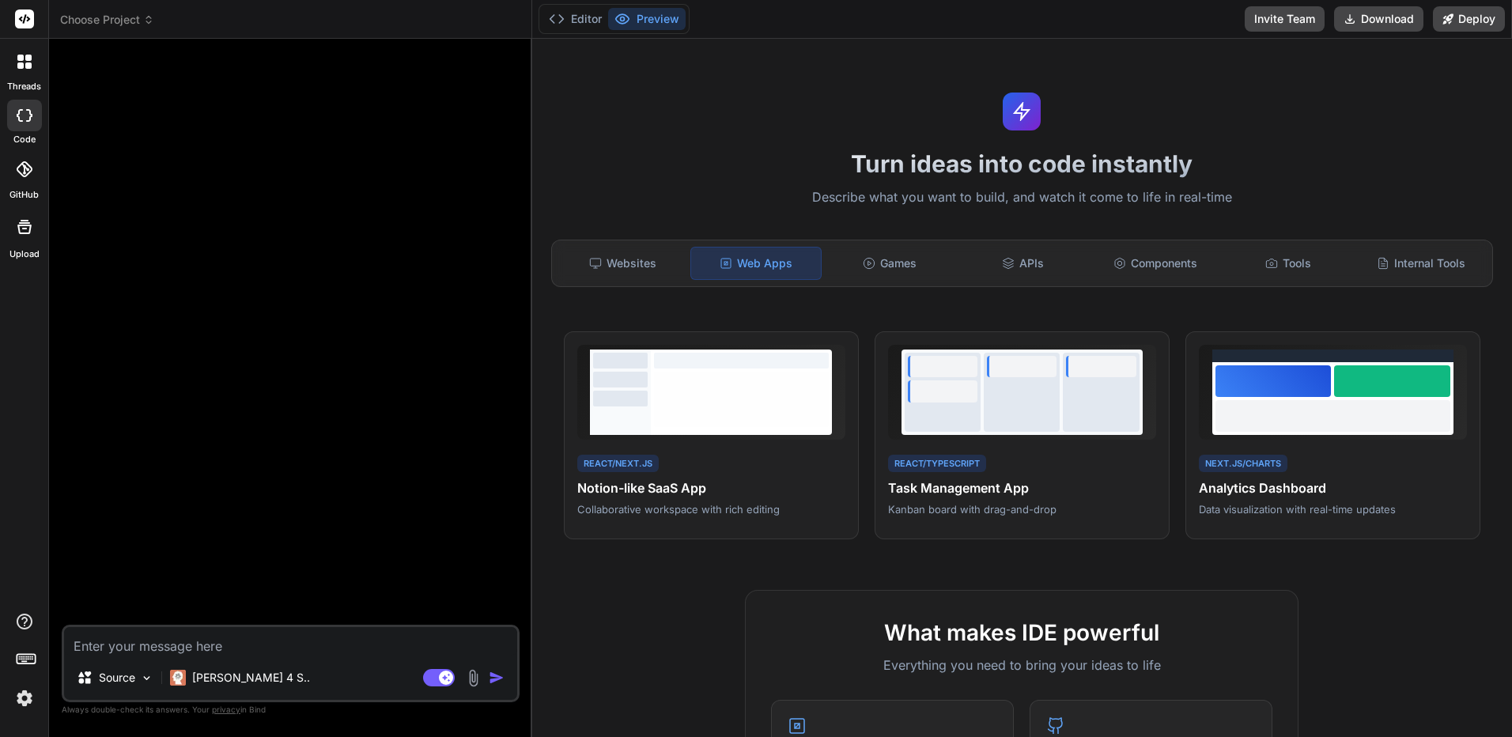
click at [274, 652] on textarea at bounding box center [290, 641] width 453 height 28
paste textarea "ฉันต้องการ Hand Range Selector + Visualizer แบบที่ GTO Wizard ใช้ — ตาราง 13x13…"
type textarea "ฉันต้องการ Hand Range Selector + Visualizer แบบที่ GTO Wizard ใช้ — ตาราง 13x13…"
type textarea "x"
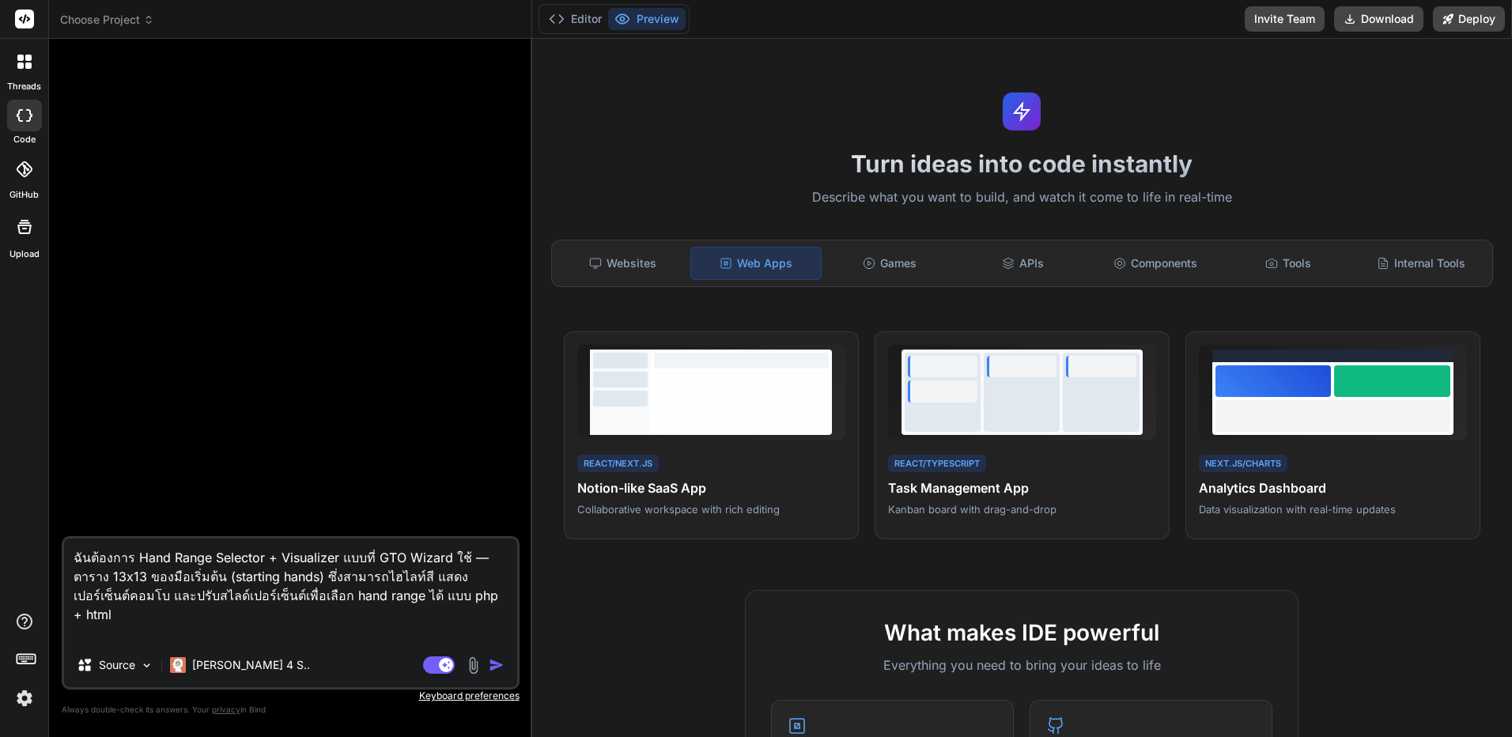
scroll to position [17, 0]
type textarea "ฉันต้องการ Hand Range Selector + Visualizer แบบที่ GTO Wizard ใช้ — ตาราง 13x13…"
click at [491, 669] on img "button" at bounding box center [497, 665] width 16 height 16
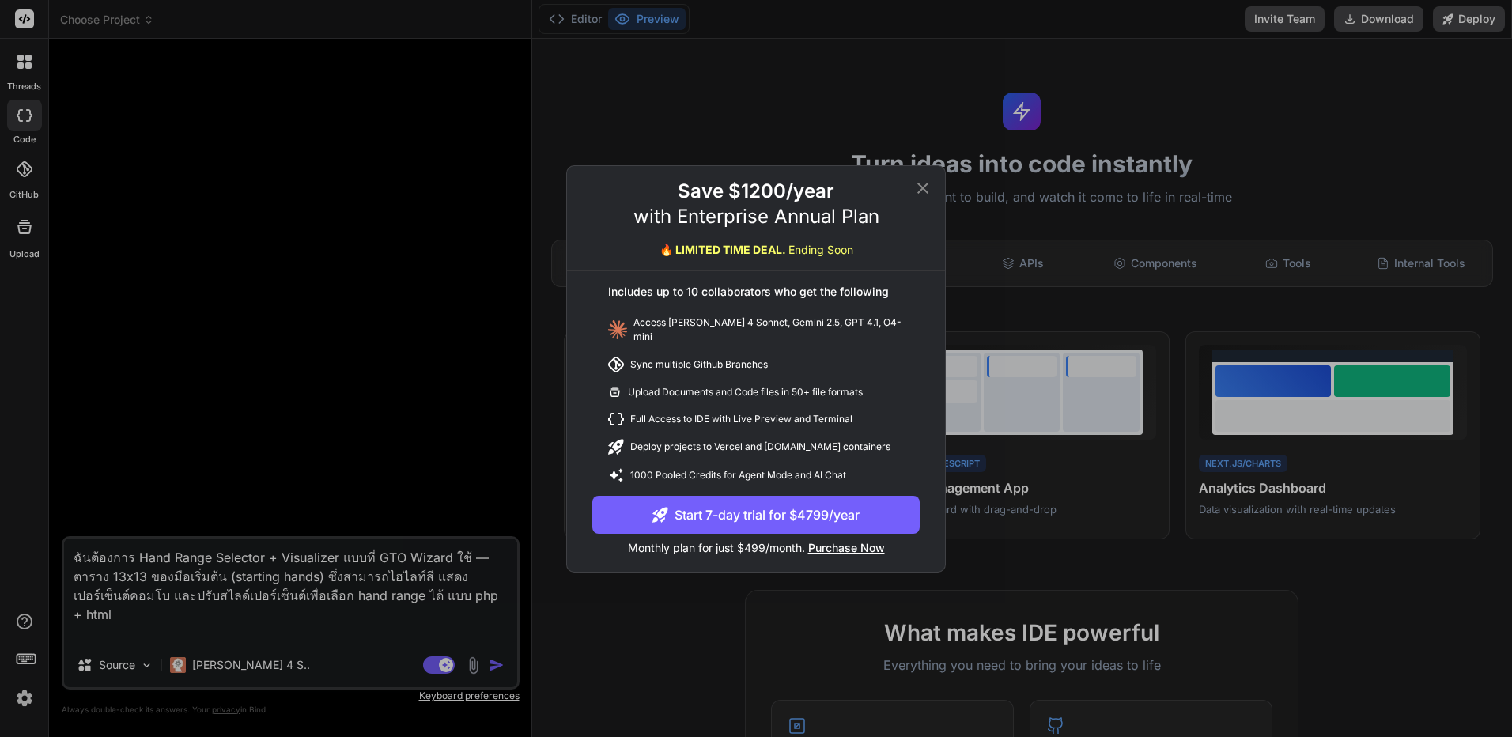
click at [403, 615] on div "Save $1200/year with Enterprise Annual Plan 🔥 LIMITED TIME DEAL. Ending Soon In…" at bounding box center [756, 368] width 1512 height 737
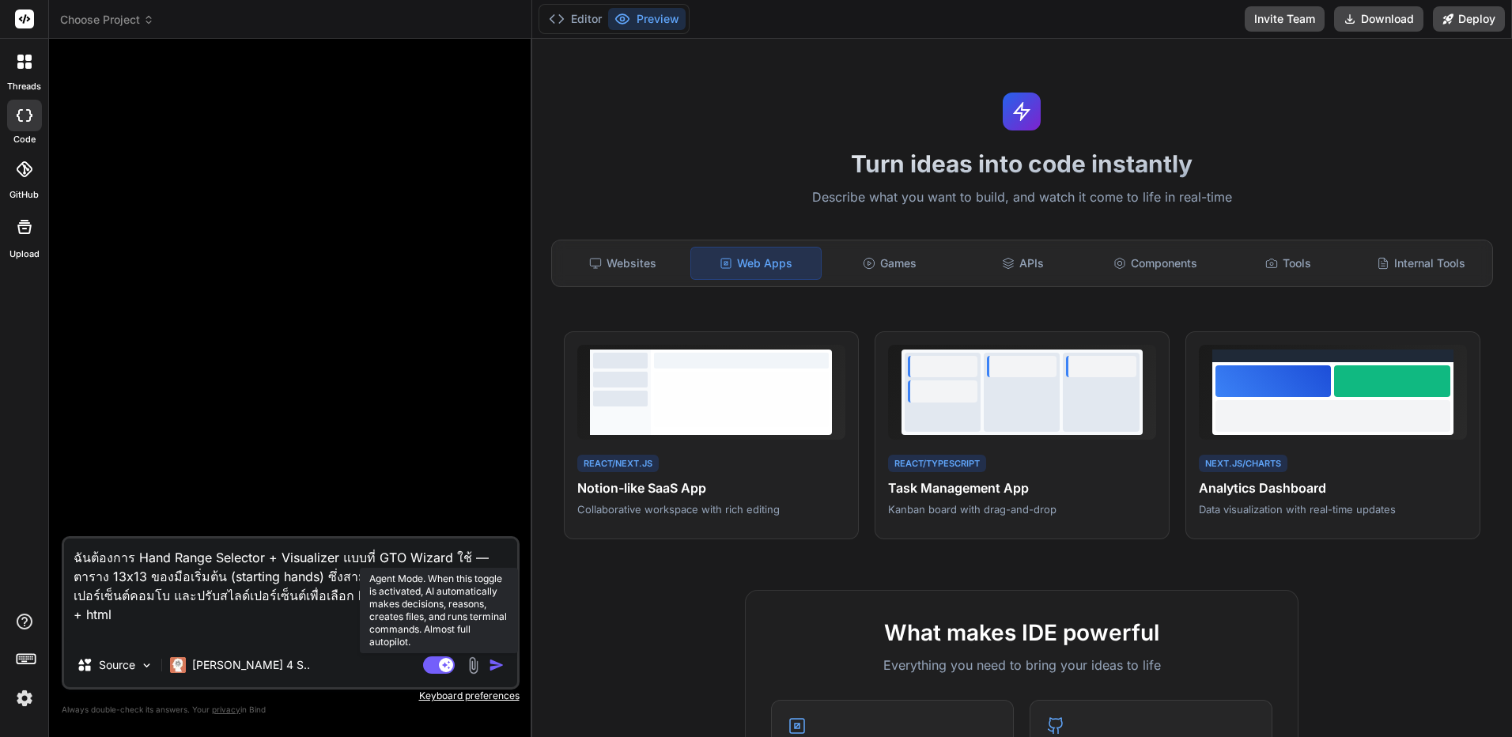
click at [439, 661] on rect at bounding box center [439, 664] width 32 height 17
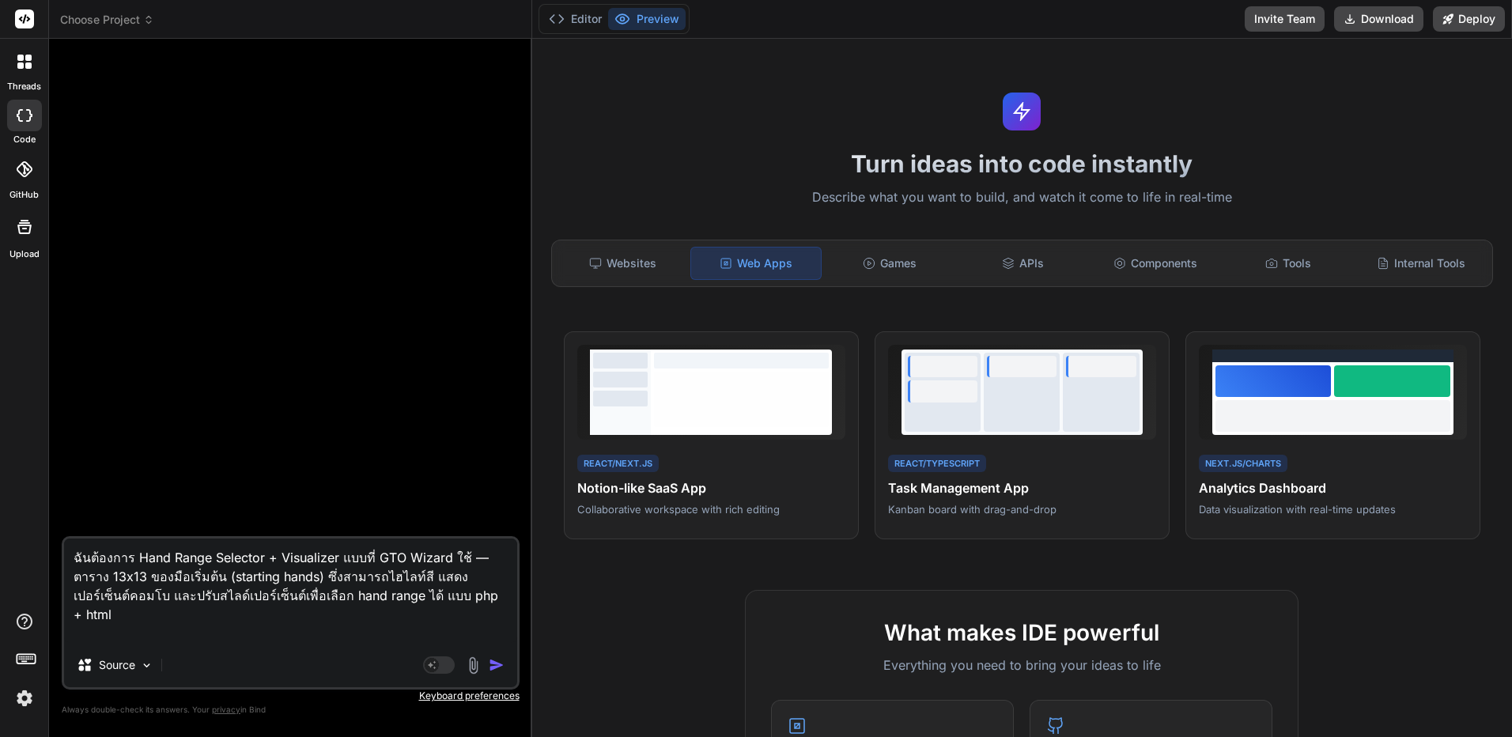
click at [481, 666] on img at bounding box center [473, 665] width 18 height 18
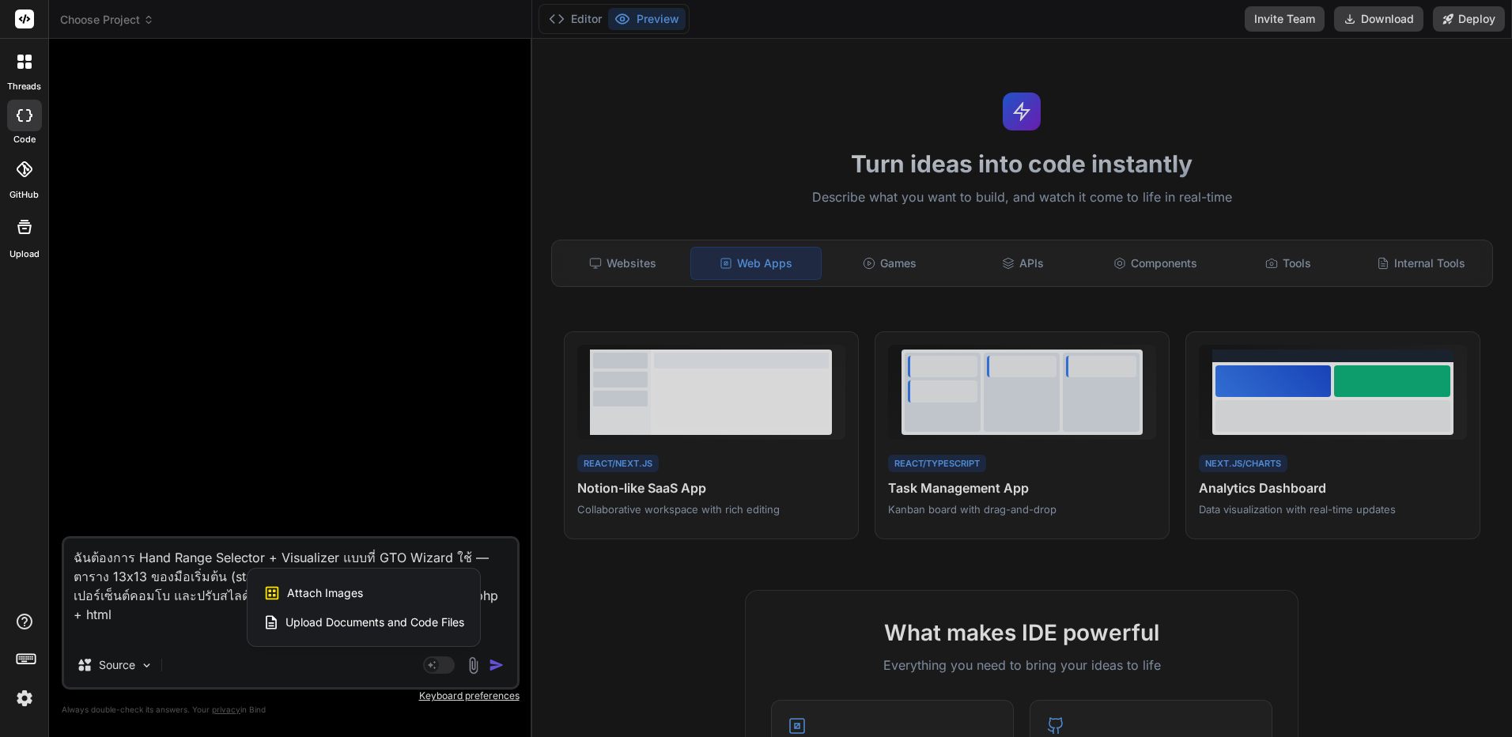
click at [494, 668] on div at bounding box center [756, 368] width 1512 height 737
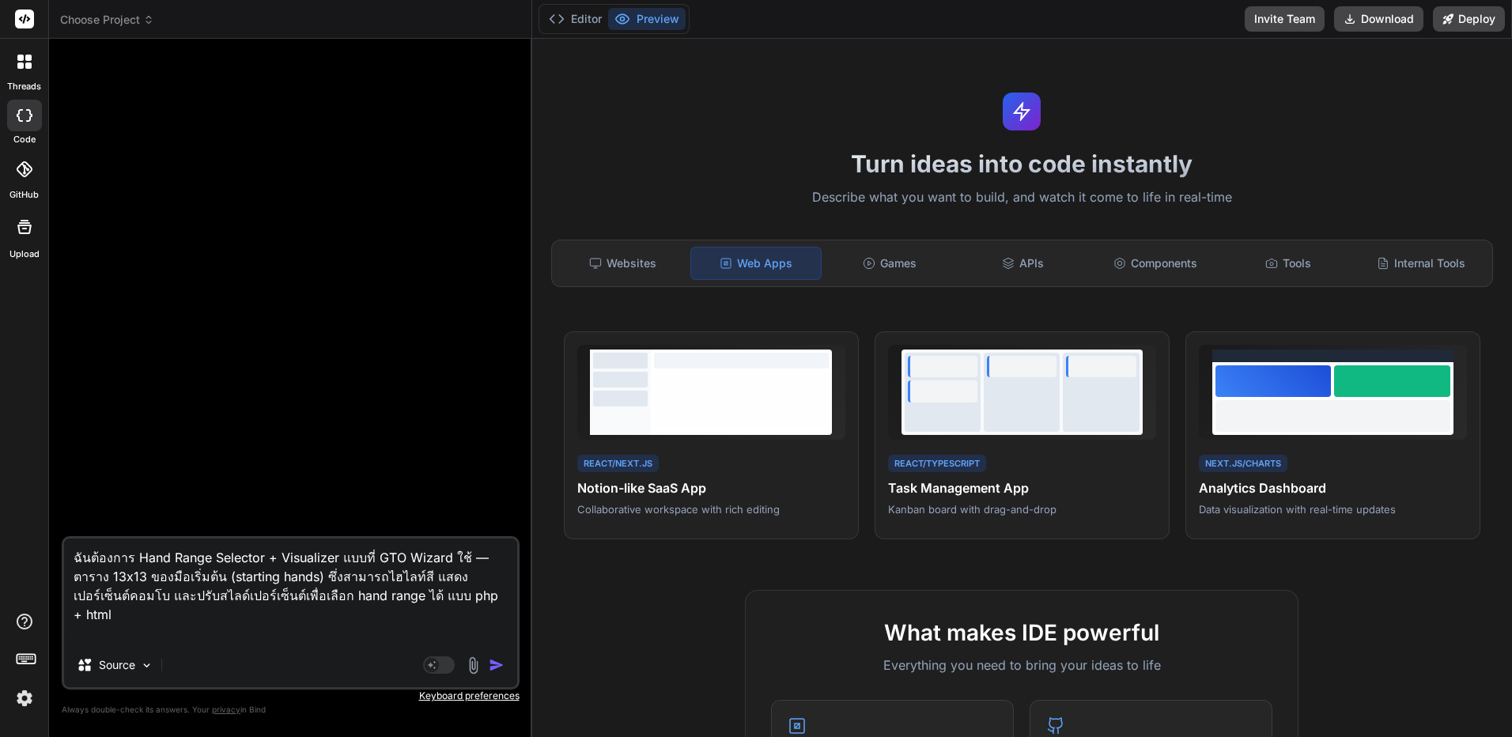
click at [503, 666] on img "button" at bounding box center [497, 665] width 16 height 16
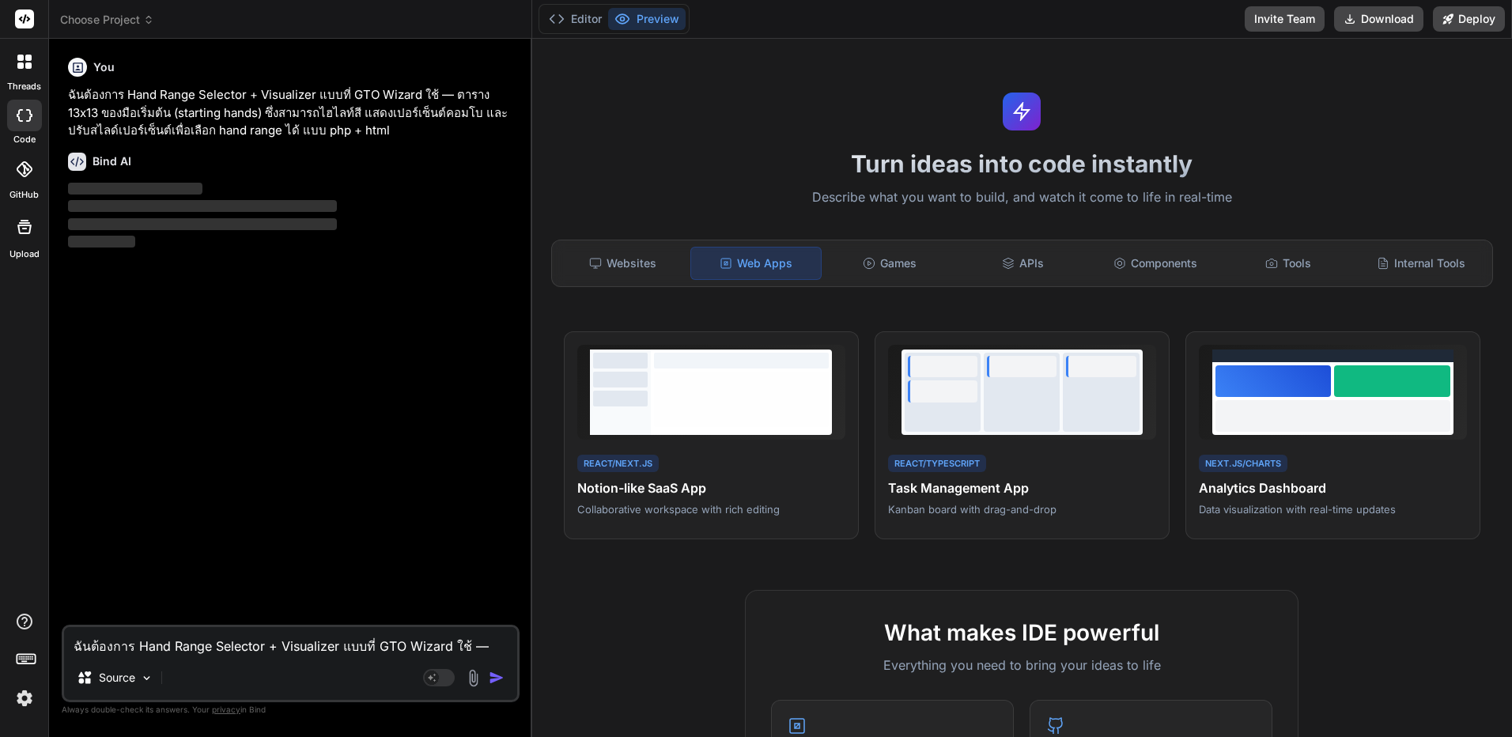
type textarea "x"
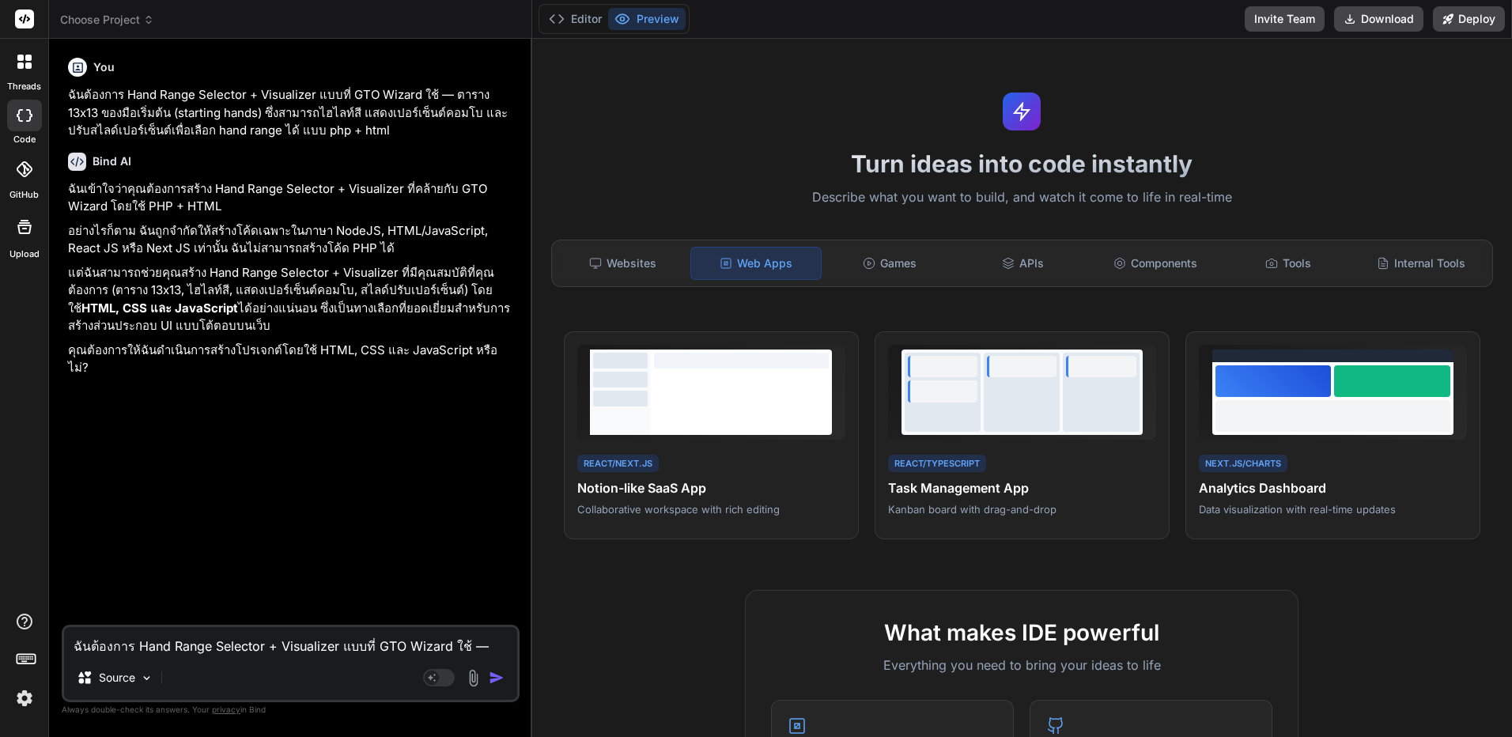
click at [285, 650] on textarea "ฉันต้องการ Hand Range Selector + Visualizer แบบที่ GTO Wizard ใช้ — ตาราง 13x13…" at bounding box center [290, 641] width 453 height 28
type textarea "."
type textarea "x"
type textarea ".="
type textarea "x"
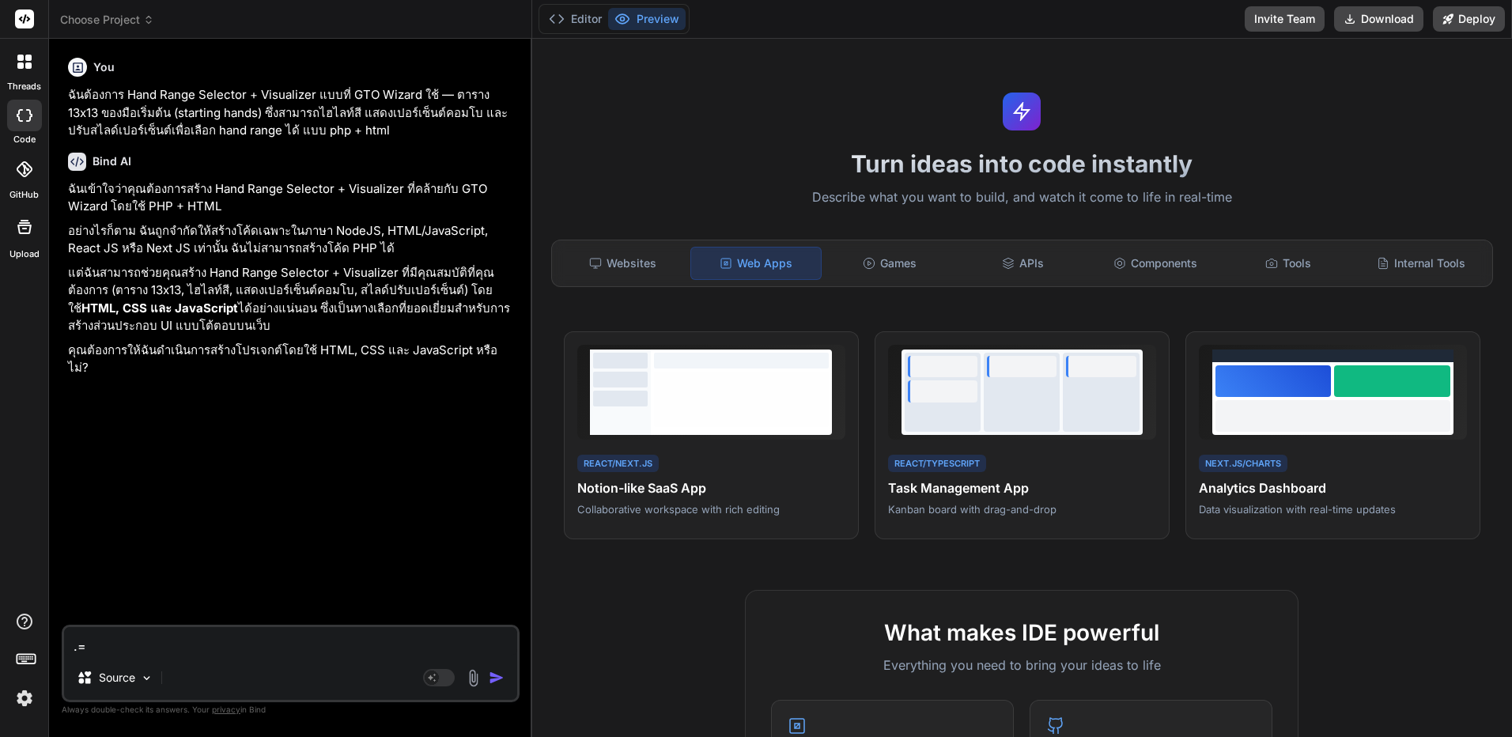
type textarea ".=j"
type textarea "x"
type textarea ".="
type textarea "x"
type textarea "."
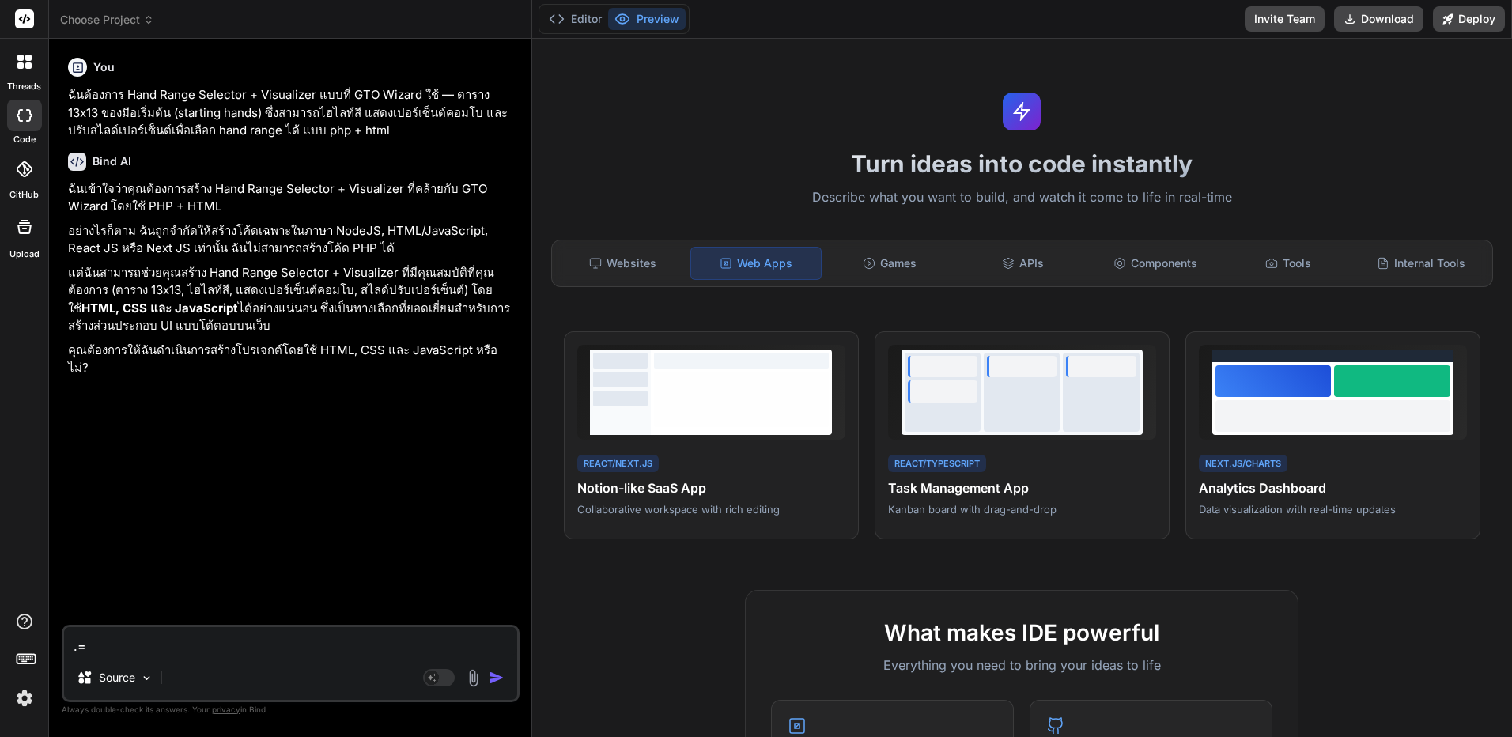
type textarea "x"
type textarea "ใ"
type textarea "x"
type textarea "ใช"
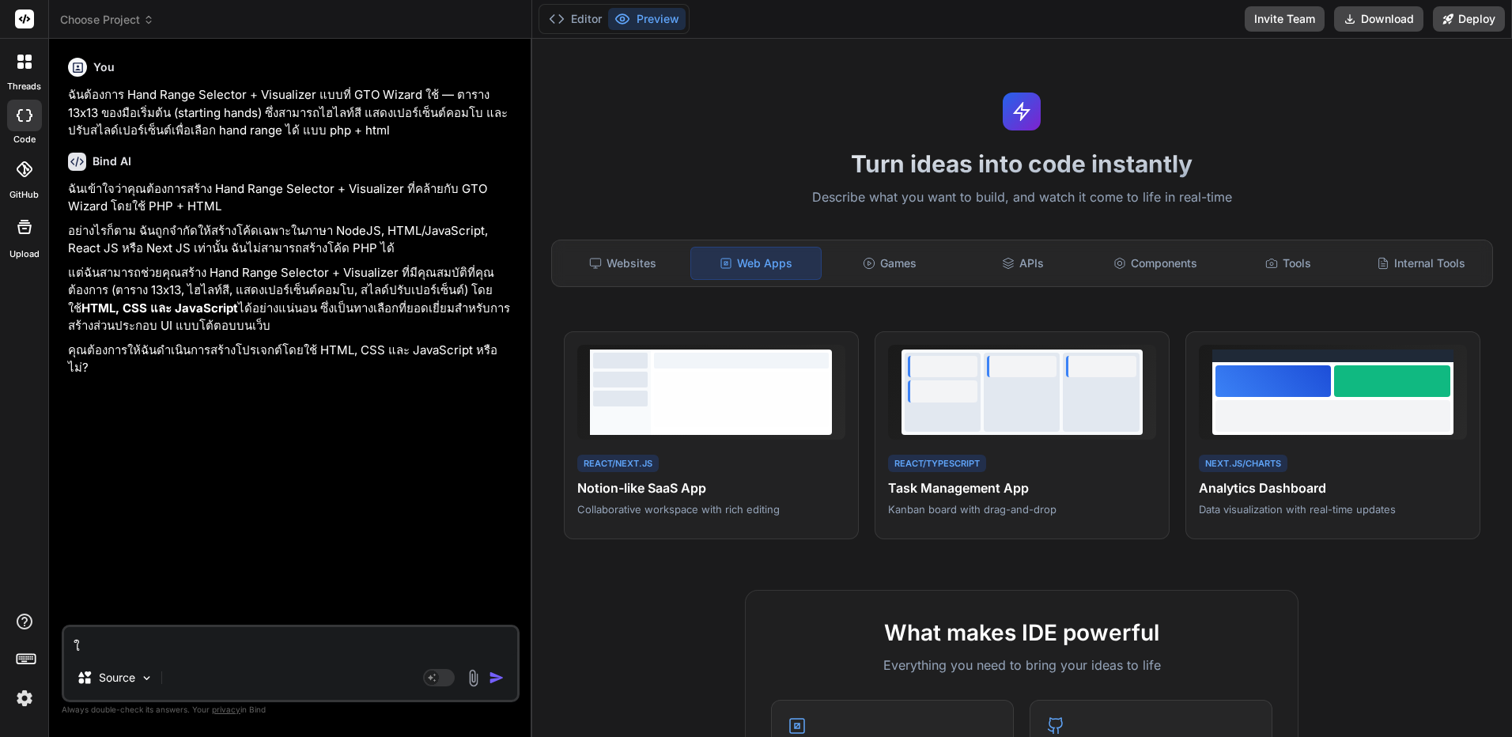
type textarea "x"
type textarea "ใช่า"
type textarea "x"
type textarea "ใช่"
type textarea "x"
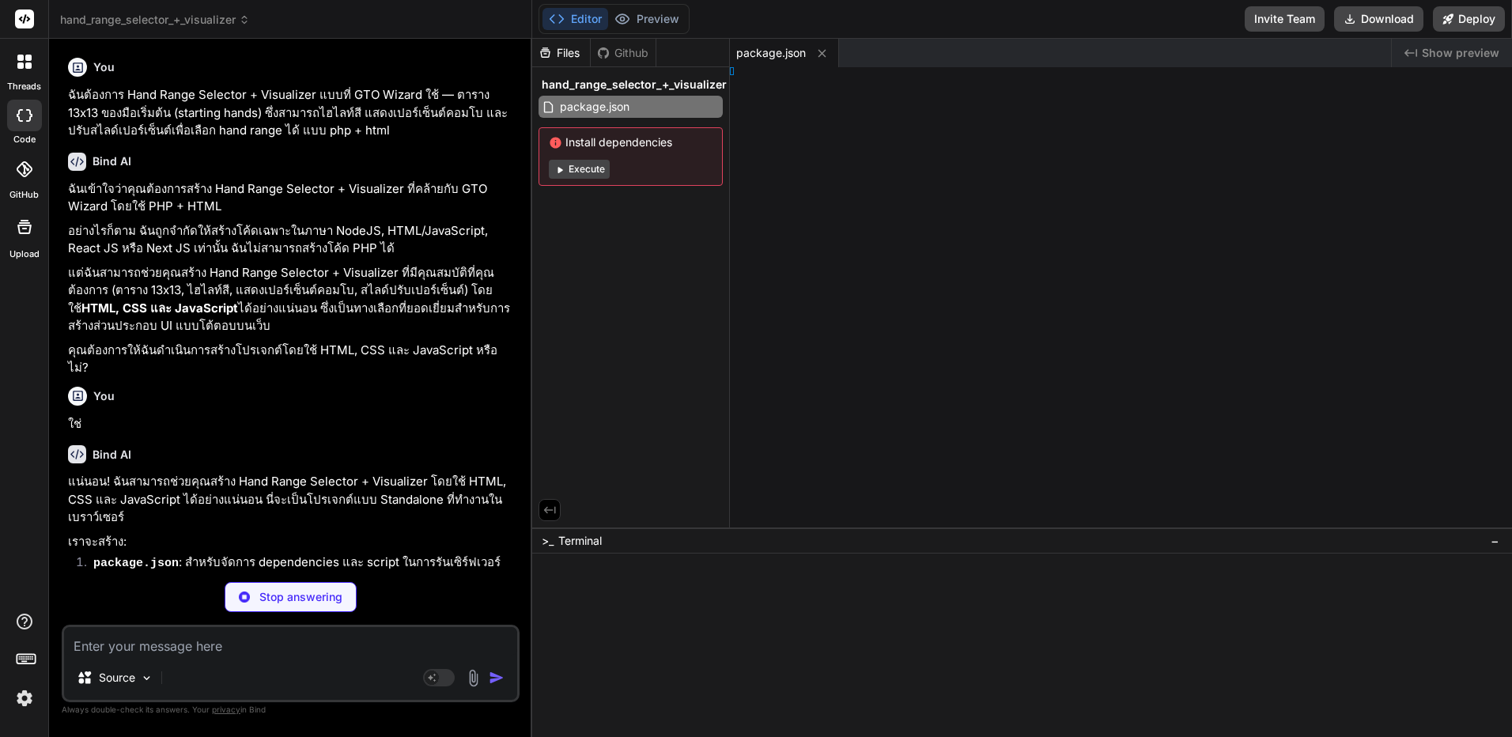
type textarea "x"
type textarea ">"
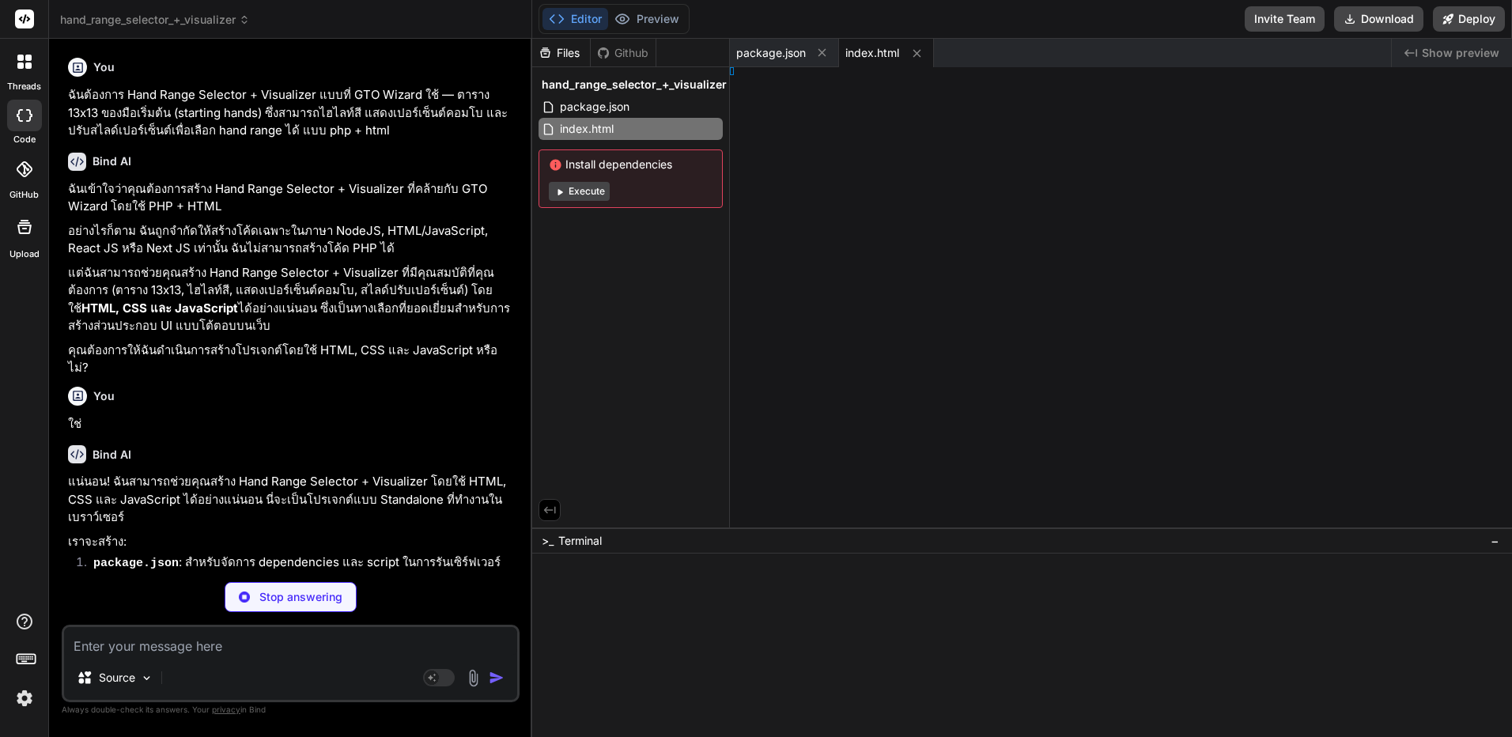
type textarea "x"
type textarea "} }"
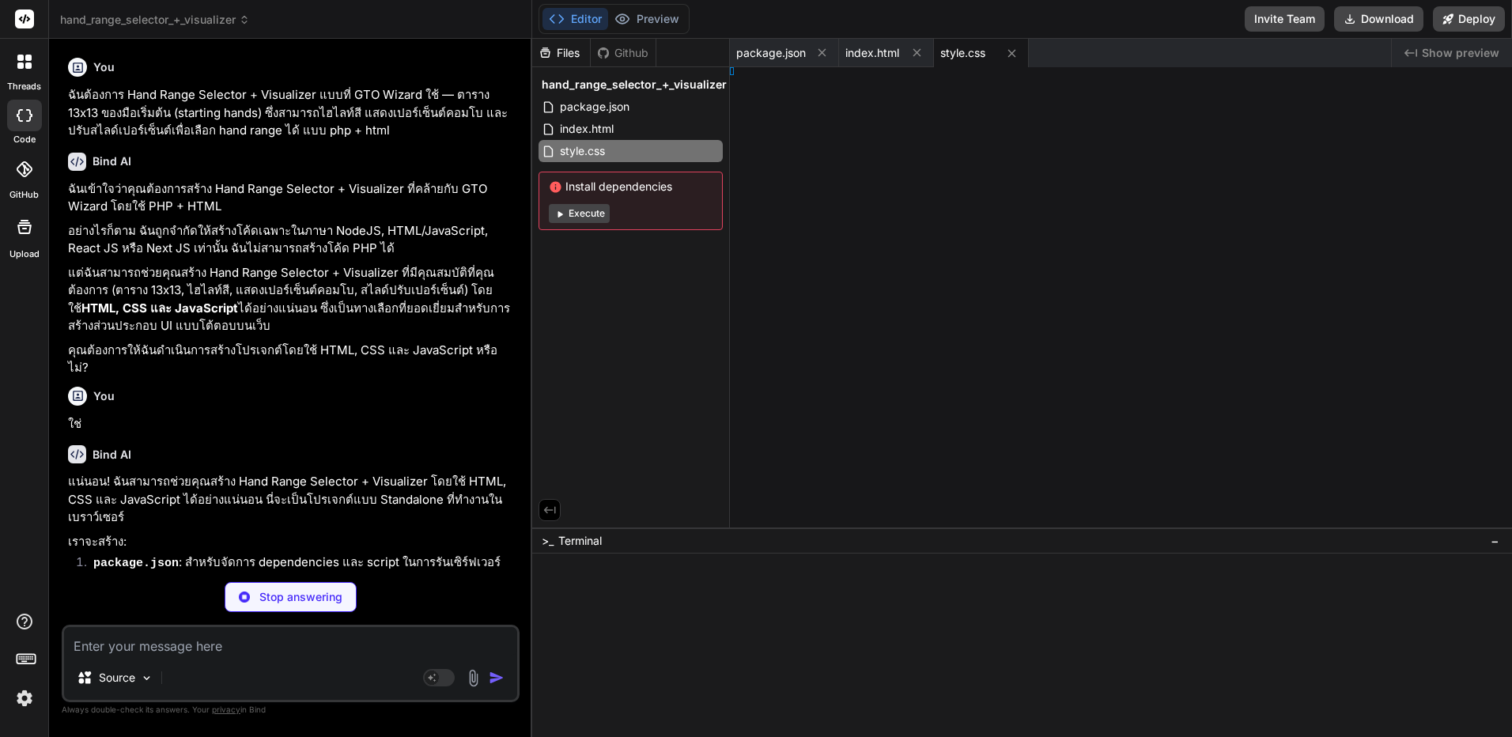
type textarea "x"
type textarea "; });"
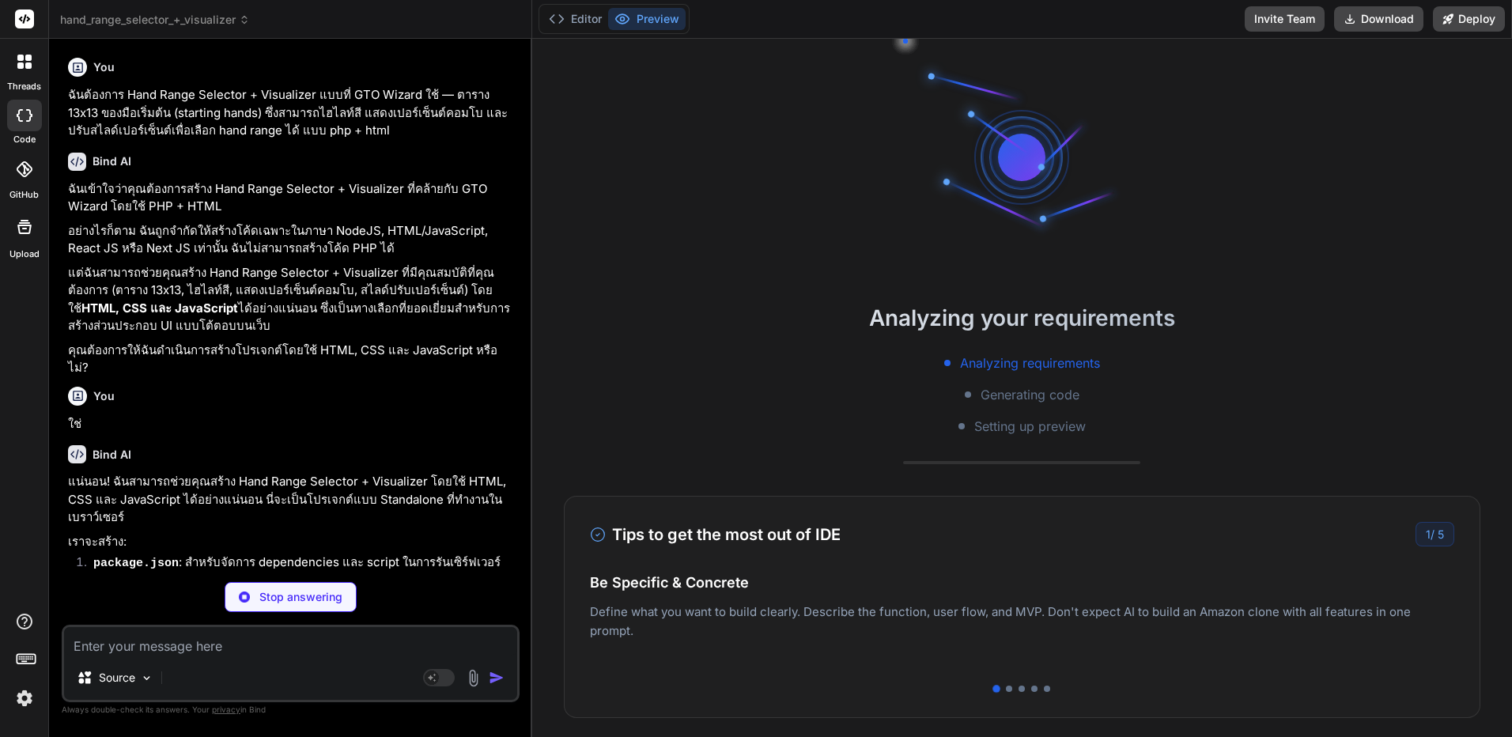
type textarea "x"
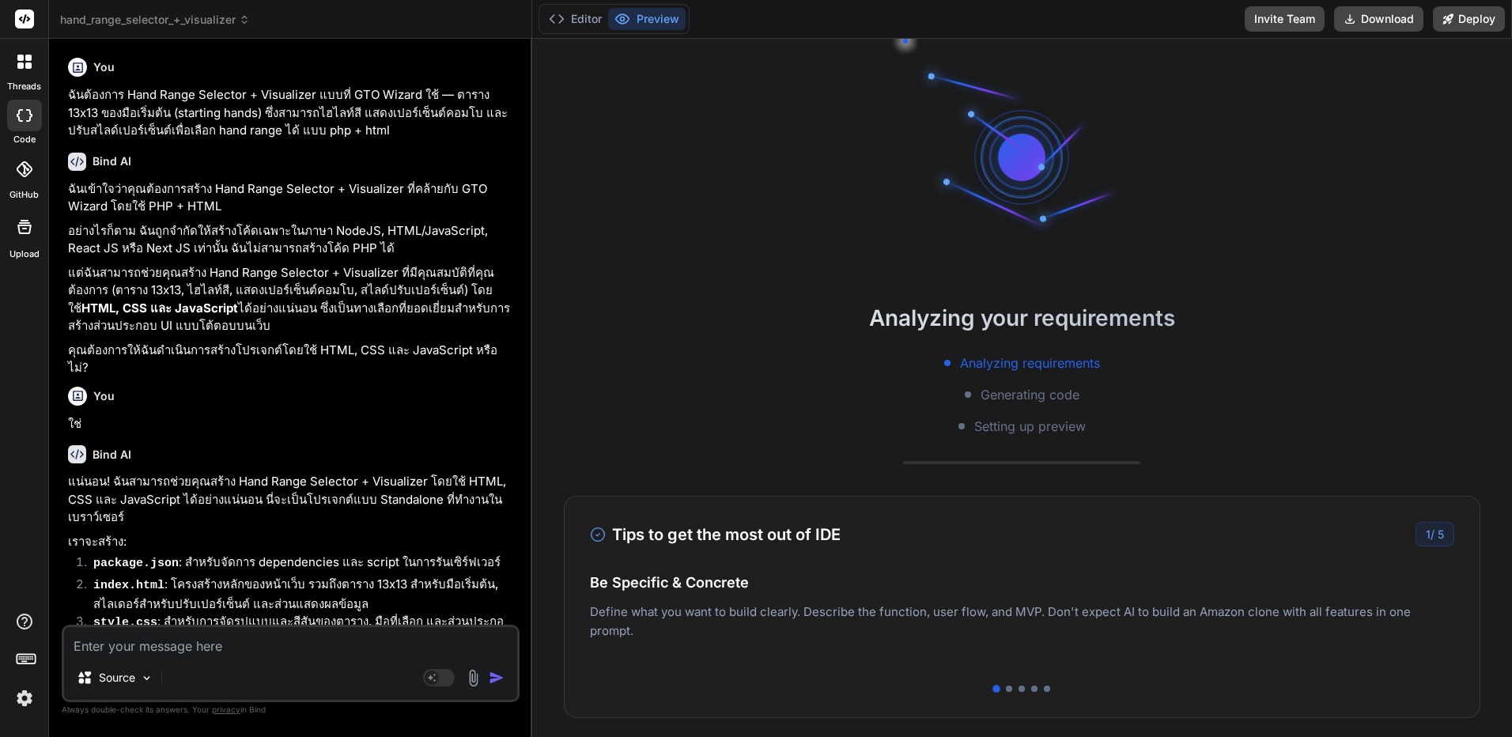
type textarea "// Initial render and stats update renderGrid(); updateStats(); });"
type textarea "x"
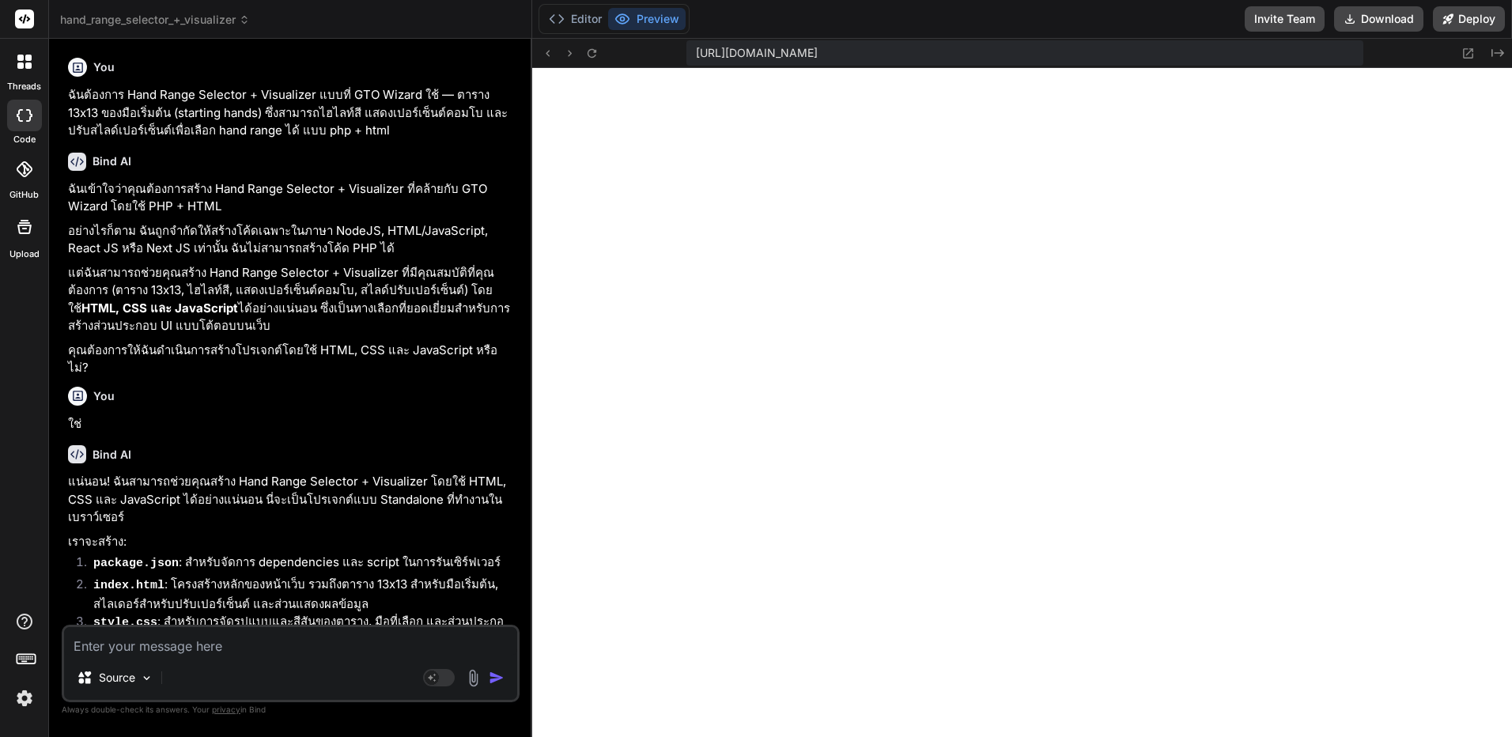
scroll to position [691, 0]
click at [579, 29] on button "Editor" at bounding box center [575, 19] width 66 height 22
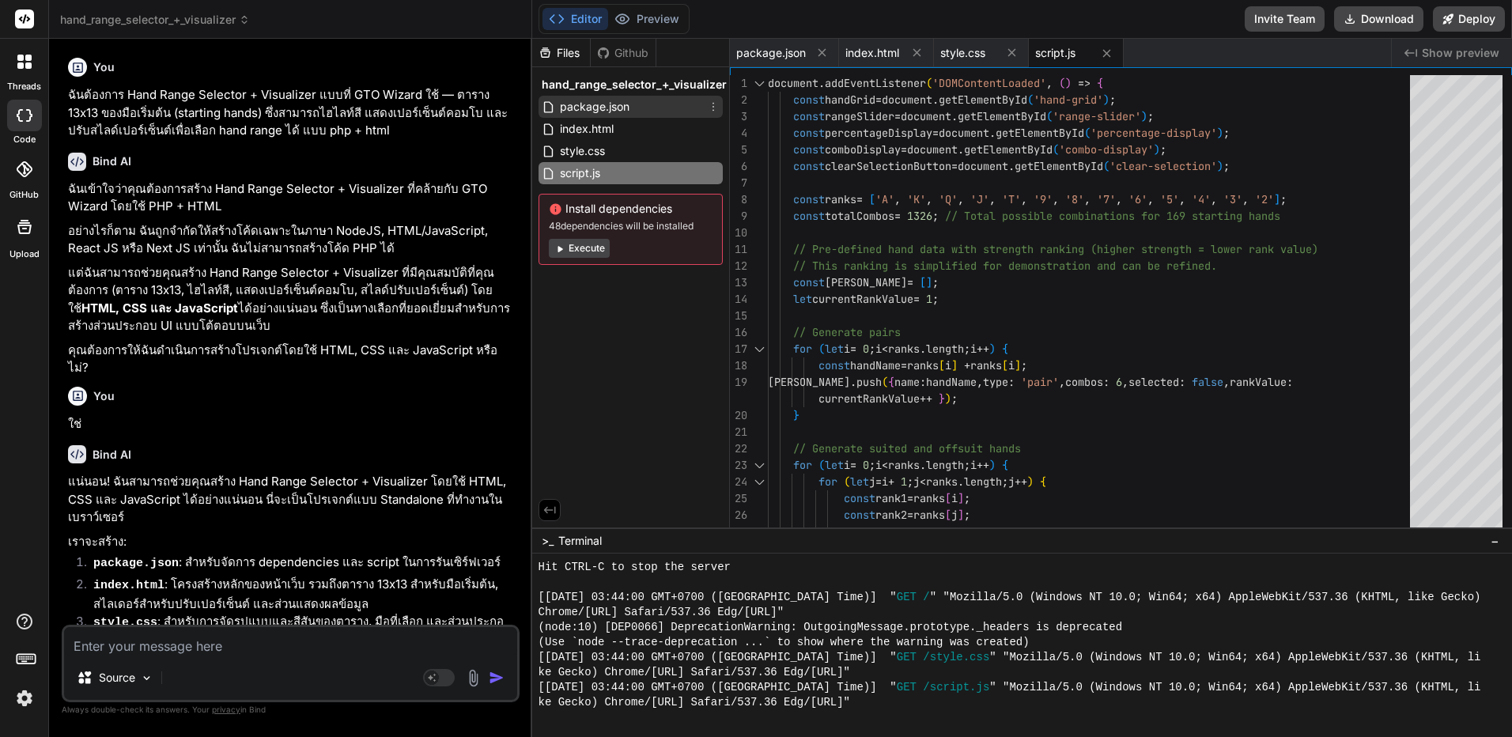
click at [655, 108] on div "package.json" at bounding box center [630, 107] width 184 height 22
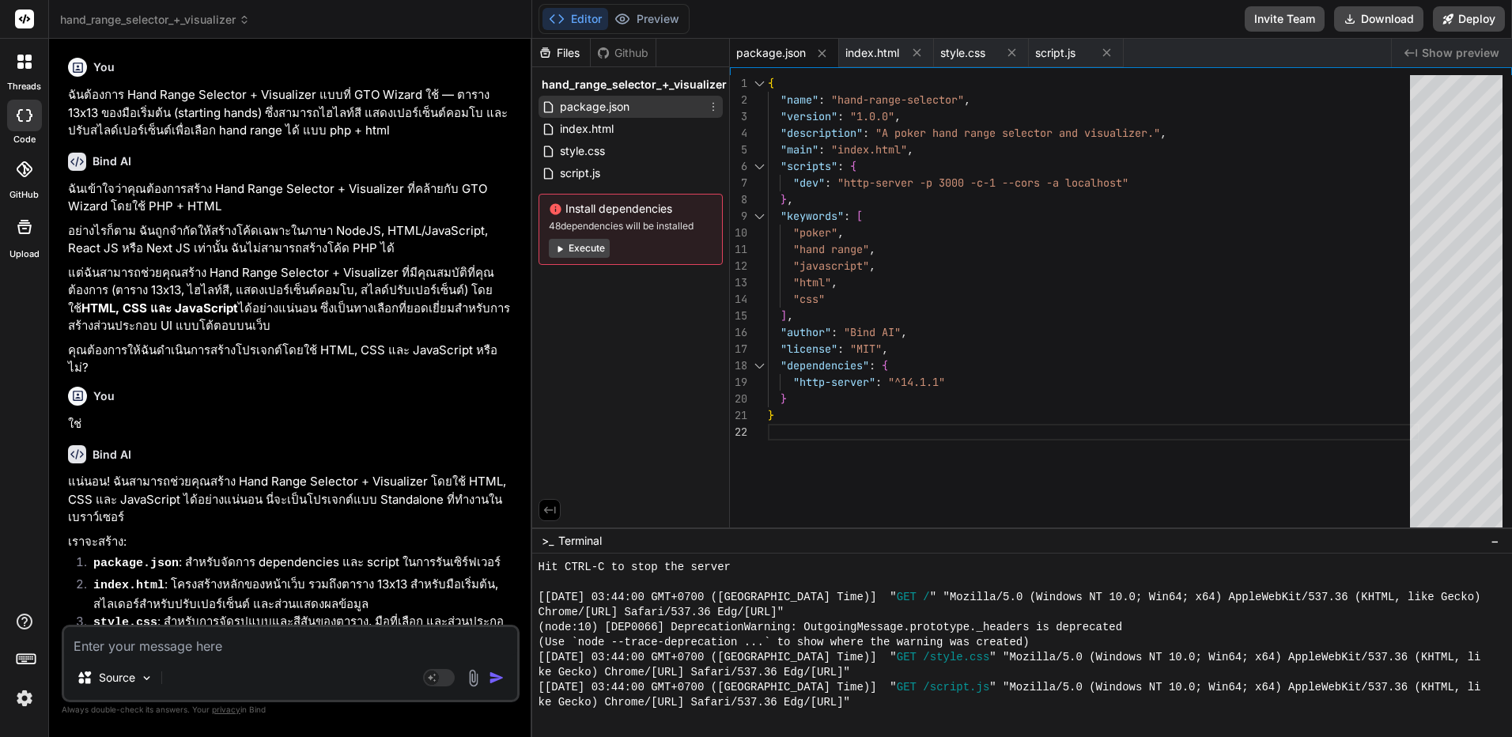
click at [625, 117] on div "package.json" at bounding box center [630, 107] width 184 height 22
click at [623, 128] on div "index.html" at bounding box center [630, 129] width 184 height 22
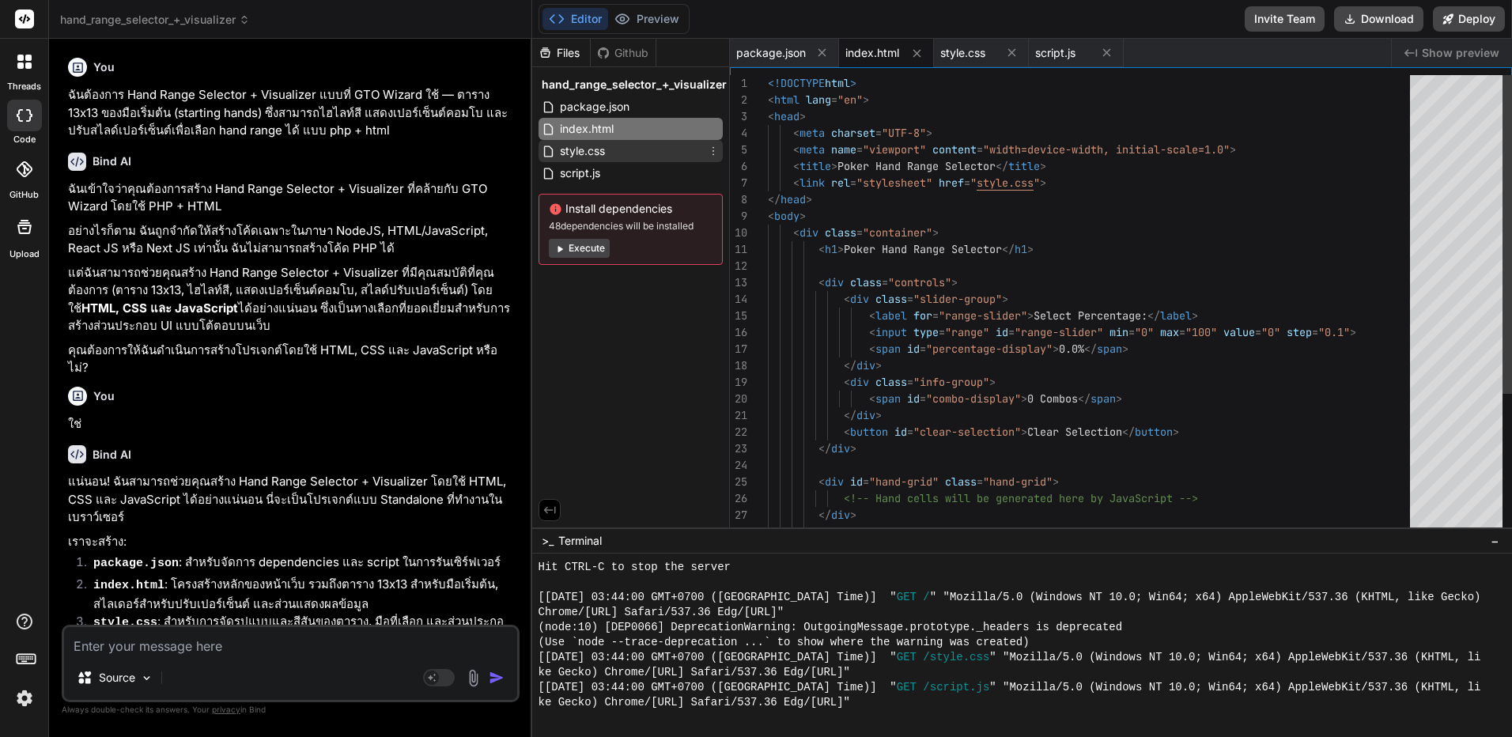
click at [622, 160] on div "style.css" at bounding box center [630, 151] width 184 height 22
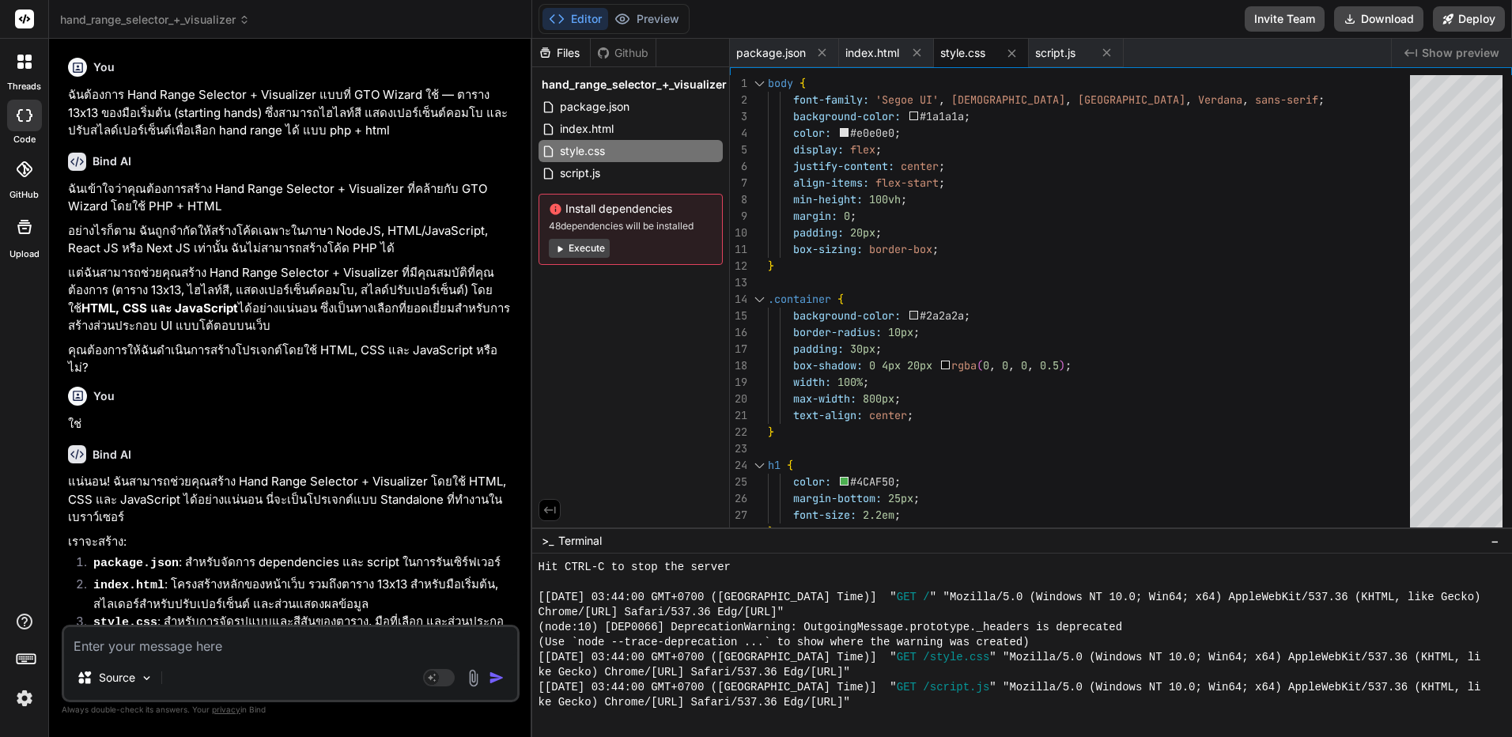
click at [623, 188] on div "hand_range_selector_+_visualizer package.json index.html style.css script.js In…" at bounding box center [630, 169] width 197 height 204
click at [625, 184] on div "hand_range_selector_+_visualizer package.json index.html style.css script.js In…" at bounding box center [630, 169] width 197 height 204
click at [626, 180] on div "script.js" at bounding box center [630, 173] width 184 height 22
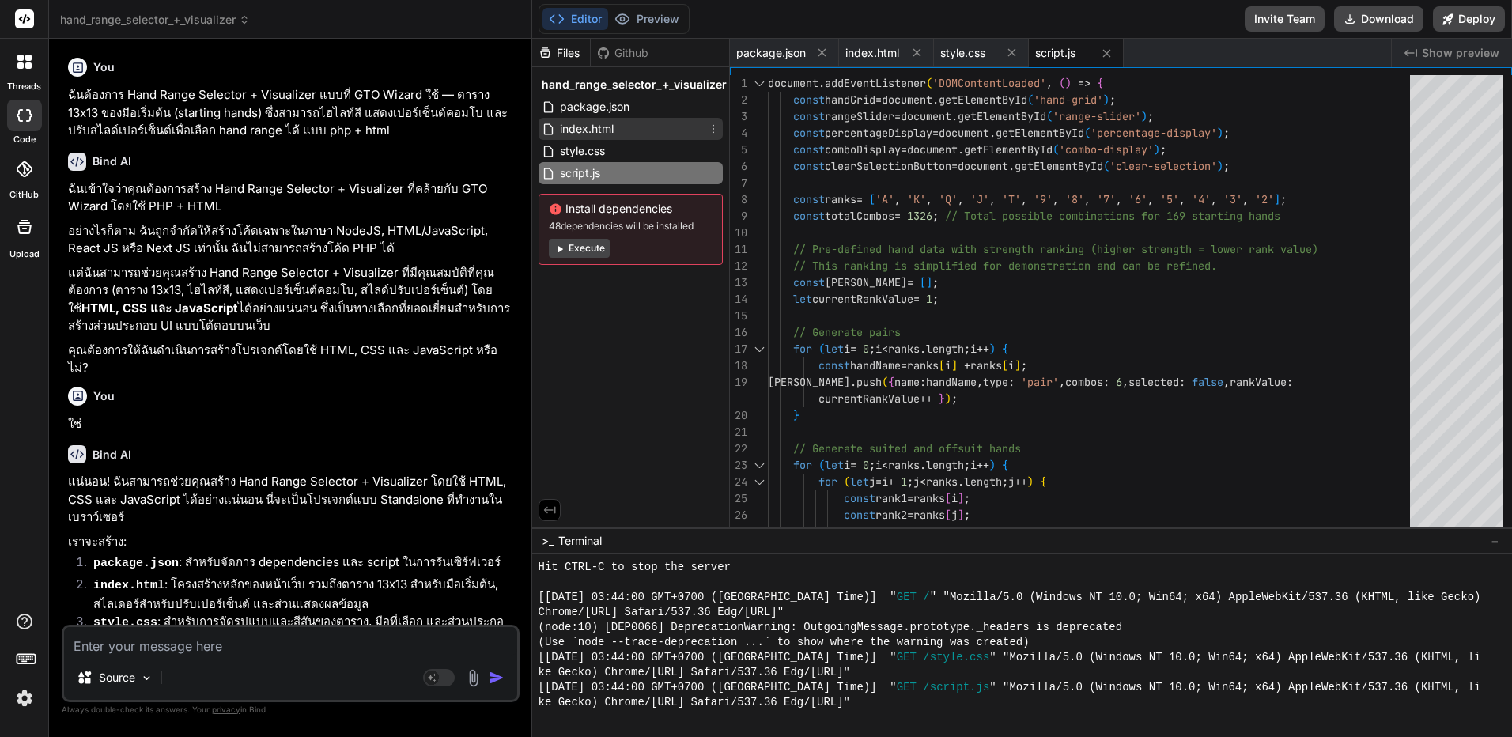
click at [650, 131] on div "index.html" at bounding box center [630, 129] width 184 height 22
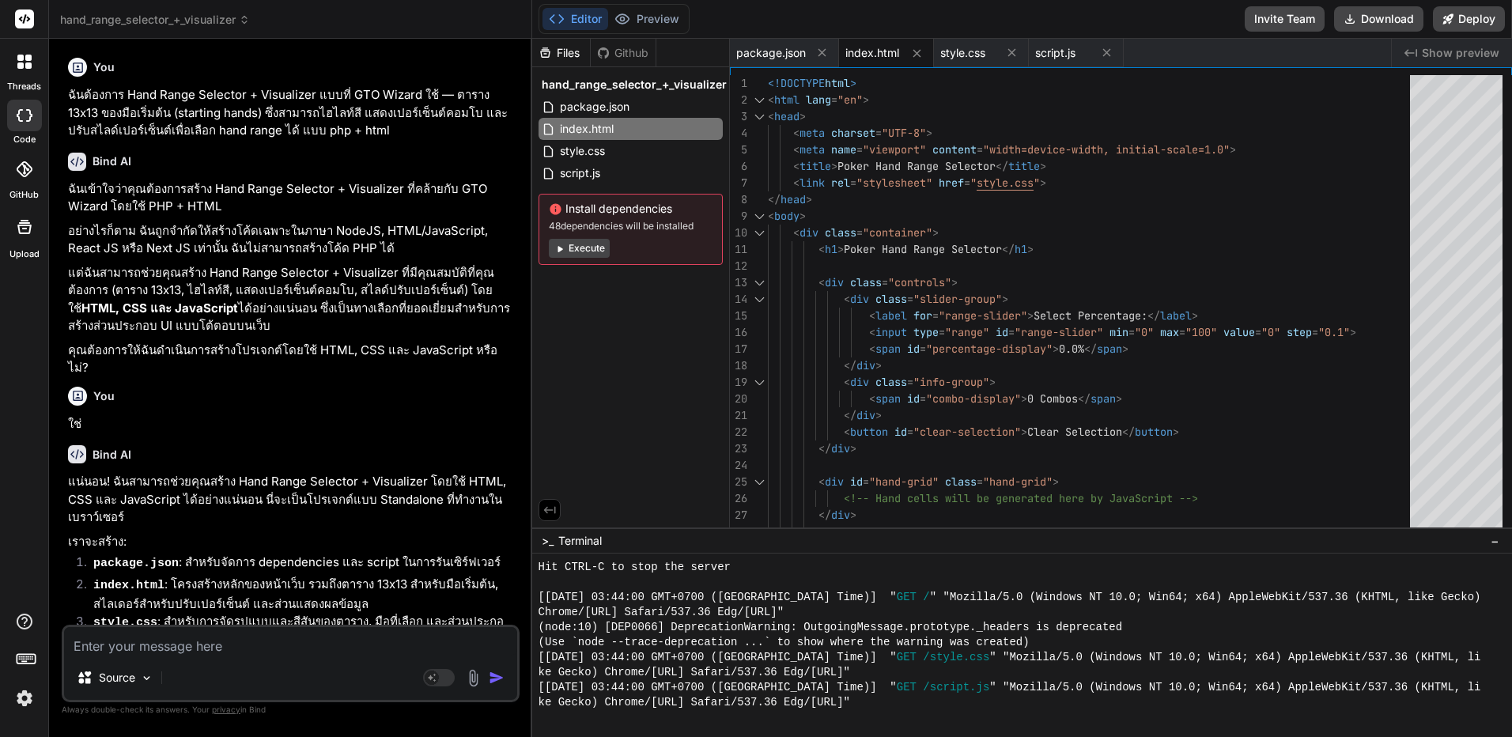
click at [659, 91] on span "hand_range_selector_+_visualizer" at bounding box center [634, 85] width 185 height 16
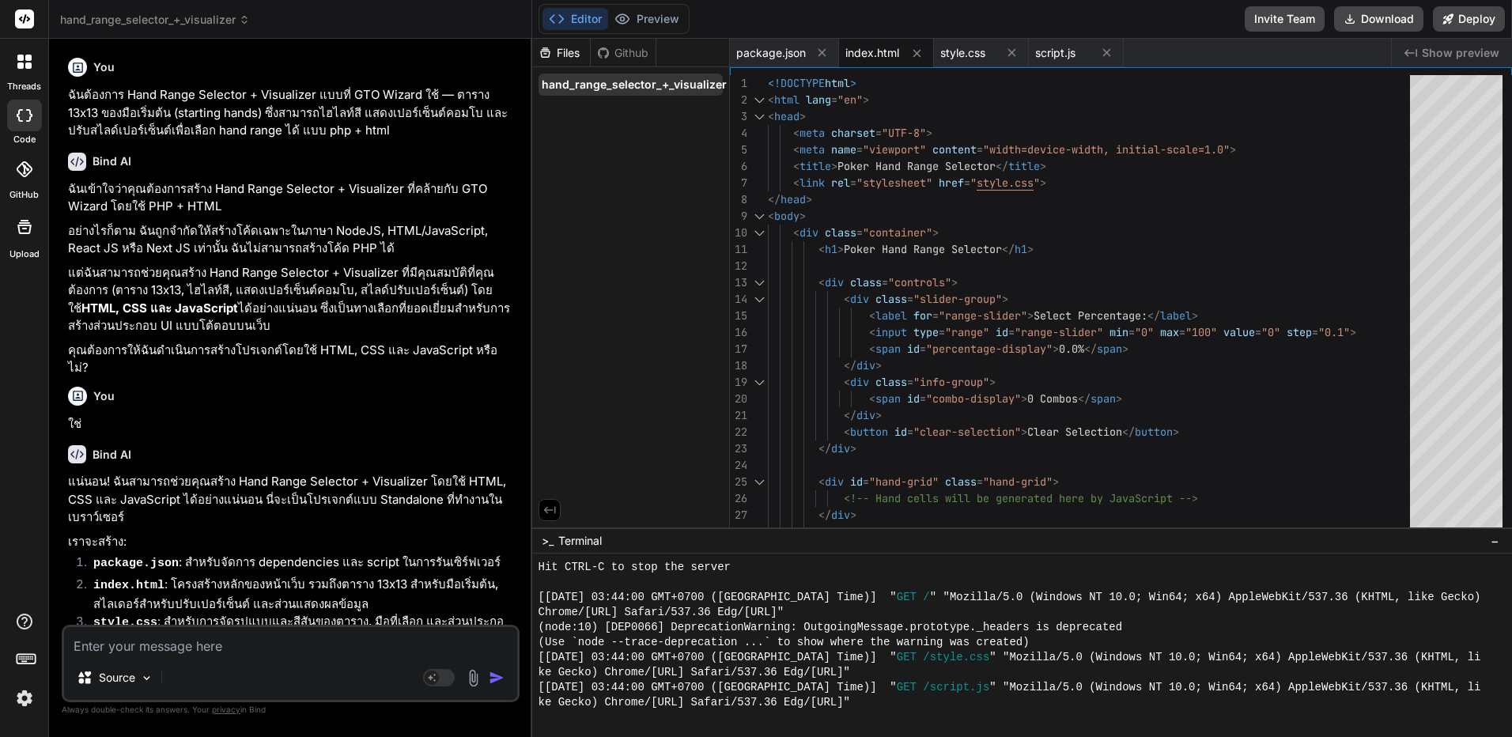
click at [650, 94] on div "hand_range_selector_+_visualizer" at bounding box center [630, 85] width 184 height 22
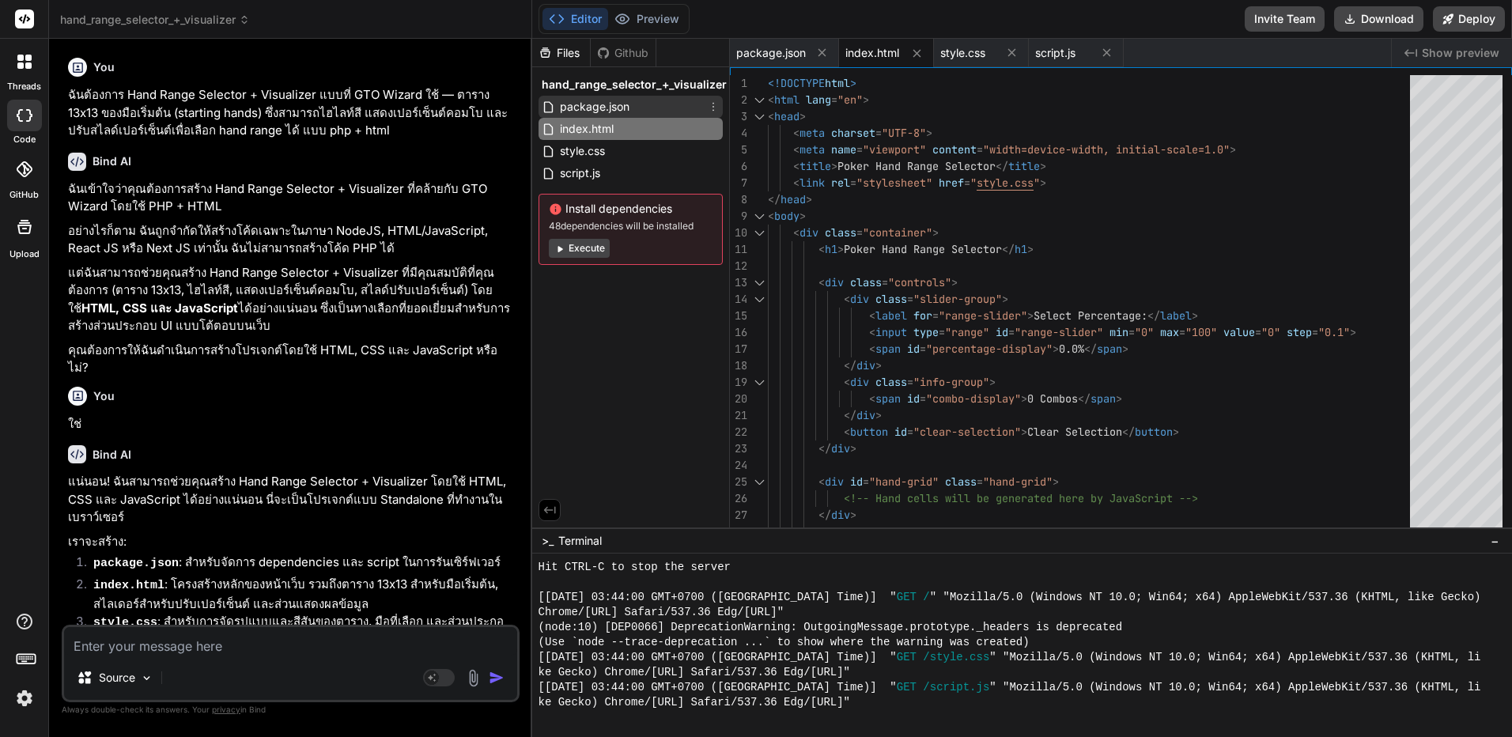
click at [651, 106] on div "package.json" at bounding box center [630, 107] width 184 height 22
type textarea "}"
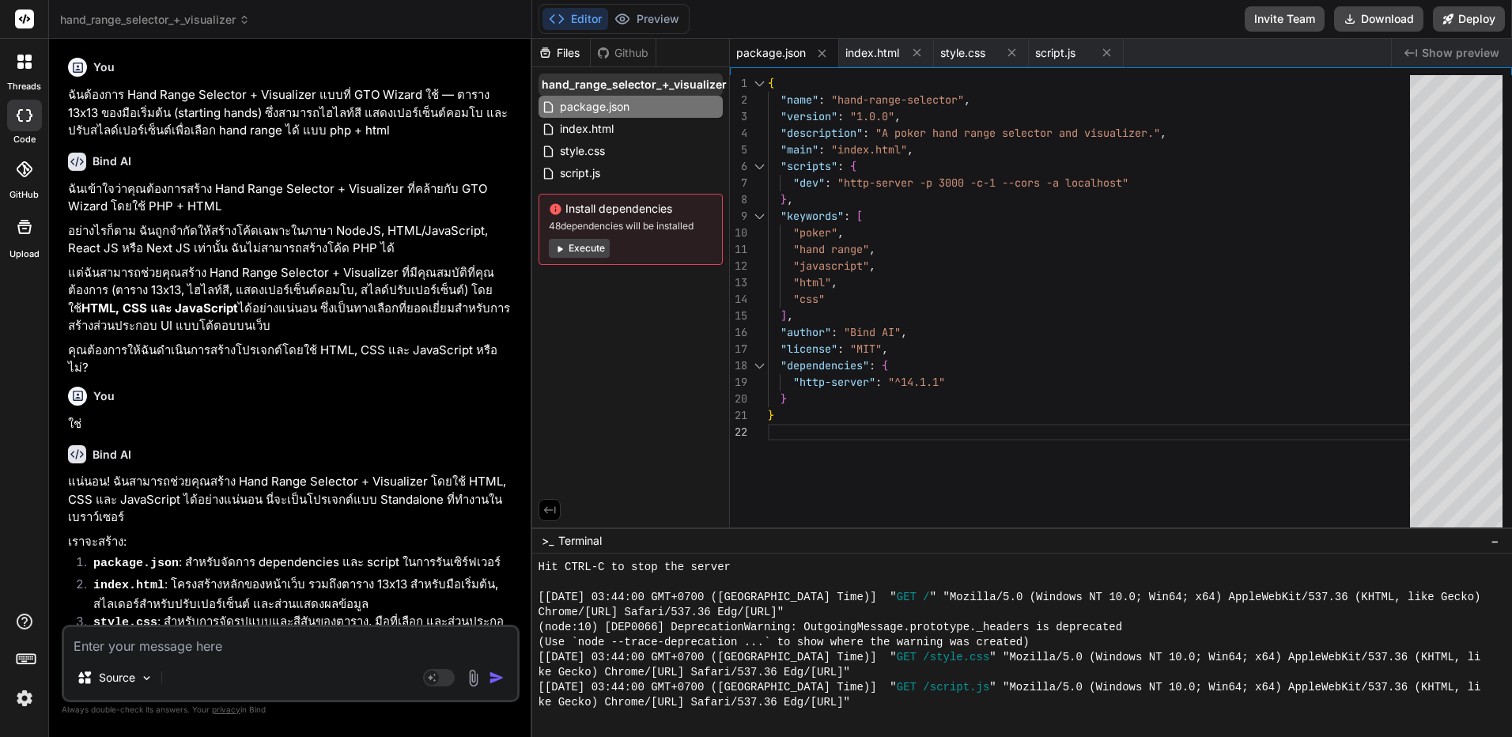
click at [712, 82] on span "hand_range_selector_+_visualizer" at bounding box center [634, 85] width 185 height 16
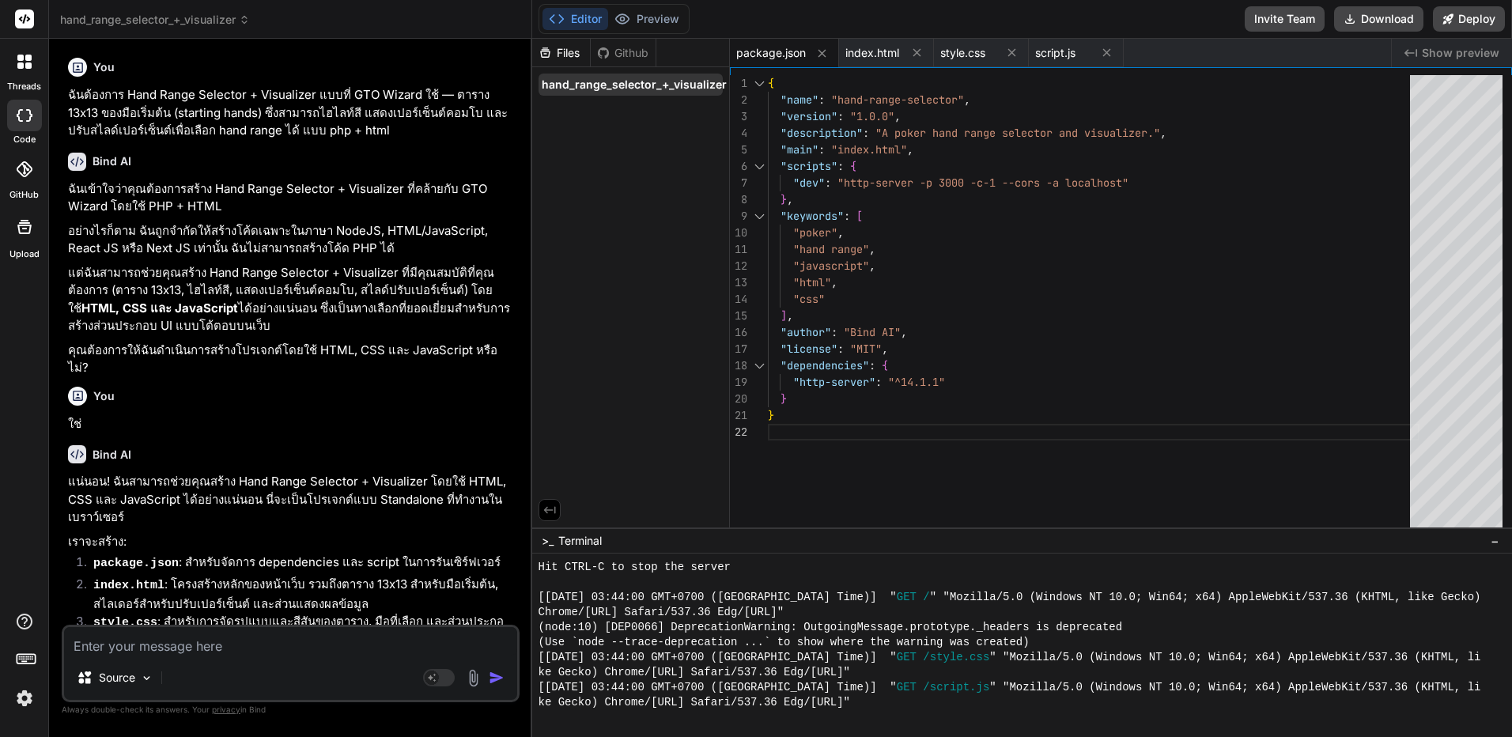
click at [728, 86] on icon at bounding box center [732, 84] width 9 height 11
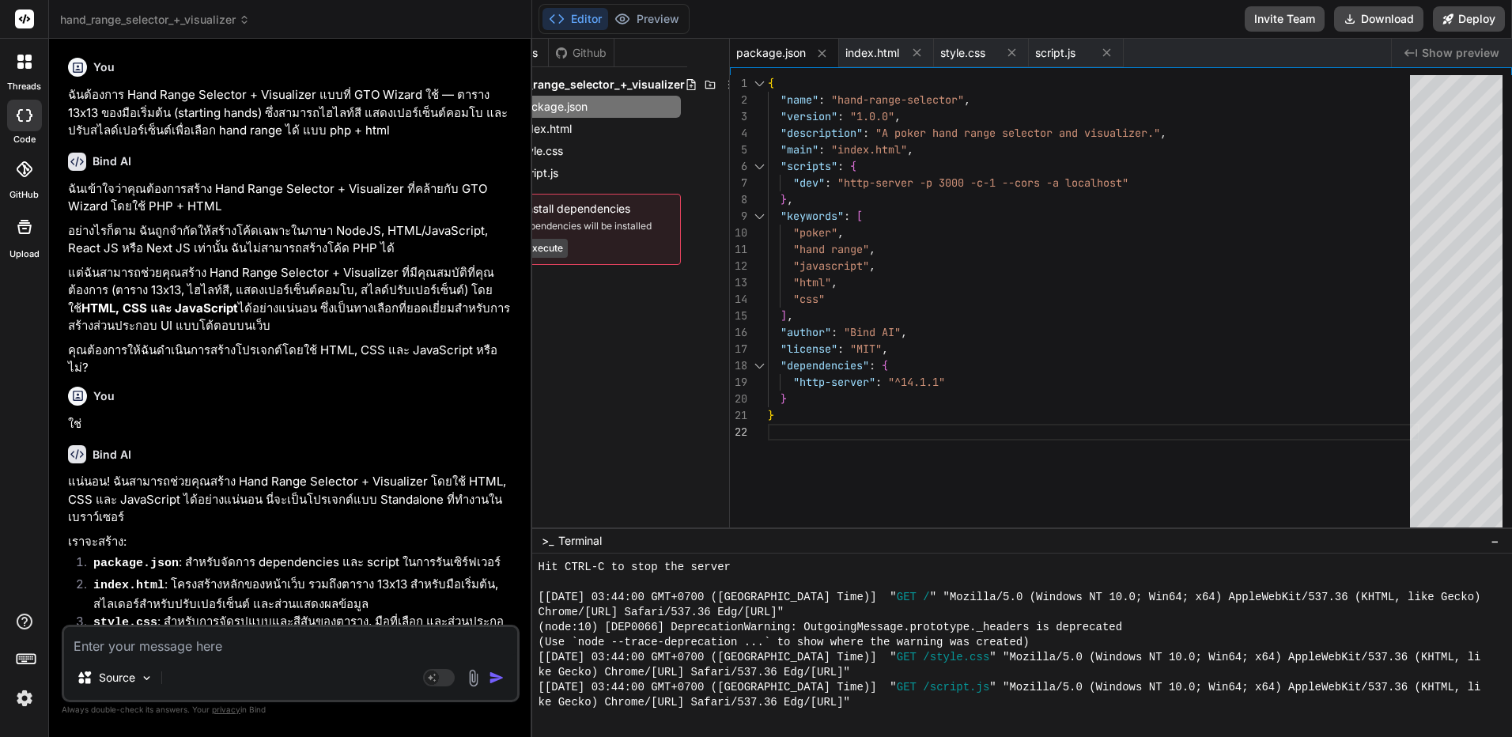
scroll to position [0, 50]
click at [715, 75] on div "Files Github hand_range_selector_+_visualizer package.json index.html style.css…" at bounding box center [631, 283] width 198 height 489
click at [715, 81] on icon at bounding box center [721, 84] width 13 height 13
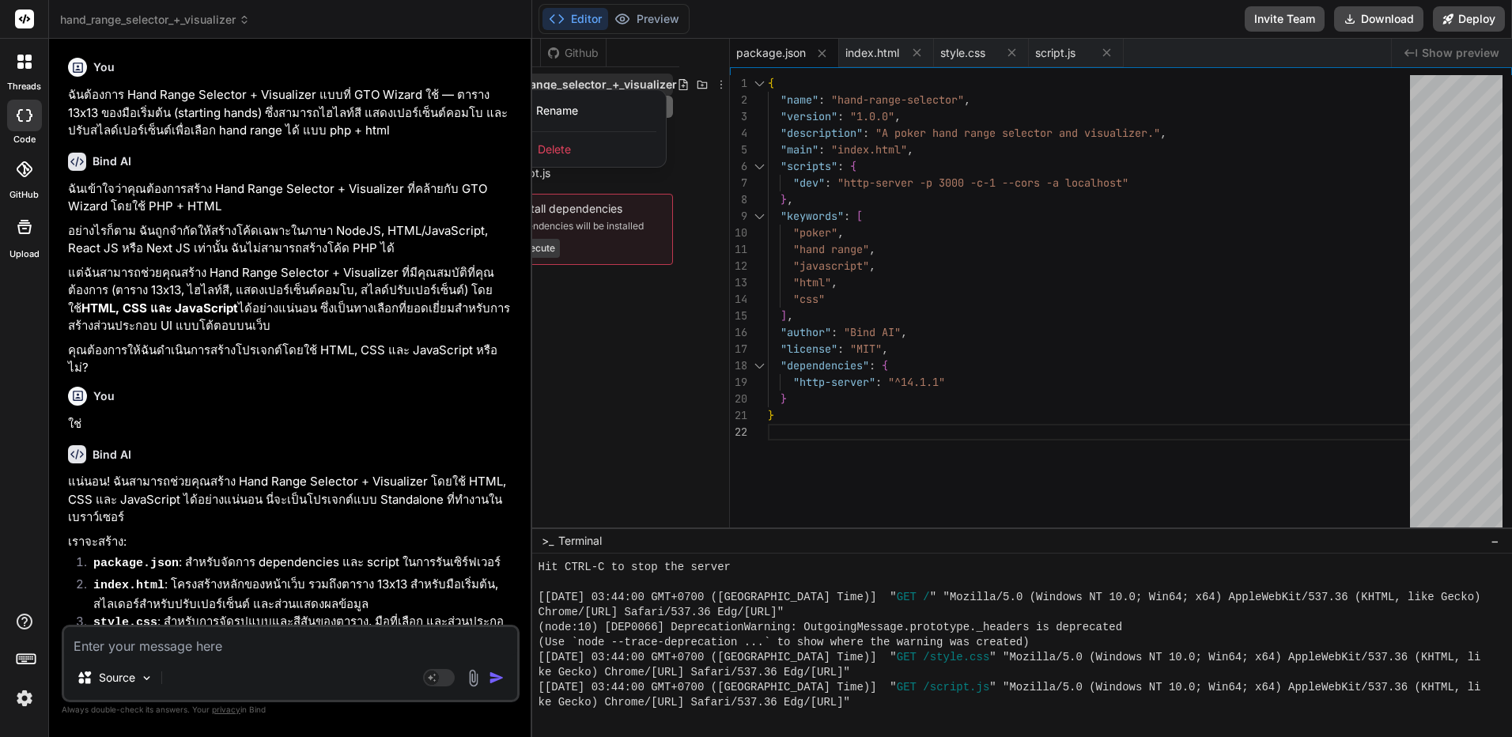
click at [598, 142] on div "Delete" at bounding box center [587, 149] width 158 height 35
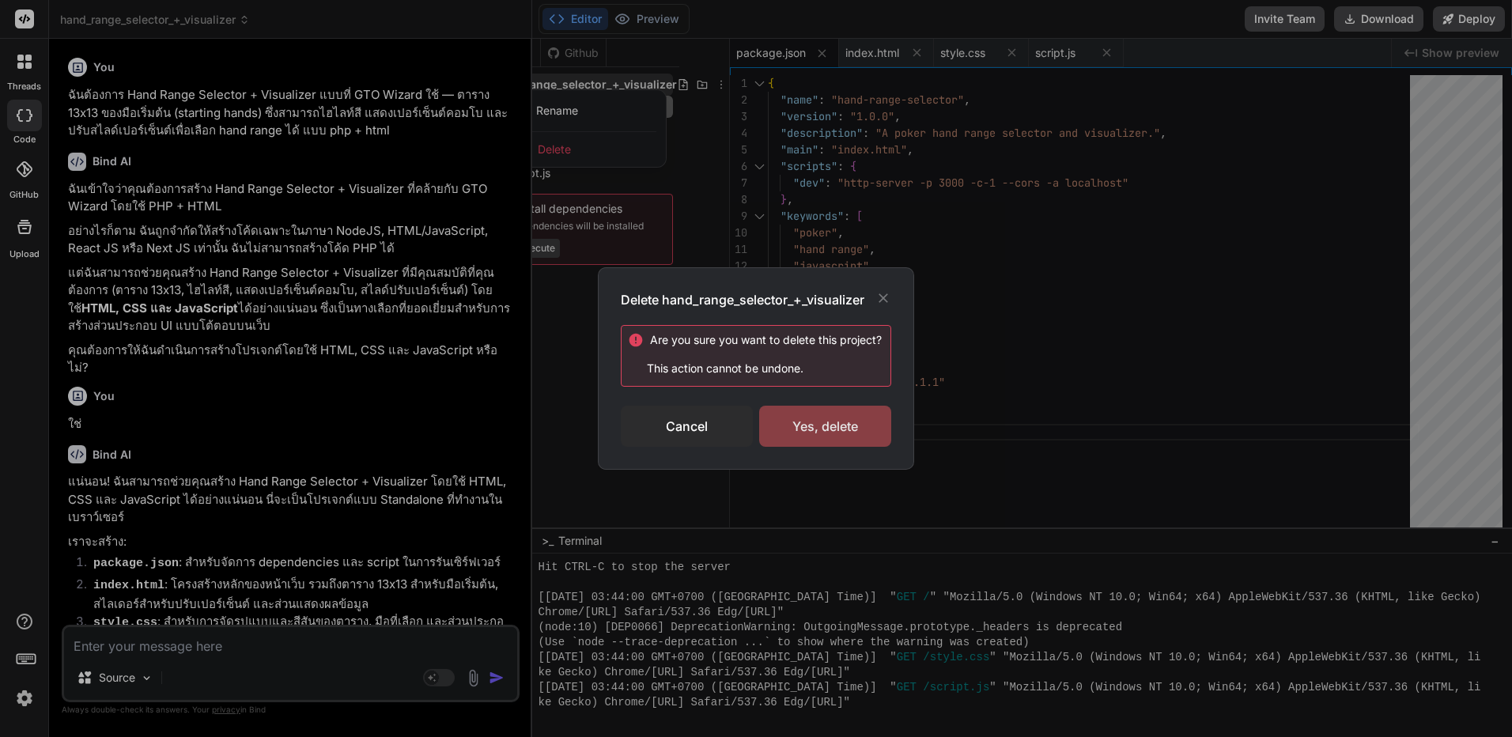
click at [855, 436] on div "Yes, delete" at bounding box center [825, 426] width 132 height 41
